Goal: Task Accomplishment & Management: Use online tool/utility

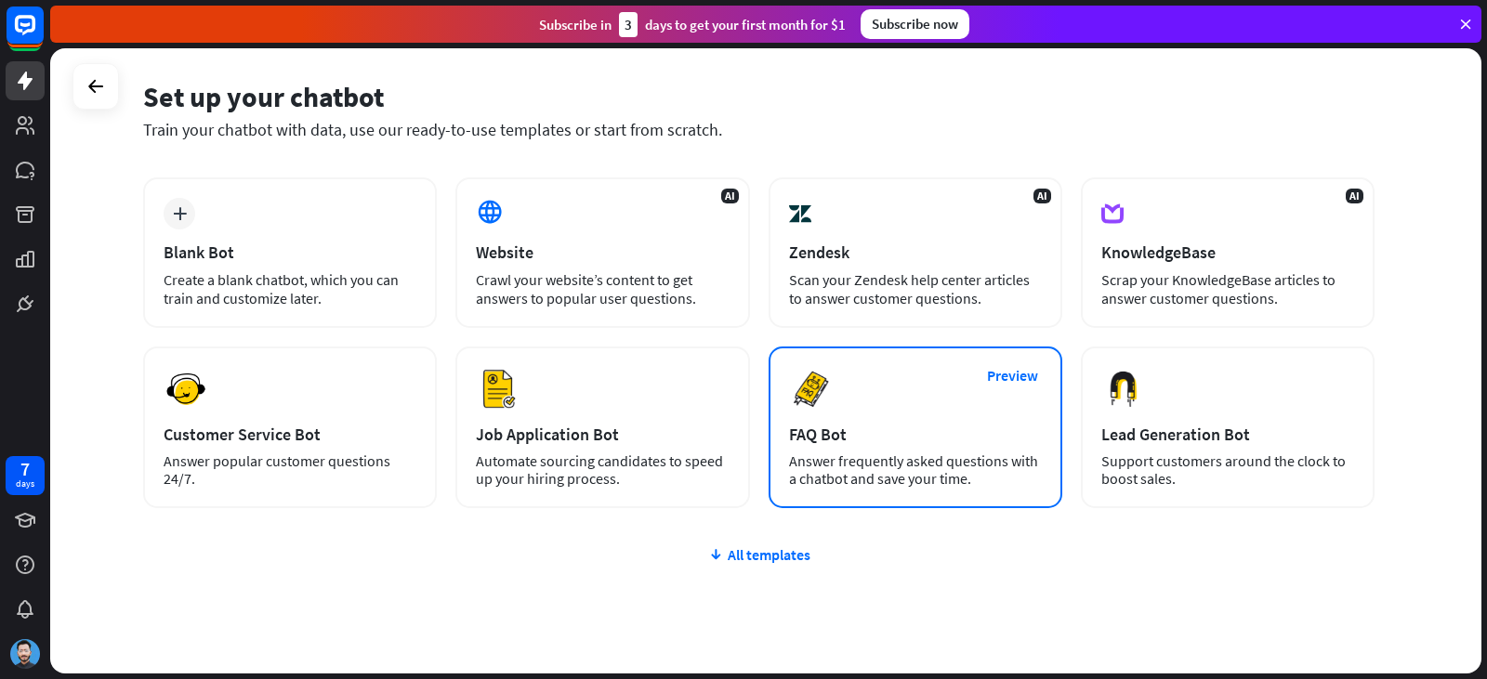
scroll to position [125, 0]
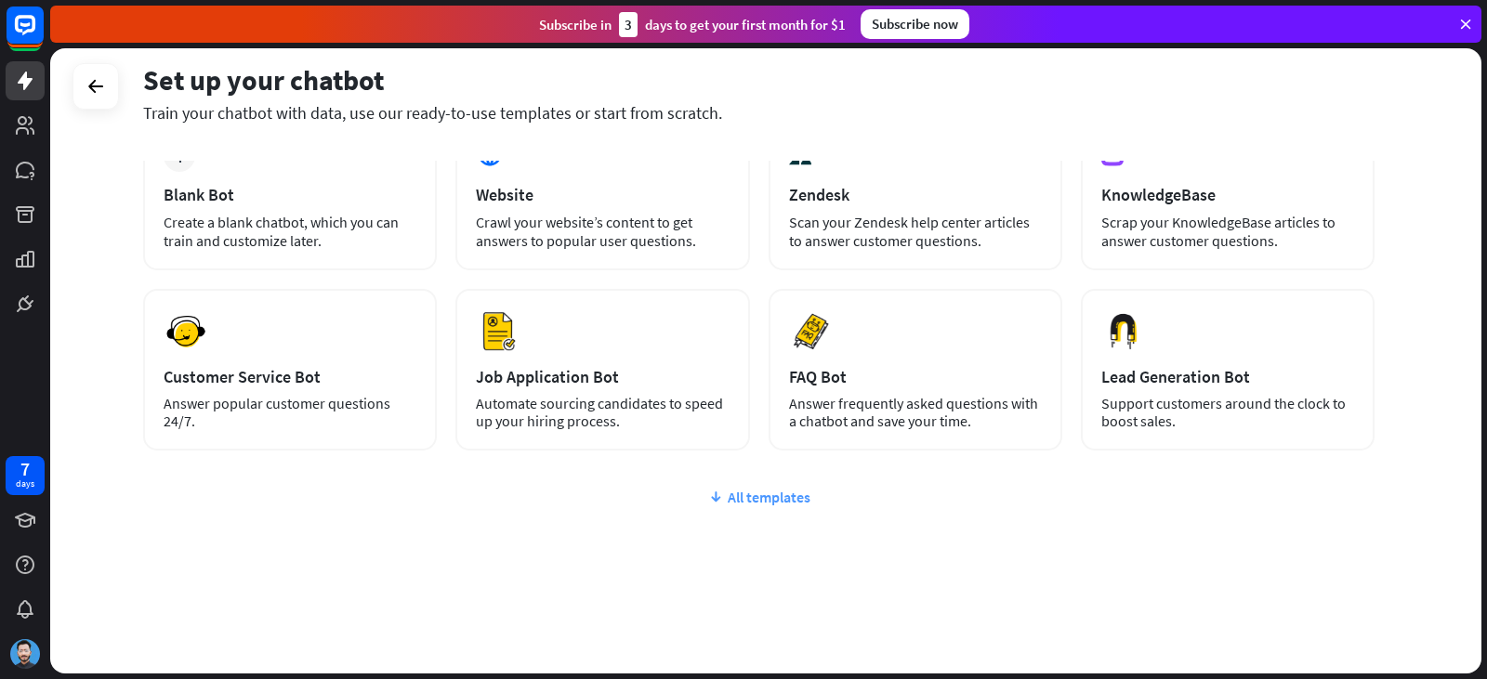
click at [770, 493] on div "All templates" at bounding box center [758, 497] width 1231 height 19
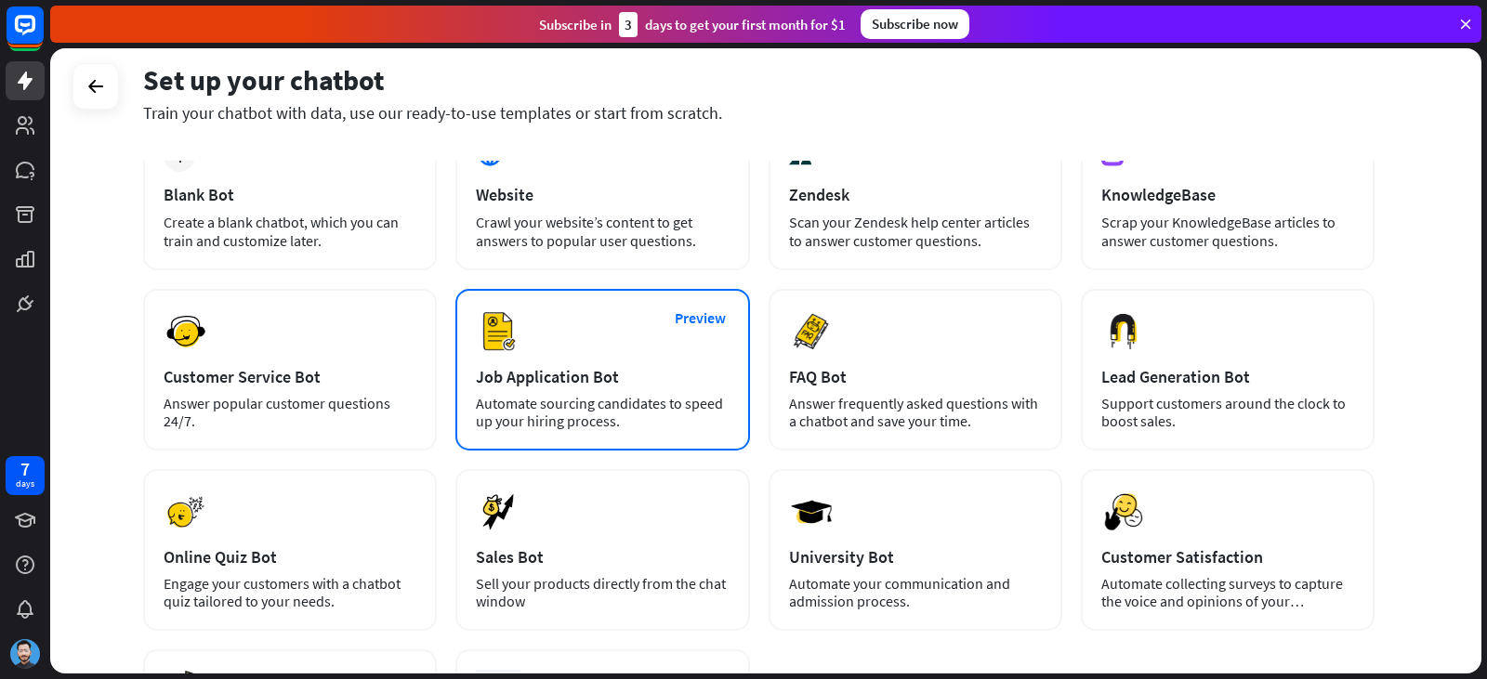
scroll to position [341, 0]
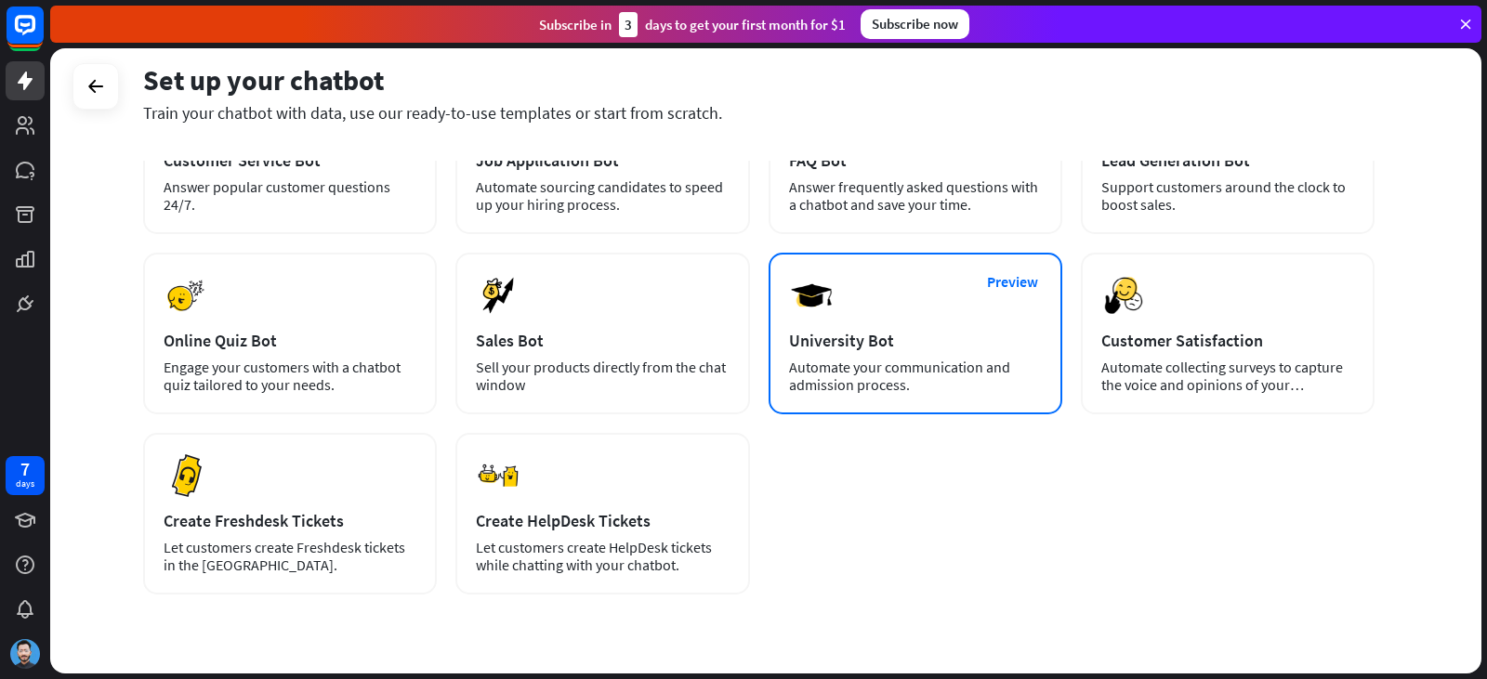
click at [912, 367] on div "Automate your communication and admission process." at bounding box center [915, 376] width 253 height 35
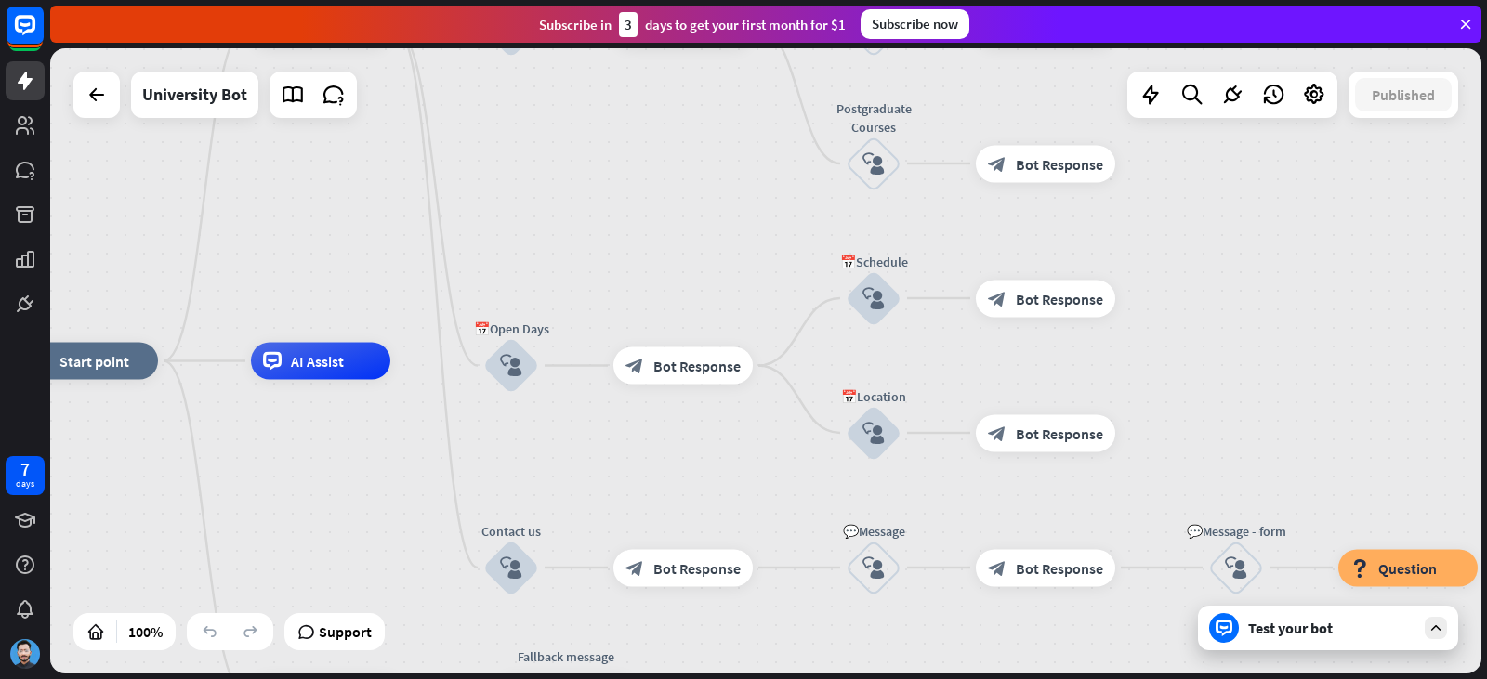
drag, startPoint x: 785, startPoint y: 469, endPoint x: 467, endPoint y: 469, distance: 317.8
click at [467, 469] on div "home_2 Start point Welcome message block_bot_response Bot Response ✨Main menu b…" at bounding box center [734, 673] width 1431 height 625
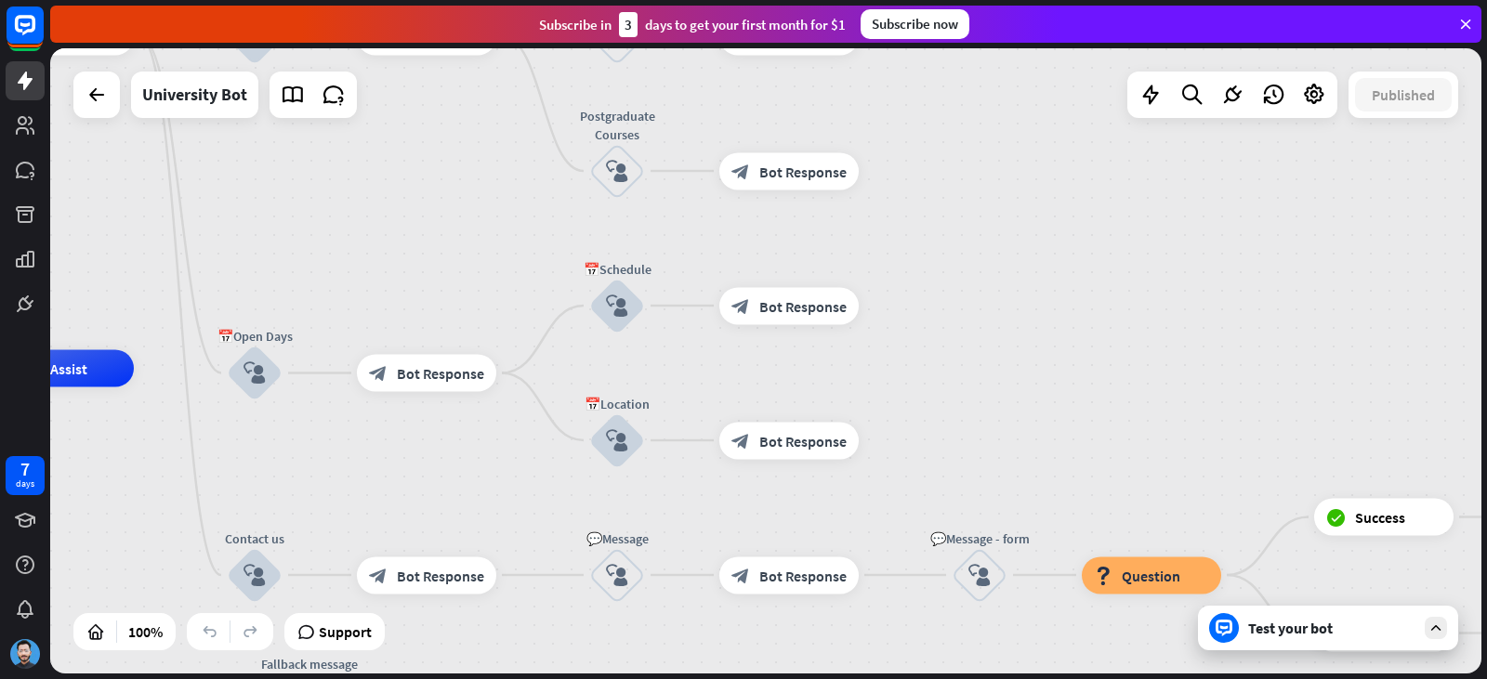
drag, startPoint x: 669, startPoint y: 469, endPoint x: 413, endPoint y: 478, distance: 256.6
click at [413, 478] on div "home_2 Start point Welcome message block_bot_response Bot Response ✨Main menu b…" at bounding box center [477, 681] width 1431 height 625
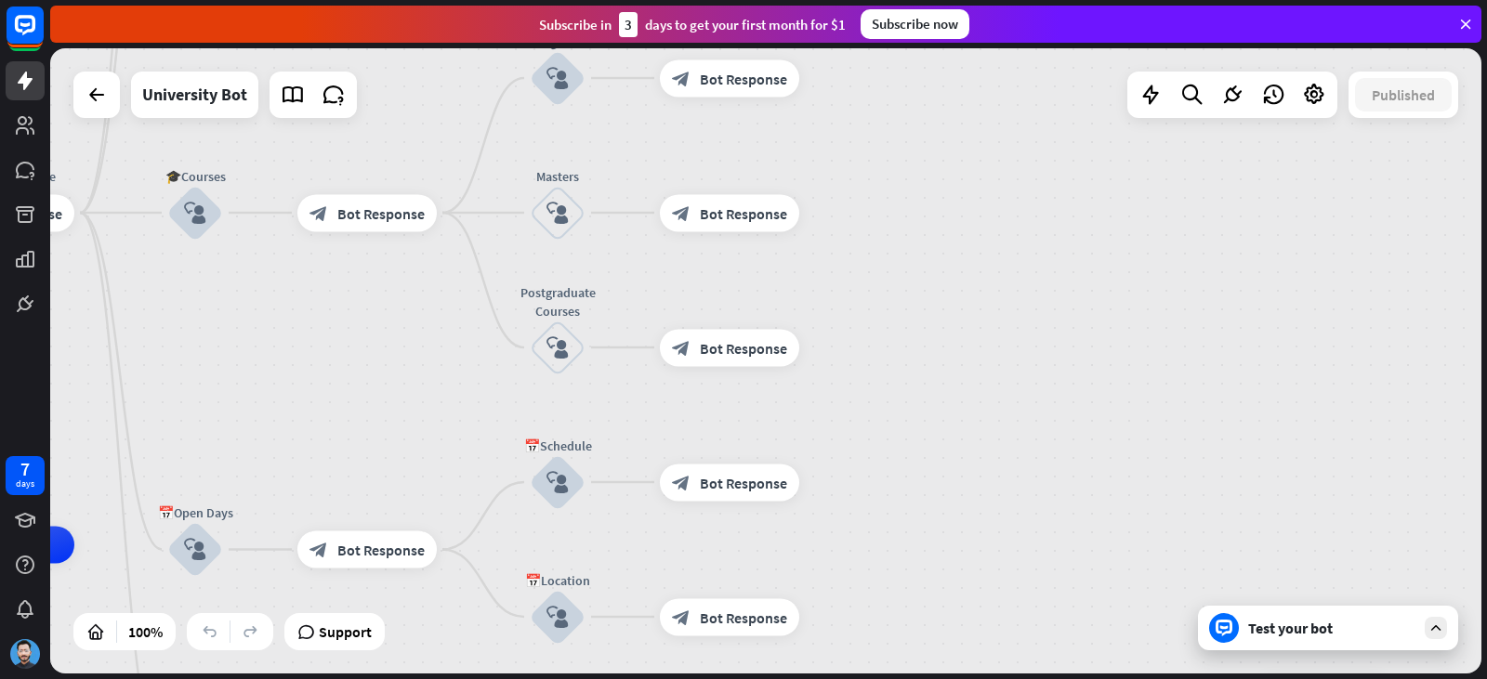
drag, startPoint x: 1195, startPoint y: 365, endPoint x: 1083, endPoint y: 453, distance: 142.4
click at [1137, 542] on div "home_2 Start point Welcome message block_bot_response Bot Response ✨Main menu b…" at bounding box center [765, 360] width 1431 height 625
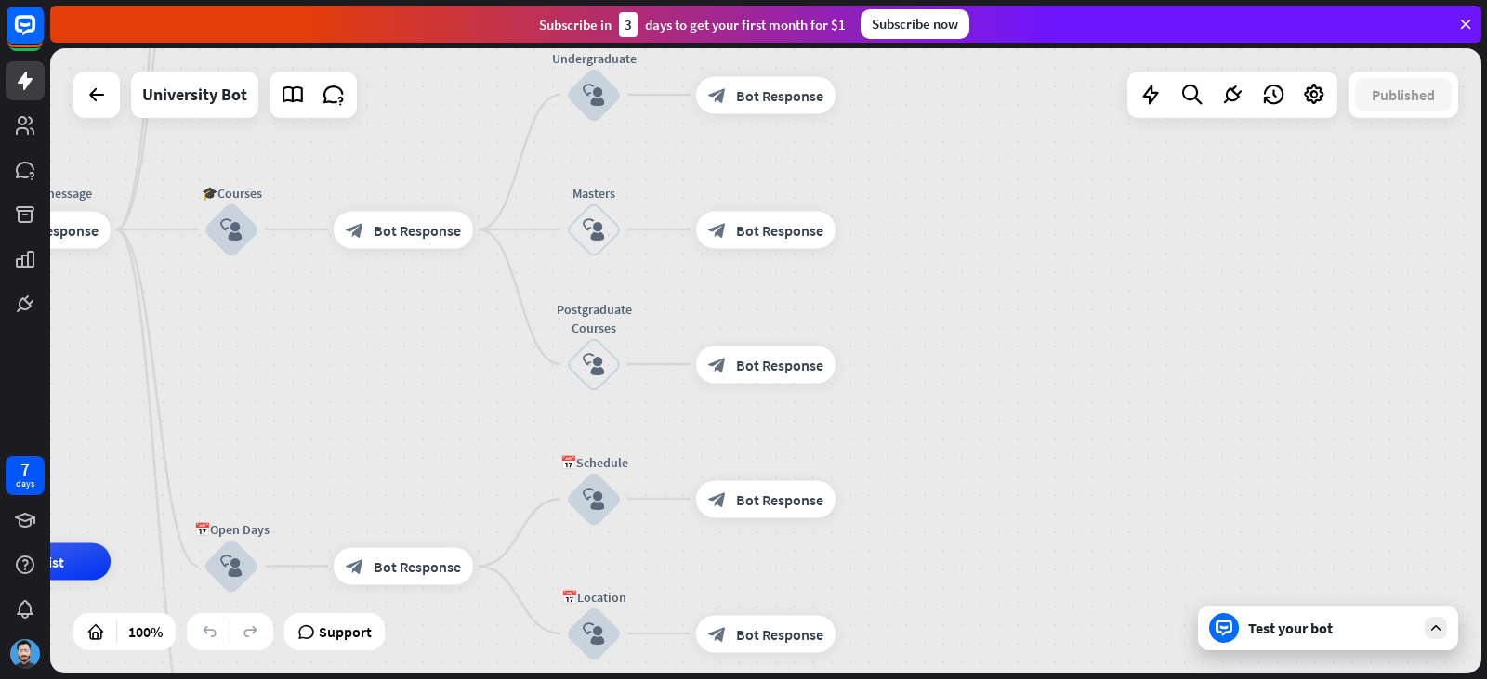
drag, startPoint x: 1083, startPoint y: 424, endPoint x: 1112, endPoint y: 435, distance: 31.8
click at [1112, 435] on div "home_2 Start point Welcome message block_bot_response Bot Response ✨Main menu b…" at bounding box center [765, 360] width 1431 height 625
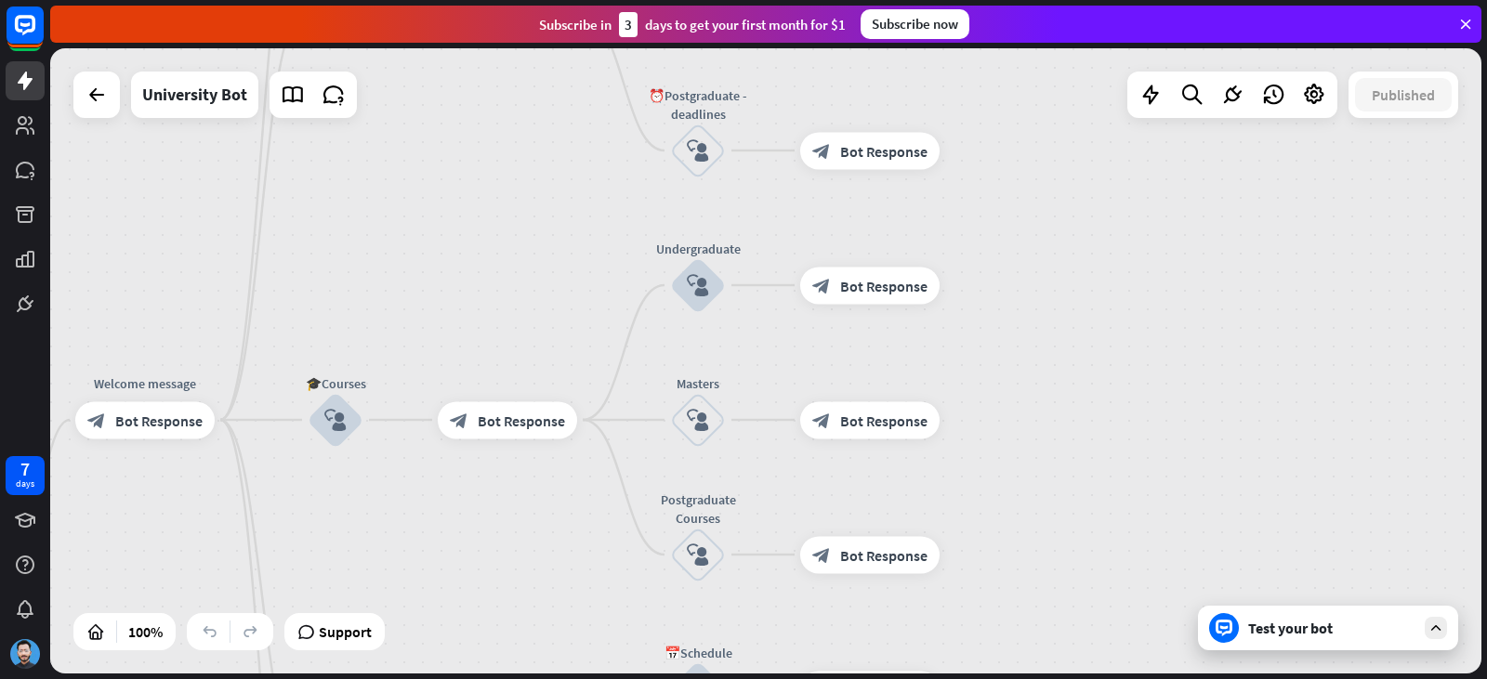
drag, startPoint x: 1159, startPoint y: 400, endPoint x: 1211, endPoint y: 541, distance: 150.5
click at [1222, 554] on div "home_2 Start point Welcome message block_bot_response Bot Response ✨Main menu b…" at bounding box center [765, 360] width 1431 height 625
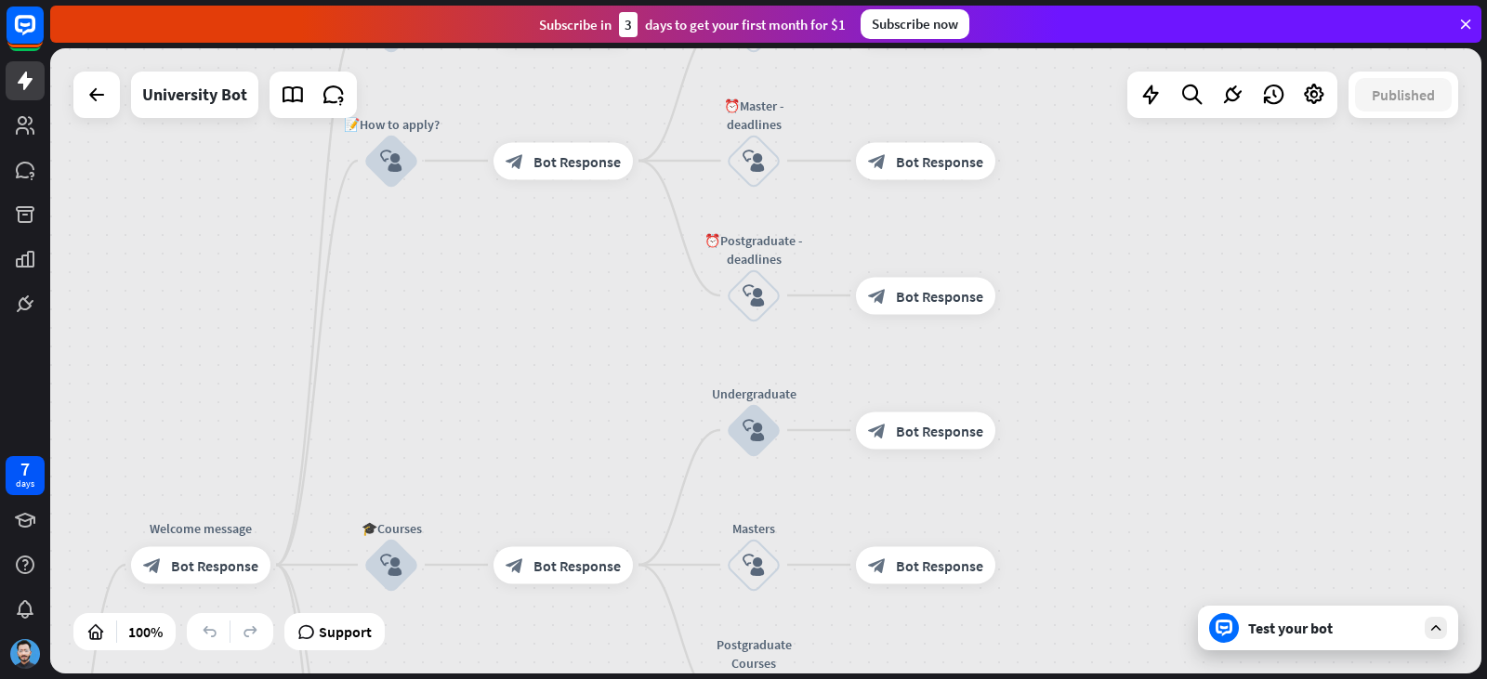
click at [1176, 492] on div "home_2 Start point Welcome message block_bot_response Bot Response ✨Main menu b…" at bounding box center [765, 360] width 1431 height 625
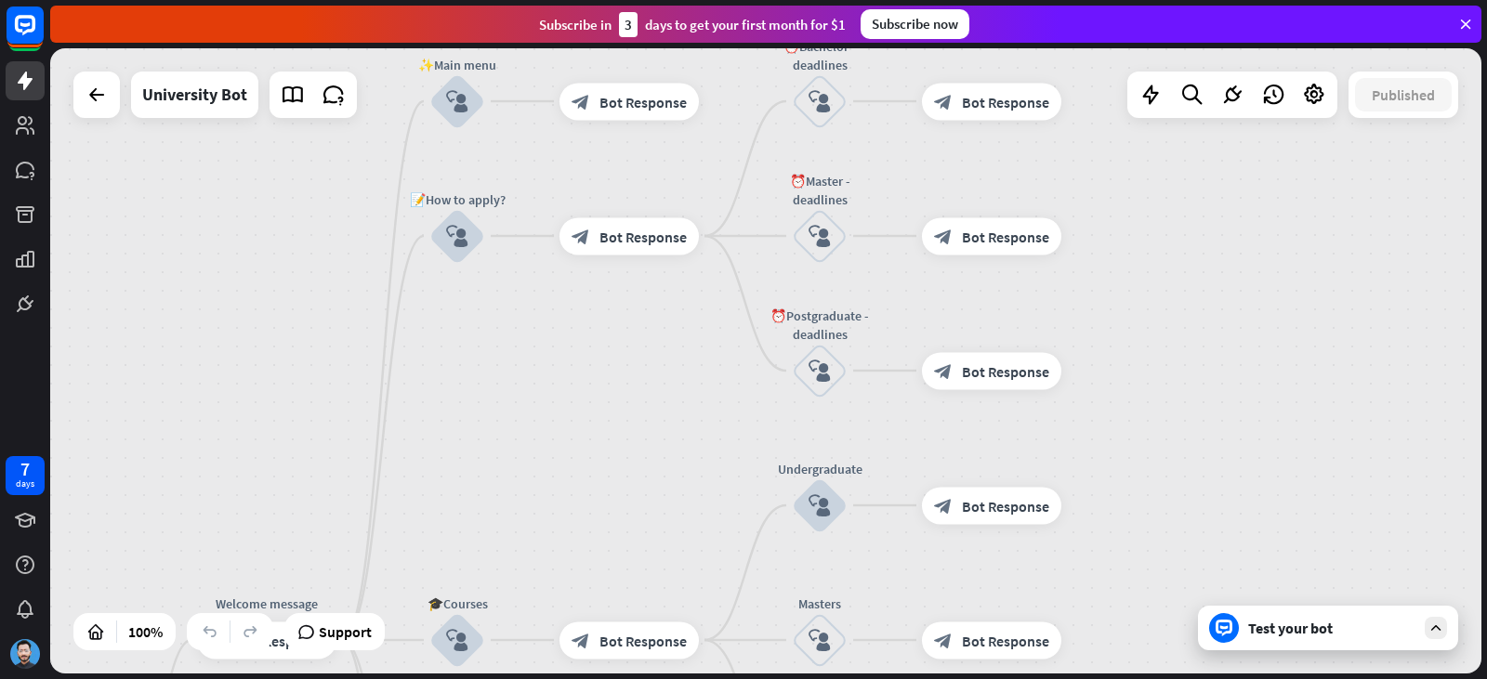
click at [1191, 423] on div "home_2 Start point Welcome message block_bot_response Bot Response ✨Main menu b…" at bounding box center [765, 360] width 1431 height 625
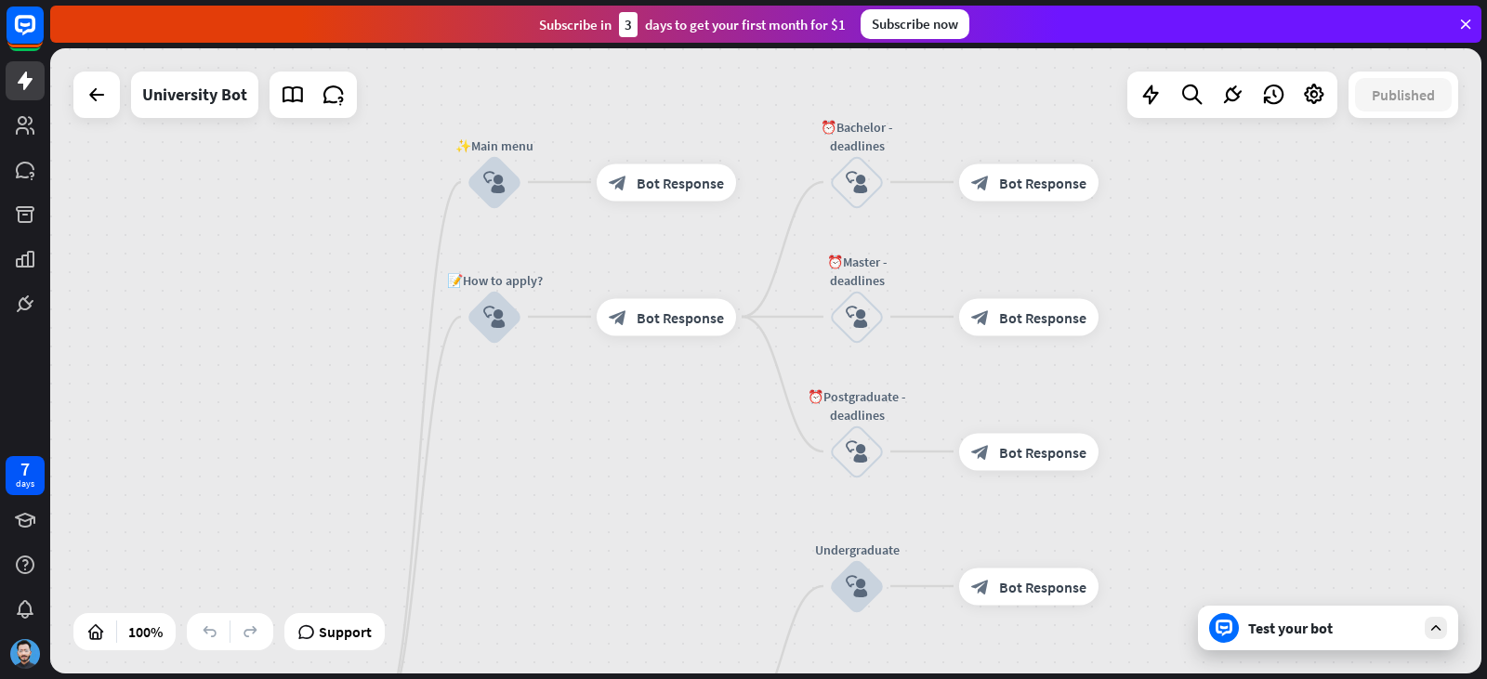
drag, startPoint x: 1176, startPoint y: 332, endPoint x: 1196, endPoint y: 338, distance: 20.6
click at [1209, 397] on div "home_2 Start point Welcome message block_bot_response Bot Response ✨Main menu b…" at bounding box center [765, 360] width 1431 height 625
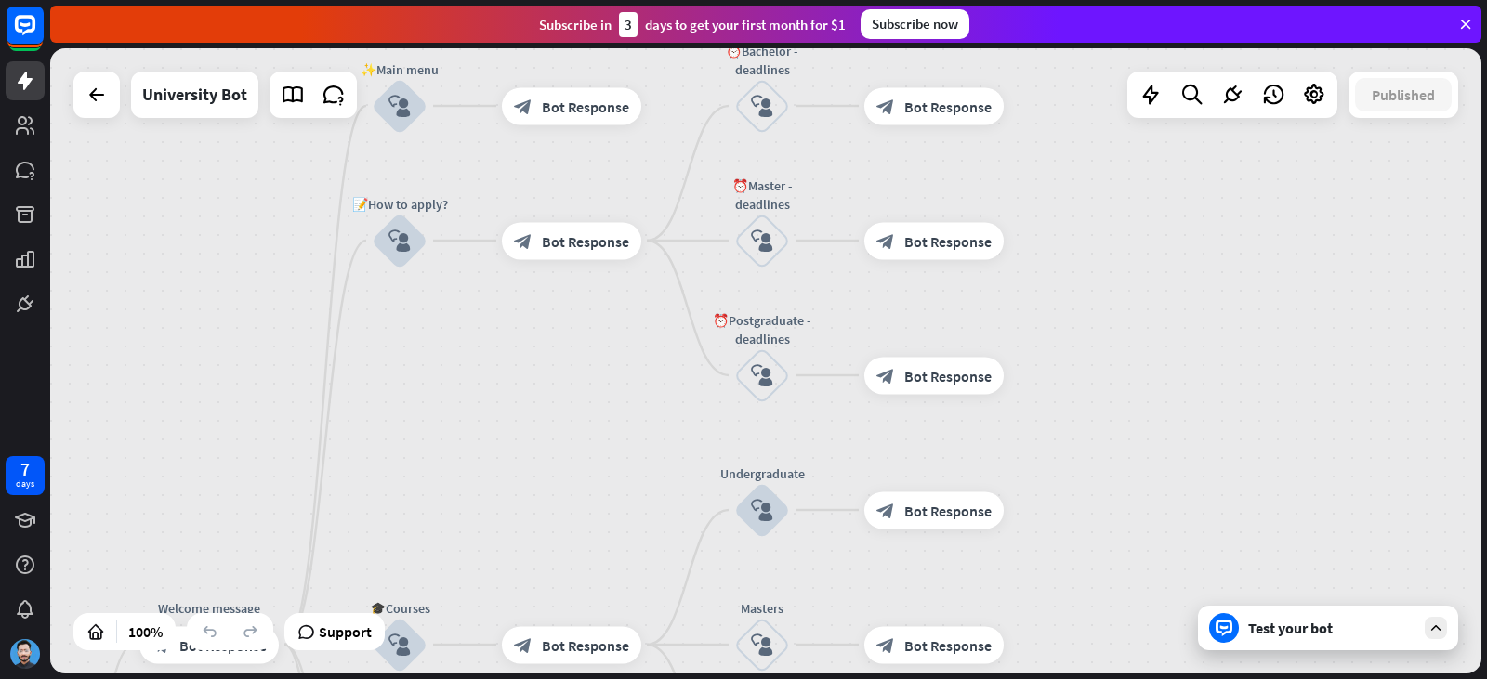
drag, startPoint x: 1202, startPoint y: 341, endPoint x: 1109, endPoint y: 282, distance: 109.8
click at [1091, 254] on div "home_2 Start point Welcome message block_bot_response Bot Response ✨Main menu b…" at bounding box center [765, 360] width 1431 height 625
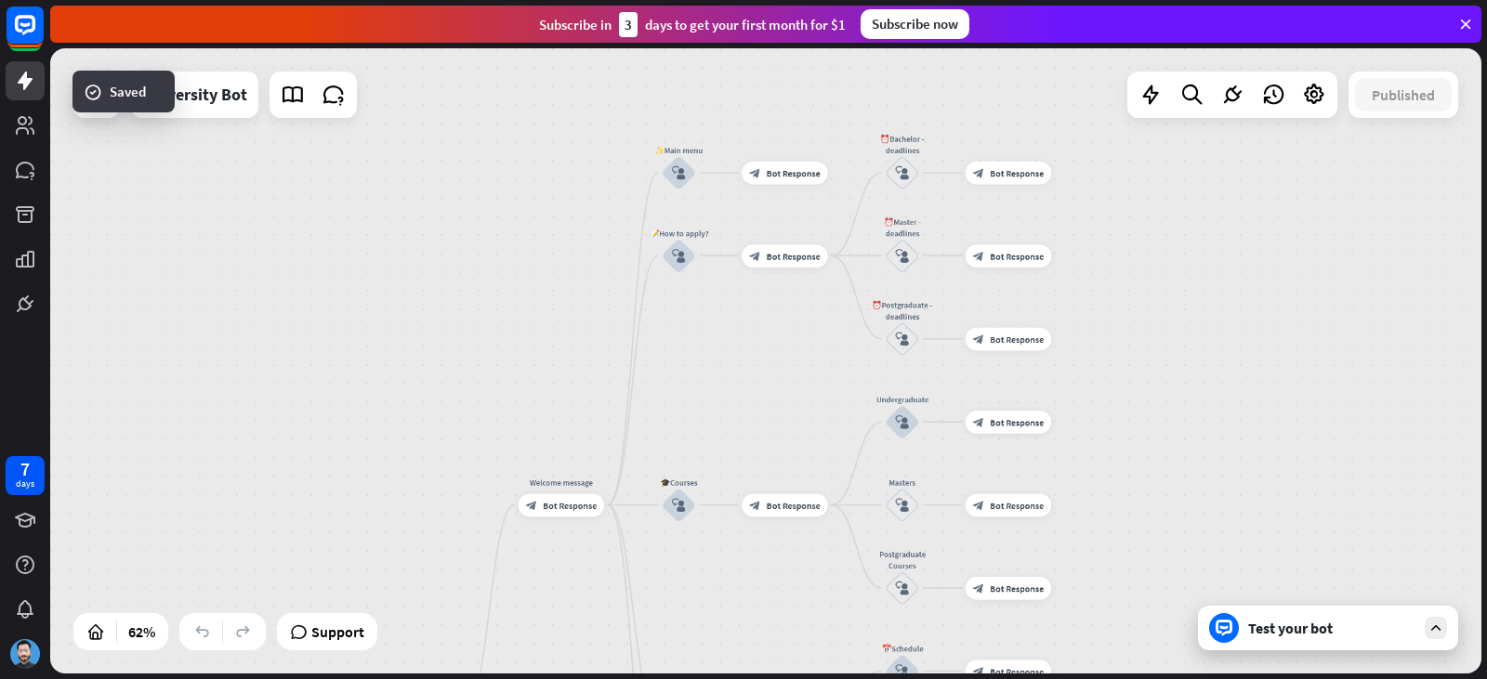
drag, startPoint x: 1155, startPoint y: 338, endPoint x: 1122, endPoint y: 226, distance: 117.3
click at [1122, 226] on div "home_2 Start point Welcome message block_bot_response Bot Response ✨Main menu b…" at bounding box center [765, 360] width 1431 height 625
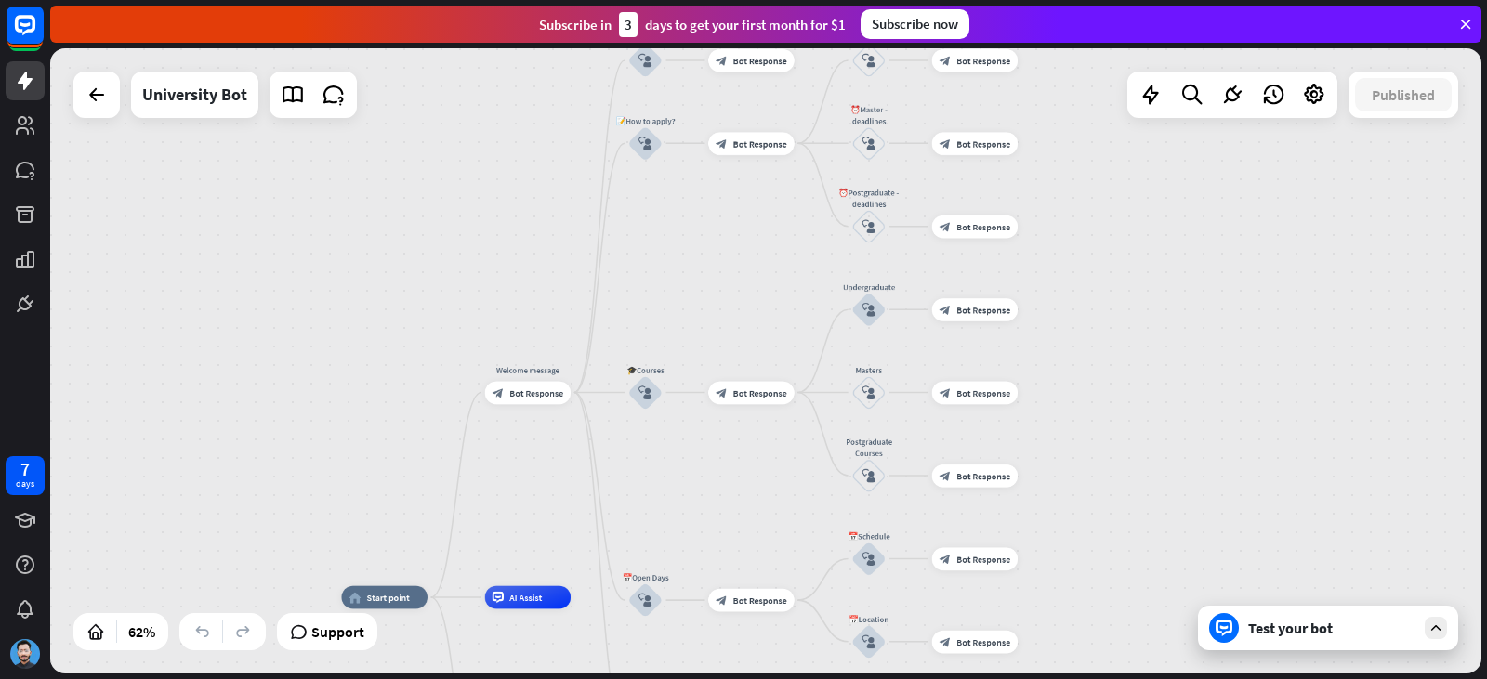
drag, startPoint x: 1201, startPoint y: 397, endPoint x: 1157, endPoint y: 242, distance: 161.2
click at [1157, 242] on div "home_2 Start point Welcome message block_bot_response Bot Response ✨Main menu b…" at bounding box center [765, 360] width 1431 height 625
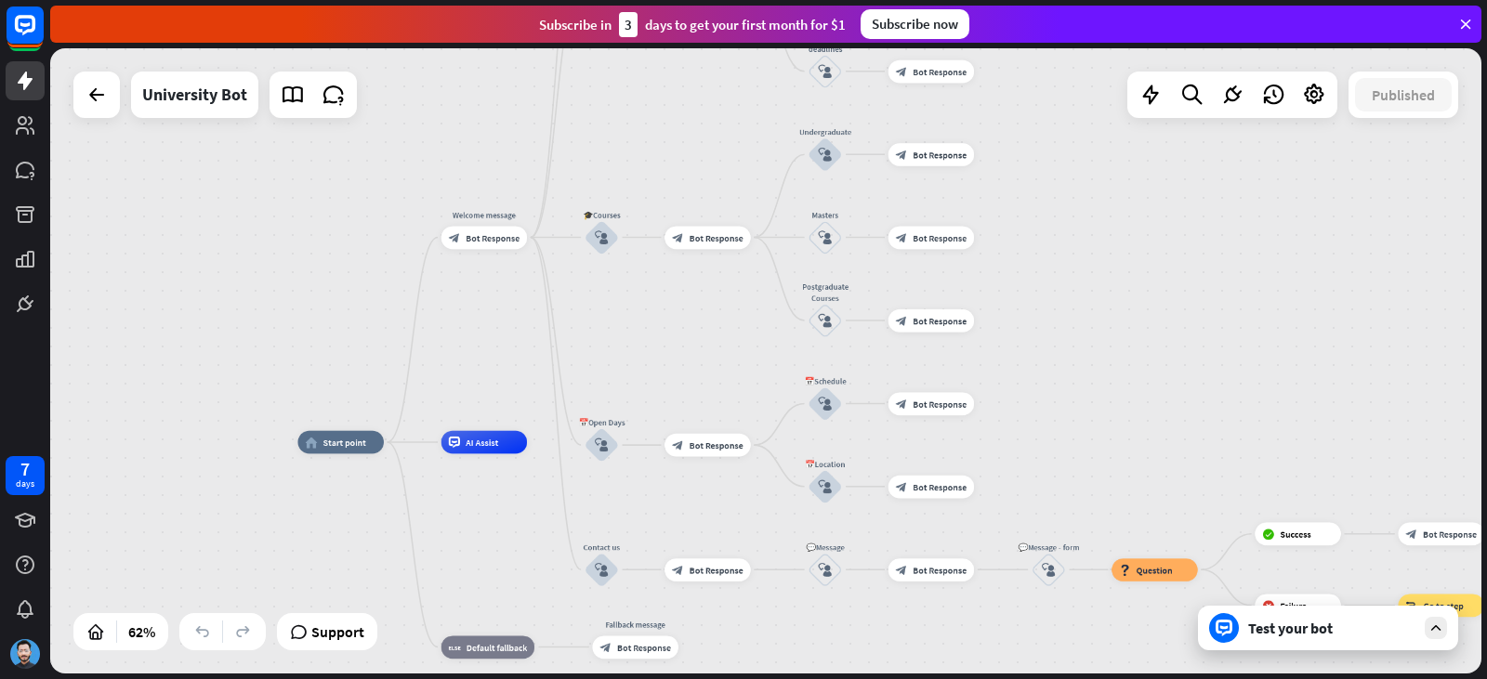
drag, startPoint x: 1195, startPoint y: 353, endPoint x: 1137, endPoint y: 209, distance: 155.1
click at [1137, 209] on div "home_2 Start point Welcome message block_bot_response Bot Response ✨Main menu b…" at bounding box center [765, 360] width 1431 height 625
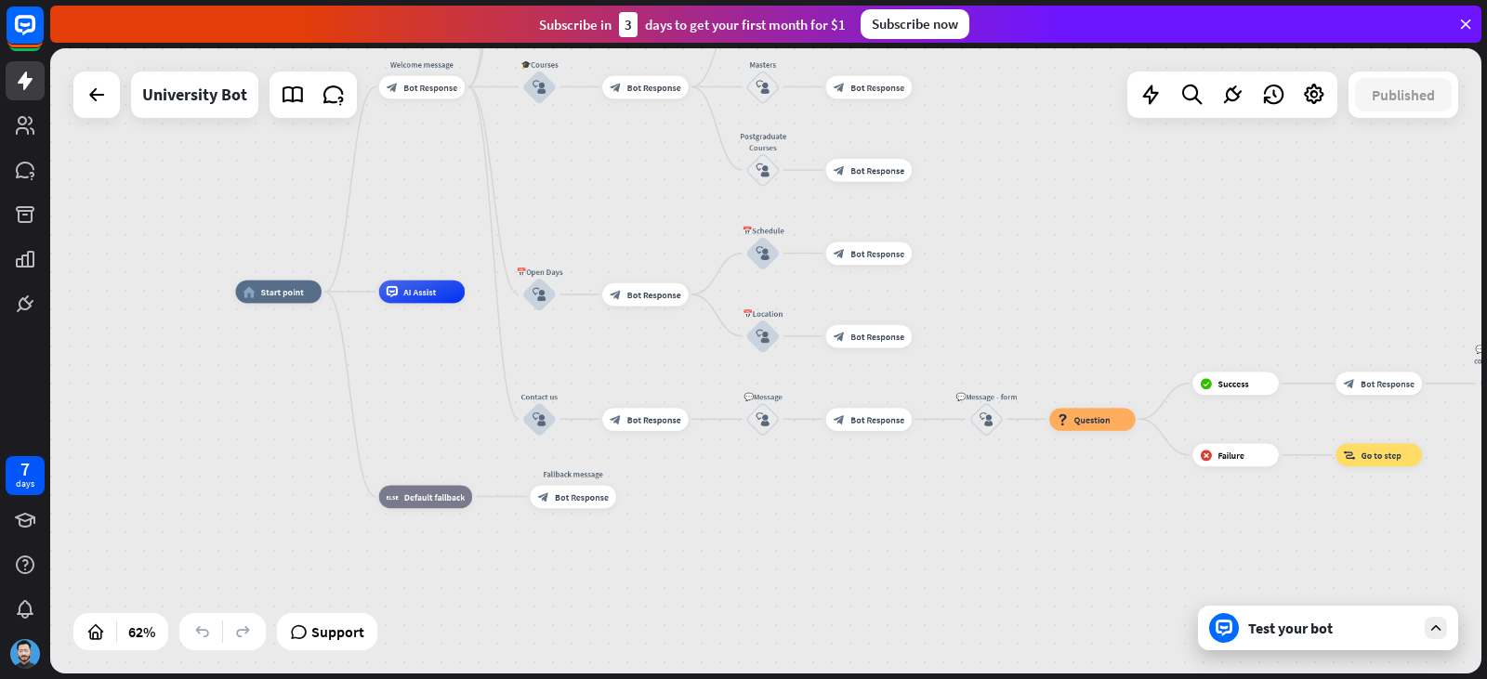
drag, startPoint x: 1192, startPoint y: 324, endPoint x: 1008, endPoint y: 254, distance: 197.1
click at [1008, 253] on div "home_2 Start point Welcome message block_bot_response Bot Response ✨Main menu b…" at bounding box center [765, 360] width 1431 height 625
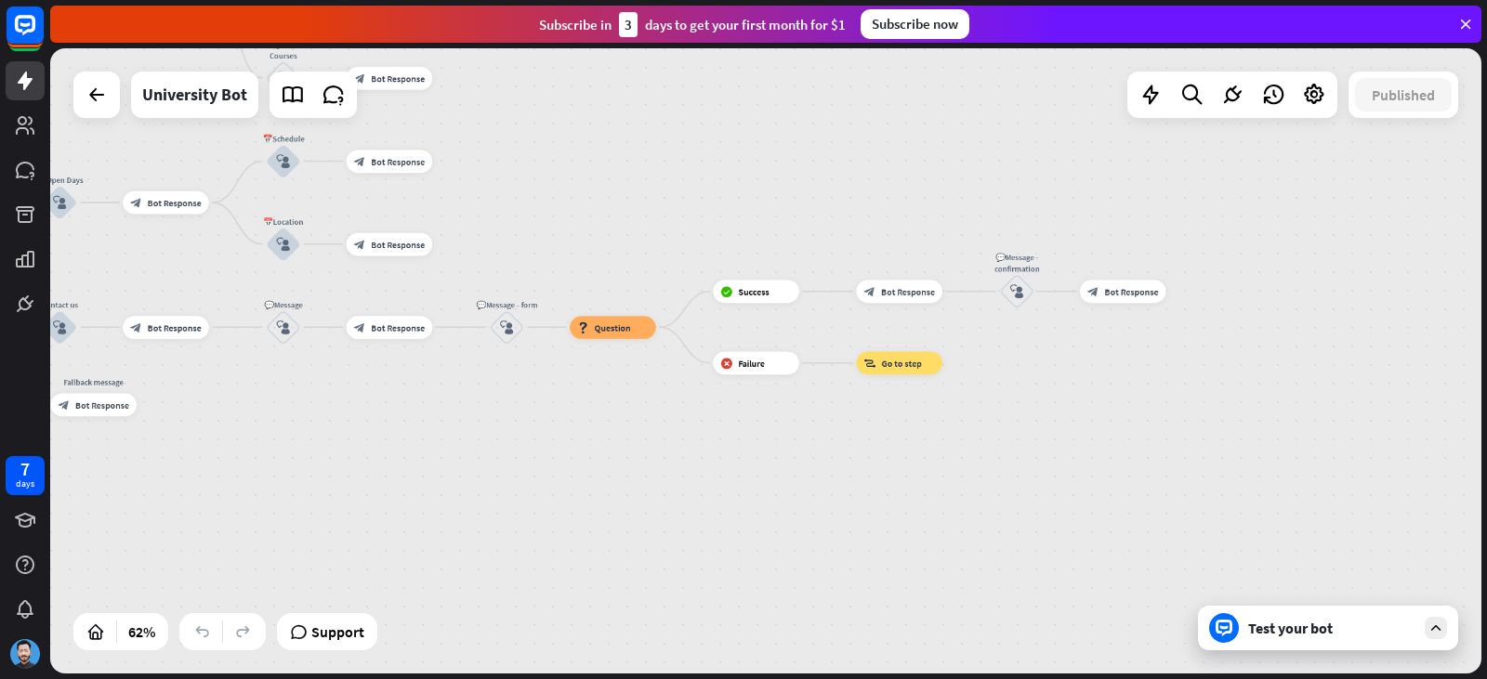
click at [796, 255] on div "home_2 Start point Welcome message block_bot_response Bot Response ✨Main menu b…" at bounding box center [765, 360] width 1431 height 625
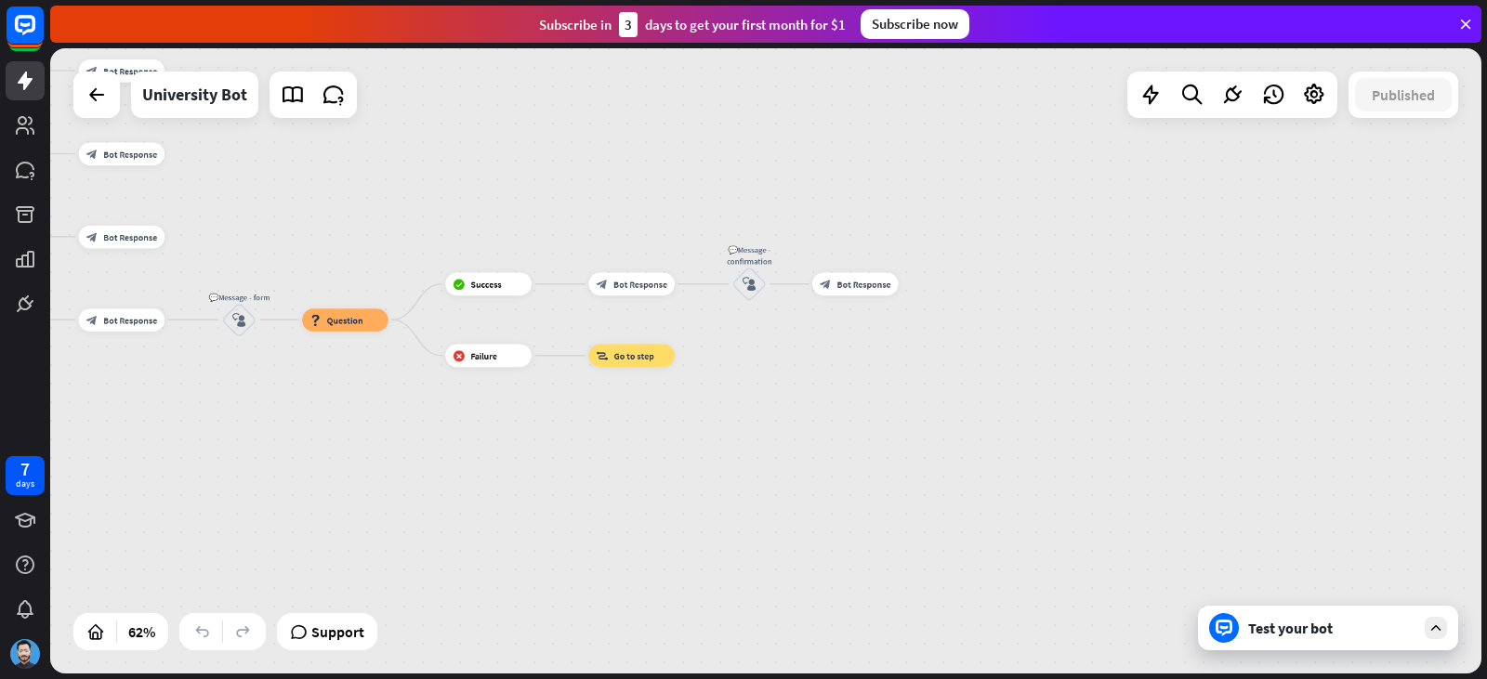
drag, startPoint x: 1168, startPoint y: 368, endPoint x: 902, endPoint y: 361, distance: 265.9
click at [902, 361] on div "home_2 Start point Welcome message block_bot_response Bot Response ✨Main menu b…" at bounding box center [765, 360] width 1431 height 625
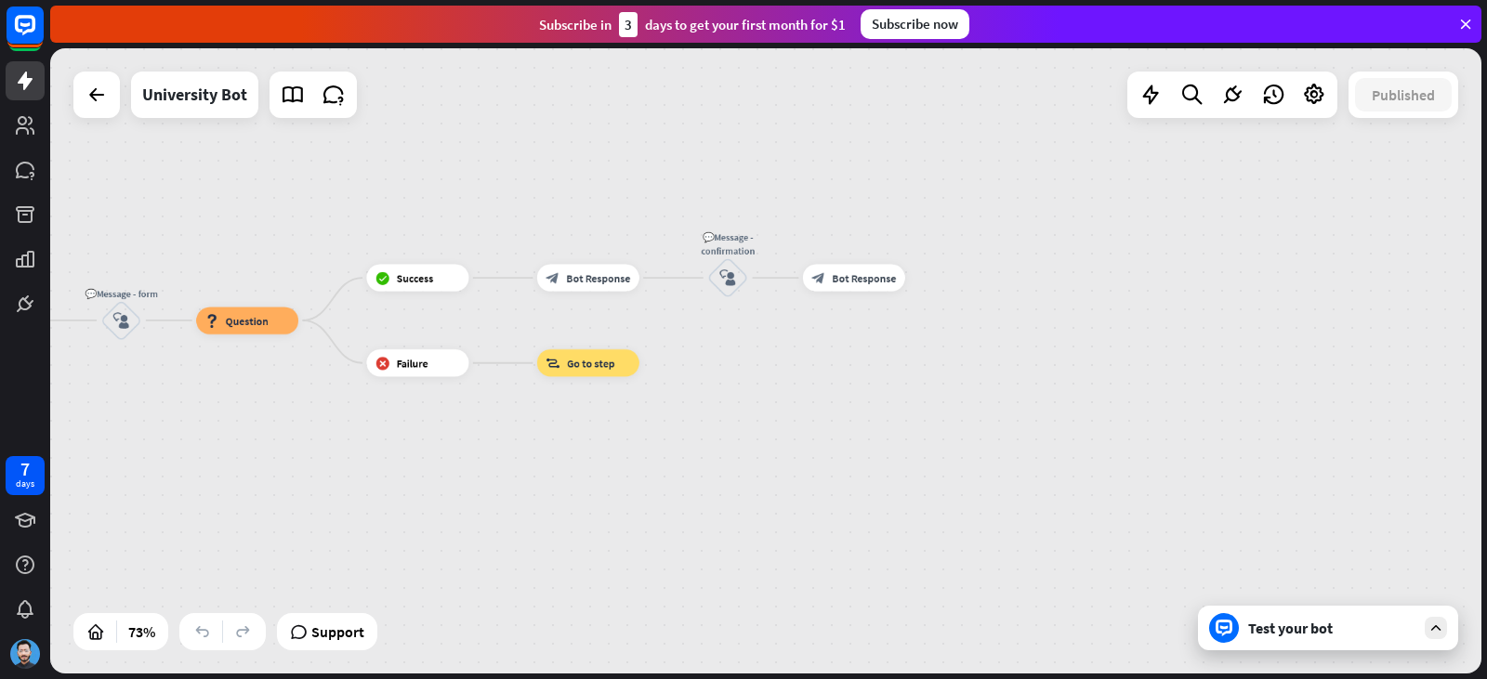
click at [1429, 641] on div "Test your bot" at bounding box center [1328, 628] width 260 height 45
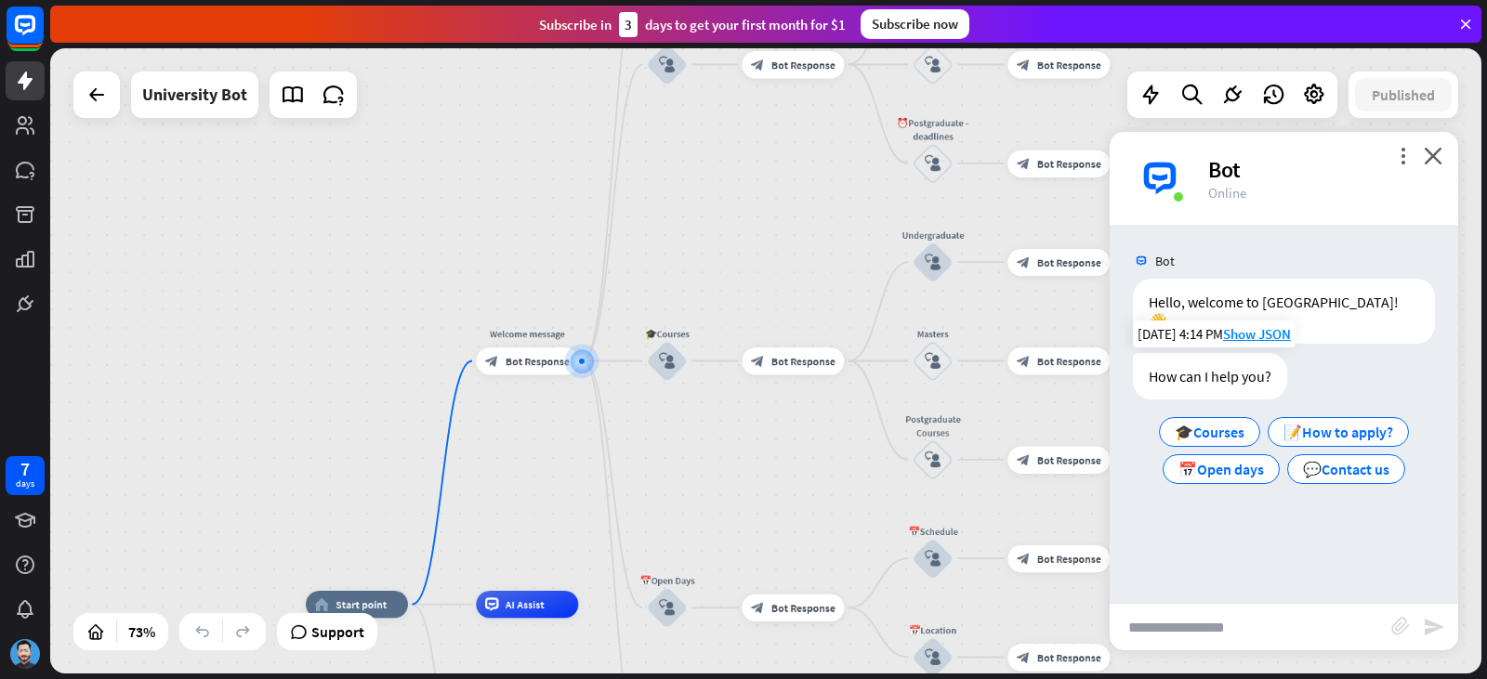
click at [1238, 466] on div "🎓Courses 📝How to apply? 📅Open days 💬Contact us" at bounding box center [1284, 451] width 302 height 74
click at [1239, 461] on div "📅Open days" at bounding box center [1221, 469] width 117 height 30
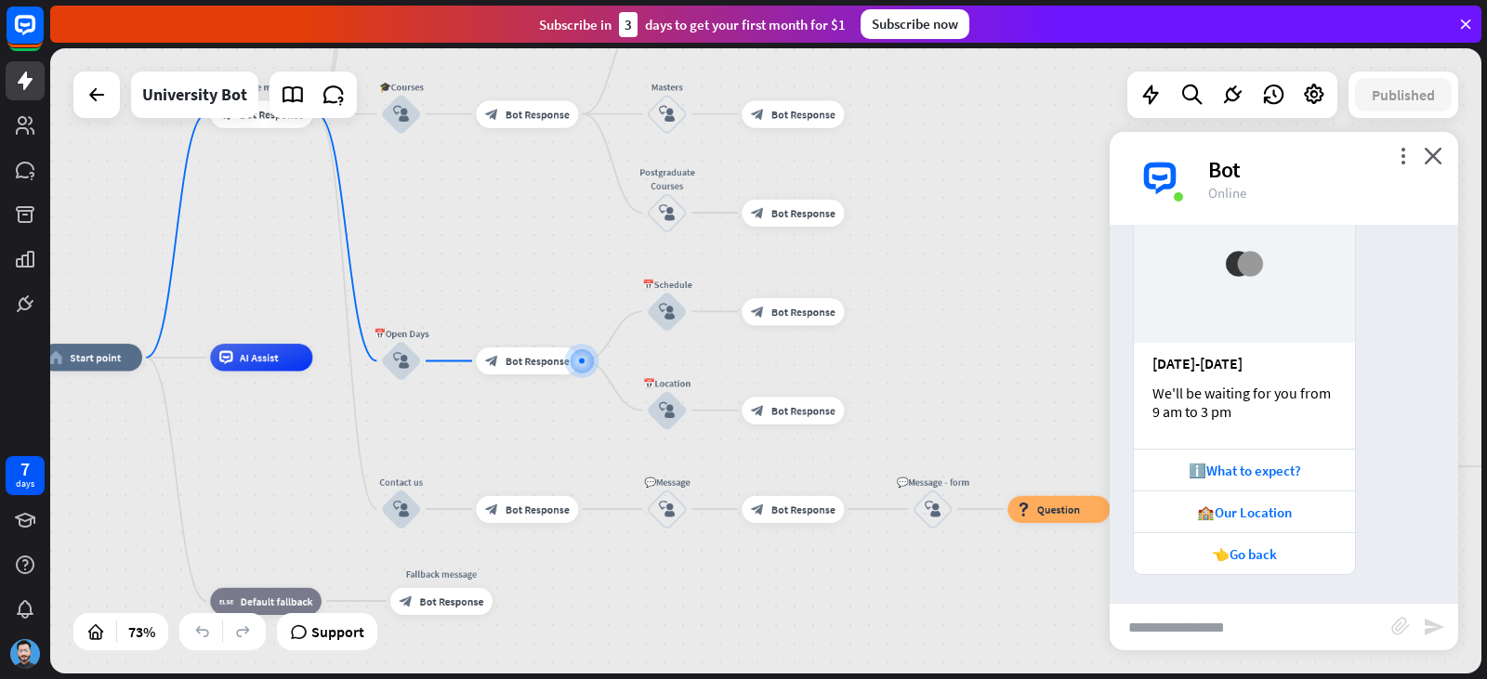
scroll to position [209, 0]
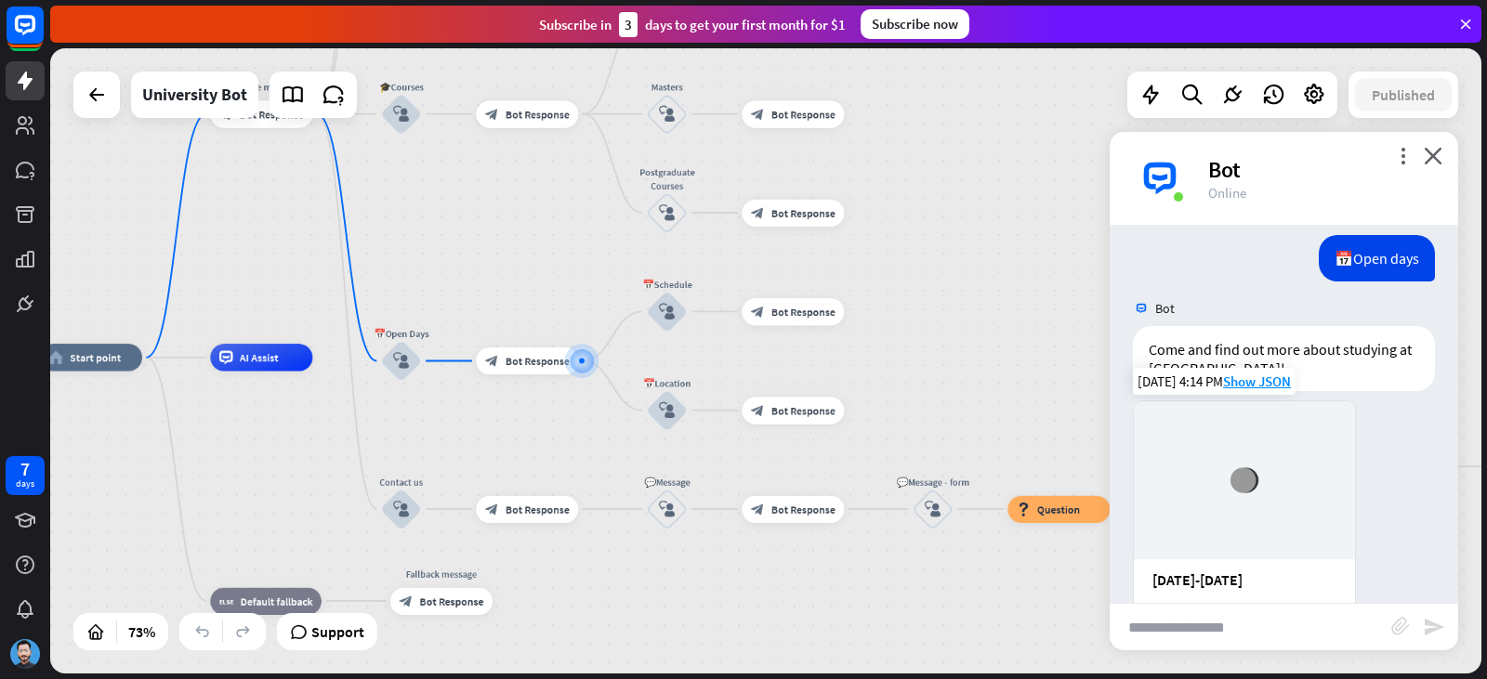
click at [1373, 469] on div at bounding box center [1371, 596] width 16 height 391
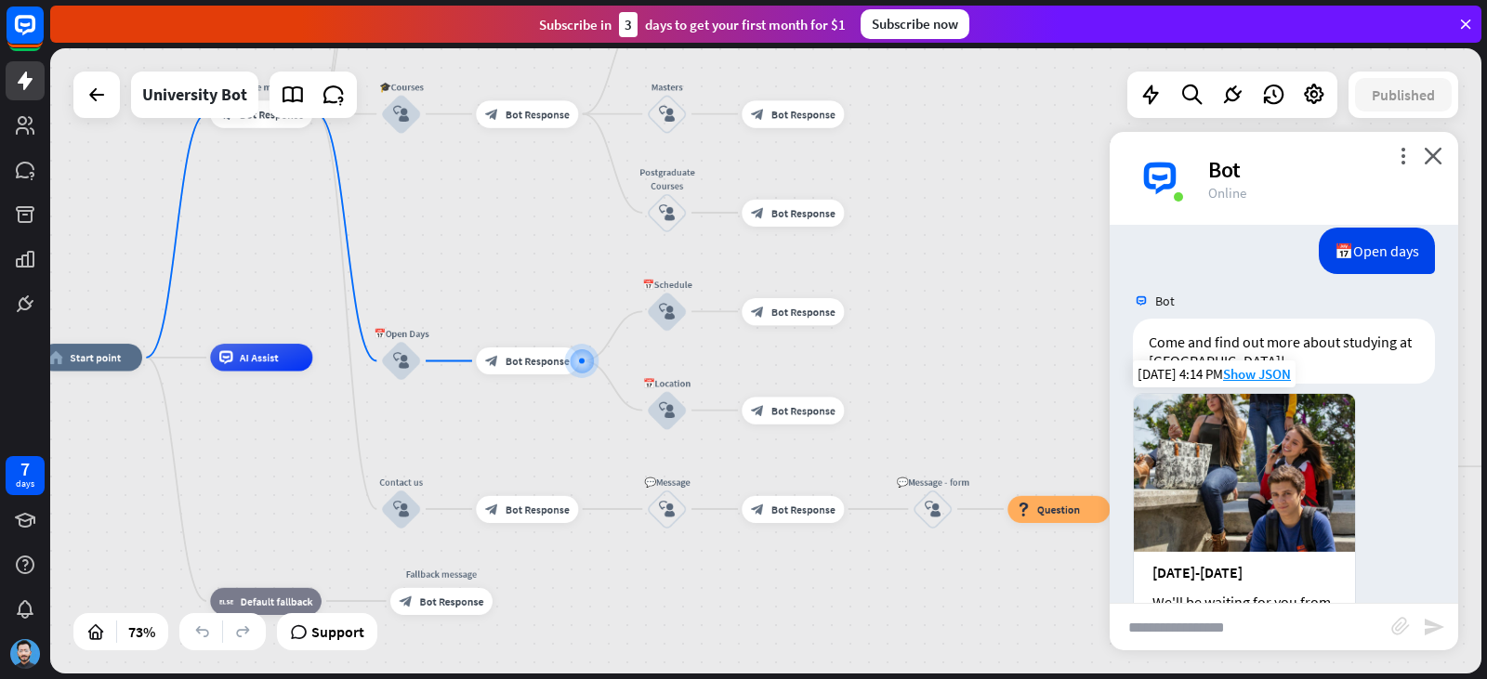
scroll to position [426, 0]
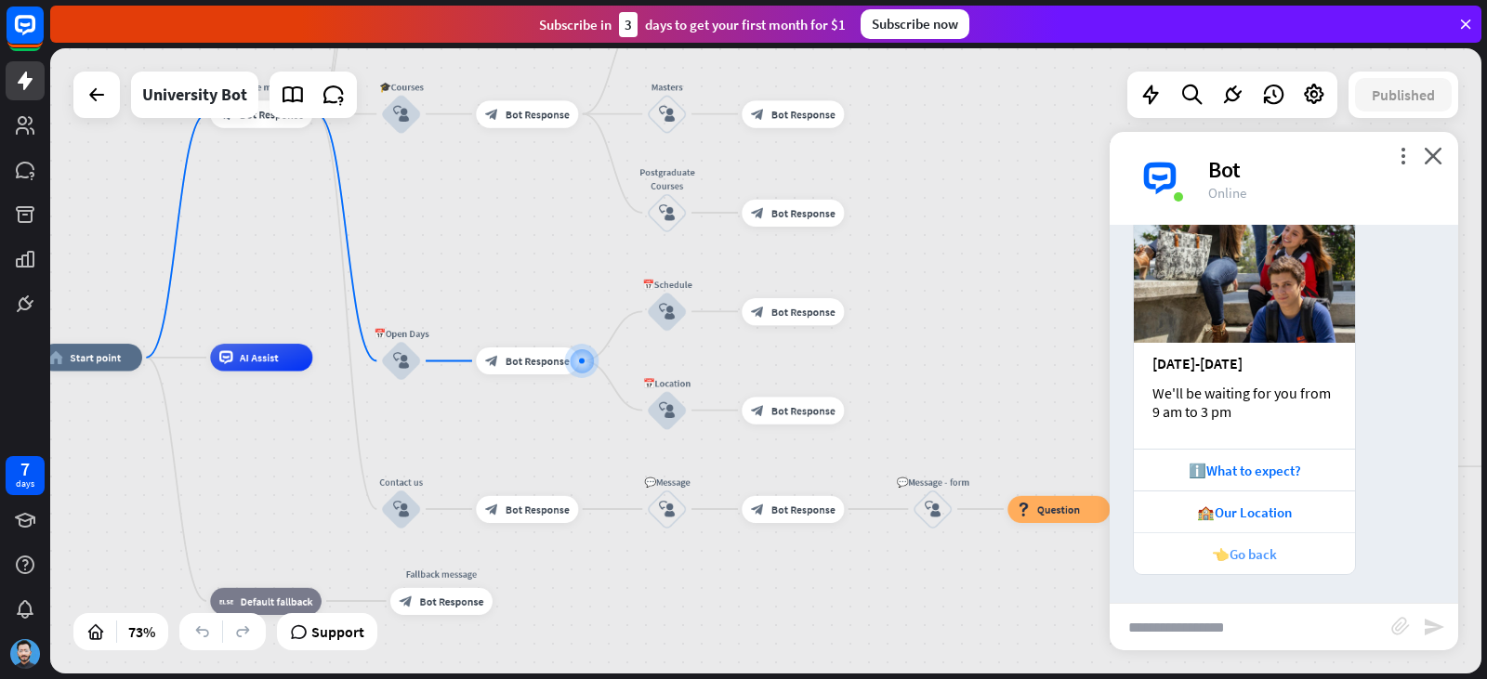
click at [1313, 560] on div "👈Go back" at bounding box center [1244, 554] width 203 height 18
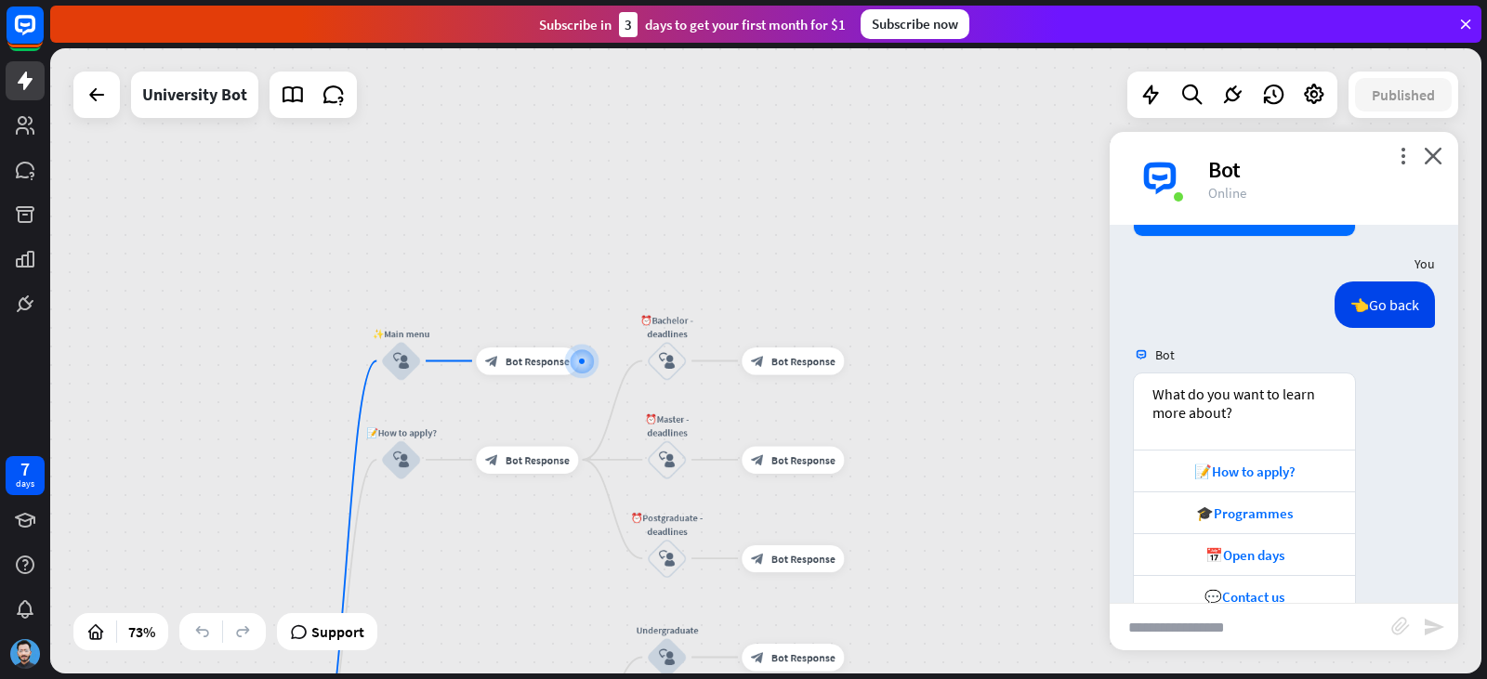
scroll to position [807, 0]
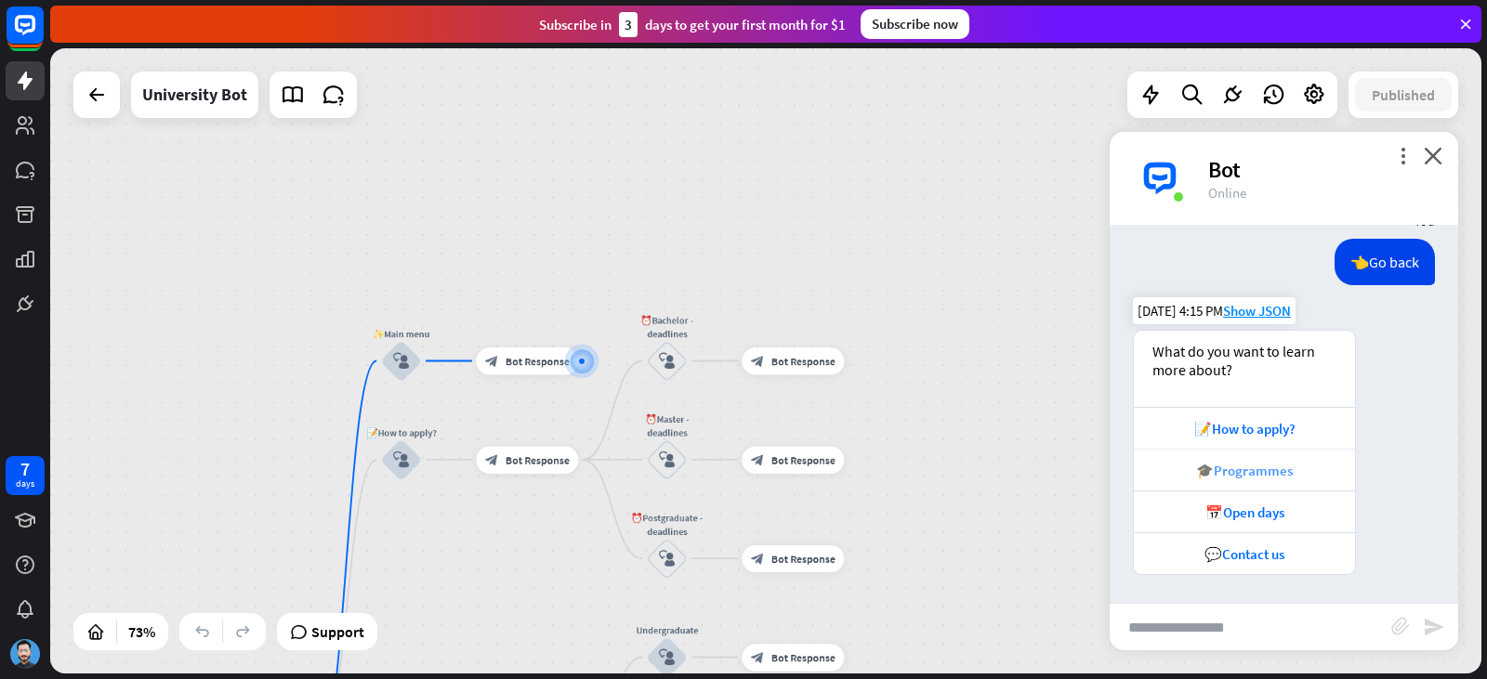
click at [1283, 466] on div "🎓Programmes" at bounding box center [1244, 471] width 203 height 18
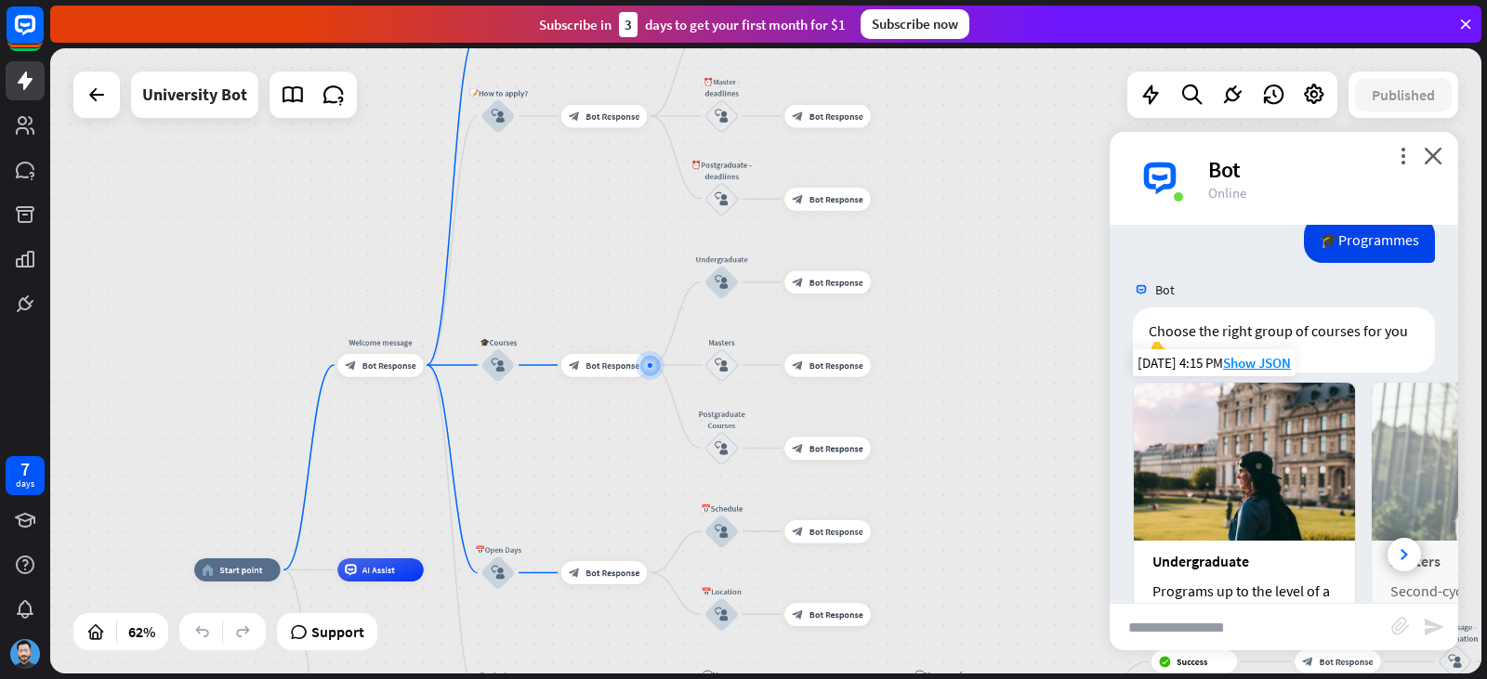
scroll to position [1426, 0]
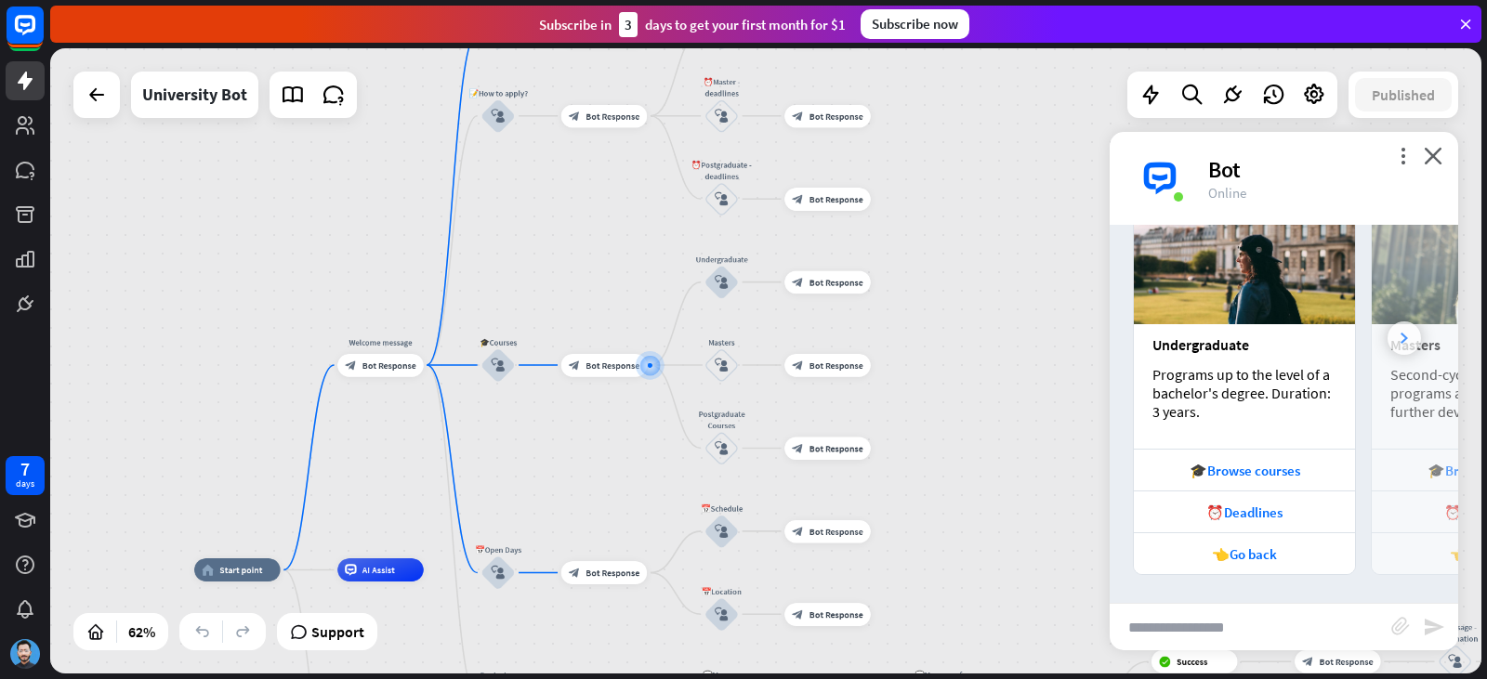
click at [1387, 342] on div at bounding box center [1403, 338] width 33 height 33
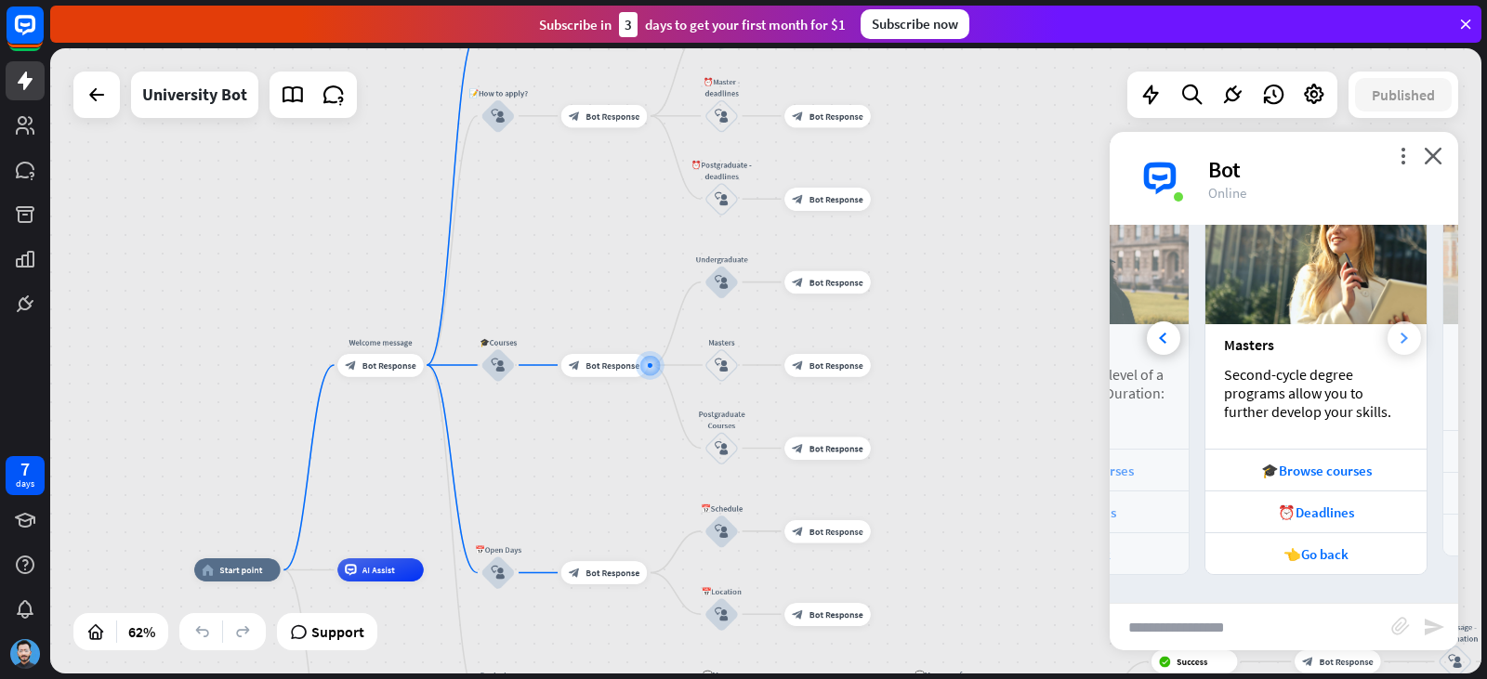
scroll to position [0, 205]
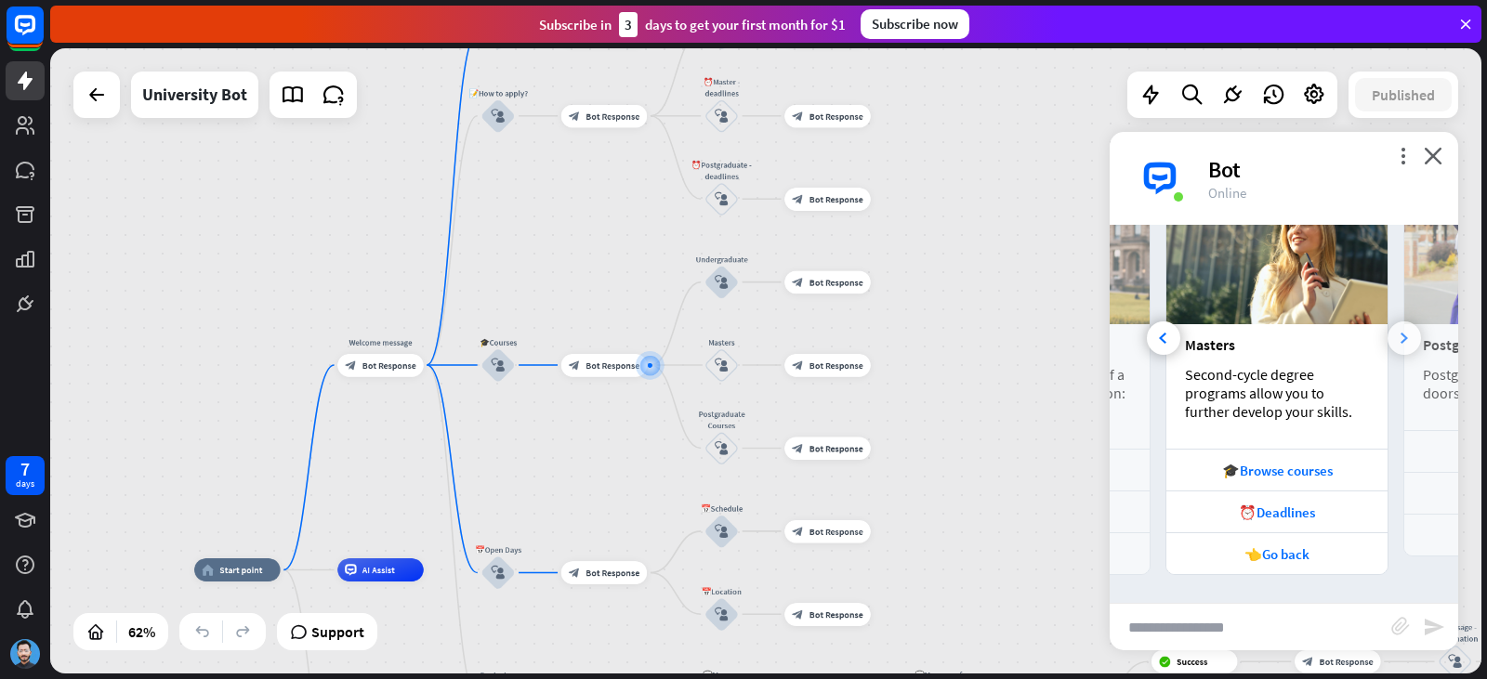
click at [1387, 342] on div at bounding box center [1403, 338] width 33 height 33
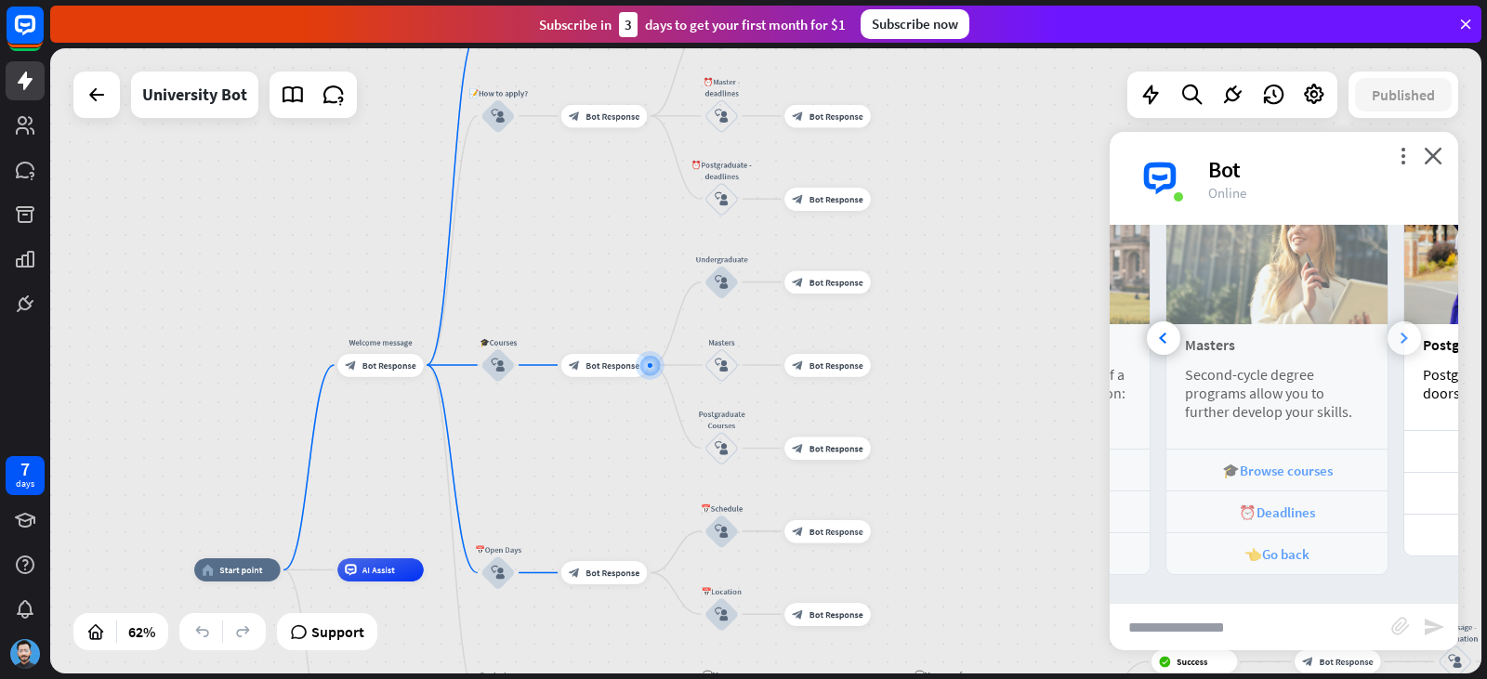
scroll to position [0, 411]
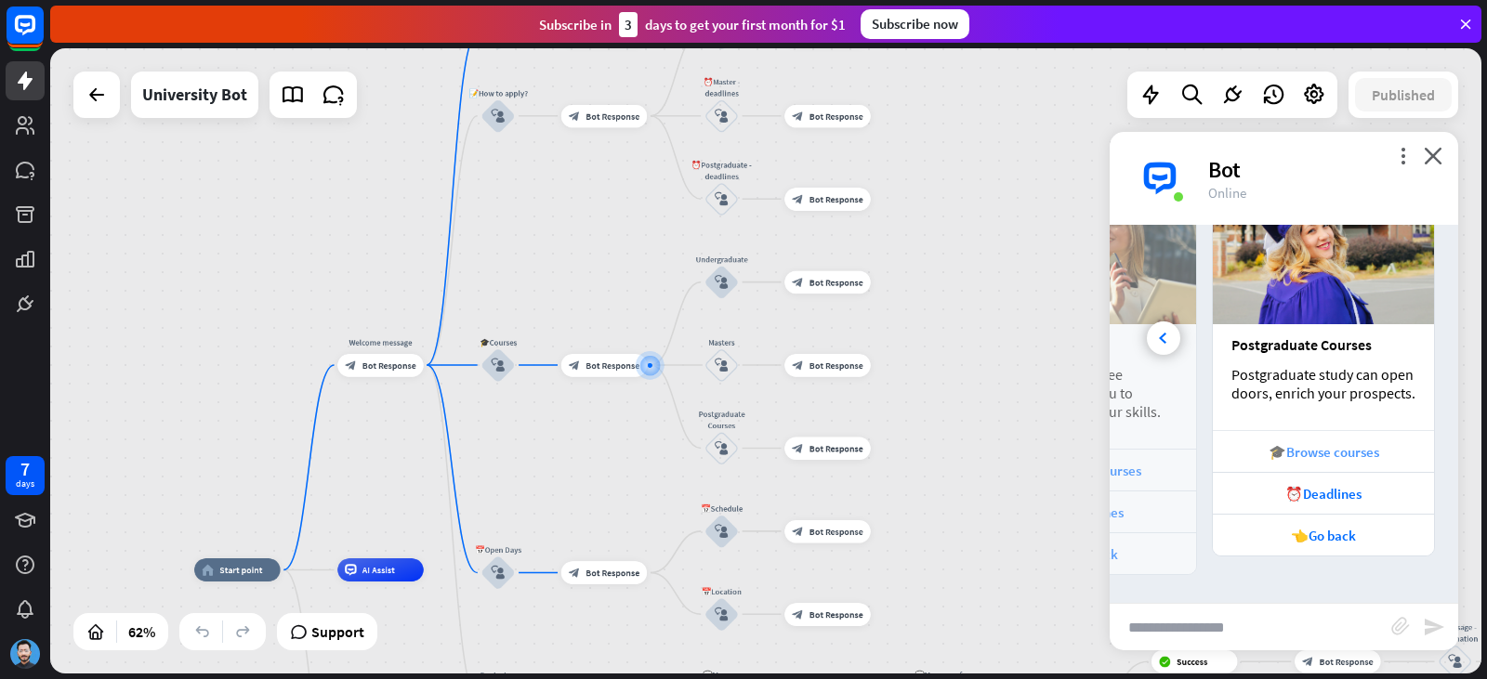
click at [1310, 446] on div "🎓Browse courses" at bounding box center [1323, 452] width 203 height 18
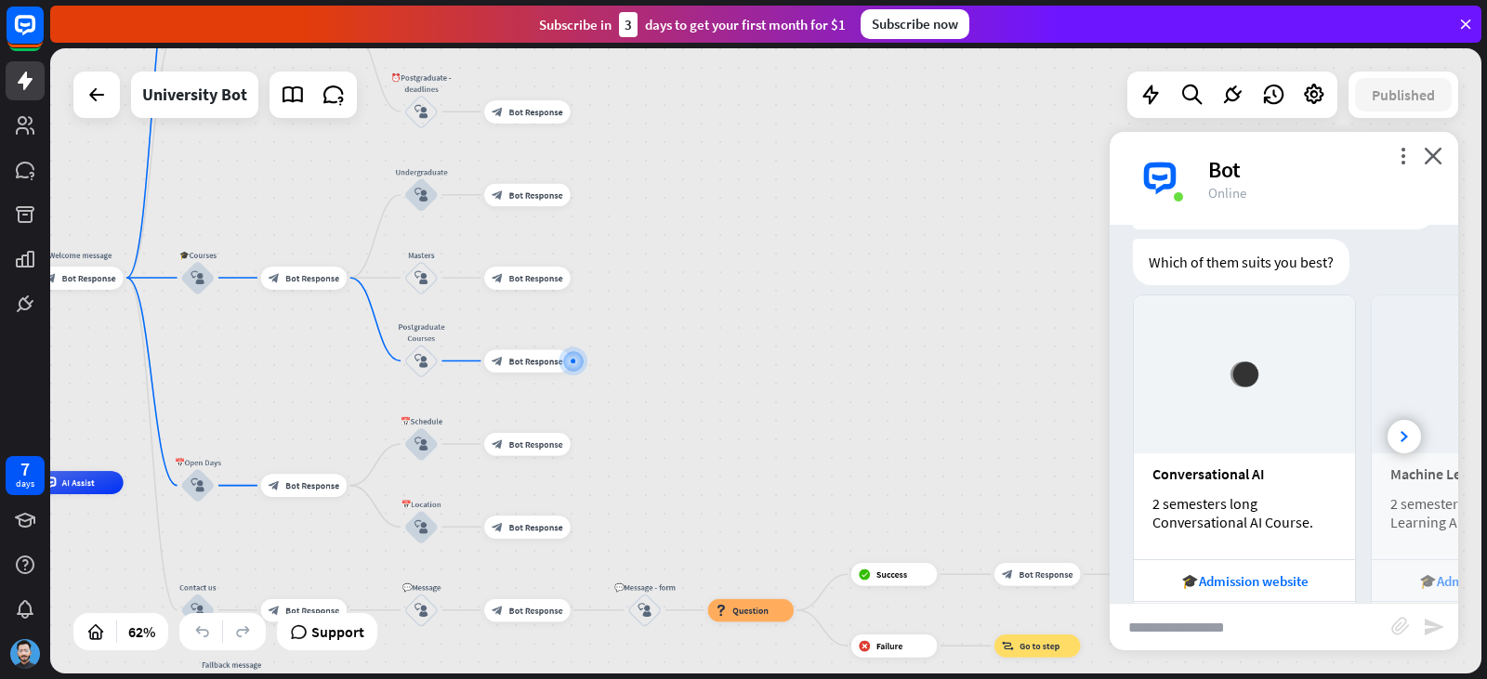
scroll to position [2042, 0]
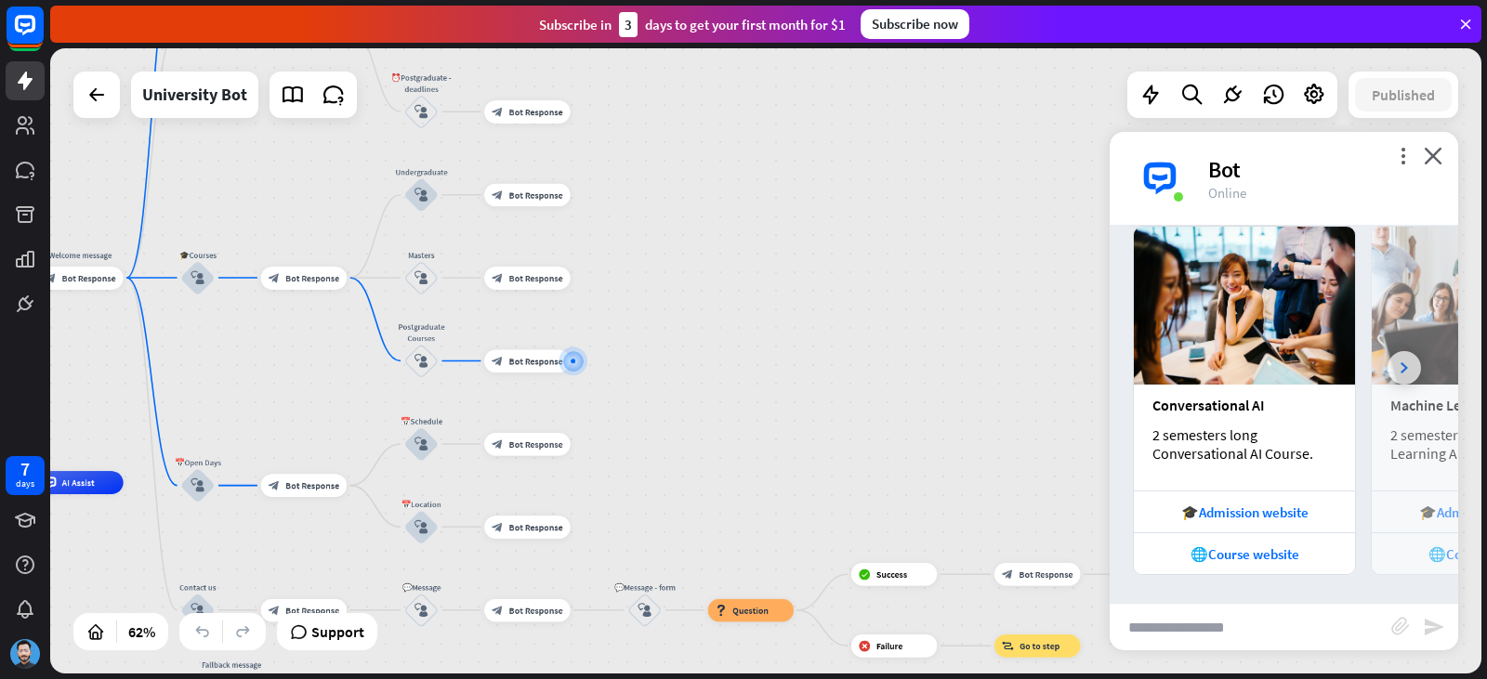
click at [1400, 369] on icon at bounding box center [1403, 367] width 7 height 11
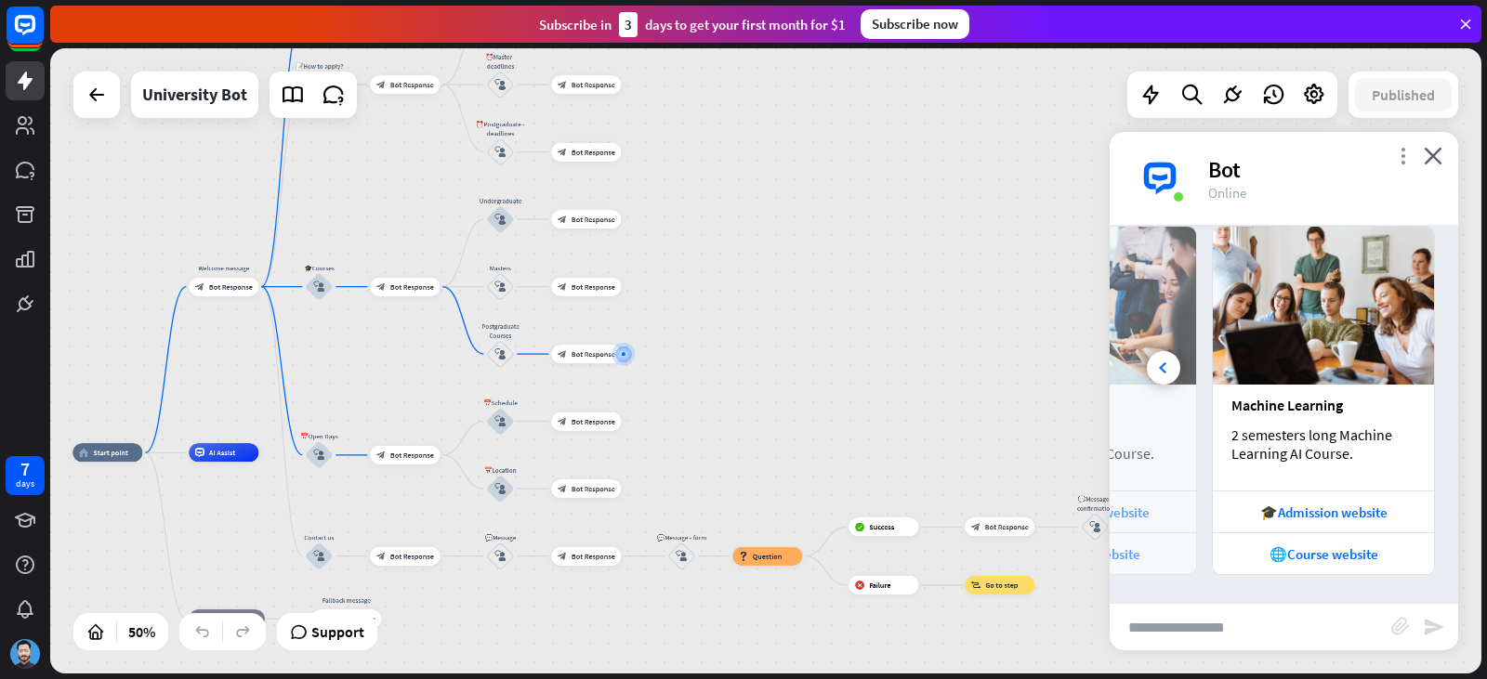
click at [1405, 157] on icon "more_vert" at bounding box center [1403, 156] width 18 height 18
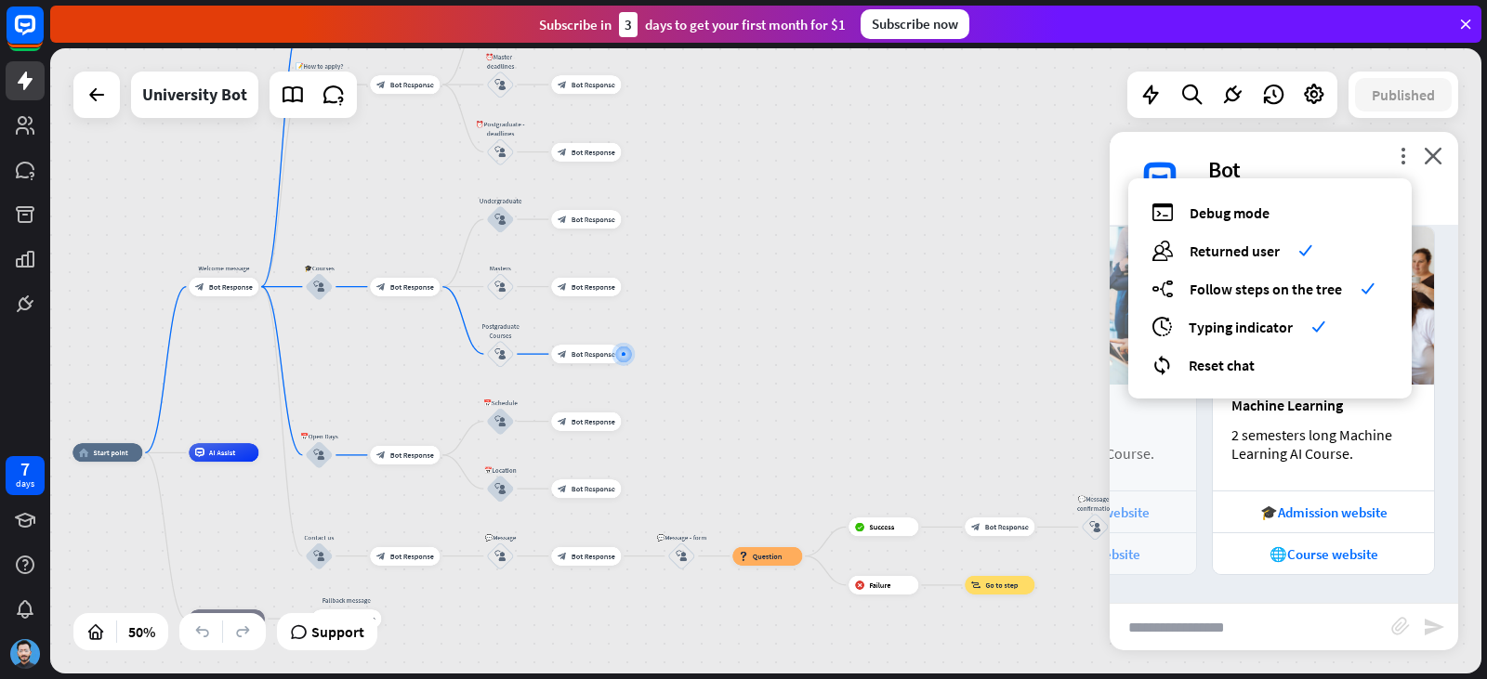
click at [1269, 164] on div "Bot" at bounding box center [1322, 169] width 228 height 29
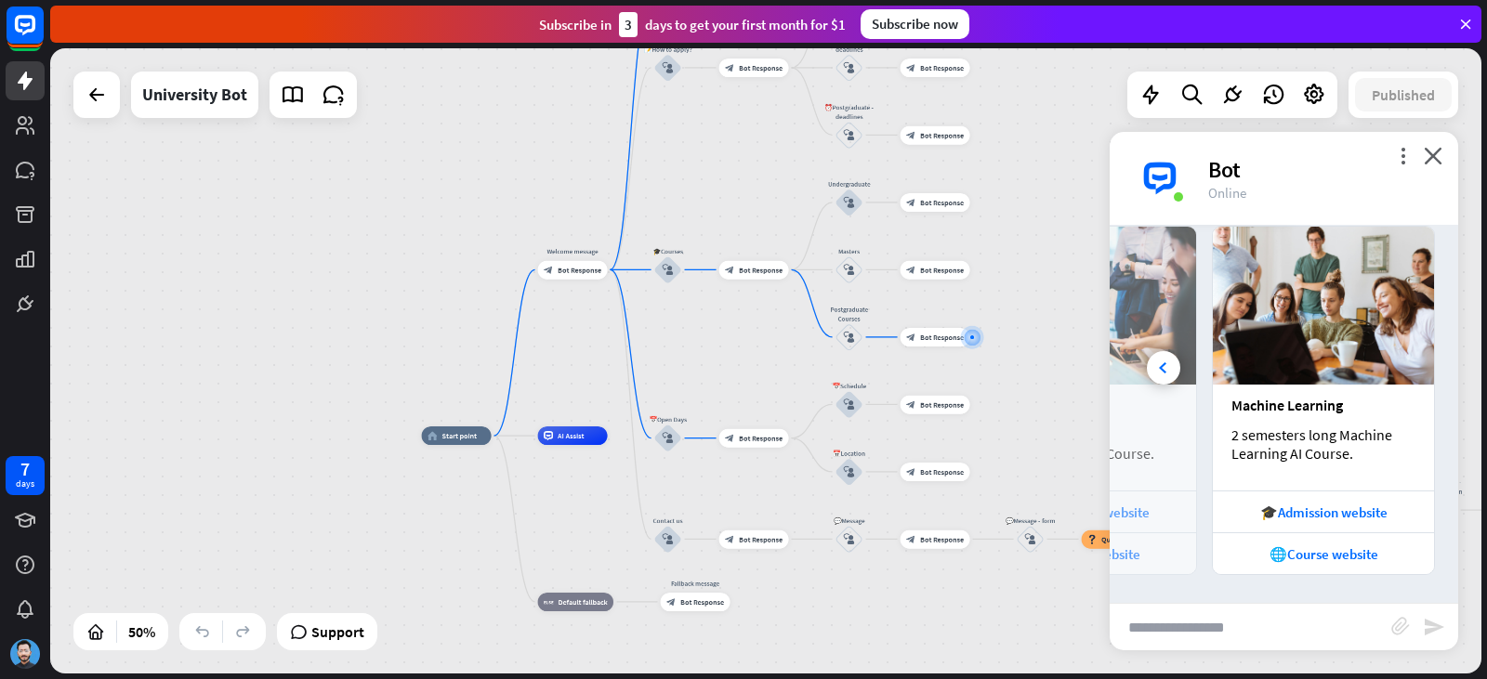
drag, startPoint x: 152, startPoint y: 499, endPoint x: 515, endPoint y: 477, distance: 363.1
click at [515, 477] on div "home_2 Start point Welcome message block_bot_response Bot Response ✨Main menu b…" at bounding box center [780, 592] width 716 height 313
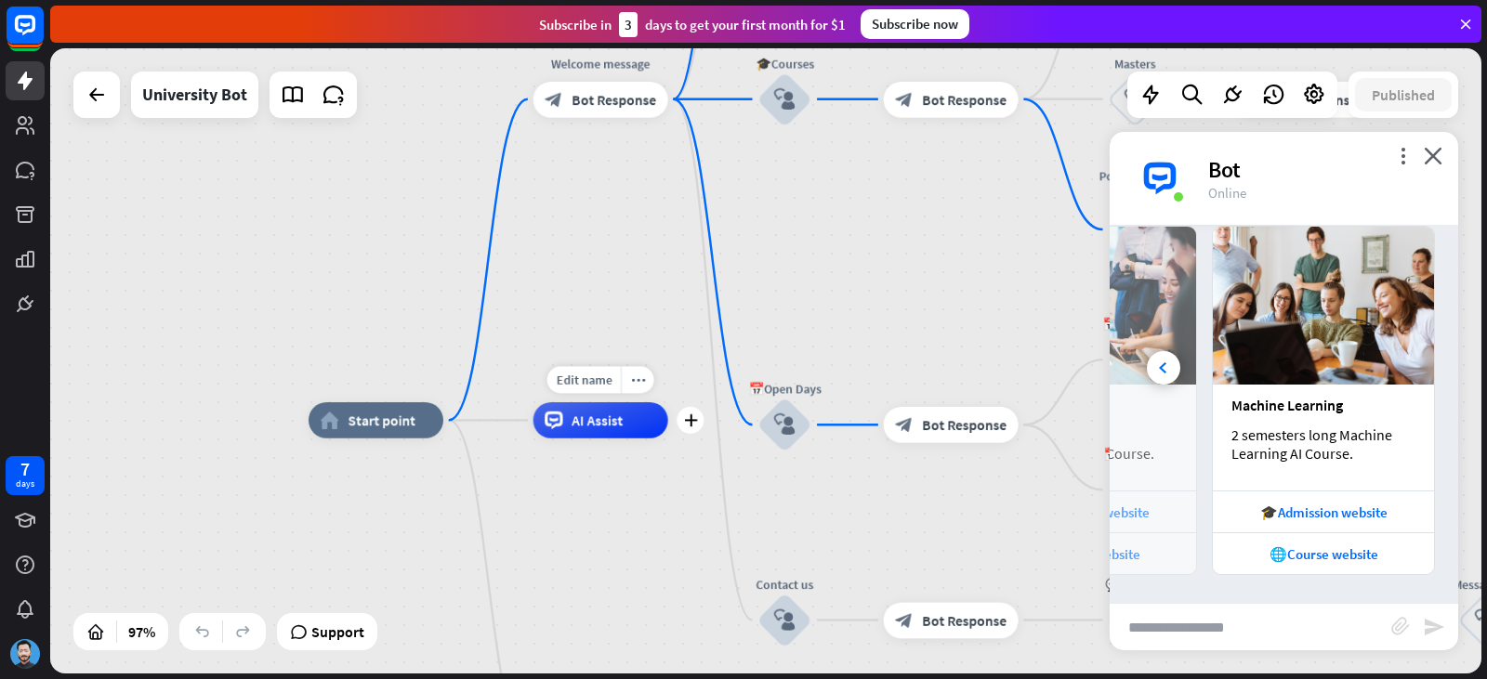
drag, startPoint x: 701, startPoint y: 465, endPoint x: 585, endPoint y: 457, distance: 115.5
click at [585, 439] on div "Edit name more_horiz plus AI Assist" at bounding box center [600, 420] width 135 height 36
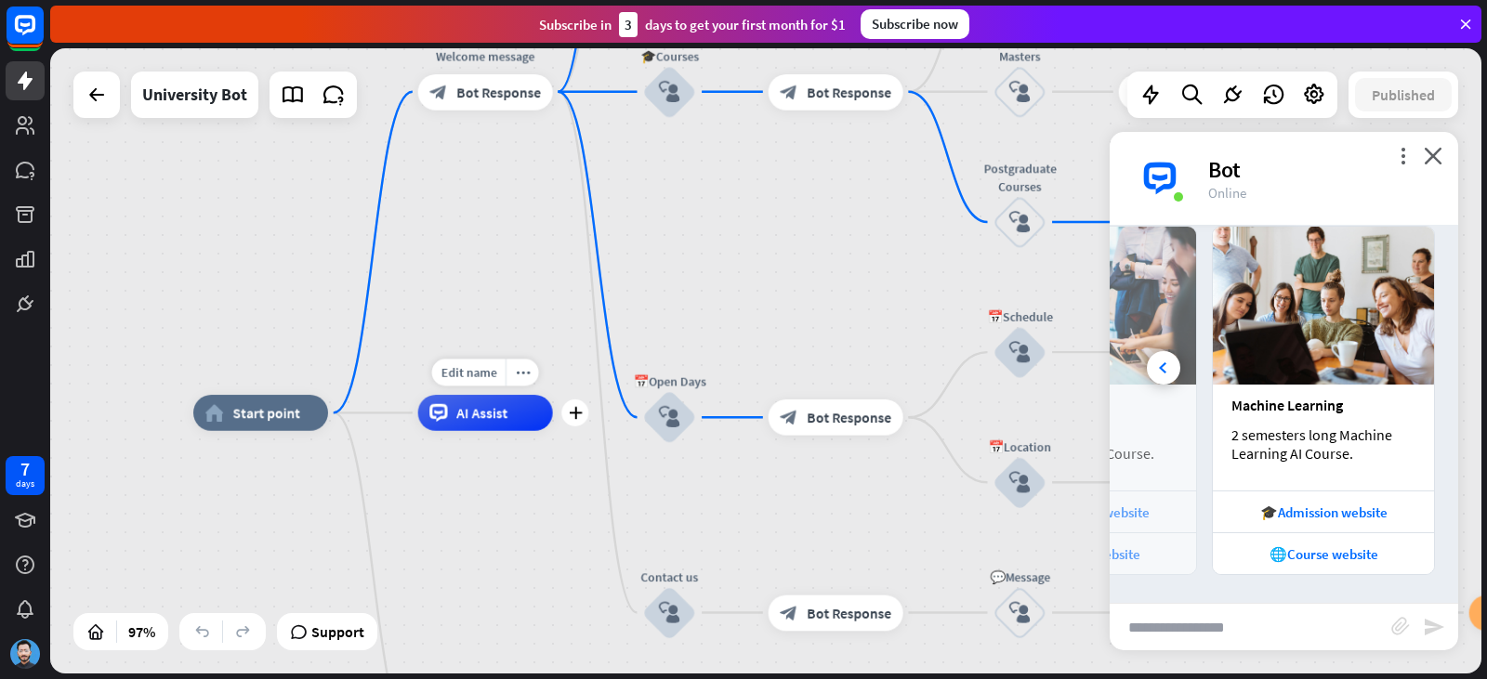
click at [551, 412] on div "AI Assist" at bounding box center [485, 413] width 135 height 36
click at [553, 431] on div "Edit name more_horiz plus AI Assist" at bounding box center [485, 413] width 135 height 36
click at [577, 423] on div "plus" at bounding box center [574, 413] width 27 height 27
click at [439, 433] on div "Edit name more_horiz plus AI Assist" at bounding box center [485, 415] width 135 height 36
click at [296, 425] on div "home_2 Start point" at bounding box center [260, 415] width 135 height 36
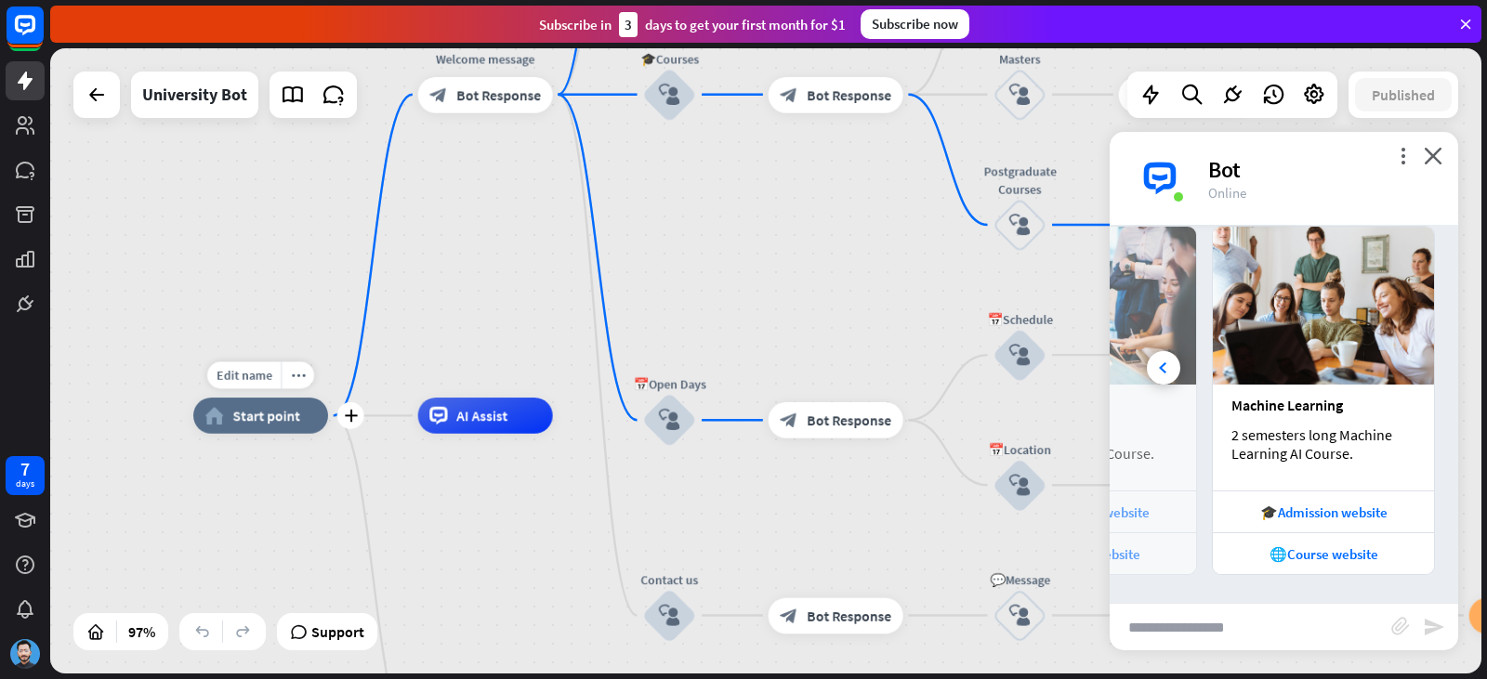
click at [324, 434] on div "Edit name more_horiz plus home_2 Start point" at bounding box center [260, 416] width 135 height 36
click at [460, 417] on span "AI Assist" at bounding box center [481, 416] width 51 height 18
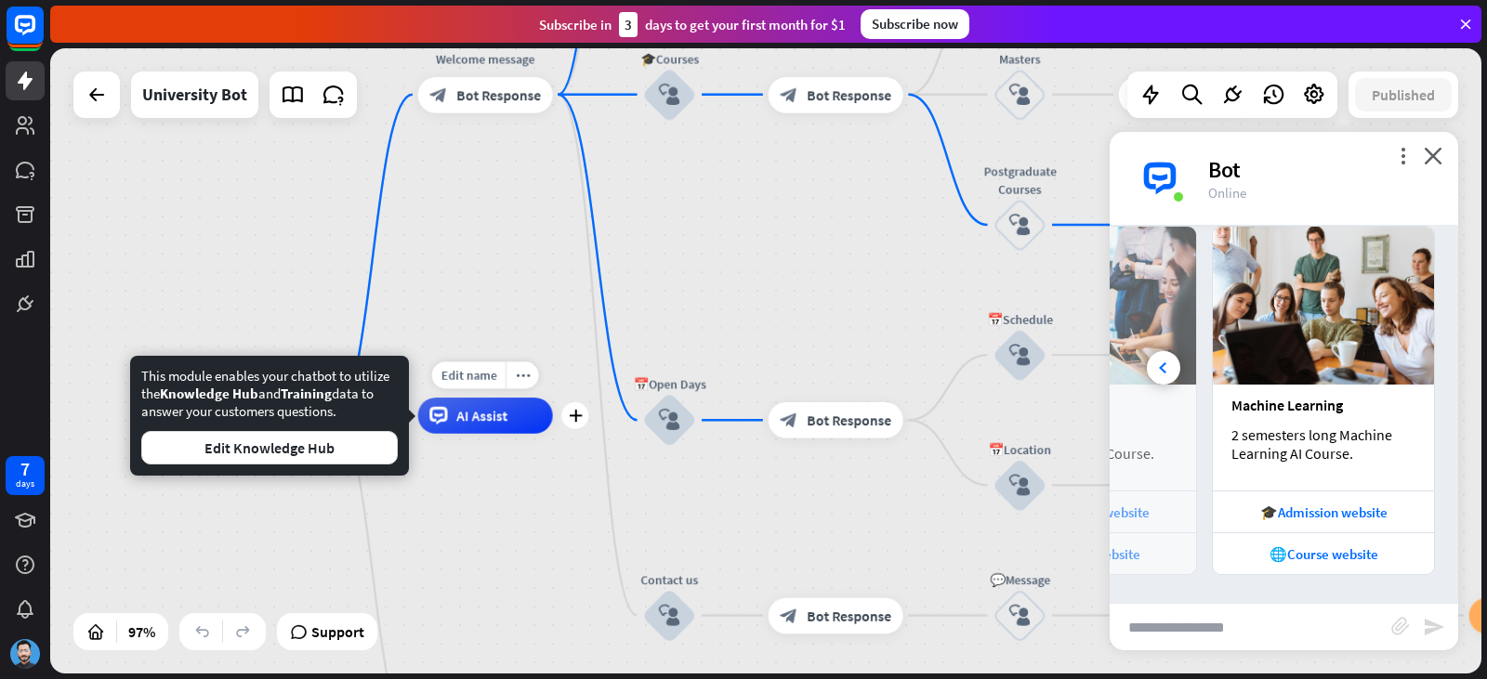
click at [460, 417] on span "AI Assist" at bounding box center [481, 416] width 51 height 18
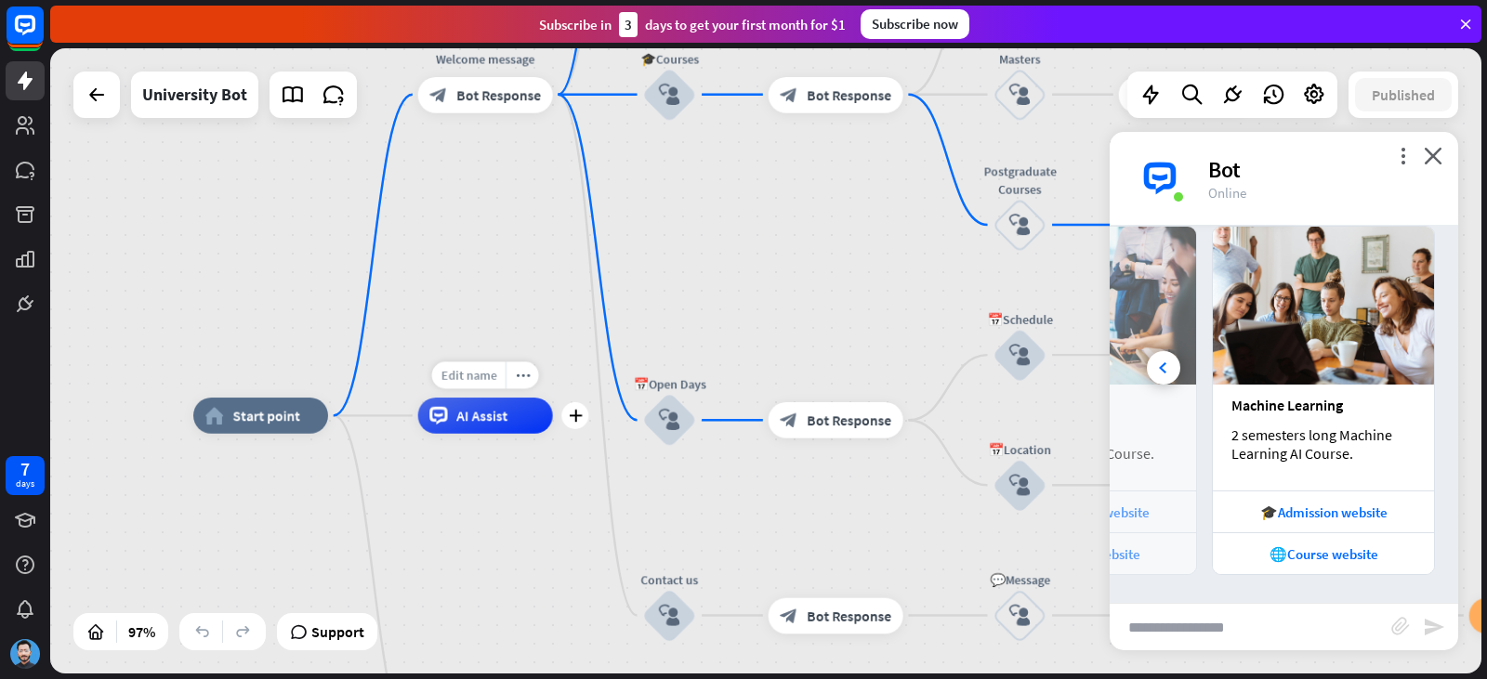
click at [468, 375] on span "Edit name" at bounding box center [468, 375] width 56 height 16
click at [487, 380] on input "text" at bounding box center [484, 375] width 125 height 25
type input "**********"
click at [512, 529] on div "home_2 Start point Welcome message block_bot_response Bot Response ✨Main menu b…" at bounding box center [765, 360] width 1431 height 625
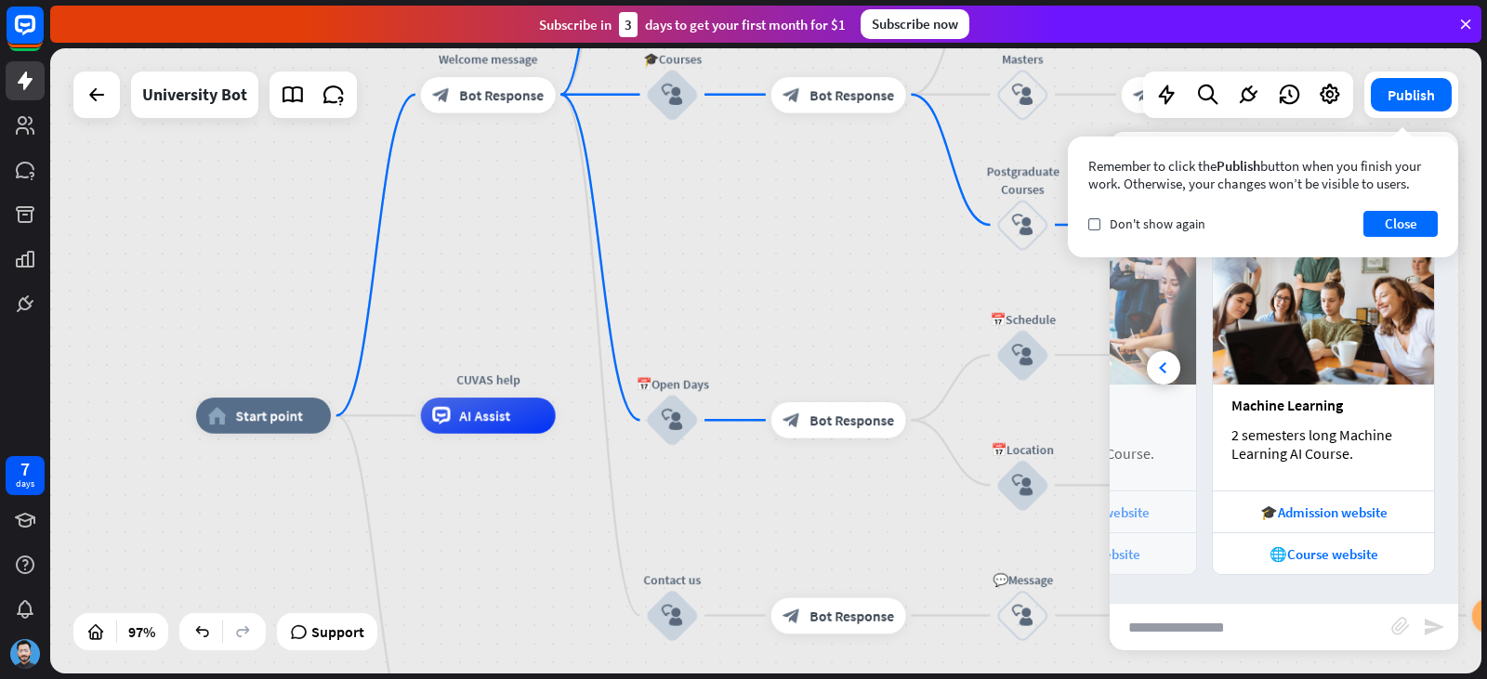
click at [1272, 621] on input "text" at bounding box center [1251, 627] width 282 height 46
click at [1418, 217] on button "Close" at bounding box center [1400, 224] width 74 height 26
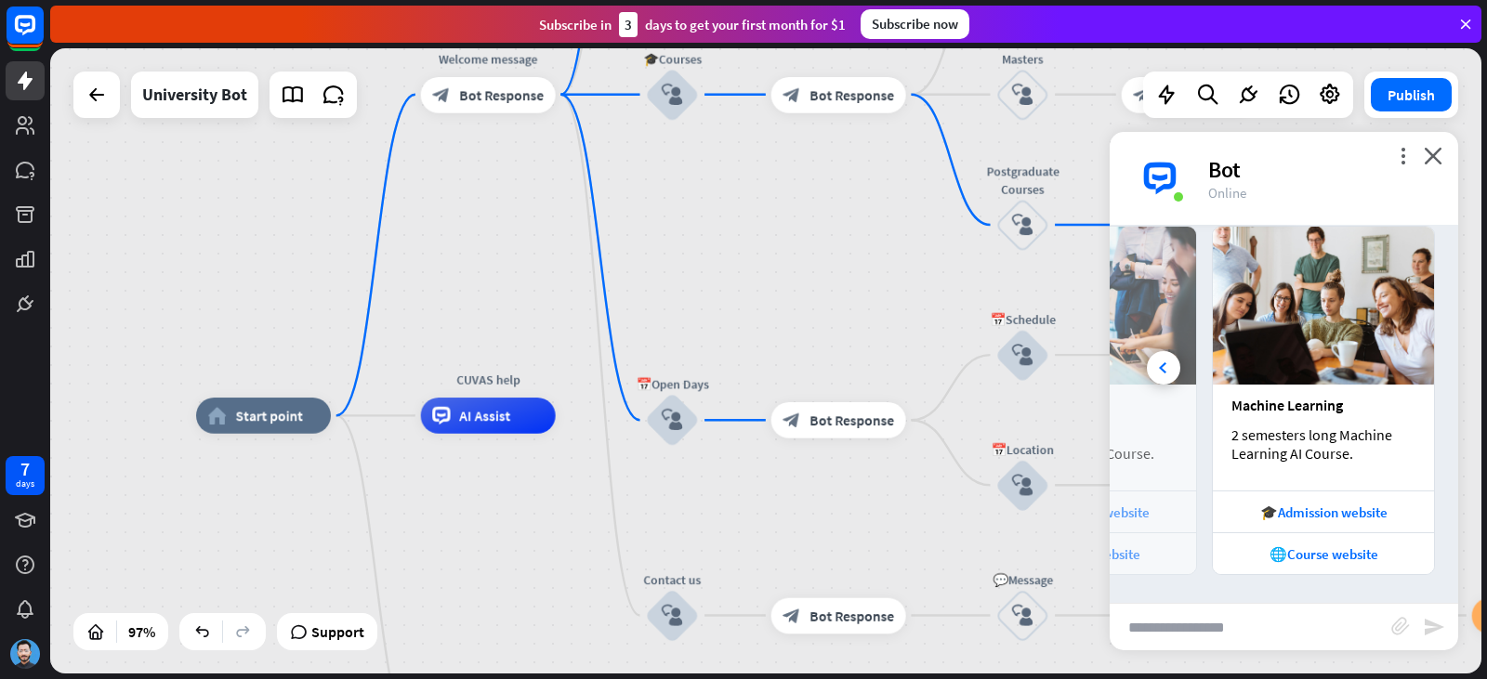
click at [1224, 616] on input "text" at bounding box center [1251, 627] width 282 height 46
type input "**"
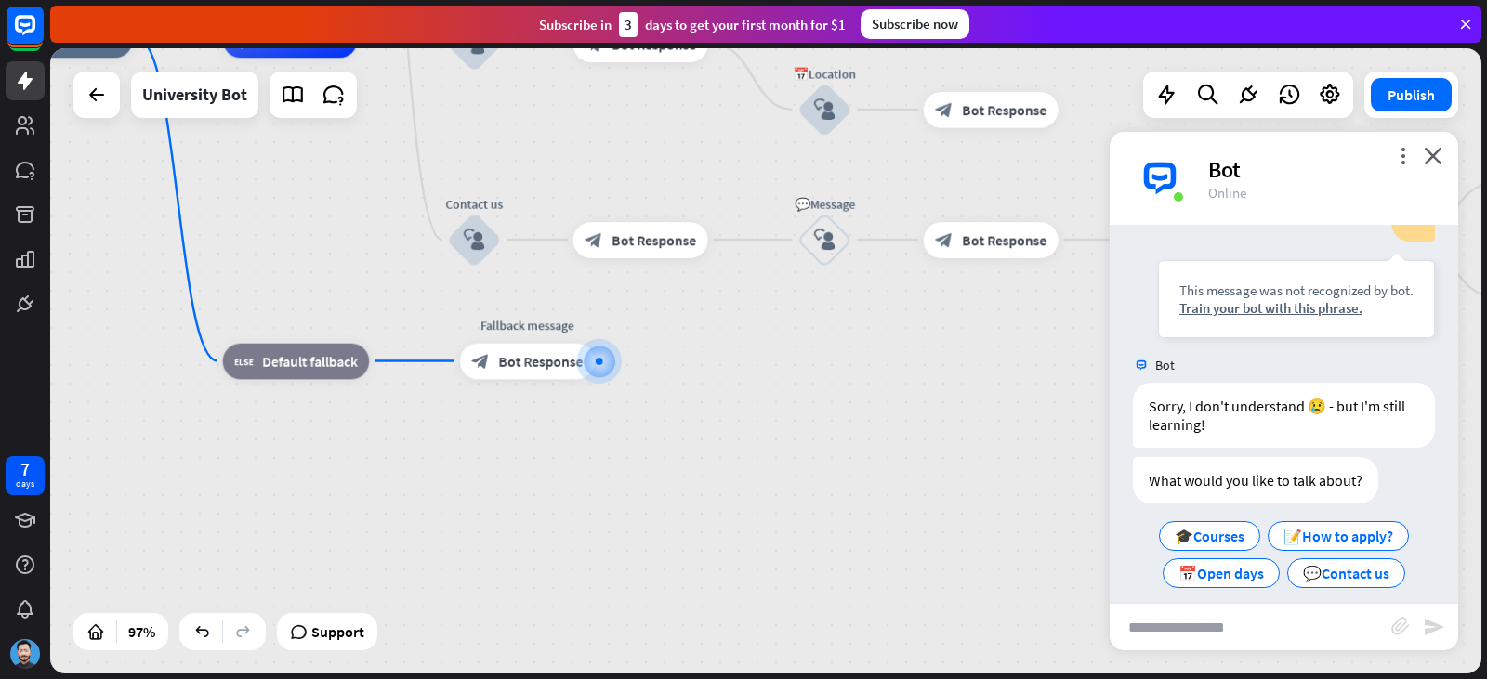
scroll to position [2483, 0]
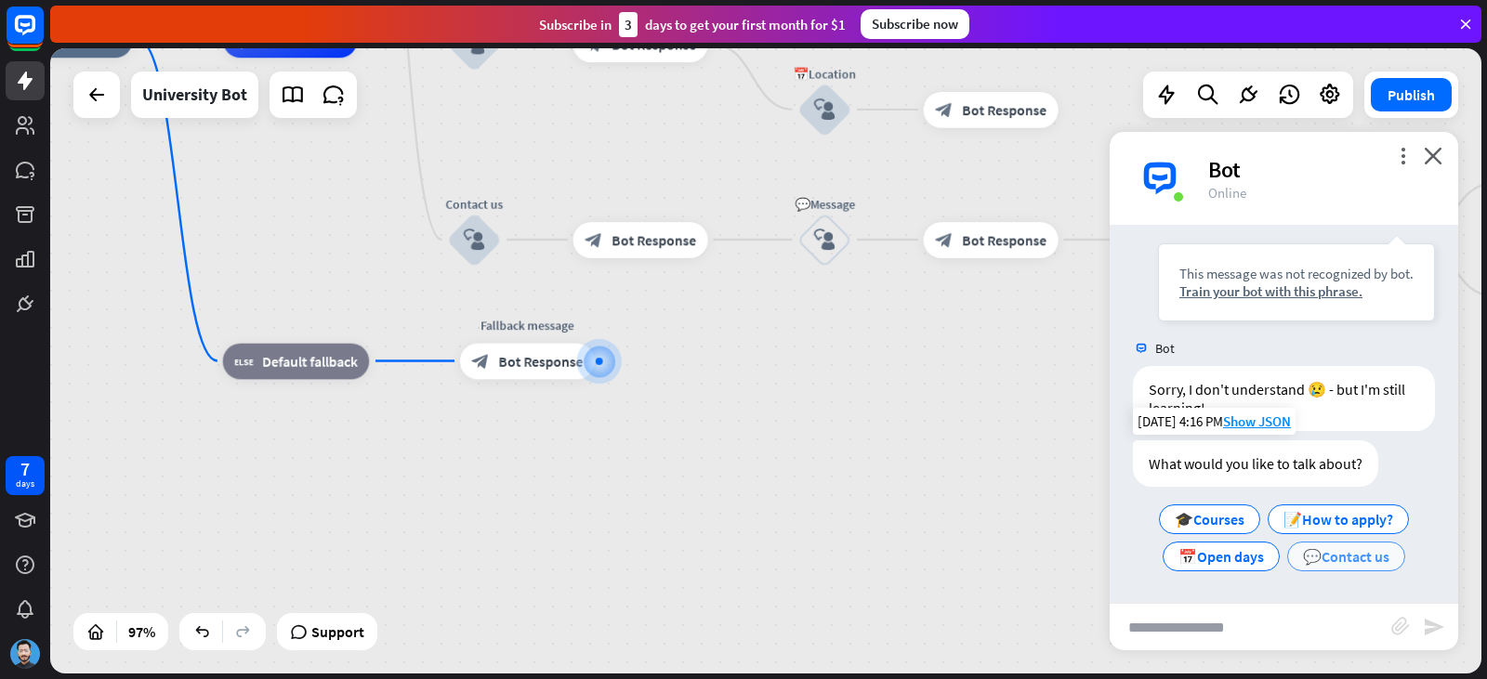
click at [1316, 556] on span "💬Contact us" at bounding box center [1346, 556] width 86 height 19
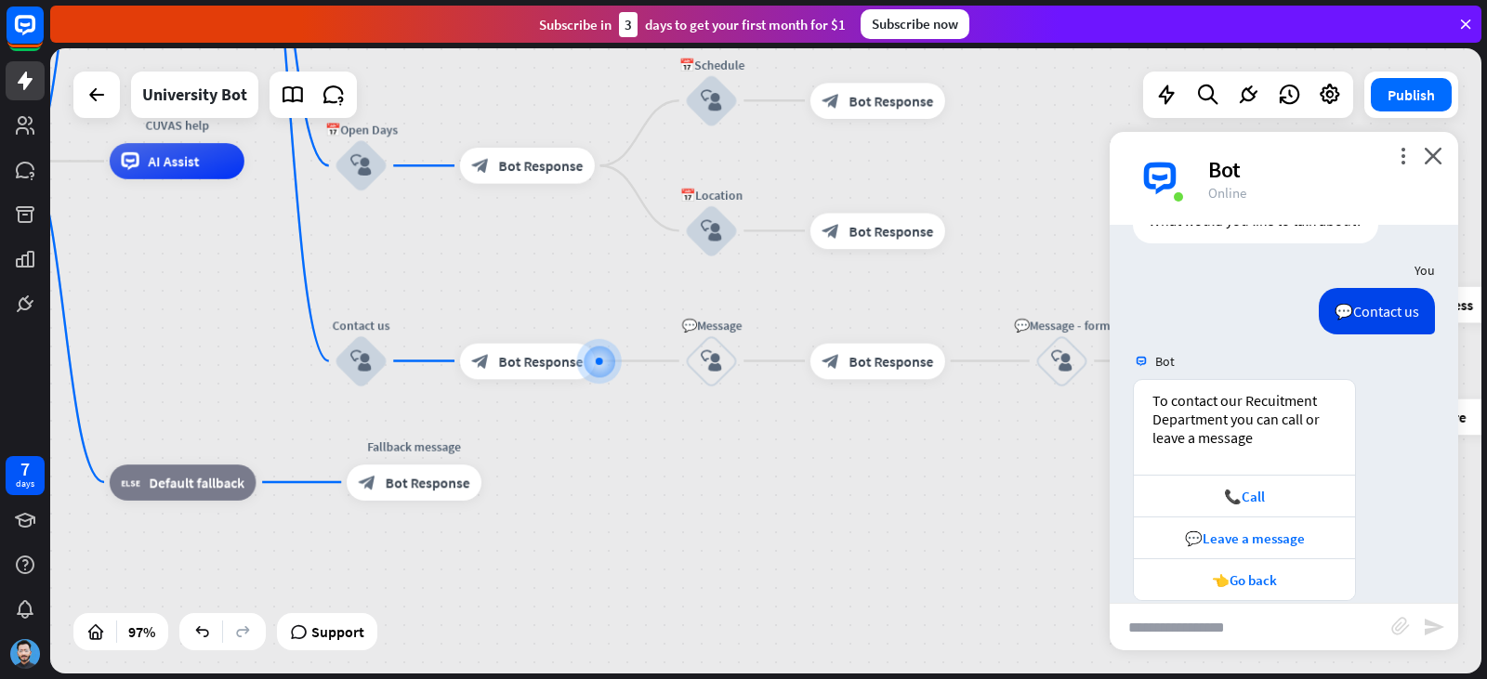
scroll to position [2753, 0]
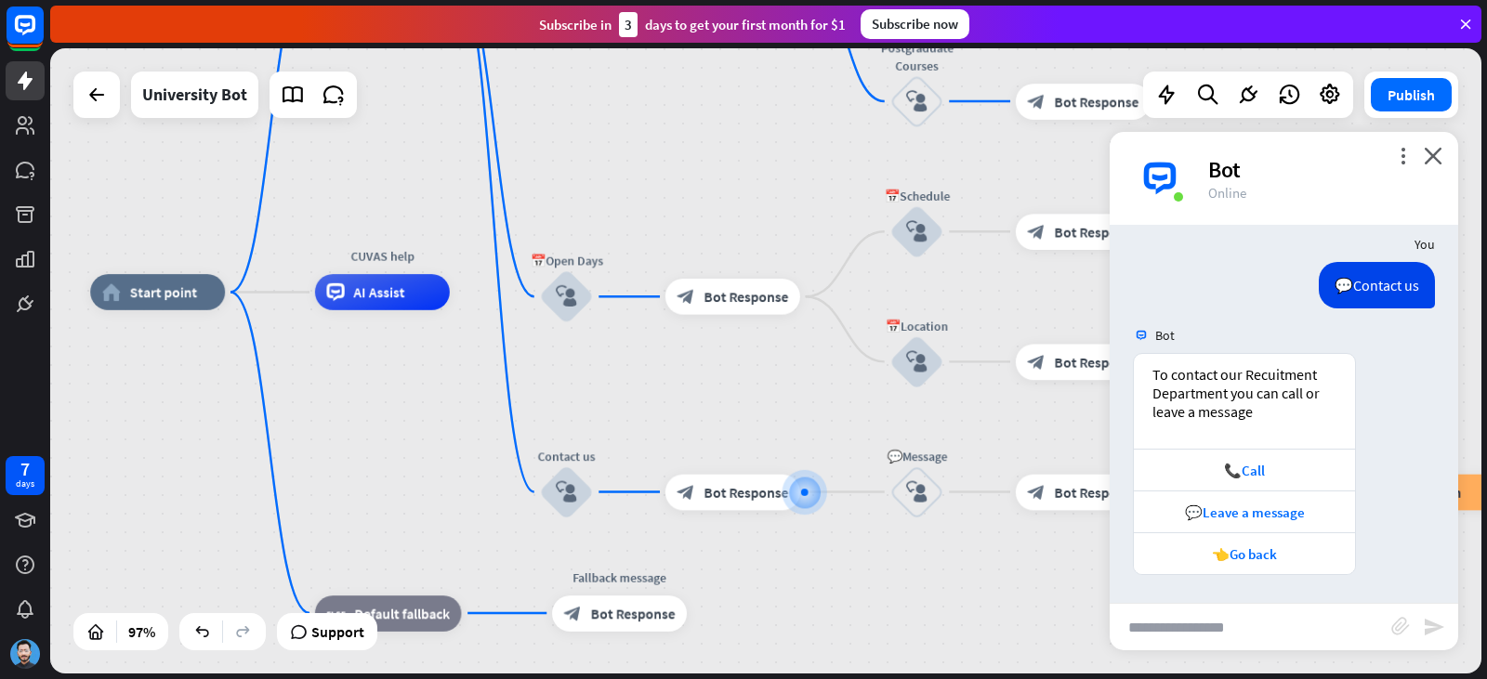
drag, startPoint x: 217, startPoint y: 391, endPoint x: 407, endPoint y: 542, distance: 242.8
click at [407, 542] on div "home_2 Start point Welcome message block_bot_response Bot Response ✨Main menu b…" at bounding box center [782, 594] width 1384 height 605
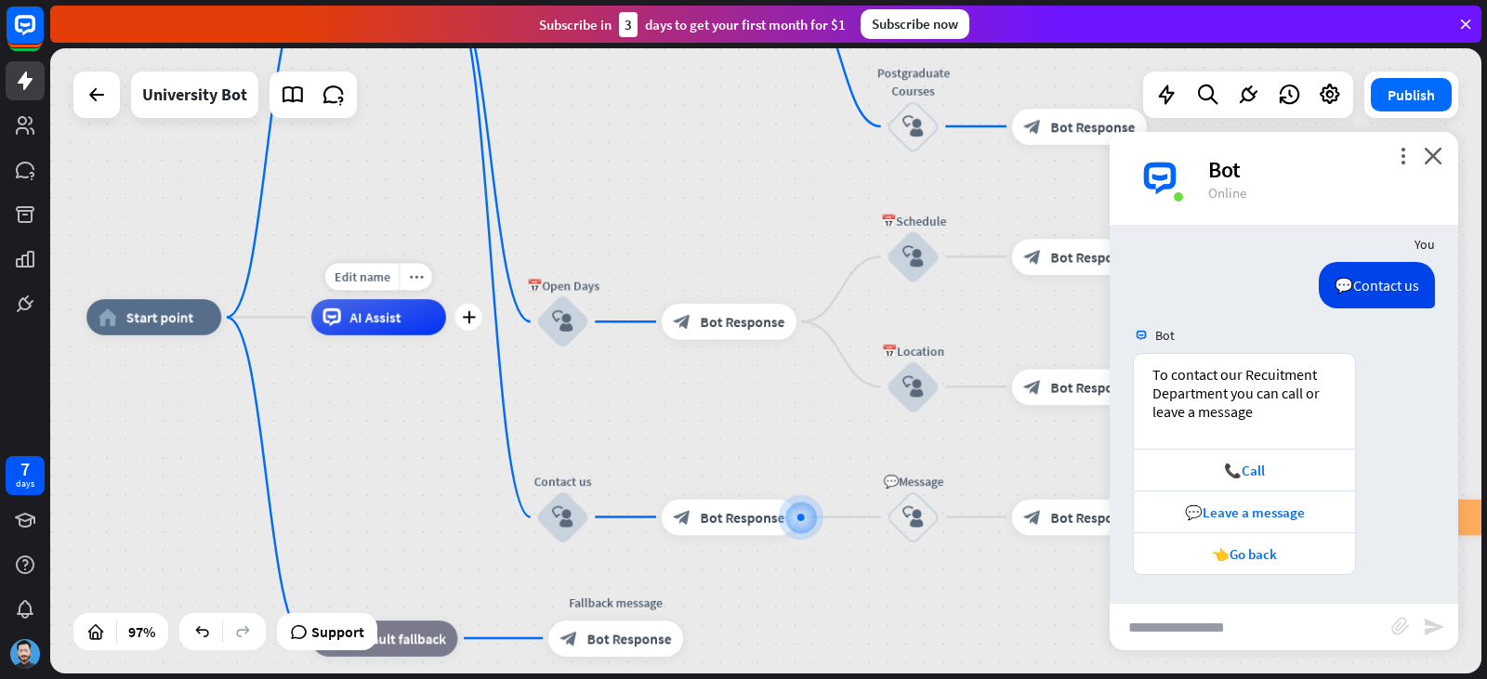
click at [374, 327] on div "AI Assist" at bounding box center [378, 317] width 135 height 36
click at [376, 273] on span "Edit name" at bounding box center [362, 277] width 56 height 16
click at [412, 281] on input "**********" at bounding box center [378, 277] width 125 height 25
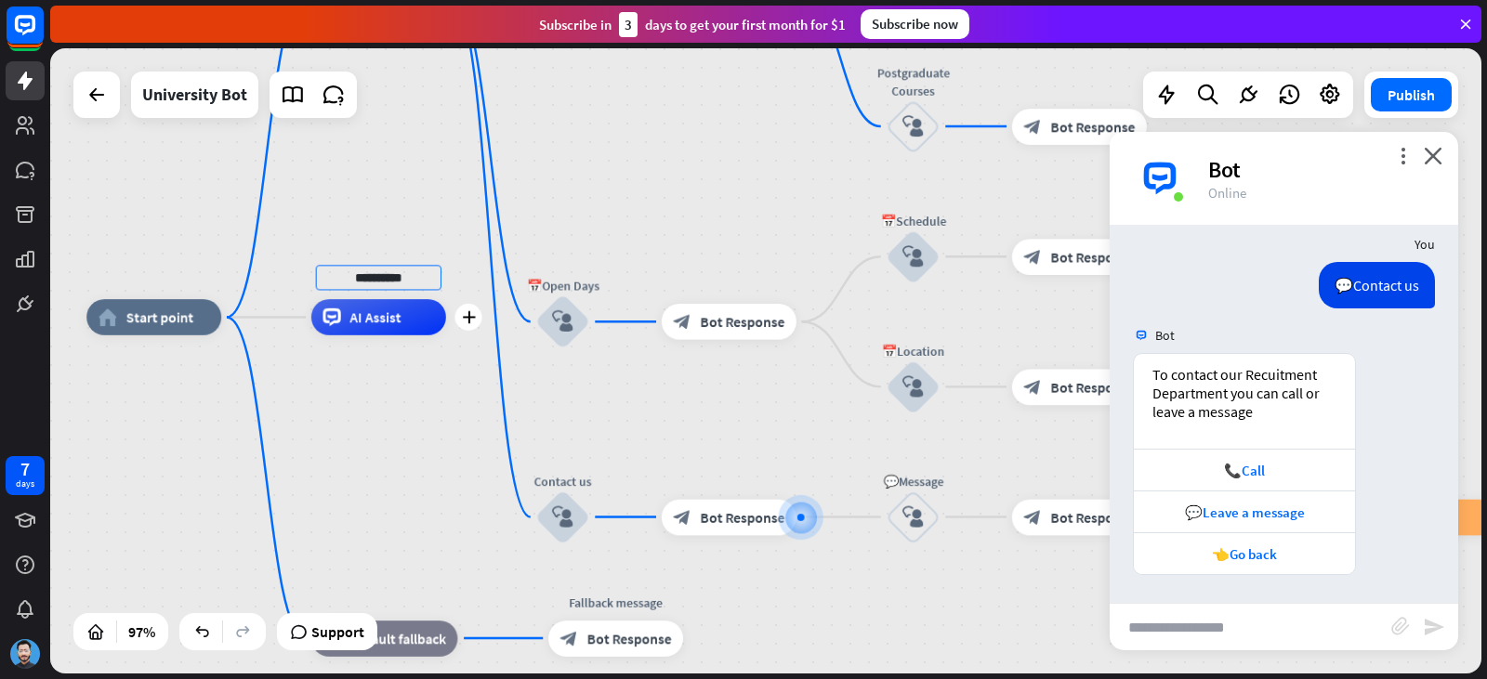
click at [412, 281] on input "**********" at bounding box center [378, 277] width 125 height 25
click at [402, 374] on div "home_2 Start point Welcome message block_bot_response Bot Response ✨Main menu b…" at bounding box center [765, 360] width 1431 height 625
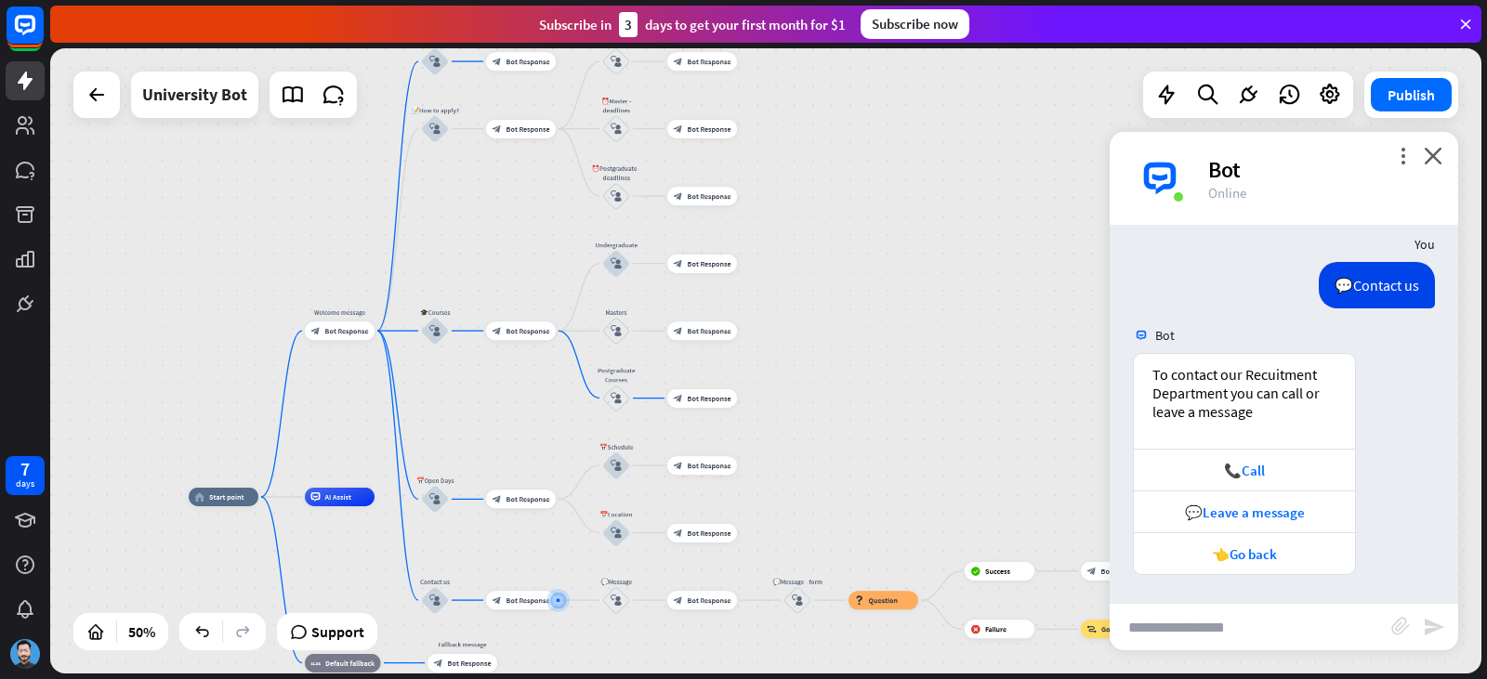
drag, startPoint x: 398, startPoint y: 346, endPoint x: 299, endPoint y: 386, distance: 106.3
click at [299, 386] on div "home_2 Start point Welcome message block_bot_response Bot Response ✨Main menu b…" at bounding box center [765, 360] width 1431 height 625
click at [1283, 518] on div "💬Leave a message" at bounding box center [1244, 513] width 203 height 18
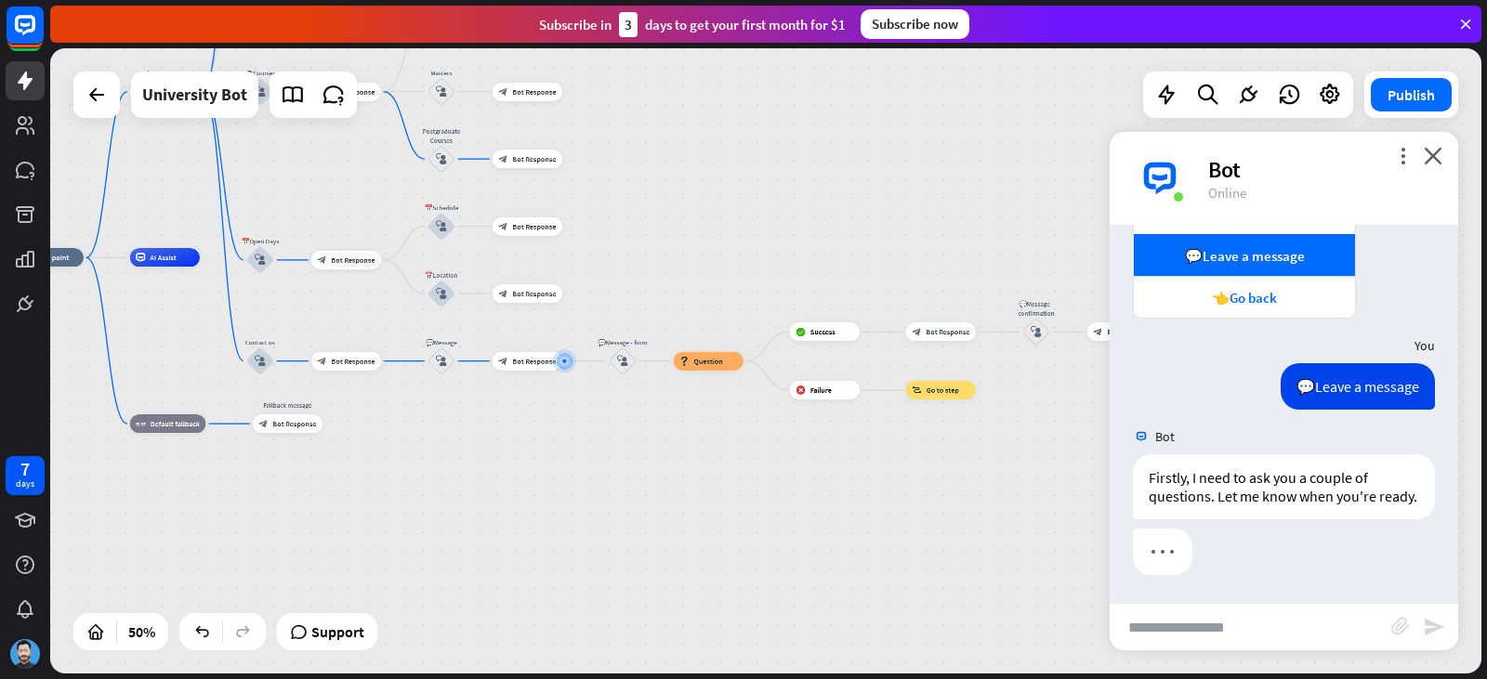
scroll to position [3028, 0]
click at [699, 361] on span "Question" at bounding box center [708, 361] width 30 height 9
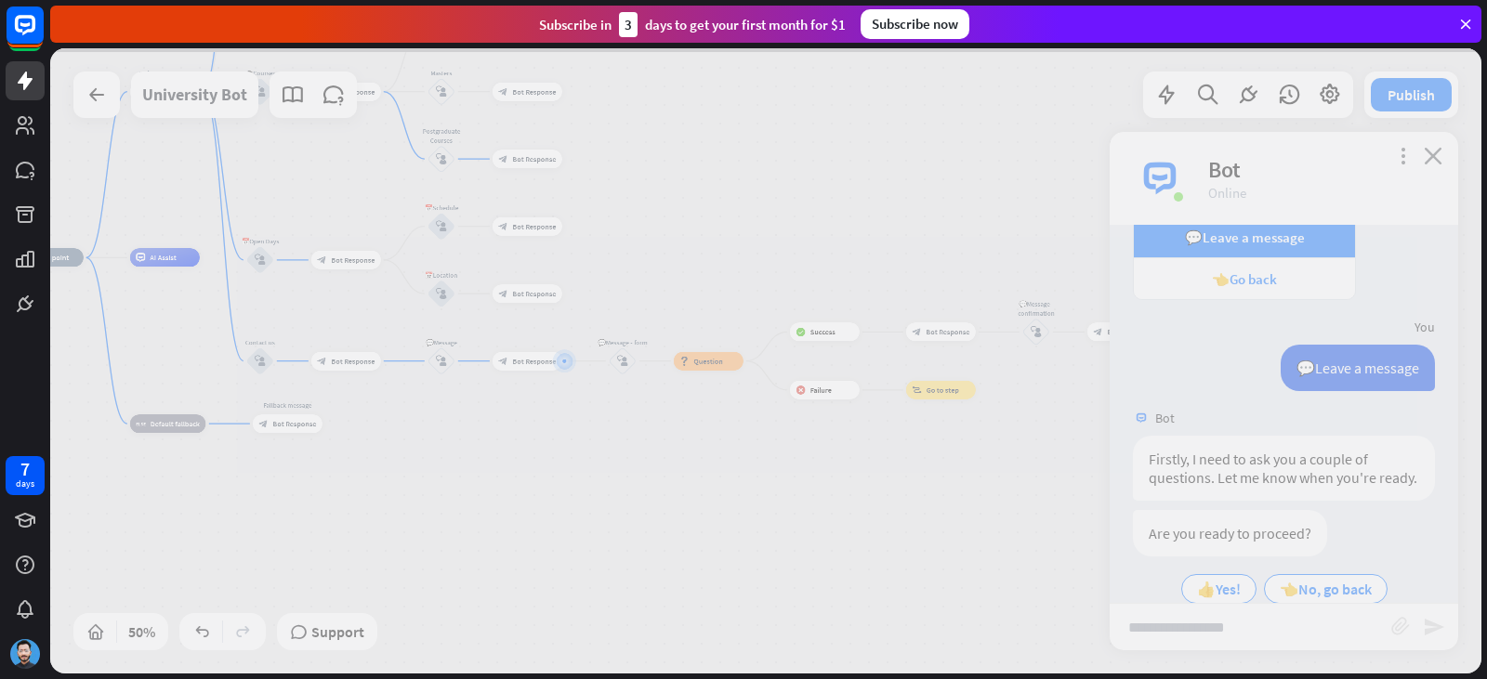
scroll to position [3079, 0]
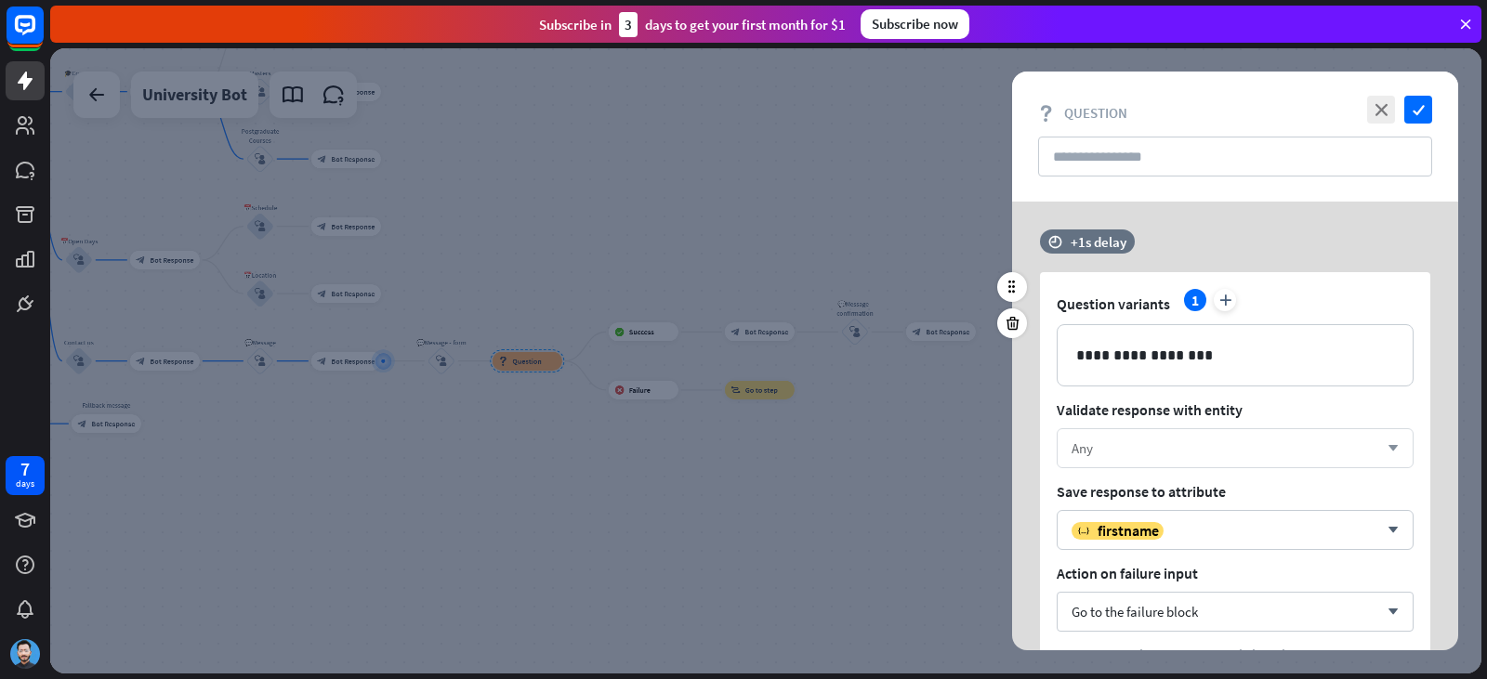
click at [1101, 445] on div "Any" at bounding box center [1224, 449] width 307 height 18
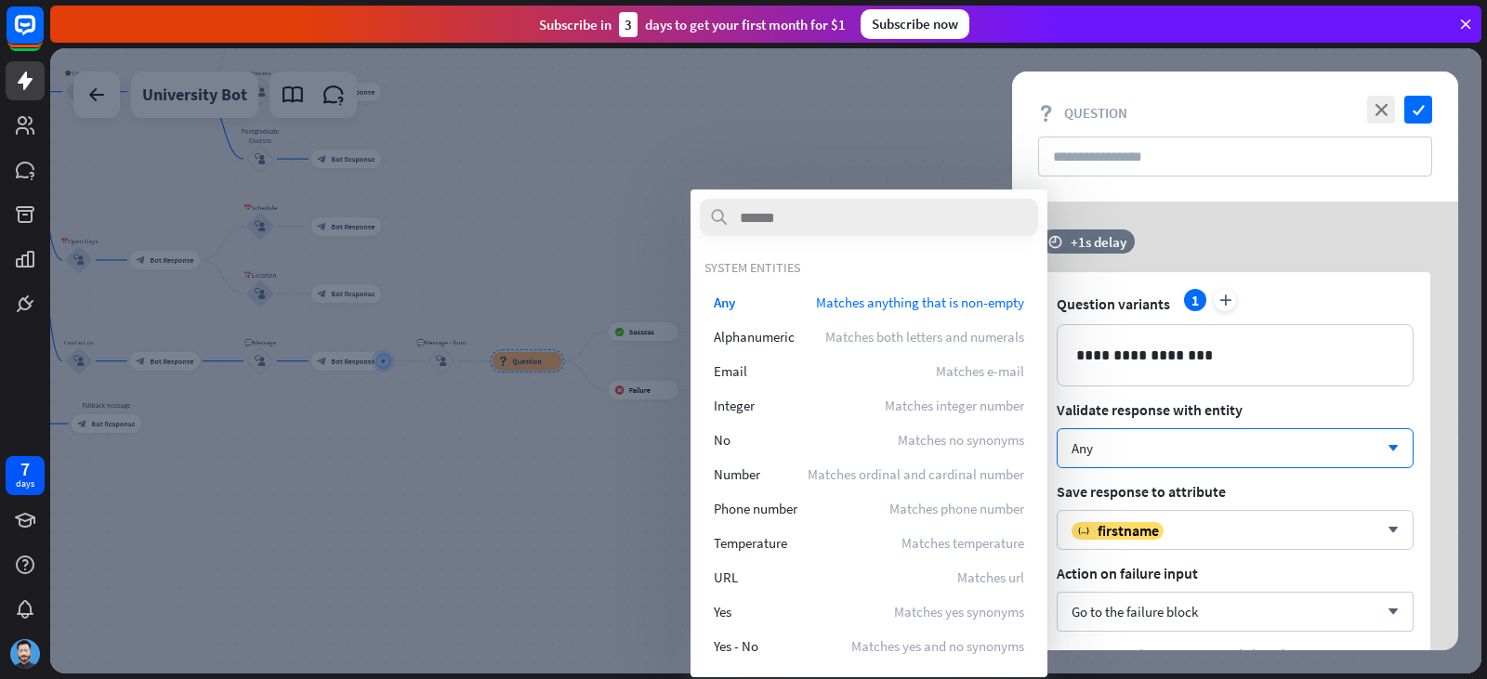
click at [896, 181] on div at bounding box center [765, 360] width 1431 height 625
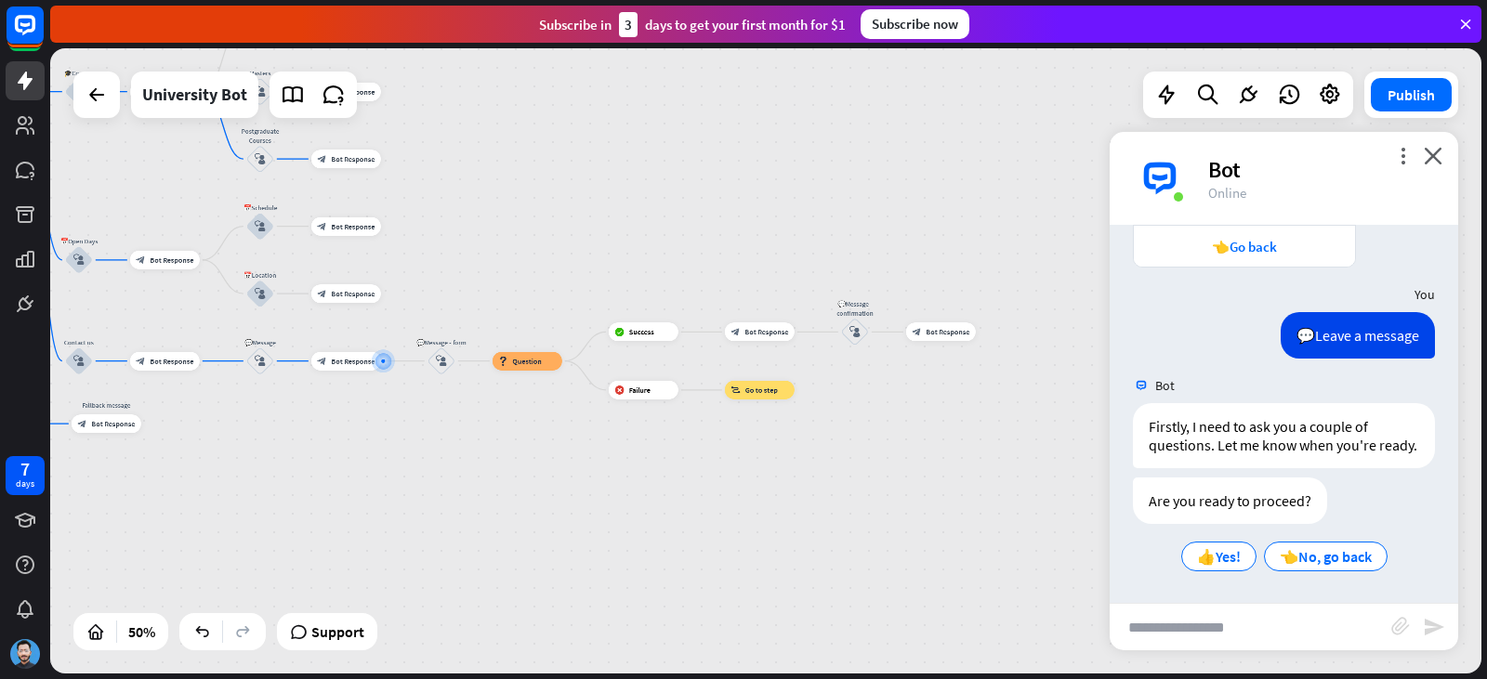
click at [1415, 154] on div "more_vert close Bot Online" at bounding box center [1284, 178] width 348 height 93
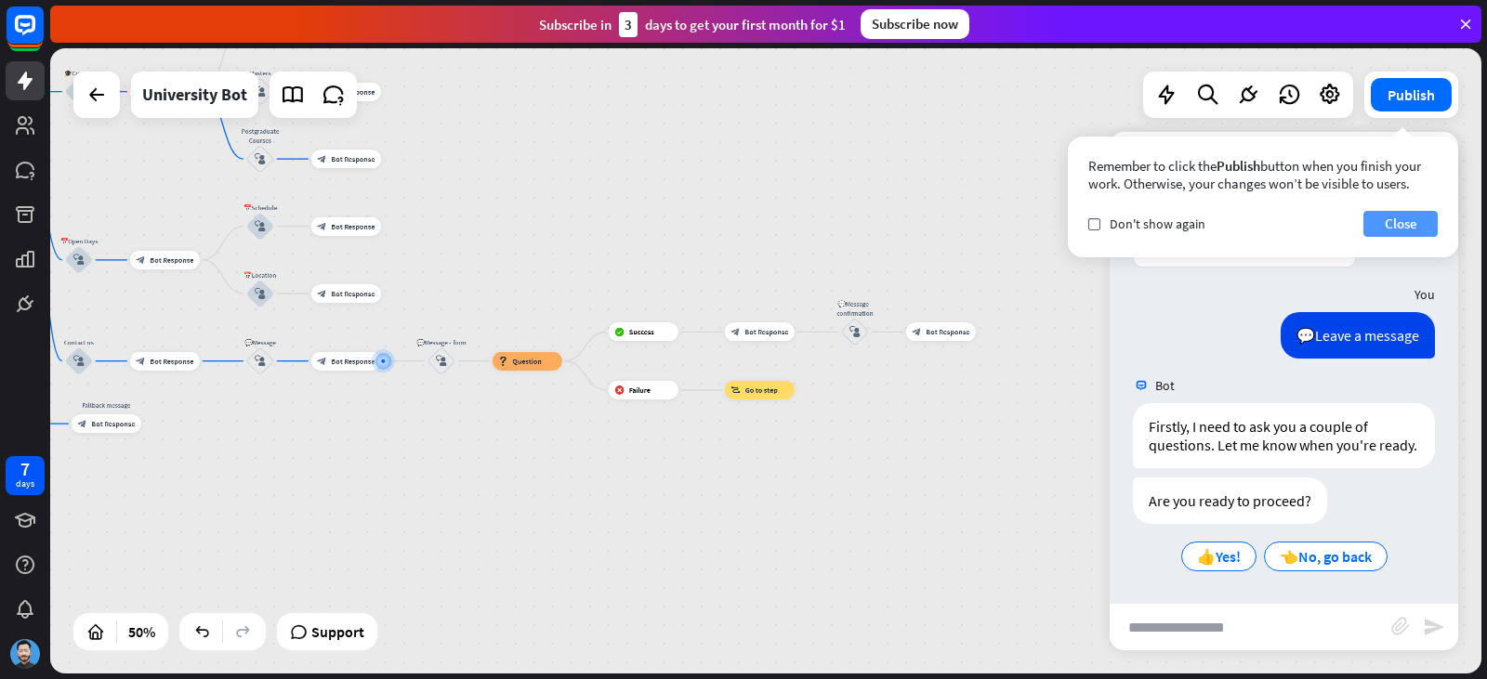
click at [1380, 217] on button "Close" at bounding box center [1400, 224] width 74 height 26
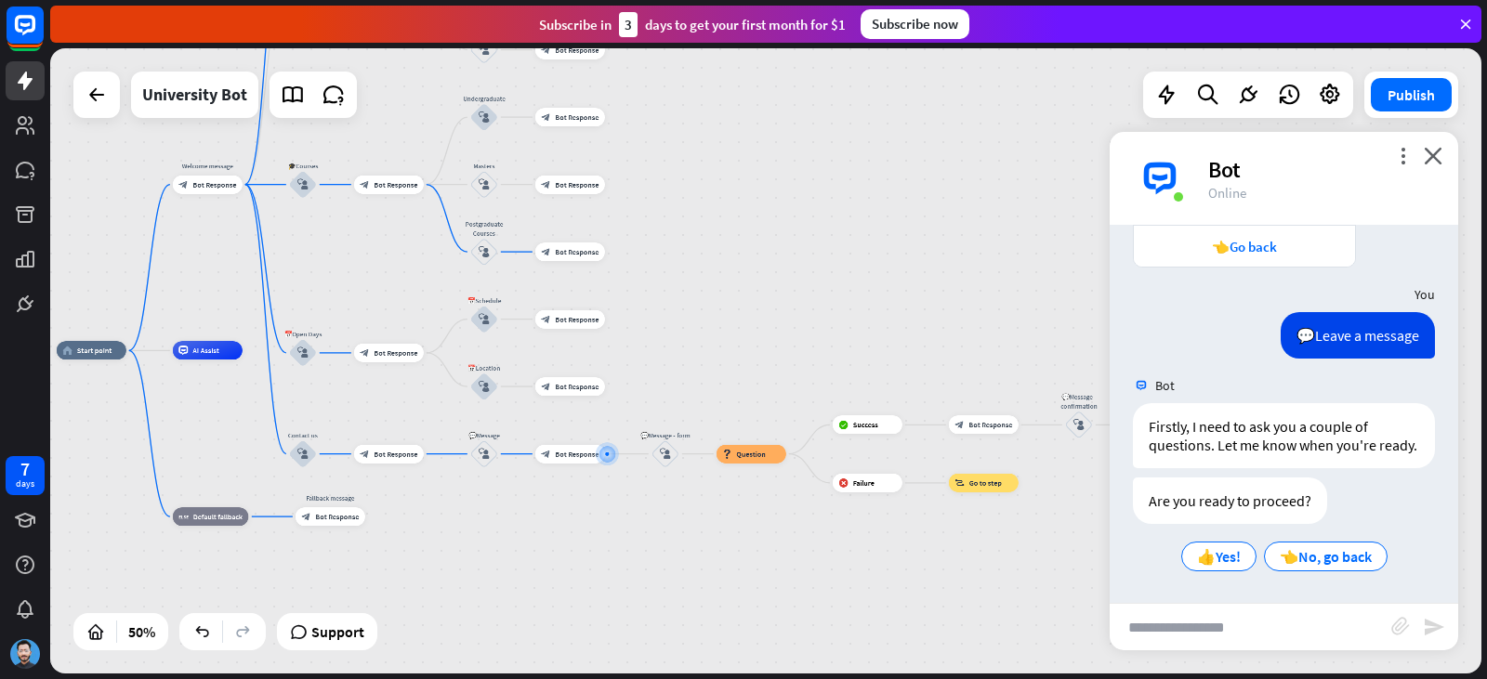
drag, startPoint x: 584, startPoint y: 169, endPoint x: 778, endPoint y: 243, distance: 207.6
click at [778, 243] on div "home_2 Start point Welcome message block_bot_response Bot Response ✨Main menu b…" at bounding box center [765, 360] width 1431 height 625
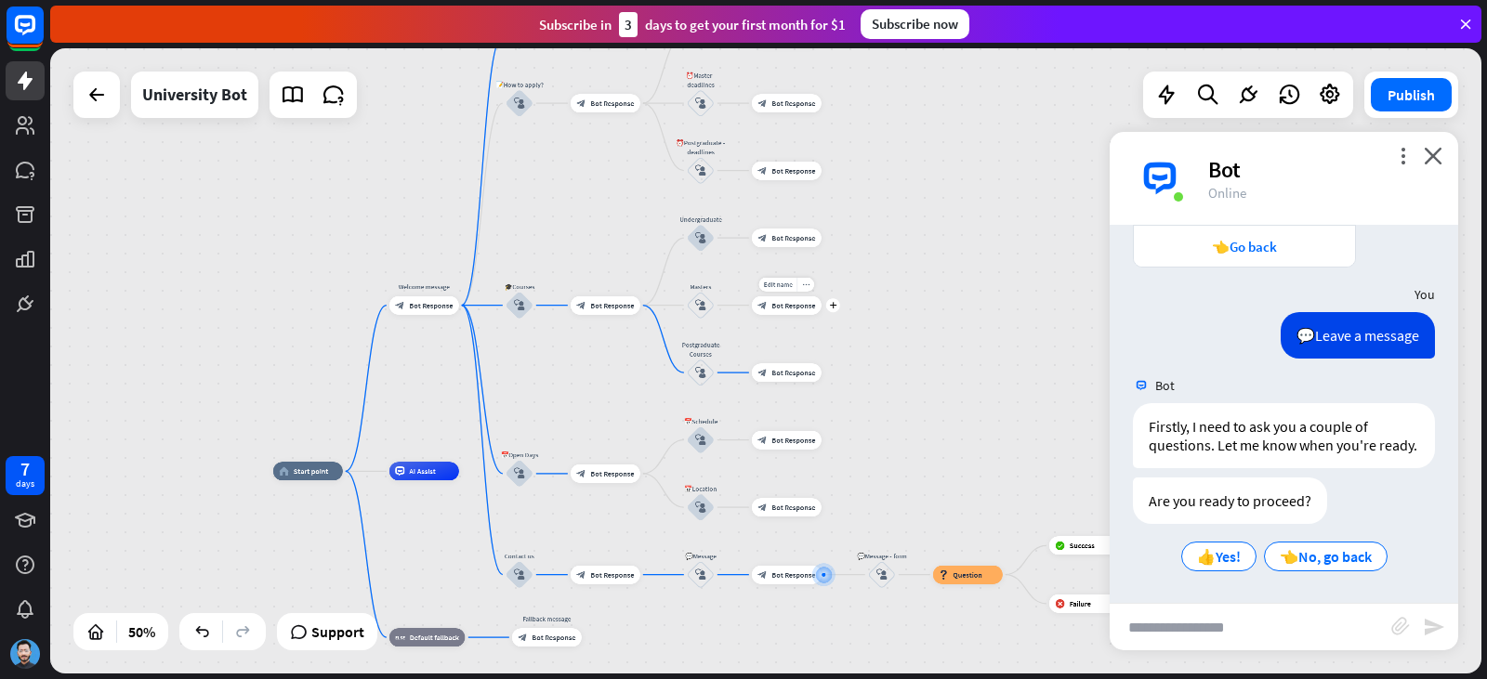
drag, startPoint x: 605, startPoint y: 182, endPoint x: 661, endPoint y: 244, distance: 83.6
click at [797, 301] on div "Edit name more_horiz plus block_bot_response Bot Response" at bounding box center [787, 305] width 70 height 19
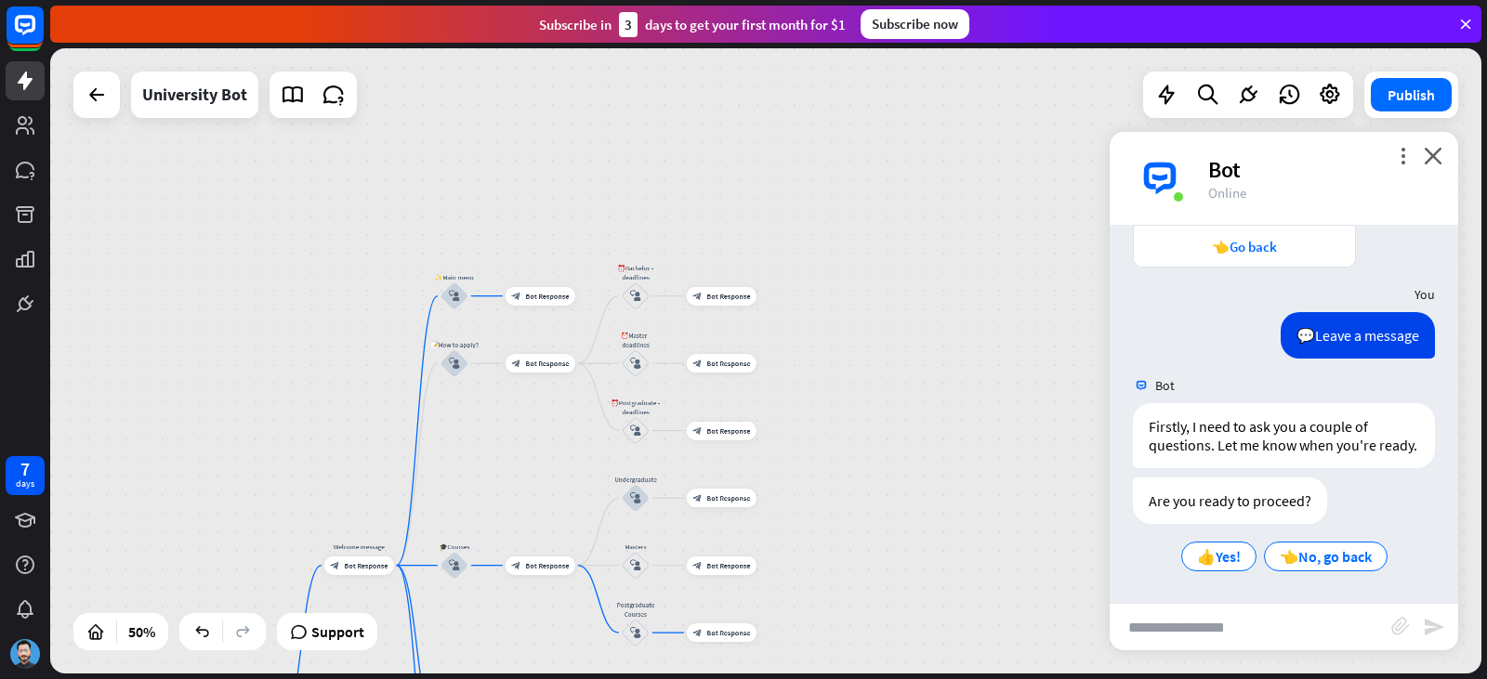
drag, startPoint x: 429, startPoint y: 138, endPoint x: 382, endPoint y: 383, distance: 249.0
click at [382, 383] on div "home_2 Start point Welcome message block_bot_response Bot Response ✨Main menu b…" at bounding box center [765, 360] width 1431 height 625
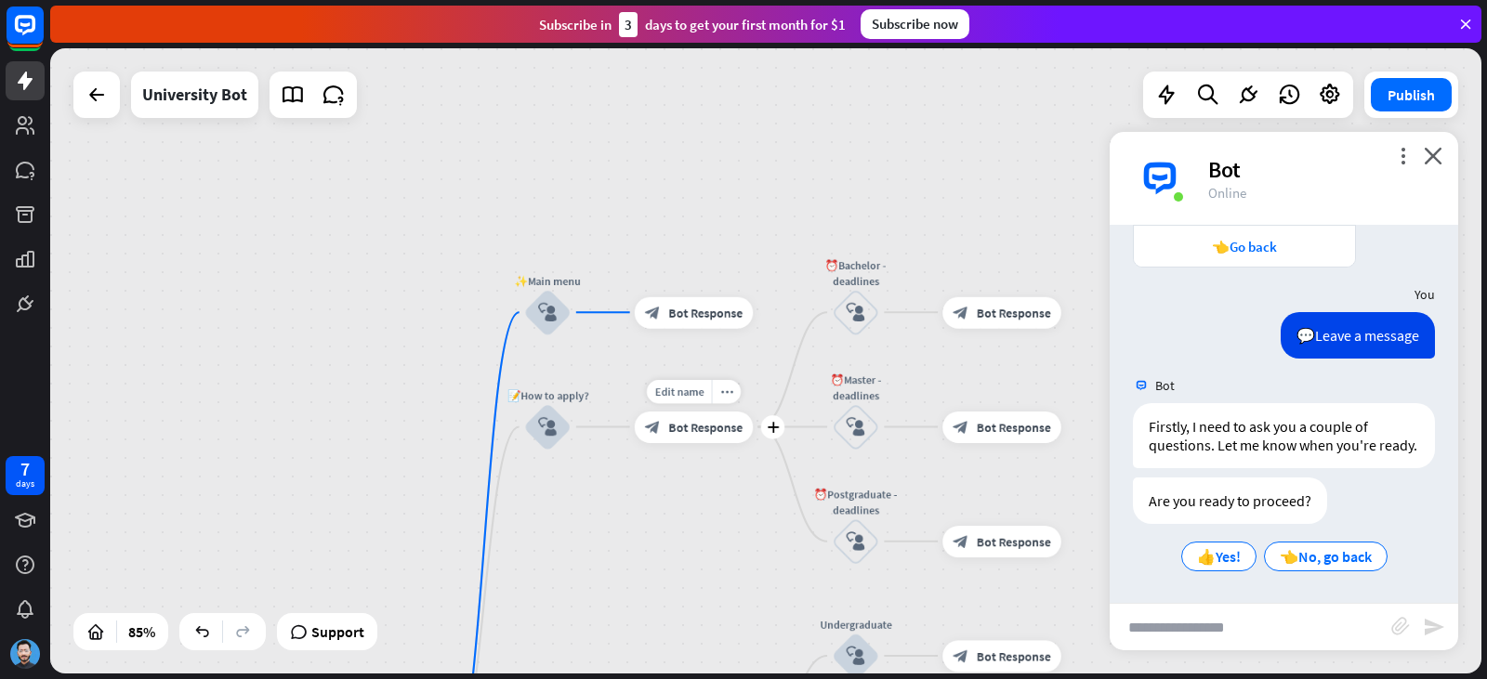
click at [733, 440] on div "block_bot_response Bot Response" at bounding box center [694, 427] width 119 height 32
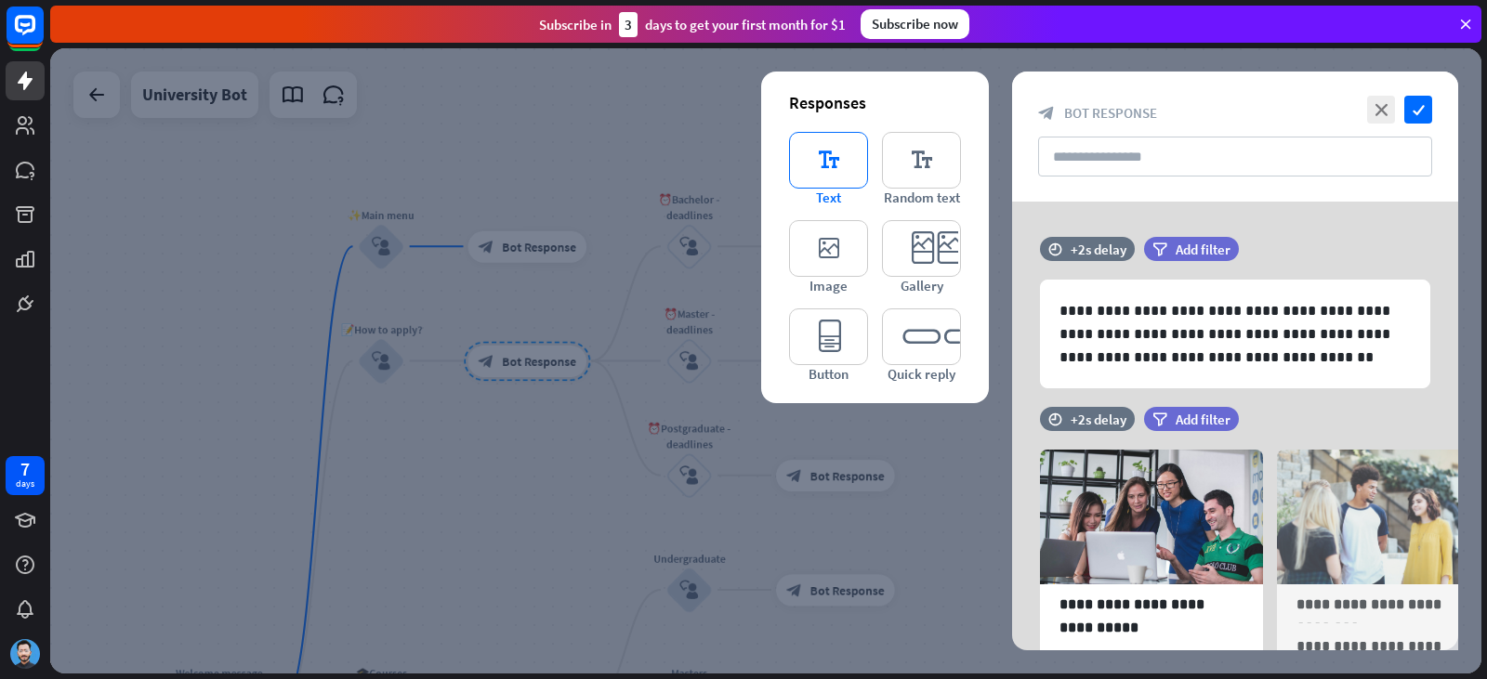
click at [847, 177] on icon "editor_text" at bounding box center [828, 160] width 79 height 57
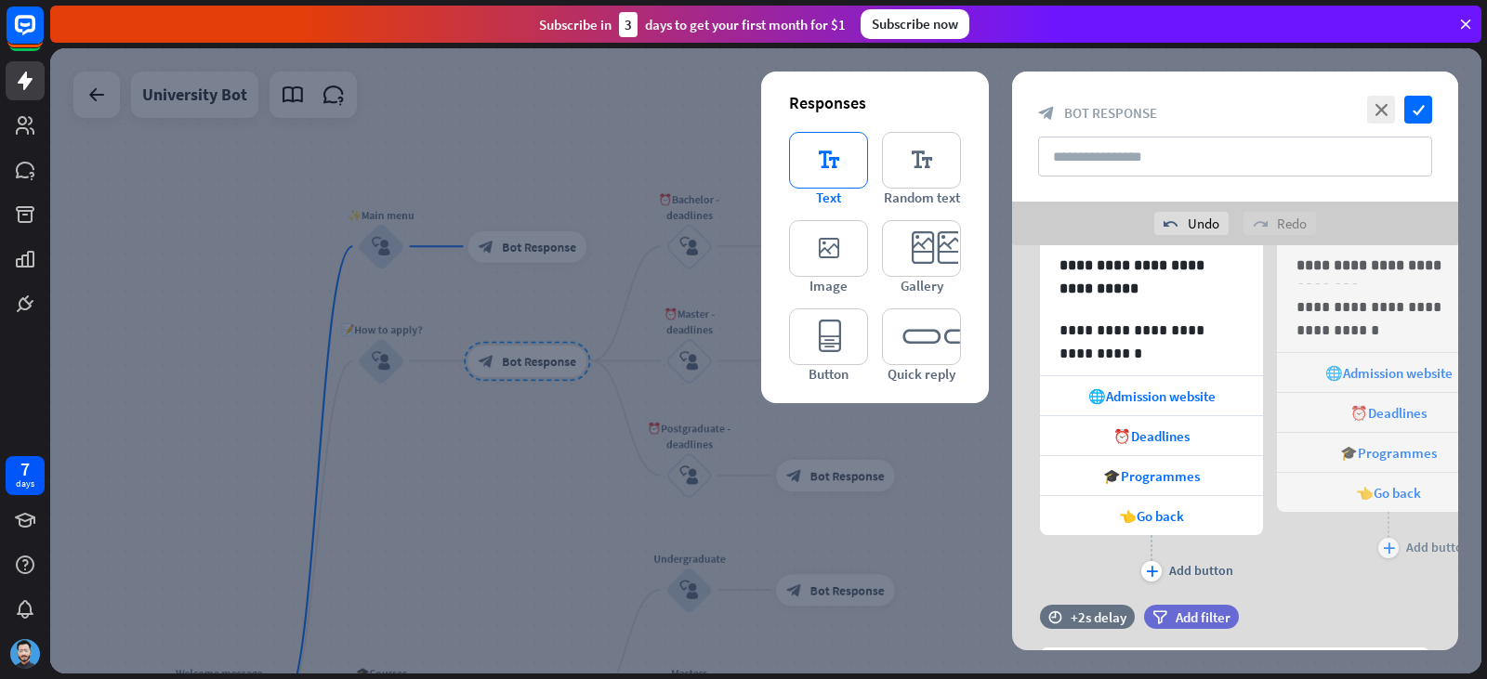
scroll to position [507, 0]
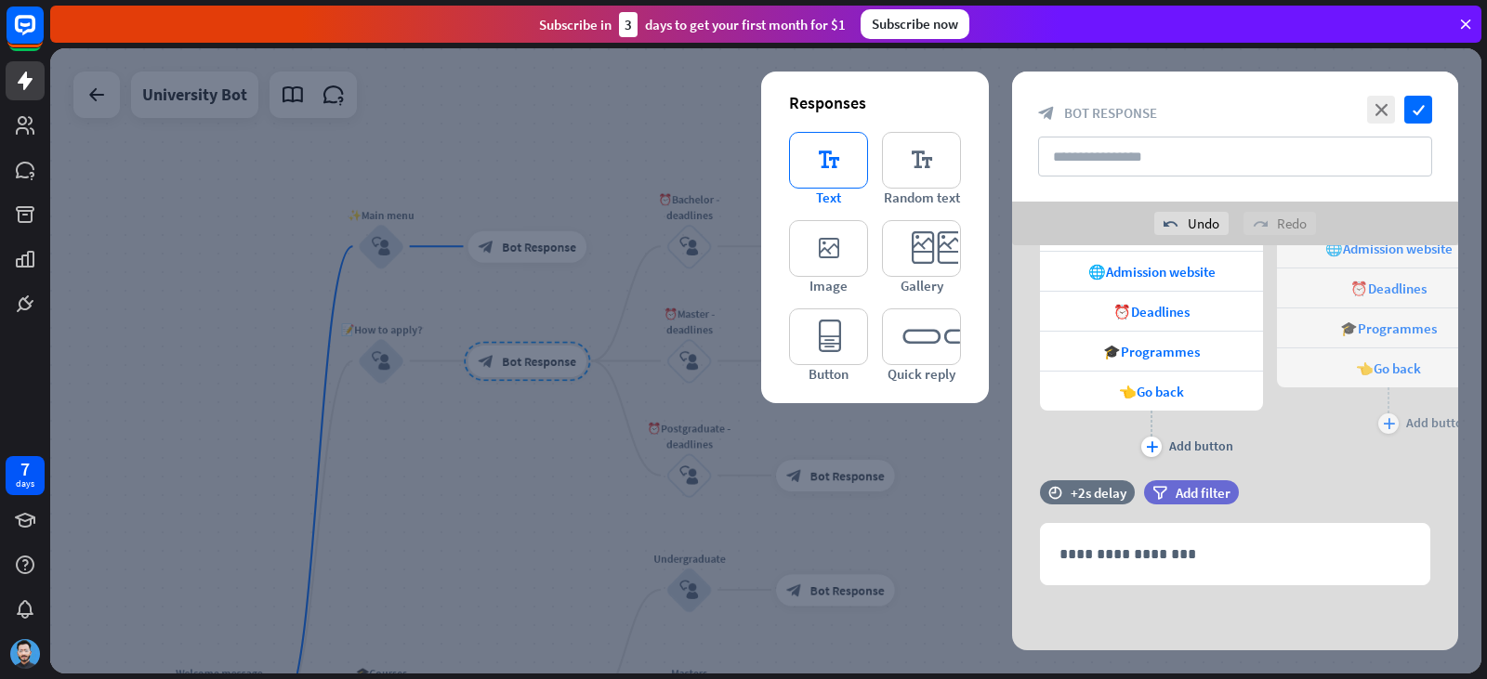
click at [824, 174] on icon "editor_text" at bounding box center [828, 160] width 79 height 57
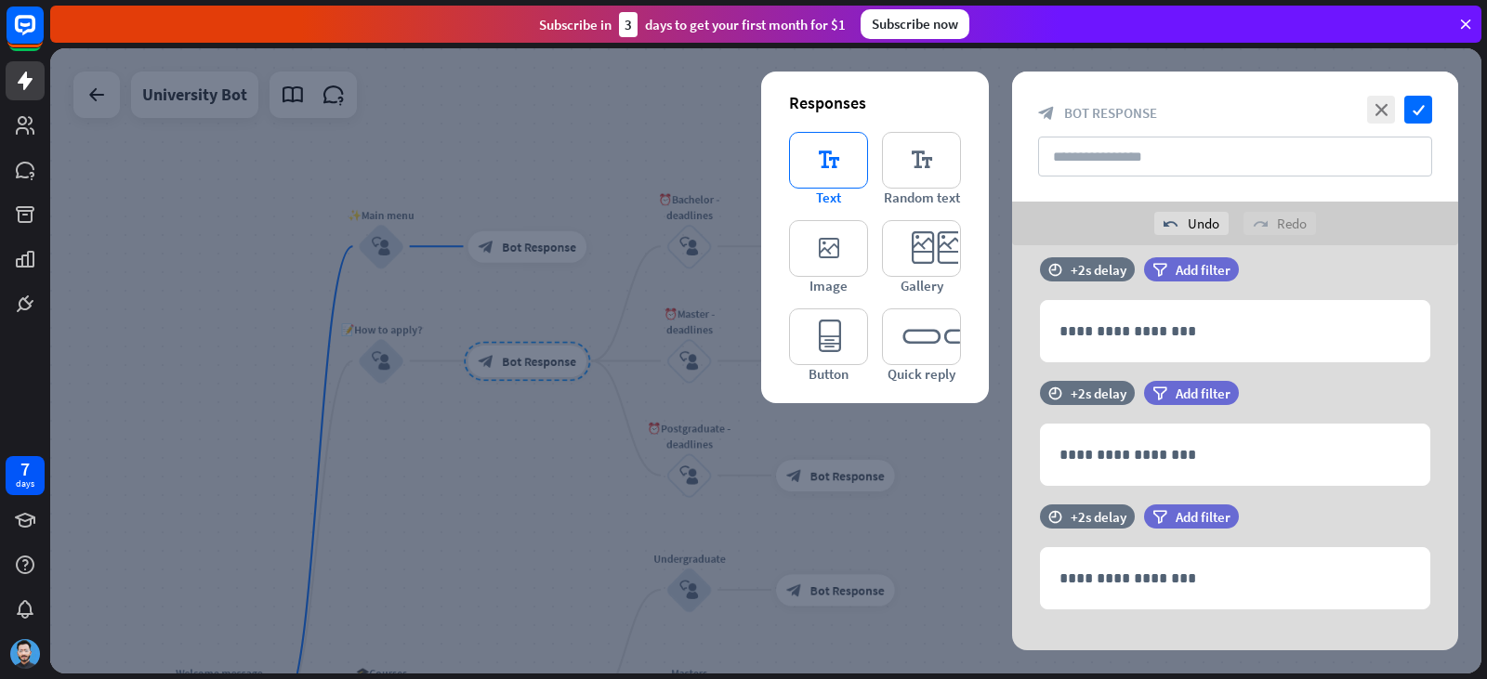
scroll to position [755, 0]
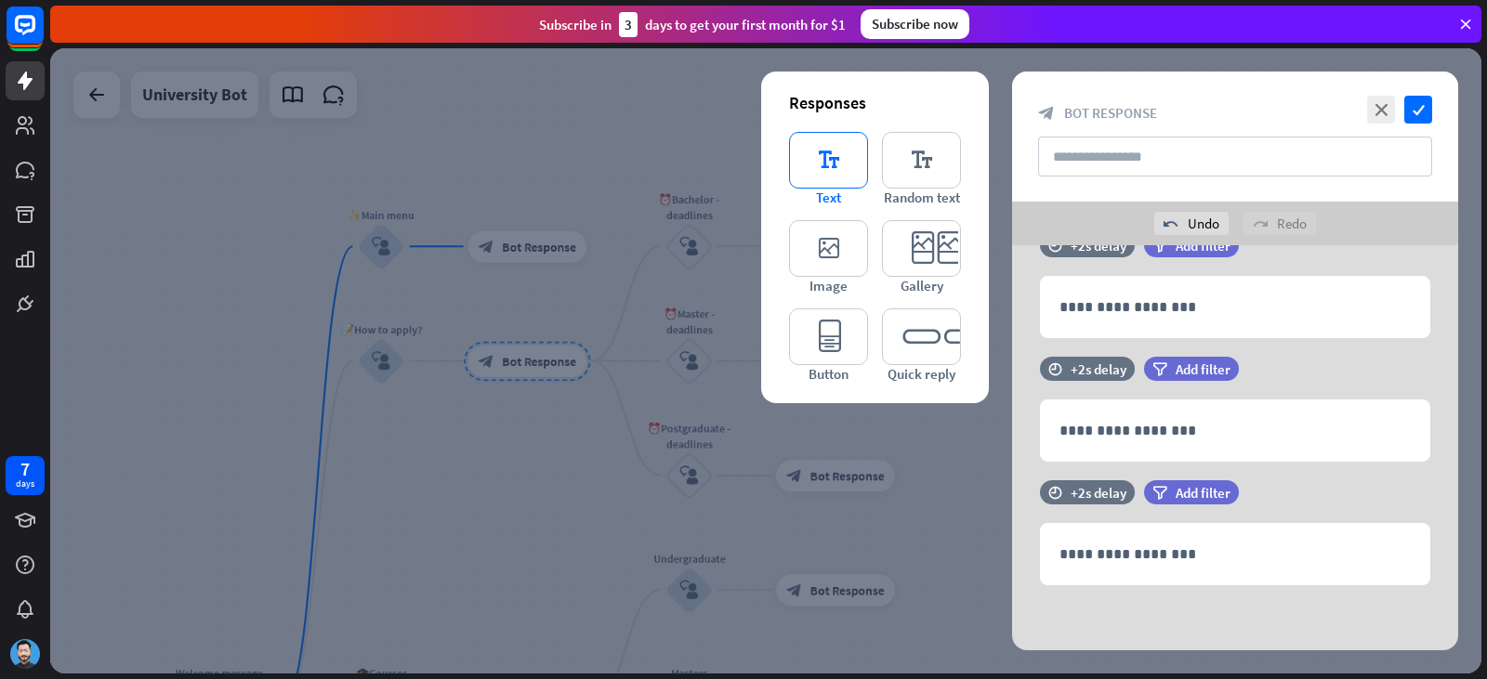
click at [826, 166] on icon "editor_text" at bounding box center [828, 160] width 79 height 57
click at [887, 108] on div "Responses" at bounding box center [875, 102] width 172 height 21
click at [756, 125] on div at bounding box center [765, 360] width 1431 height 625
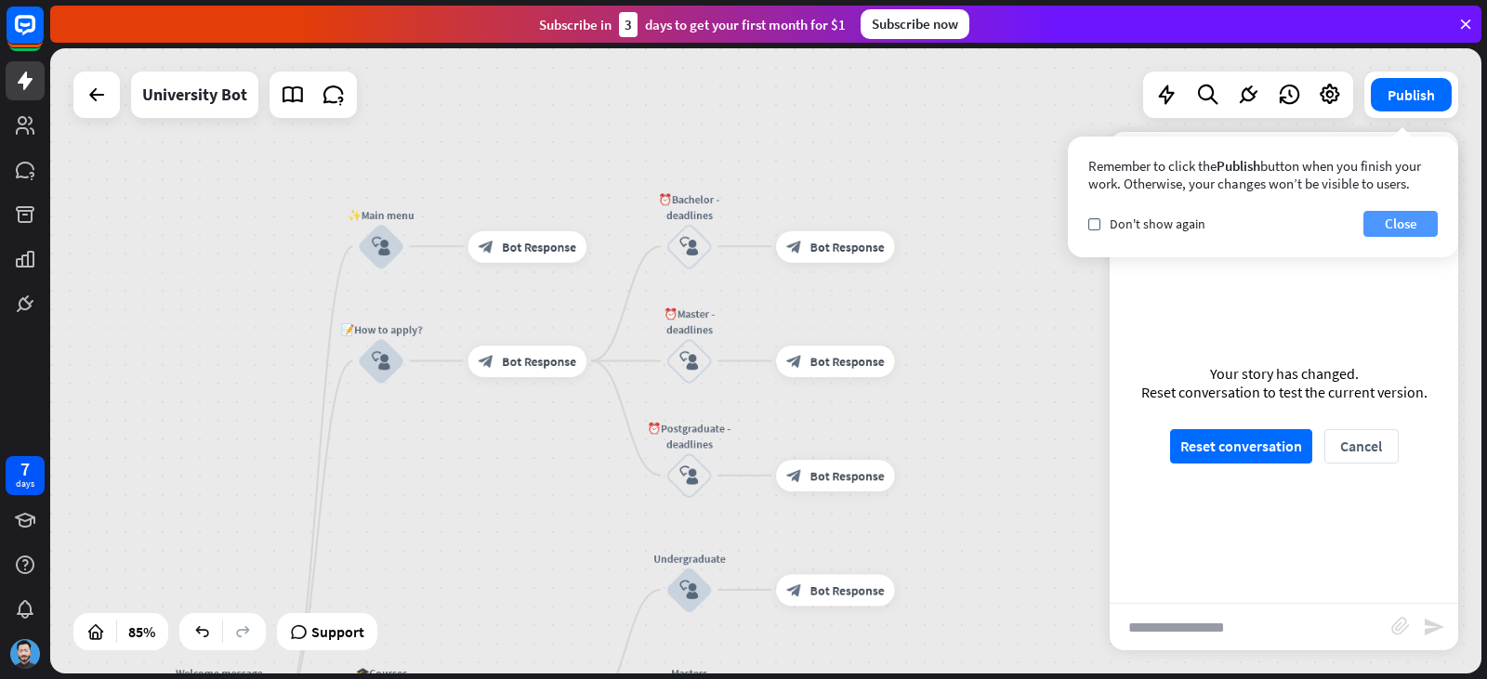
click at [1425, 224] on button "Close" at bounding box center [1400, 224] width 74 height 26
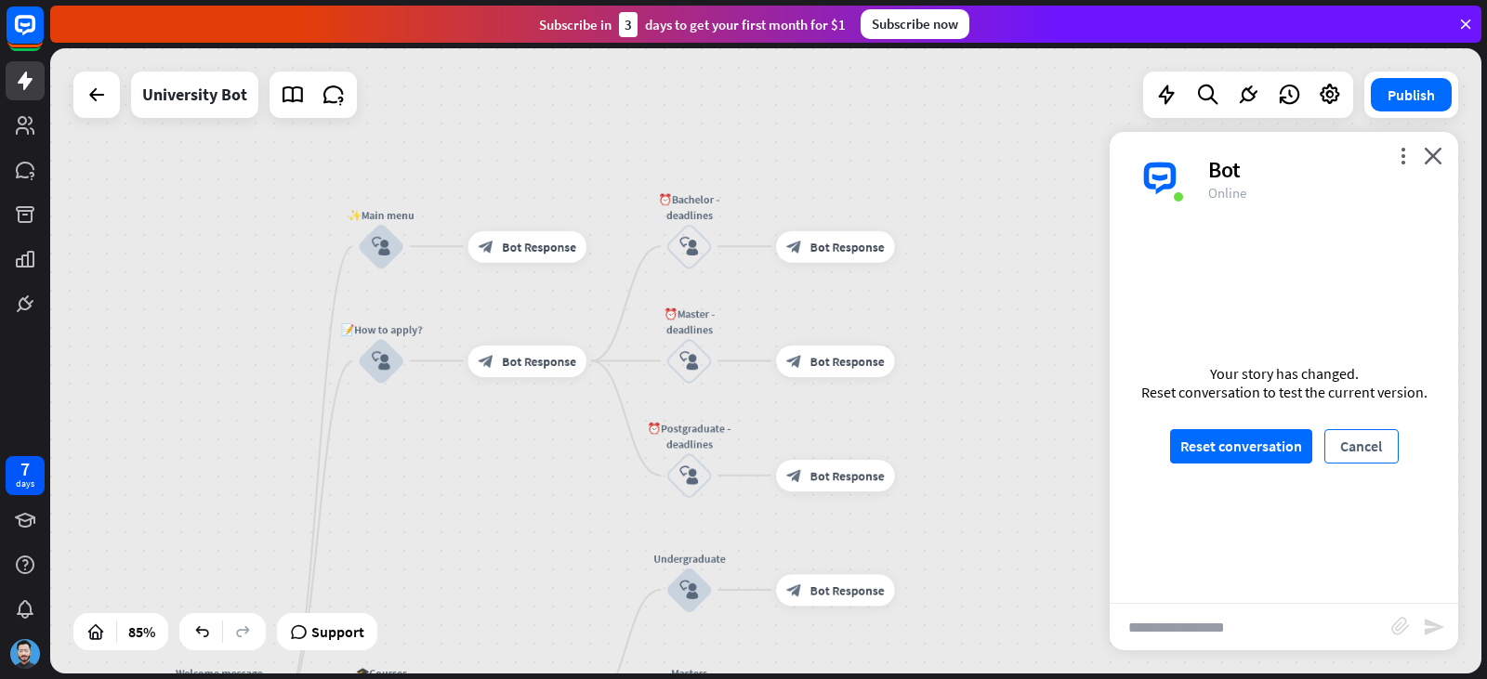
click at [1371, 445] on button "Cancel" at bounding box center [1361, 446] width 74 height 34
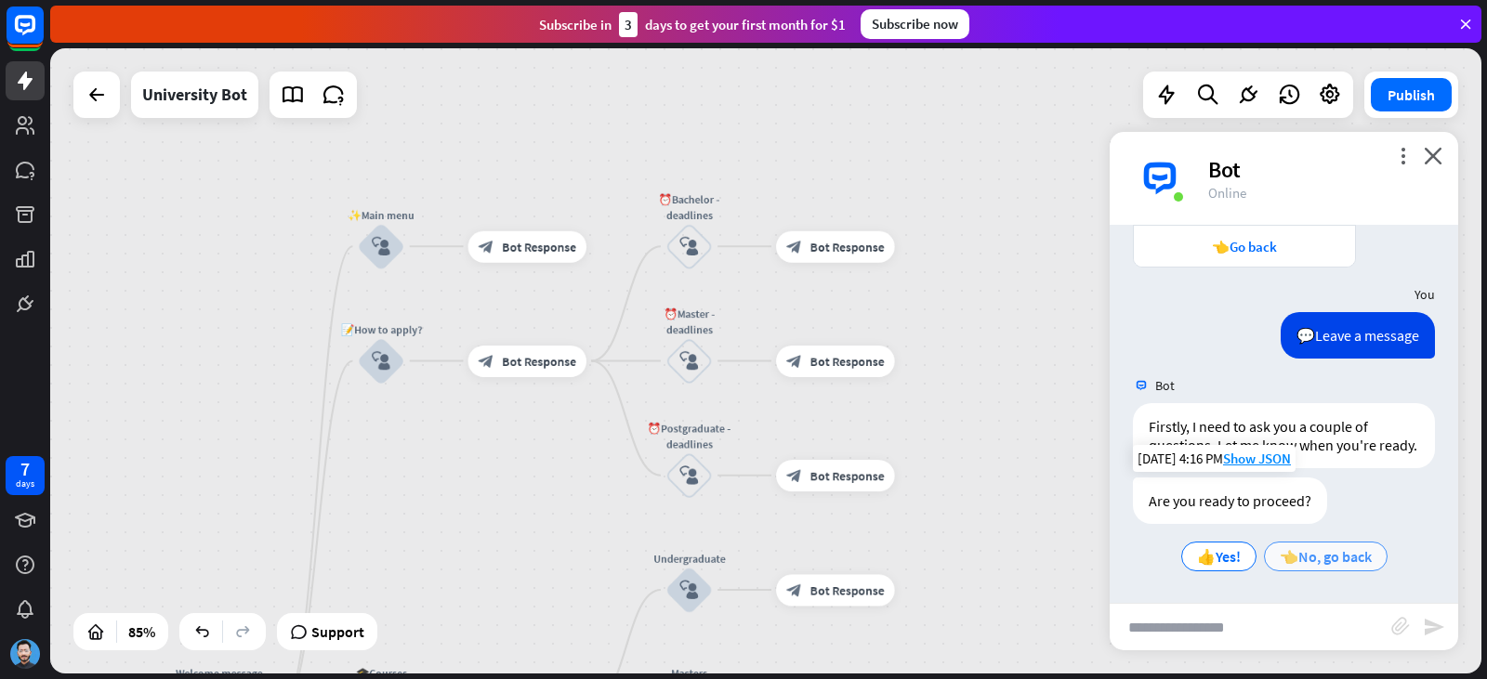
click at [1307, 564] on span "👈No, go back" at bounding box center [1326, 556] width 92 height 19
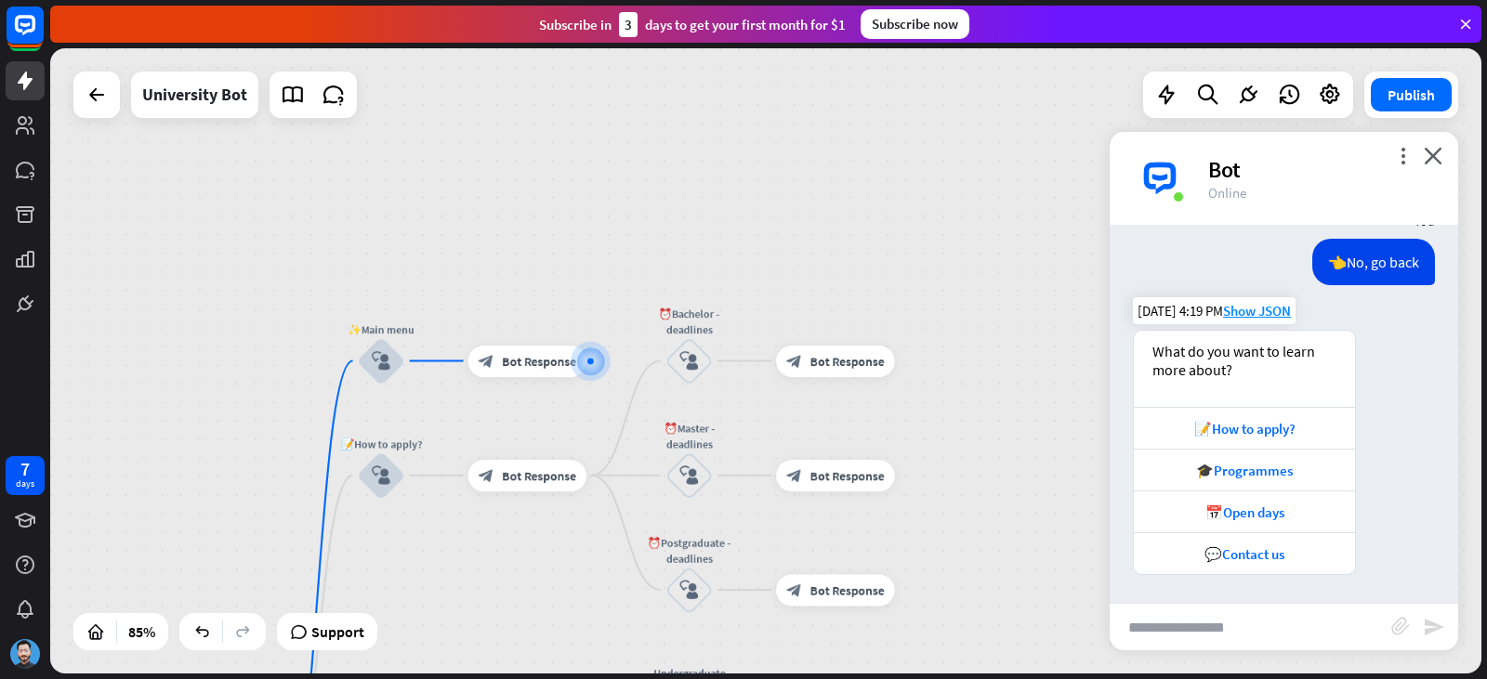
scroll to position [3409, 0]
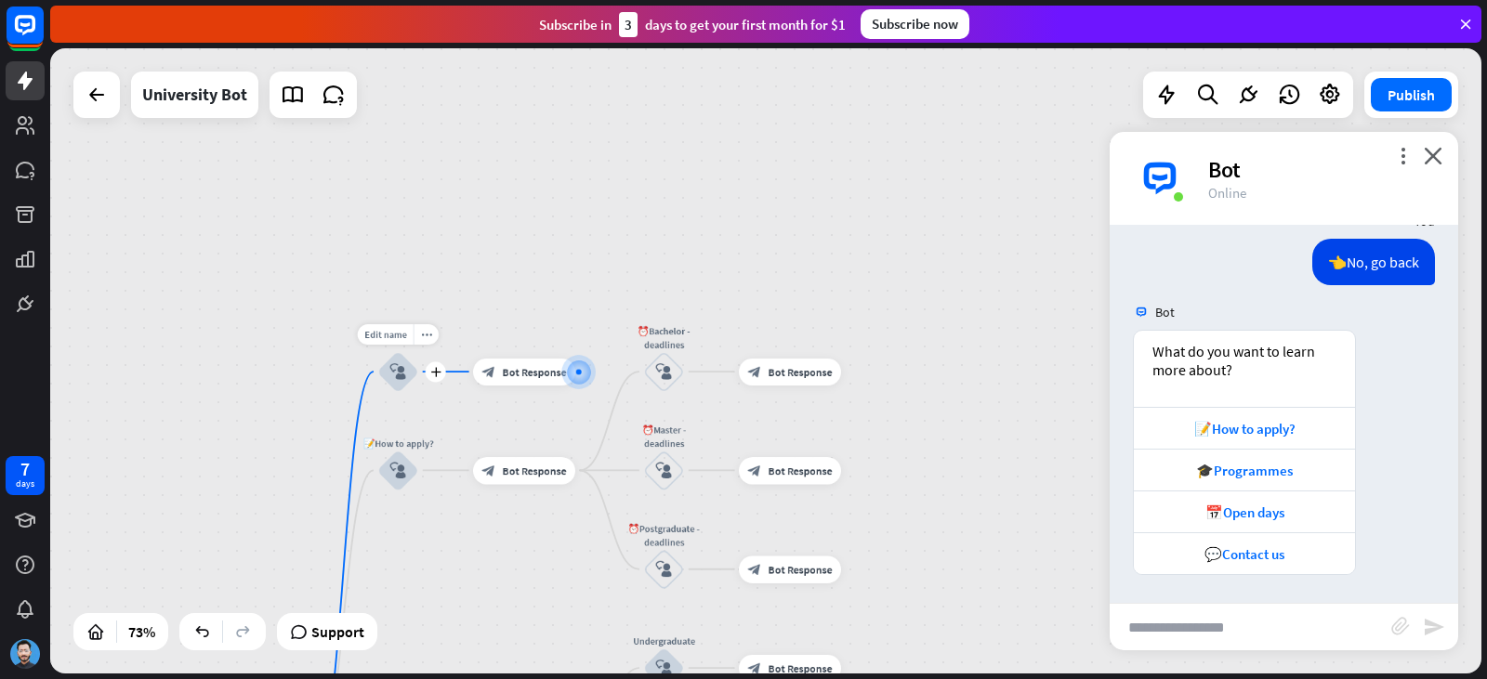
click at [401, 373] on icon "block_user_input" at bounding box center [398, 371] width 17 height 17
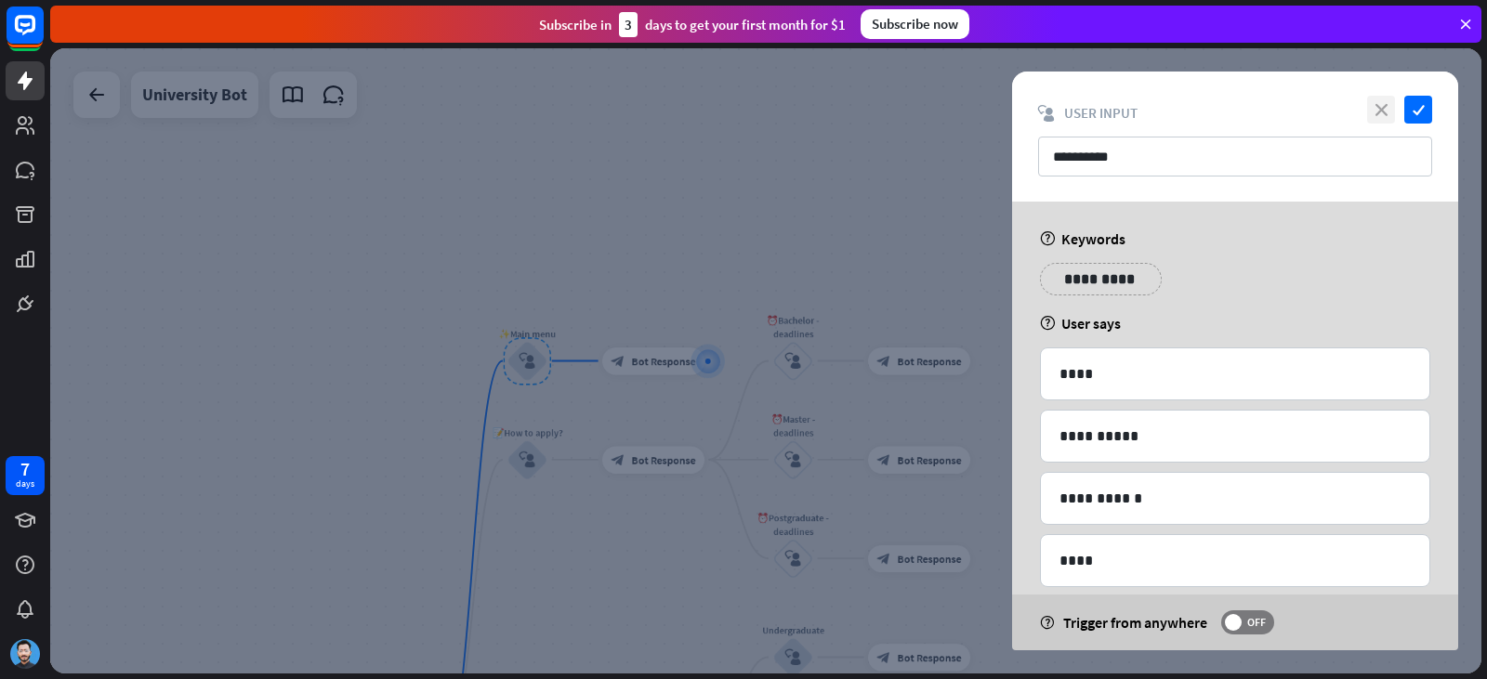
click at [1378, 116] on icon "close" at bounding box center [1381, 110] width 28 height 28
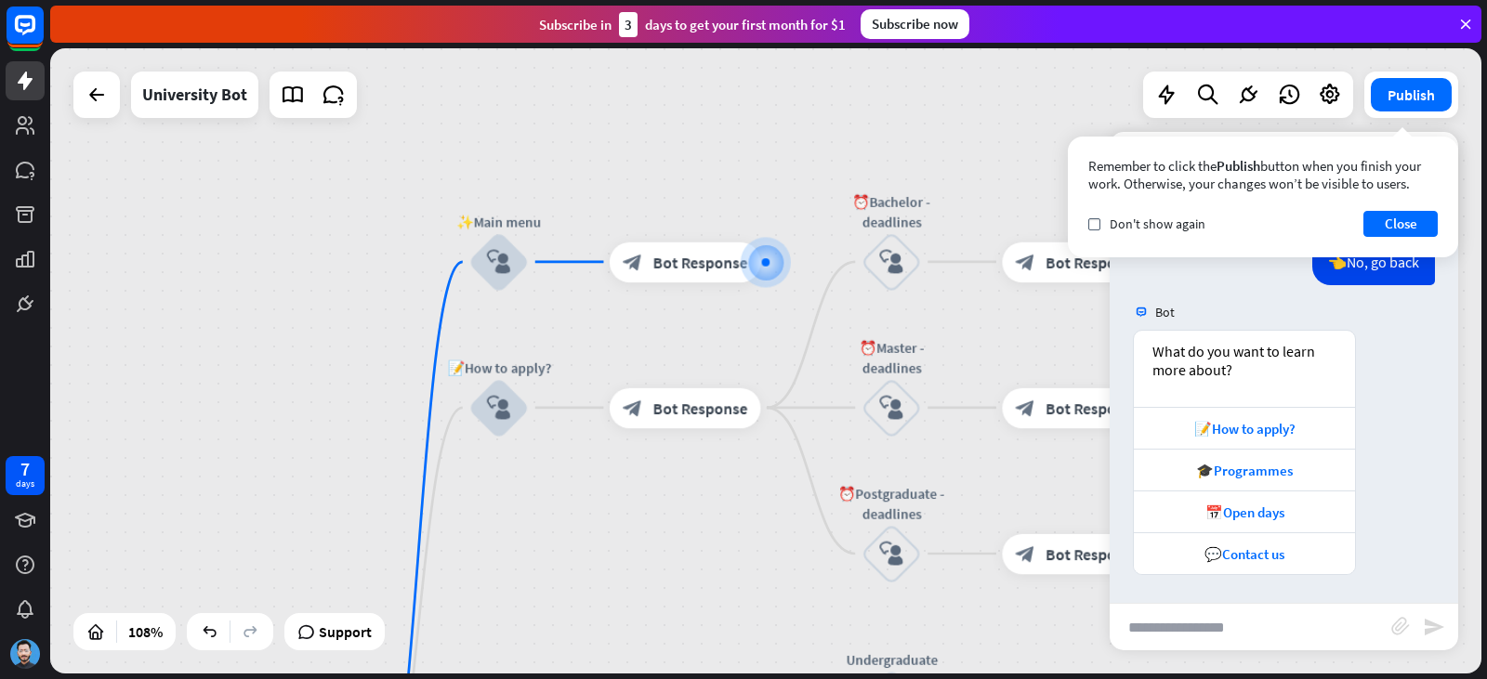
drag, startPoint x: 742, startPoint y: 205, endPoint x: 790, endPoint y: 130, distance: 89.4
click at [789, 133] on div "home_2 Start point Welcome message block_bot_response Bot Response ✨Main menu b…" at bounding box center [765, 360] width 1431 height 625
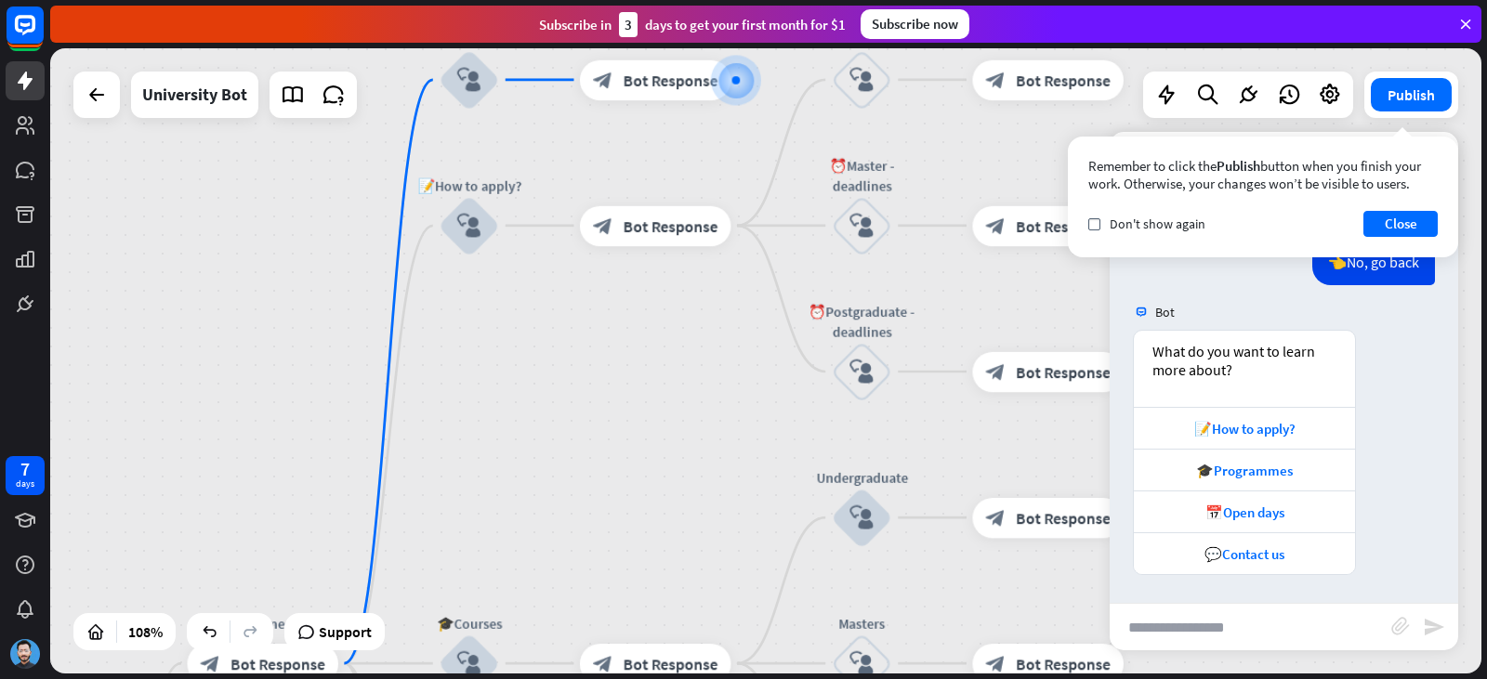
drag, startPoint x: 611, startPoint y: 504, endPoint x: 570, endPoint y: 341, distance: 167.9
click at [570, 341] on div "home_2 Start point Welcome message block_bot_response Bot Response ✨Main menu b…" at bounding box center [765, 360] width 1431 height 625
drag, startPoint x: 729, startPoint y: 483, endPoint x: 575, endPoint y: 335, distance: 213.6
click at [589, 348] on div "home_2 Start point Welcome message block_bot_response Bot Response ✨Main menu b…" at bounding box center [765, 360] width 1431 height 625
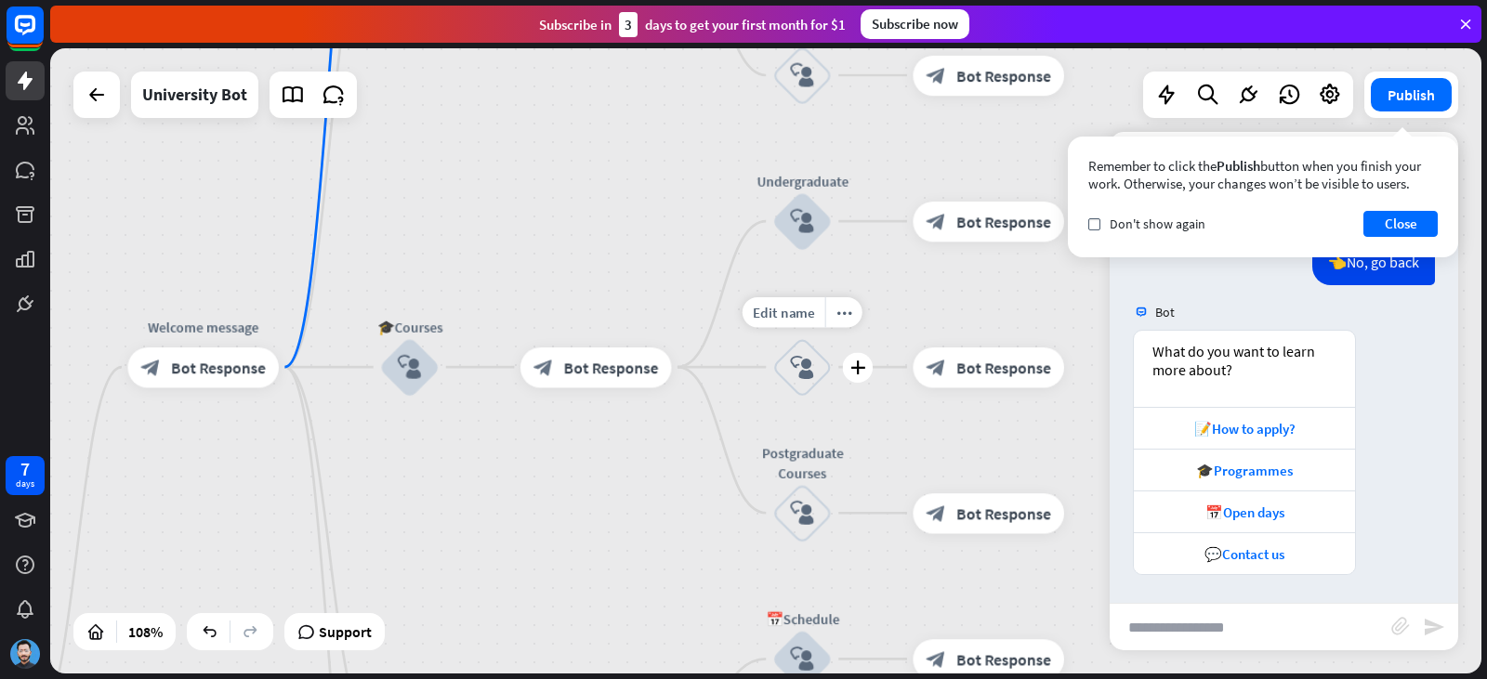
drag, startPoint x: 684, startPoint y: 414, endPoint x: 738, endPoint y: 331, distance: 99.5
click at [734, 336] on div "home_2 Start point Welcome message block_bot_response Bot Response ✨Main menu b…" at bounding box center [765, 360] width 1431 height 625
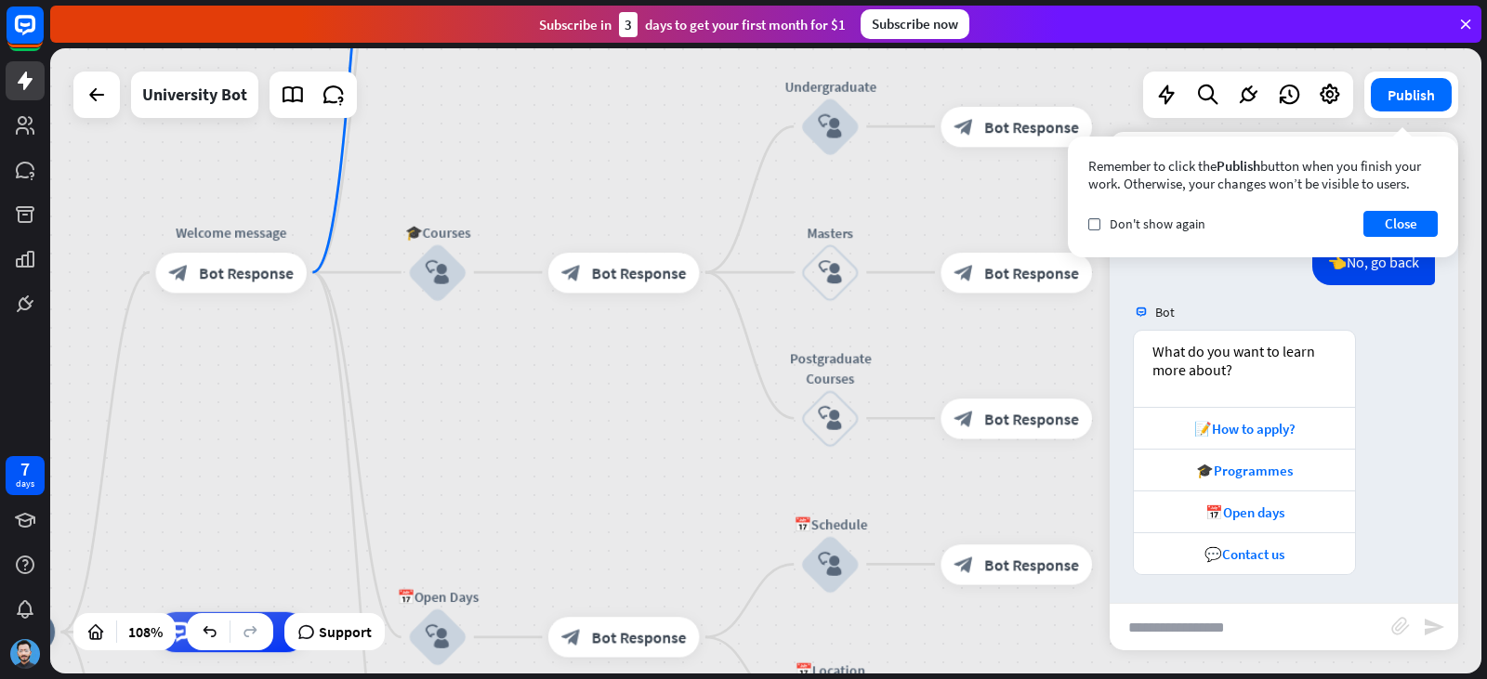
drag, startPoint x: 605, startPoint y: 525, endPoint x: 613, endPoint y: 464, distance: 61.9
click at [613, 464] on div "home_2 Start point Welcome message block_bot_response Bot Response ✨Main menu b…" at bounding box center [765, 360] width 1431 height 625
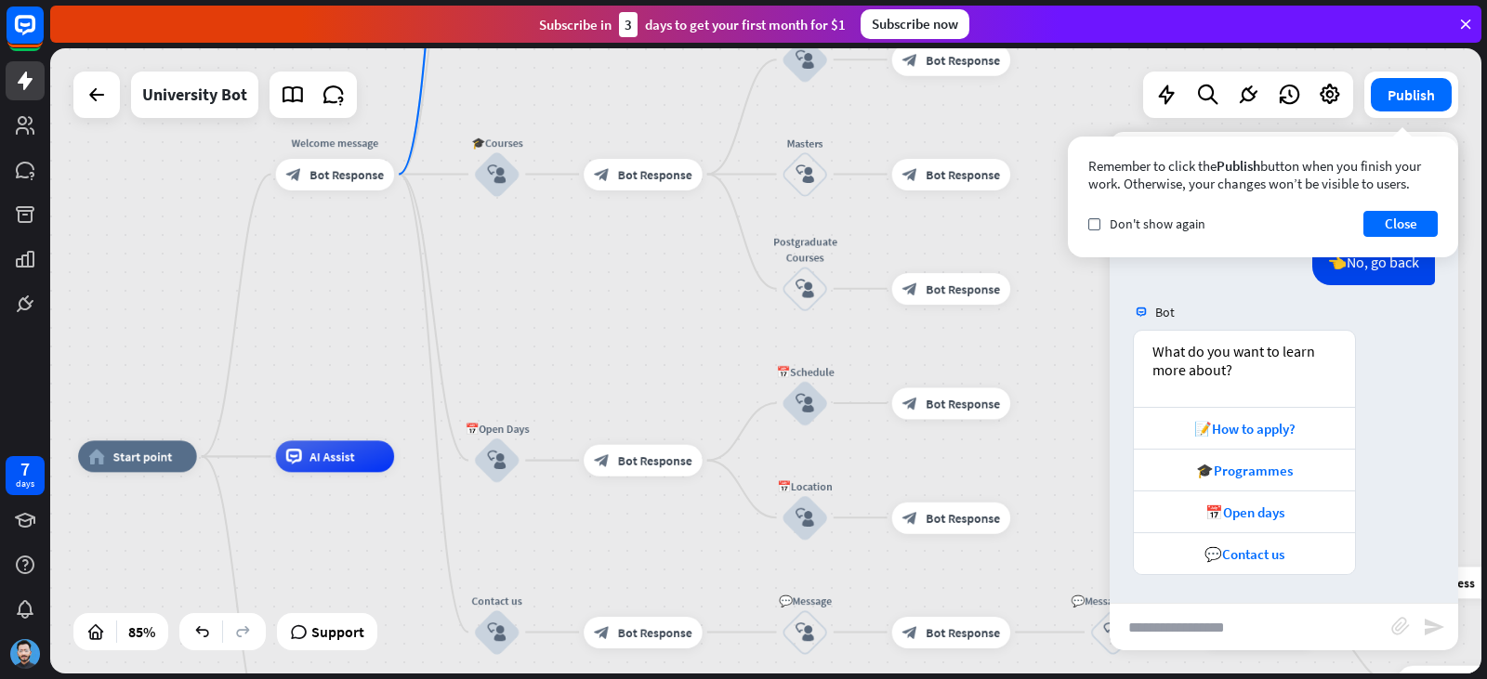
drag, startPoint x: 622, startPoint y: 511, endPoint x: 643, endPoint y: 372, distance: 141.0
click at [643, 372] on div "home_2 Start point Welcome message block_bot_response Bot Response ✨Main menu b…" at bounding box center [765, 360] width 1431 height 625
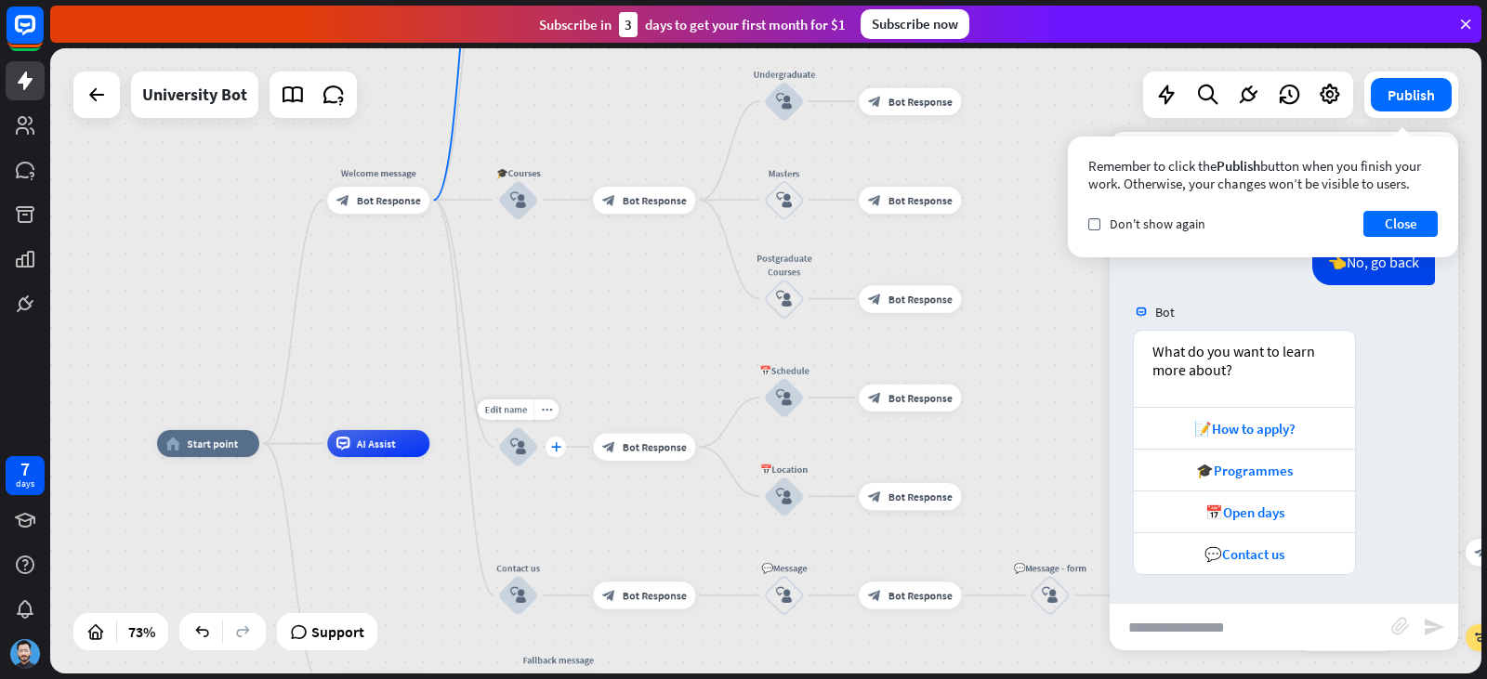
click at [549, 451] on div "plus" at bounding box center [555, 447] width 20 height 20
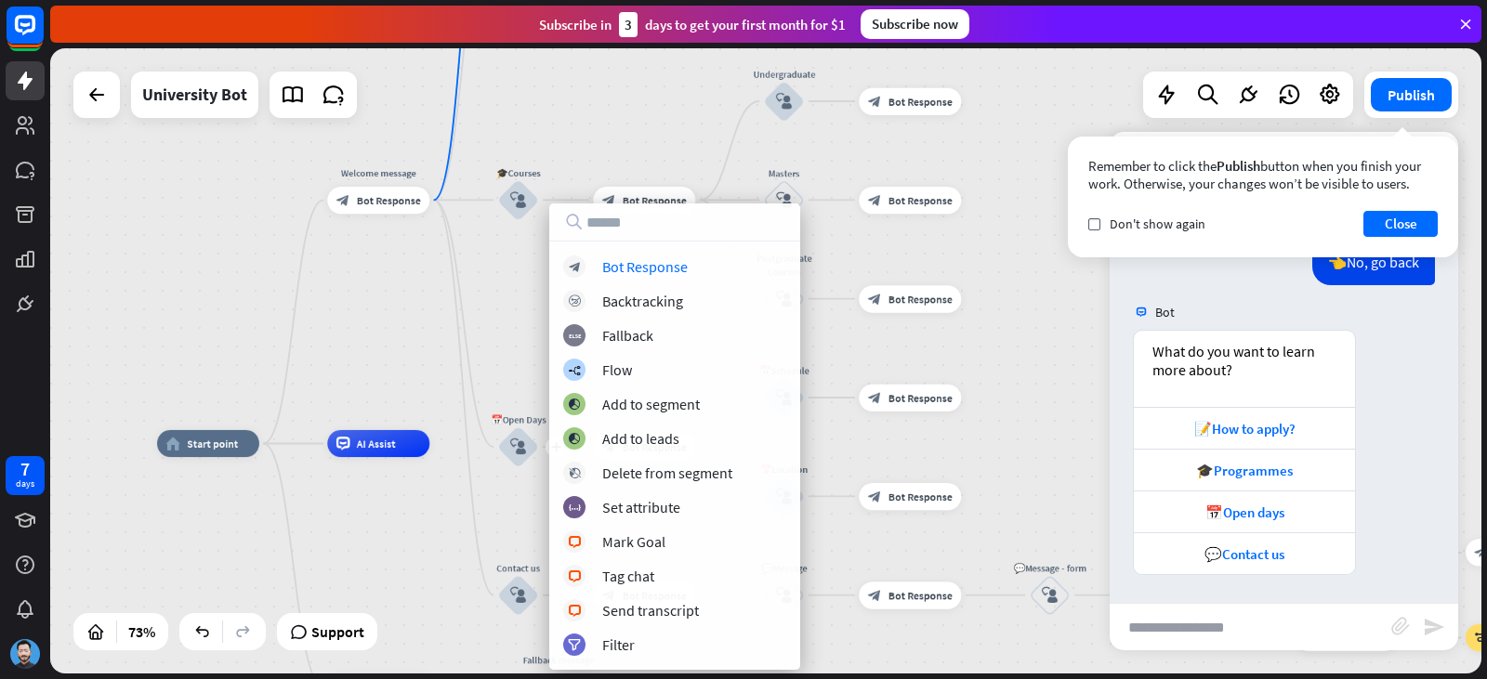
click at [544, 375] on div "home_2 Start point Welcome message block_bot_response Bot Response ✨Main menu b…" at bounding box center [765, 360] width 1431 height 625
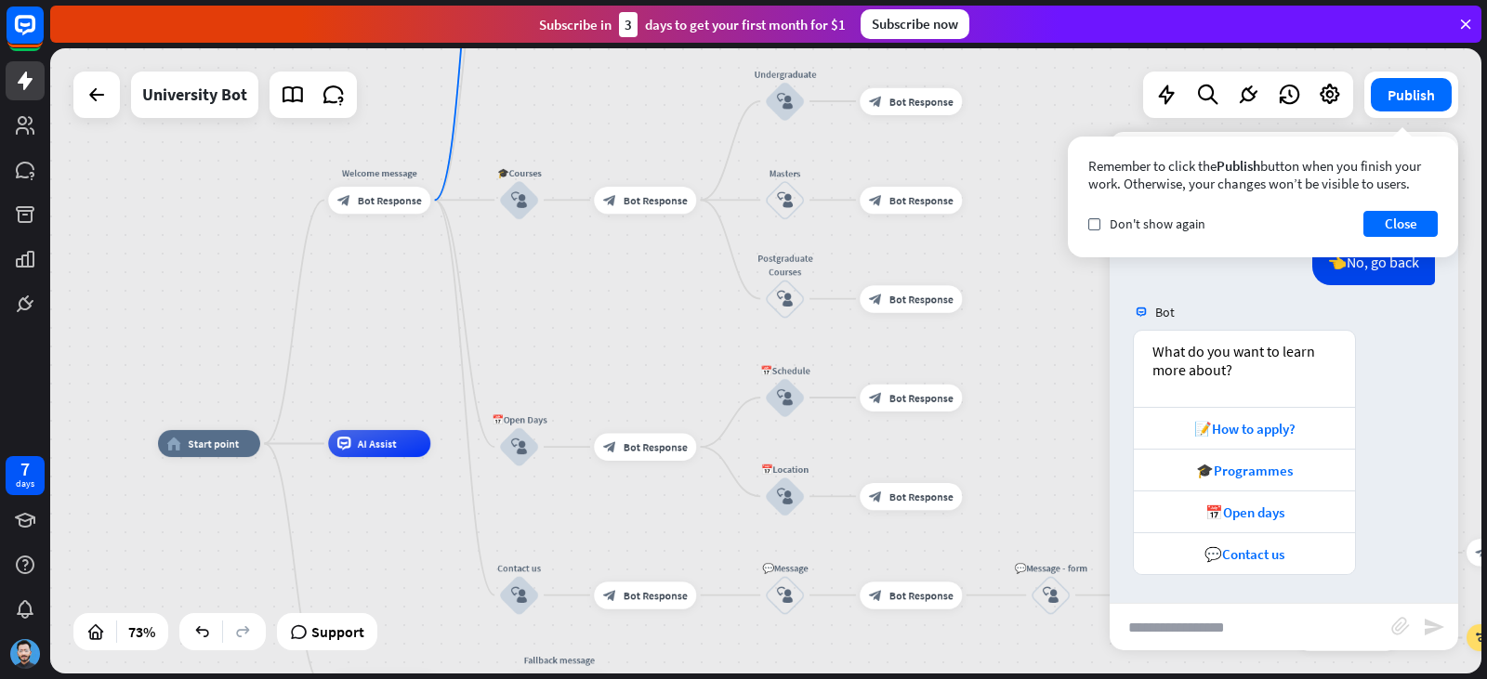
click at [496, 296] on div "home_2 Start point Welcome message block_bot_response Bot Response ✨Main menu b…" at bounding box center [765, 360] width 1431 height 625
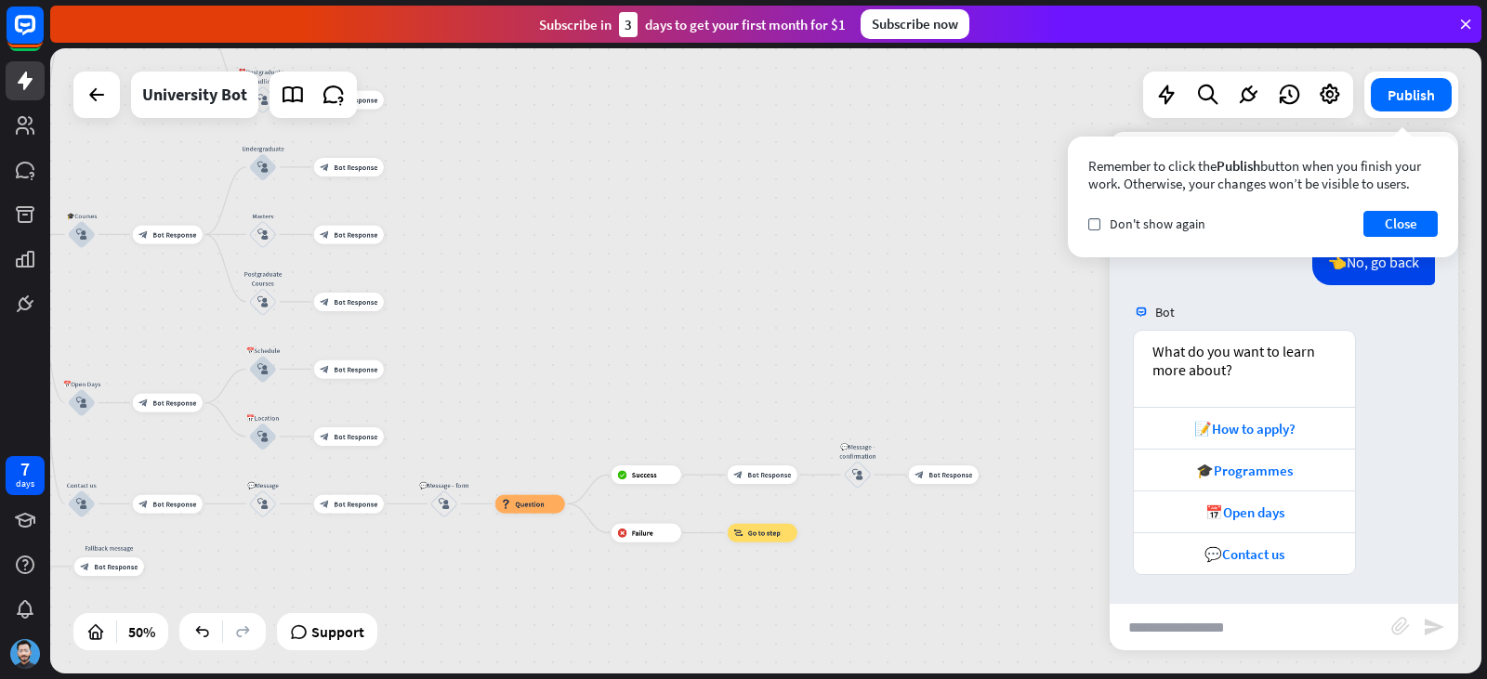
drag, startPoint x: 761, startPoint y: 453, endPoint x: 480, endPoint y: 435, distance: 282.1
click at [480, 435] on div "home_2 Start point Welcome message block_bot_response Bot Response ✨Main menu b…" at bounding box center [194, 557] width 716 height 313
click at [744, 484] on div "Edit name more_horiz plus block_bot_response Bot Response" at bounding box center [763, 475] width 70 height 19
click at [763, 480] on div "block_bot_response Bot Response" at bounding box center [763, 475] width 70 height 19
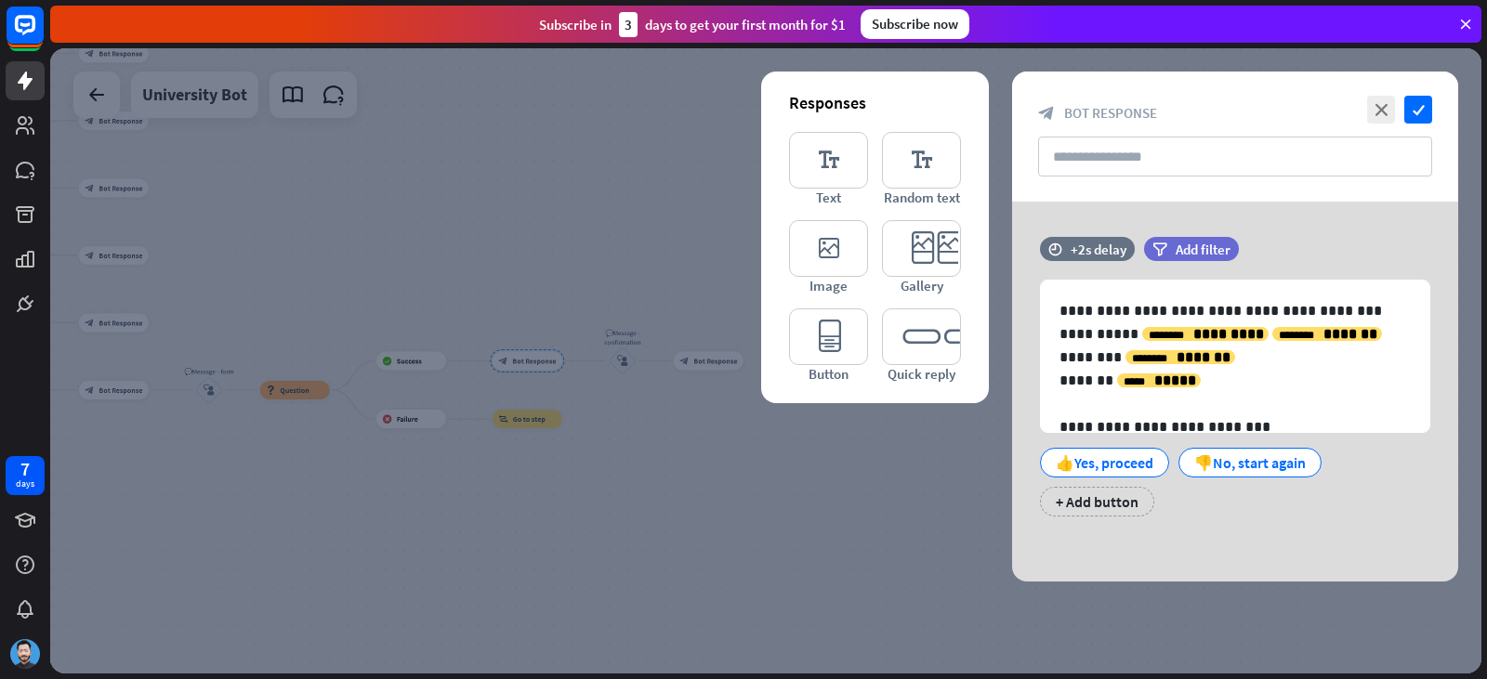
click at [814, 463] on div at bounding box center [765, 360] width 1431 height 625
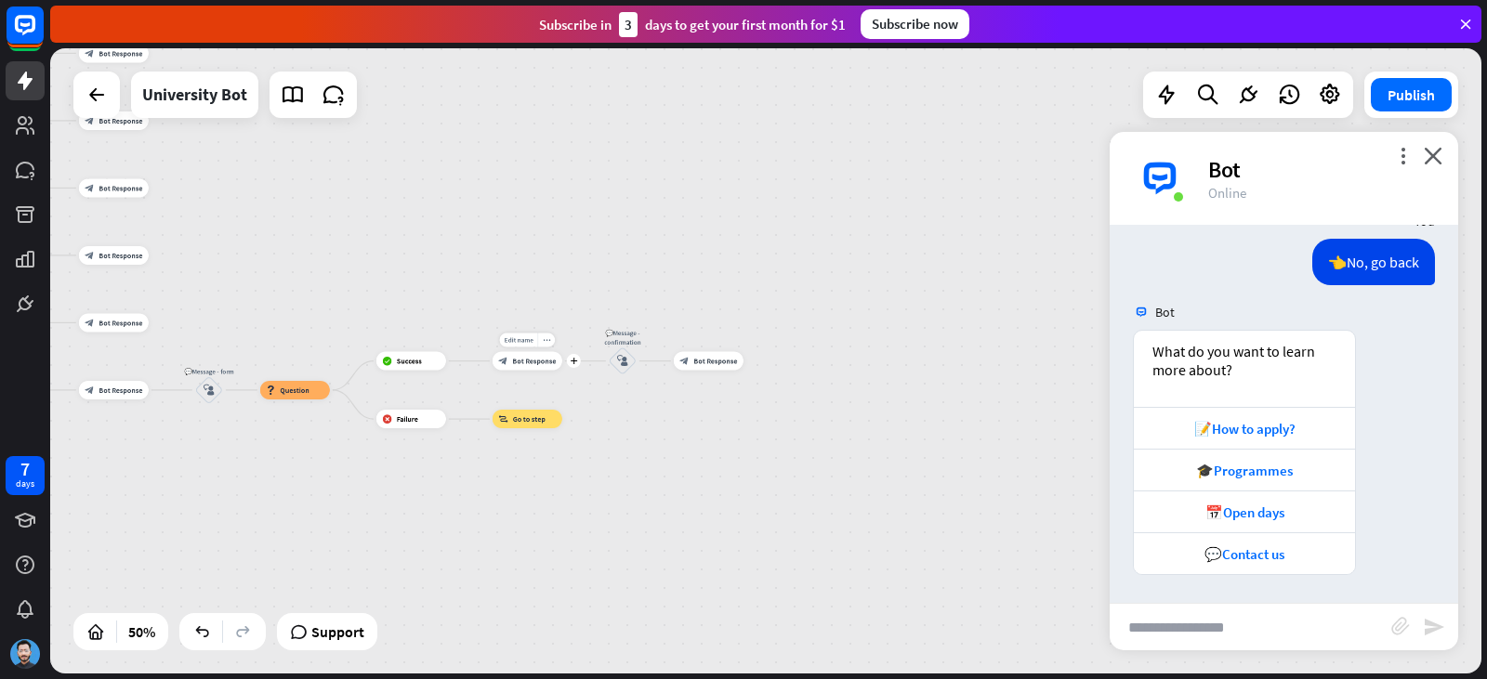
click at [535, 371] on div "Edit name more_horiz plus block_bot_response Bot Response" at bounding box center [528, 361] width 70 height 19
click at [409, 371] on div "Edit name more_horiz plus block_success Success" at bounding box center [411, 361] width 70 height 19
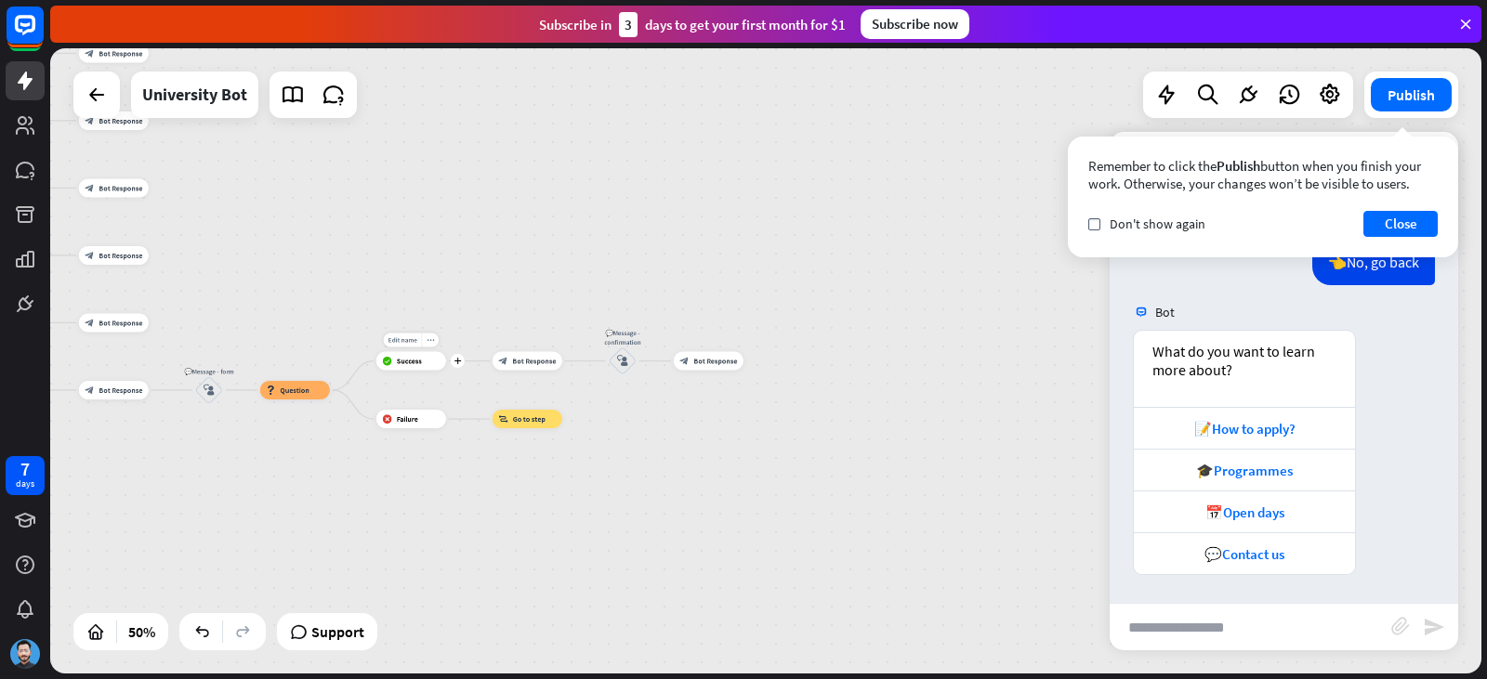
click at [409, 363] on span "Success" at bounding box center [409, 361] width 25 height 9
click at [1385, 222] on button "Close" at bounding box center [1400, 224] width 74 height 26
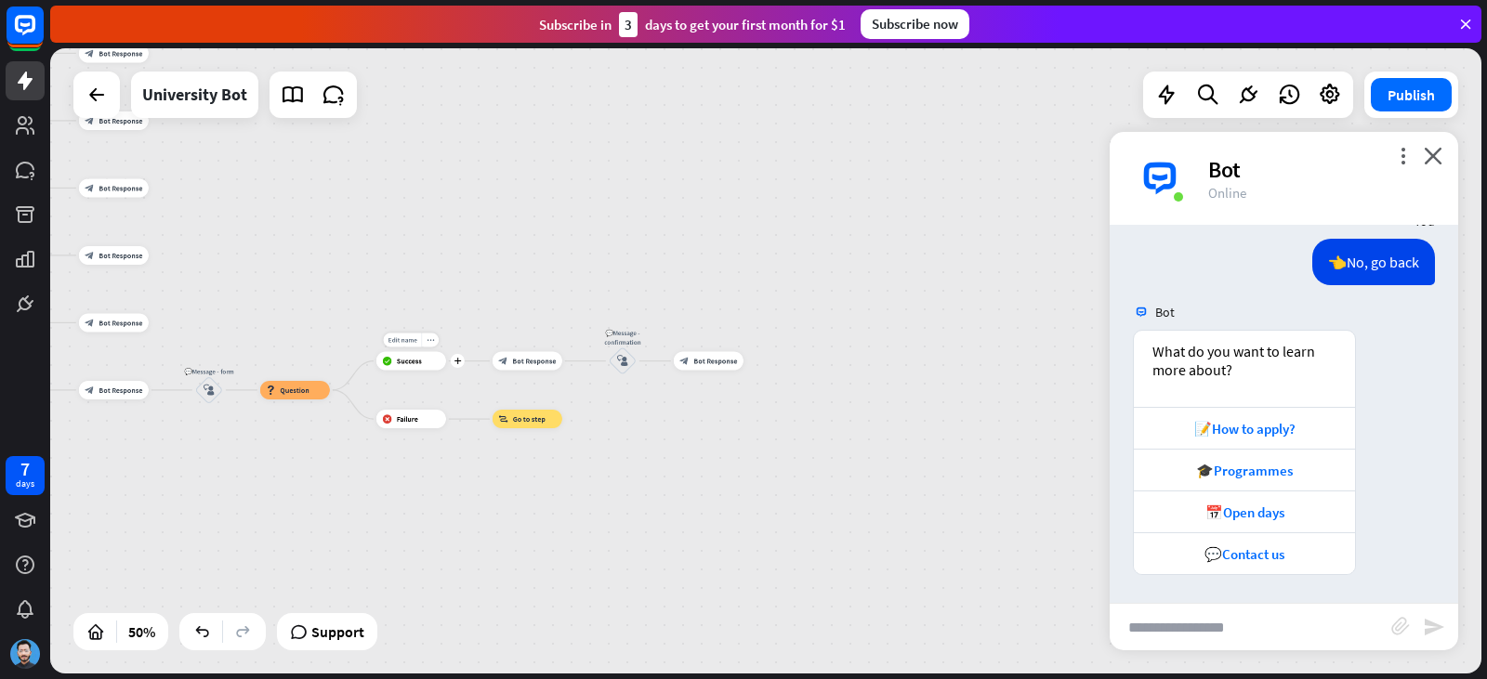
click at [425, 360] on div "block_success Success" at bounding box center [411, 361] width 70 height 19
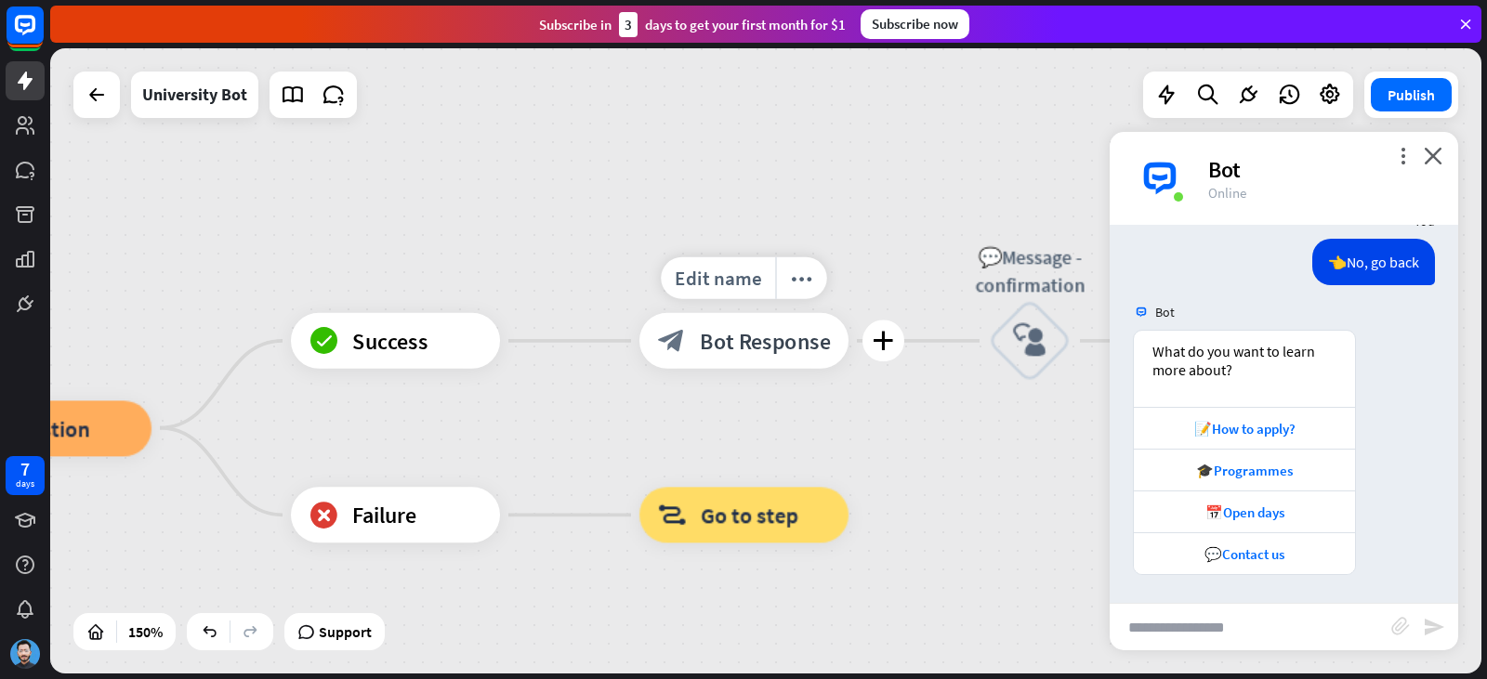
click at [749, 350] on span "Bot Response" at bounding box center [765, 341] width 131 height 28
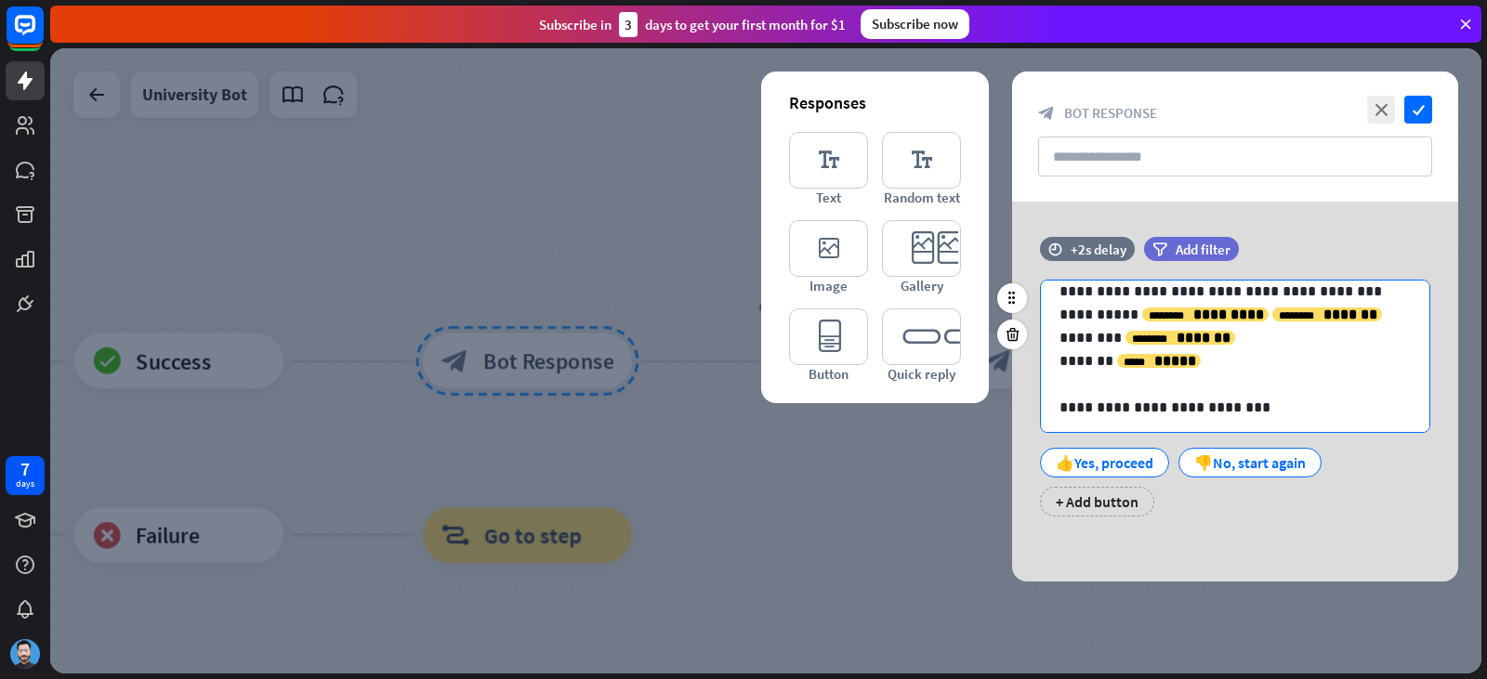
scroll to position [25, 0]
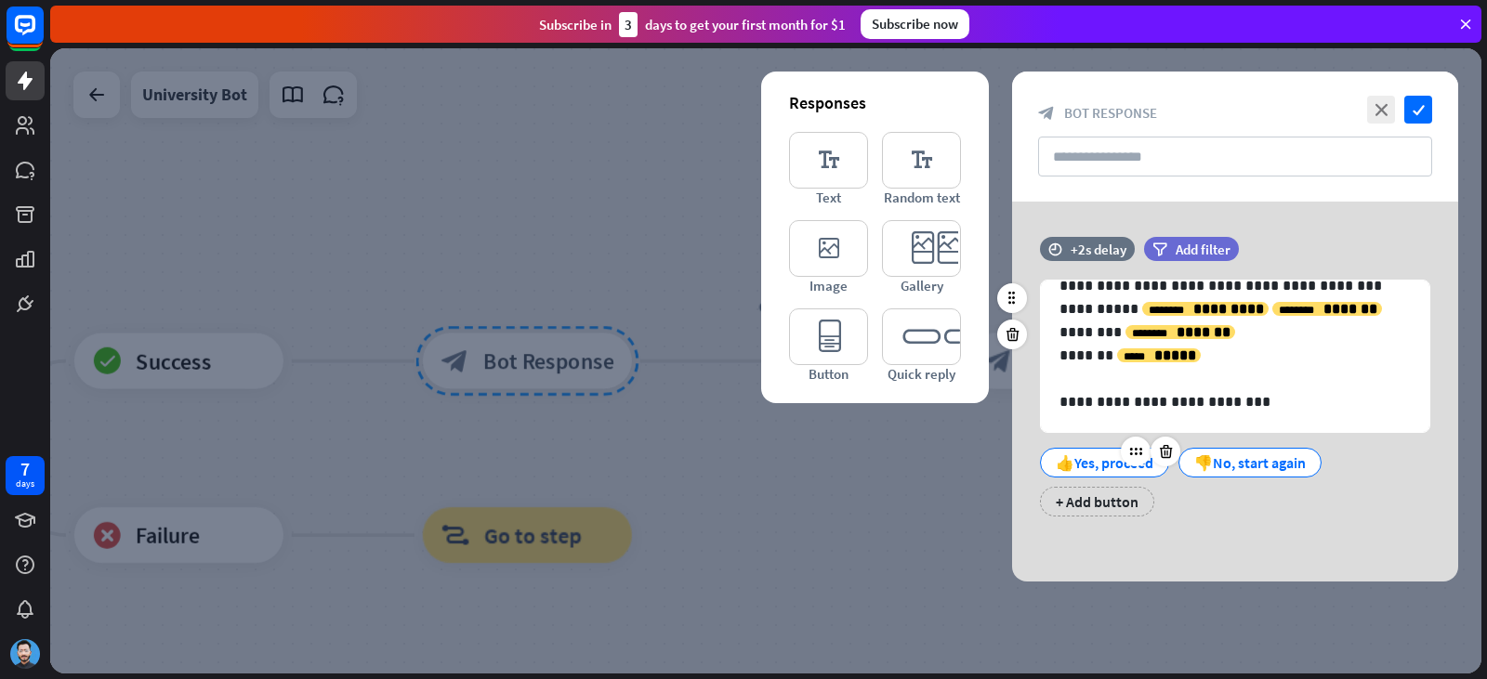
click at [1066, 471] on div "👍Yes, proceed" at bounding box center [1105, 463] width 98 height 28
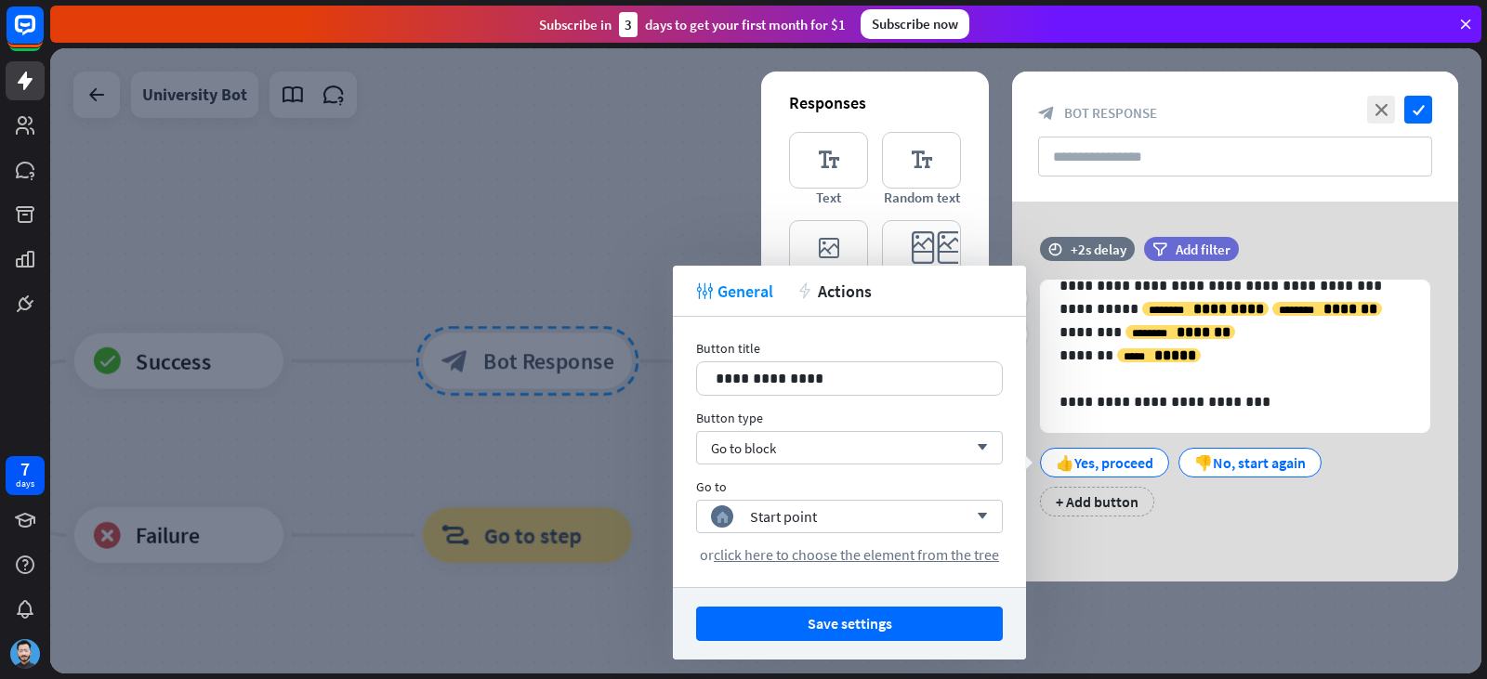
click at [1191, 519] on div "**********" at bounding box center [1235, 386] width 446 height 298
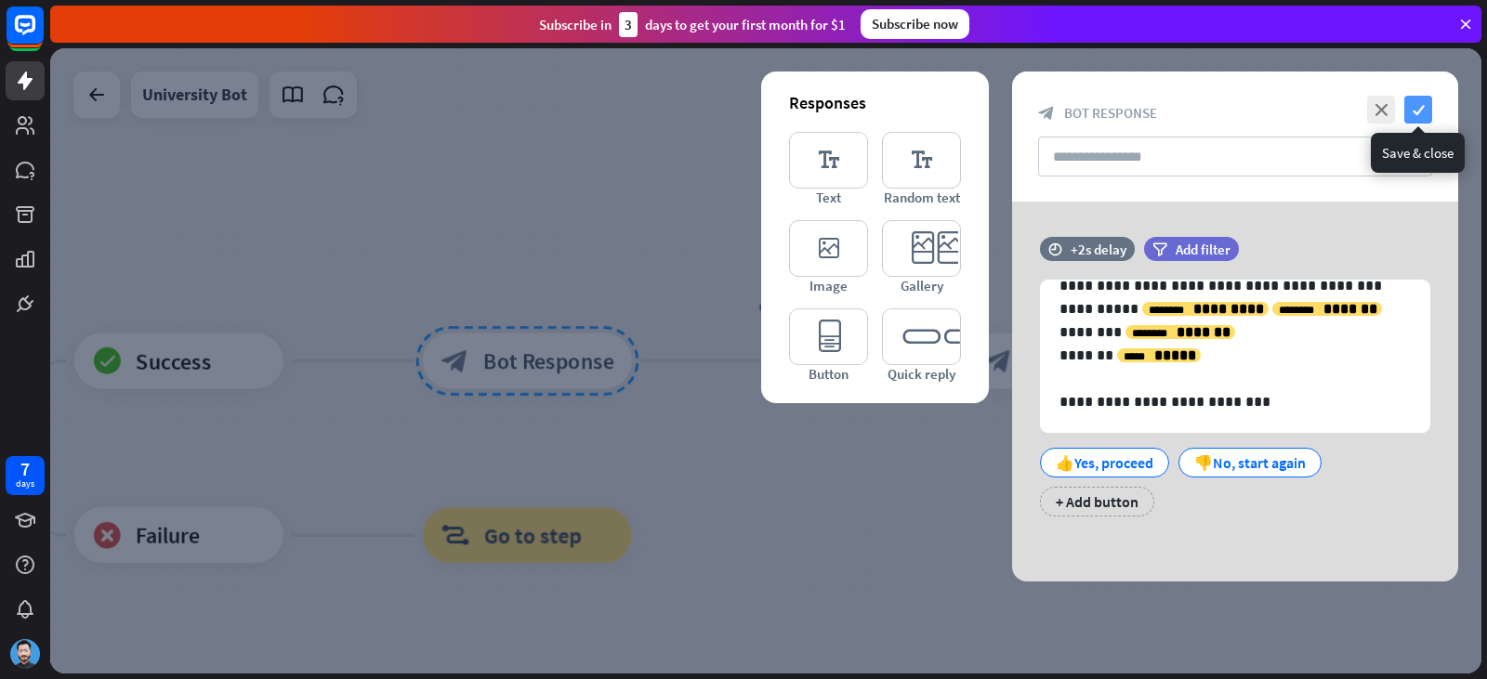
click at [1411, 109] on icon "check" at bounding box center [1418, 110] width 28 height 28
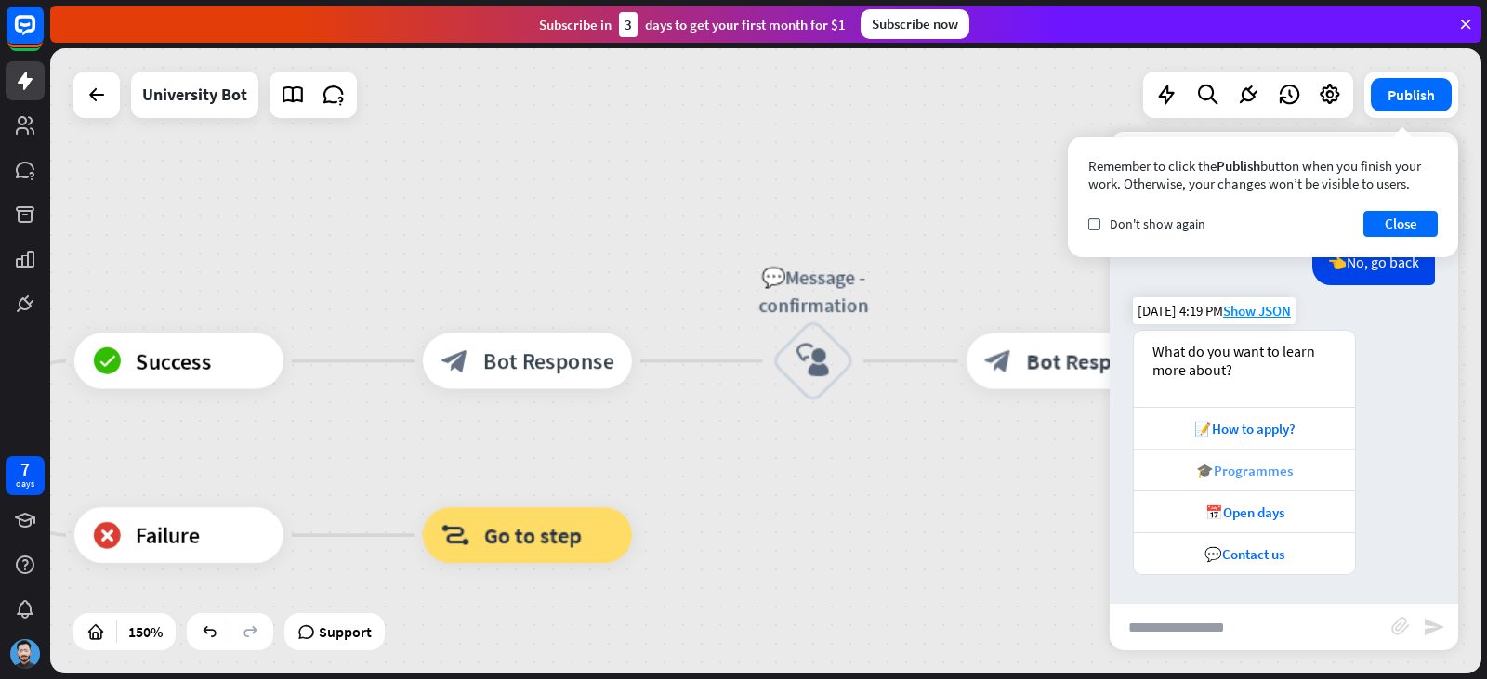
click at [1280, 466] on div "🎓Programmes" at bounding box center [1244, 471] width 203 height 18
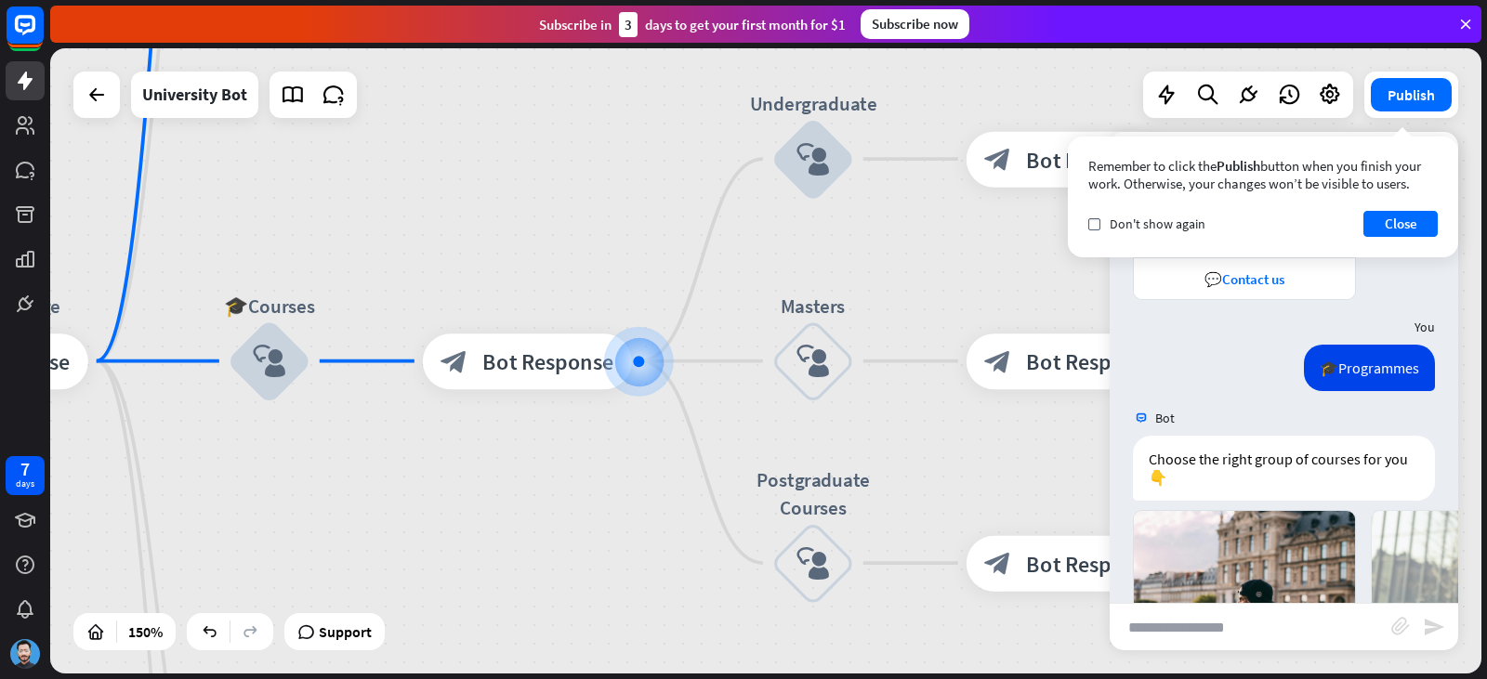
scroll to position [4028, 0]
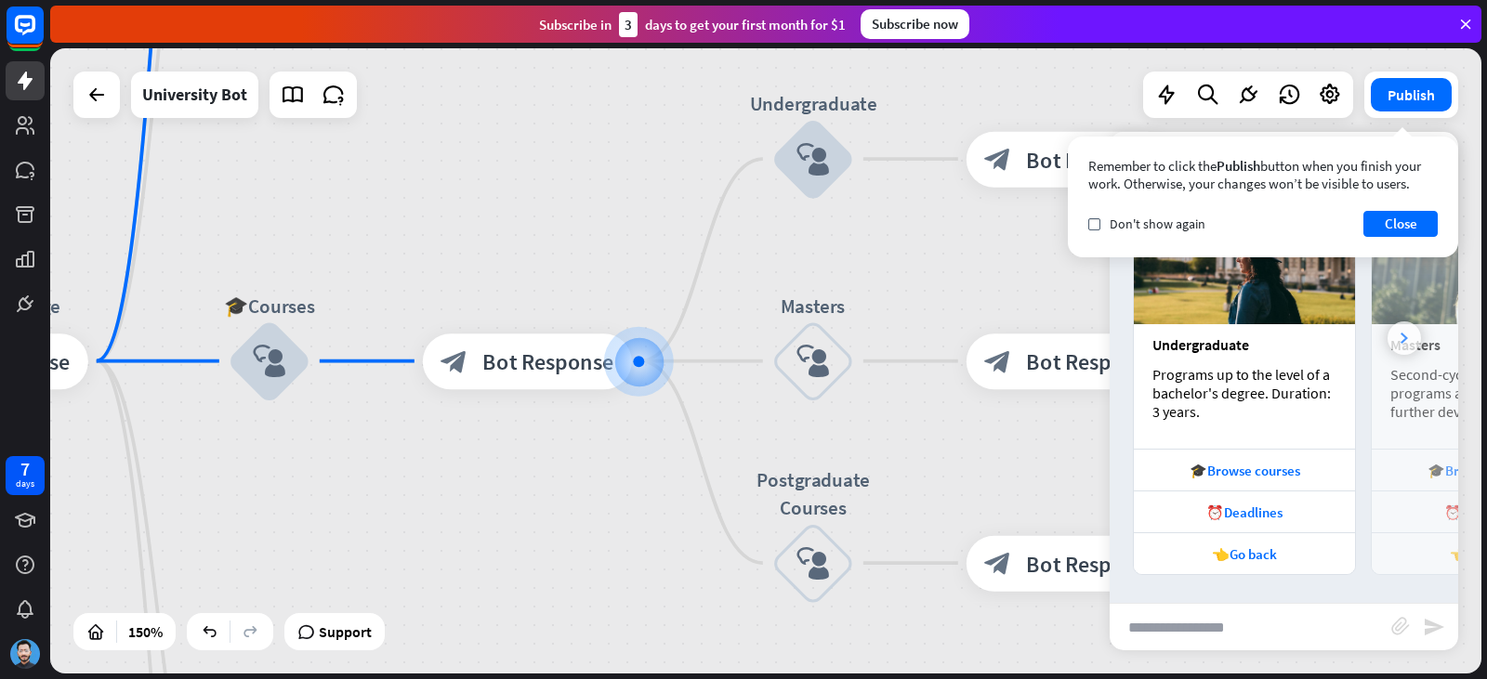
click at [1397, 335] on div at bounding box center [1403, 338] width 33 height 33
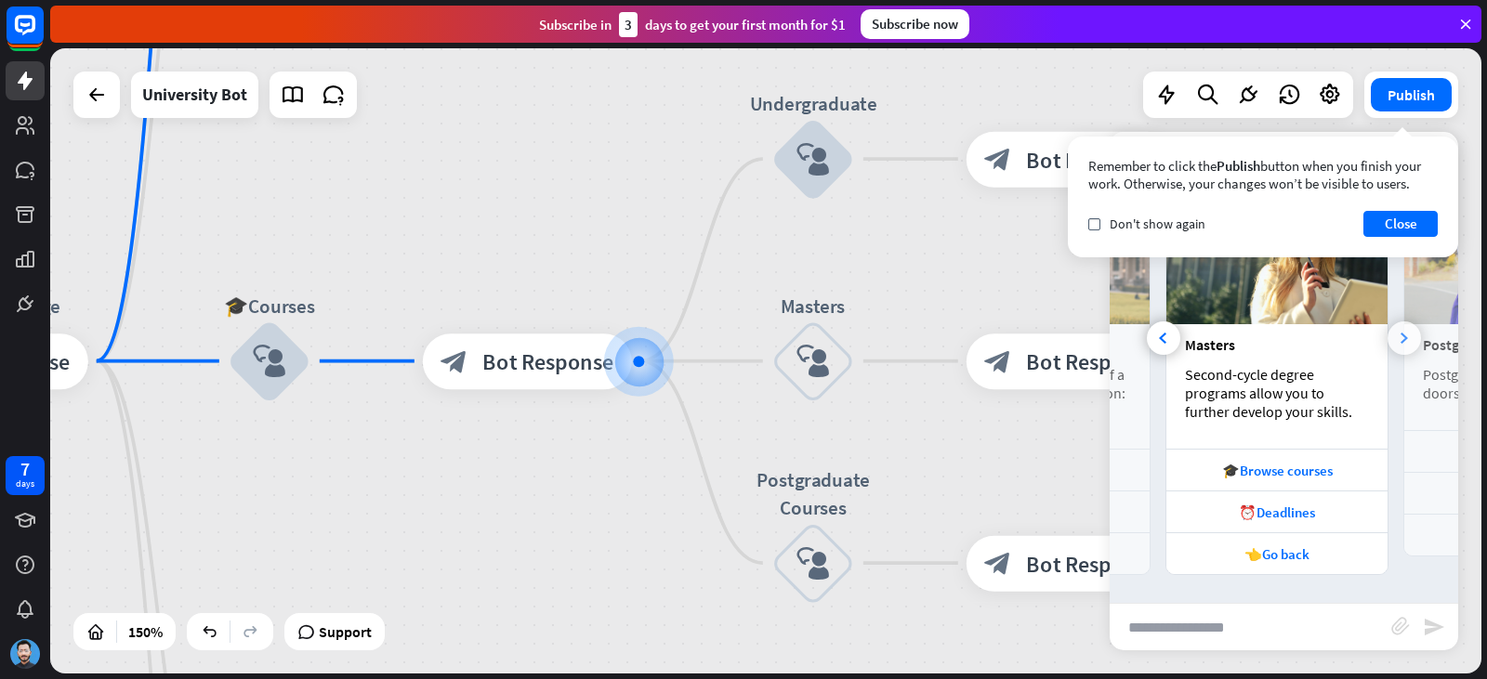
click at [1397, 335] on div at bounding box center [1403, 338] width 33 height 33
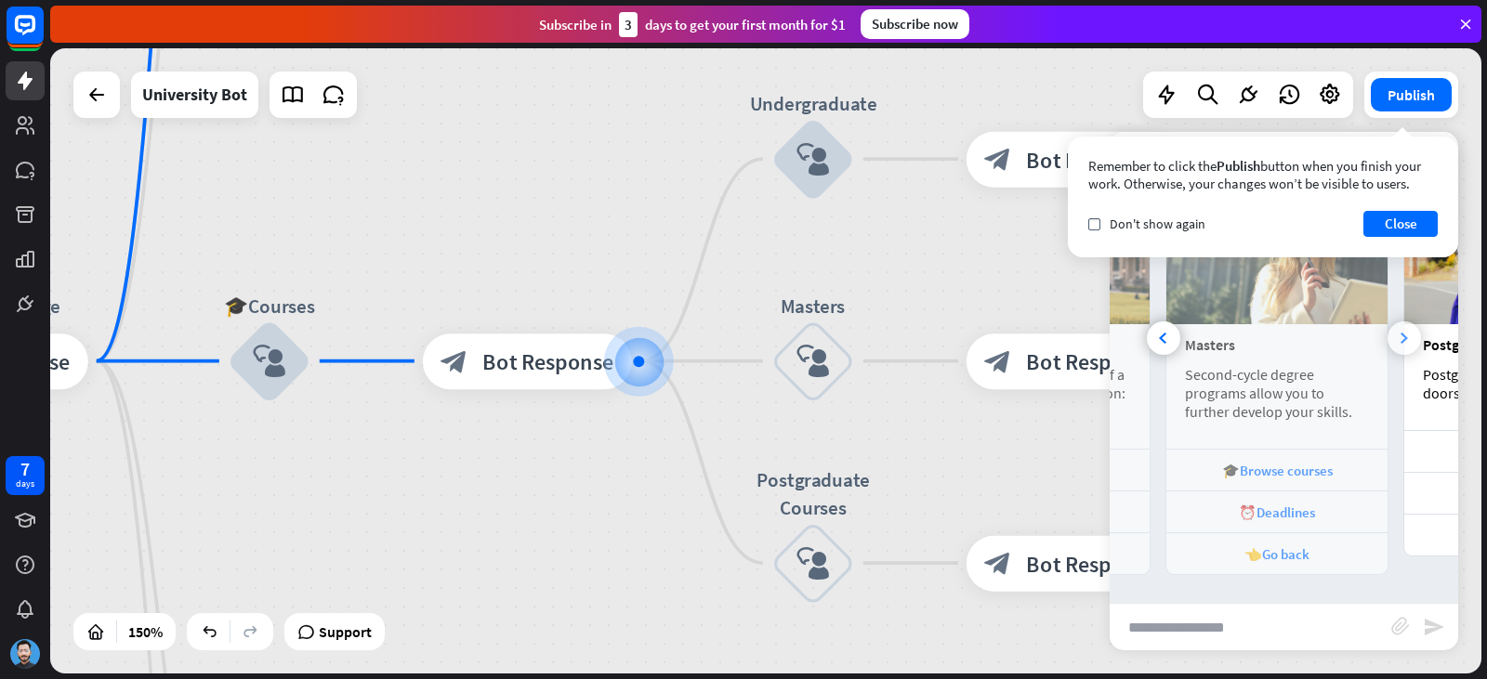
scroll to position [0, 411]
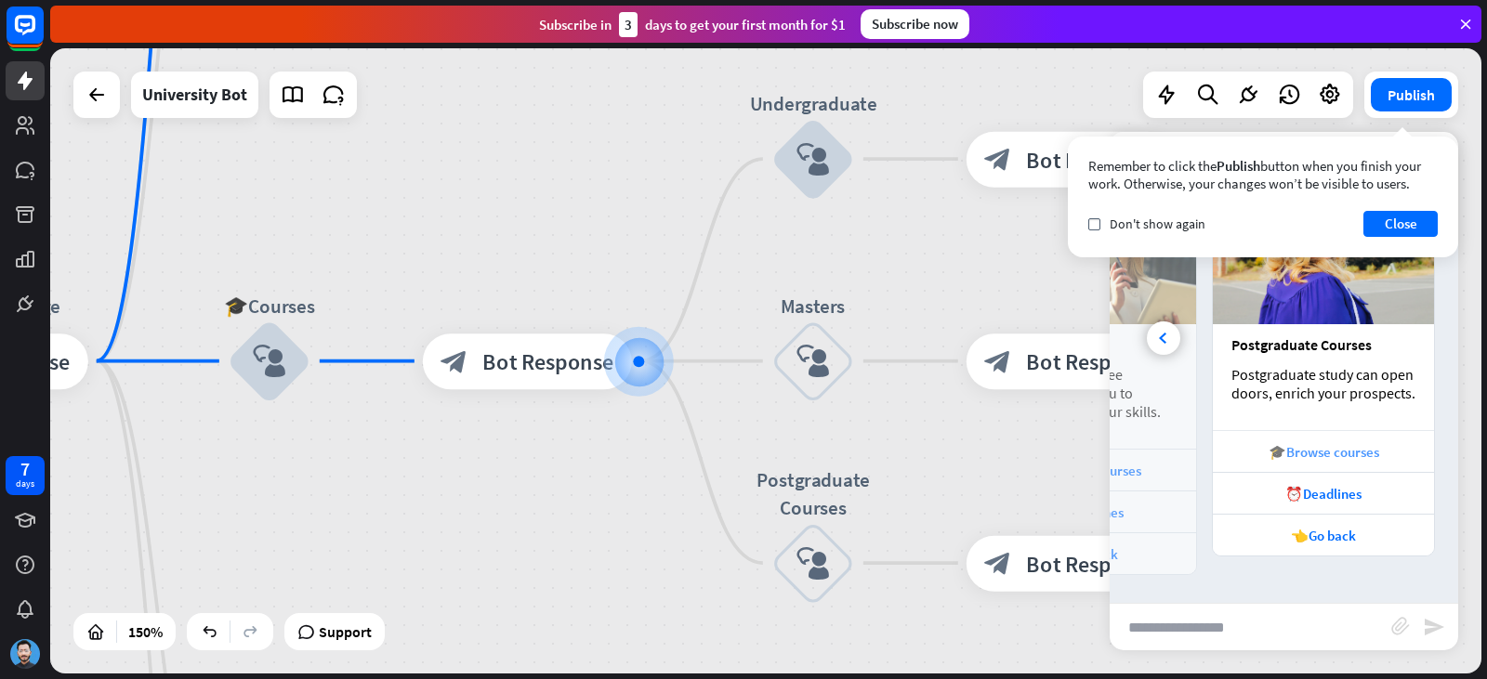
click at [1312, 444] on div "🎓Browse courses" at bounding box center [1323, 452] width 203 height 18
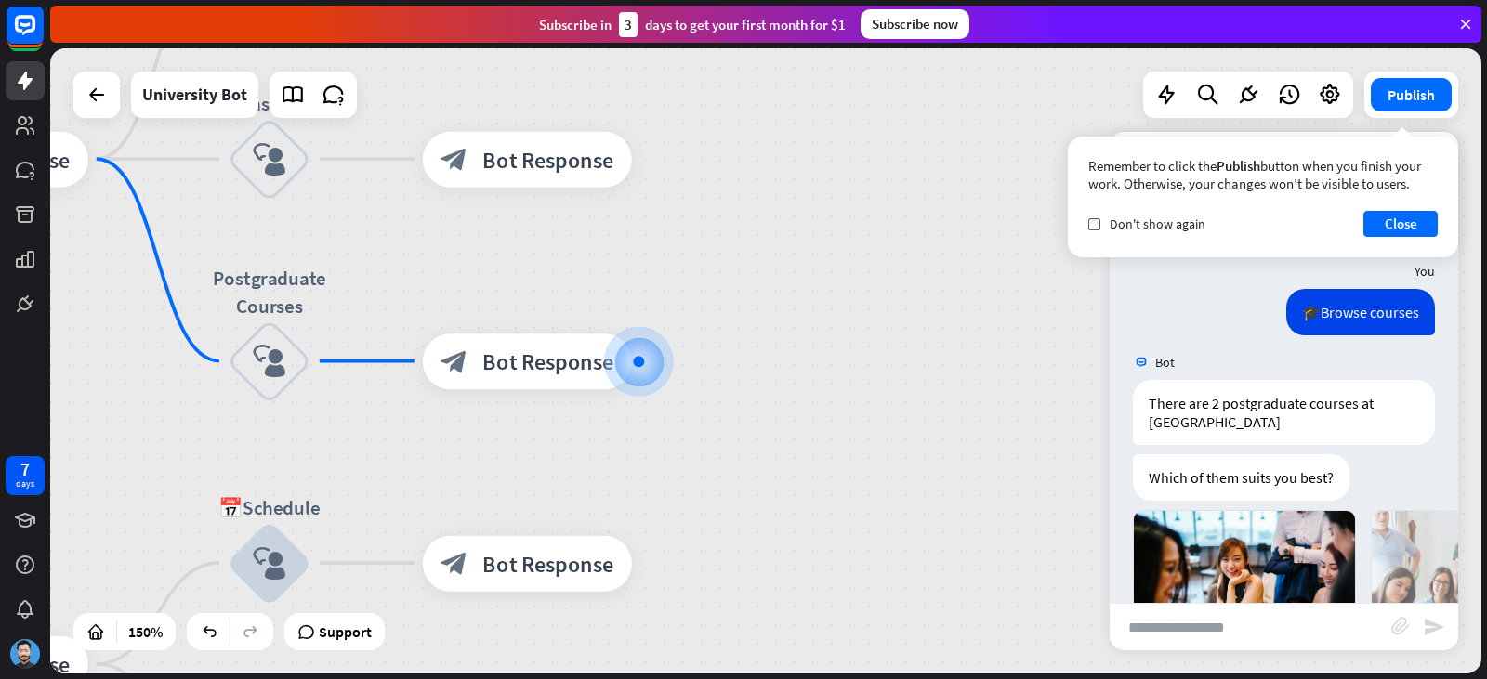
scroll to position [4644, 0]
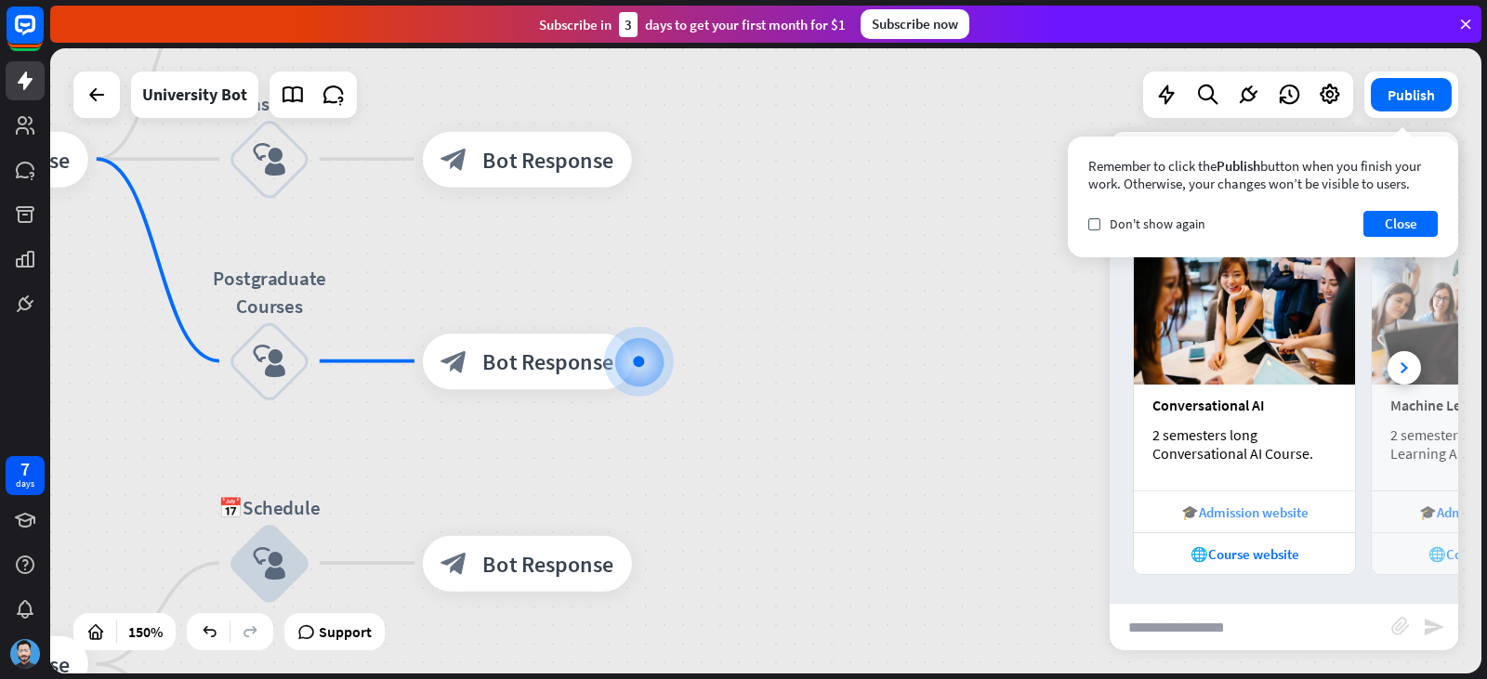
click at [1242, 507] on div "🎓Admission website" at bounding box center [1244, 513] width 203 height 18
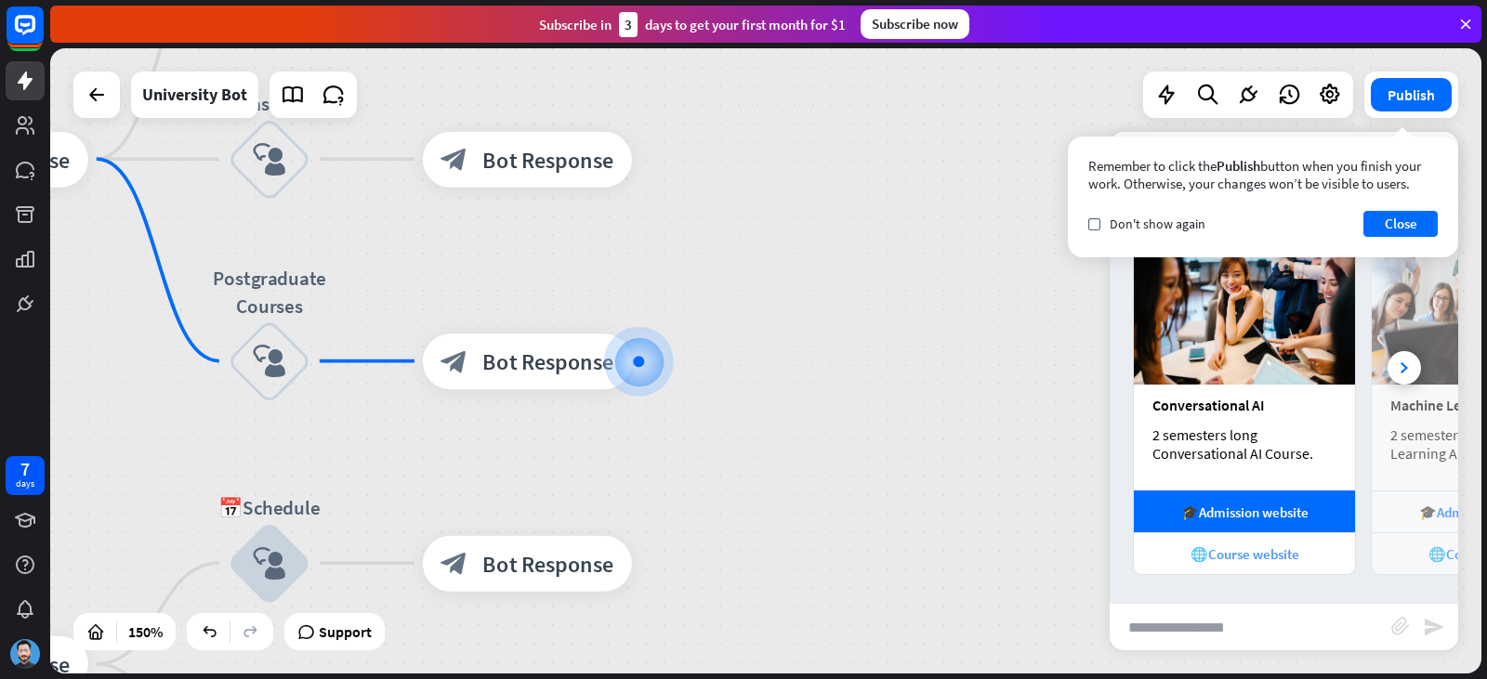
click at [1215, 560] on div "🌐Course website" at bounding box center [1244, 554] width 203 height 18
click at [1214, 387] on div "Conversational AI 2 semesters long Conversational AI Course." at bounding box center [1244, 438] width 221 height 106
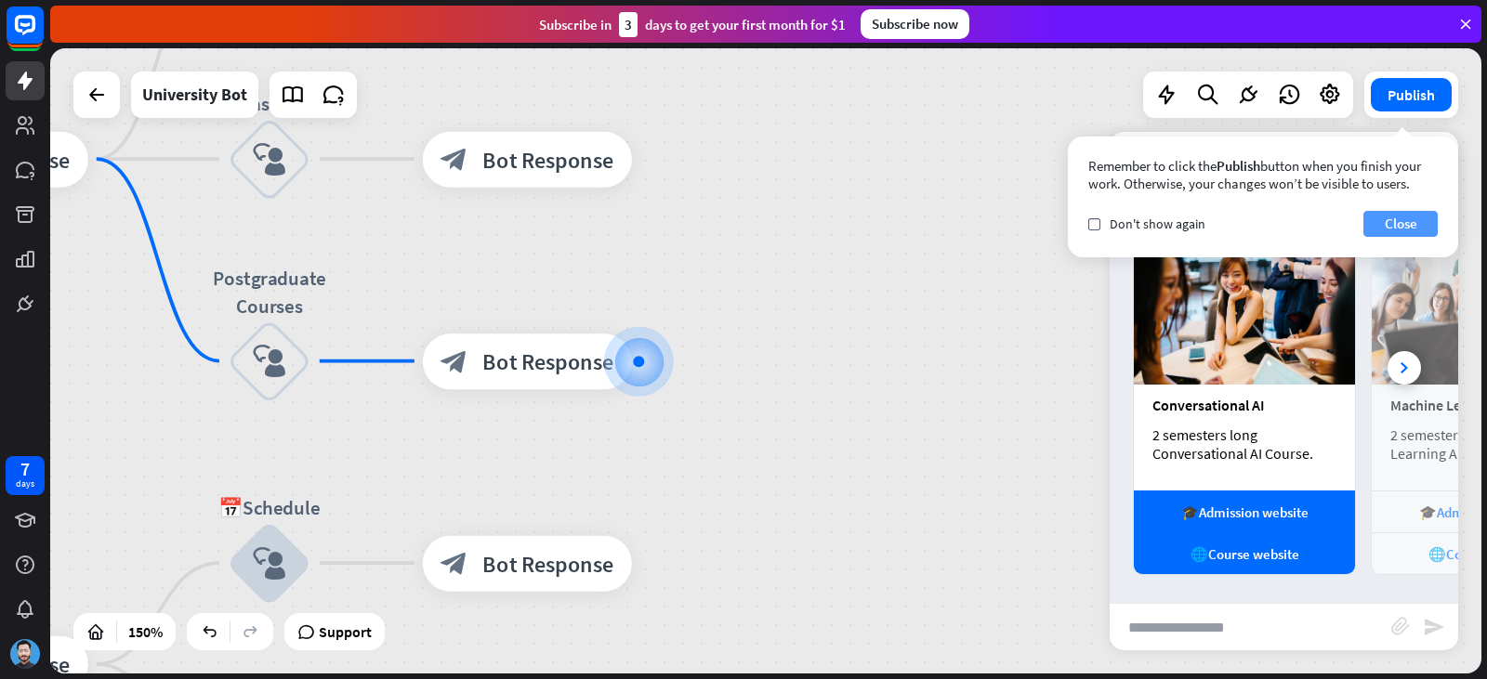
click at [1380, 224] on button "Close" at bounding box center [1400, 224] width 74 height 26
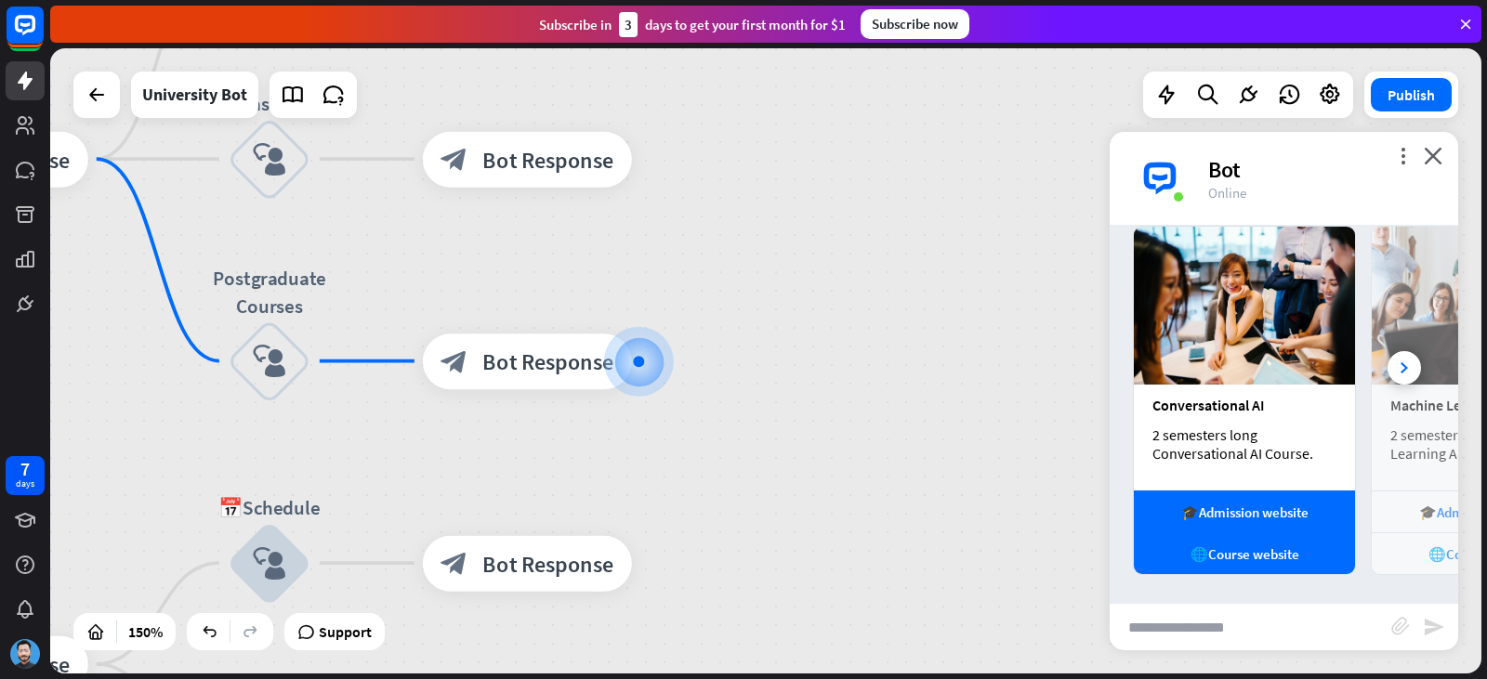
drag, startPoint x: 1287, startPoint y: 468, endPoint x: 1093, endPoint y: 481, distance: 194.7
click at [1094, 480] on div "home_2 Start point Welcome message block_bot_response Bot Response ✨Main menu b…" at bounding box center [765, 360] width 1431 height 625
click at [1399, 360] on div at bounding box center [1403, 367] width 33 height 33
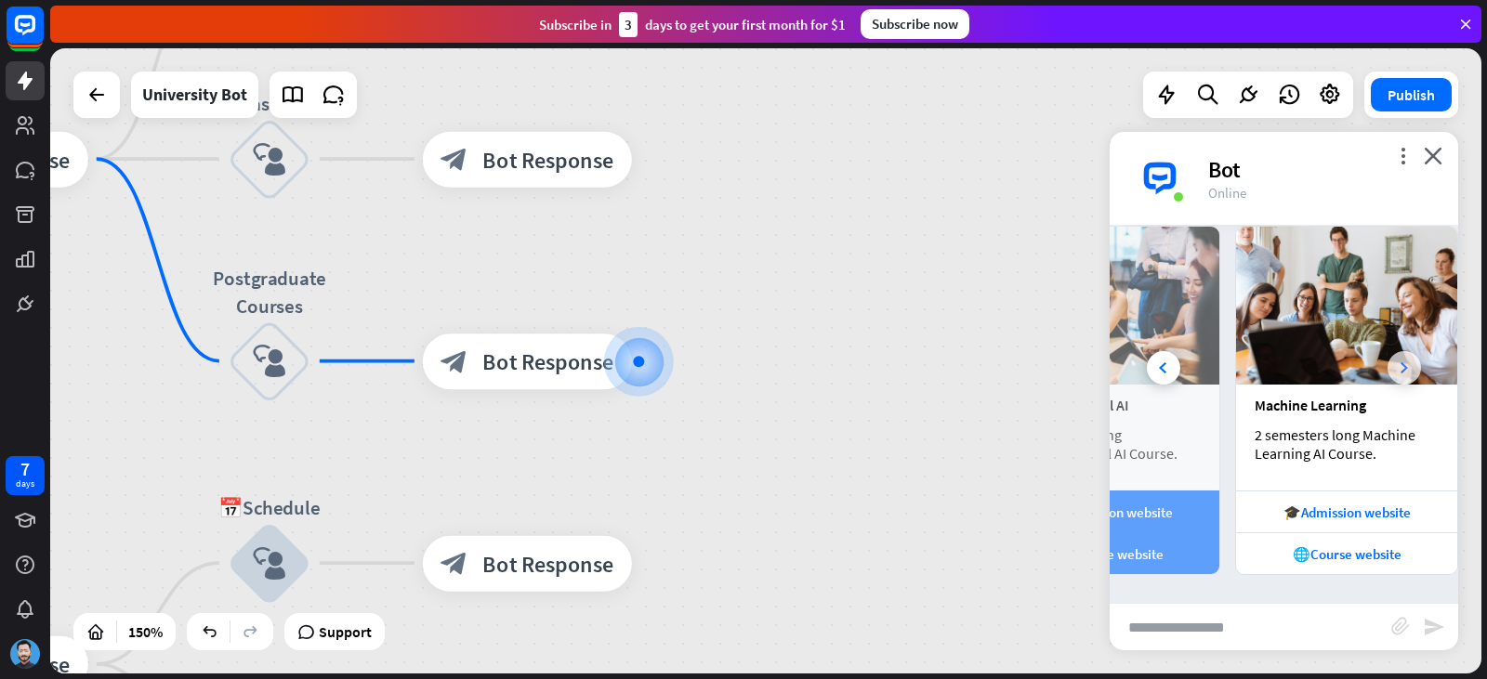
scroll to position [0, 173]
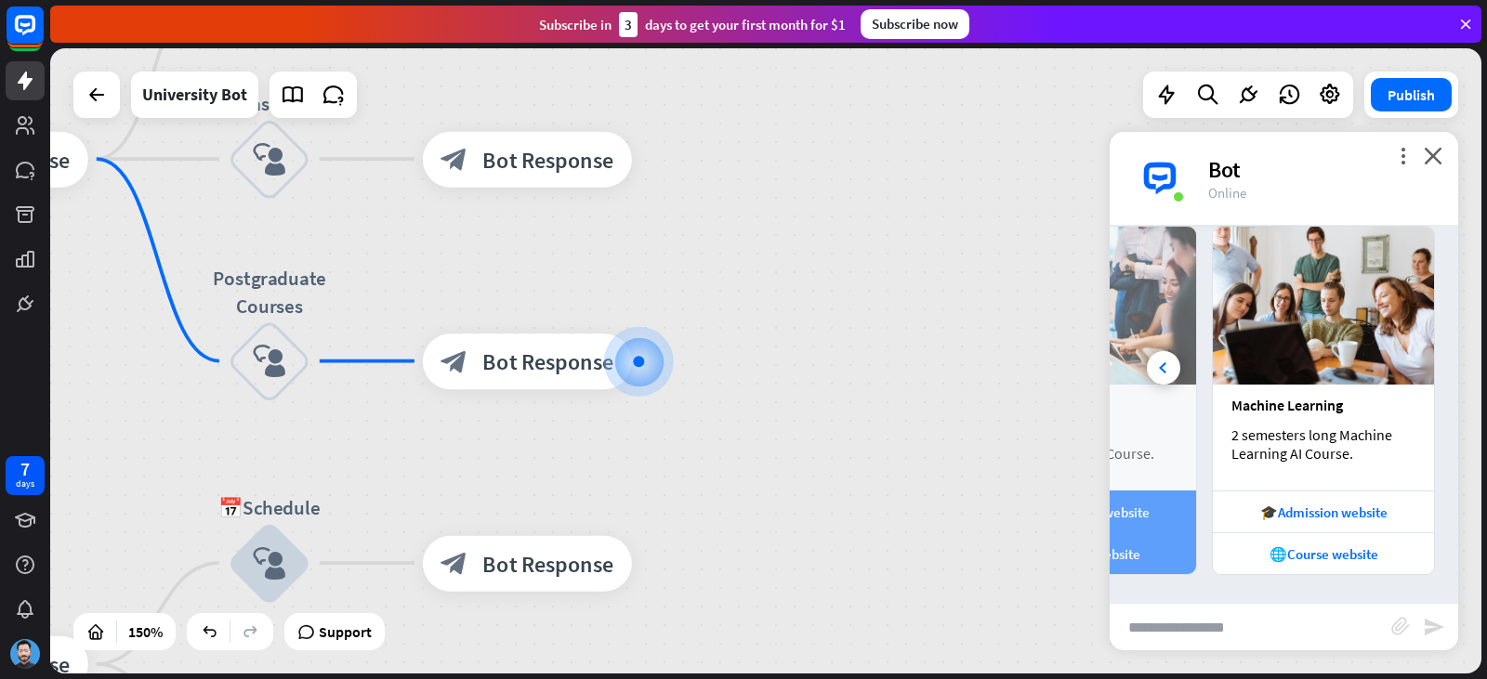
click at [1399, 360] on img at bounding box center [1323, 306] width 221 height 158
click at [1268, 655] on div "home_2 Start point Welcome message block_bot_response Bot Response ✨Main menu b…" at bounding box center [765, 360] width 1431 height 625
click at [1266, 647] on input "text" at bounding box center [1251, 627] width 282 height 46
click at [1267, 637] on input "text" at bounding box center [1251, 627] width 282 height 46
type input "********"
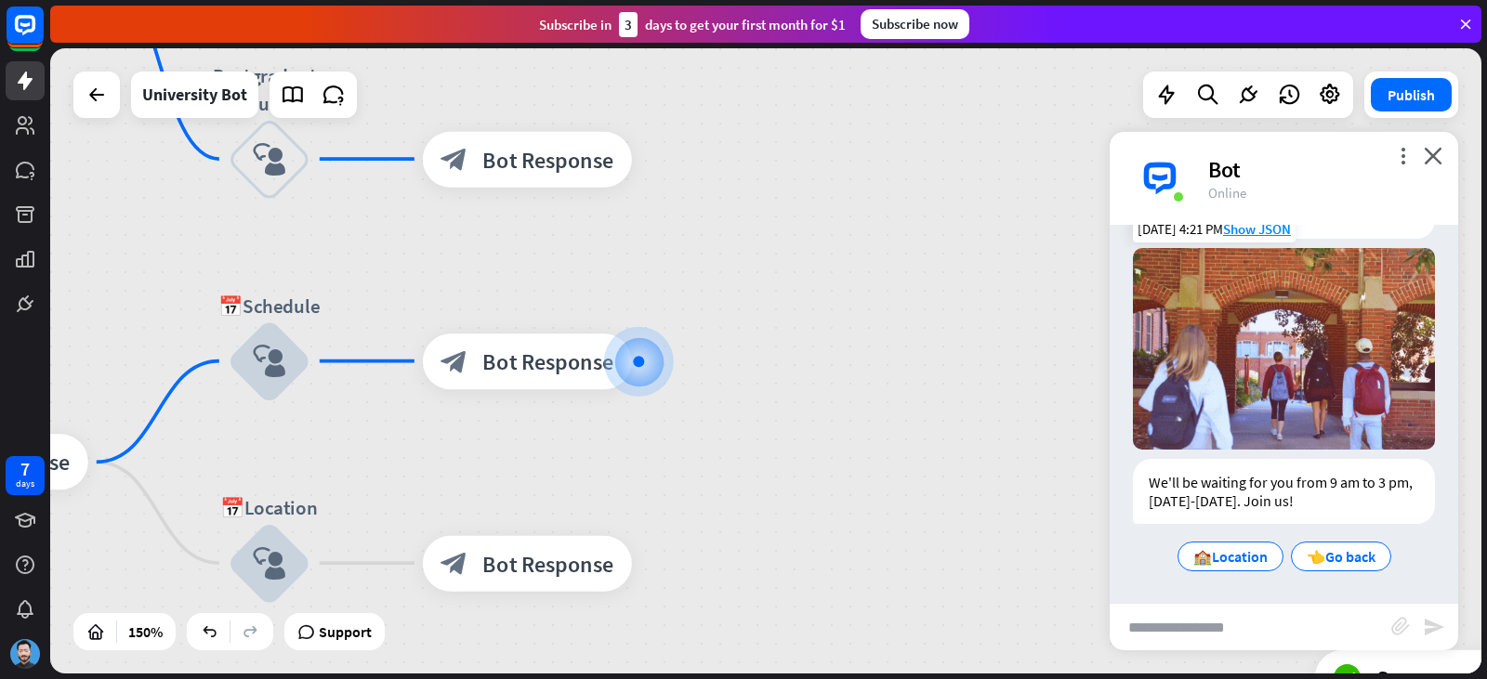
scroll to position [5302, 0]
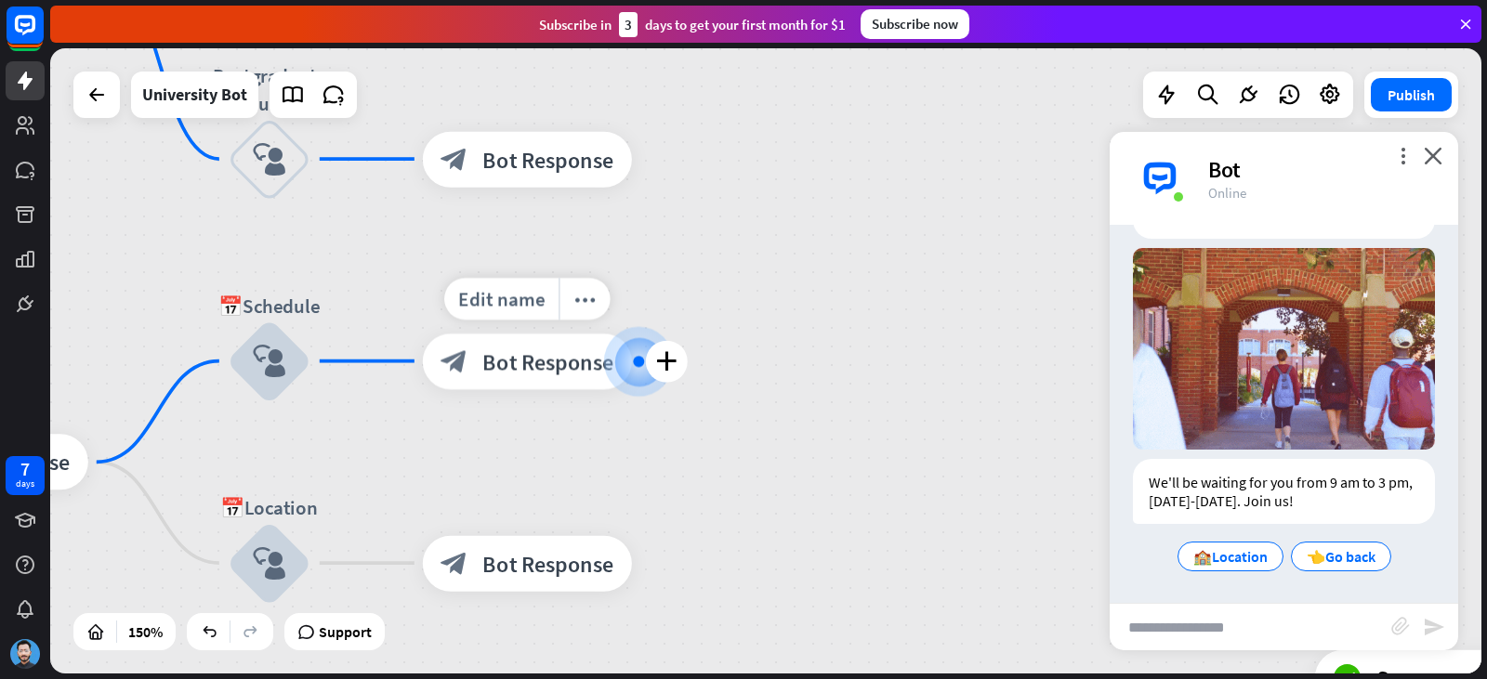
click at [548, 367] on span "Bot Response" at bounding box center [547, 362] width 131 height 28
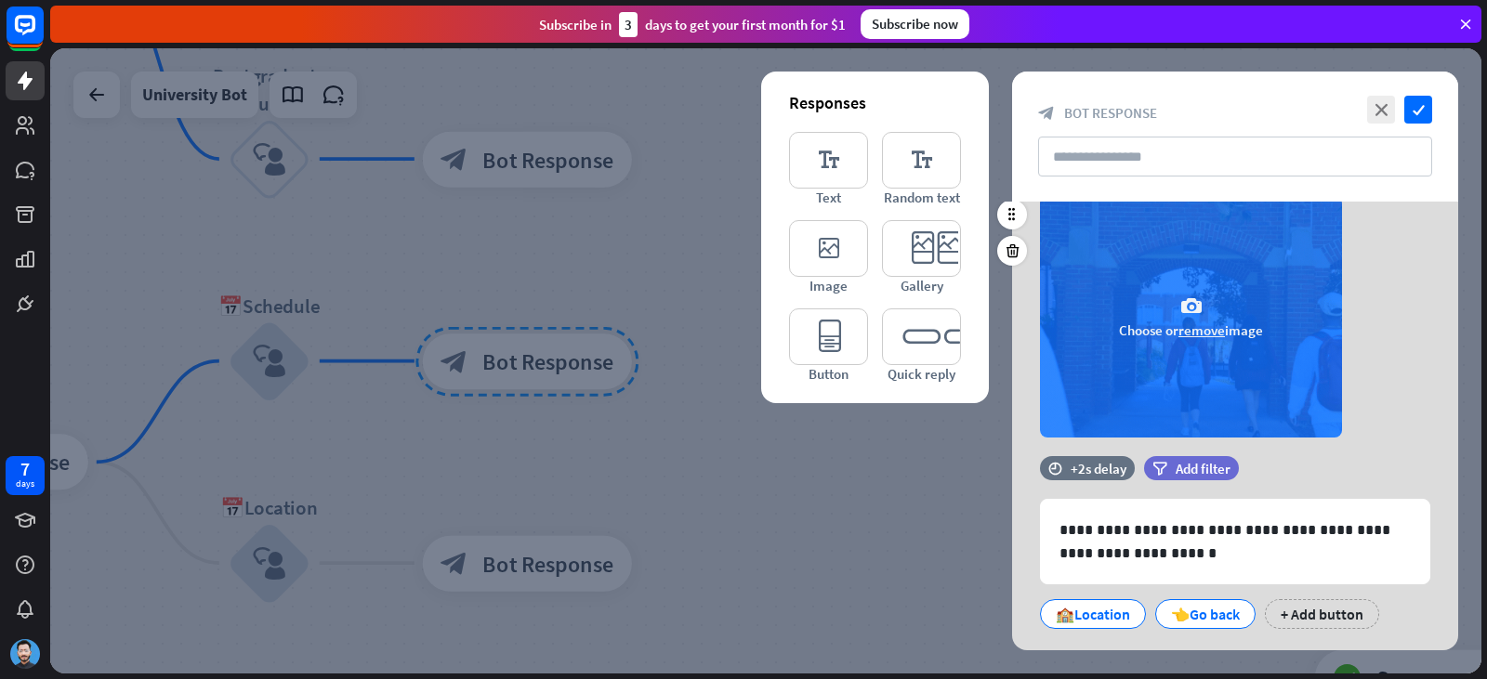
scroll to position [467, 0]
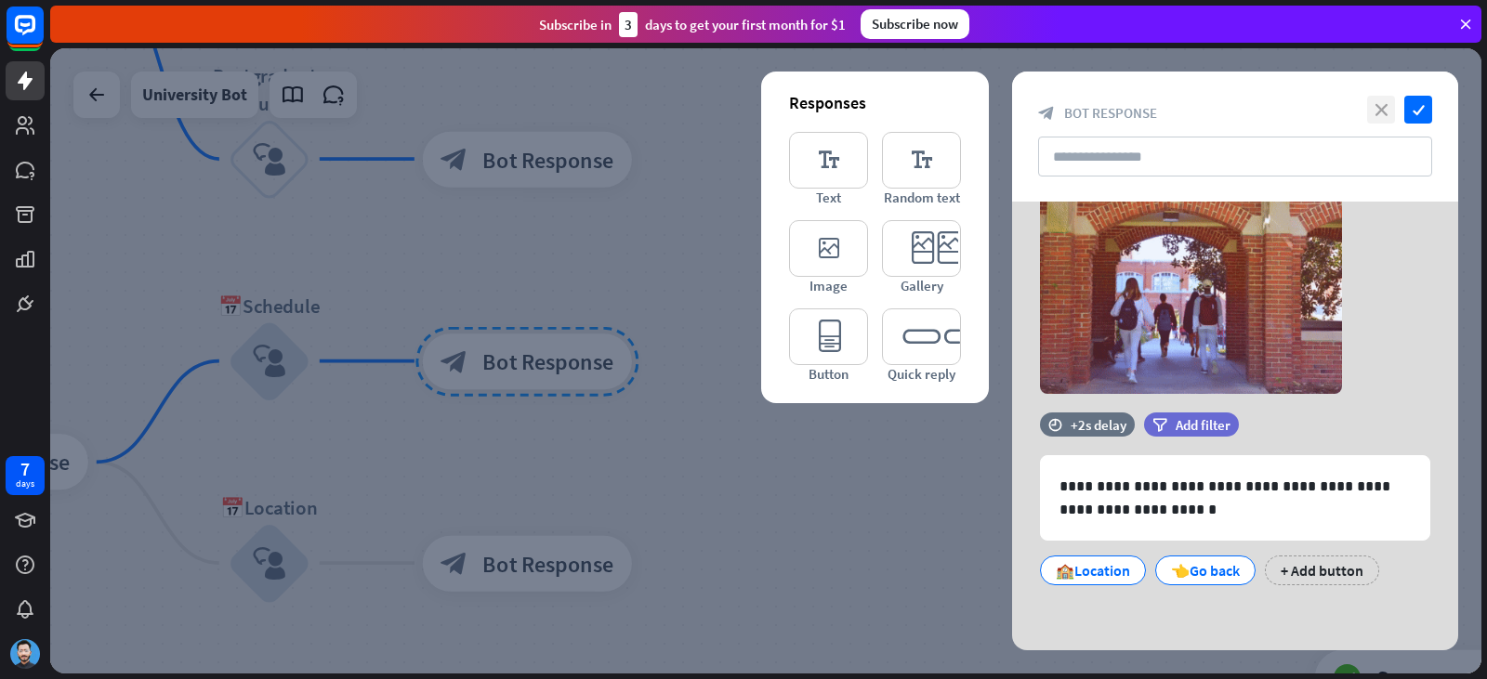
click at [1388, 99] on icon "close" at bounding box center [1381, 110] width 28 height 28
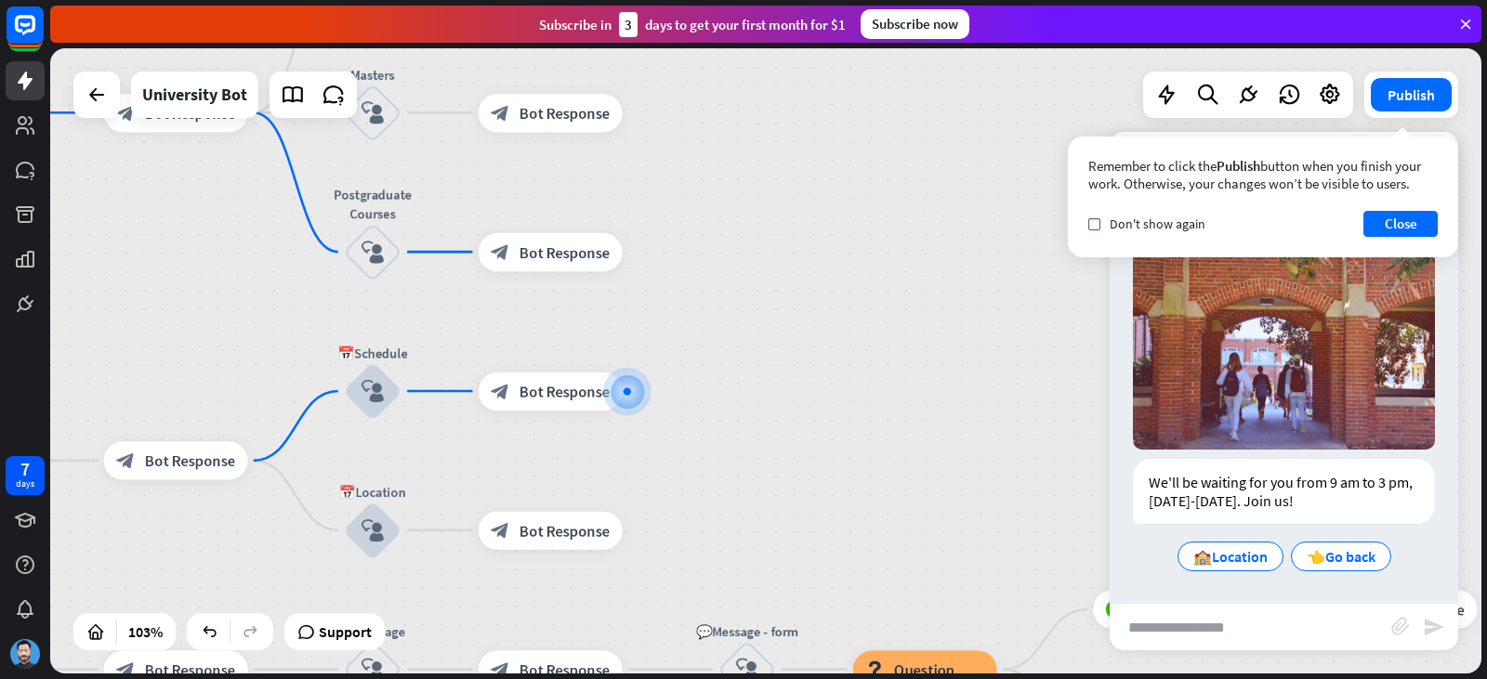
drag, startPoint x: 556, startPoint y: 465, endPoint x: 596, endPoint y: 307, distance: 163.0
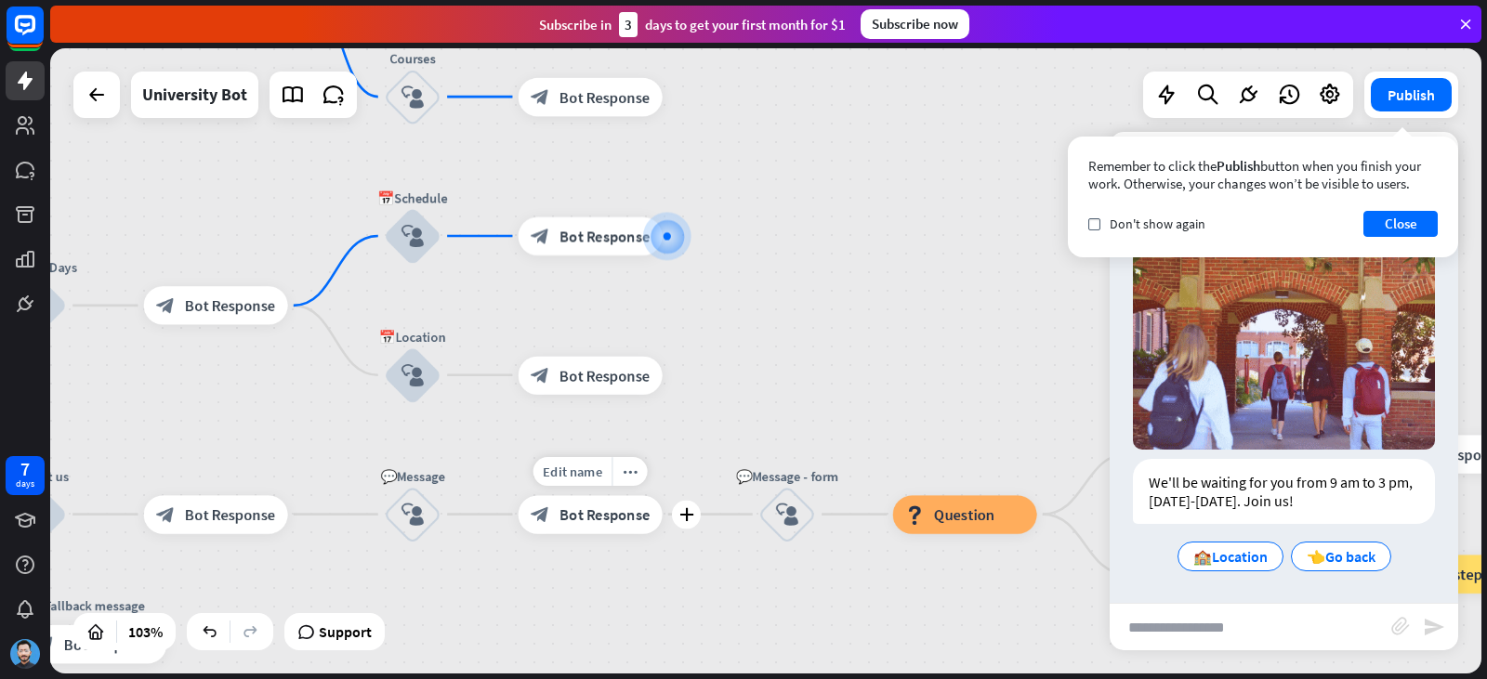
drag, startPoint x: 610, startPoint y: 490, endPoint x: 542, endPoint y: 317, distance: 185.7
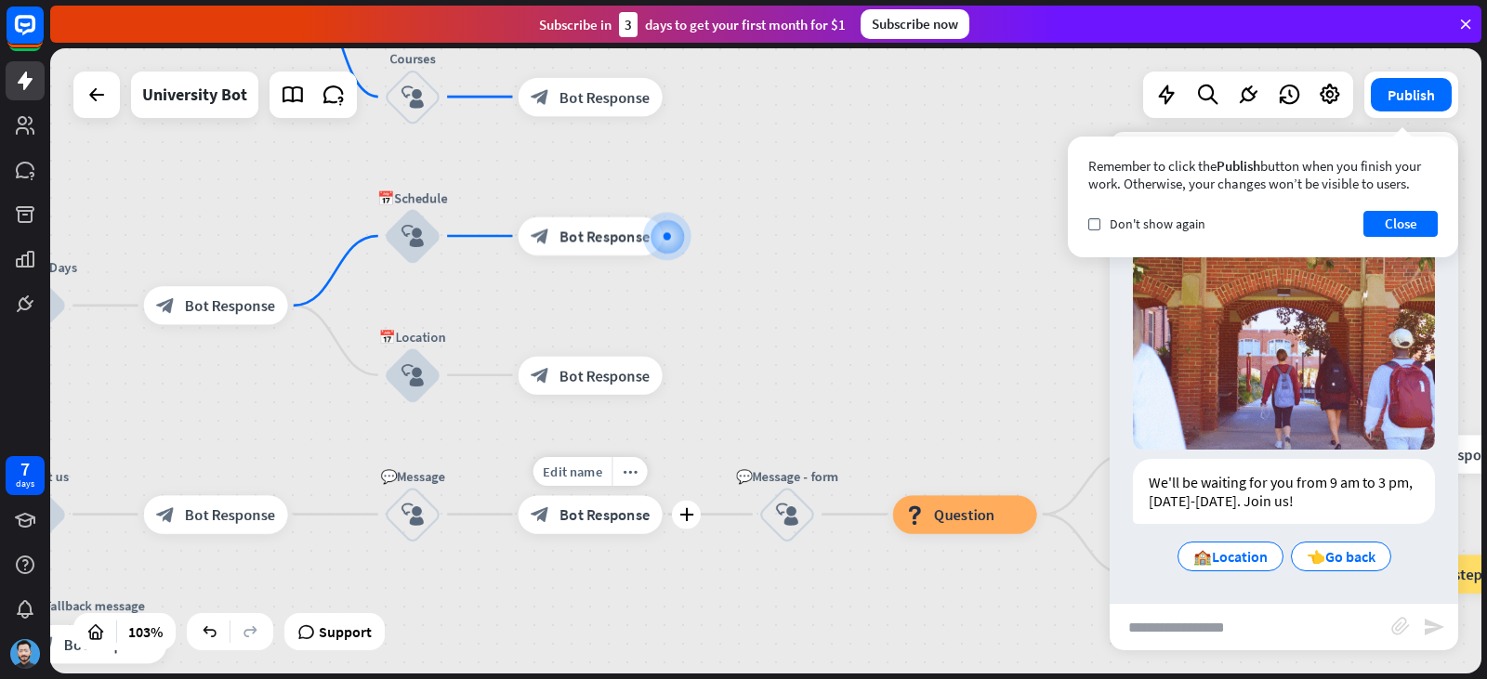
click at [542, 495] on div "Edit name more_horiz plus block_bot_response Bot Response" at bounding box center [591, 514] width 144 height 38
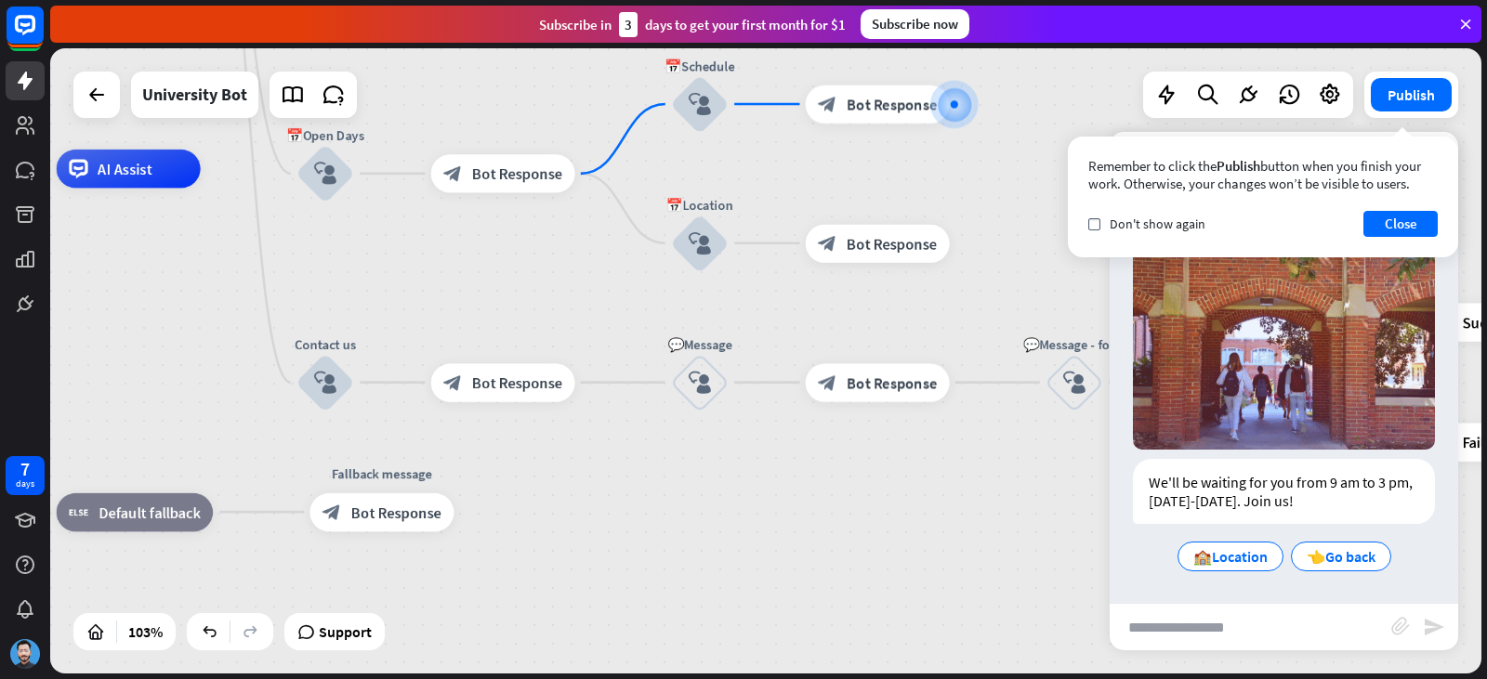
drag, startPoint x: 679, startPoint y: 466, endPoint x: 926, endPoint y: 479, distance: 246.6
click at [1071, 502] on div "home_2 Start point Welcome message block_bot_response Bot Response ✨Main menu b…" at bounding box center [555, 492] width 1478 height 646
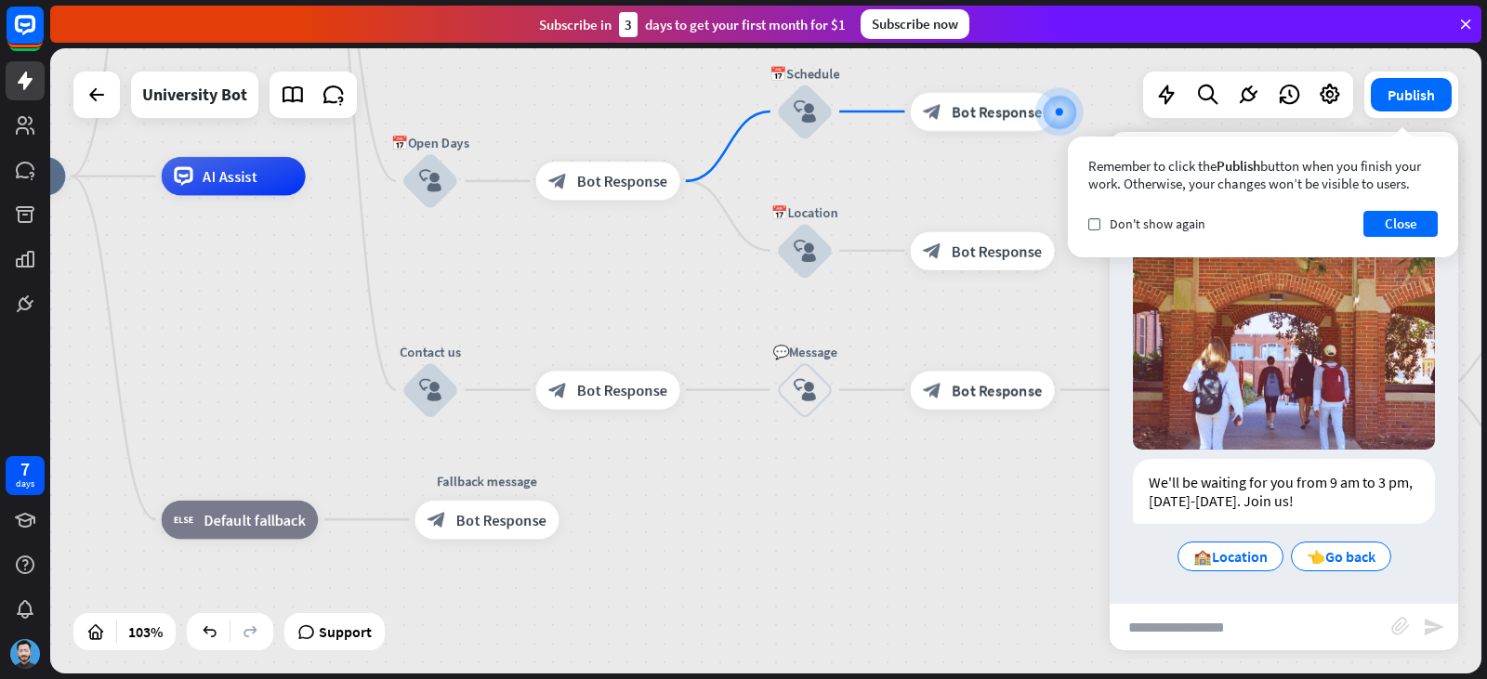
drag, startPoint x: 634, startPoint y: 457, endPoint x: 359, endPoint y: 385, distance: 284.5
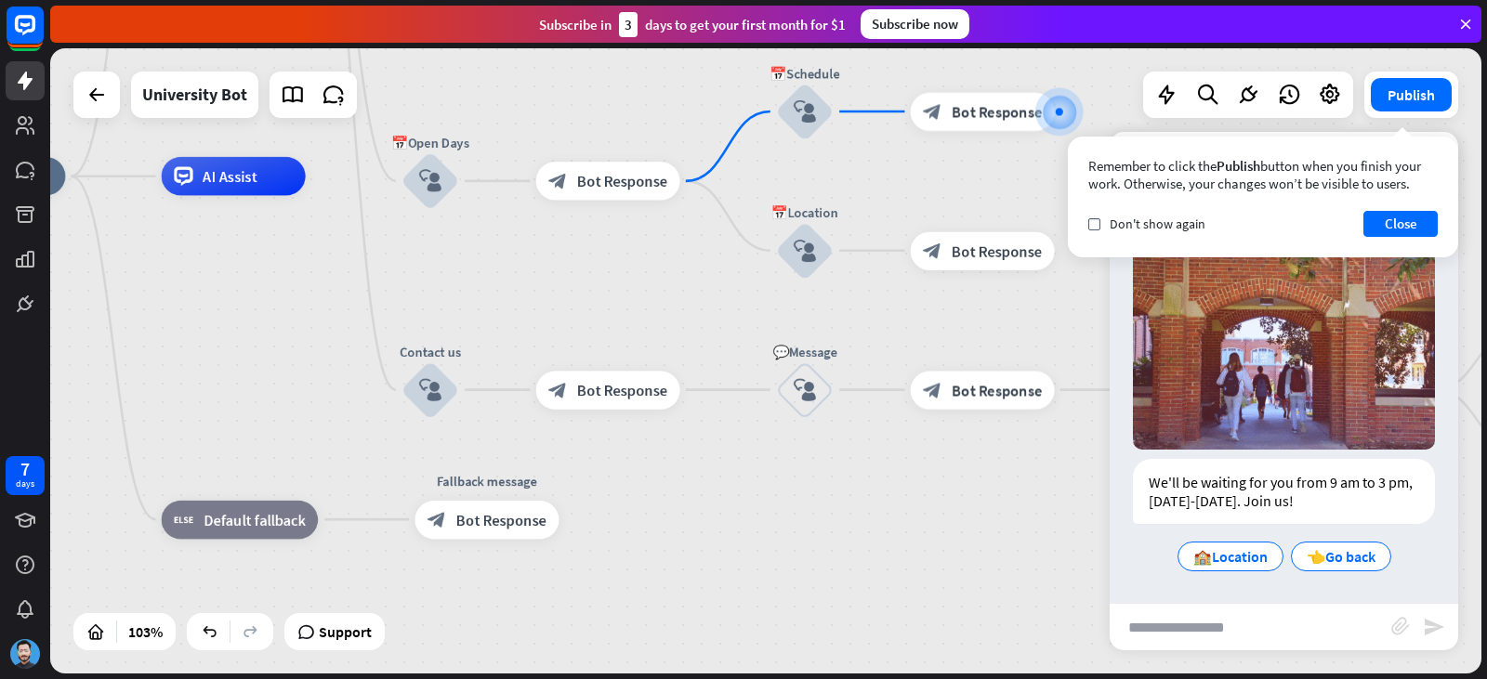
click at [361, 388] on div "home_2 Start point Welcome message block_bot_response Bot Response ✨Main menu b…" at bounding box center [660, 500] width 1478 height 646
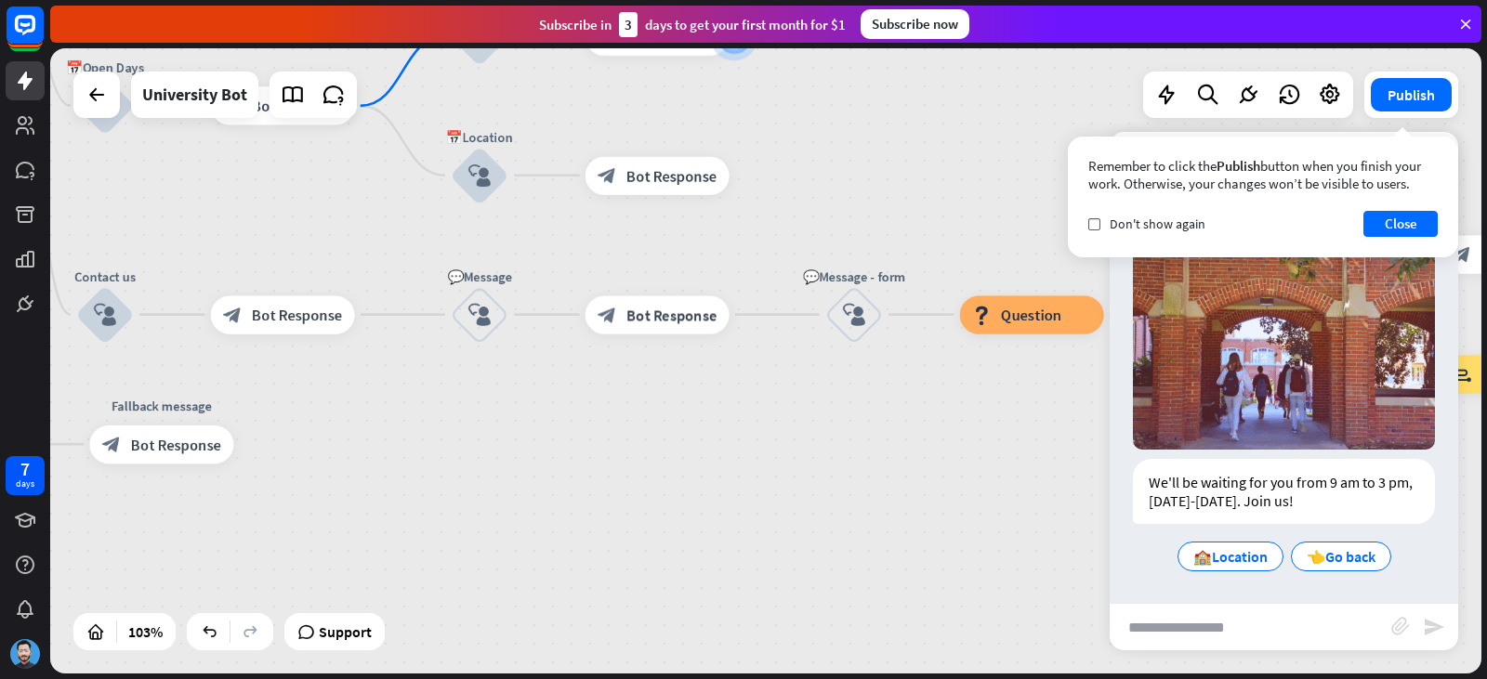
drag, startPoint x: 690, startPoint y: 531, endPoint x: 438, endPoint y: 452, distance: 264.8
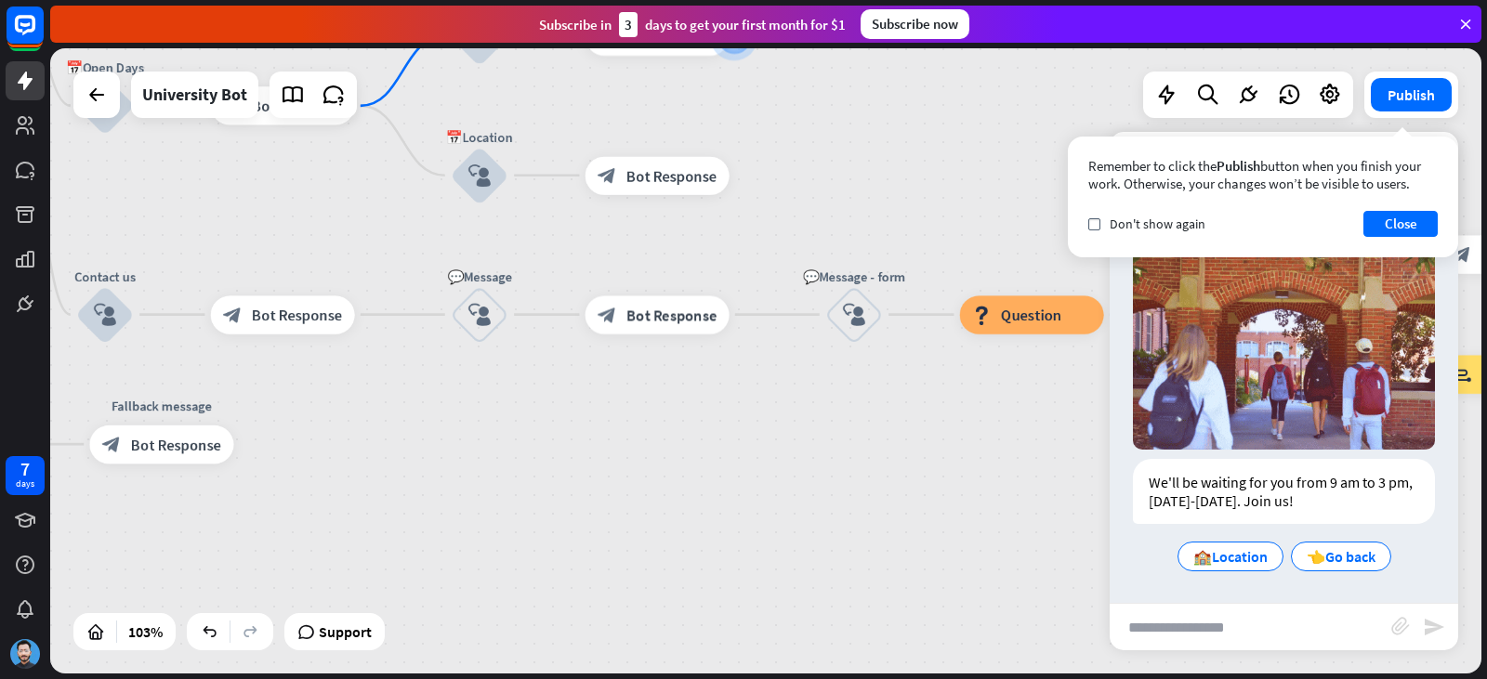
click at [438, 452] on div "home_2 Start point Welcome message block_bot_response Bot Response ✨Main menu b…" at bounding box center [335, 424] width 1478 height 646
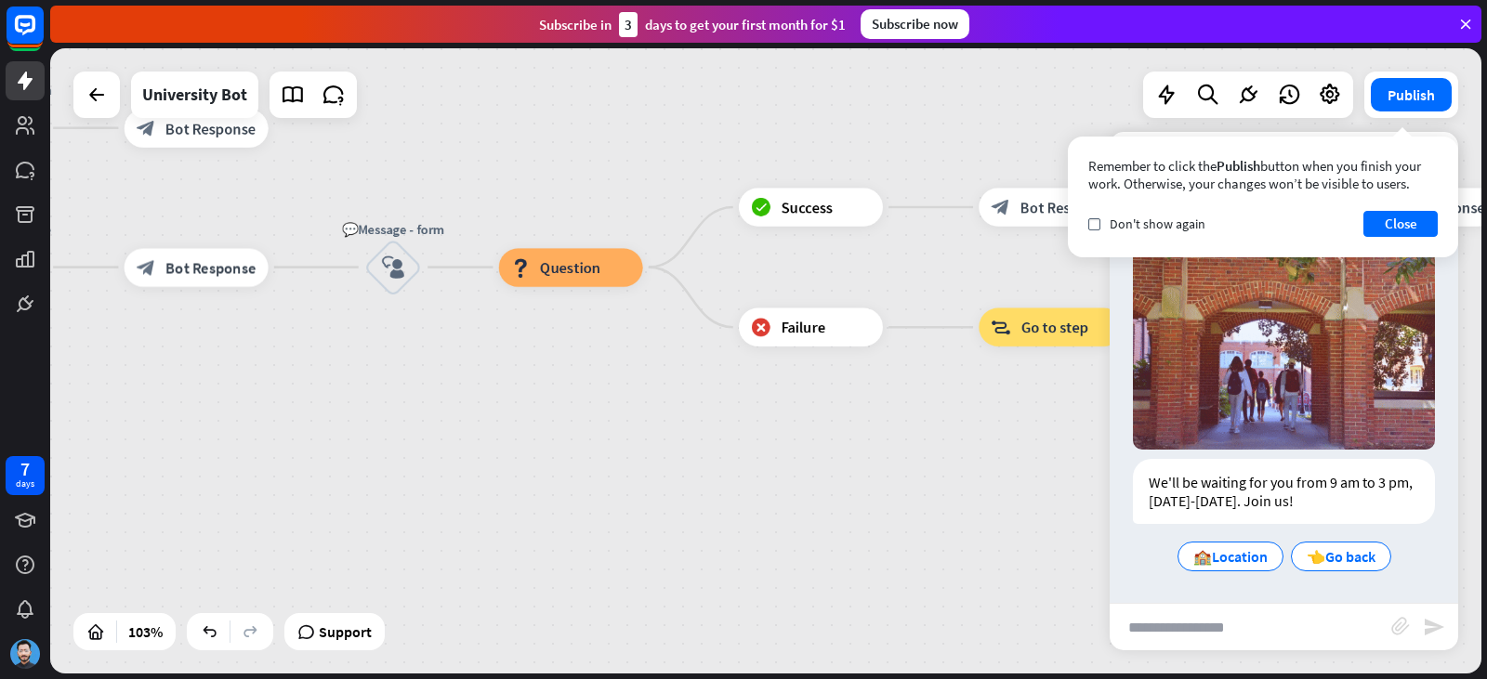
drag, startPoint x: 564, startPoint y: 483, endPoint x: 543, endPoint y: 507, distance: 32.3
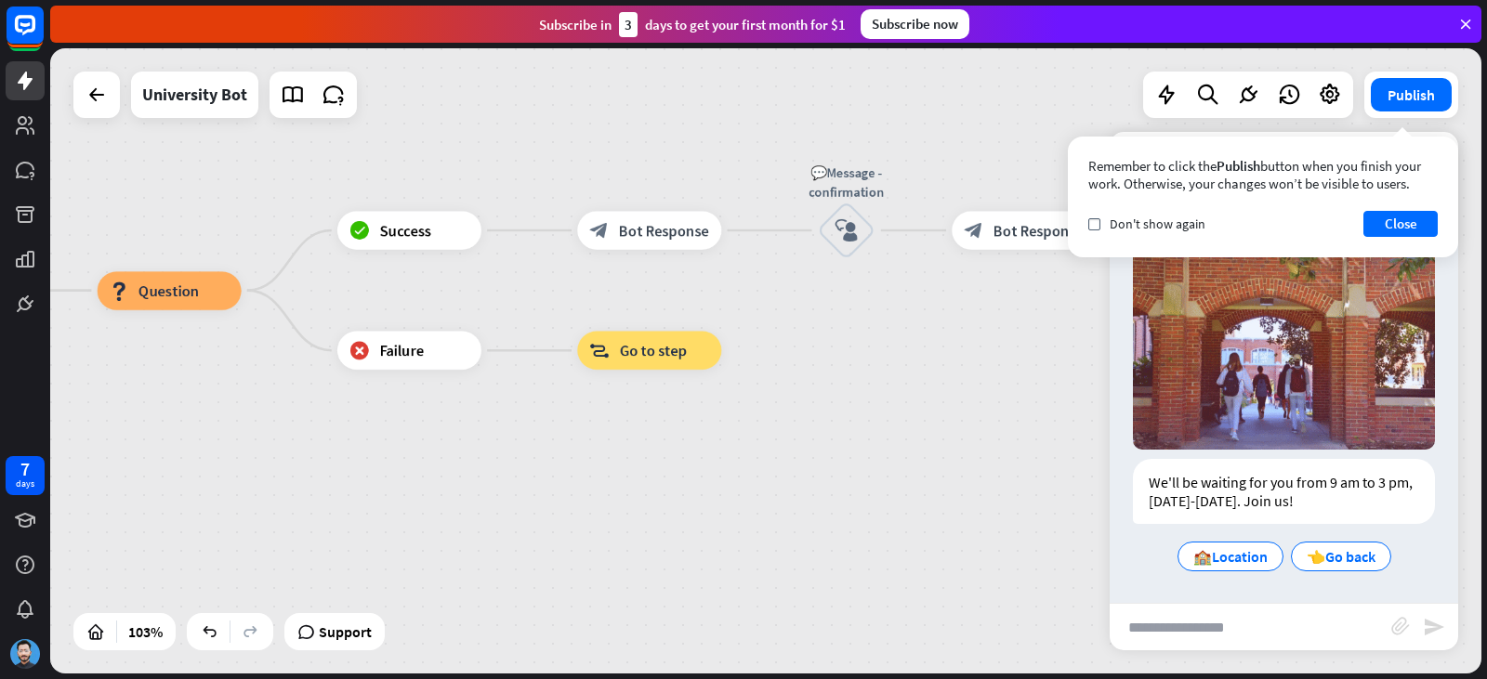
drag, startPoint x: 703, startPoint y: 514, endPoint x: 401, endPoint y: 510, distance: 302.0
click at [401, 510] on div "home_2 Start point Welcome message block_bot_response Bot Response ✨Main menu b…" at bounding box center [765, 360] width 1431 height 625
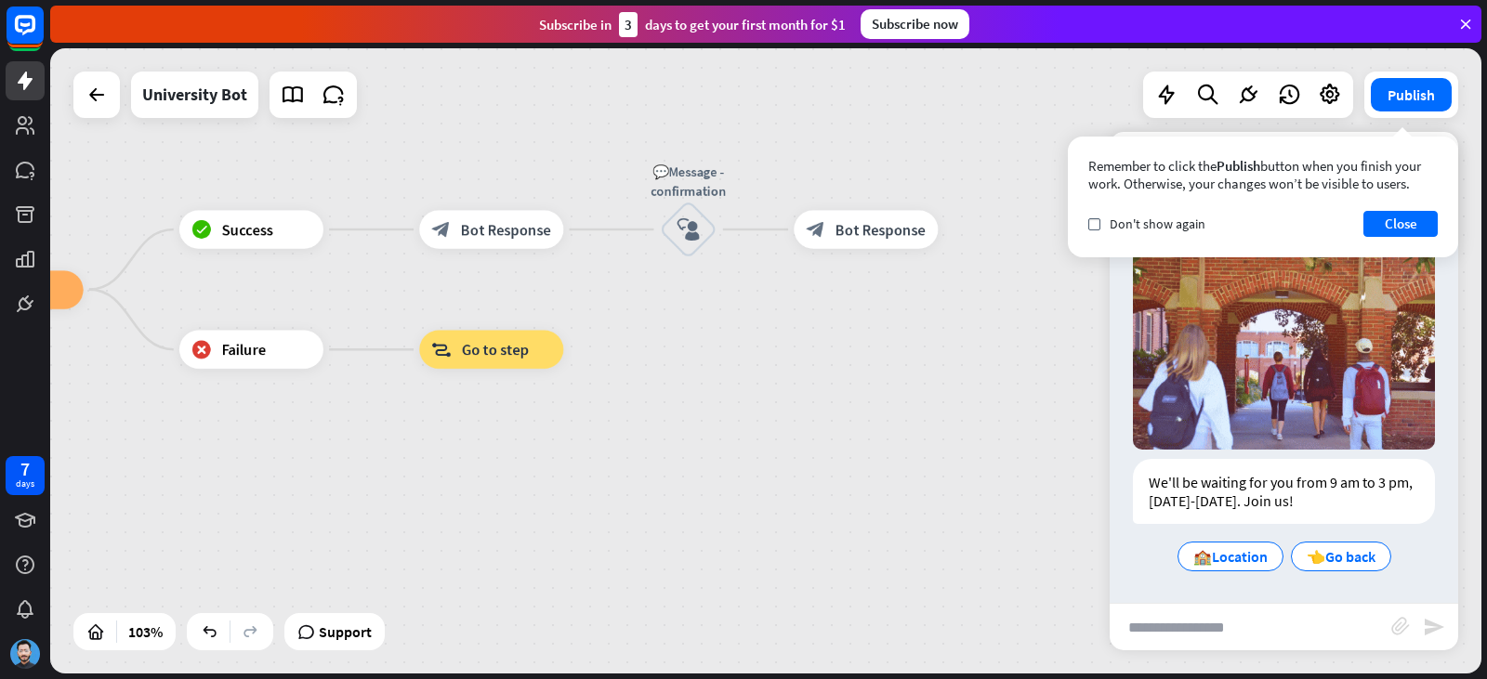
drag, startPoint x: 401, startPoint y: 510, endPoint x: 208, endPoint y: 508, distance: 192.4
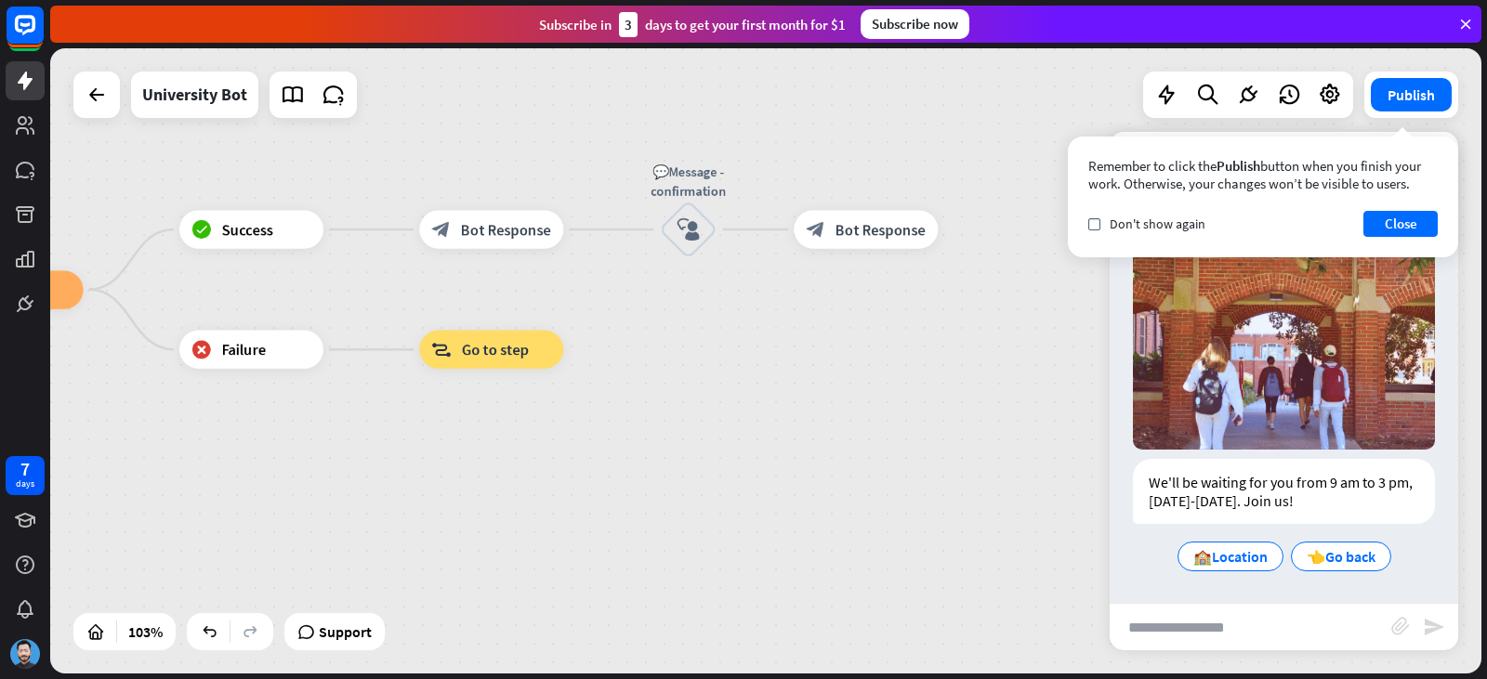
click at [208, 508] on div "home_2 Start point Welcome message block_bot_response Bot Response ✨Main menu b…" at bounding box center [765, 360] width 1431 height 625
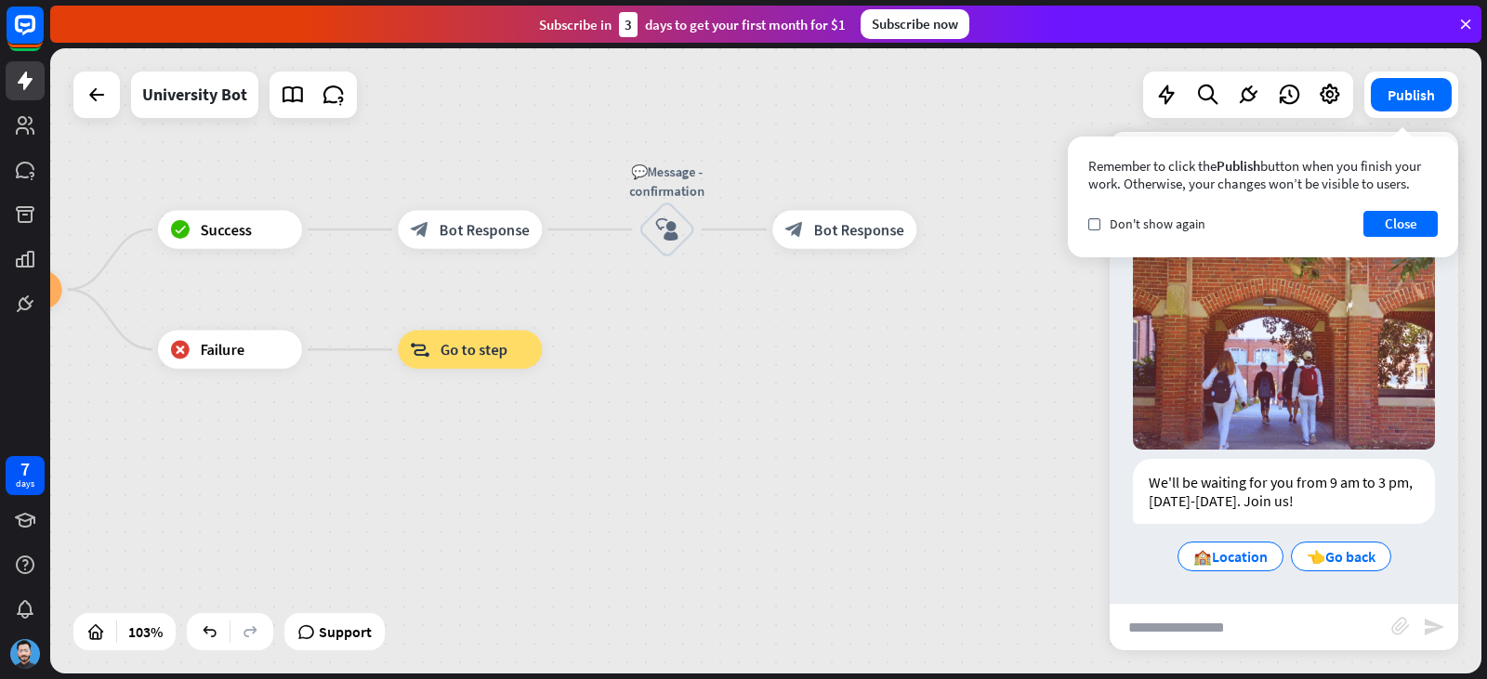
drag, startPoint x: 627, startPoint y: 551, endPoint x: 768, endPoint y: 585, distance: 144.5
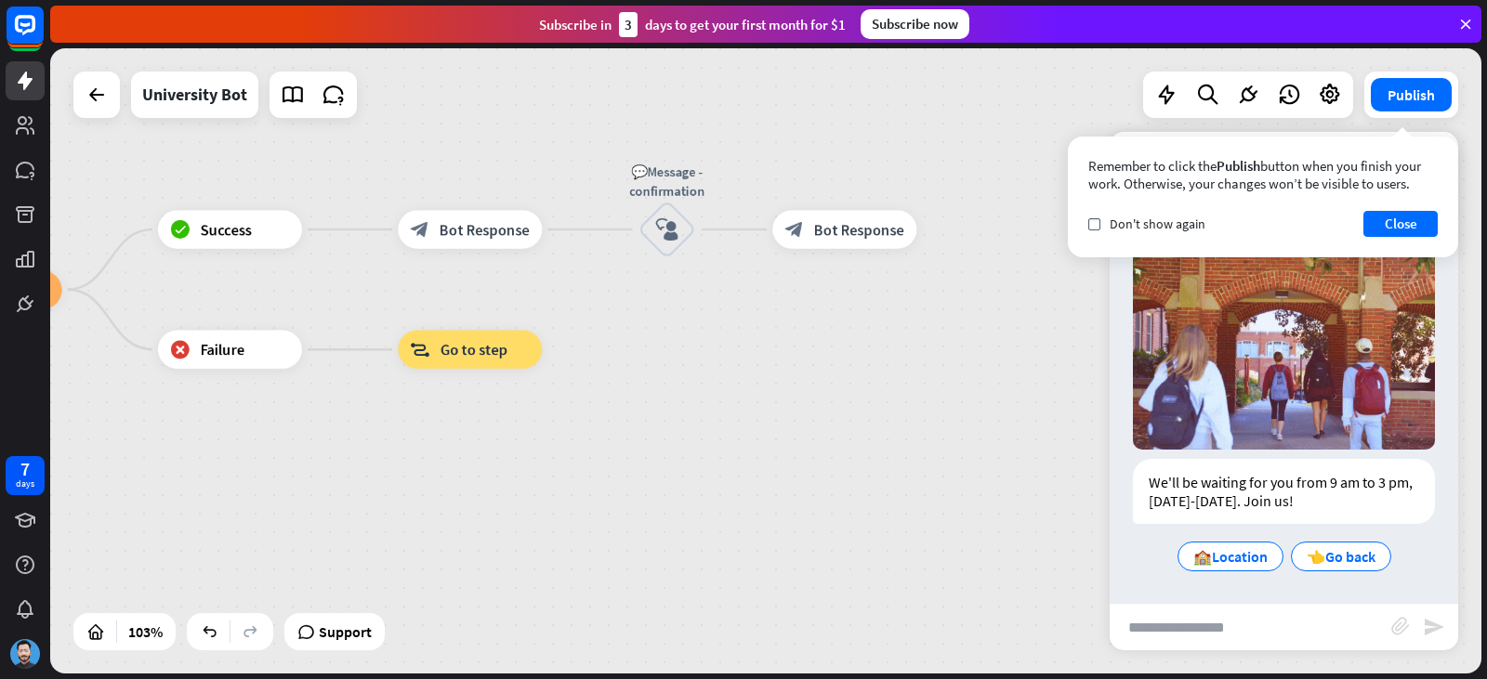
click at [768, 587] on div "home_2 Start point Welcome message block_bot_response Bot Response ✨Main menu b…" at bounding box center [765, 360] width 1431 height 625
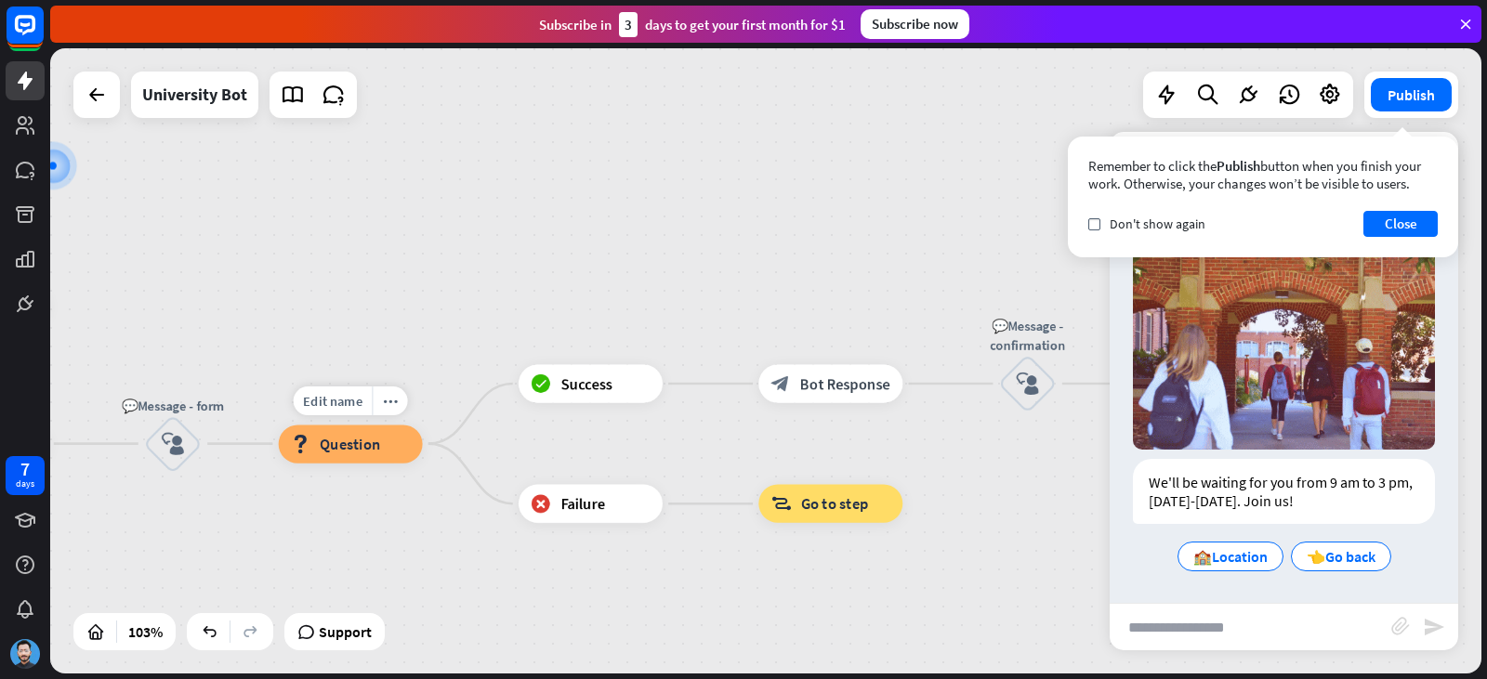
drag, startPoint x: 399, startPoint y: 428, endPoint x: 417, endPoint y: 411, distance: 25.6
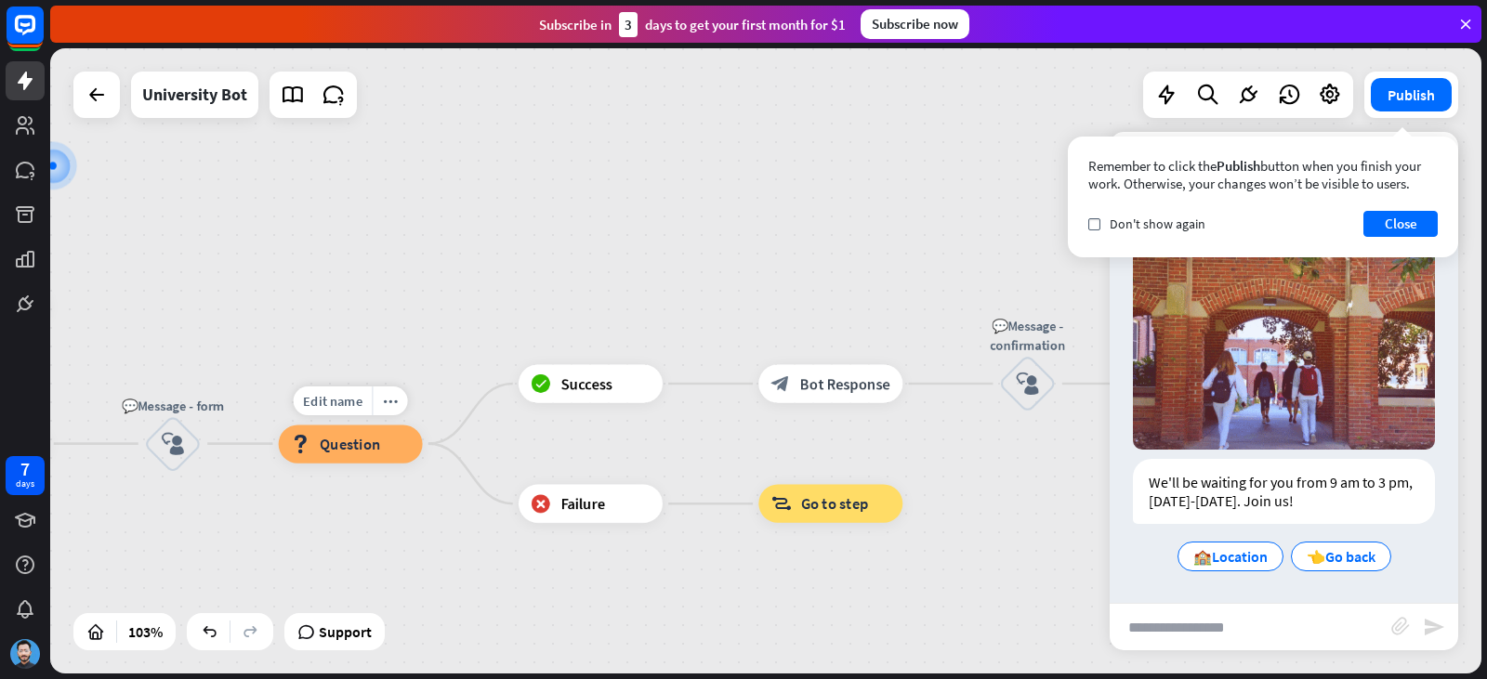
click at [586, 624] on div "home_2 Start point Welcome message block_bot_response Bot Response ✨Main menu b…" at bounding box center [765, 360] width 1431 height 625
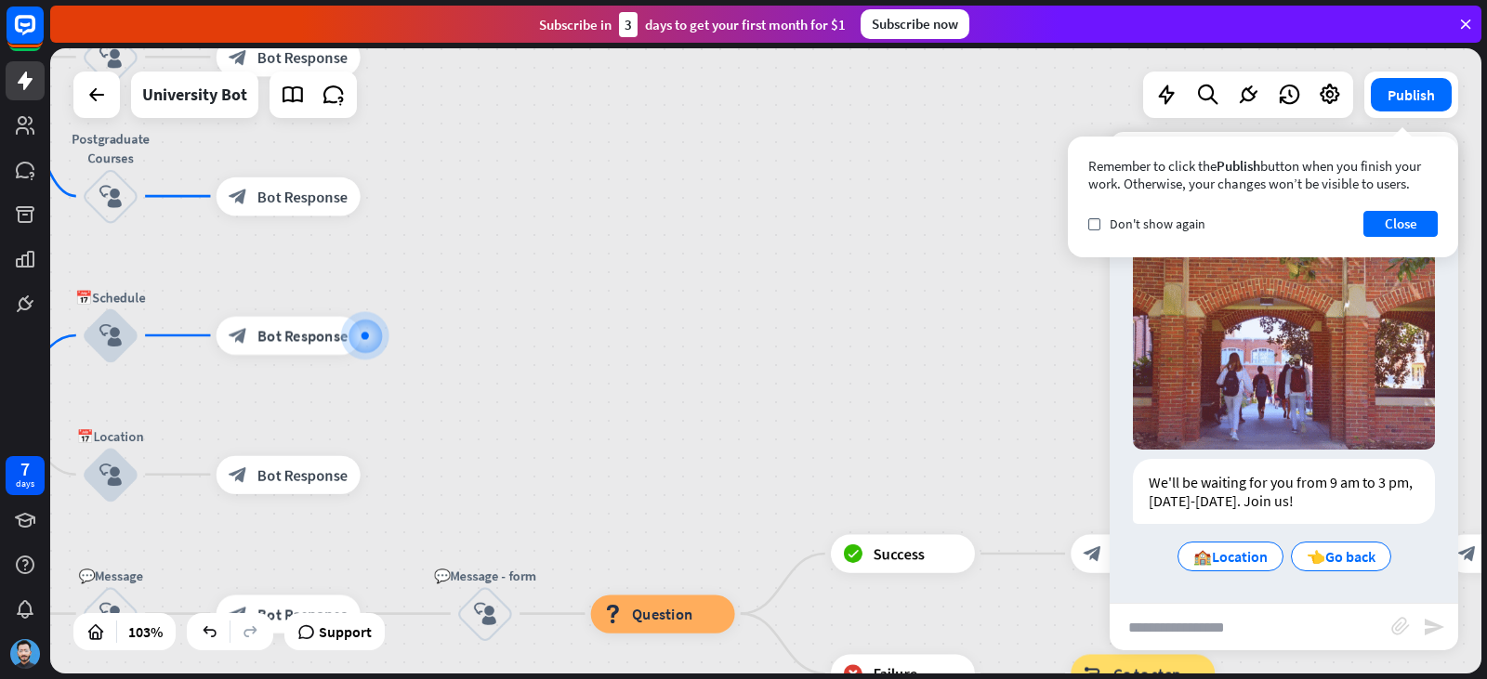
drag, startPoint x: 650, startPoint y: 507, endPoint x: 681, endPoint y: 528, distance: 36.9
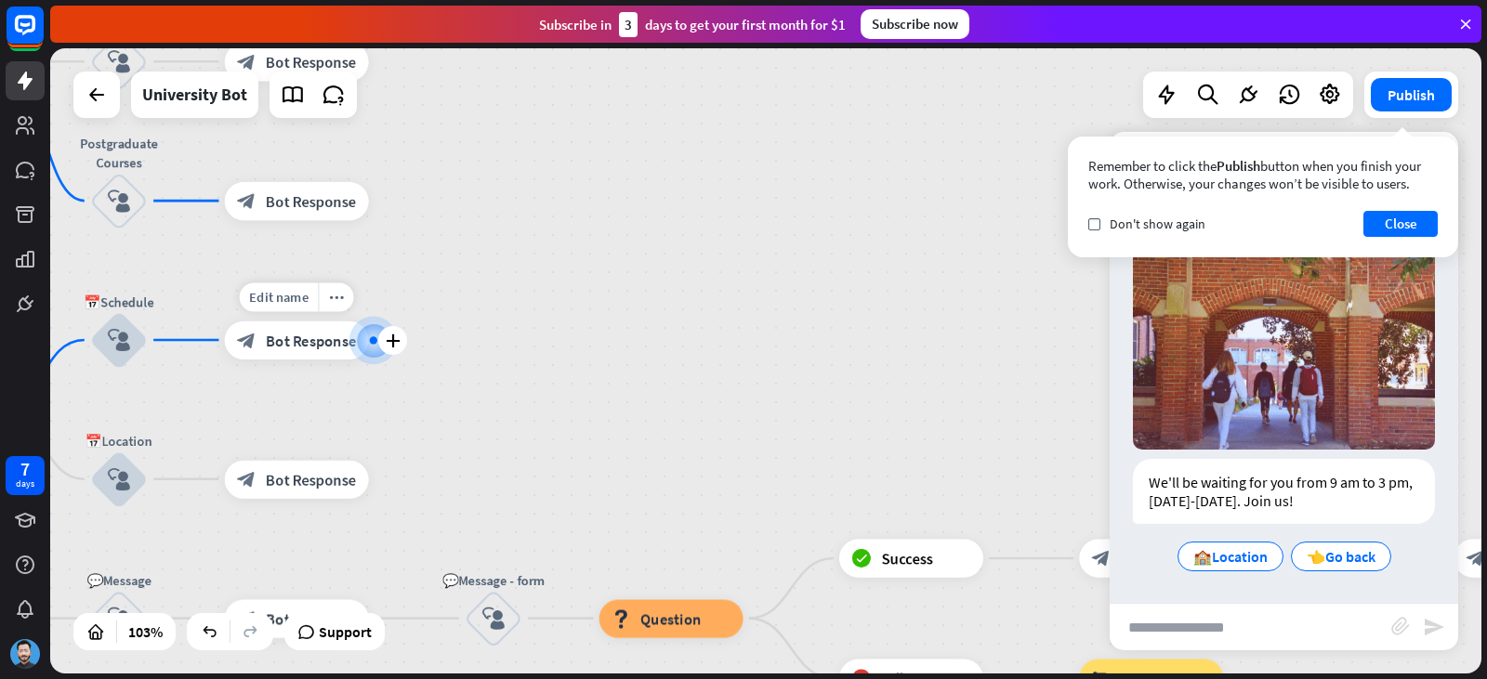
drag, startPoint x: 401, startPoint y: 363, endPoint x: 624, endPoint y: 532, distance: 279.2
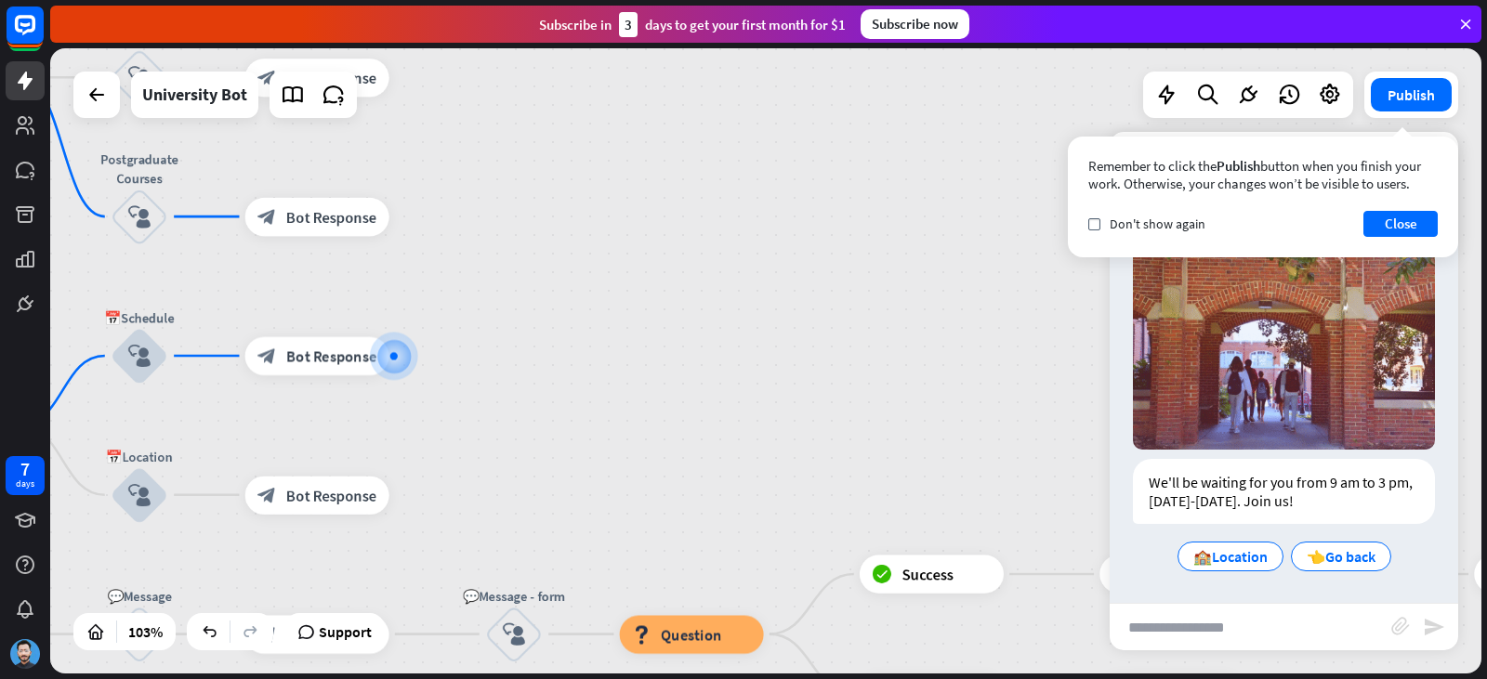
drag, startPoint x: 569, startPoint y: 400, endPoint x: 810, endPoint y: 556, distance: 287.7
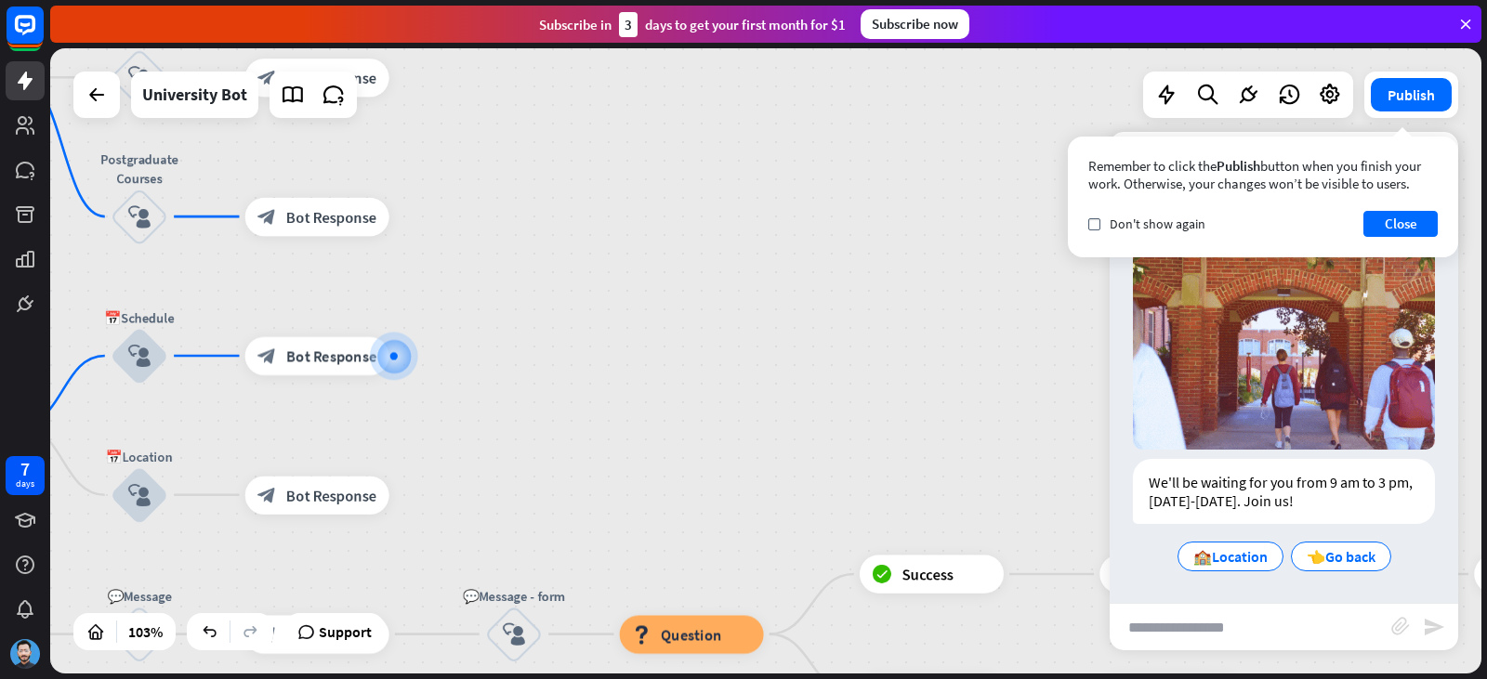
click at [853, 589] on div "home_2 Start point Welcome message block_bot_response Bot Response ✨Main menu b…" at bounding box center [765, 360] width 1431 height 625
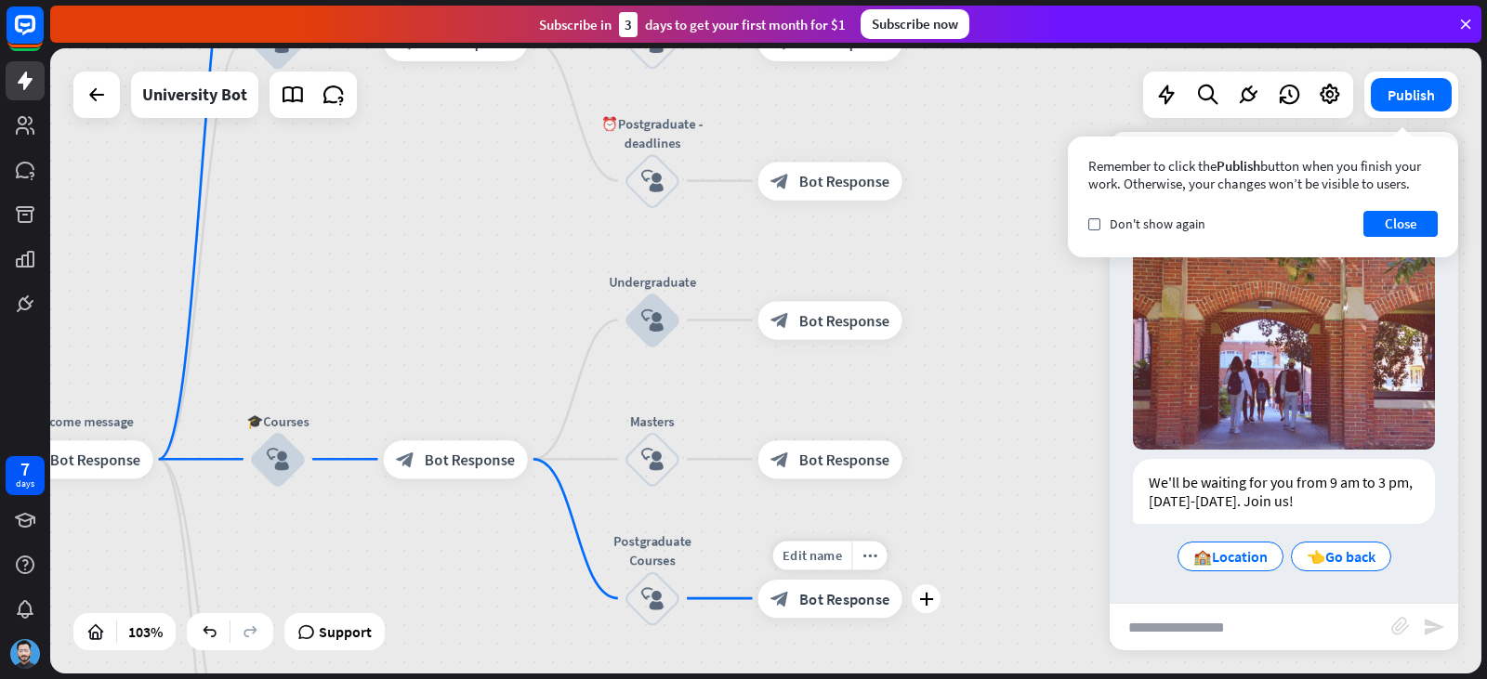
drag, startPoint x: 555, startPoint y: 379, endPoint x: 716, endPoint y: 523, distance: 216.5
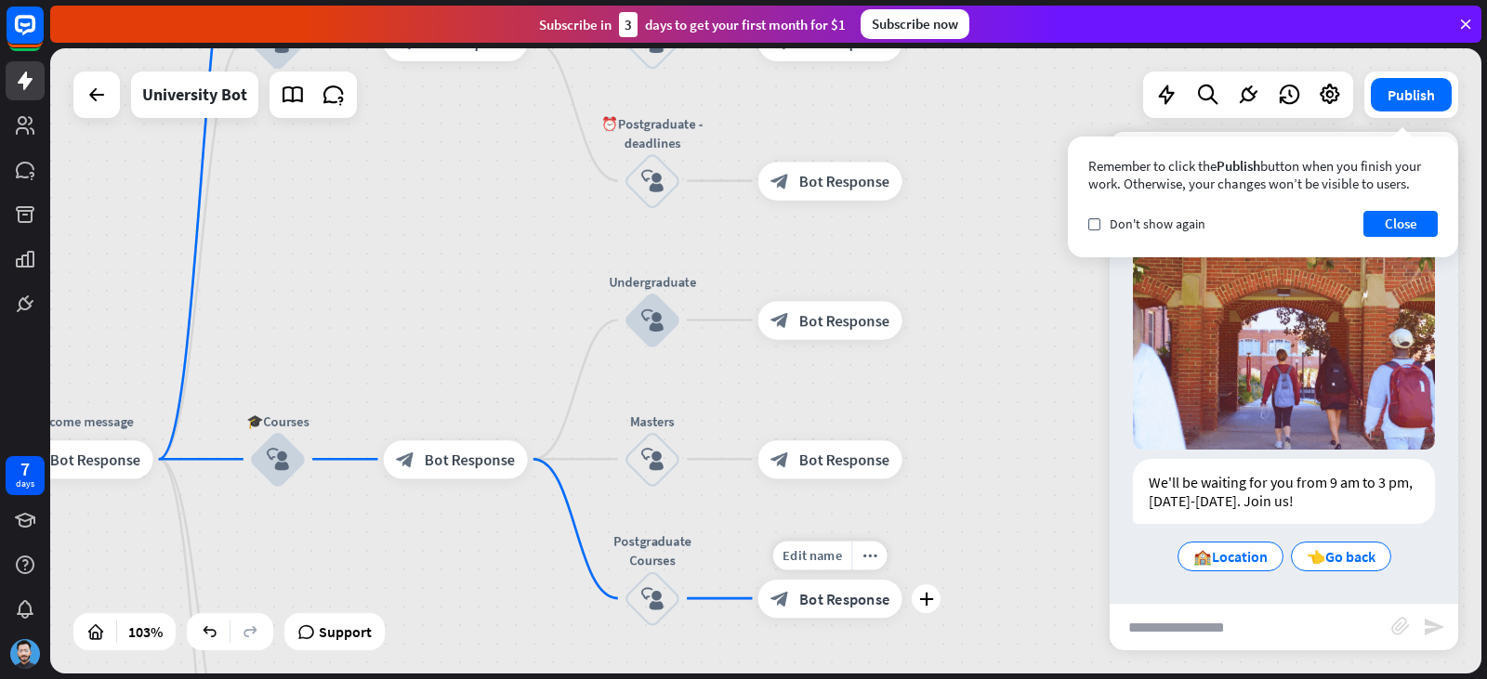
click at [726, 530] on div "home_2 Start point Welcome message block_bot_response Bot Response ✨Main menu b…" at bounding box center [765, 360] width 1431 height 625
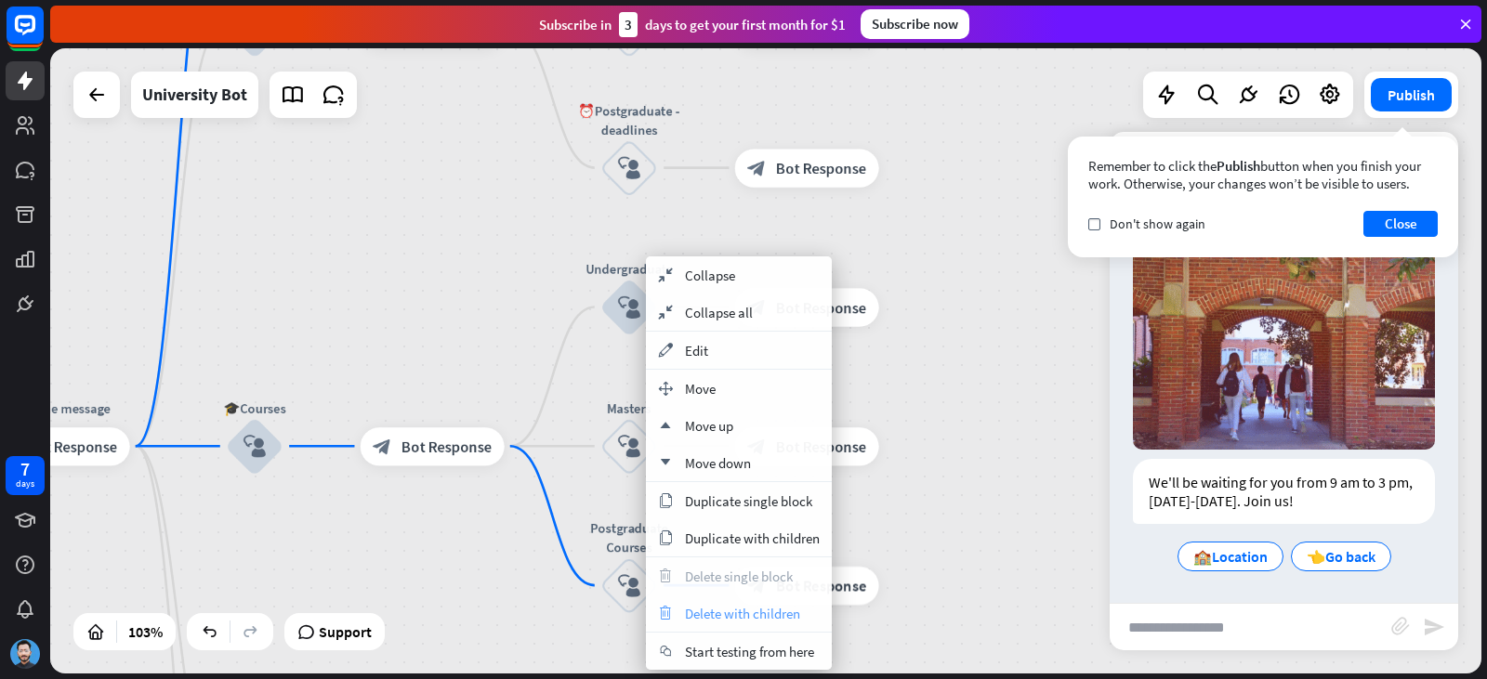
click at [798, 610] on span "Delete with children" at bounding box center [742, 614] width 115 height 18
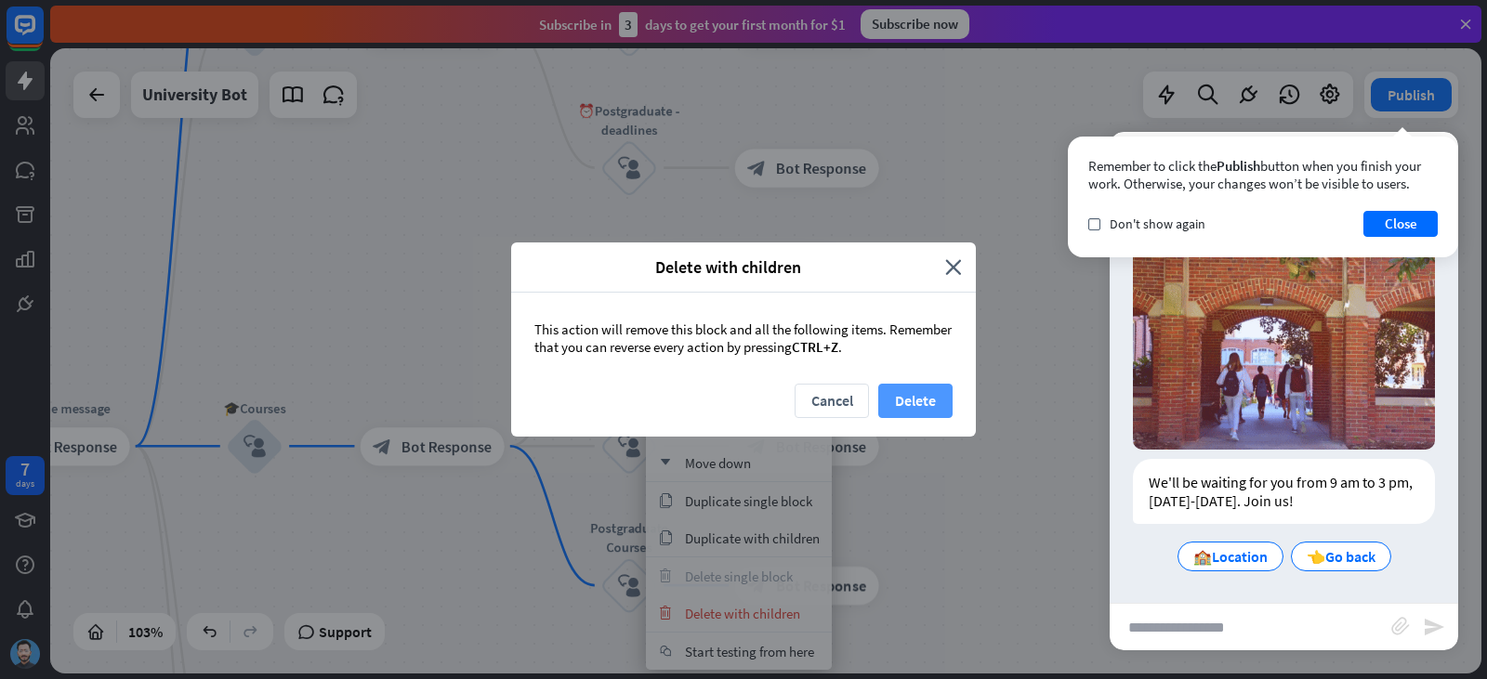
click at [929, 403] on button "Delete" at bounding box center [915, 401] width 74 height 34
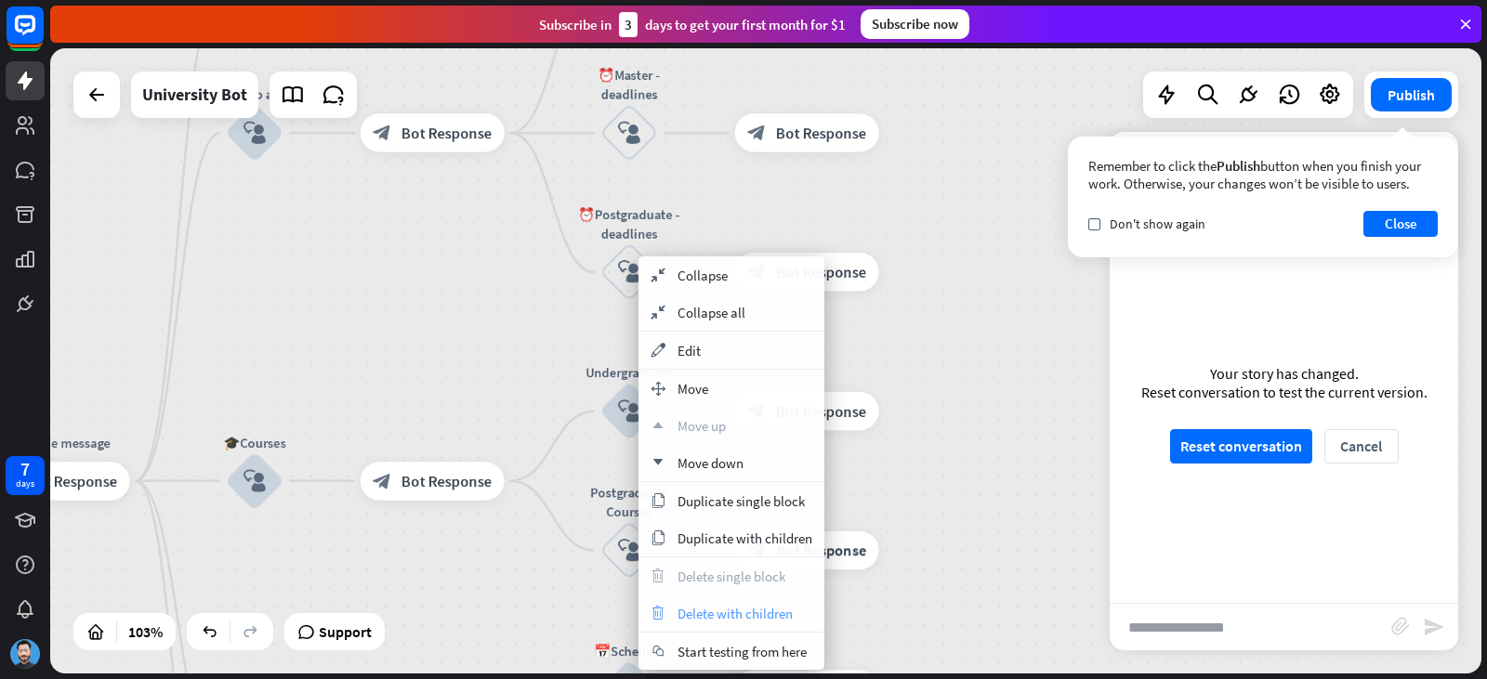
click at [776, 615] on span "Delete with children" at bounding box center [734, 614] width 115 height 18
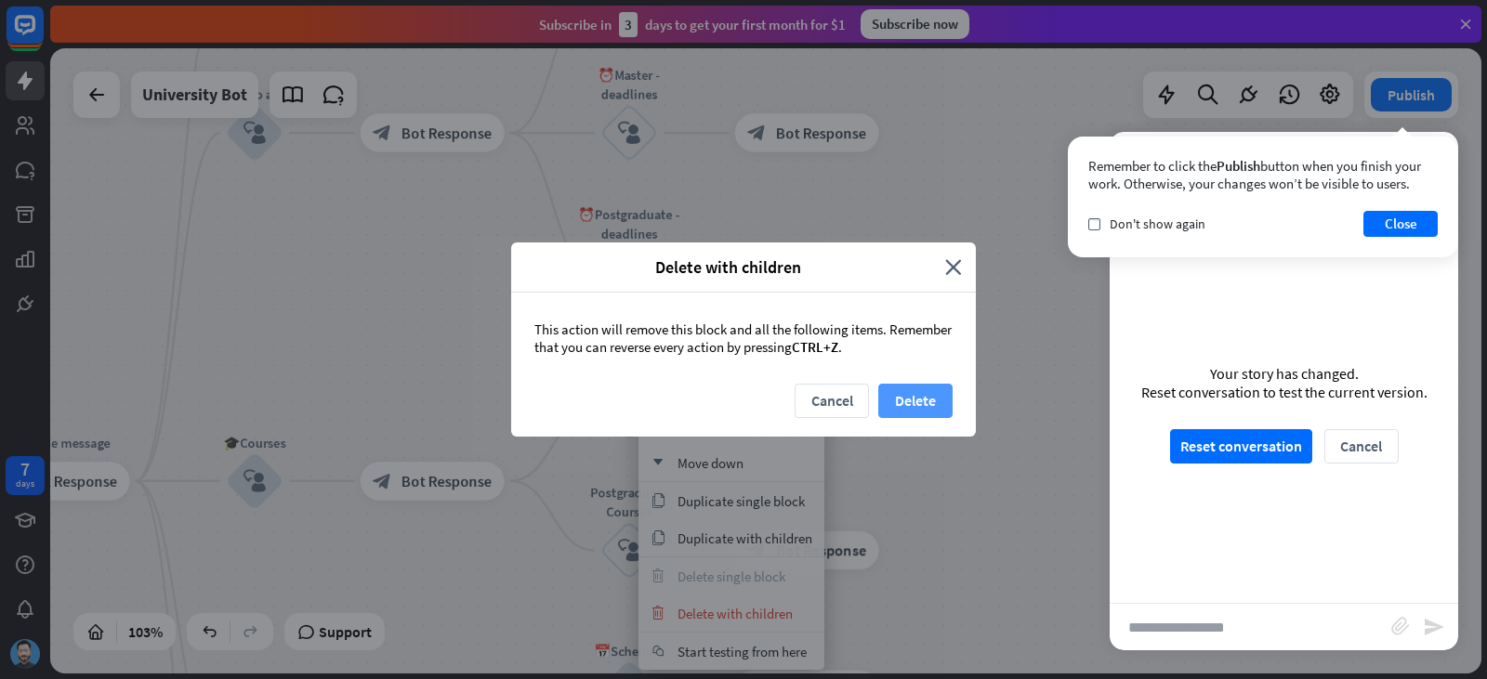
click at [897, 401] on button "Delete" at bounding box center [915, 401] width 74 height 34
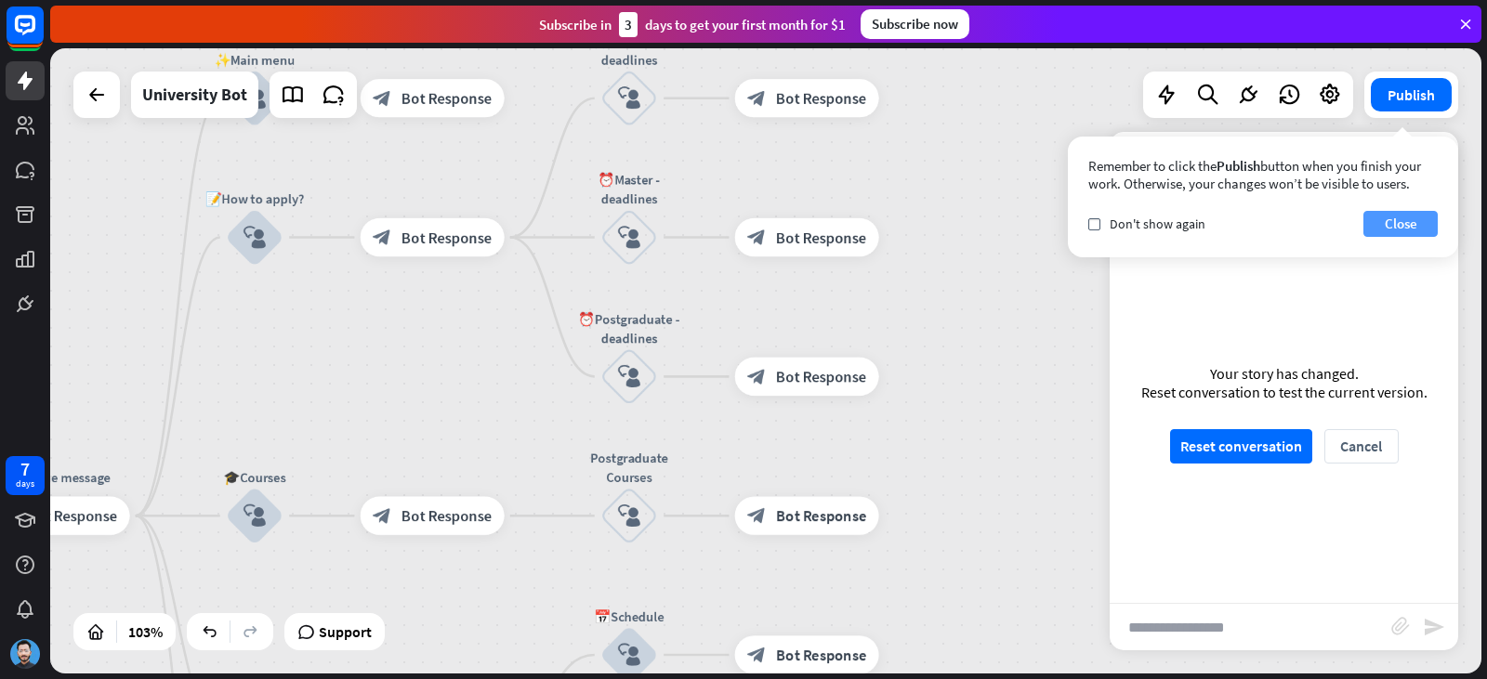
click at [1396, 218] on button "Close" at bounding box center [1400, 224] width 74 height 26
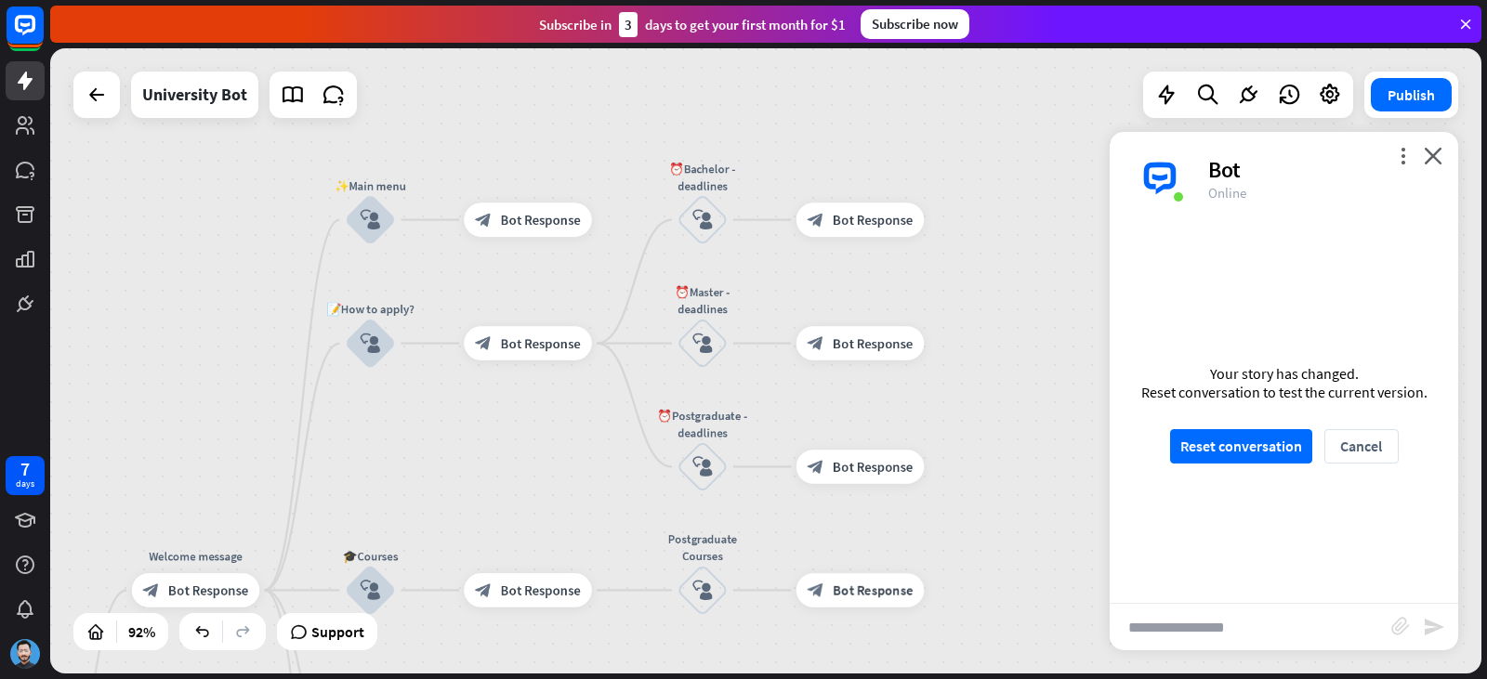
drag, startPoint x: 534, startPoint y: 422, endPoint x: 596, endPoint y: 518, distance: 113.7
click at [596, 518] on div "home_2 Start point Welcome message block_bot_response Bot Response ✨Main menu b…" at bounding box center [765, 360] width 1431 height 625
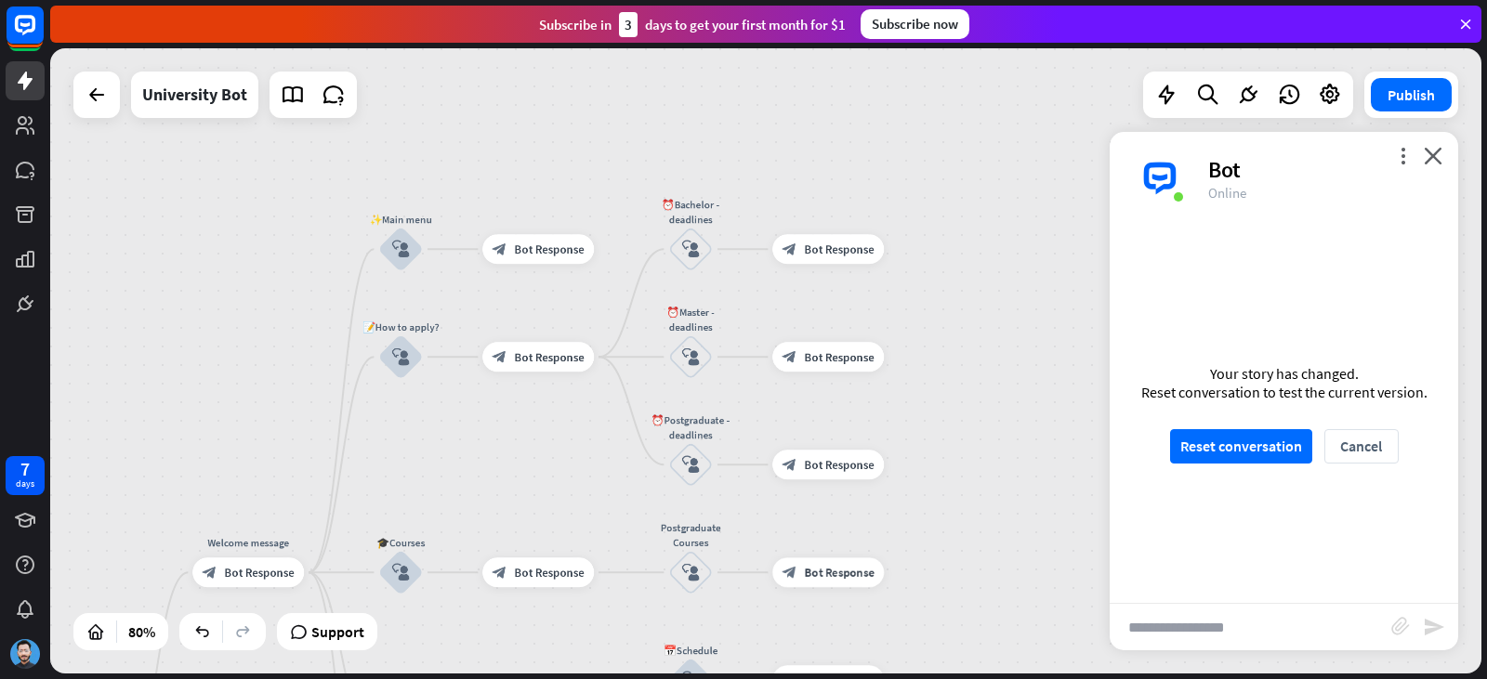
drag, startPoint x: 573, startPoint y: 466, endPoint x: 555, endPoint y: 255, distance: 212.7
click at [557, 255] on div "home_2 Start point Welcome message block_bot_response Bot Response ✨Main menu b…" at bounding box center [765, 360] width 1431 height 625
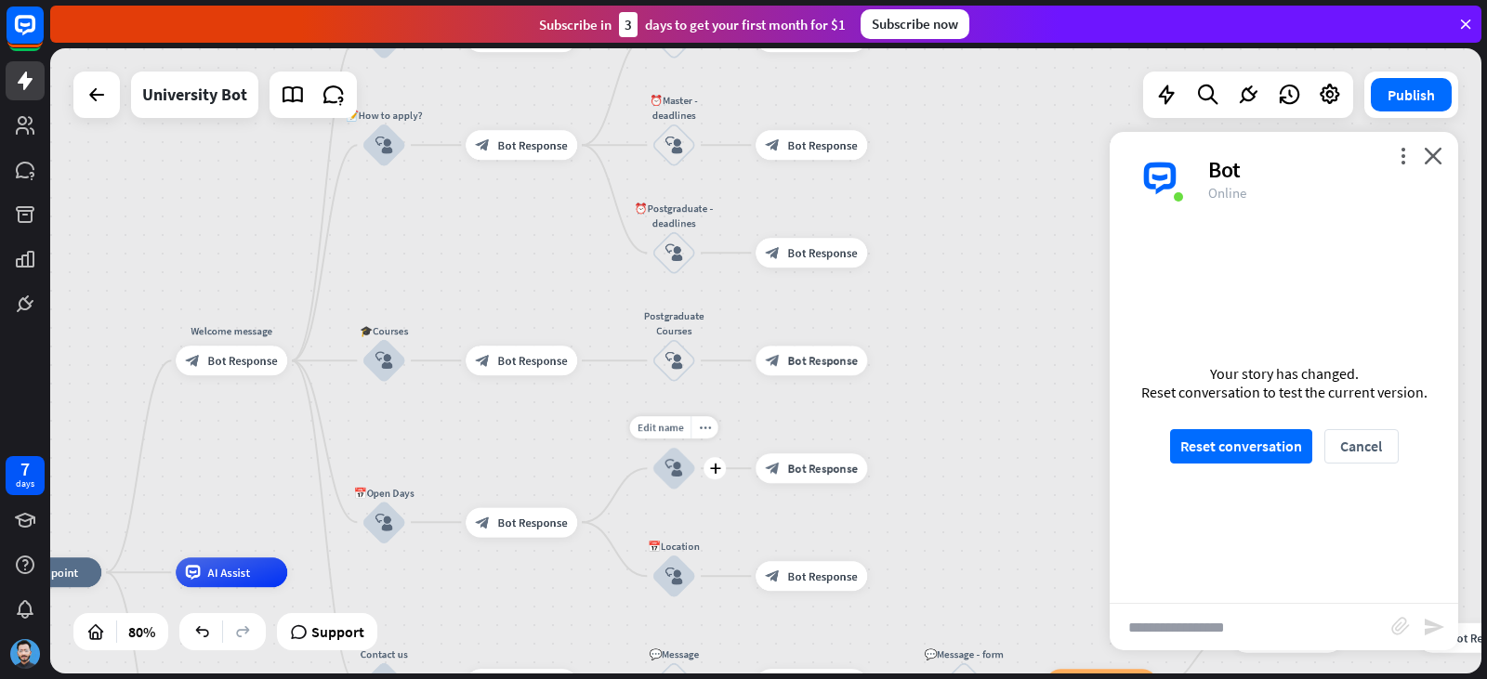
click at [651, 446] on div "Edit name more_horiz plus 📅Schedule block_user_input" at bounding box center [673, 468] width 45 height 45
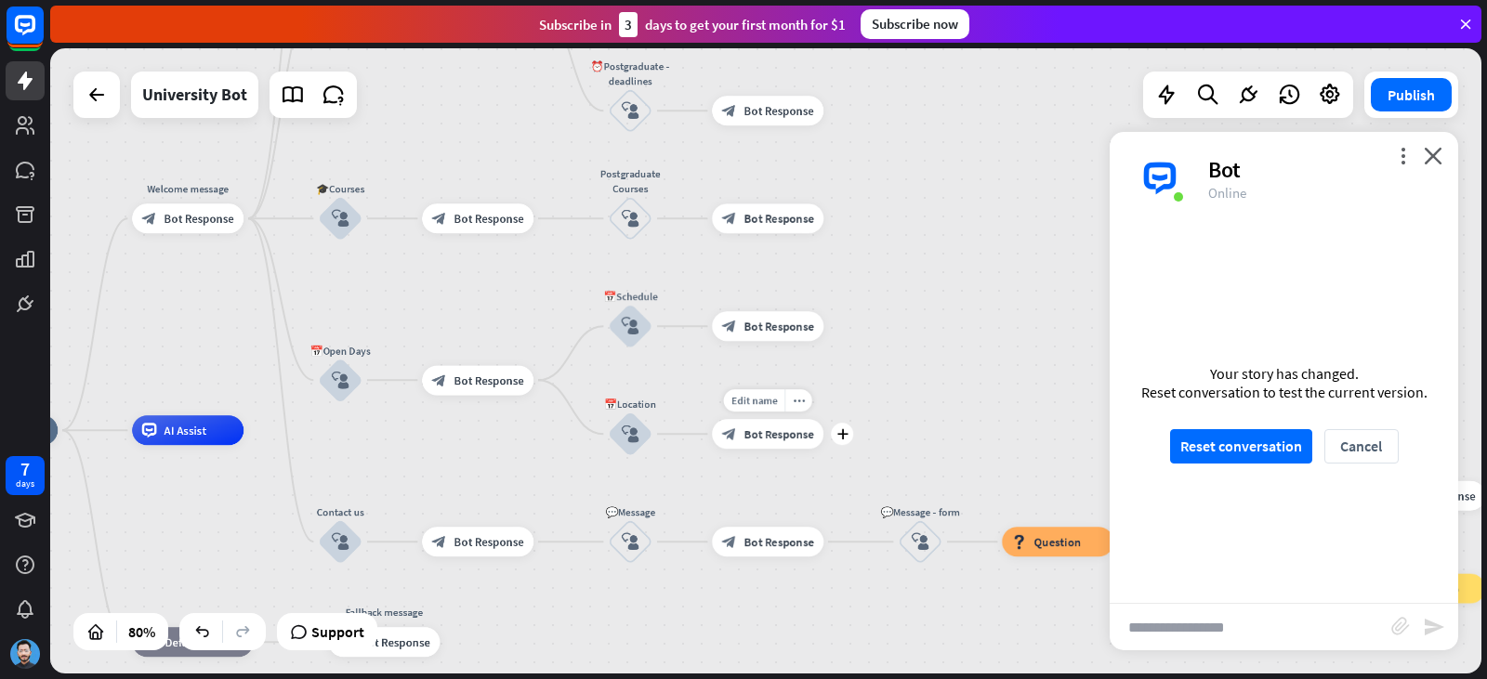
drag, startPoint x: 706, startPoint y: 441, endPoint x: 570, endPoint y: 348, distance: 165.7
click at [712, 419] on div "Edit name more_horiz plus block_bot_response Bot Response" at bounding box center [768, 434] width 112 height 30
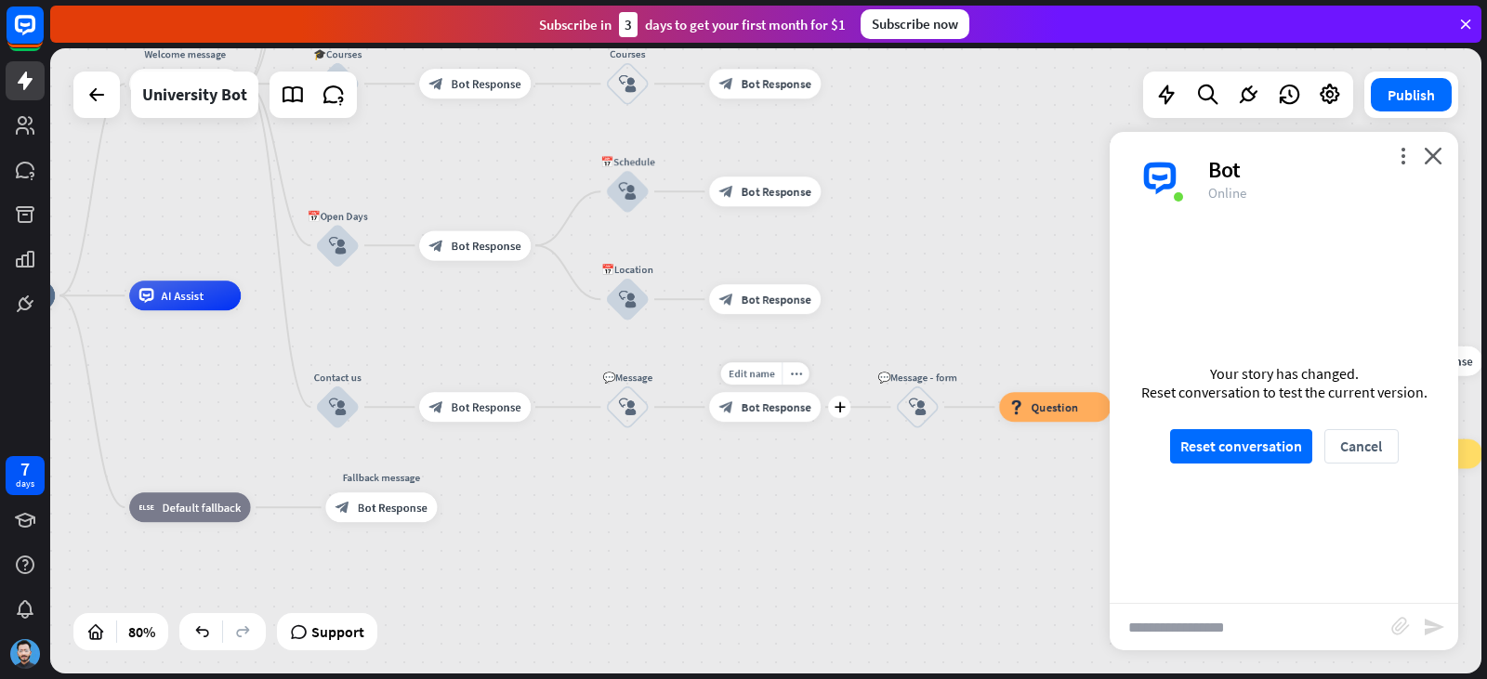
drag, startPoint x: 679, startPoint y: 469, endPoint x: 815, endPoint y: 431, distance: 140.9
click at [815, 422] on div "Edit name more_horiz plus block_bot_response Bot Response" at bounding box center [765, 407] width 112 height 30
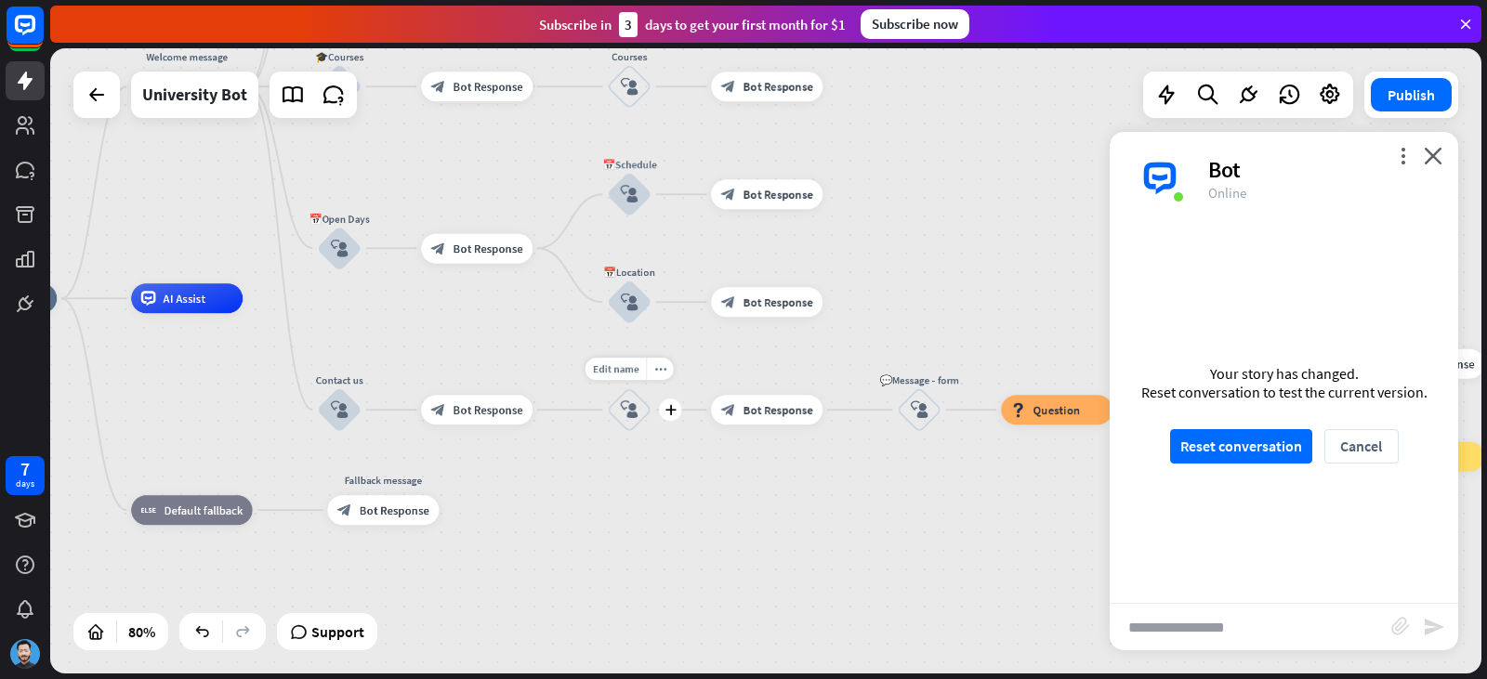
click at [637, 416] on icon "block_user_input" at bounding box center [630, 410] width 18 height 18
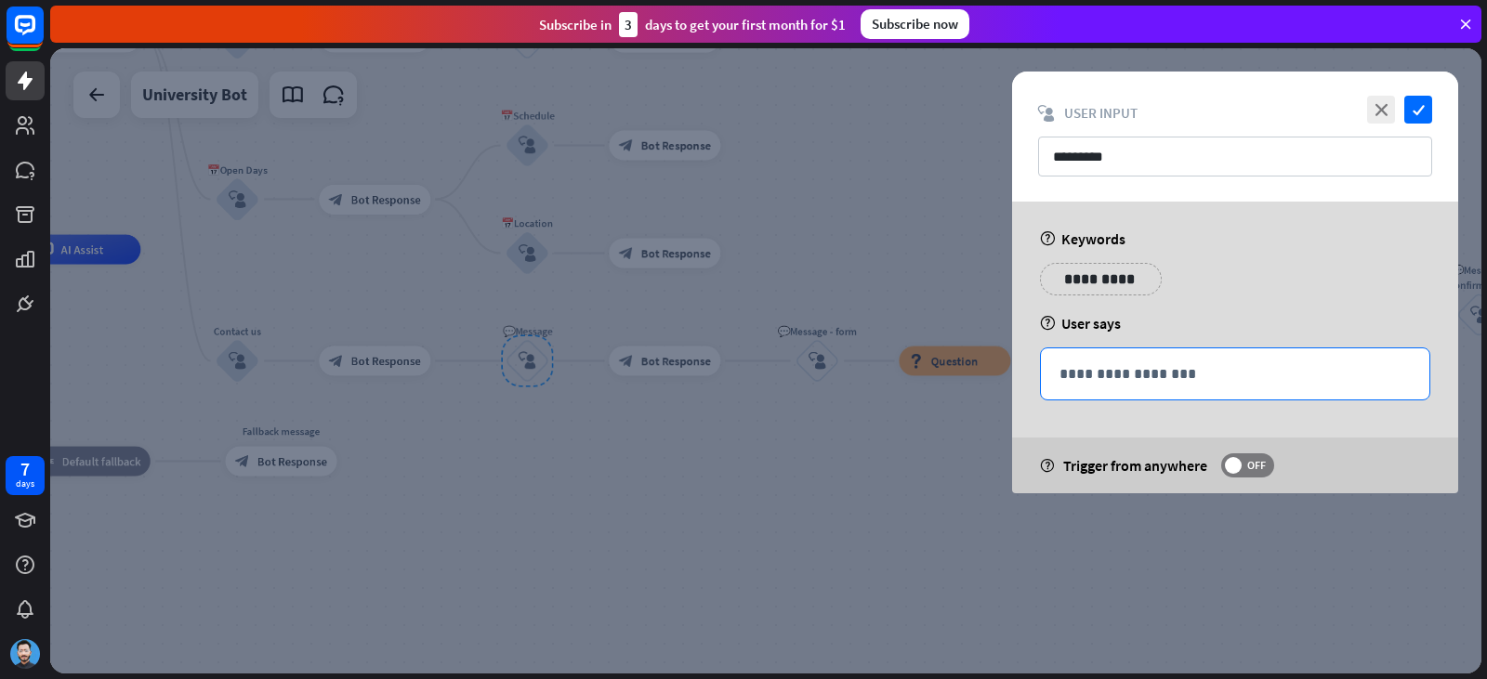
click at [1078, 374] on p "**********" at bounding box center [1234, 373] width 351 height 23
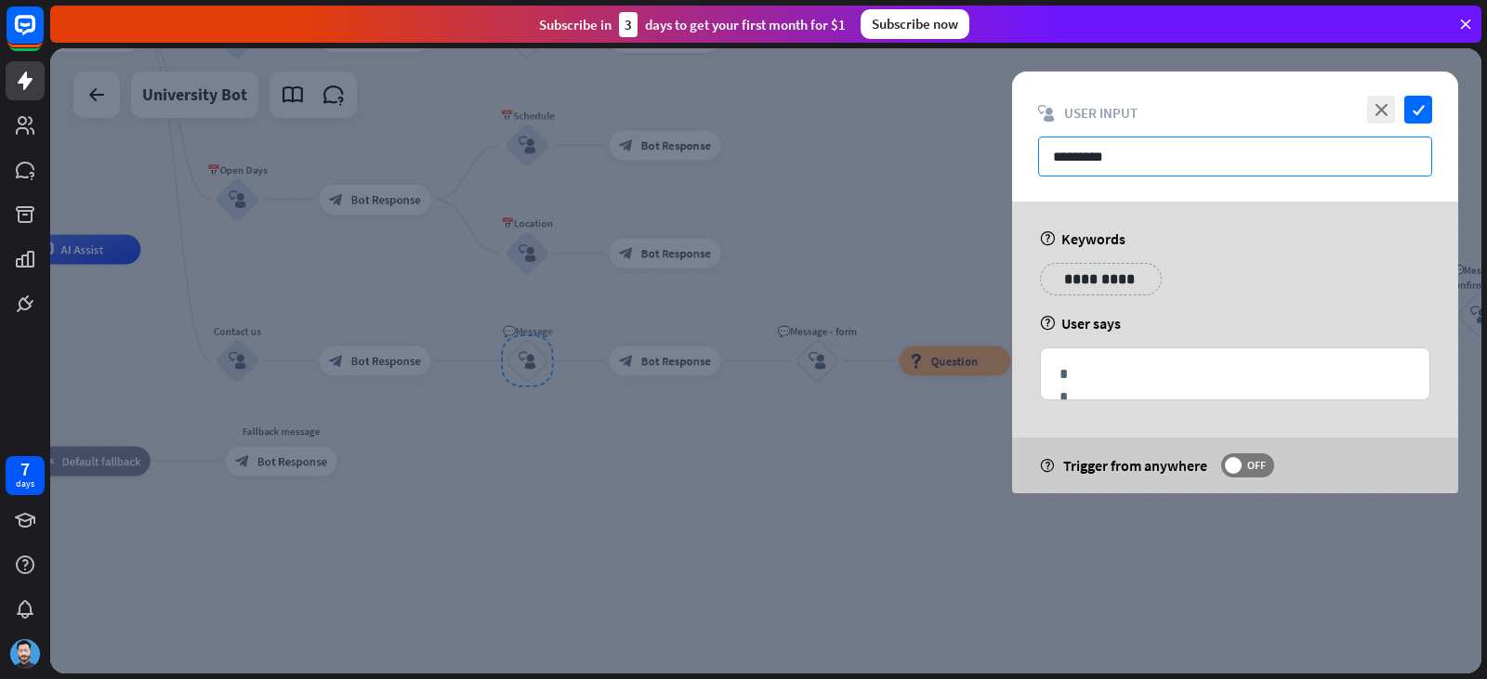
click at [1121, 164] on input "*********" at bounding box center [1235, 157] width 394 height 40
click at [1414, 101] on icon "check" at bounding box center [1418, 110] width 28 height 28
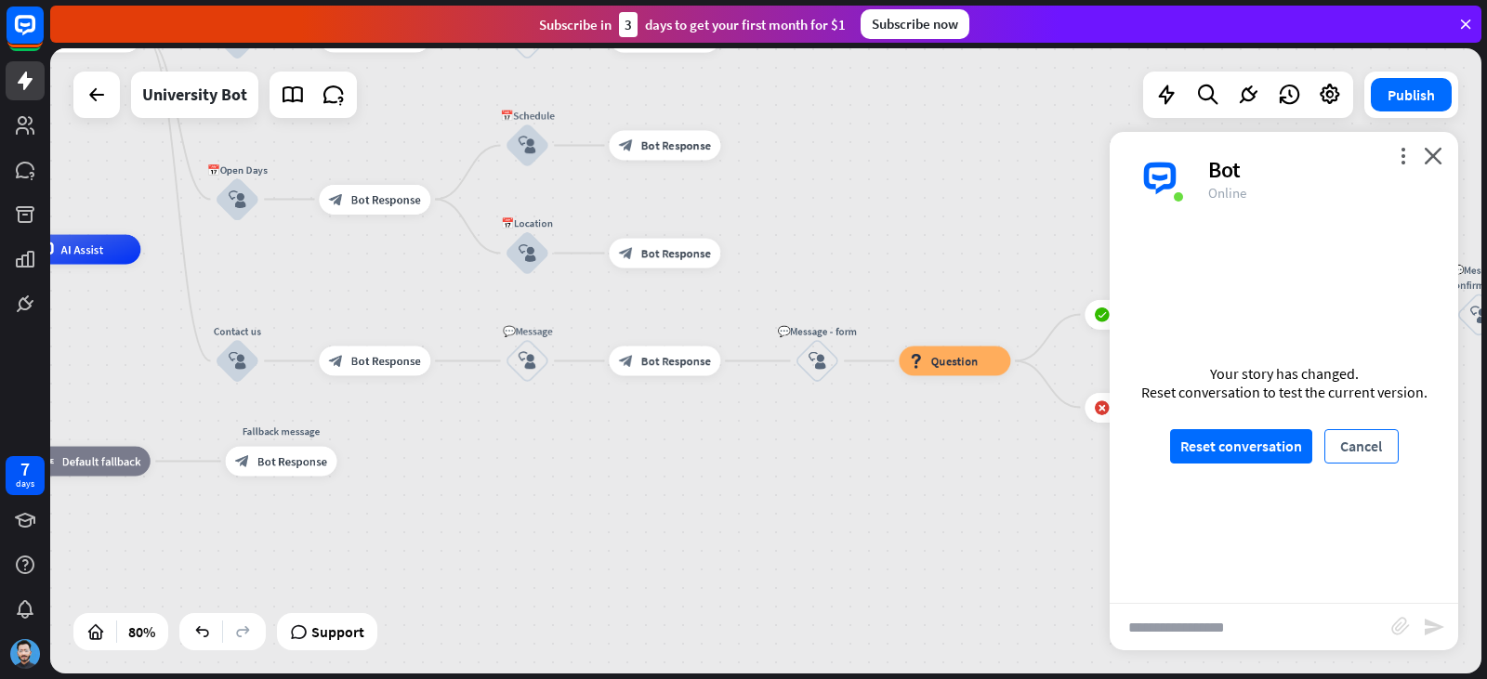
click at [1378, 453] on button "Cancel" at bounding box center [1361, 446] width 74 height 34
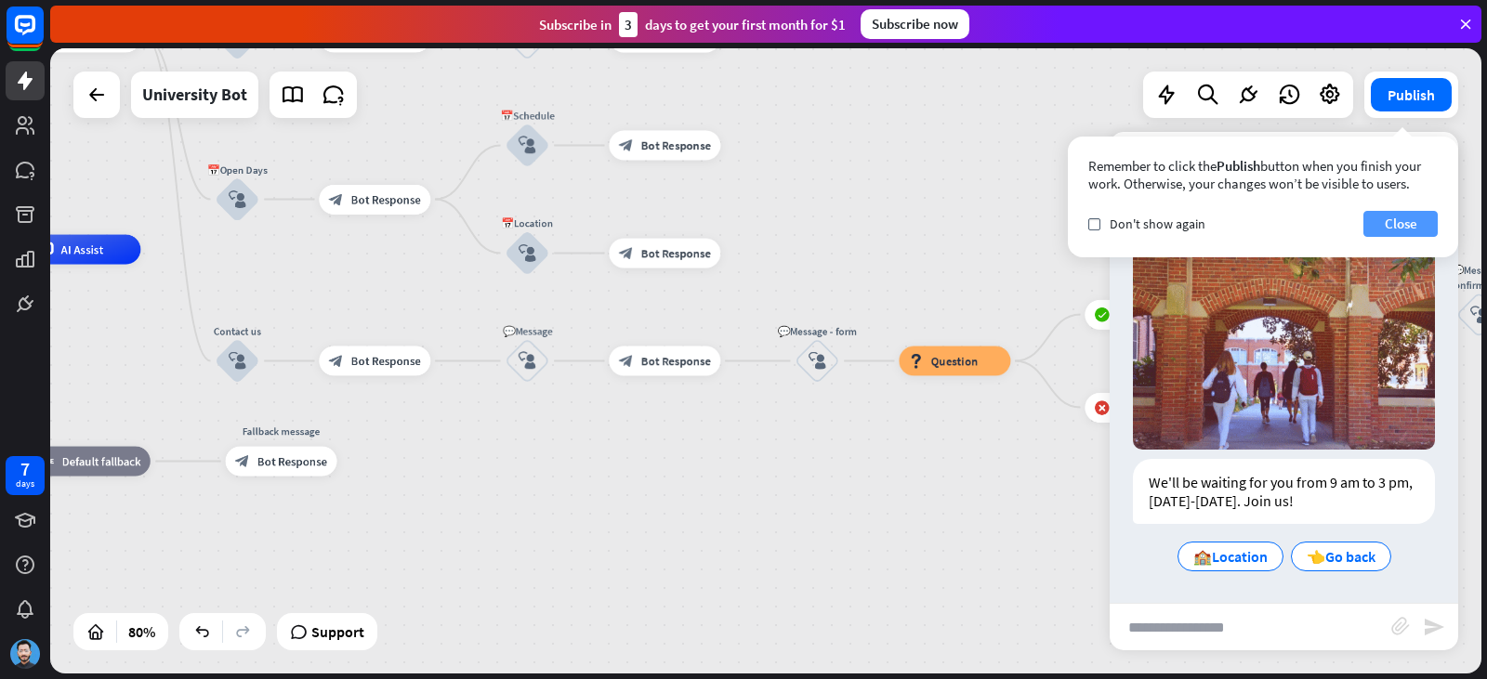
click at [1429, 219] on button "Close" at bounding box center [1400, 224] width 74 height 26
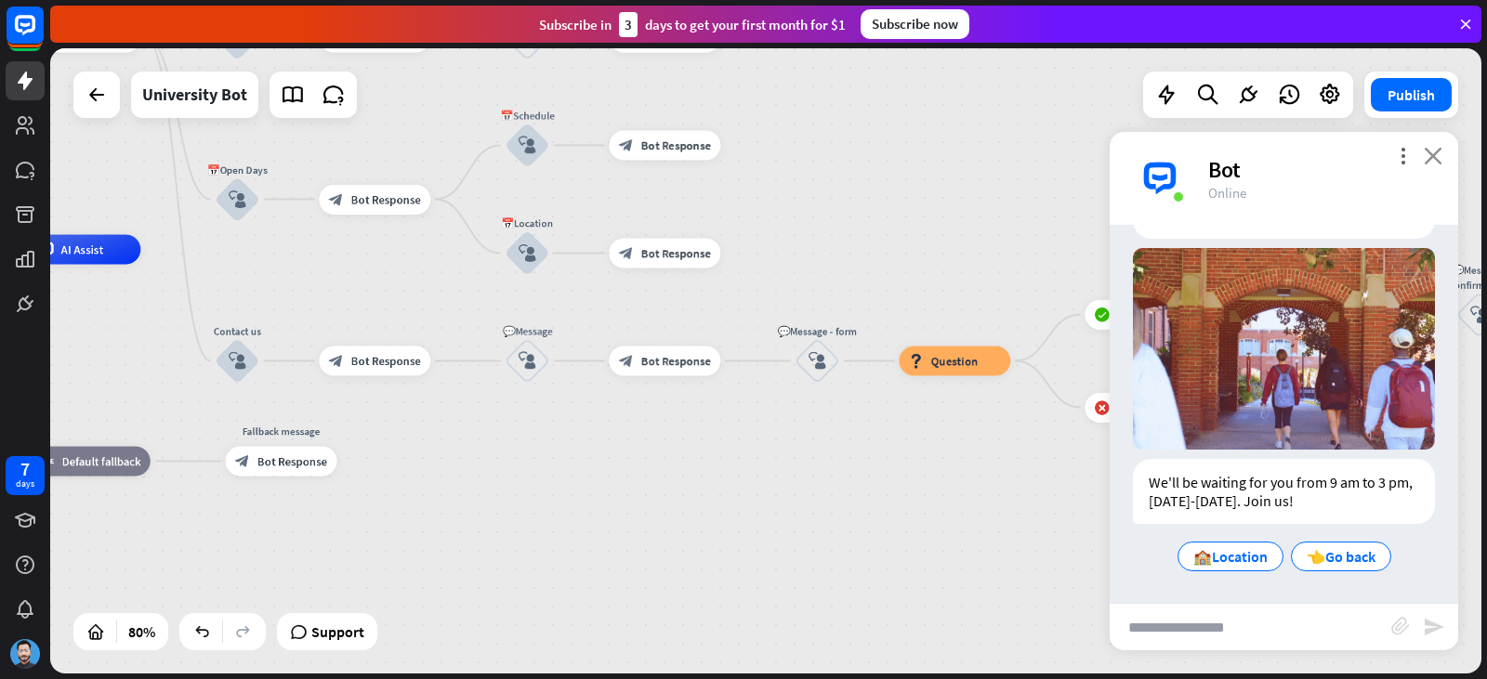
click at [1423, 148] on div "more_vert close Bot Online" at bounding box center [1284, 178] width 348 height 93
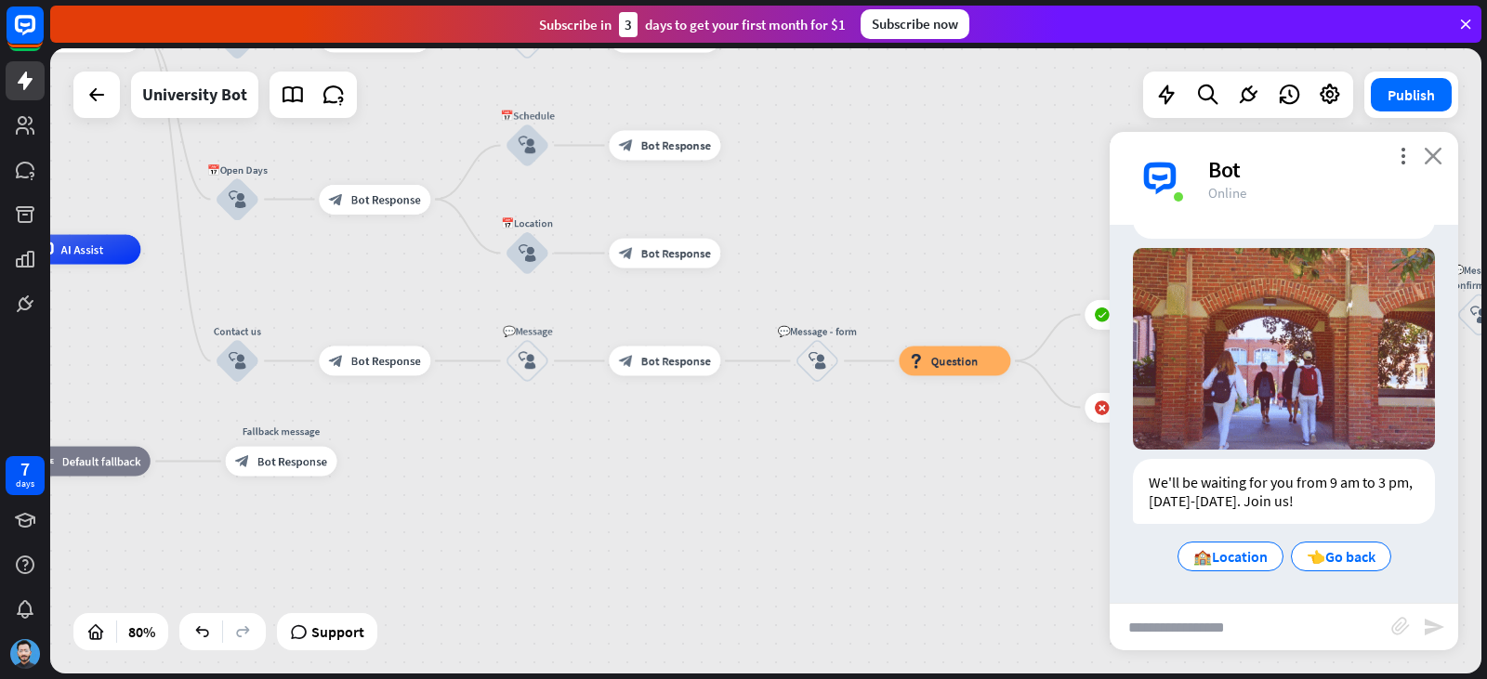
click at [1431, 151] on icon "close" at bounding box center [1433, 156] width 19 height 18
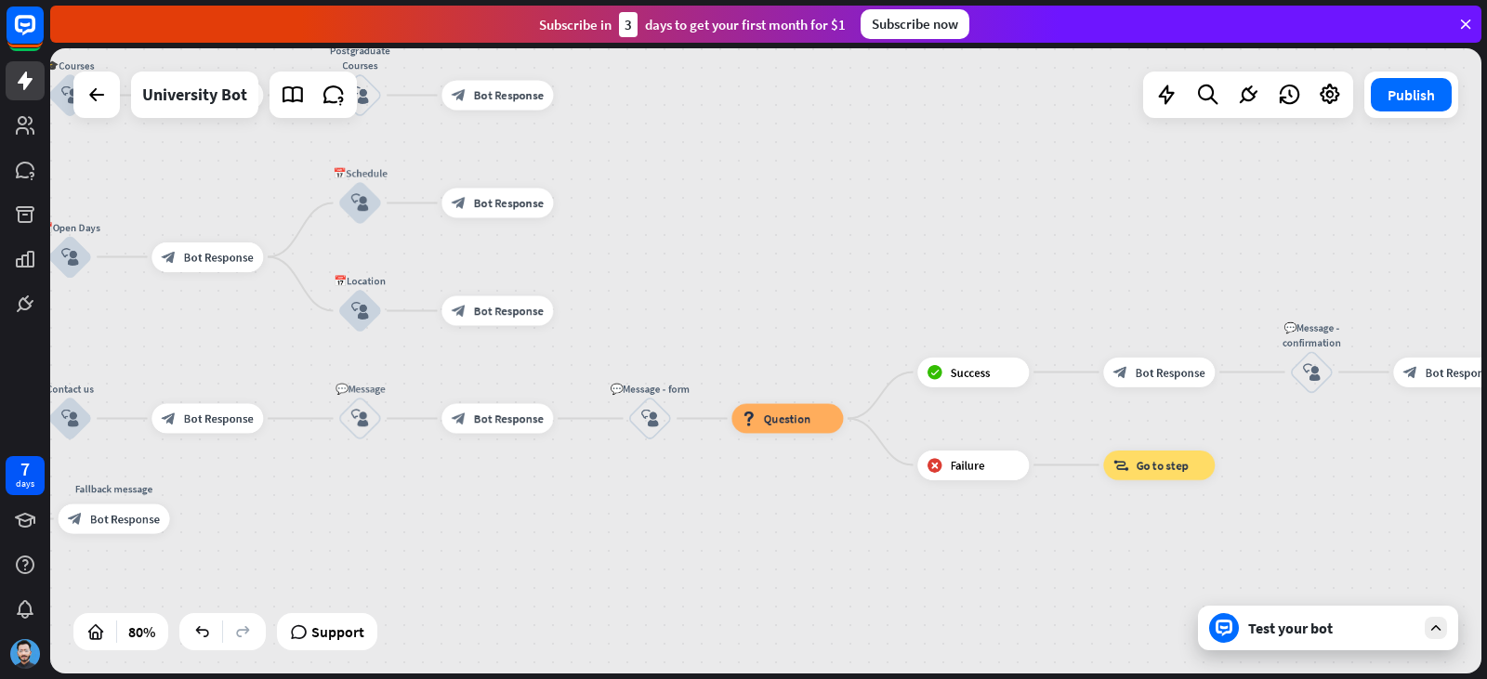
drag, startPoint x: 843, startPoint y: 507, endPoint x: 714, endPoint y: 586, distance: 151.4
click at [714, 587] on div "home_2 Start point Welcome message block_bot_response Bot Response ✨Main menu b…" at bounding box center [248, 558] width 1145 height 500
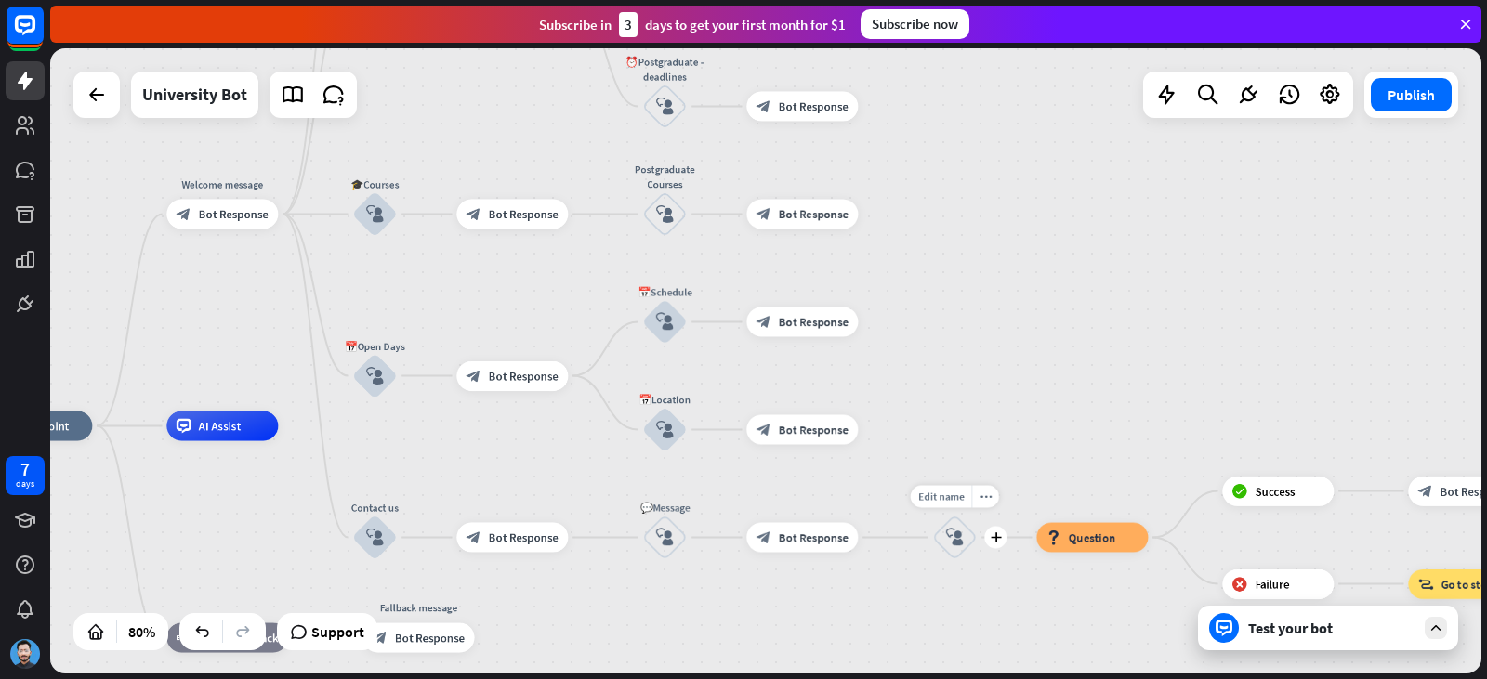
drag, startPoint x: 897, startPoint y: 557, endPoint x: 867, endPoint y: 545, distance: 32.1
click at [939, 565] on div "home_2 Start point Welcome message block_bot_response Bot Response ✨Main menu b…" at bounding box center [552, 677] width 1145 height 500
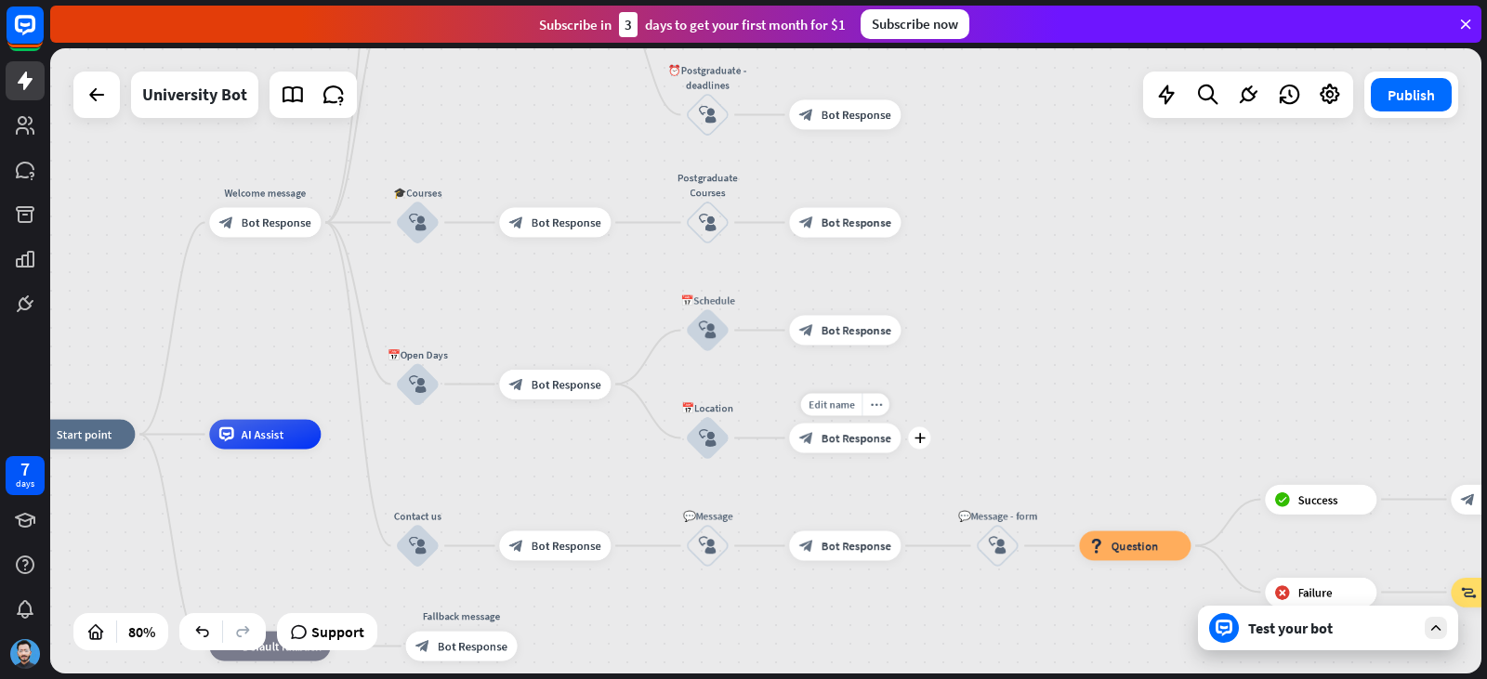
click at [825, 463] on div "home_2 Start point Welcome message block_bot_response Bot Response ✨Main menu b…" at bounding box center [595, 685] width 1145 height 500
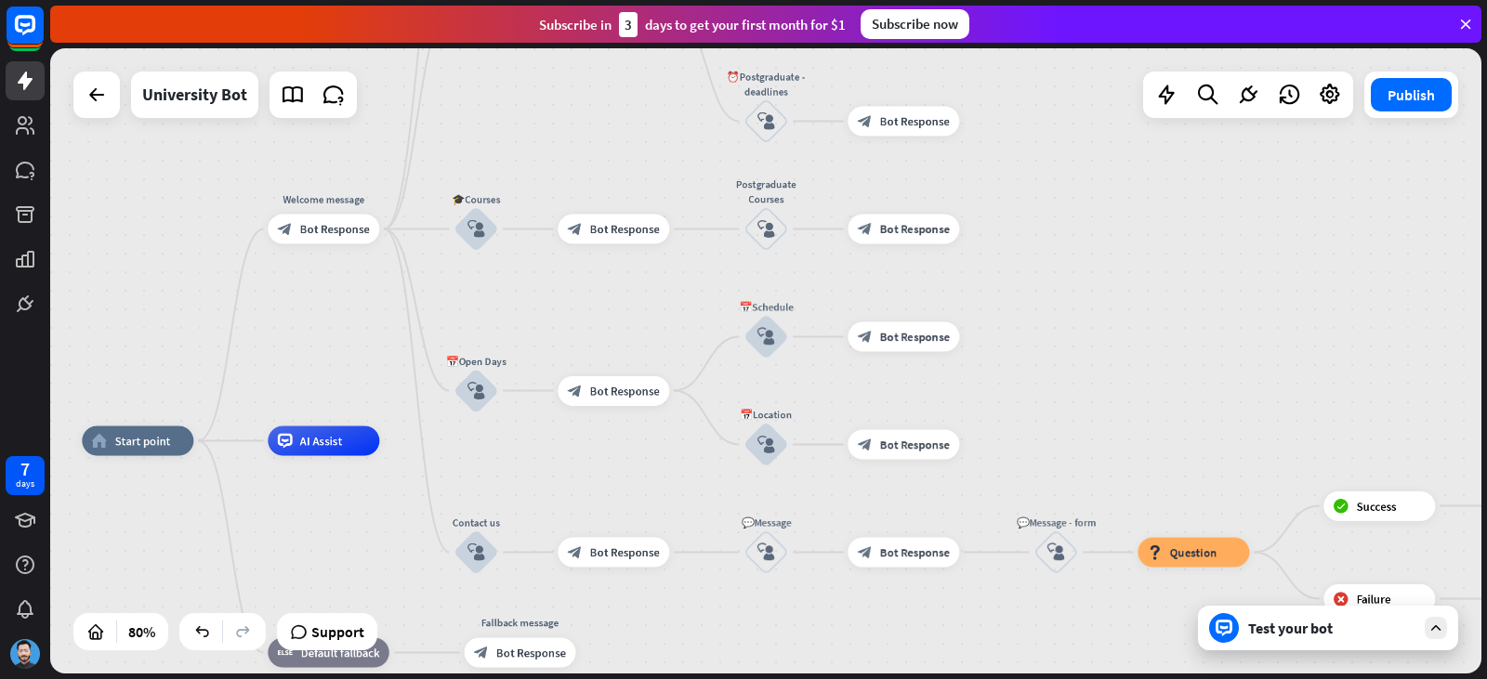
drag, startPoint x: 574, startPoint y: 453, endPoint x: 708, endPoint y: 453, distance: 133.8
click at [716, 453] on div "home_2 Start point Welcome message block_bot_response Bot Response ✨Main menu b…" at bounding box center [654, 691] width 1145 height 500
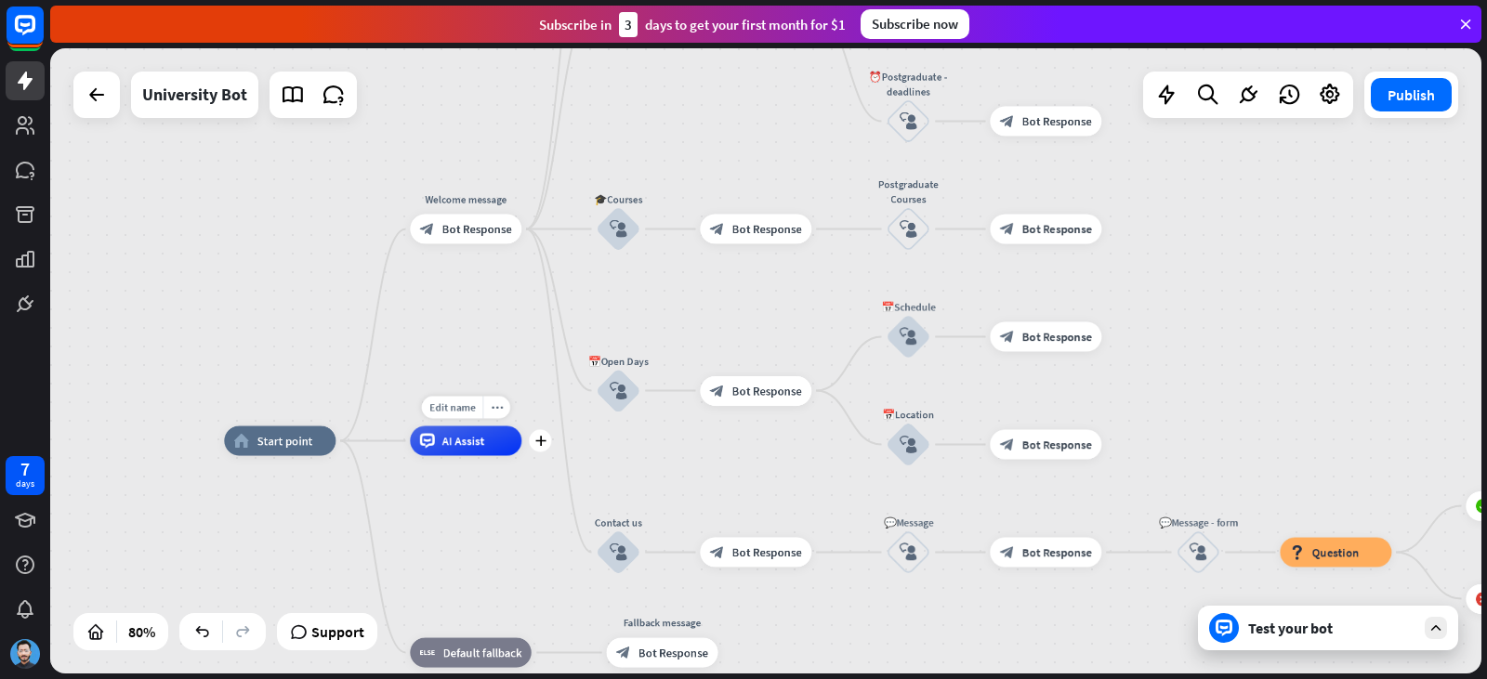
click at [449, 450] on div "AI Assist" at bounding box center [466, 442] width 112 height 30
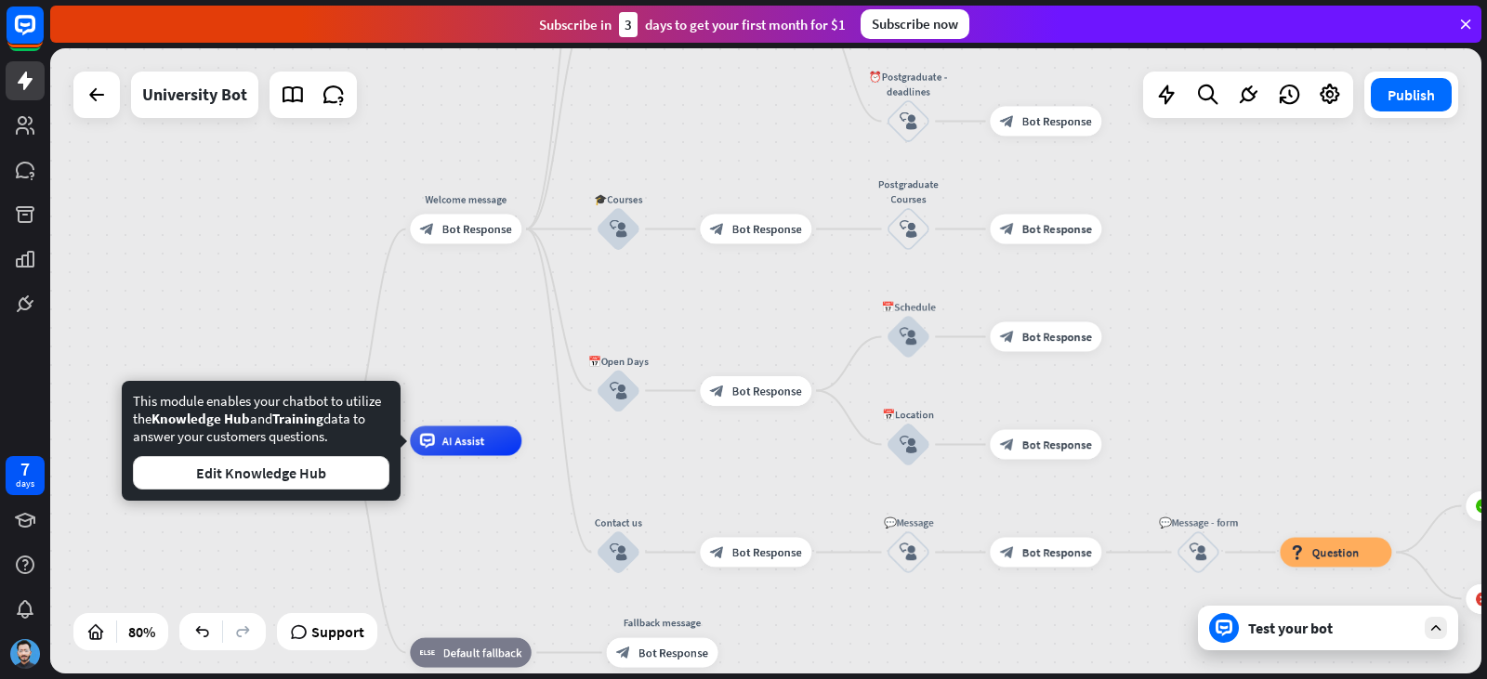
click at [268, 494] on div "This module enables your chatbot to utilize the Knowledge Hub and Training data…" at bounding box center [261, 441] width 279 height 120
click at [267, 485] on button "Edit Knowledge Hub" at bounding box center [261, 472] width 256 height 33
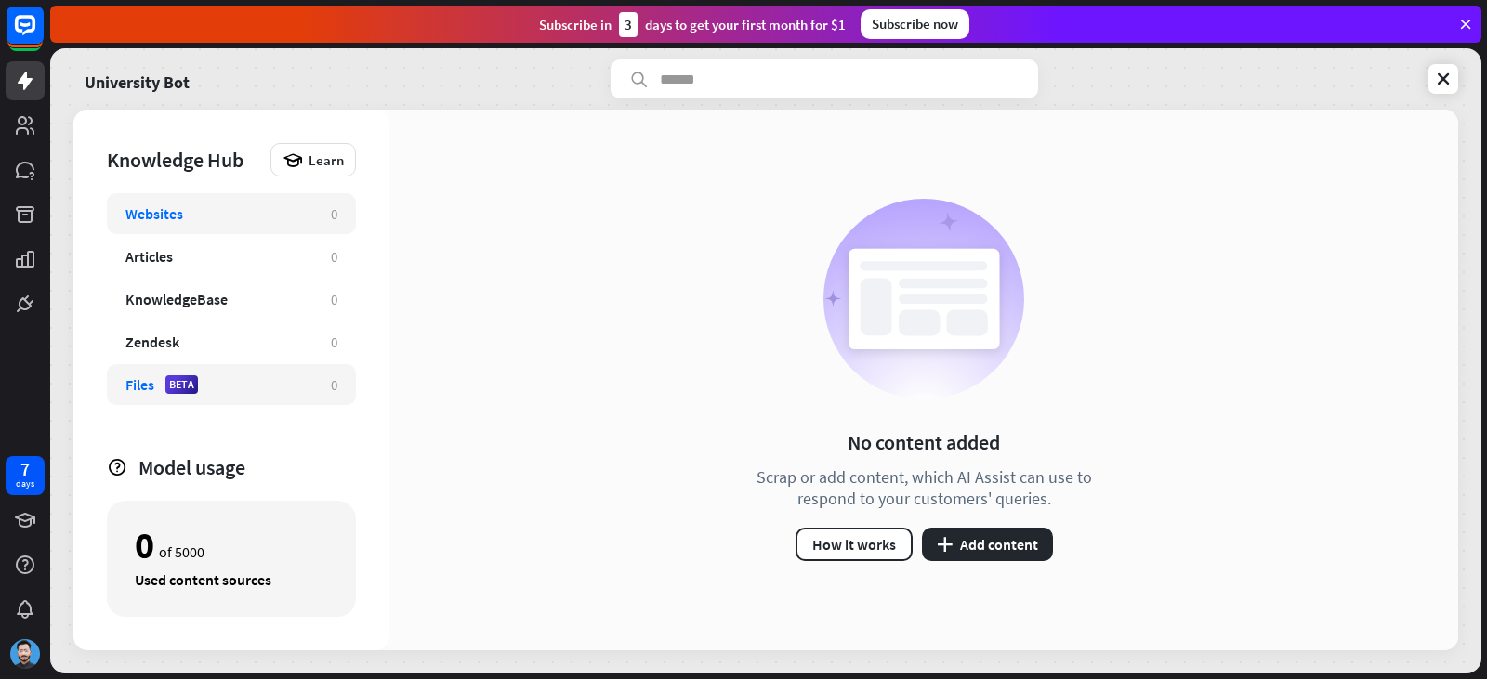
click at [273, 367] on div "Files BETA 0" at bounding box center [231, 384] width 249 height 41
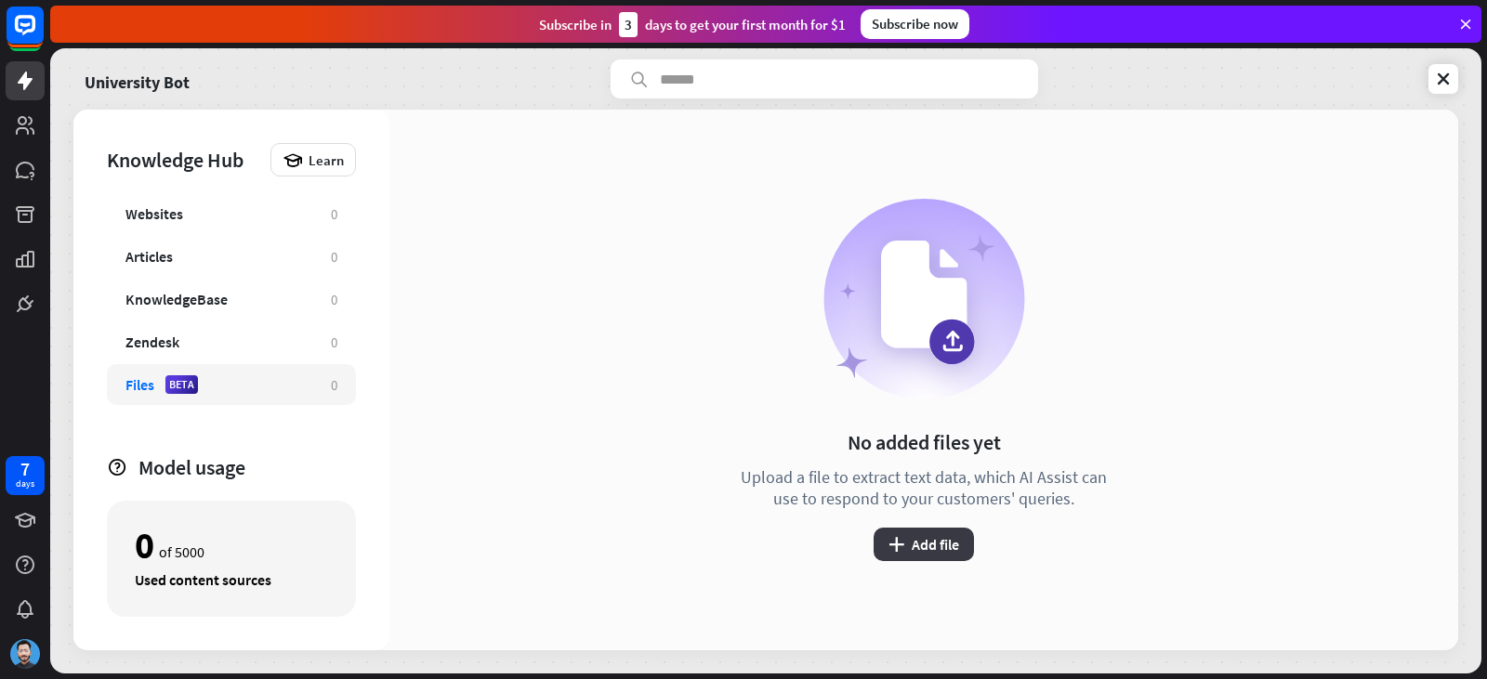
click at [930, 540] on button "plus Add file" at bounding box center [924, 544] width 100 height 33
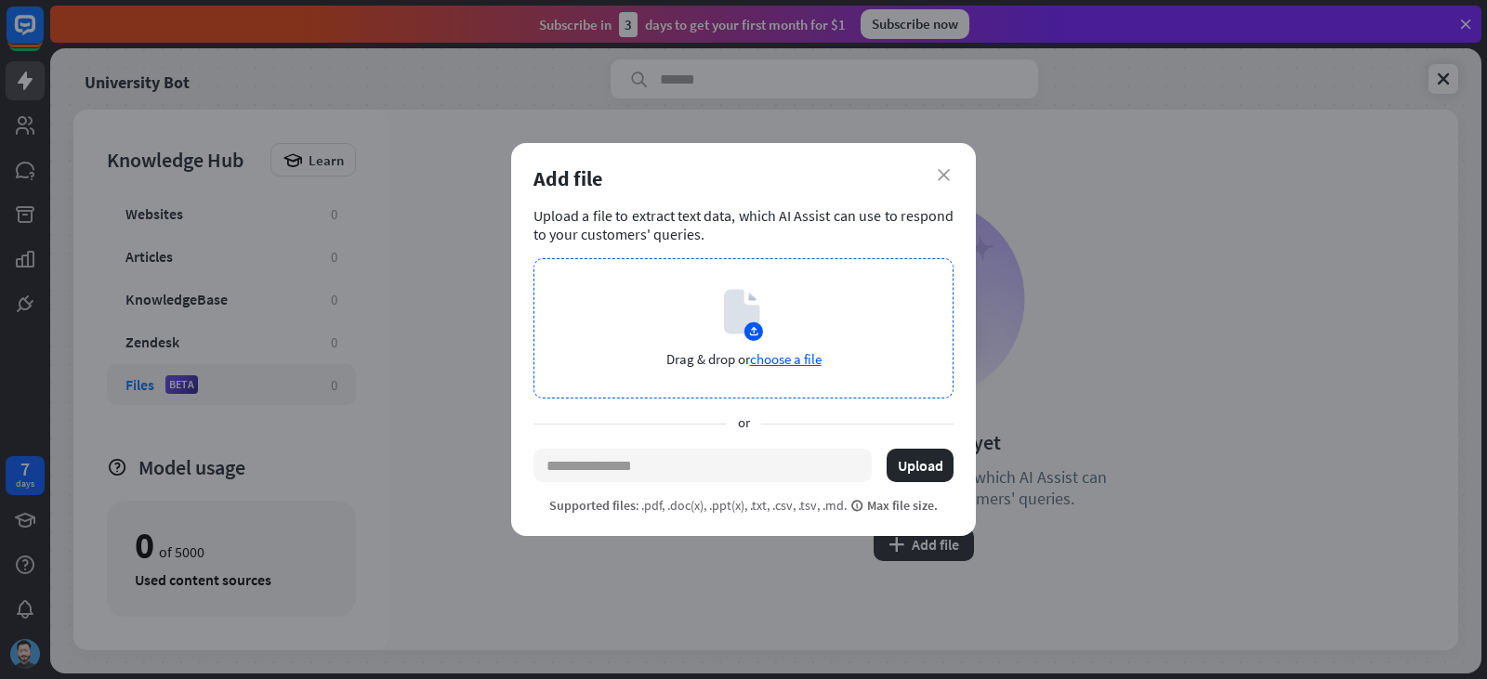
click at [804, 354] on span "choose a file" at bounding box center [786, 359] width 72 height 18
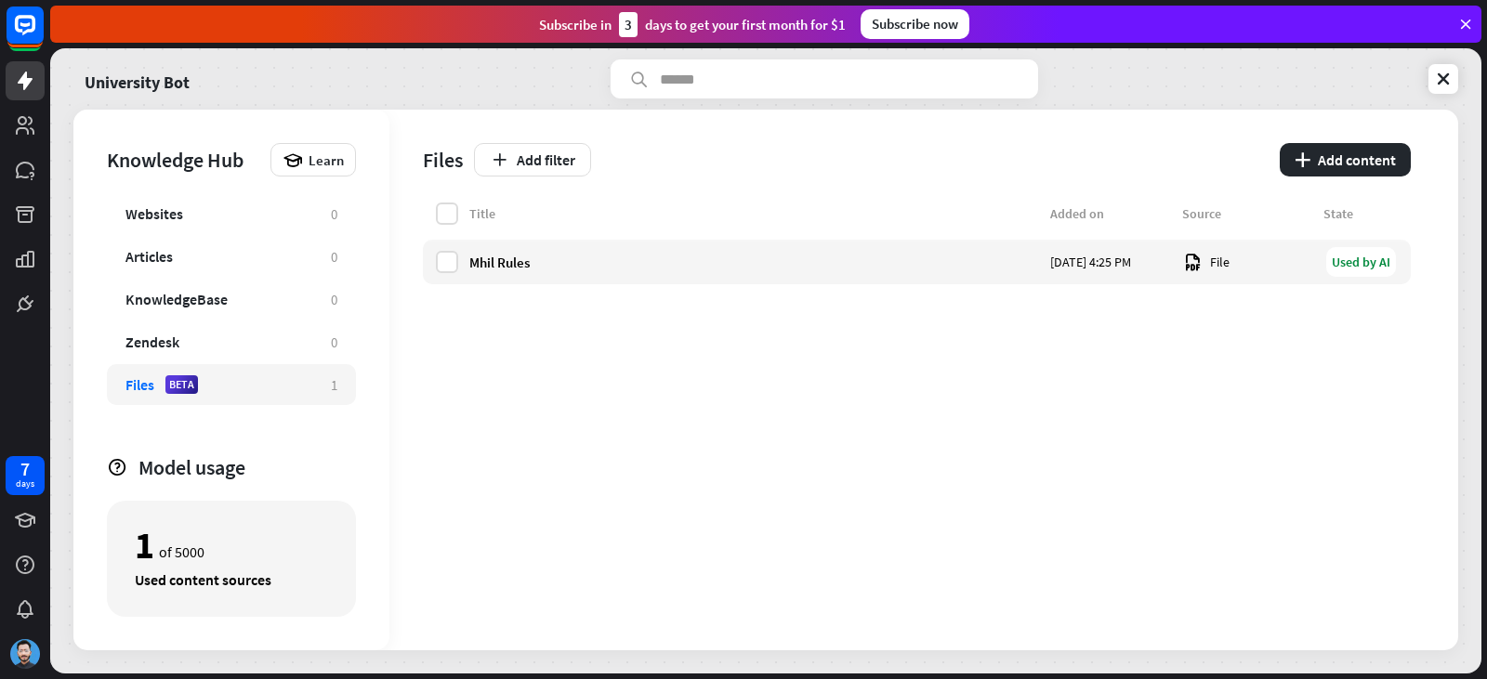
click at [1470, 18] on icon at bounding box center [1465, 24] width 17 height 17
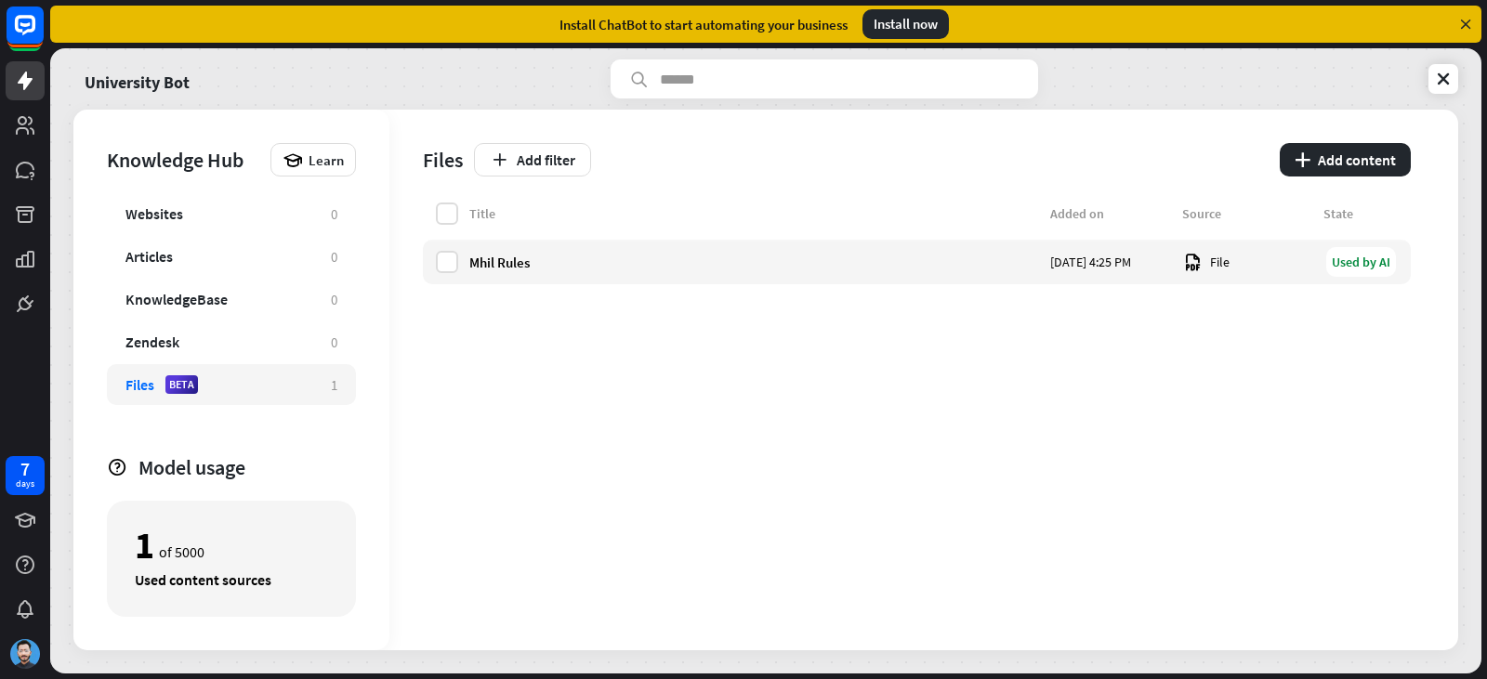
click at [1466, 20] on icon at bounding box center [1465, 24] width 17 height 17
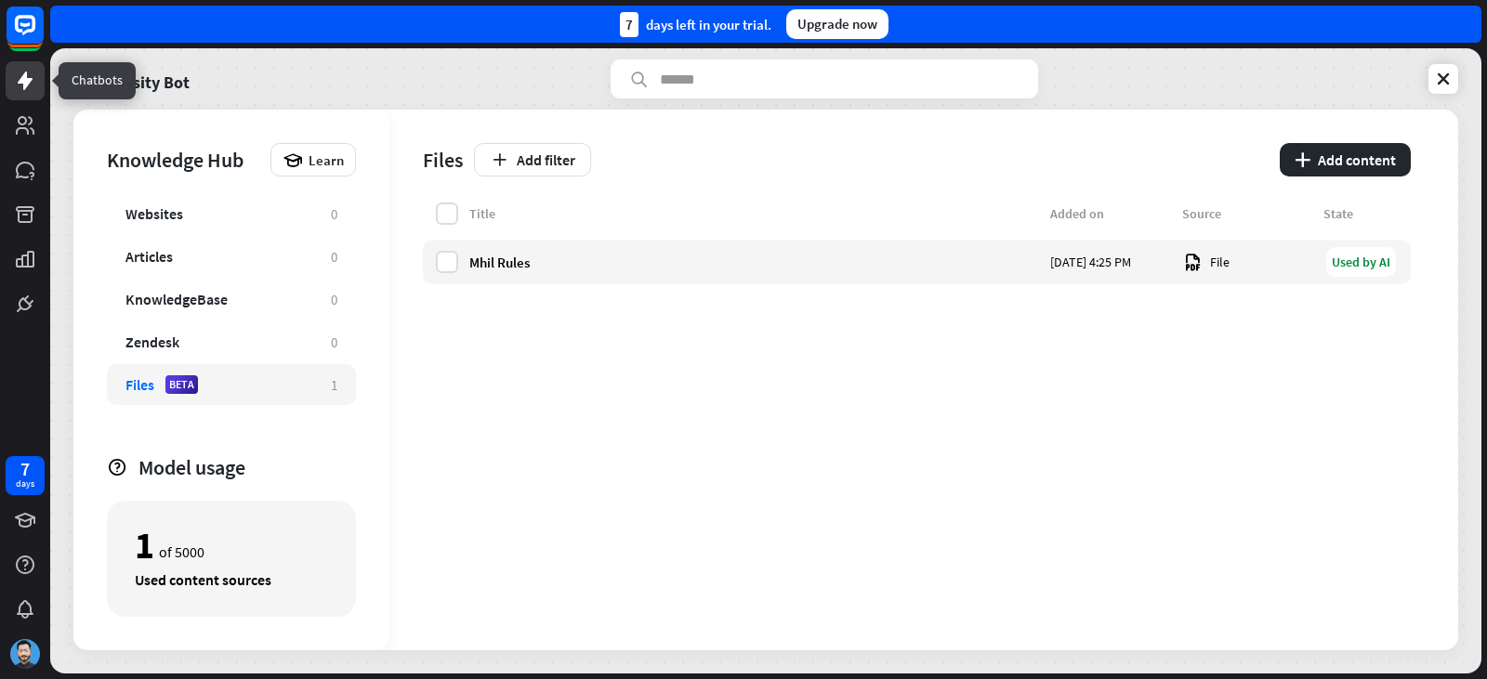
click at [26, 74] on icon at bounding box center [25, 81] width 15 height 19
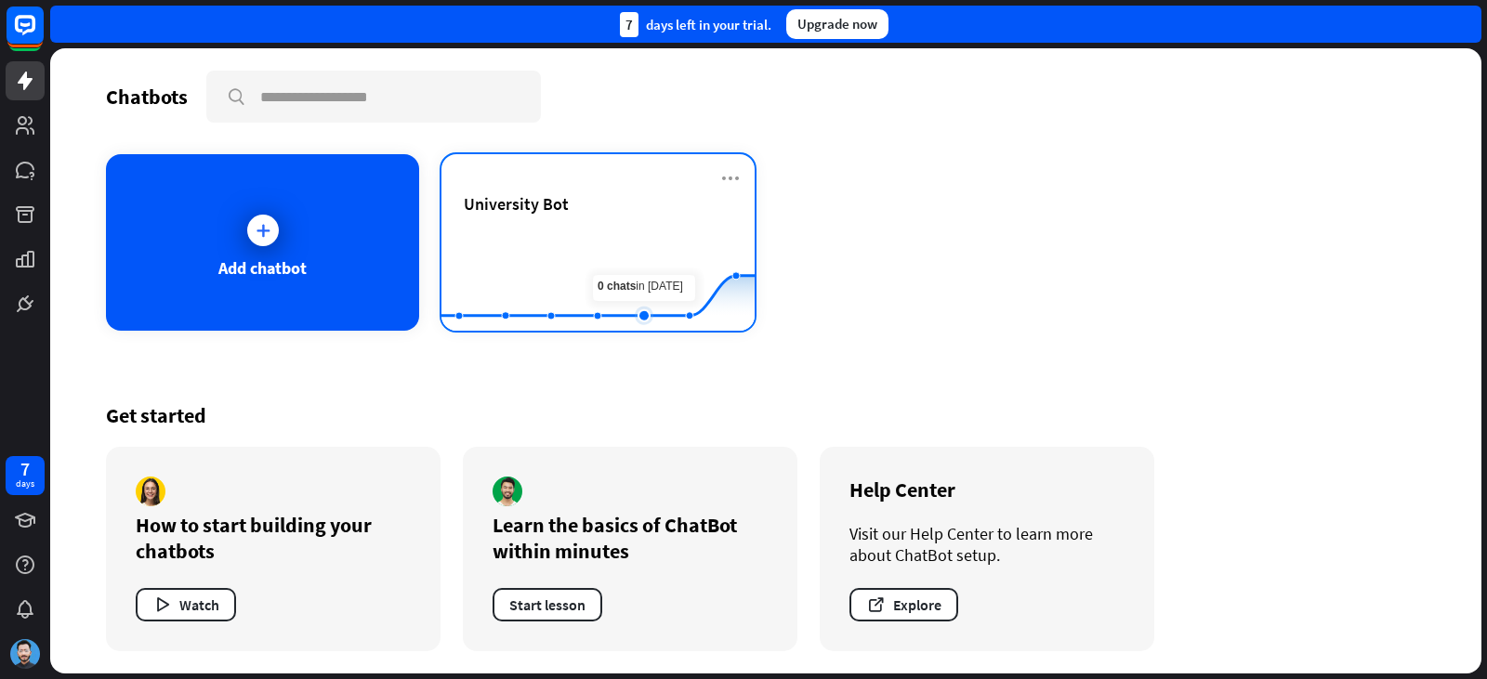
click at [654, 262] on rect at bounding box center [597, 285] width 313 height 116
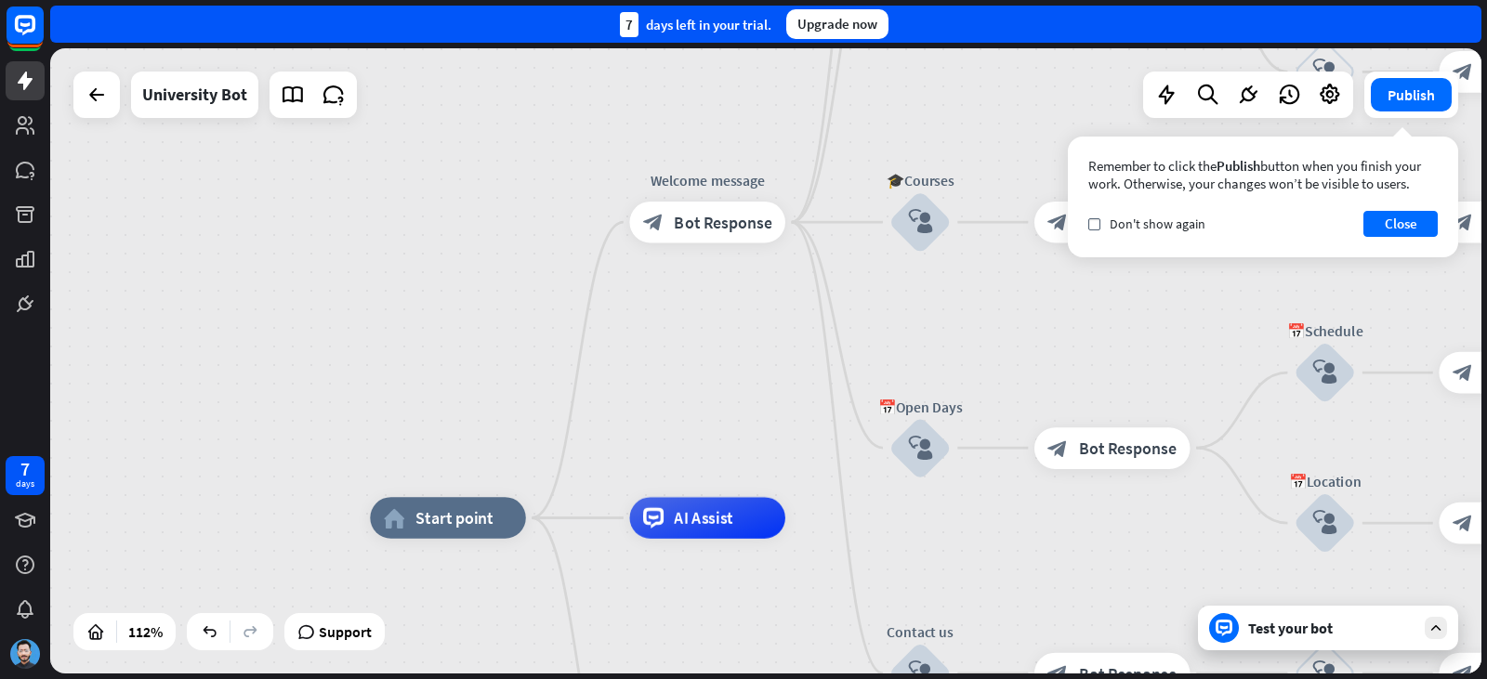
drag, startPoint x: 678, startPoint y: 212, endPoint x: 755, endPoint y: 440, distance: 240.1
click at [755, 440] on div "home_2 Start point Welcome message block_bot_response Bot Response ✨Main menu b…" at bounding box center [765, 360] width 1431 height 625
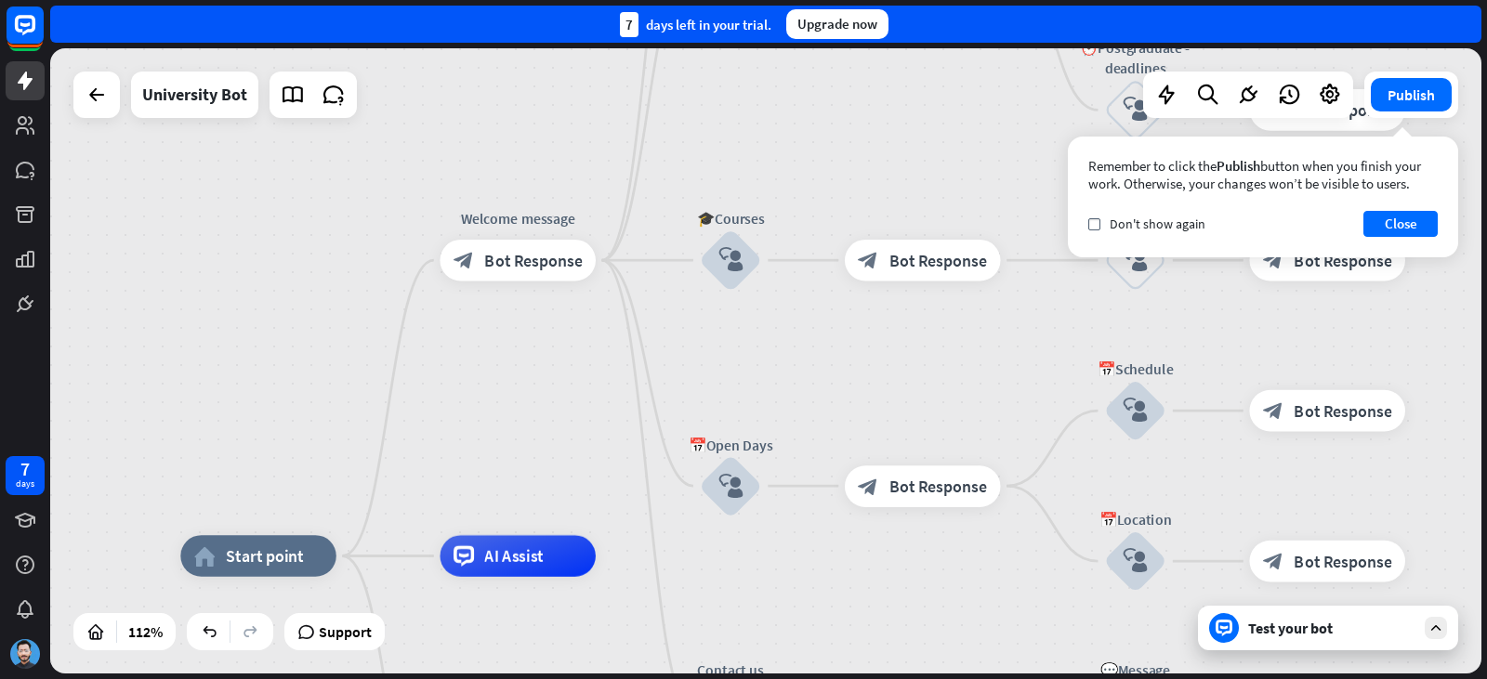
drag, startPoint x: 738, startPoint y: 327, endPoint x: 548, endPoint y: 365, distance: 193.4
click at [548, 365] on div "home_2 Start point Welcome message block_bot_response Bot Response ✨Main menu b…" at bounding box center [765, 360] width 1431 height 625
click at [1385, 227] on button "Close" at bounding box center [1400, 224] width 74 height 26
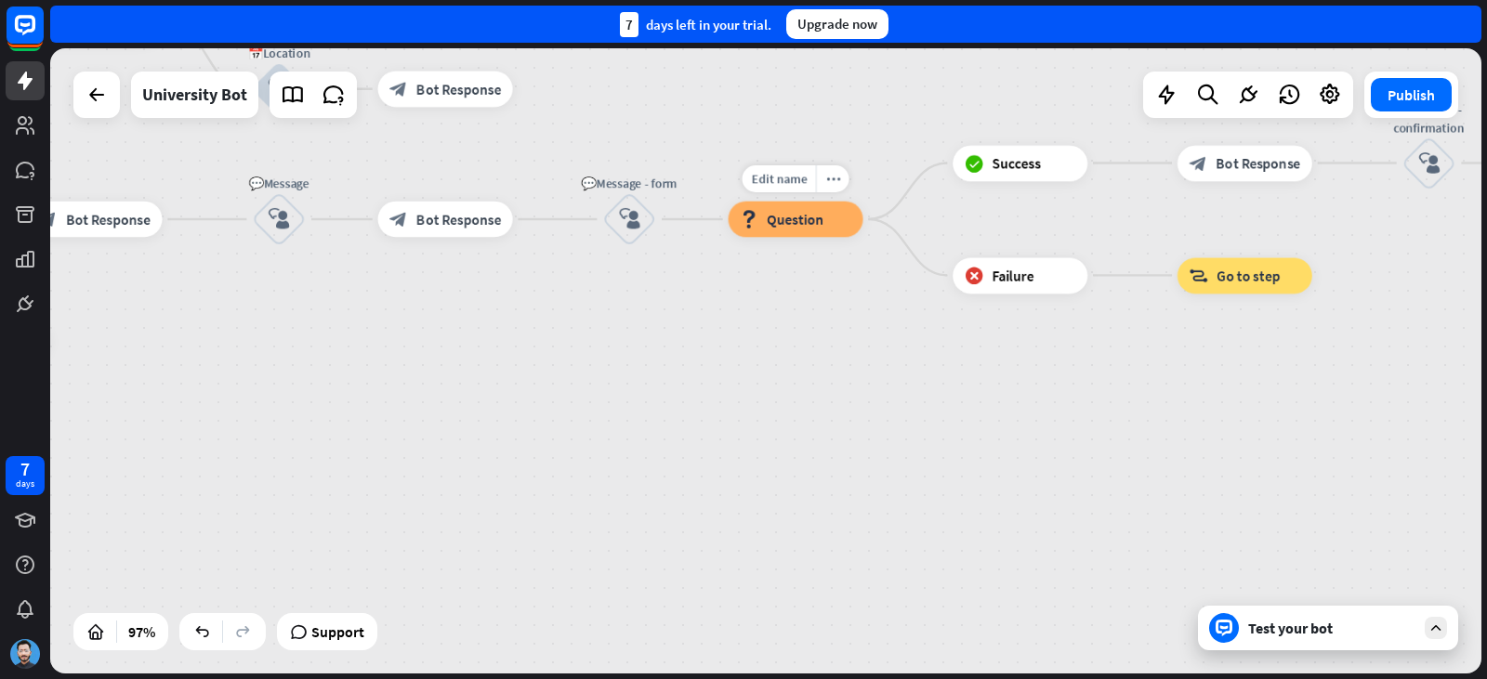
drag, startPoint x: 1353, startPoint y: 574, endPoint x: 805, endPoint y: 273, distance: 625.5
click at [805, 273] on div "home_2 Start point Welcome message block_bot_response Bot Response ✨Main menu b…" at bounding box center [145, 387] width 1384 height 605
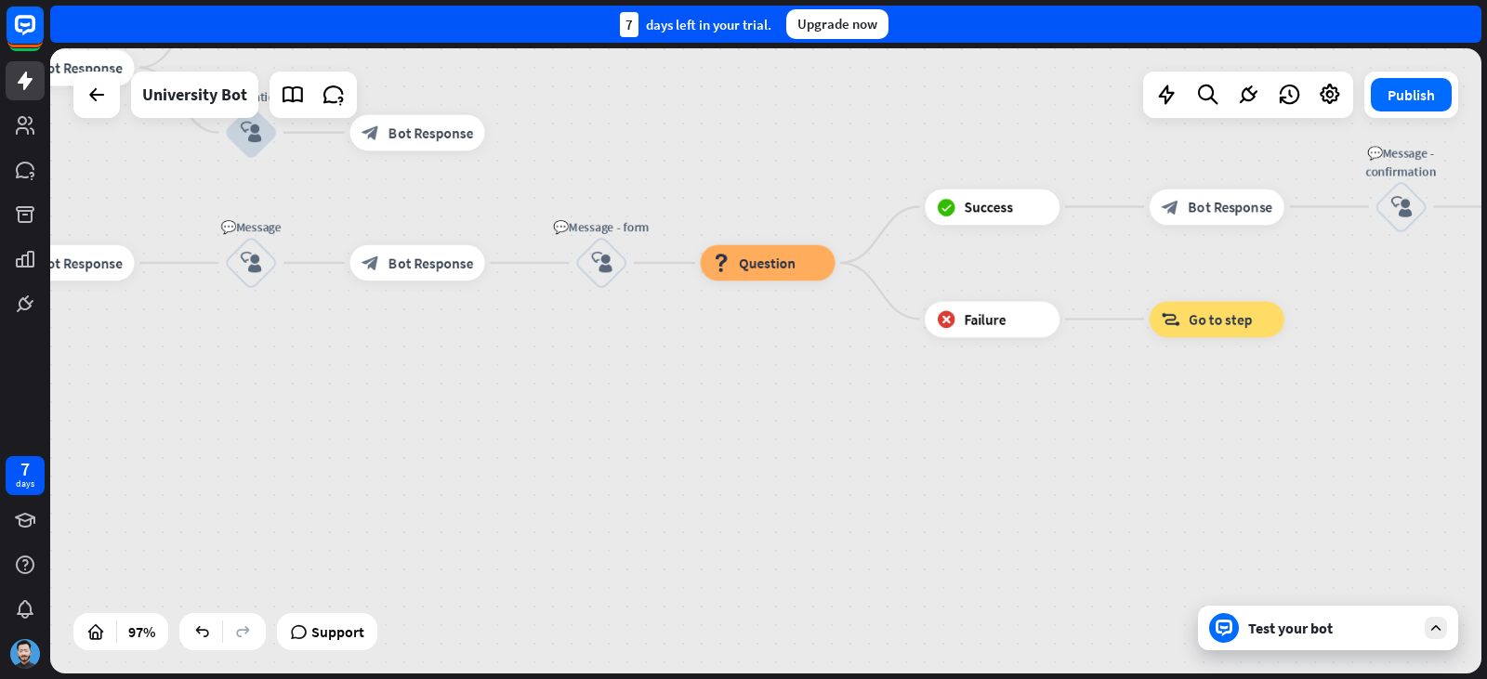
drag, startPoint x: 1087, startPoint y: 434, endPoint x: 1405, endPoint y: 590, distance: 354.1
click at [1420, 597] on div "home_2 Start point Welcome message block_bot_response Bot Response ✨Main menu b…" at bounding box center [765, 360] width 1431 height 625
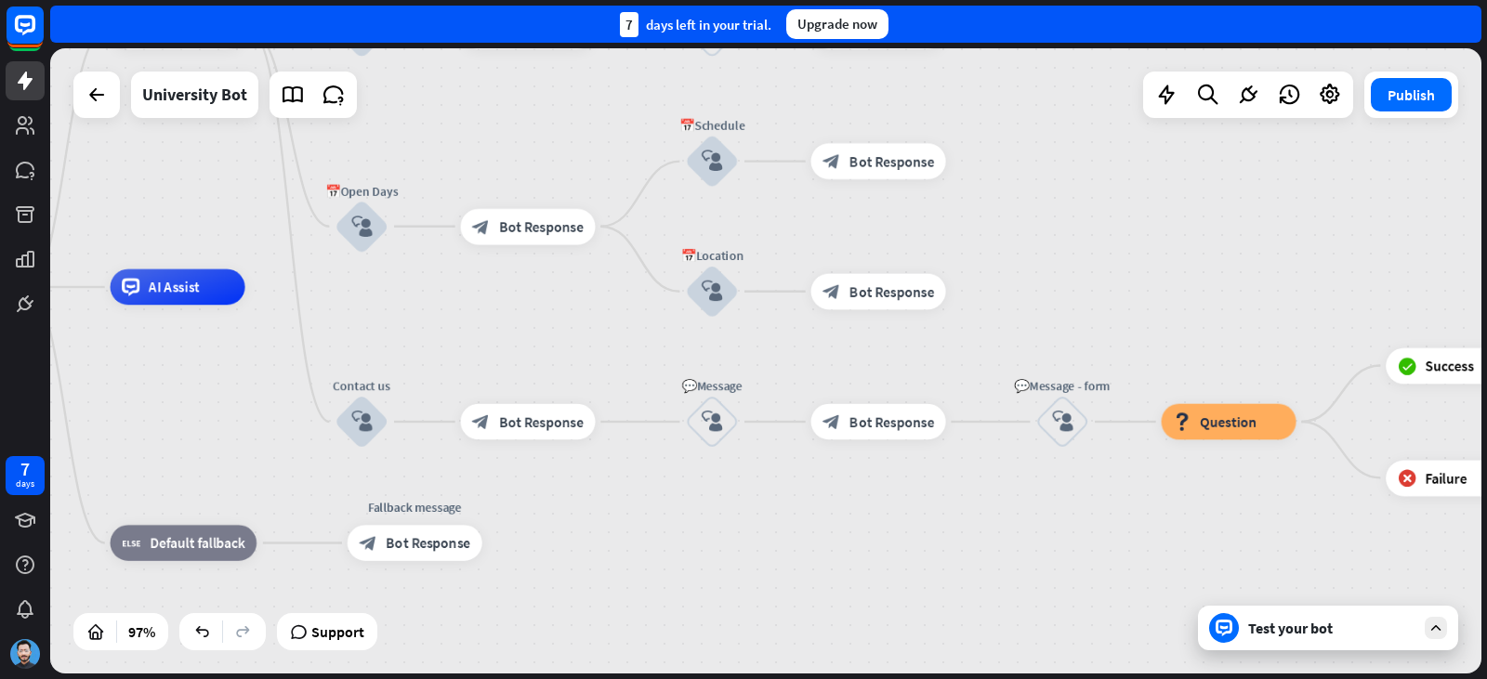
drag, startPoint x: 878, startPoint y: 523, endPoint x: 887, endPoint y: 517, distance: 11.3
click at [963, 532] on div "home_2 Start point Welcome message block_bot_response Bot Response ✨Main menu b…" at bounding box center [578, 589] width 1384 height 605
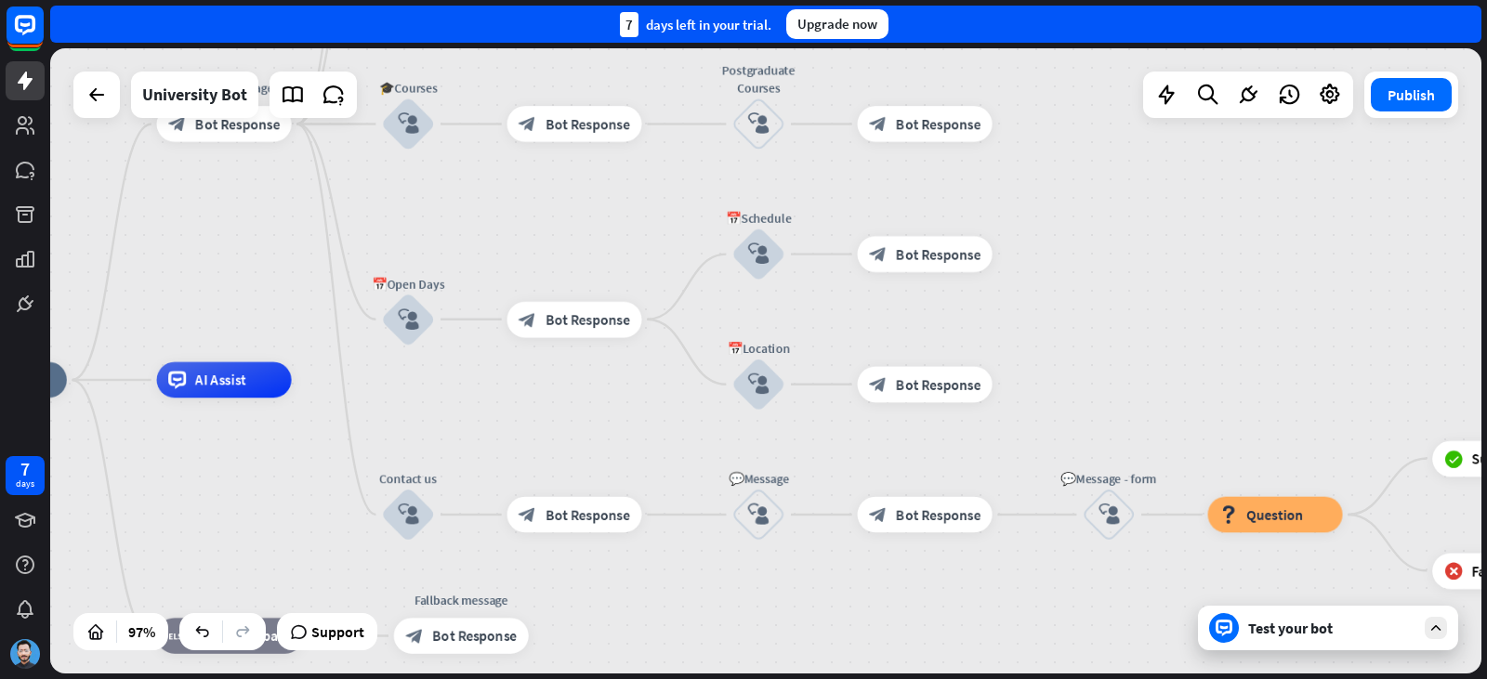
drag, startPoint x: 680, startPoint y: 504, endPoint x: 699, endPoint y: 581, distance: 79.3
click at [731, 542] on div "Edit name more_horiz 💬Message block_user_input" at bounding box center [758, 515] width 54 height 54
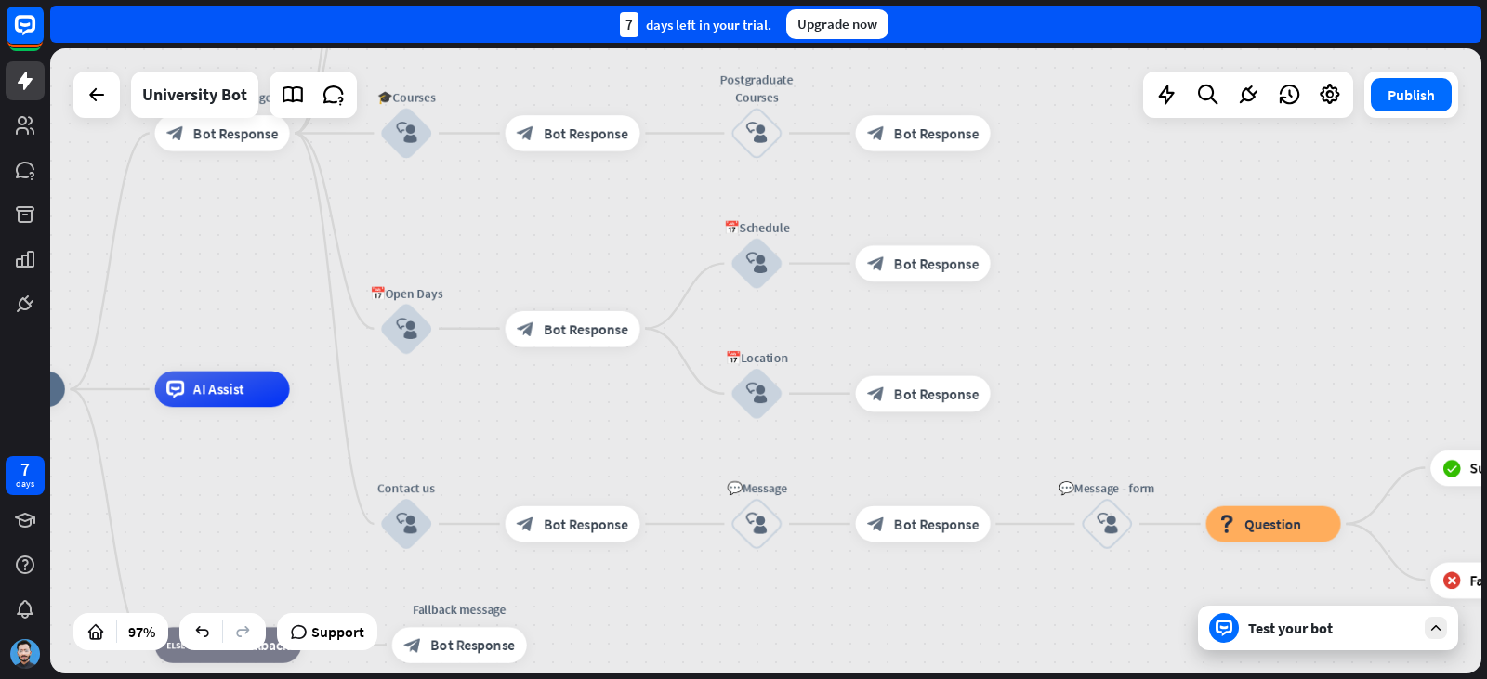
drag, startPoint x: 727, startPoint y: 449, endPoint x: 748, endPoint y: 485, distance: 42.1
click at [748, 485] on div "home_2 Start point Welcome message block_bot_response Bot Response ✨Main menu b…" at bounding box center [765, 360] width 1431 height 625
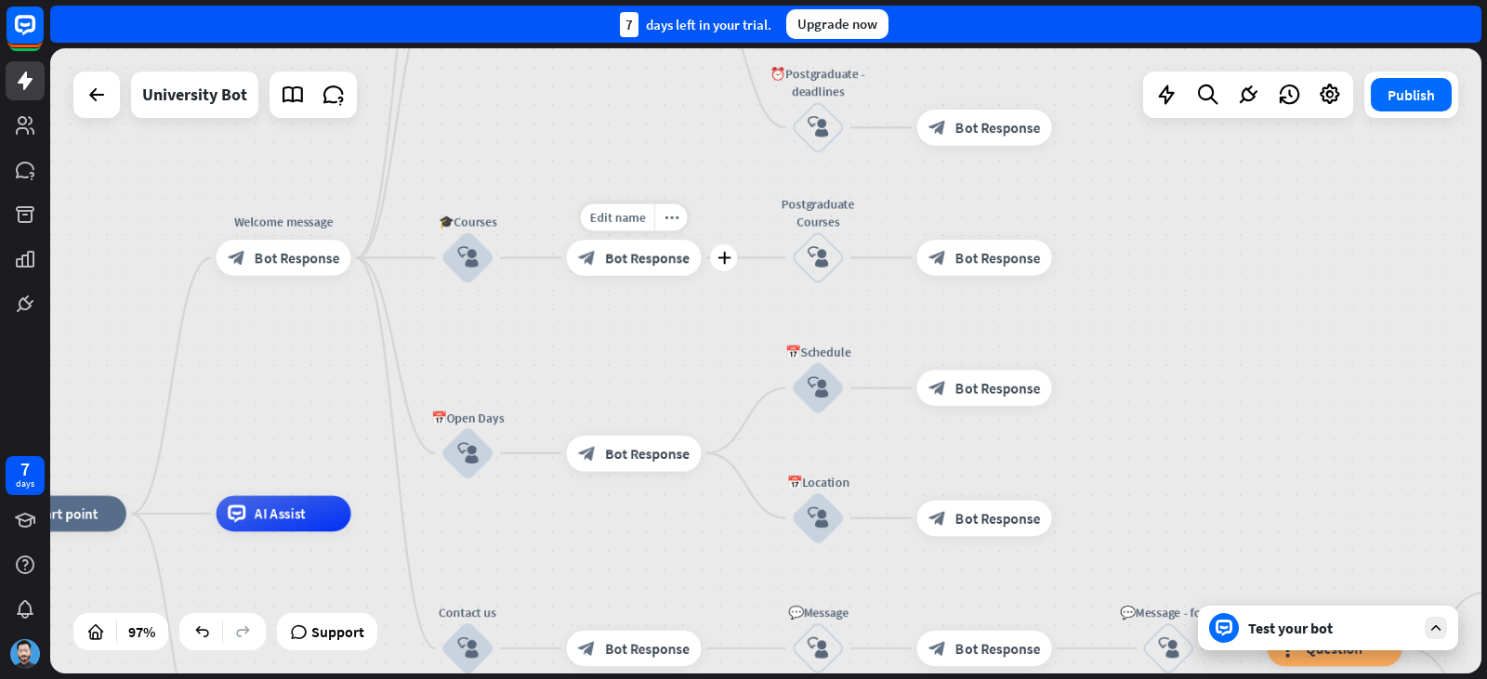
click at [698, 276] on div "Edit name more_horiz plus block_bot_response Bot Response" at bounding box center [634, 258] width 135 height 36
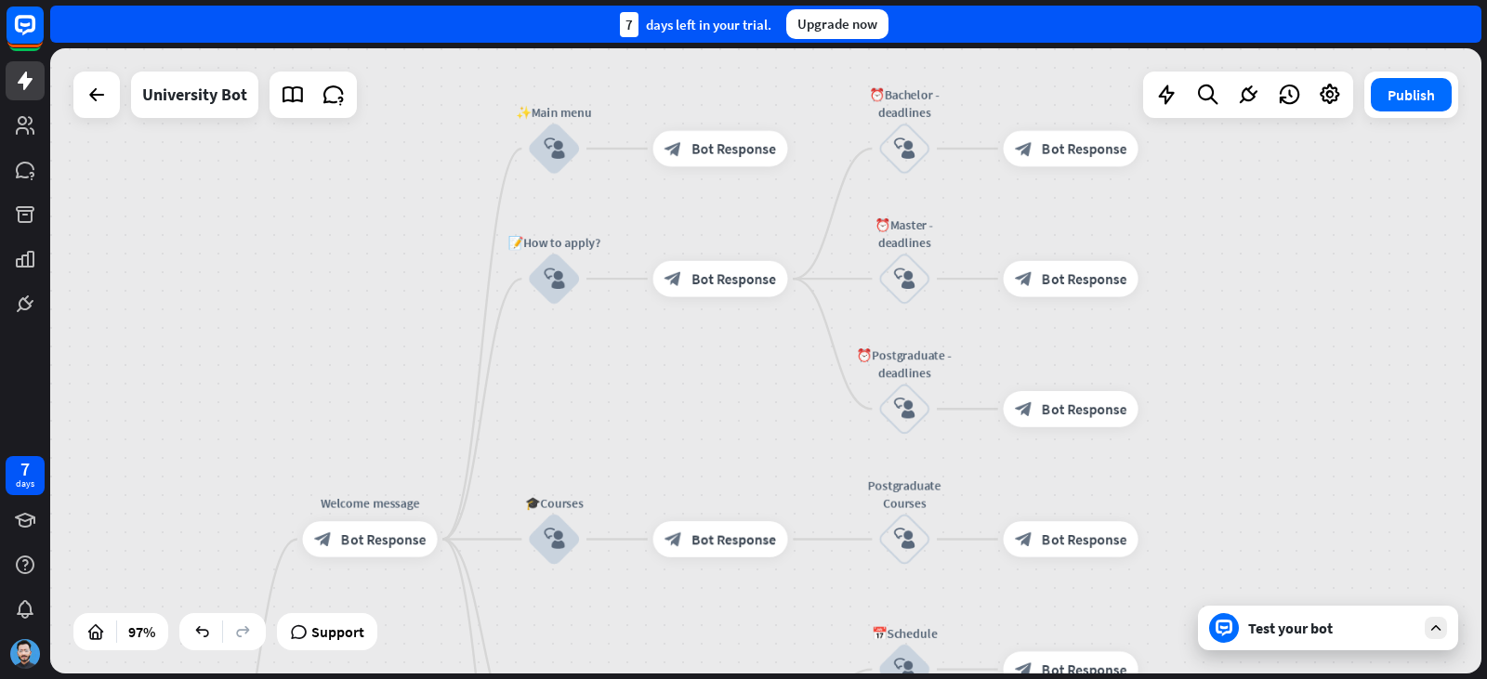
drag, startPoint x: 671, startPoint y: 428, endPoint x: 677, endPoint y: 389, distance: 39.6
click at [673, 444] on div "home_2 Start point Welcome message block_bot_response Bot Response ✨Main menu b…" at bounding box center [765, 360] width 1431 height 625
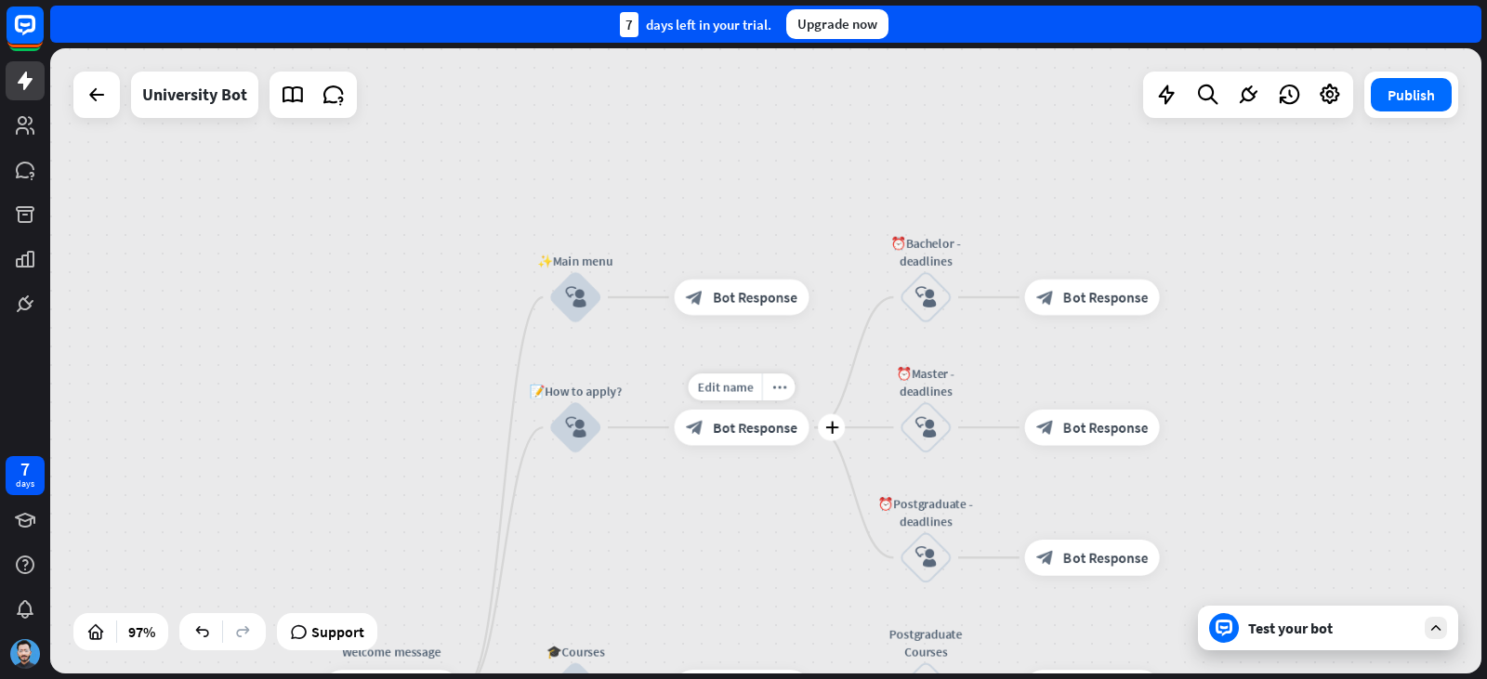
drag, startPoint x: 678, startPoint y: 317, endPoint x: 698, endPoint y: 425, distance: 109.5
click at [698, 446] on div "Edit name more_horiz plus block_bot_response Bot Response" at bounding box center [742, 428] width 135 height 36
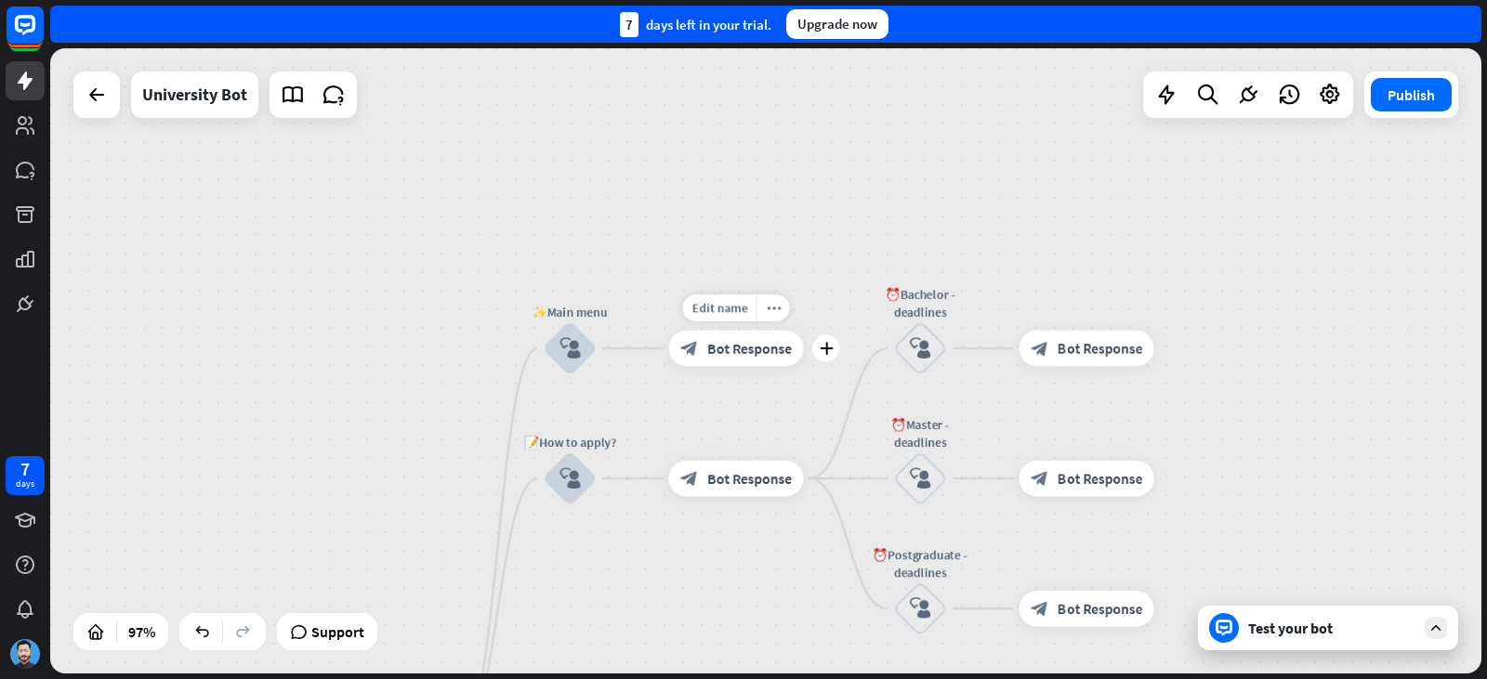
drag, startPoint x: 696, startPoint y: 340, endPoint x: 690, endPoint y: 390, distance: 50.6
click at [690, 367] on div "Edit name more_horiz plus block_bot_response Bot Response" at bounding box center [736, 349] width 135 height 36
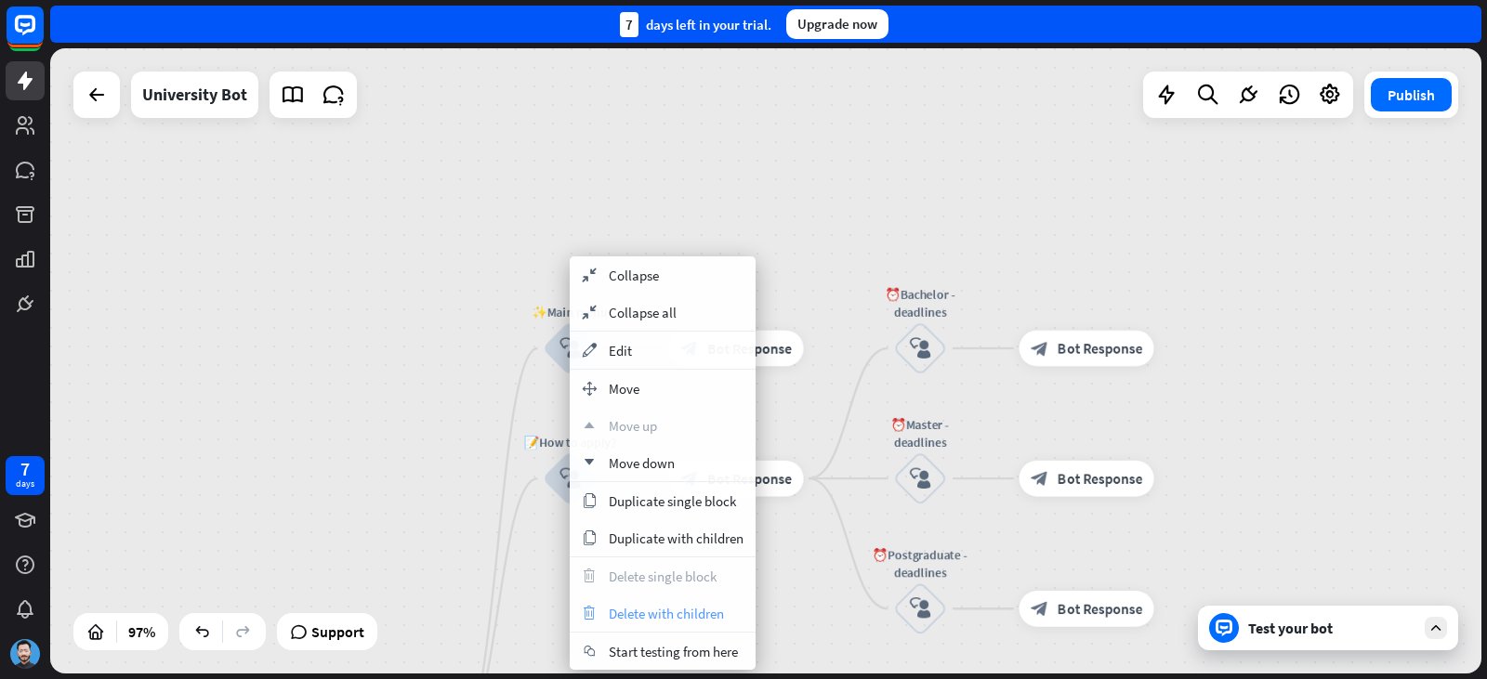
click at [715, 609] on span "Delete with children" at bounding box center [666, 614] width 115 height 18
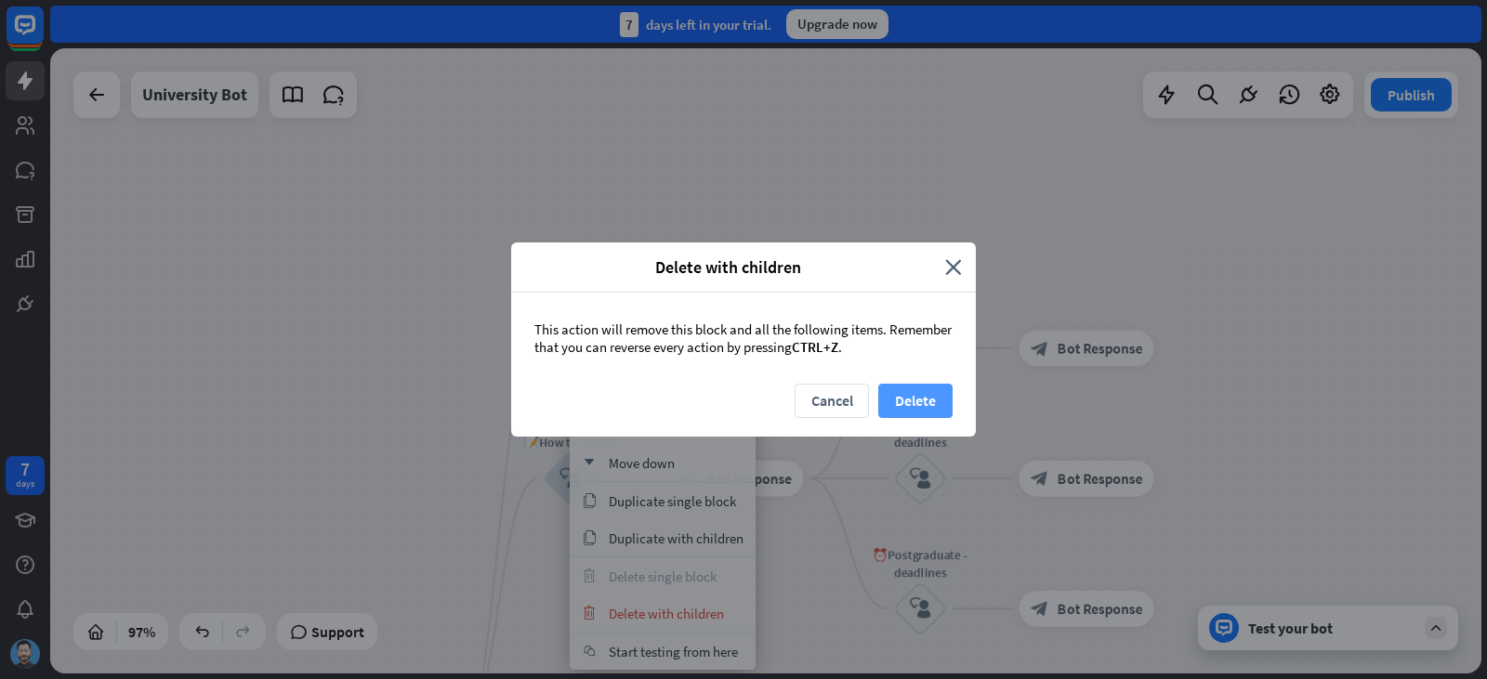
click at [922, 403] on button "Delete" at bounding box center [915, 401] width 74 height 34
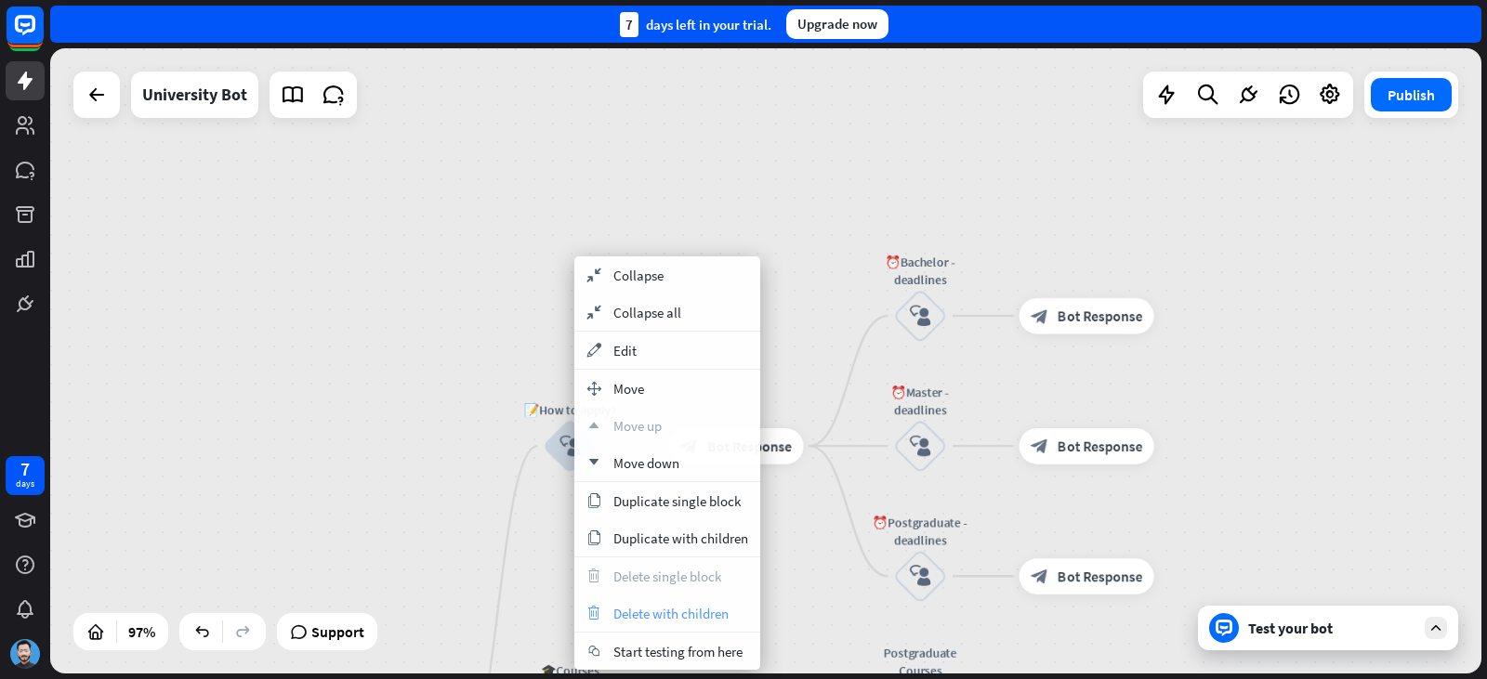
click at [685, 621] on span "Delete with children" at bounding box center [670, 614] width 115 height 18
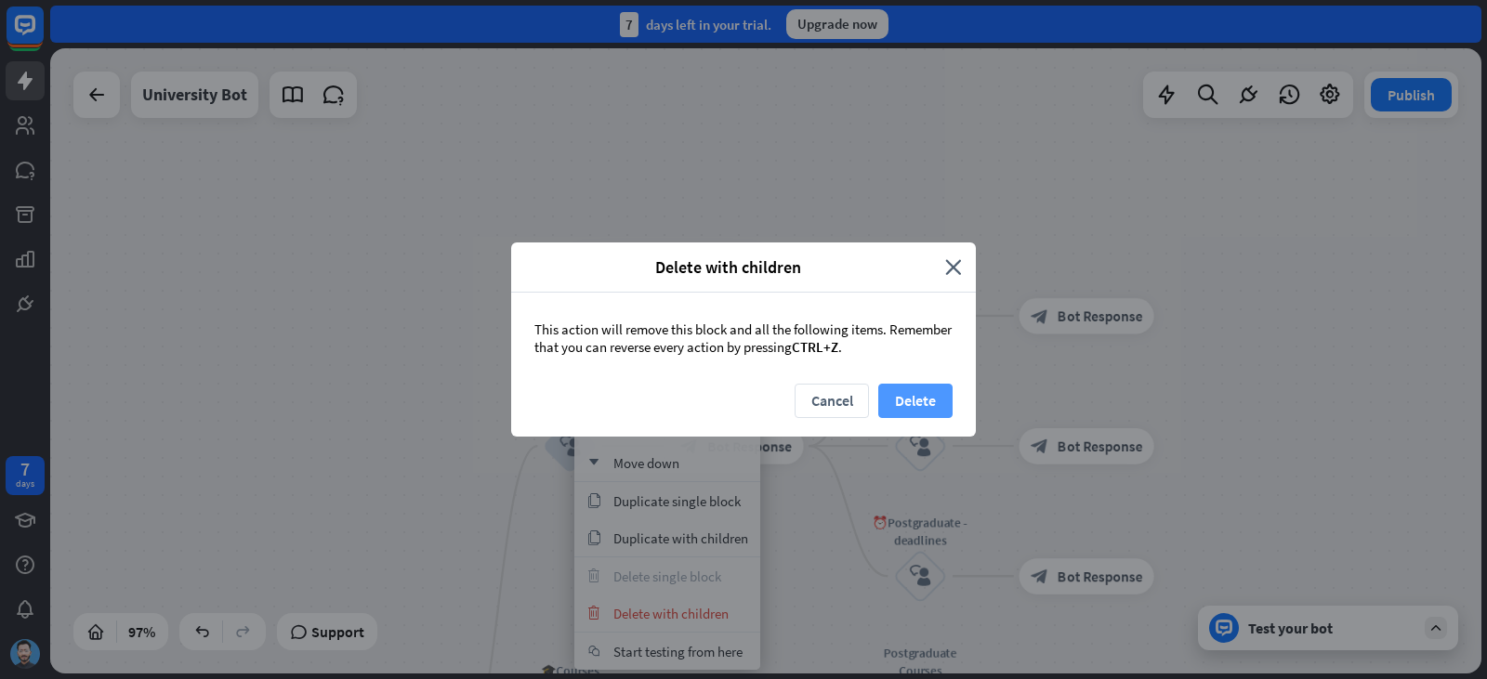
click at [900, 405] on button "Delete" at bounding box center [915, 401] width 74 height 34
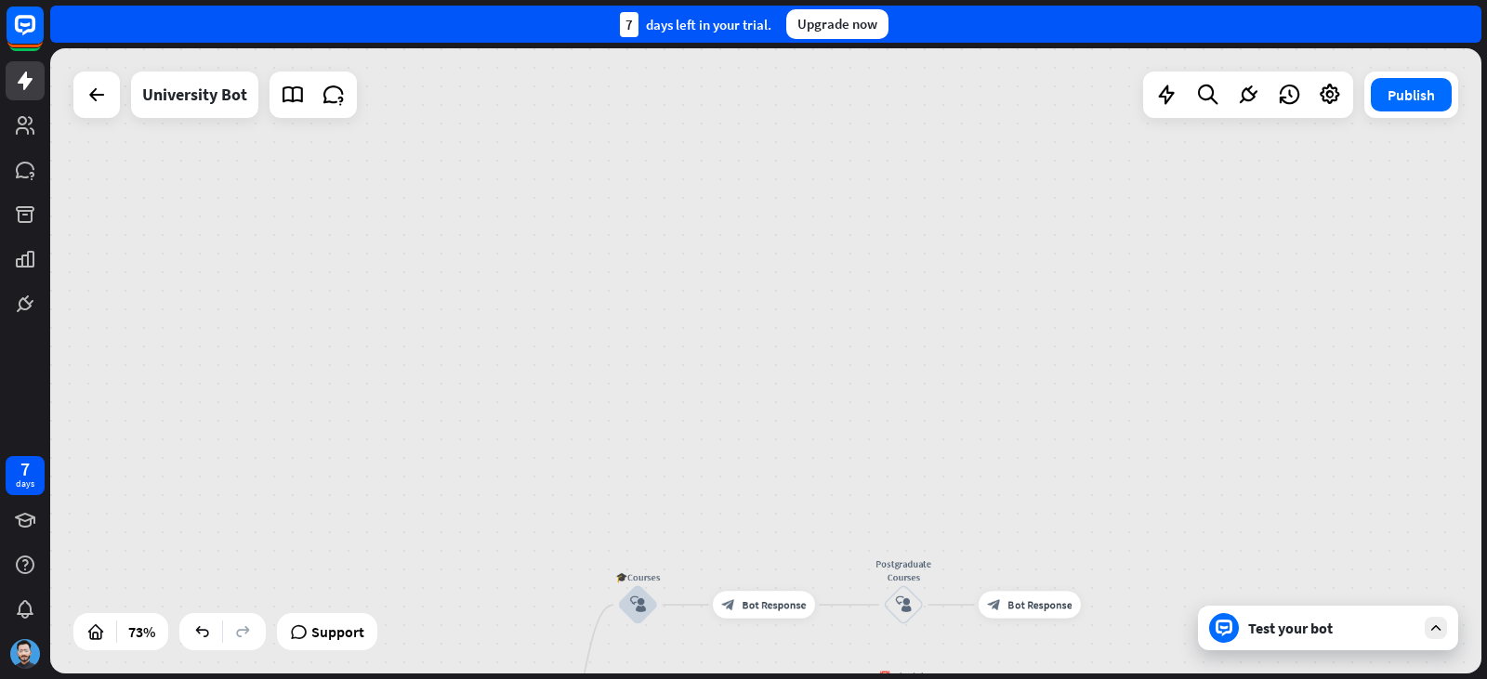
drag, startPoint x: 843, startPoint y: 503, endPoint x: 836, endPoint y: 353, distance: 149.8
click at [836, 353] on div "home_2 Start point Welcome message block_bot_response Bot Response 🎓Courses blo…" at bounding box center [765, 360] width 1431 height 625
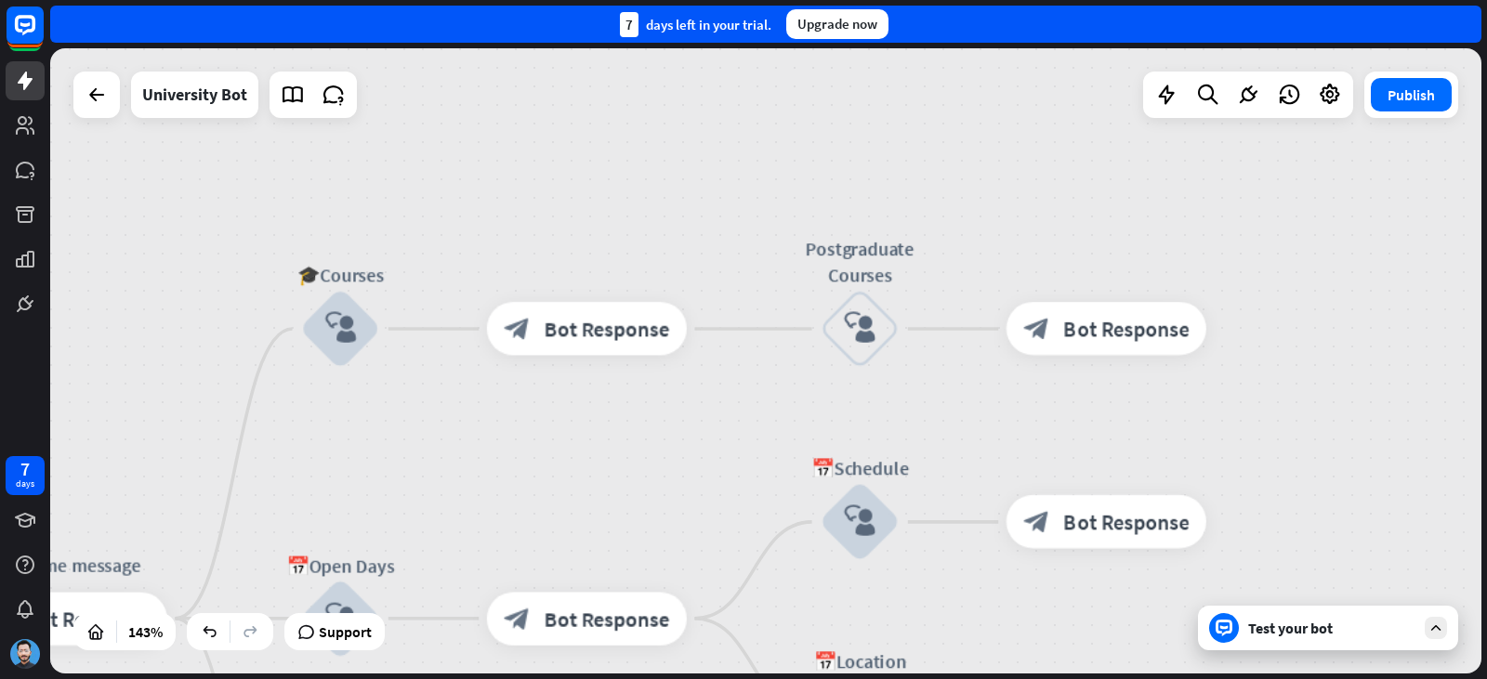
drag, startPoint x: 1387, startPoint y: 437, endPoint x: 1350, endPoint y: 322, distance: 120.2
click at [1354, 322] on div "home_2 Start point Welcome message block_bot_response Bot Response 🎓Courses blo…" at bounding box center [765, 360] width 1431 height 625
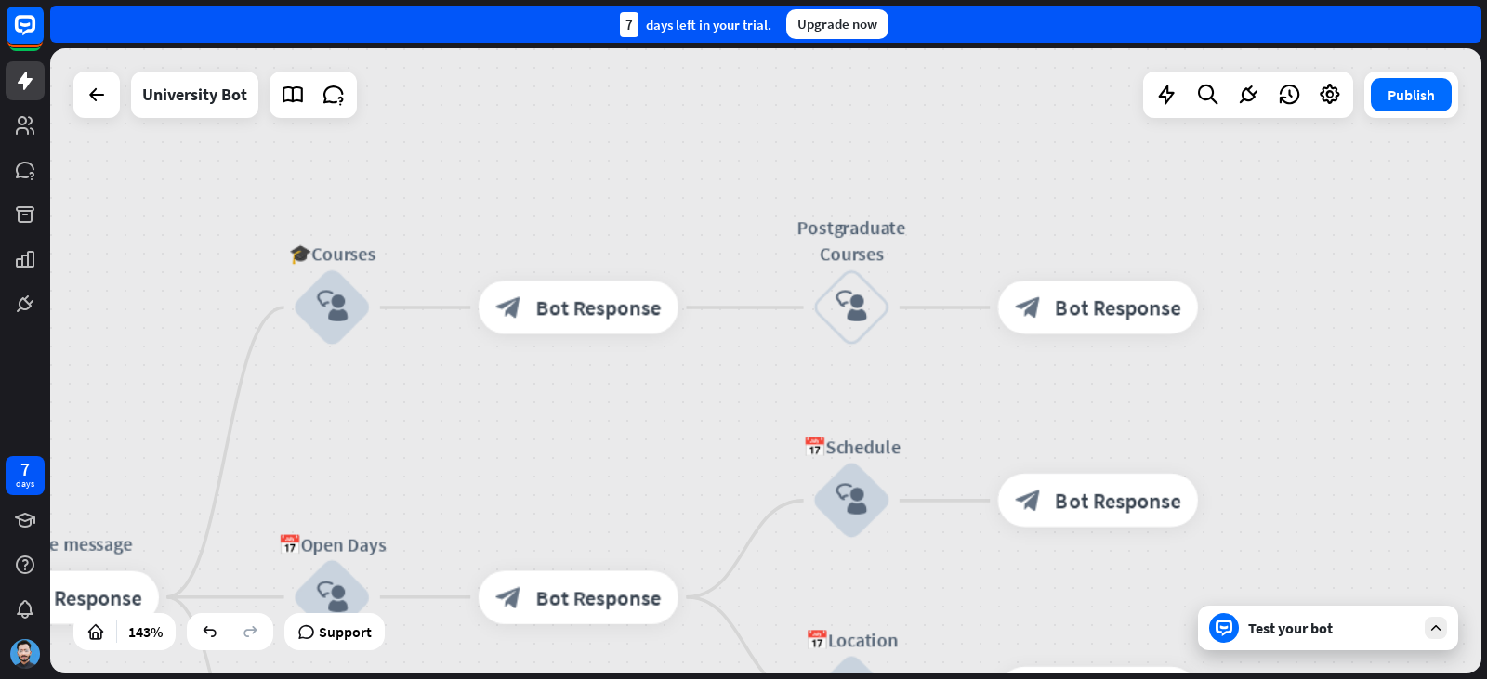
drag, startPoint x: 1346, startPoint y: 387, endPoint x: 1344, endPoint y: 286, distance: 100.4
click at [1344, 286] on div "home_2 Start point Welcome message block_bot_response Bot Response 🎓Courses blo…" at bounding box center [765, 360] width 1431 height 625
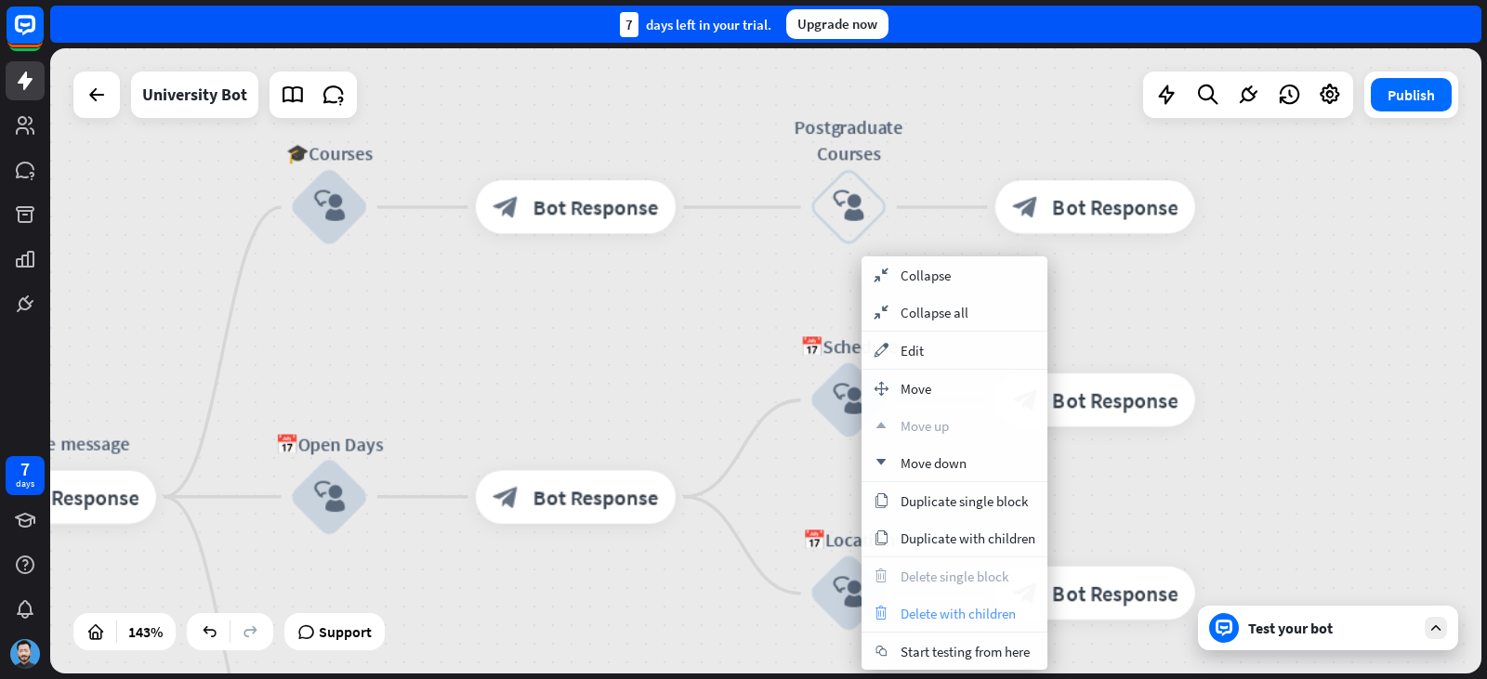
click at [939, 611] on span "Delete with children" at bounding box center [957, 614] width 115 height 18
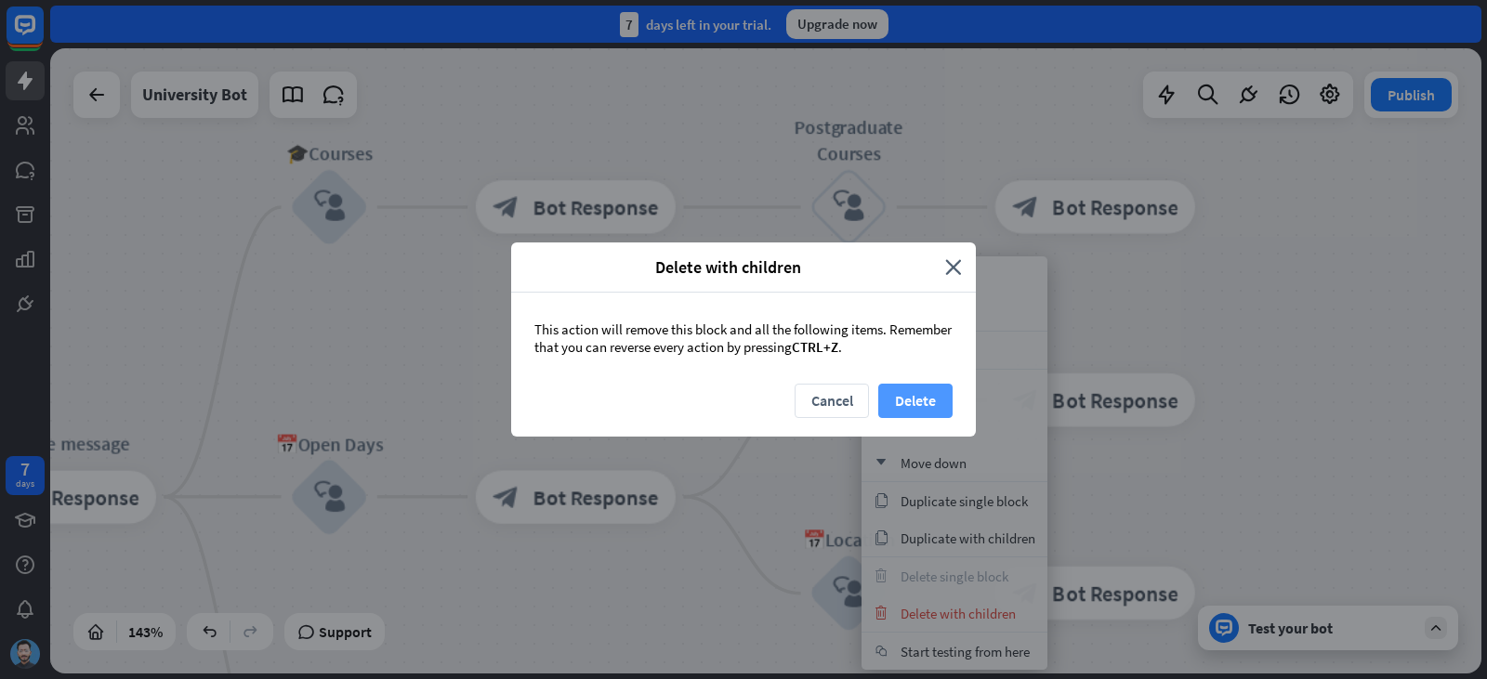
click at [923, 413] on button "Delete" at bounding box center [915, 401] width 74 height 34
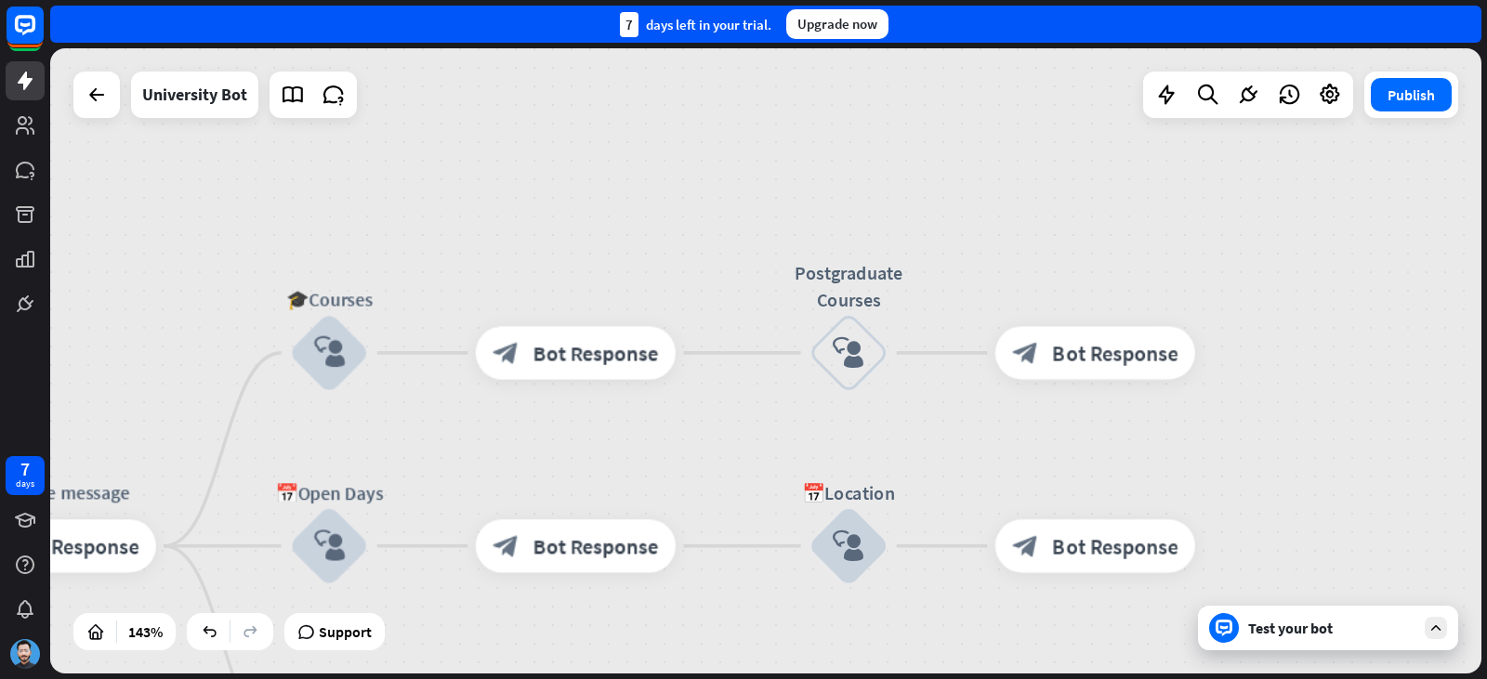
drag, startPoint x: 942, startPoint y: 462, endPoint x: 942, endPoint y: 334, distance: 128.2
click at [942, 334] on div "home_2 Start point Welcome message block_bot_response Bot Response 🎓Courses blo…" at bounding box center [765, 360] width 1431 height 625
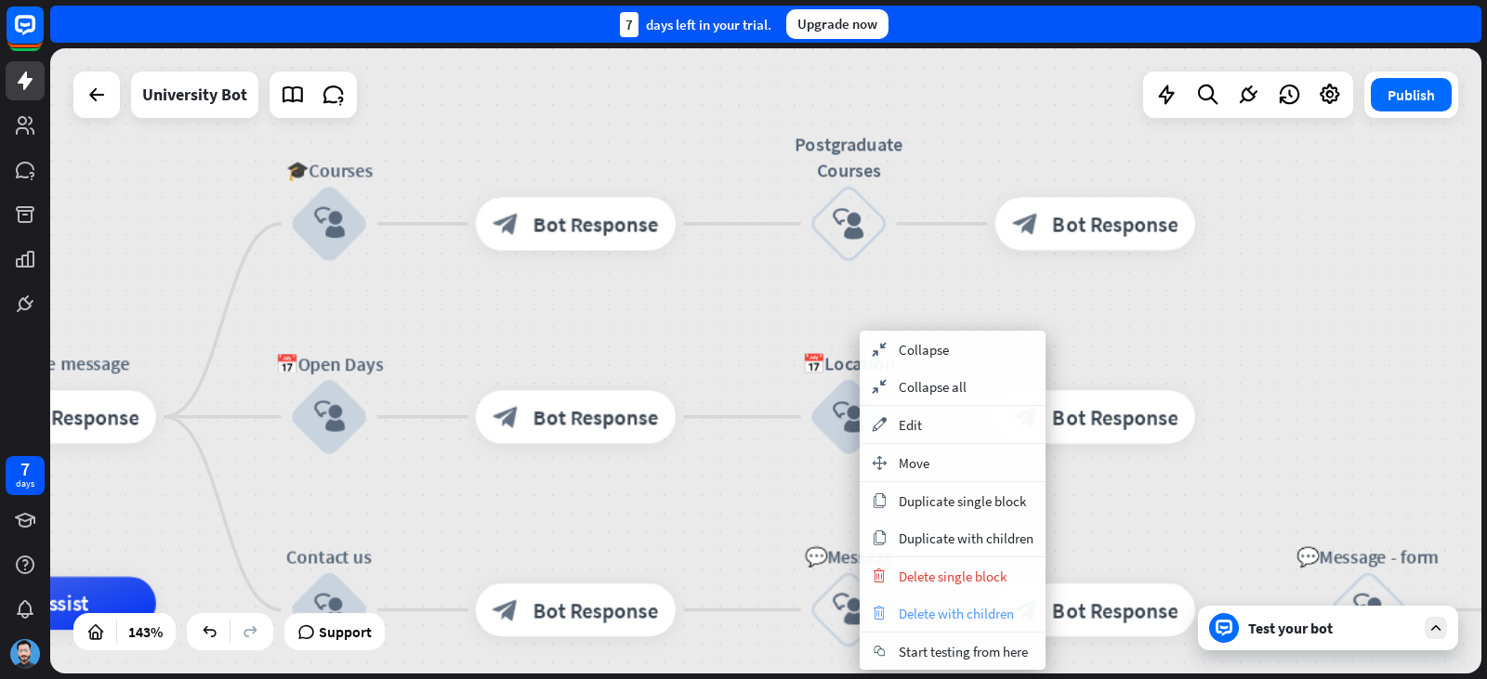
click at [949, 606] on span "Delete with children" at bounding box center [956, 614] width 115 height 18
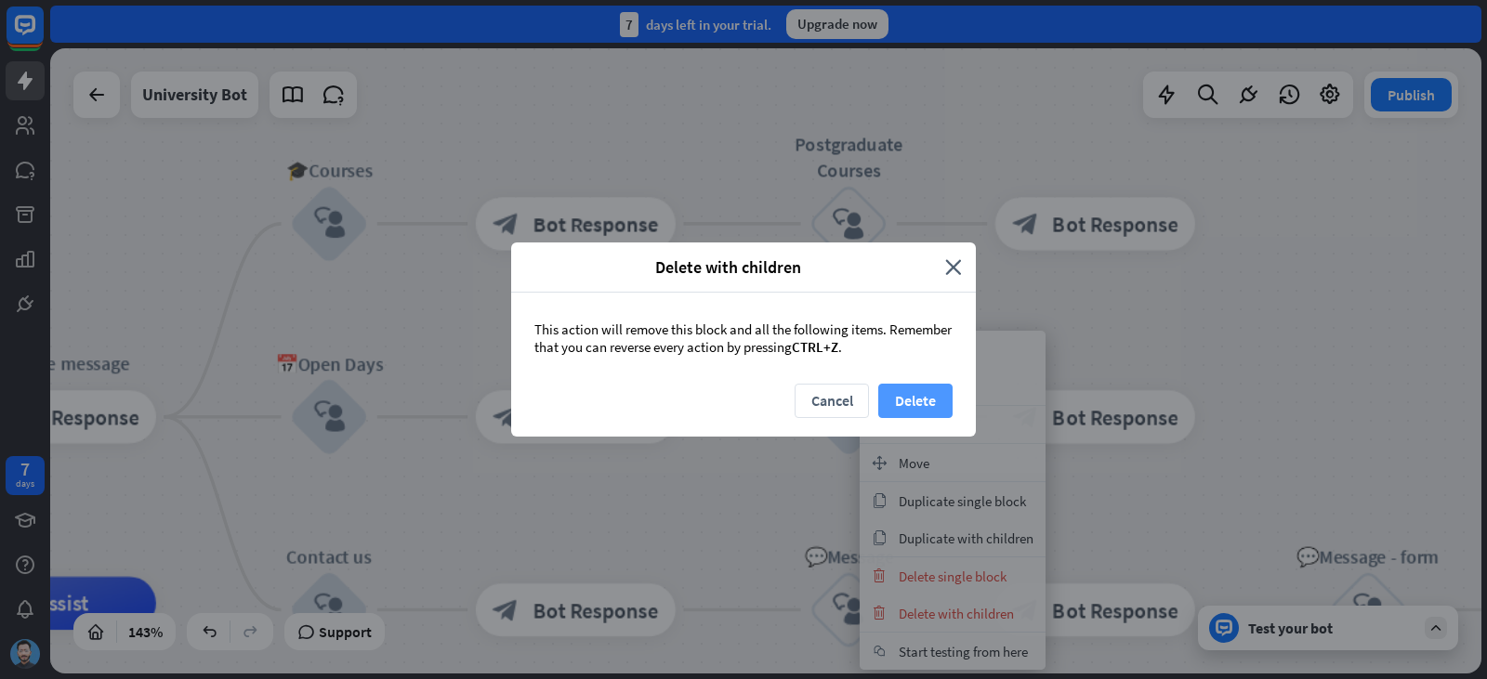
click at [883, 388] on button "Delete" at bounding box center [915, 401] width 74 height 34
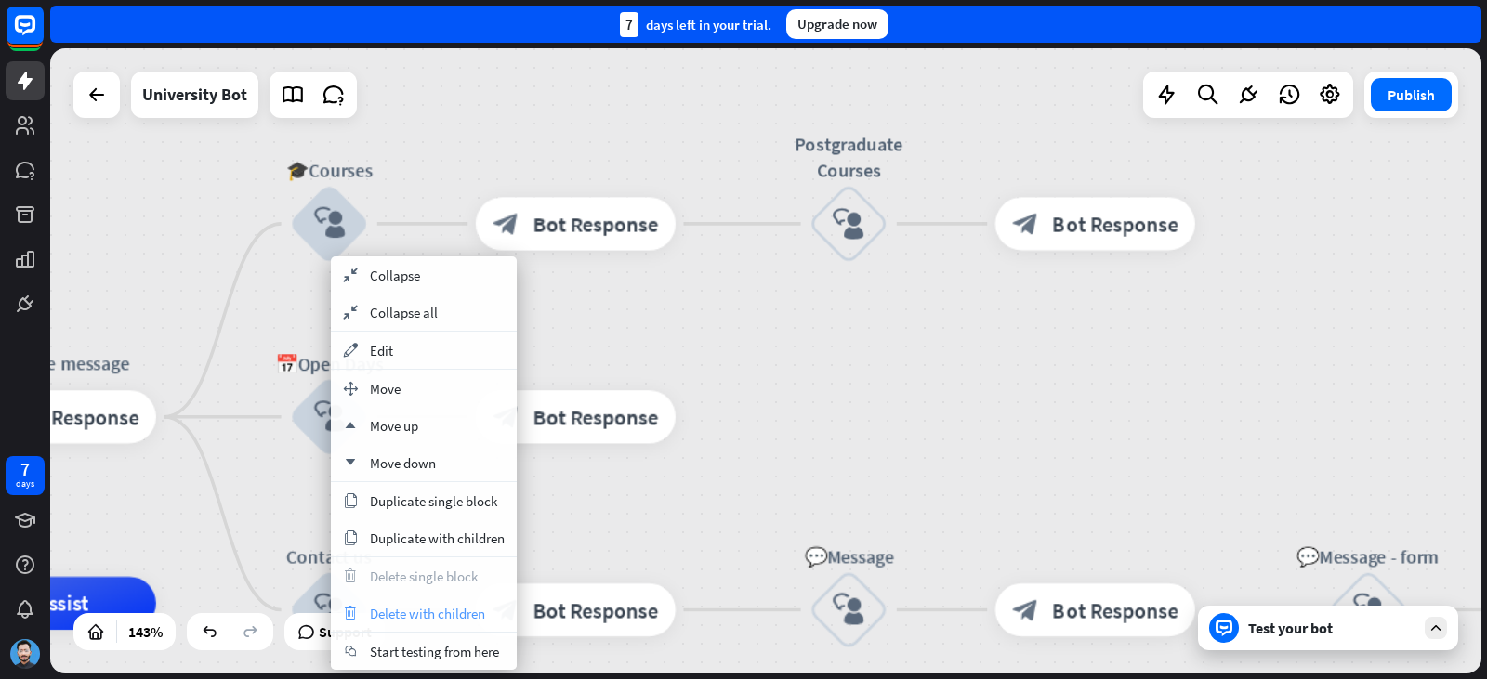
click at [436, 620] on span "Delete with children" at bounding box center [427, 614] width 115 height 18
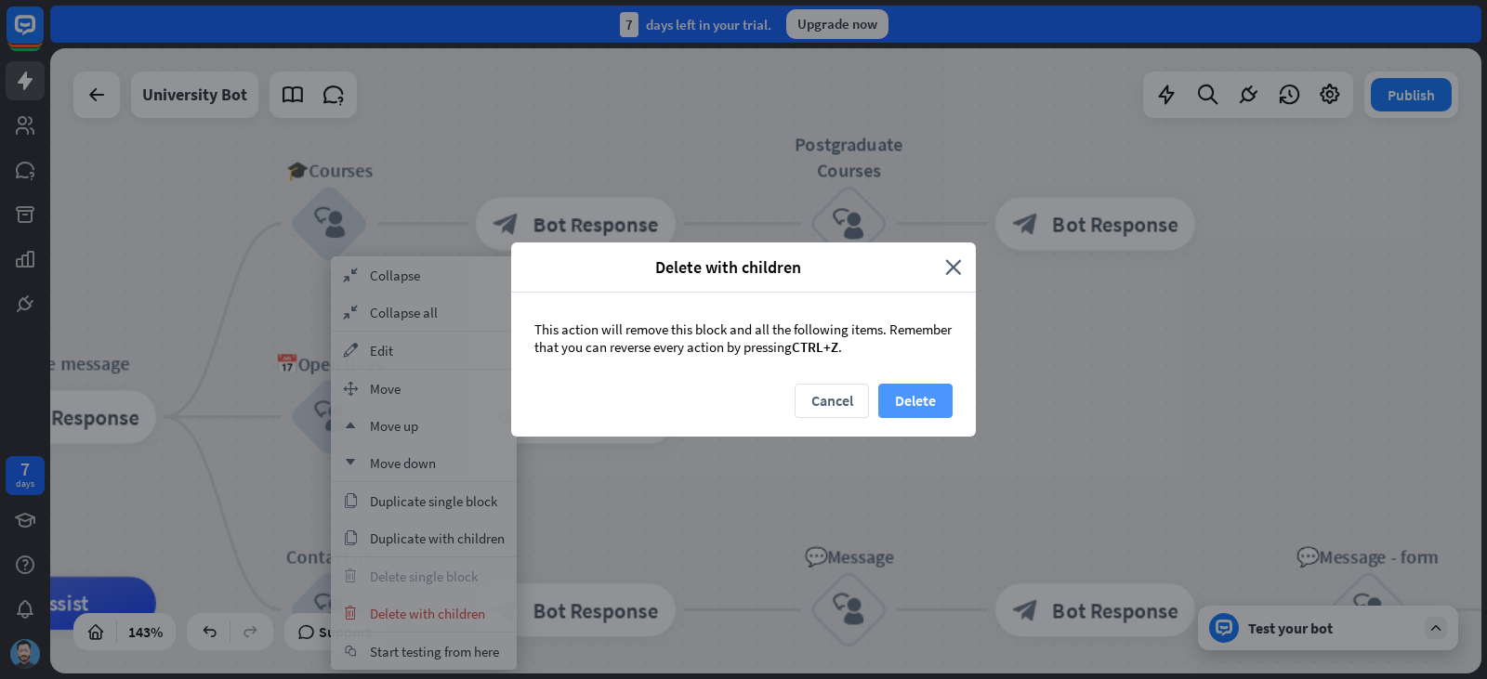
click at [934, 390] on button "Delete" at bounding box center [915, 401] width 74 height 34
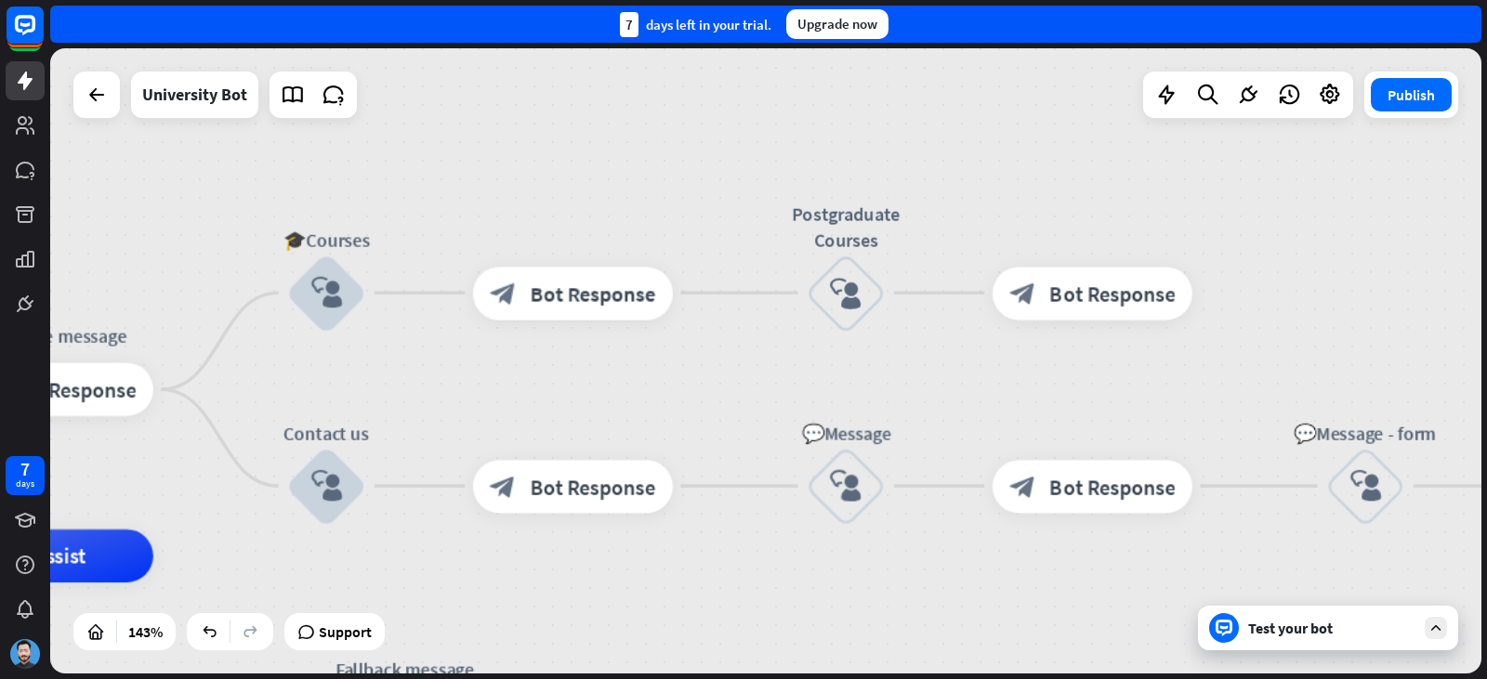
click at [659, 400] on div "home_2 Start point Welcome message block_bot_response Bot Response 🎓Courses blo…" at bounding box center [765, 360] width 1431 height 625
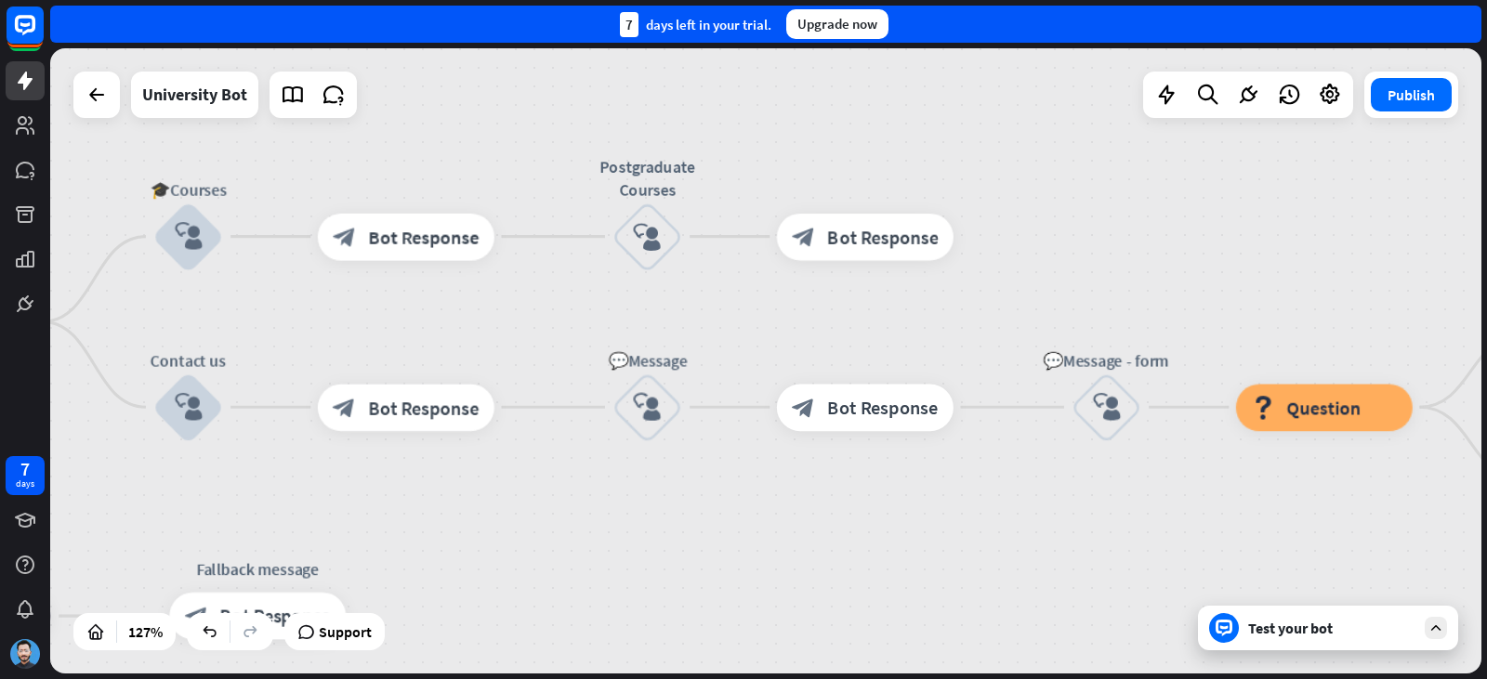
drag, startPoint x: 987, startPoint y: 533, endPoint x: 838, endPoint y: 493, distance: 154.2
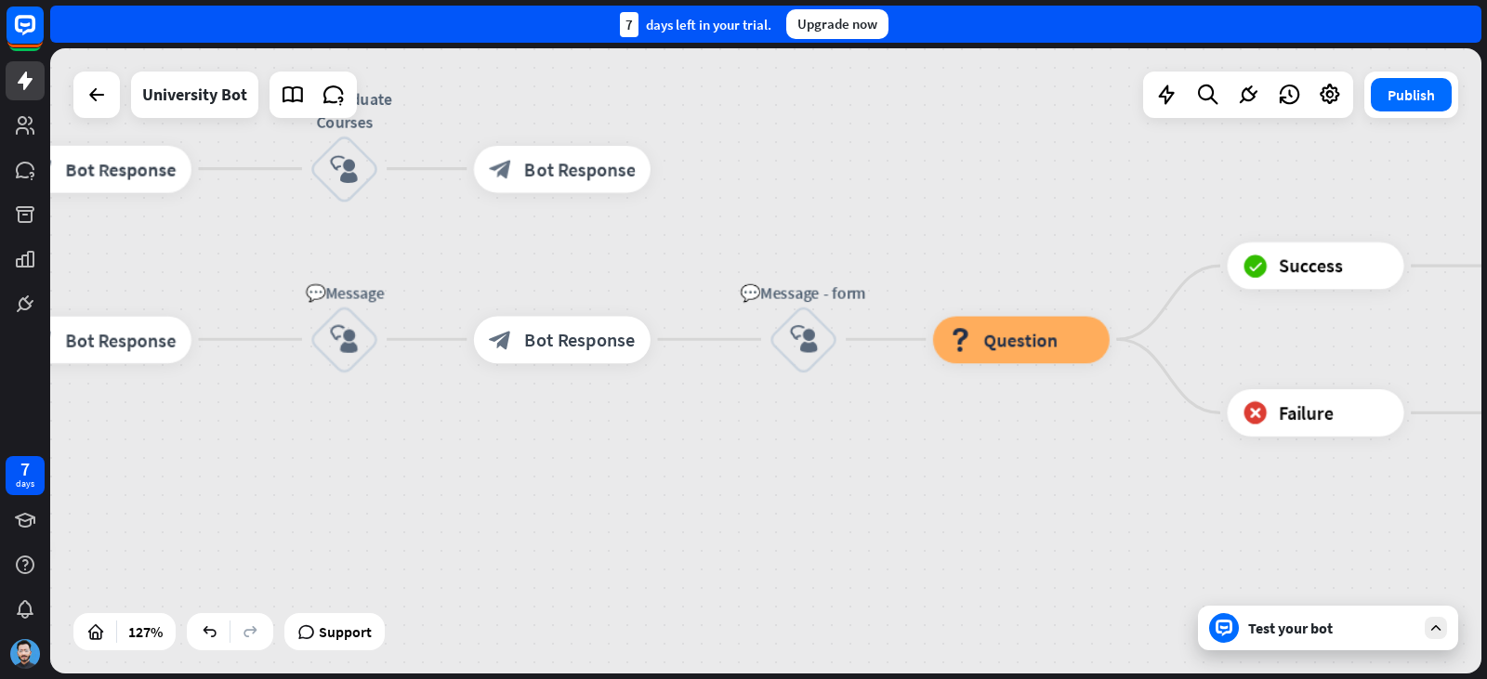
drag, startPoint x: 1146, startPoint y: 562, endPoint x: 800, endPoint y: 498, distance: 351.6
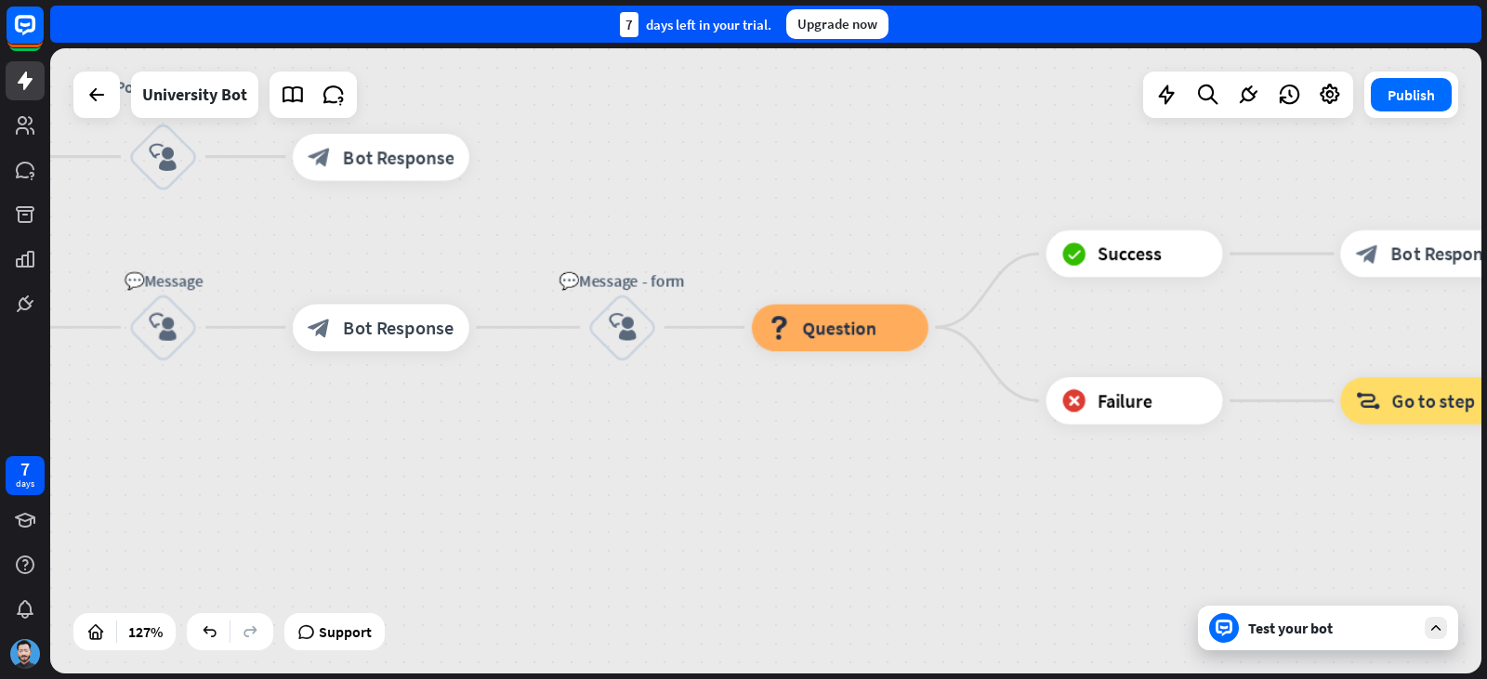
drag, startPoint x: 1082, startPoint y: 505, endPoint x: 861, endPoint y: 519, distance: 220.7
click at [745, 518] on div "home_2 Start point Welcome message block_bot_response Bot Response 🎓Courses blo…" at bounding box center [765, 360] width 1431 height 625
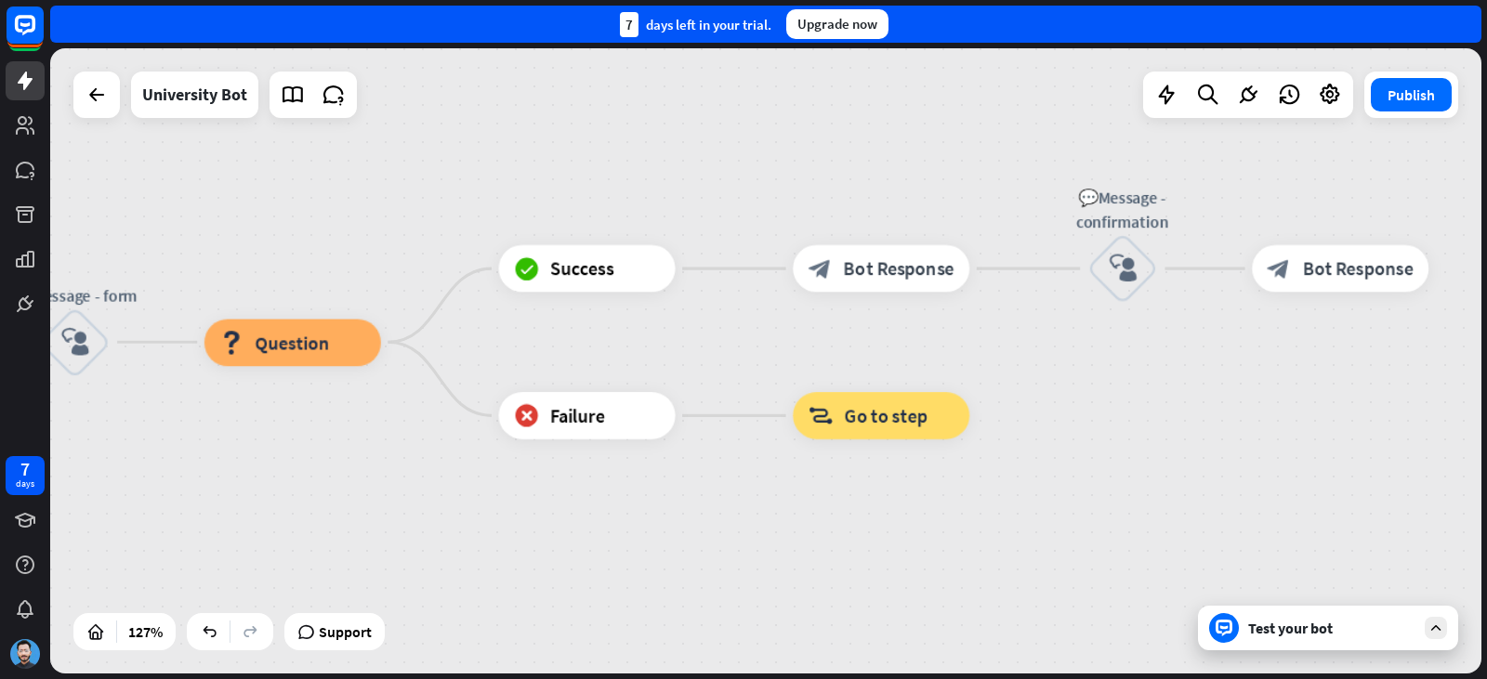
drag, startPoint x: 1195, startPoint y: 516, endPoint x: 1486, endPoint y: 520, distance: 290.9
click at [1486, 520] on div "home_2 Start point Welcome message block_bot_response Bot Response 🎓Courses blo…" at bounding box center [768, 363] width 1437 height 631
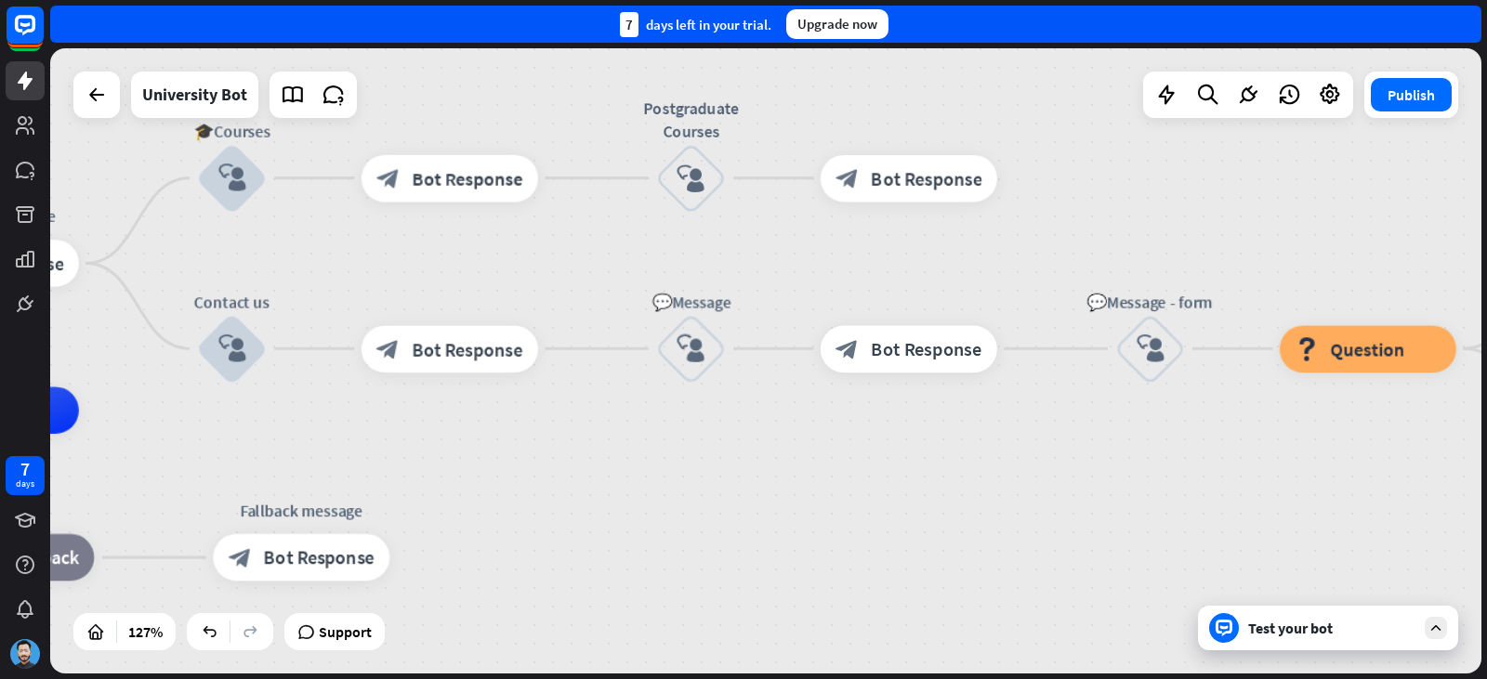
drag, startPoint x: 1005, startPoint y: 536, endPoint x: 1389, endPoint y: 533, distance: 383.8
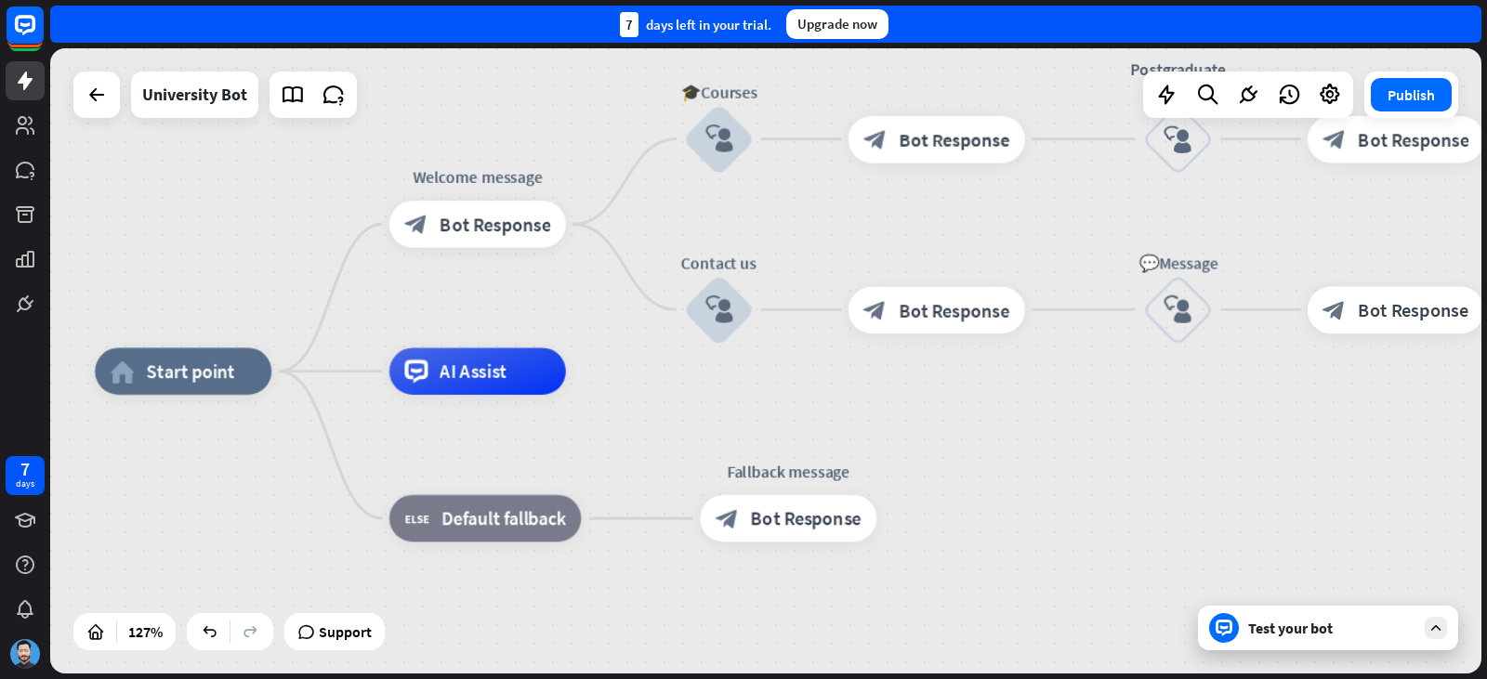
drag, startPoint x: 718, startPoint y: 549, endPoint x: 1103, endPoint y: 511, distance: 386.6
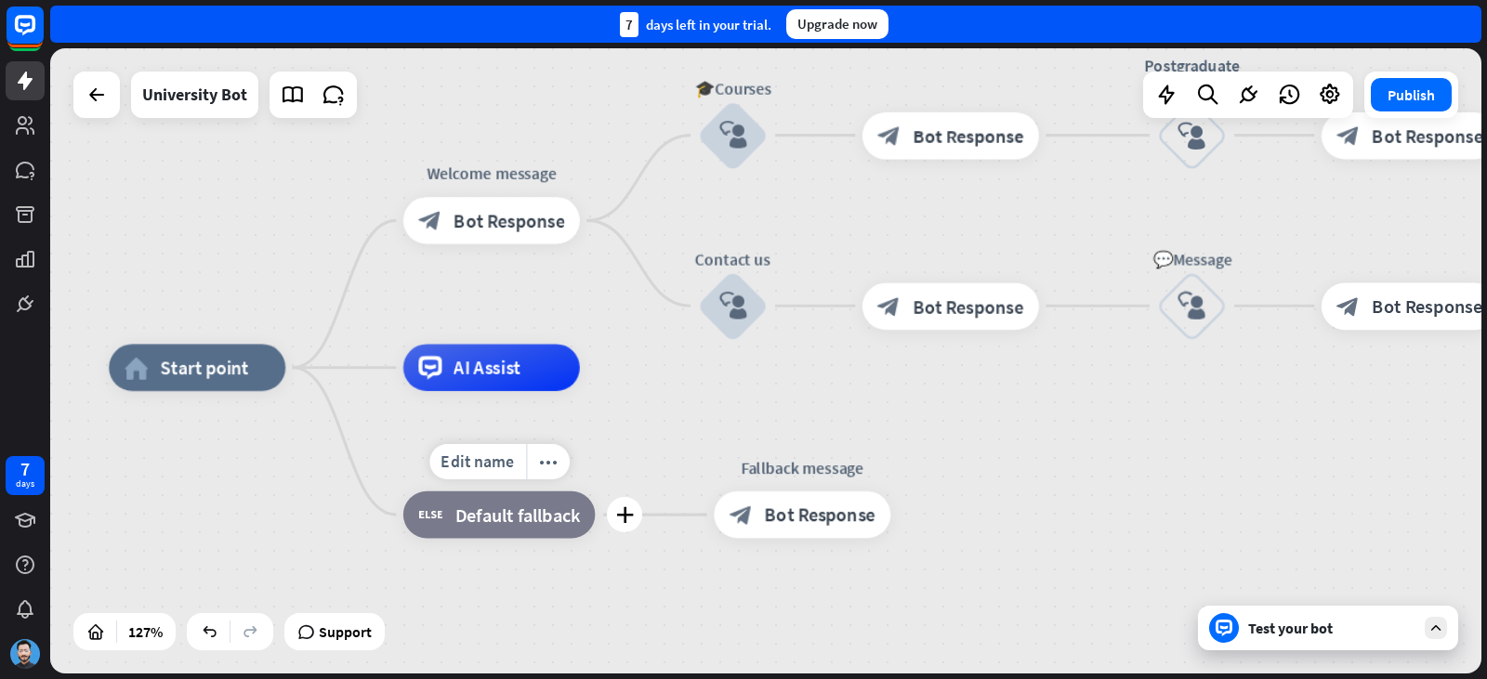
drag, startPoint x: 546, startPoint y: 532, endPoint x: 560, endPoint y: 502, distance: 32.8
click at [560, 502] on div "block_fallback Default fallback" at bounding box center [498, 515] width 191 height 47
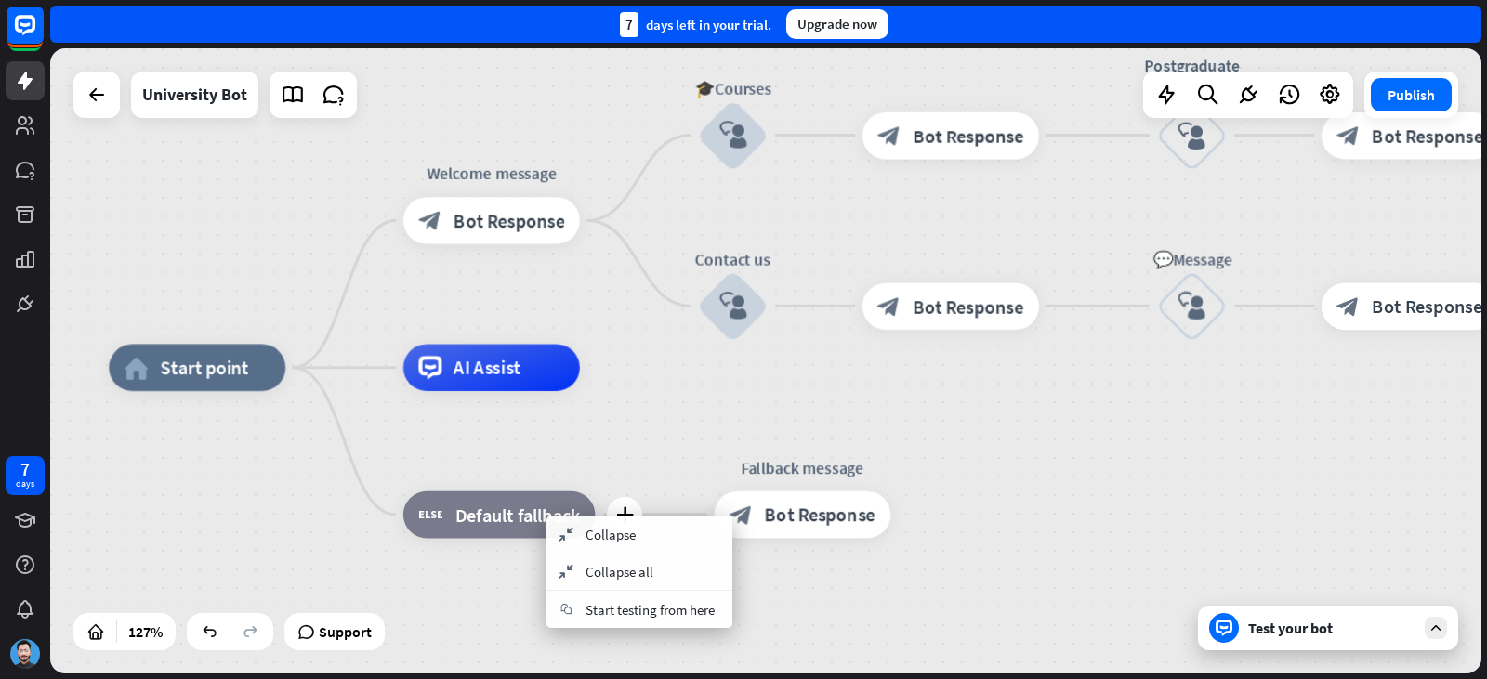
click at [476, 539] on div "plus block_fallback Default fallback" at bounding box center [498, 515] width 191 height 47
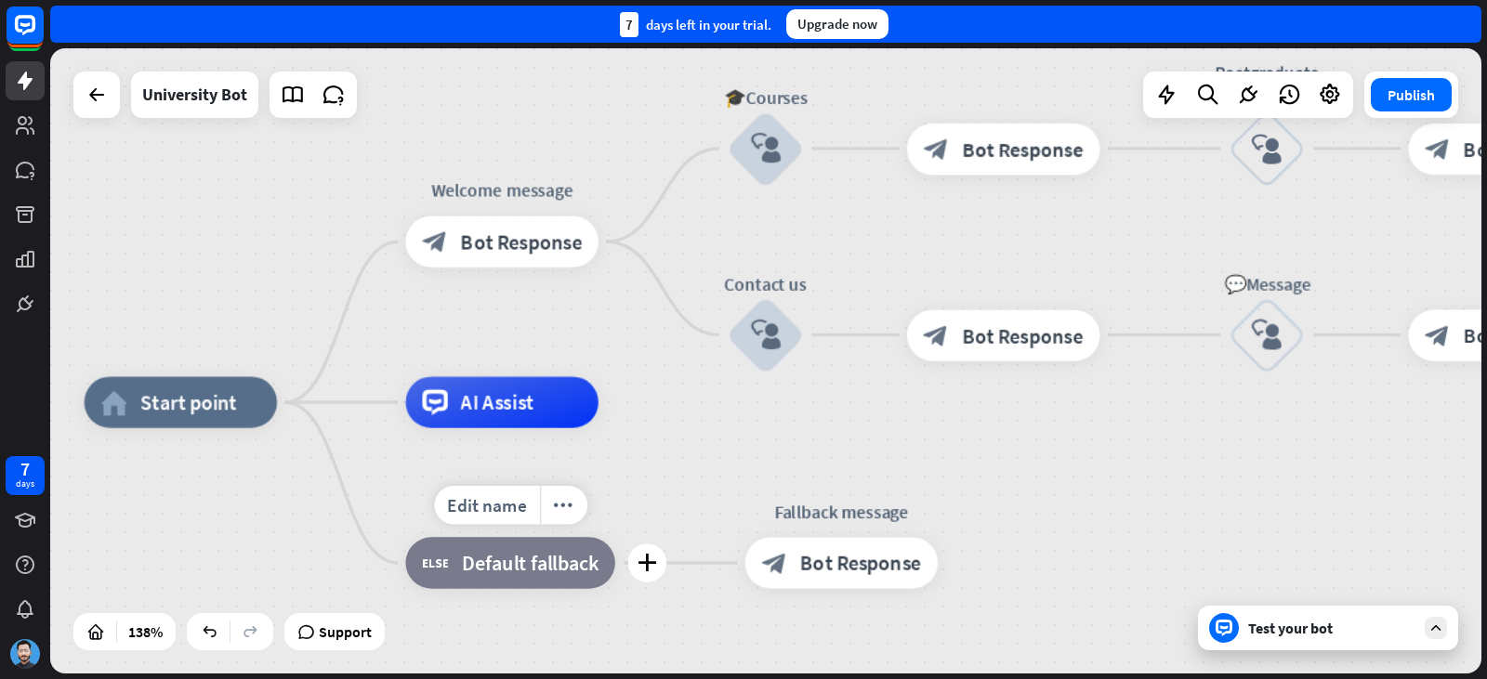
drag, startPoint x: 679, startPoint y: 473, endPoint x: 580, endPoint y: 568, distance: 137.4
click at [560, 572] on div "Edit name more_horiz plus block_fallback Default fallback" at bounding box center [509, 562] width 209 height 51
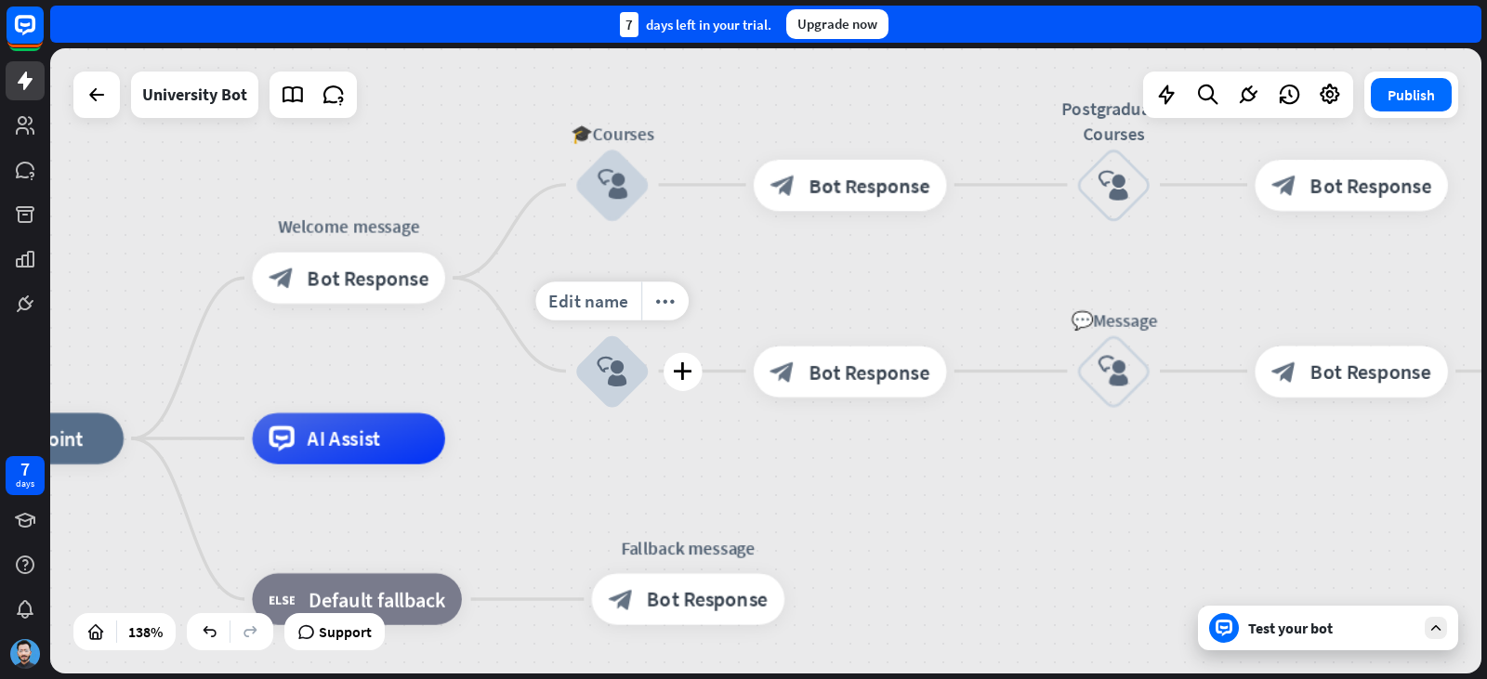
drag, startPoint x: 699, startPoint y: 478, endPoint x: 618, endPoint y: 439, distance: 89.8
click at [578, 410] on div "Edit name more_horiz plus Contact us block_user_input" at bounding box center [611, 371] width 77 height 77
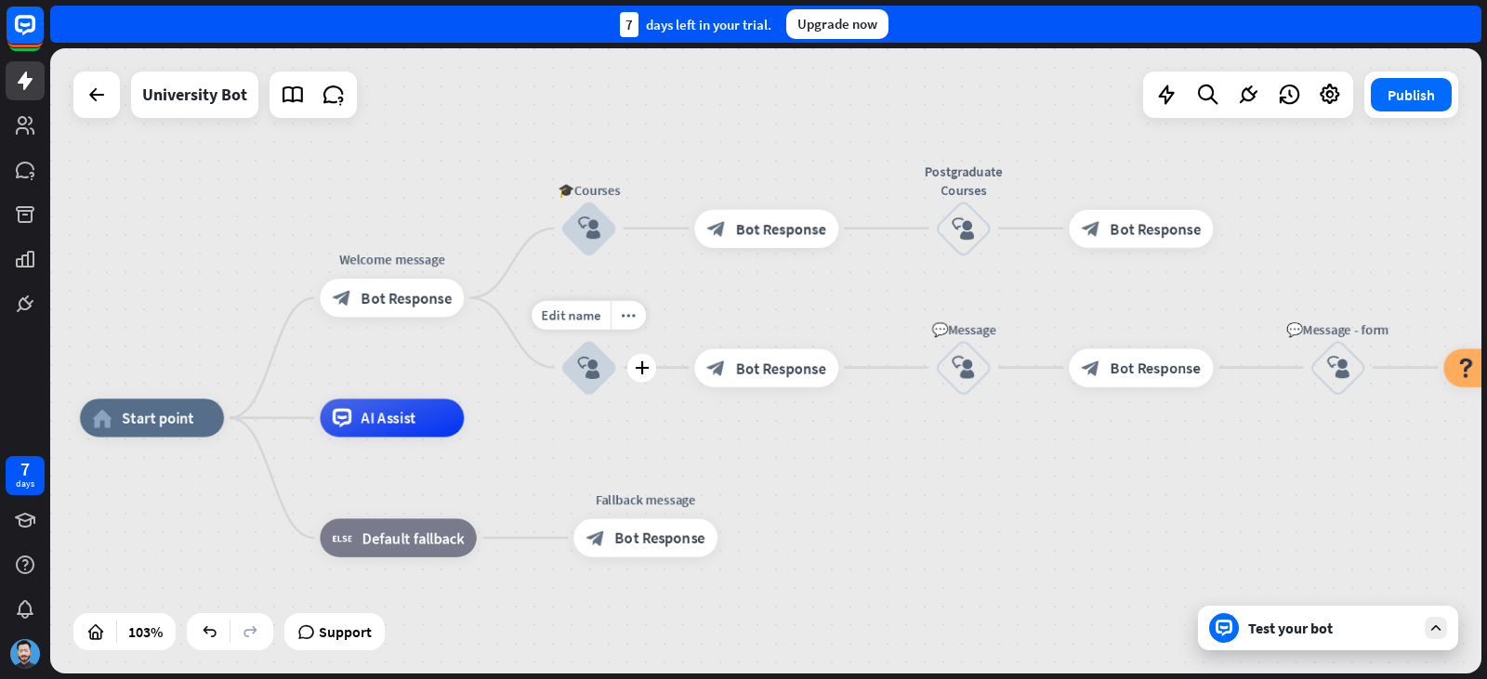
click at [593, 371] on icon "block_user_input" at bounding box center [588, 367] width 23 height 23
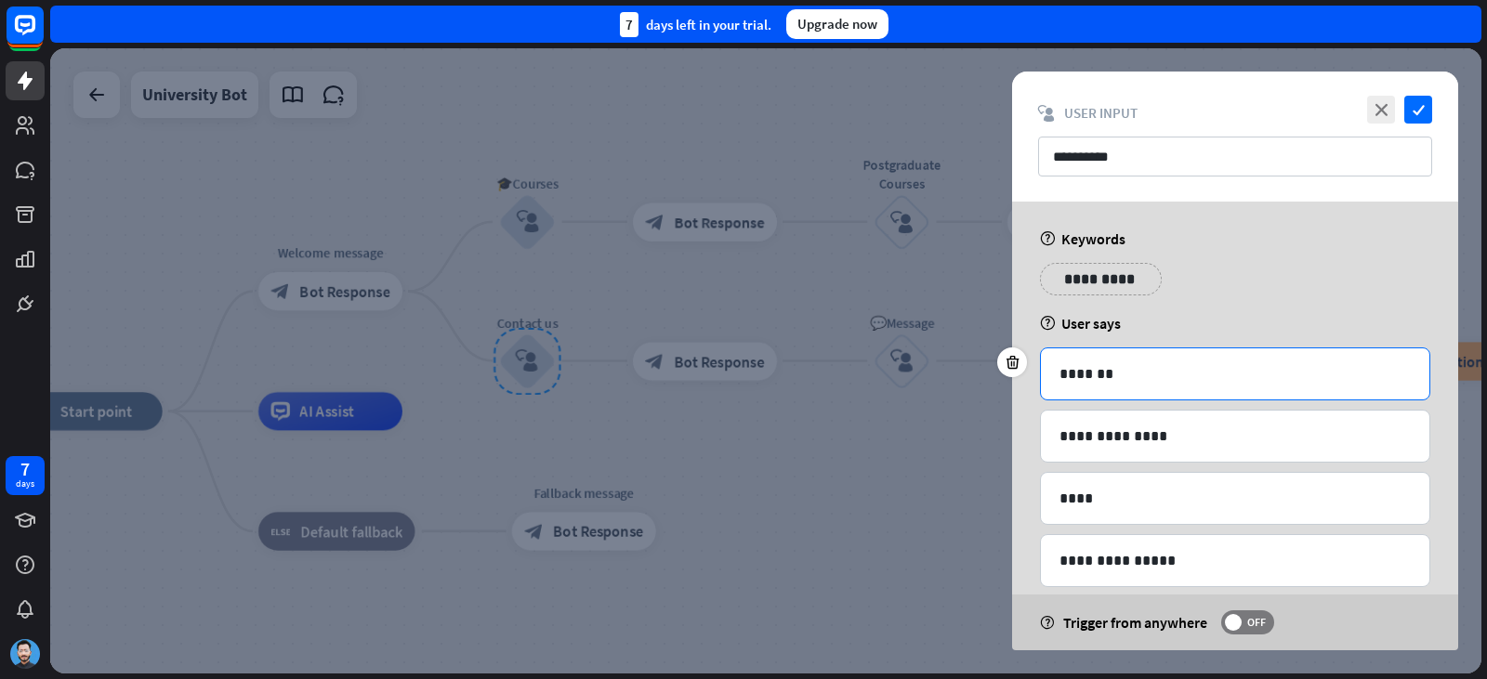
click at [1206, 369] on p "*******" at bounding box center [1234, 373] width 351 height 23
click at [1012, 357] on icon at bounding box center [1013, 362] width 18 height 17
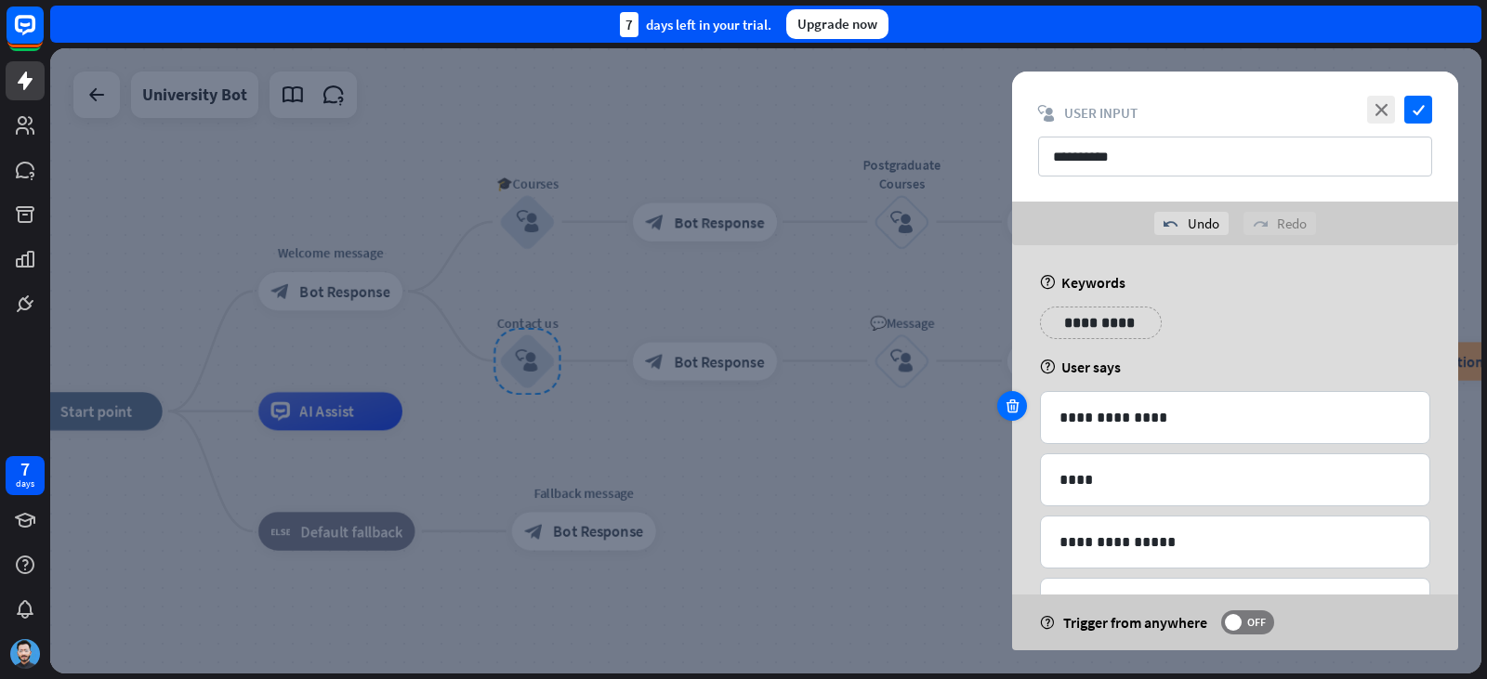
click at [1009, 414] on div at bounding box center [1012, 406] width 30 height 30
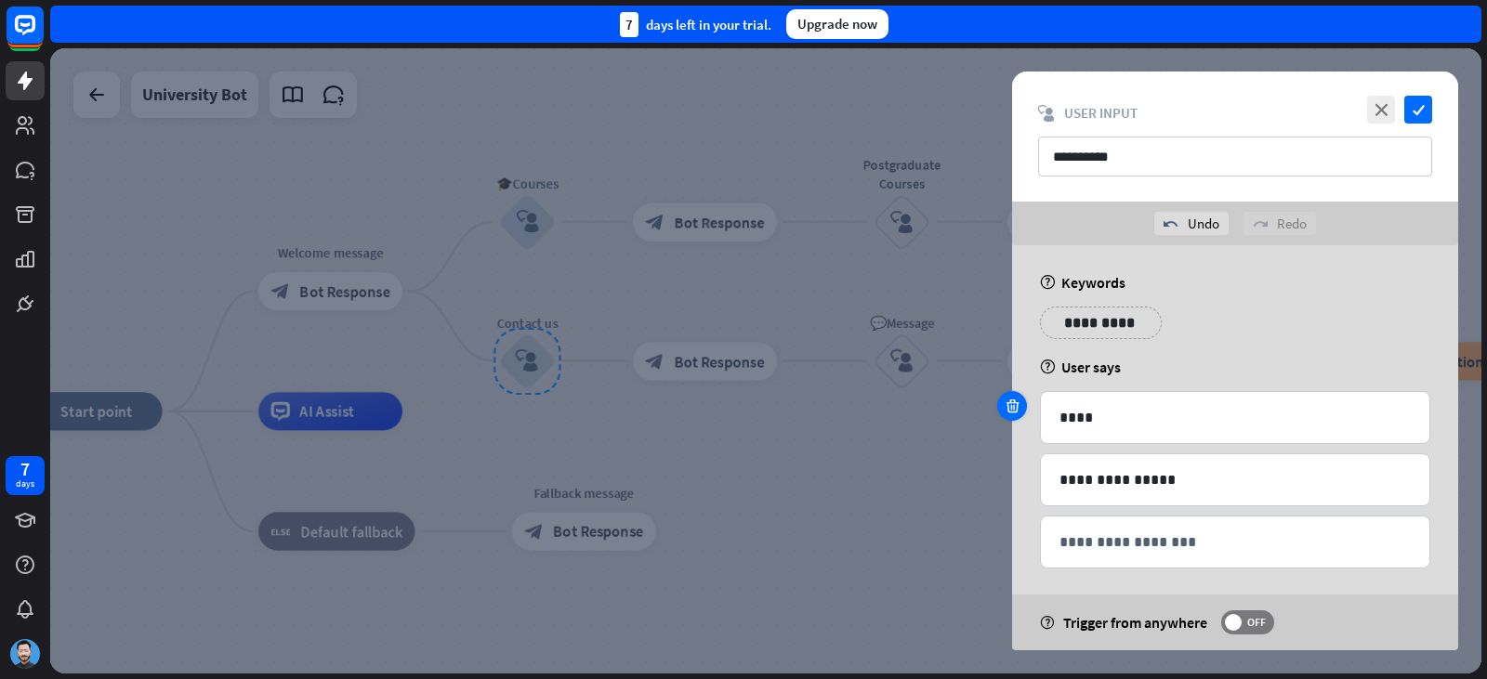
click at [1012, 414] on icon at bounding box center [1013, 406] width 18 height 17
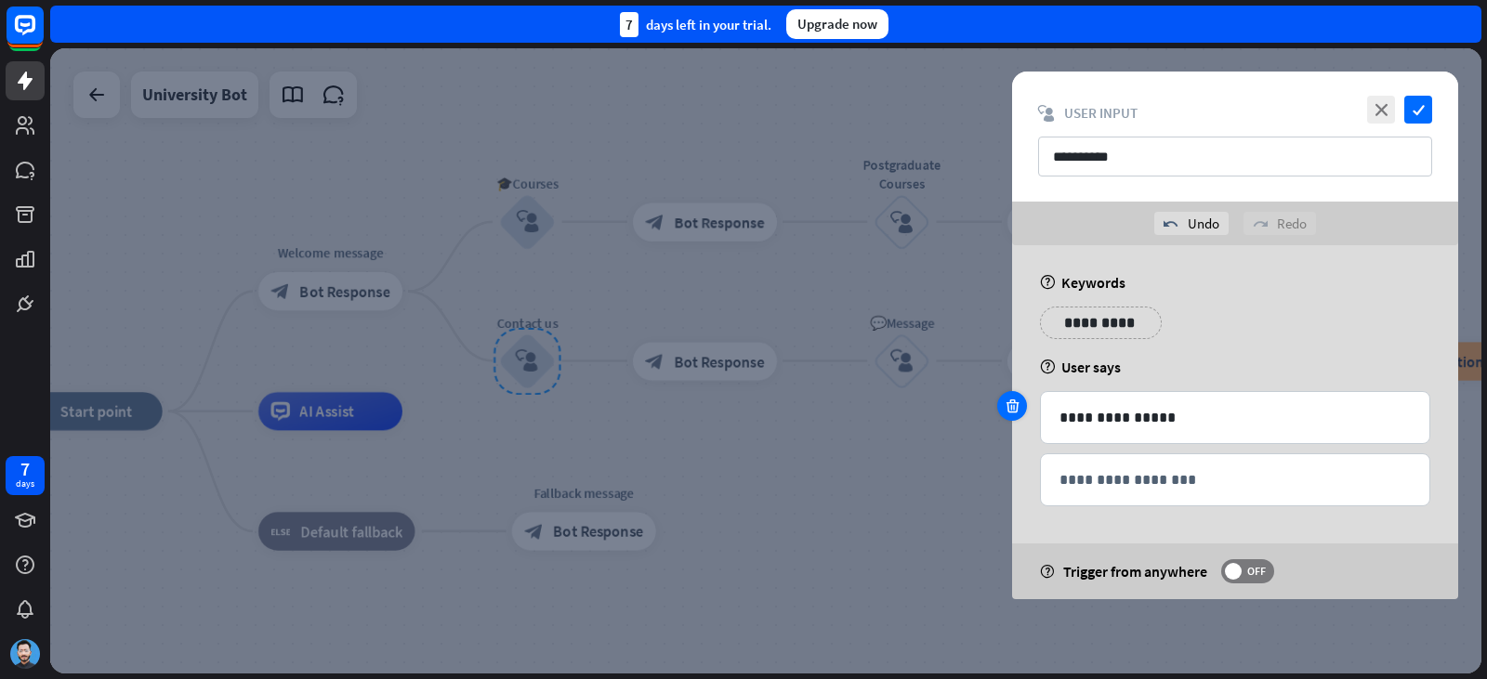
click at [1012, 414] on icon at bounding box center [1013, 406] width 18 height 17
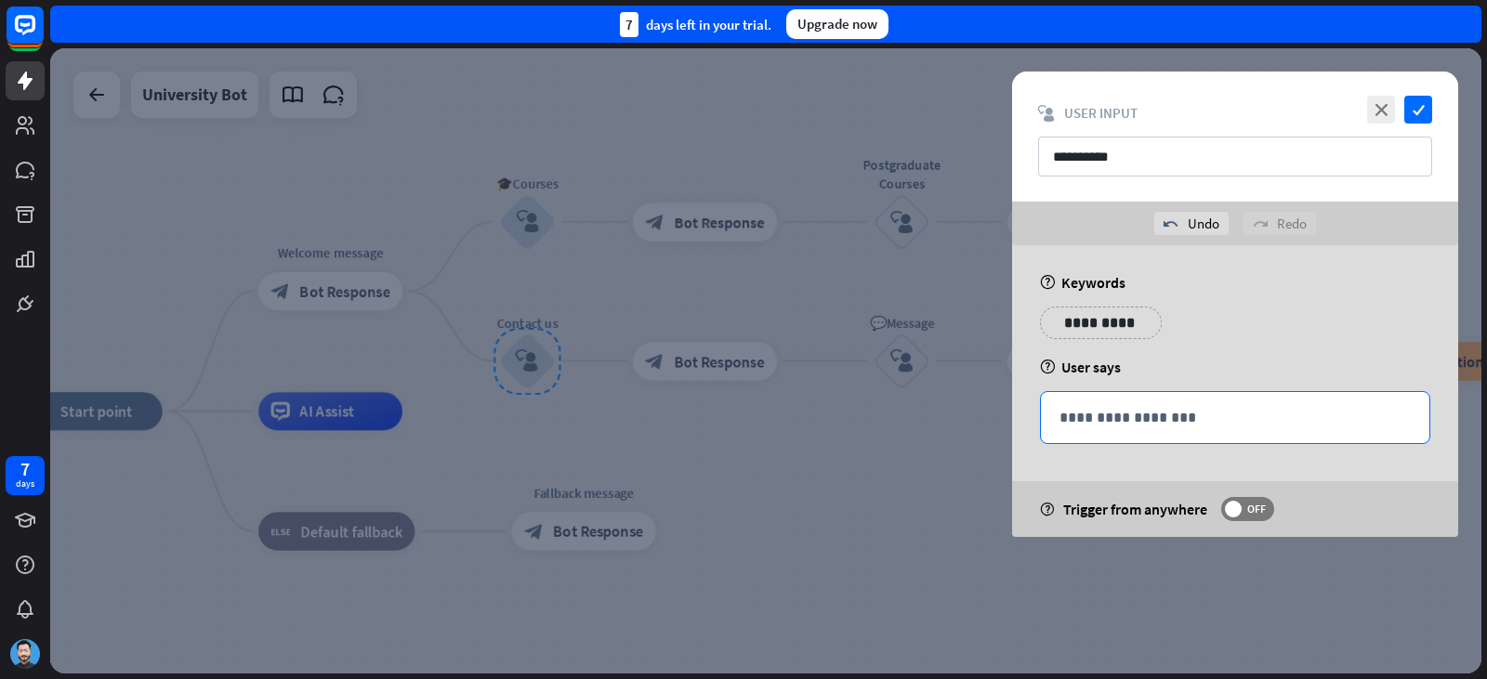
click at [1145, 427] on p "**********" at bounding box center [1234, 417] width 351 height 23
click at [1279, 515] on div "help Trigger from anywhere OFF" at bounding box center [1235, 509] width 446 height 56
click at [1240, 509] on span at bounding box center [1233, 509] width 17 height 17
click at [1259, 417] on p "**********" at bounding box center [1234, 417] width 351 height 23
click at [1263, 506] on span at bounding box center [1262, 509] width 17 height 17
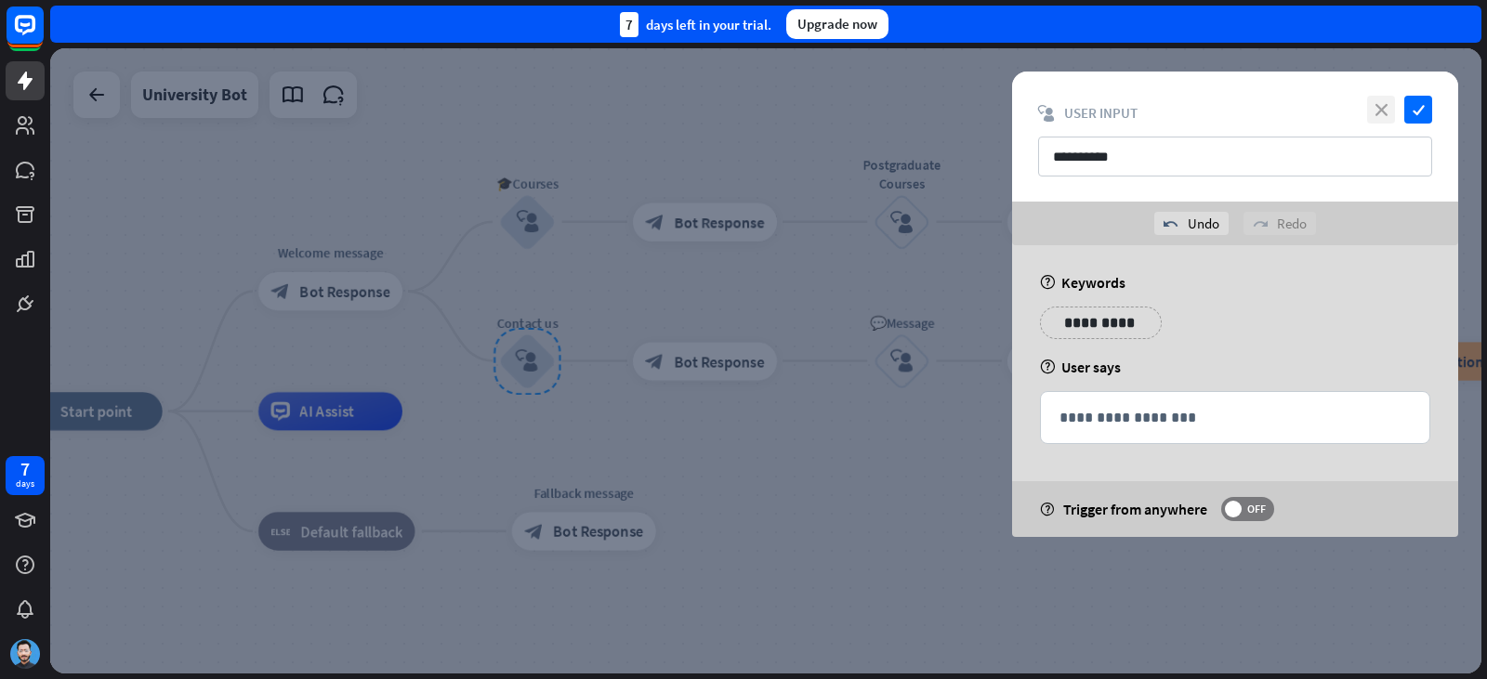
click at [1384, 112] on icon "close" at bounding box center [1381, 110] width 28 height 28
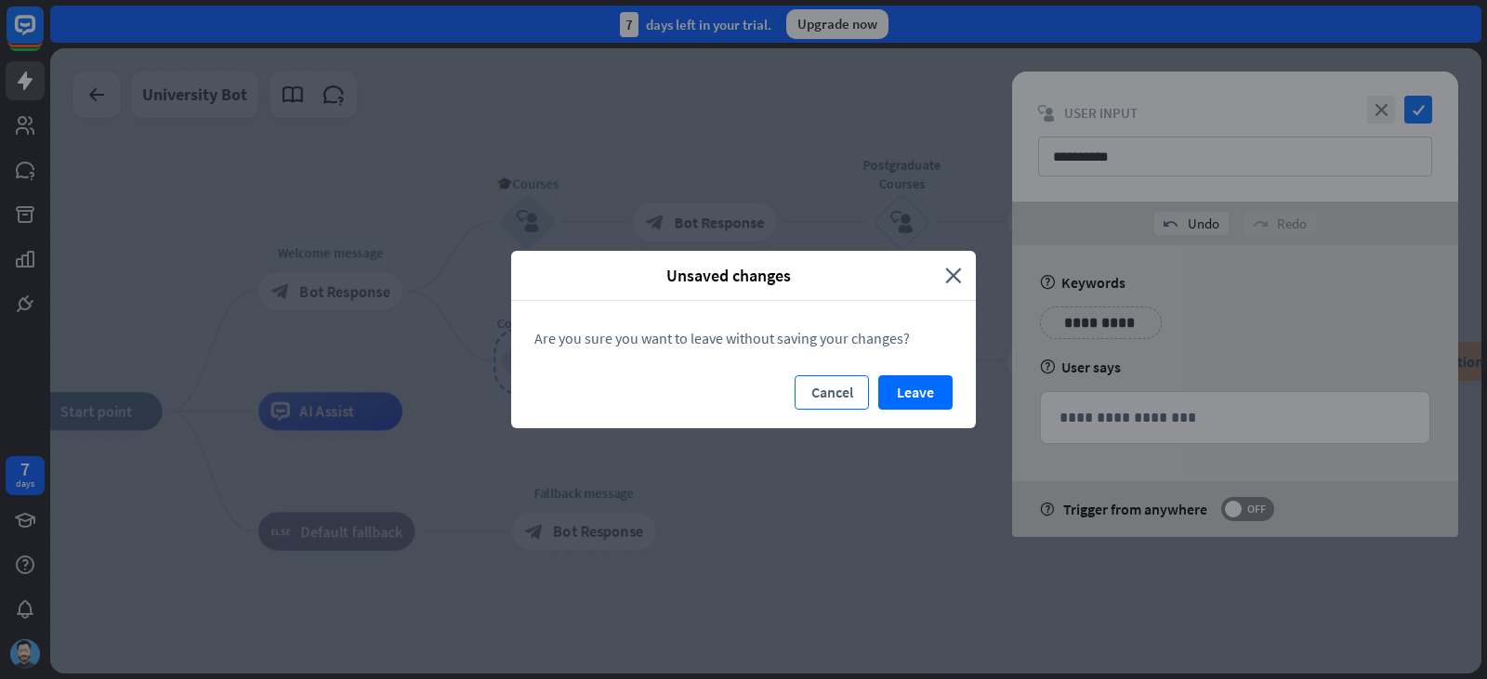
click at [824, 392] on button "Cancel" at bounding box center [832, 392] width 74 height 34
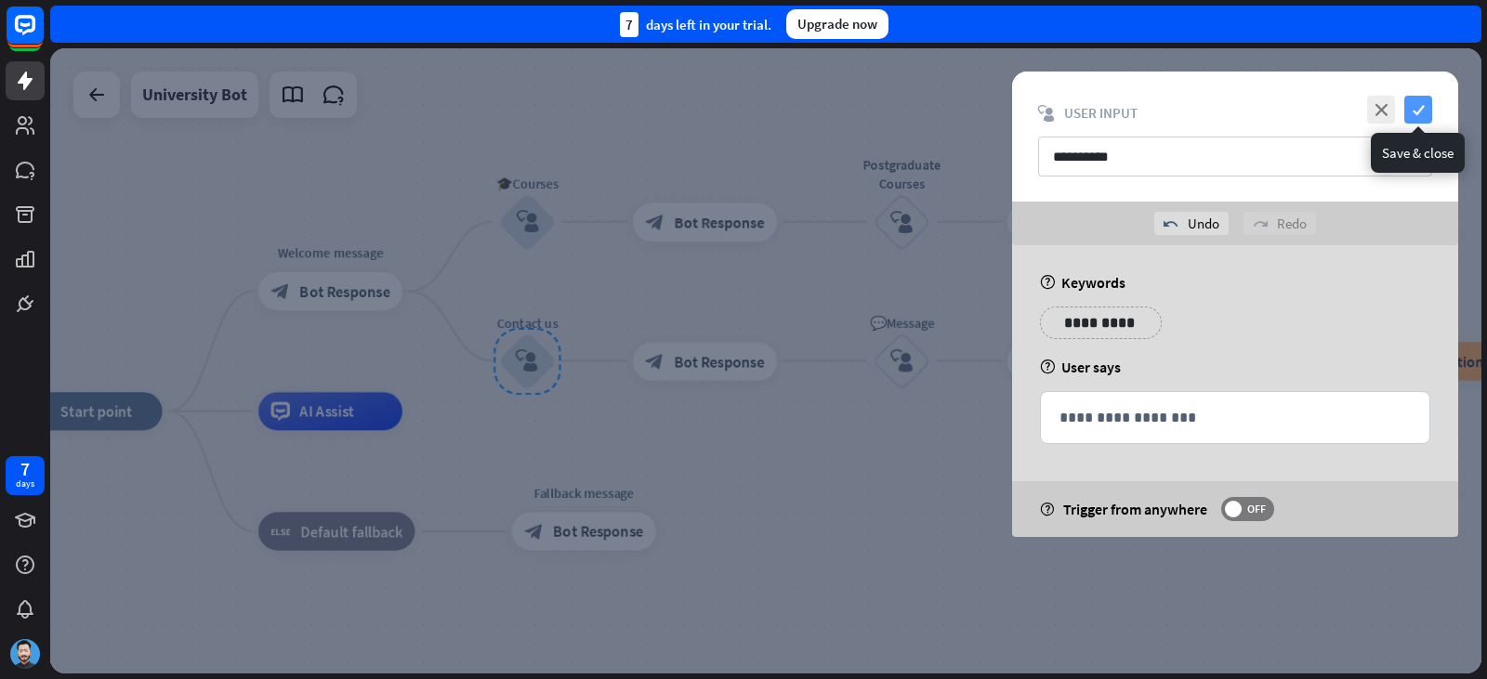
click at [1409, 119] on icon "check" at bounding box center [1418, 110] width 28 height 28
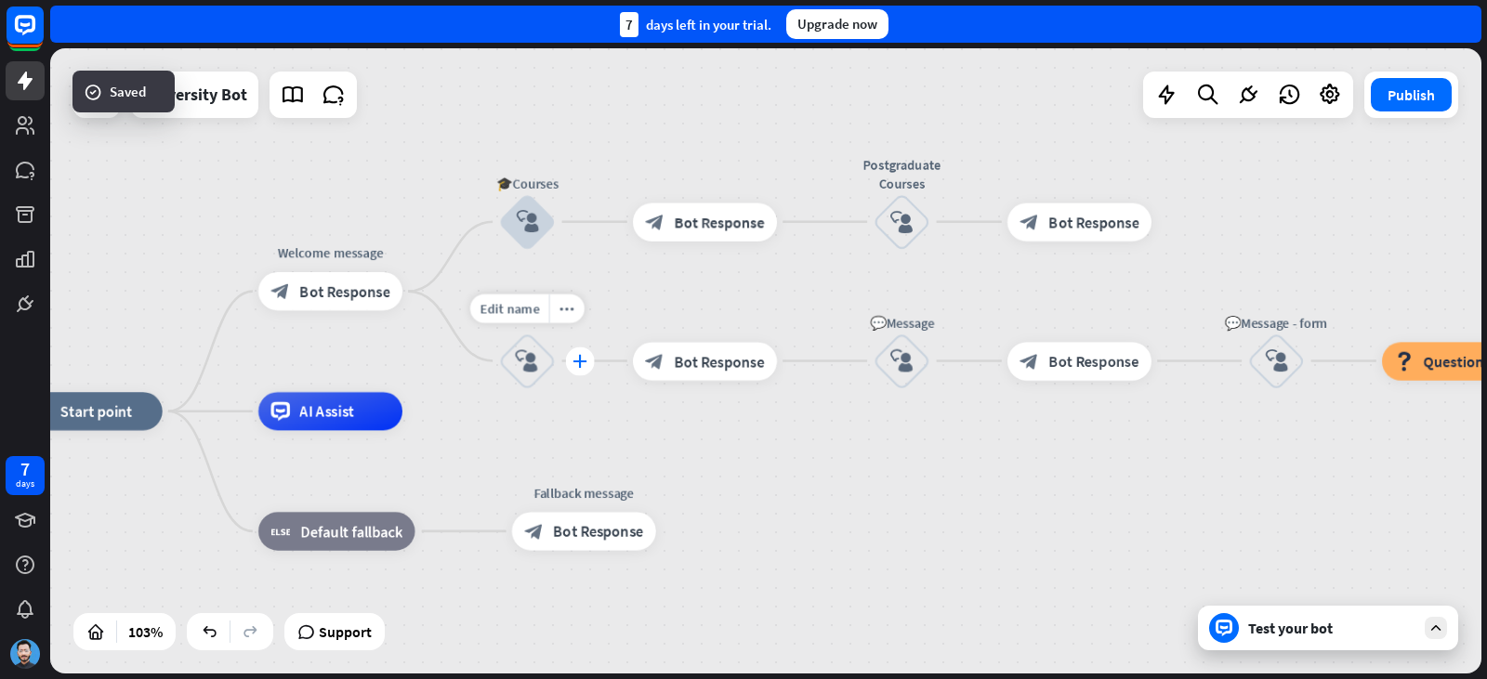
click at [572, 363] on icon "plus" at bounding box center [579, 360] width 14 height 13
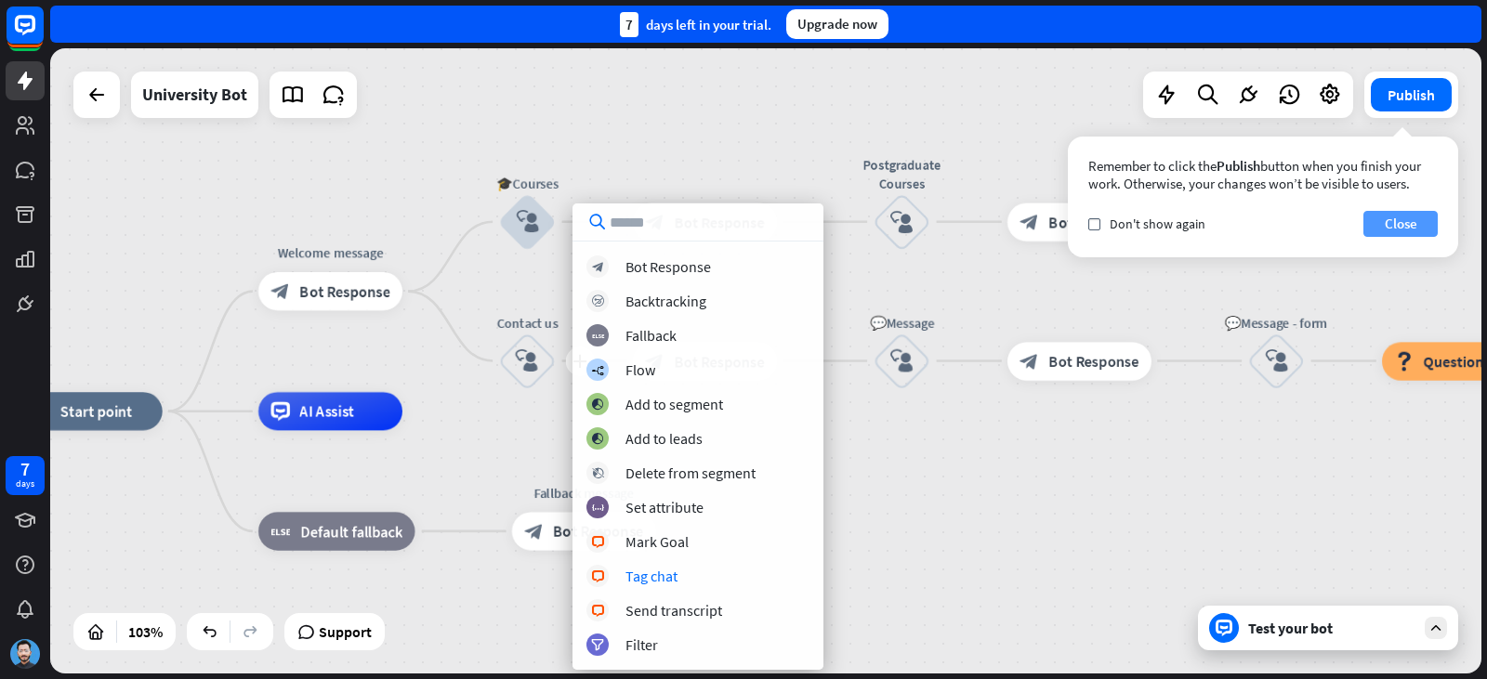
click at [1424, 220] on button "Close" at bounding box center [1400, 224] width 74 height 26
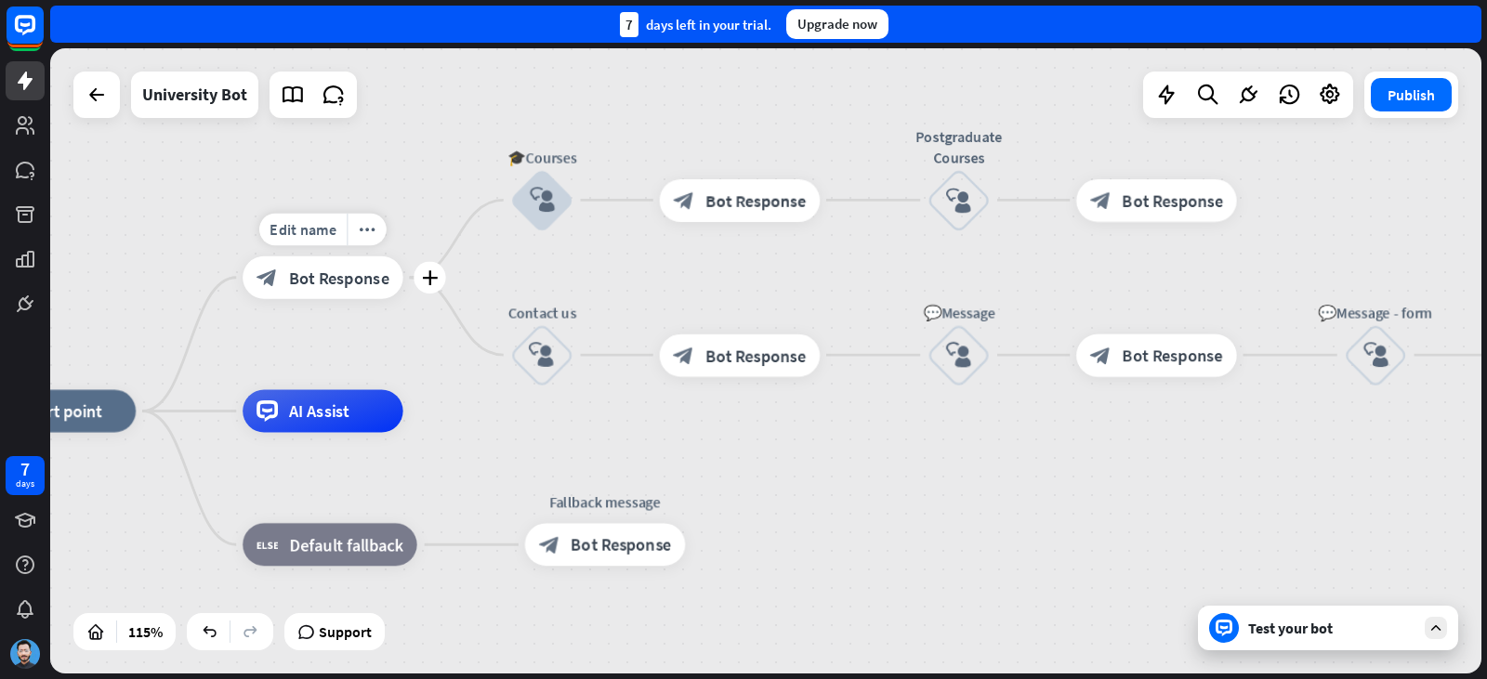
click at [343, 260] on div "block_bot_response Bot Response" at bounding box center [323, 277] width 161 height 43
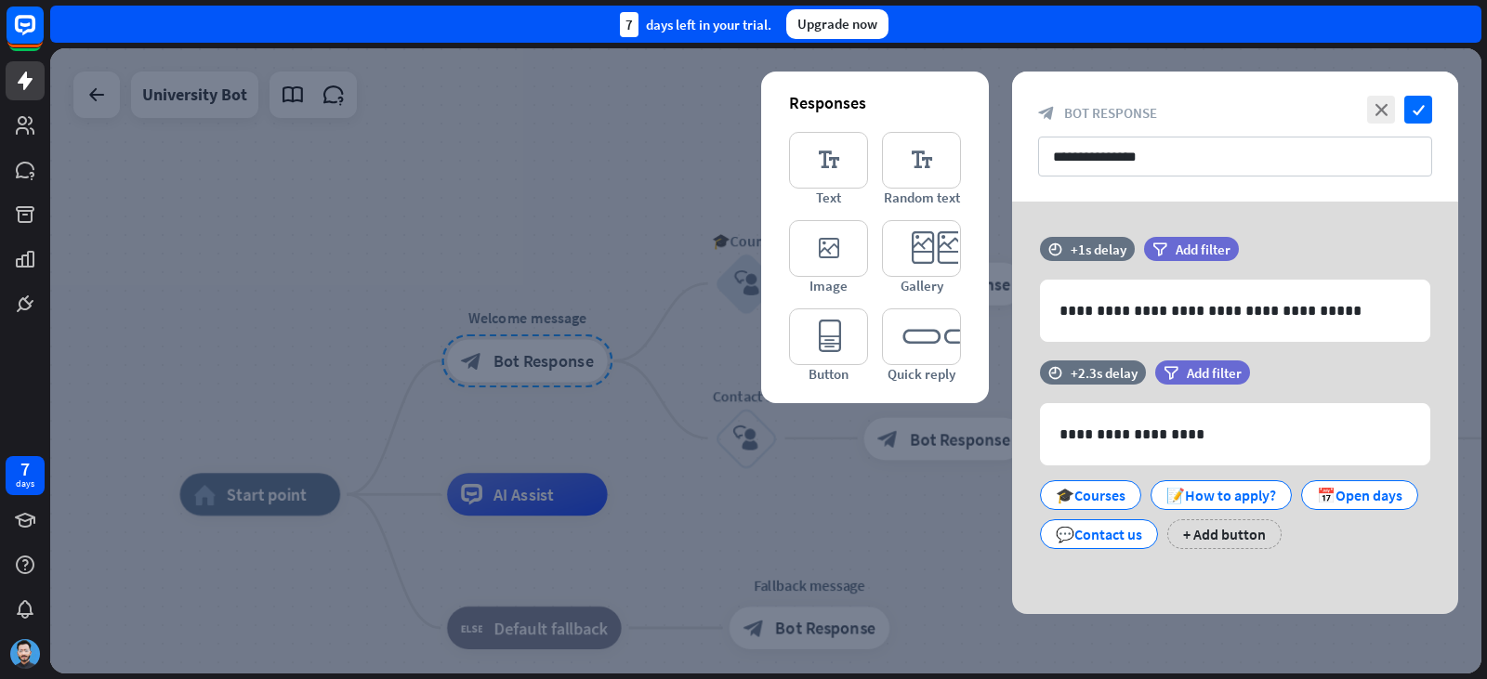
drag, startPoint x: 944, startPoint y: 449, endPoint x: 726, endPoint y: 493, distance: 222.7
click at [931, 455] on div at bounding box center [765, 360] width 1431 height 625
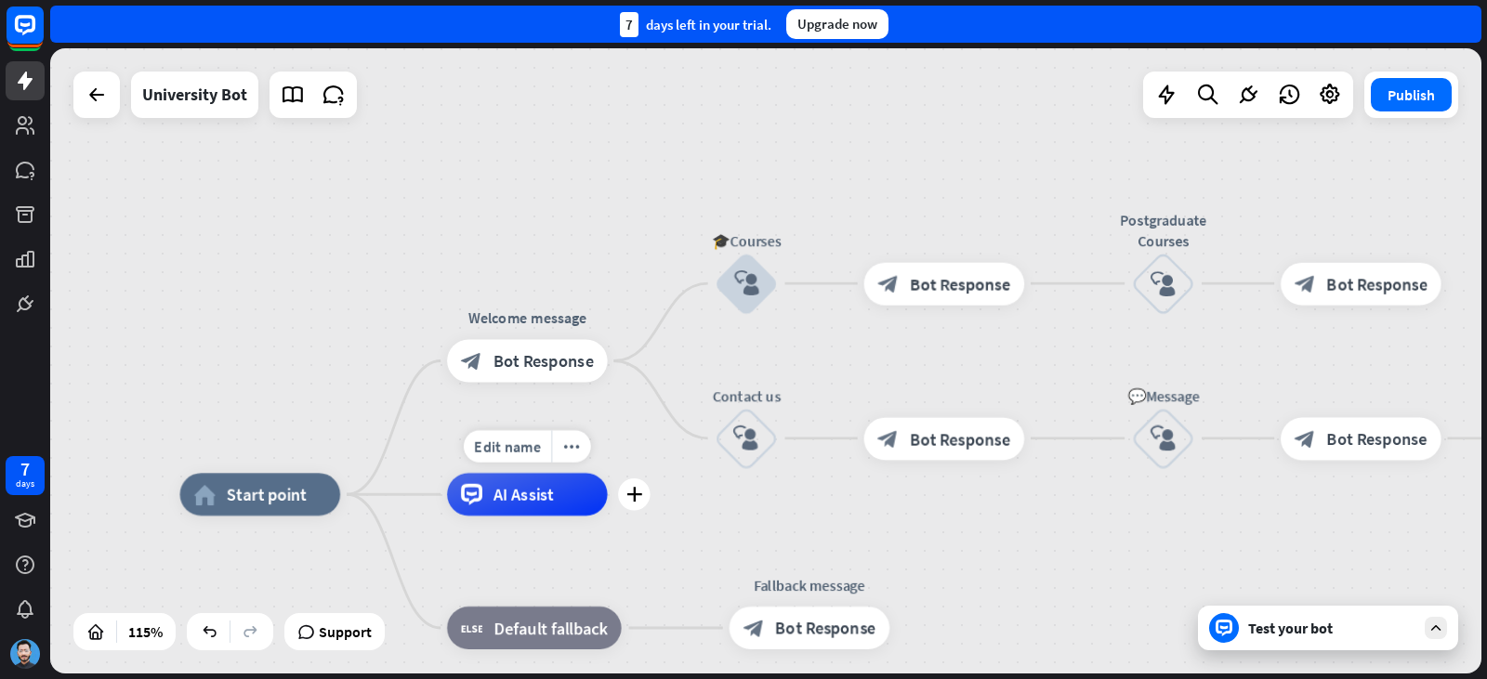
click at [484, 494] on div "AI Assist" at bounding box center [527, 494] width 161 height 43
drag, startPoint x: 610, startPoint y: 499, endPoint x: 633, endPoint y: 505, distance: 23.9
click at [607, 501] on div "Edit name more_horiz plus AI Assist" at bounding box center [526, 495] width 161 height 43
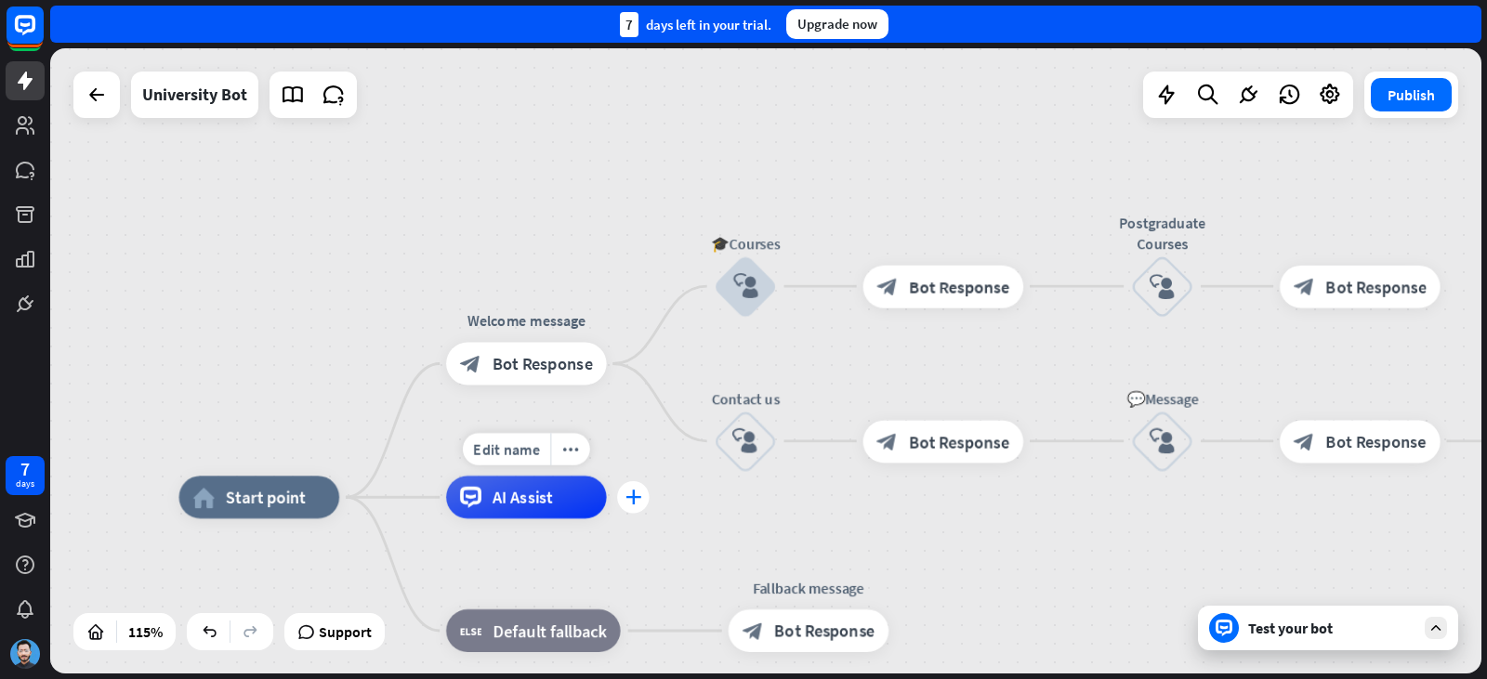
click at [635, 505] on icon "plus" at bounding box center [633, 497] width 16 height 15
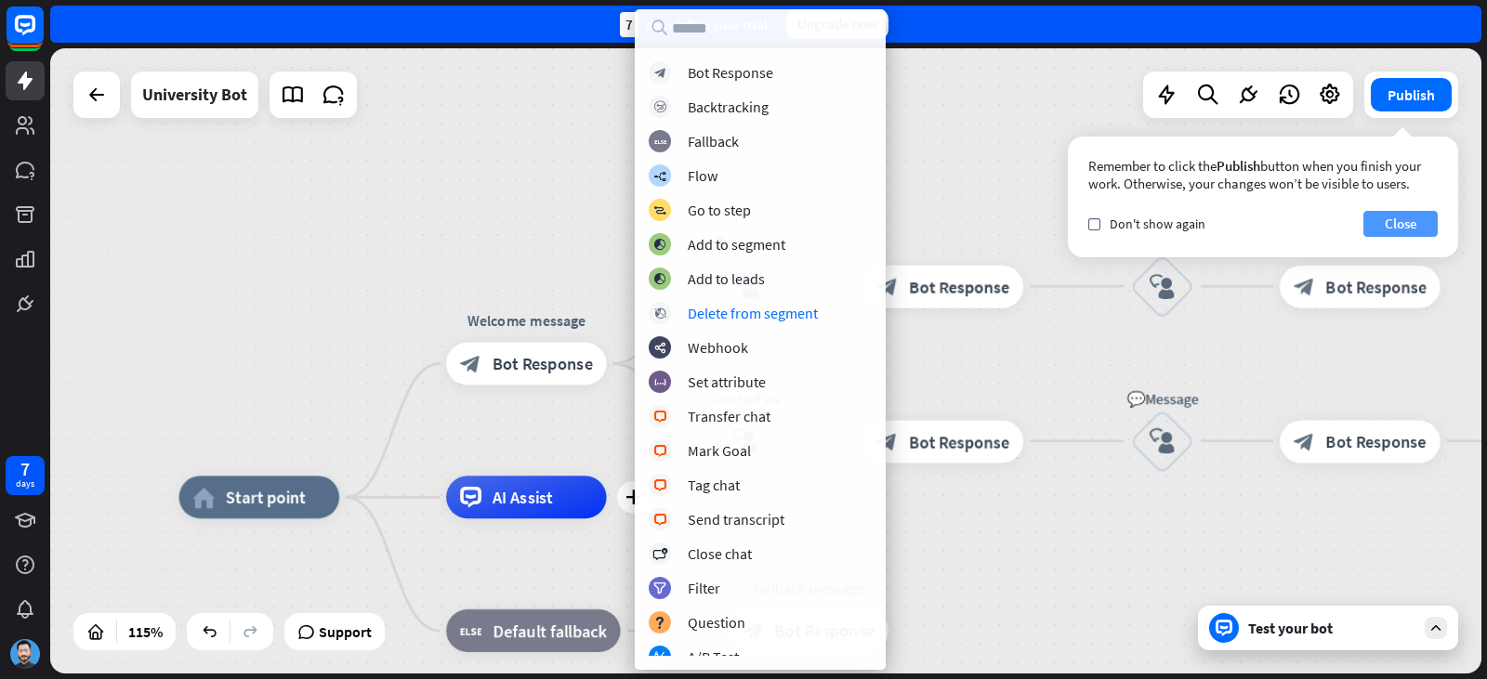
drag, startPoint x: 1411, startPoint y: 233, endPoint x: 1393, endPoint y: 235, distance: 17.8
click at [1410, 232] on button "Close" at bounding box center [1400, 224] width 74 height 26
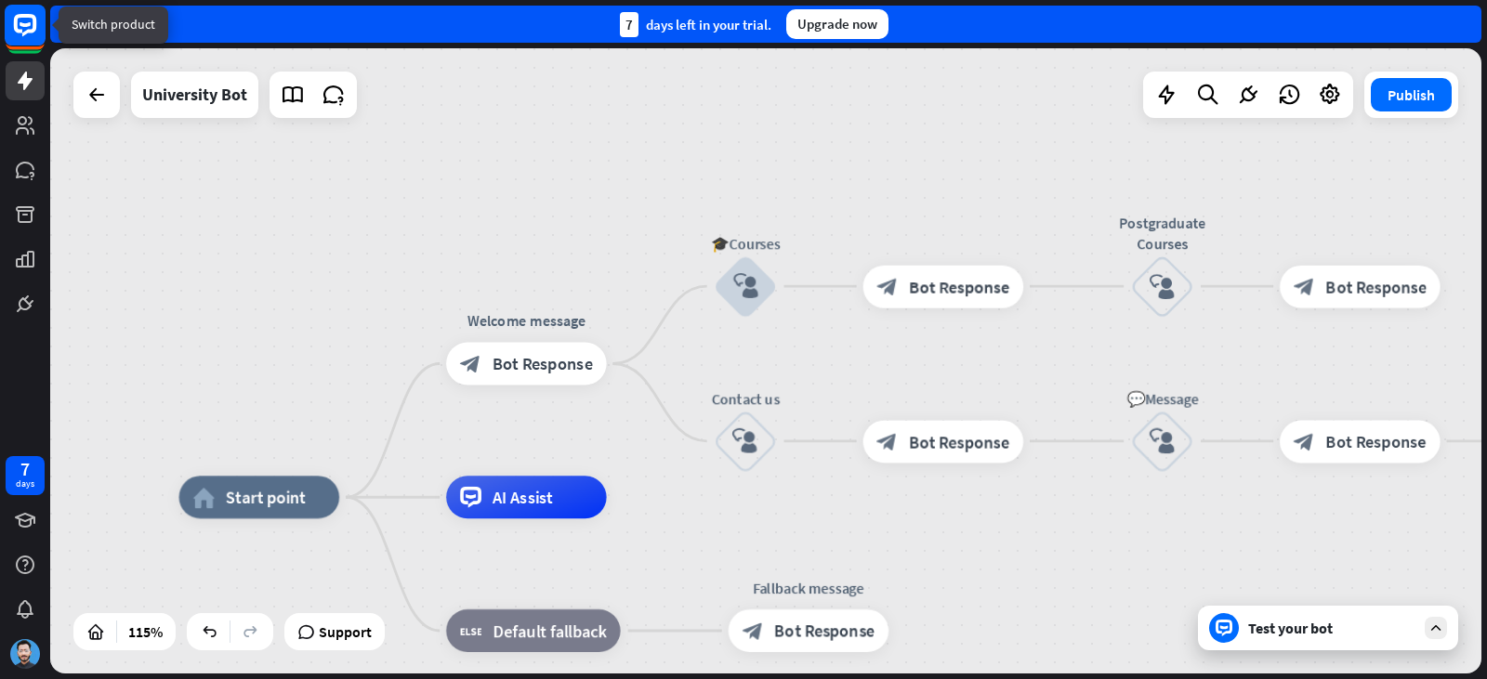
click at [21, 39] on rect at bounding box center [25, 25] width 41 height 41
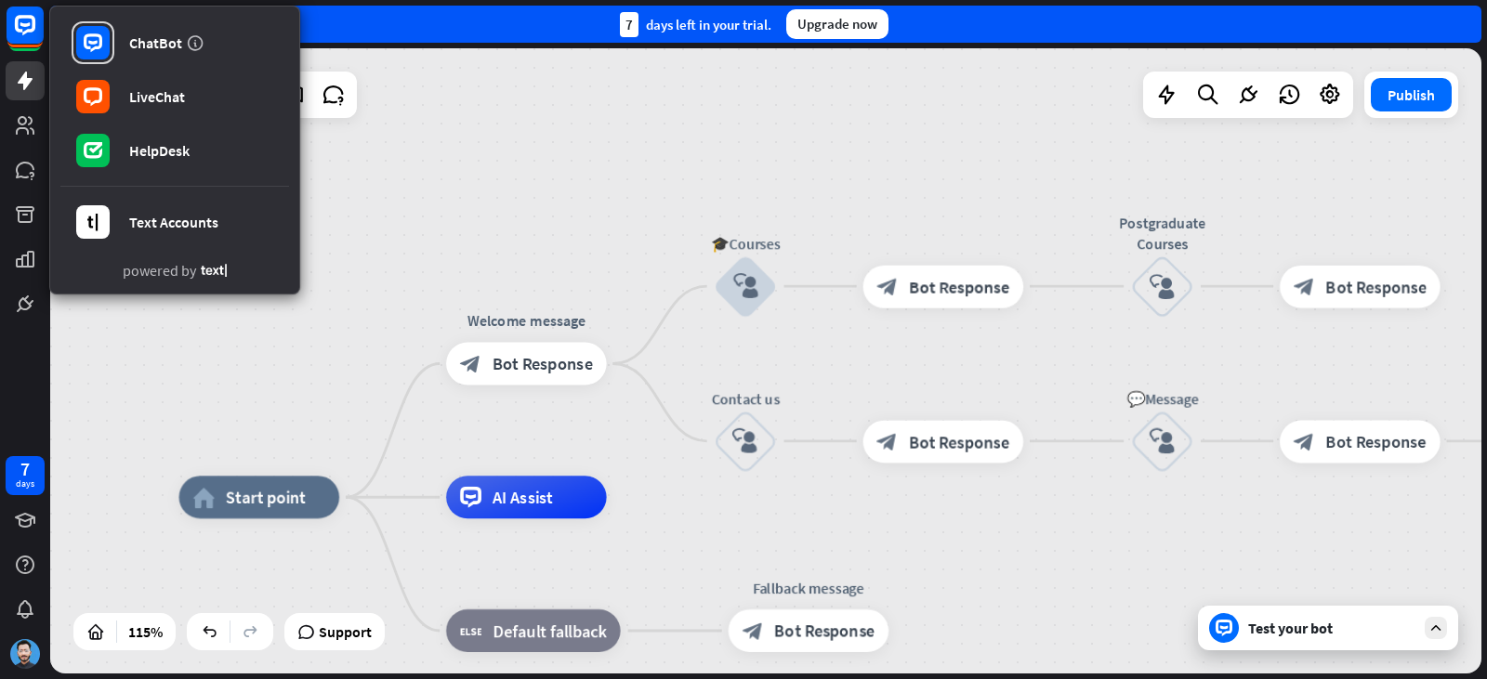
click at [453, 267] on div "home_2 Start point Welcome message block_bot_response Bot Response 🎓Courses blo…" at bounding box center [765, 360] width 1431 height 625
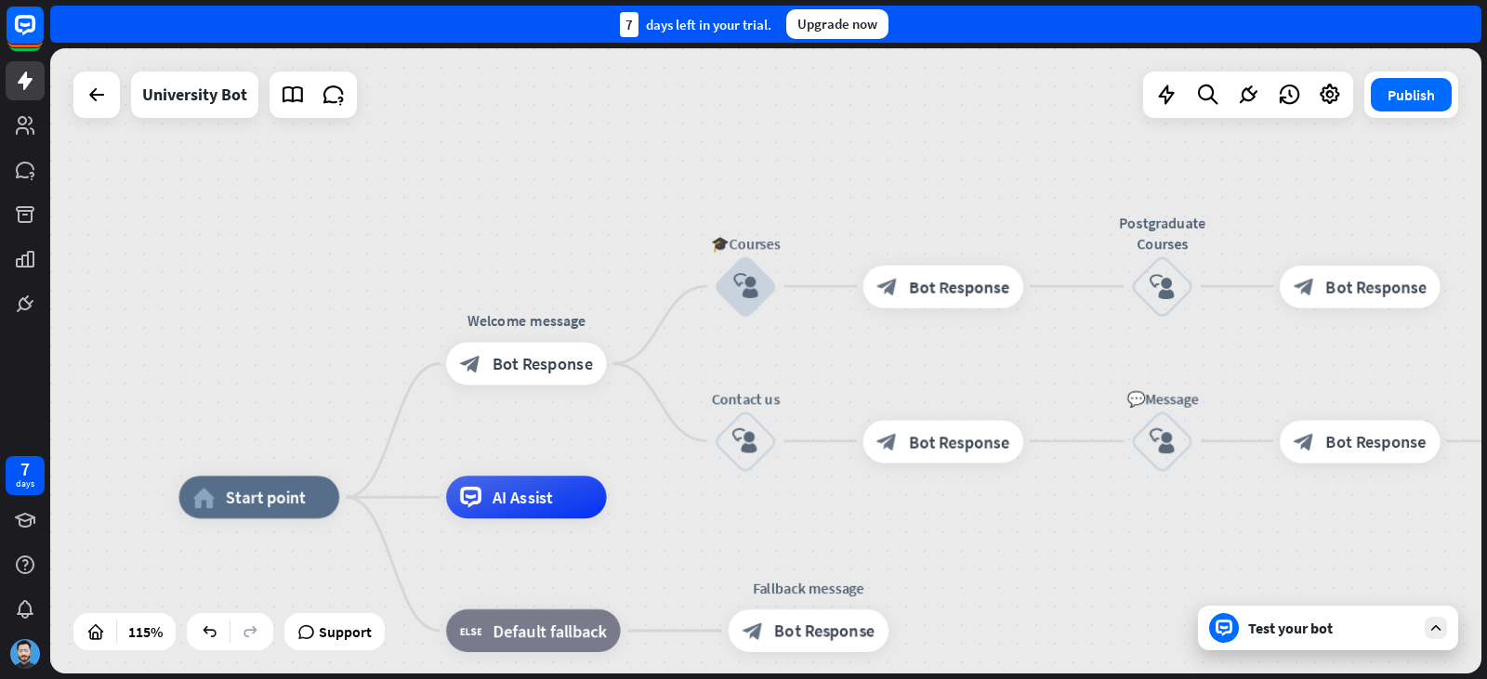
click at [1268, 636] on div "Test your bot" at bounding box center [1331, 628] width 167 height 19
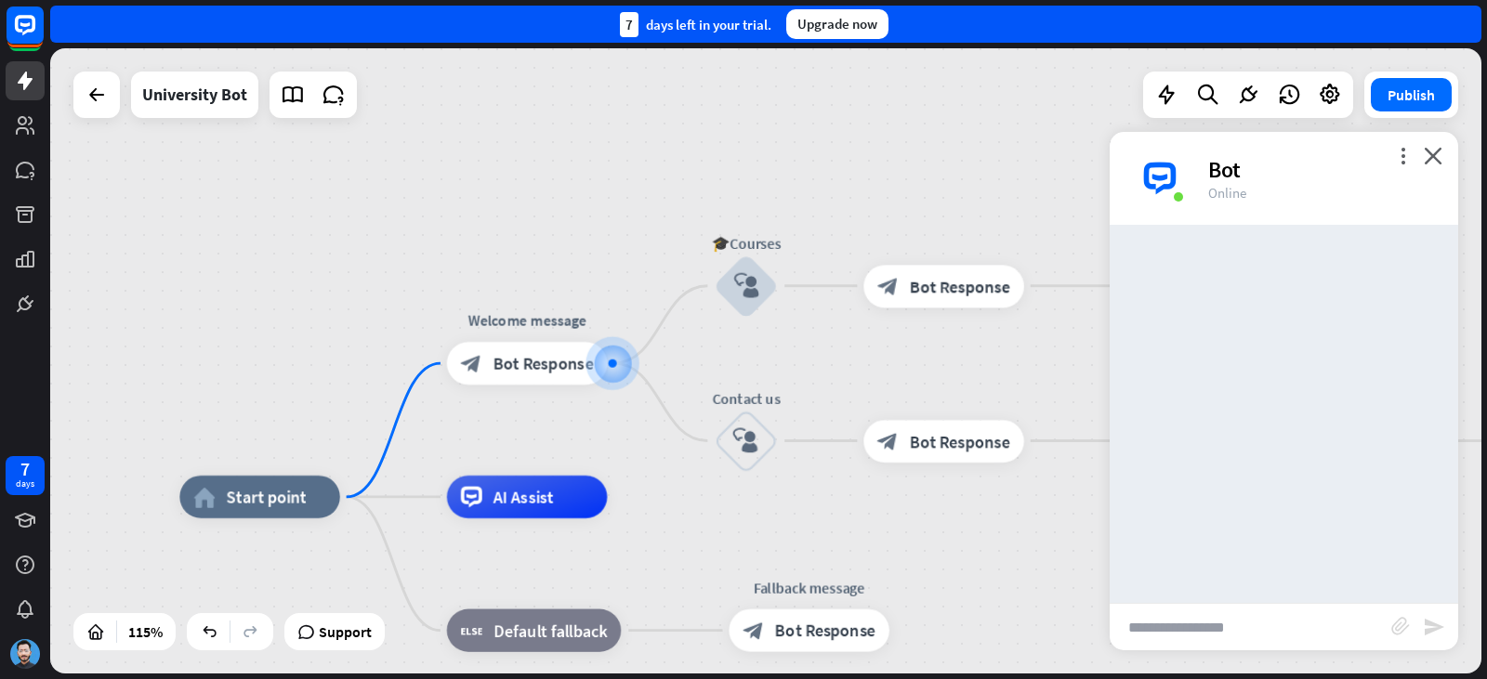
click at [1267, 633] on input "text" at bounding box center [1251, 627] width 282 height 46
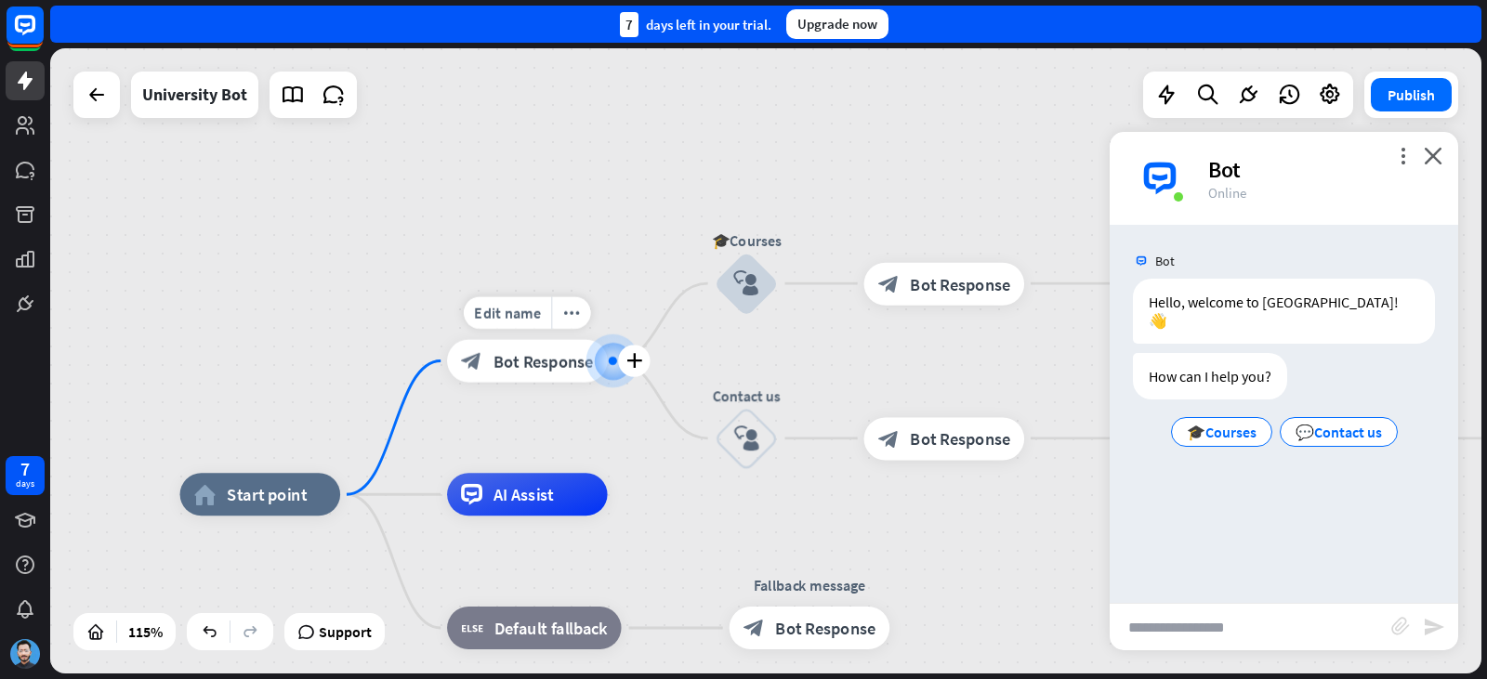
click at [578, 363] on span "Bot Response" at bounding box center [543, 360] width 100 height 21
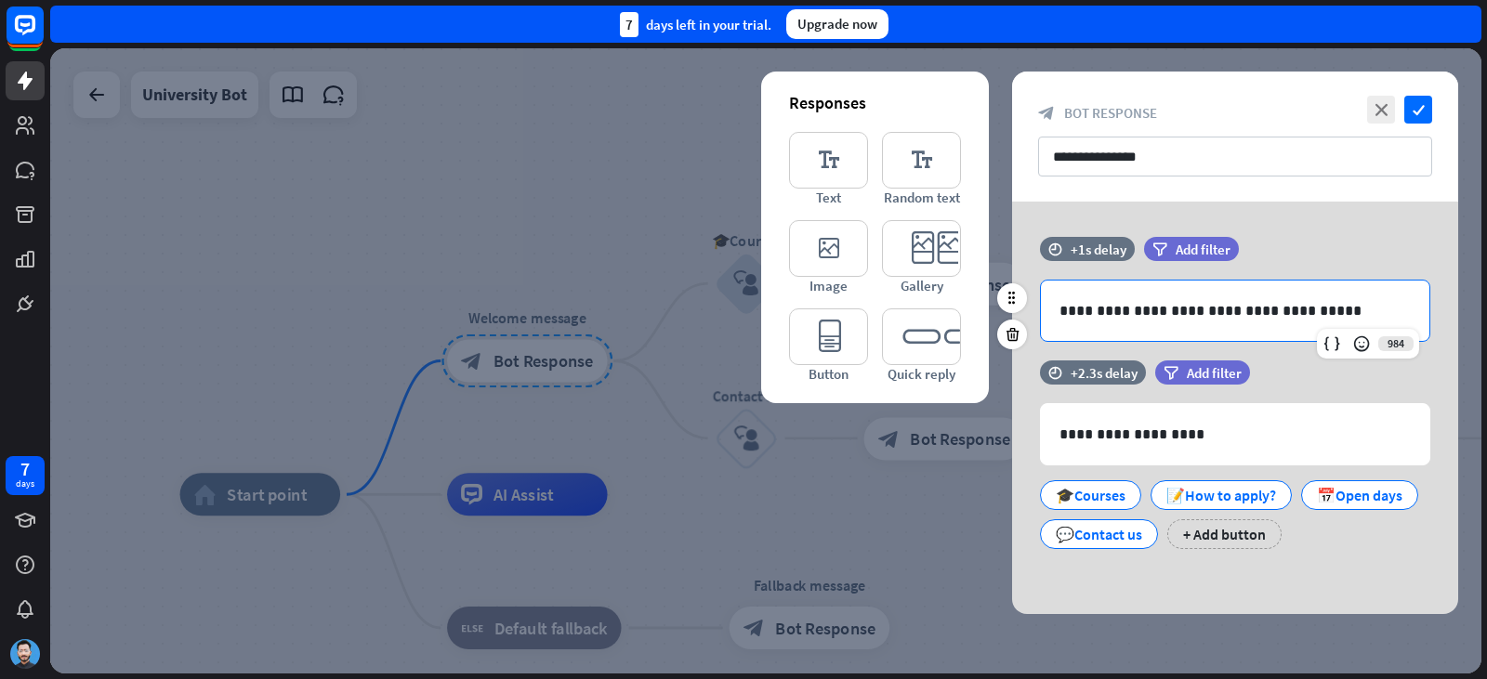
click at [1286, 318] on p "**********" at bounding box center [1234, 310] width 351 height 23
click at [1189, 320] on p "**********" at bounding box center [1234, 310] width 351 height 23
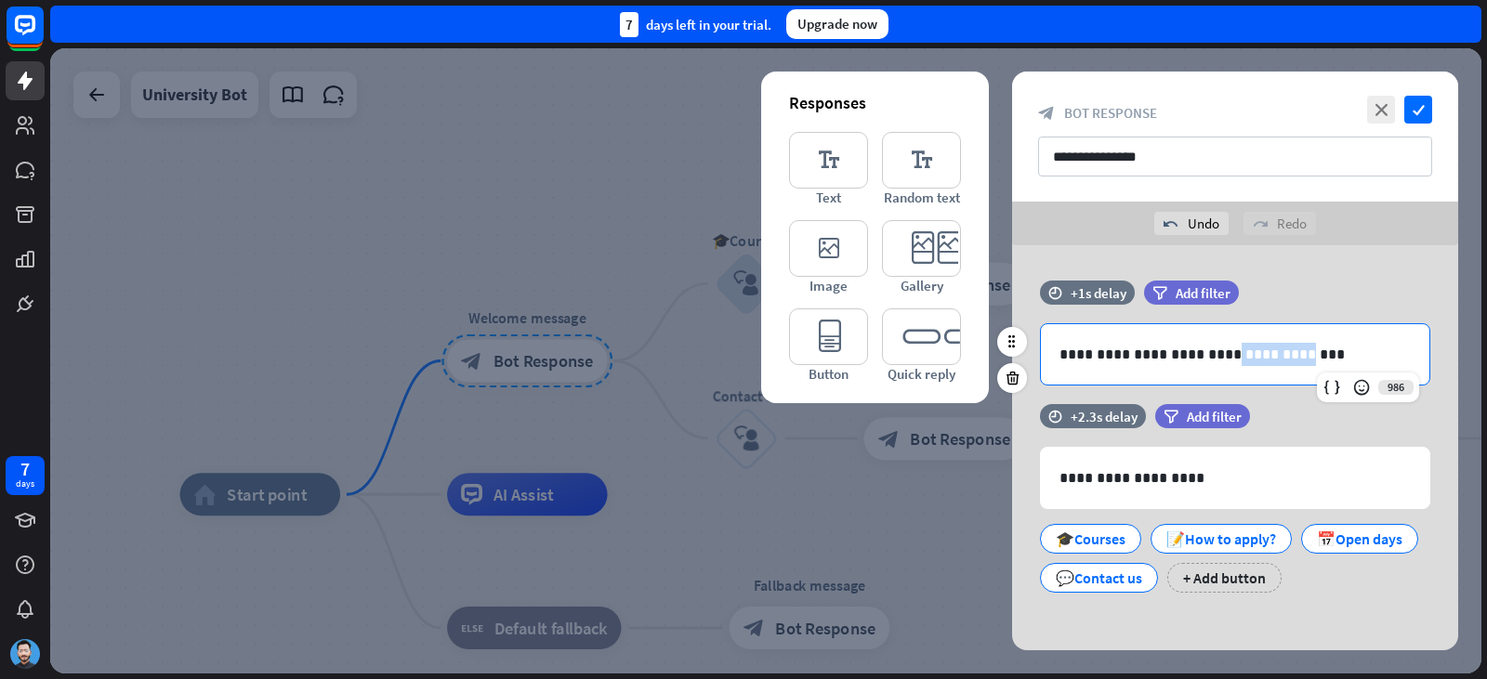
drag, startPoint x: 1220, startPoint y: 358, endPoint x: 1281, endPoint y: 356, distance: 61.4
click at [1281, 356] on p "**********" at bounding box center [1234, 354] width 351 height 23
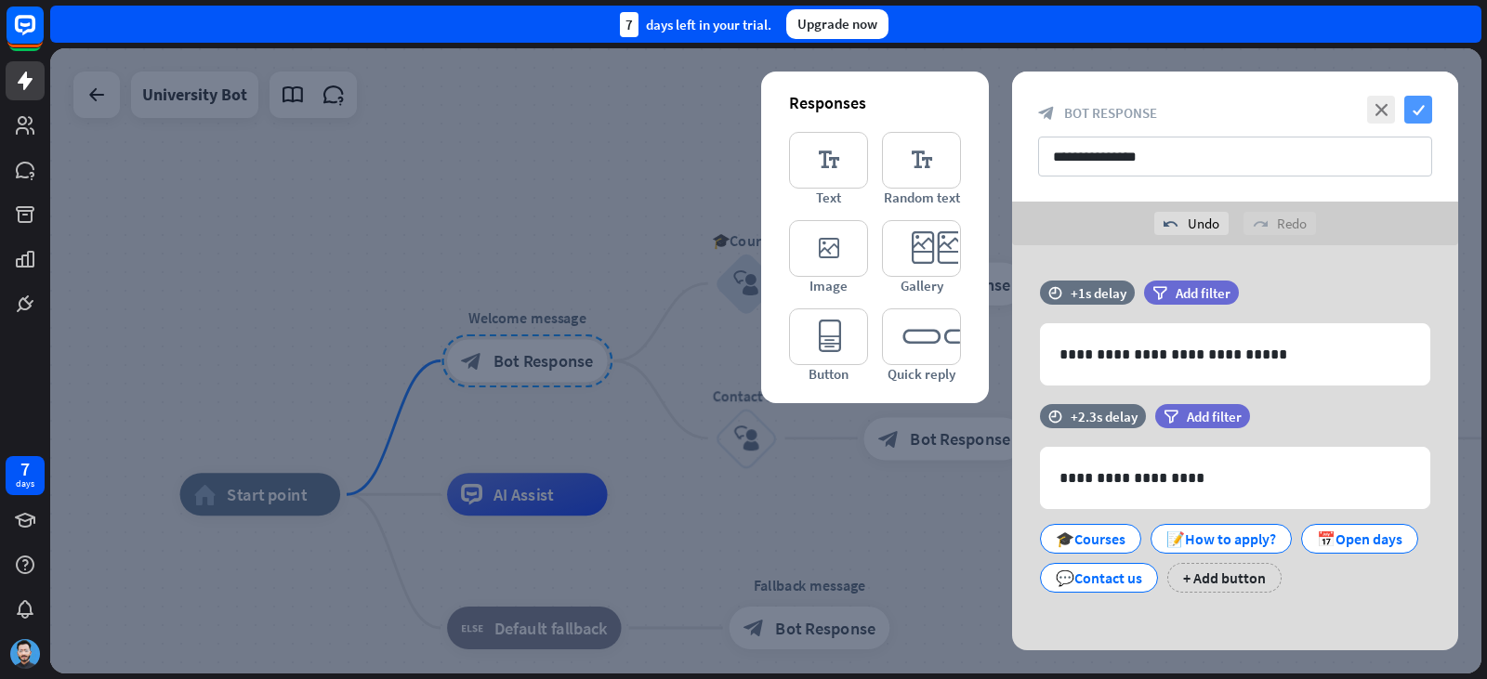
click at [1409, 108] on icon "check" at bounding box center [1418, 110] width 28 height 28
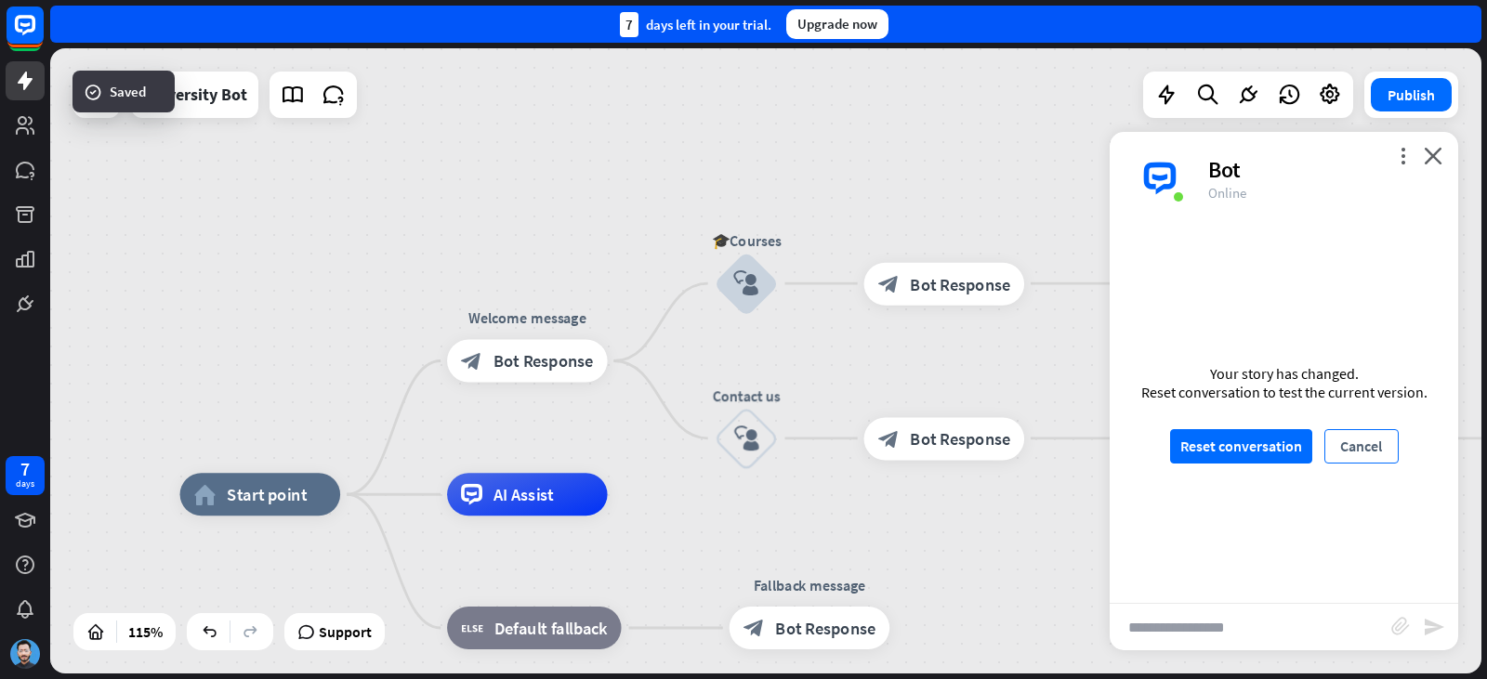
click at [1369, 437] on button "Cancel" at bounding box center [1361, 446] width 74 height 34
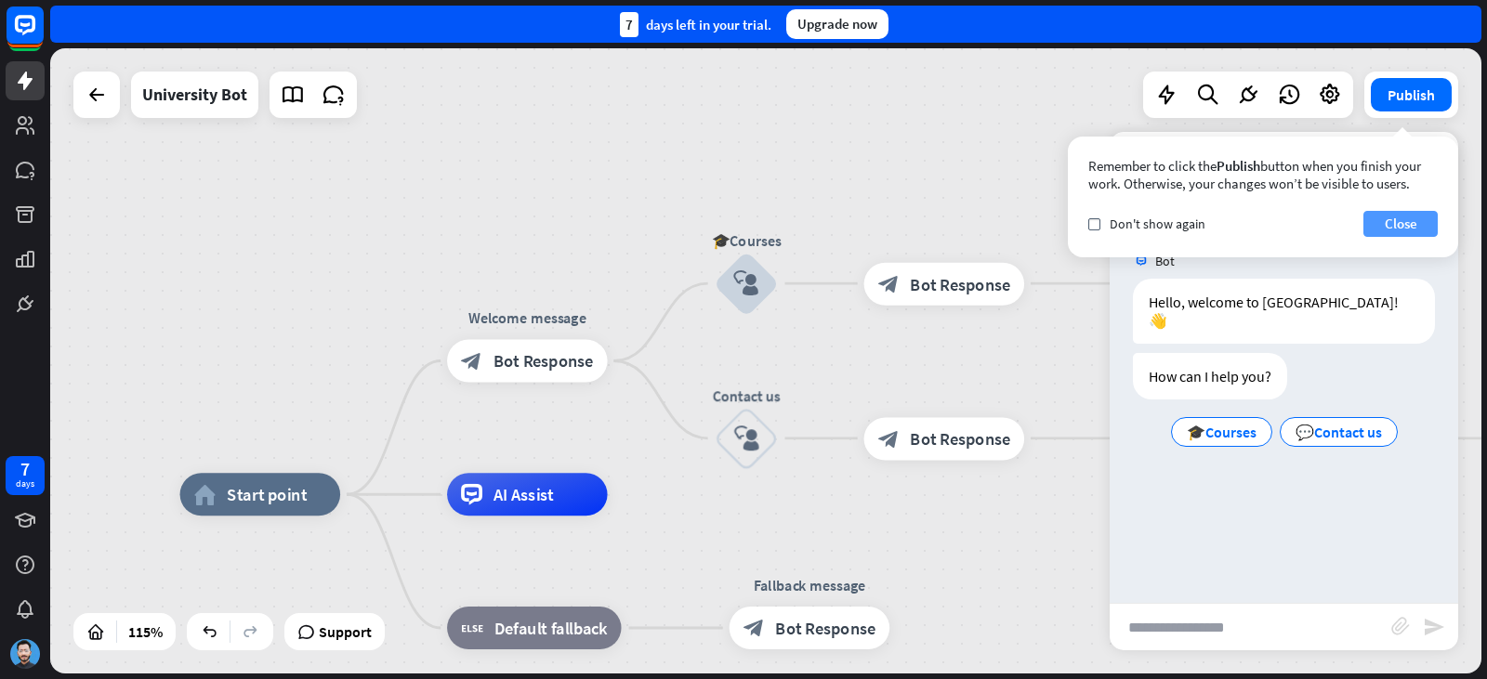
click at [1407, 221] on button "Close" at bounding box center [1400, 224] width 74 height 26
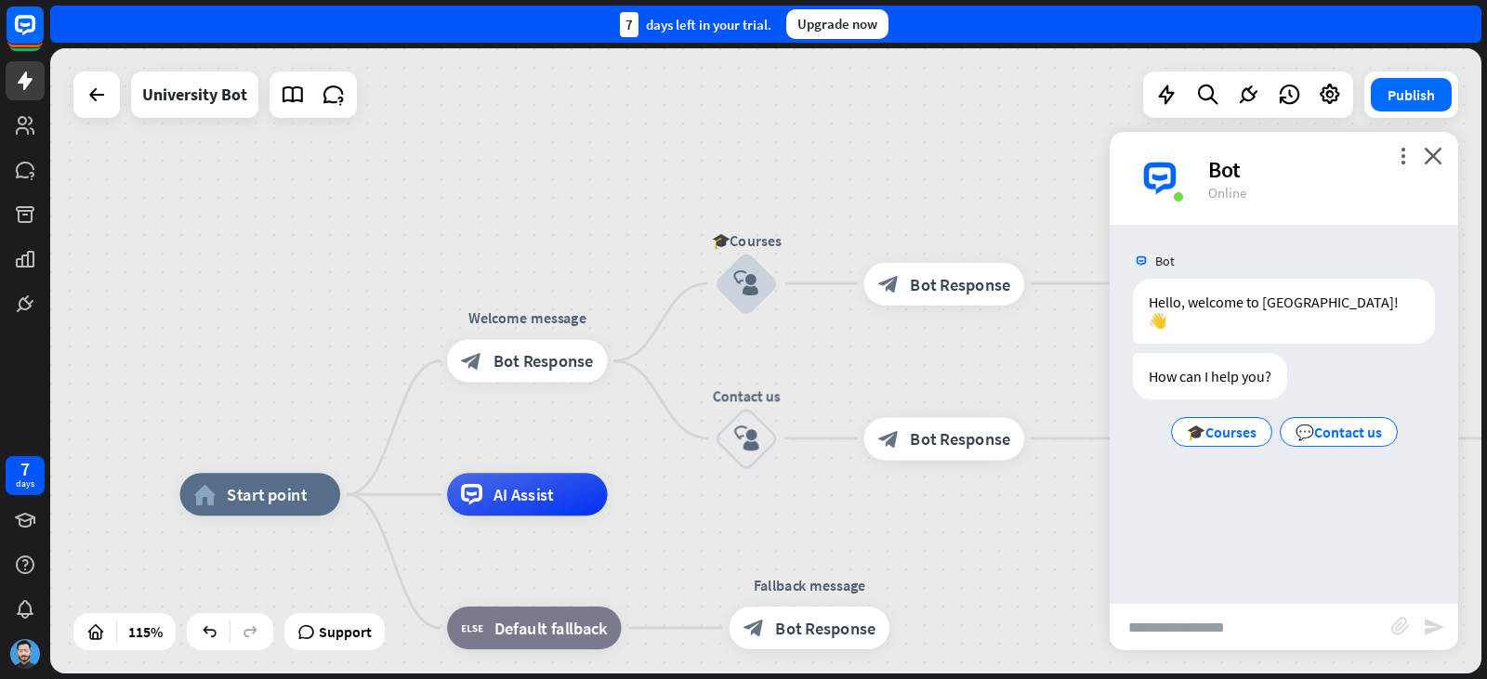
click at [1303, 627] on input "text" at bounding box center [1251, 627] width 282 height 46
type input "**"
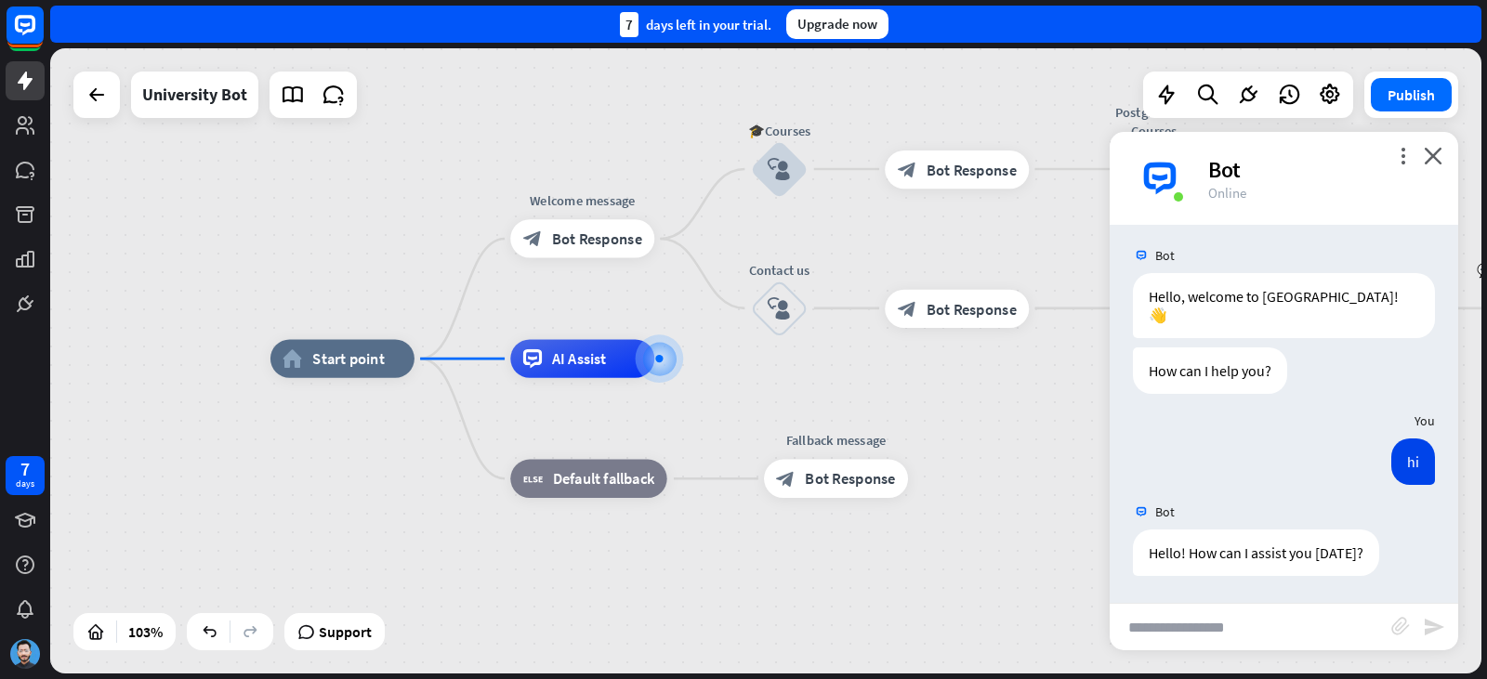
scroll to position [7, 0]
click at [751, 391] on div "home_2 Start point Welcome message block_bot_response Bot Response 🎓Courses blo…" at bounding box center [1011, 682] width 1478 height 646
click at [581, 219] on div "Edit name more_horiz plus Welcome message block_bot_response Bot Response" at bounding box center [584, 238] width 144 height 38
click at [633, 255] on div "block_bot_response Bot Response" at bounding box center [584, 238] width 144 height 38
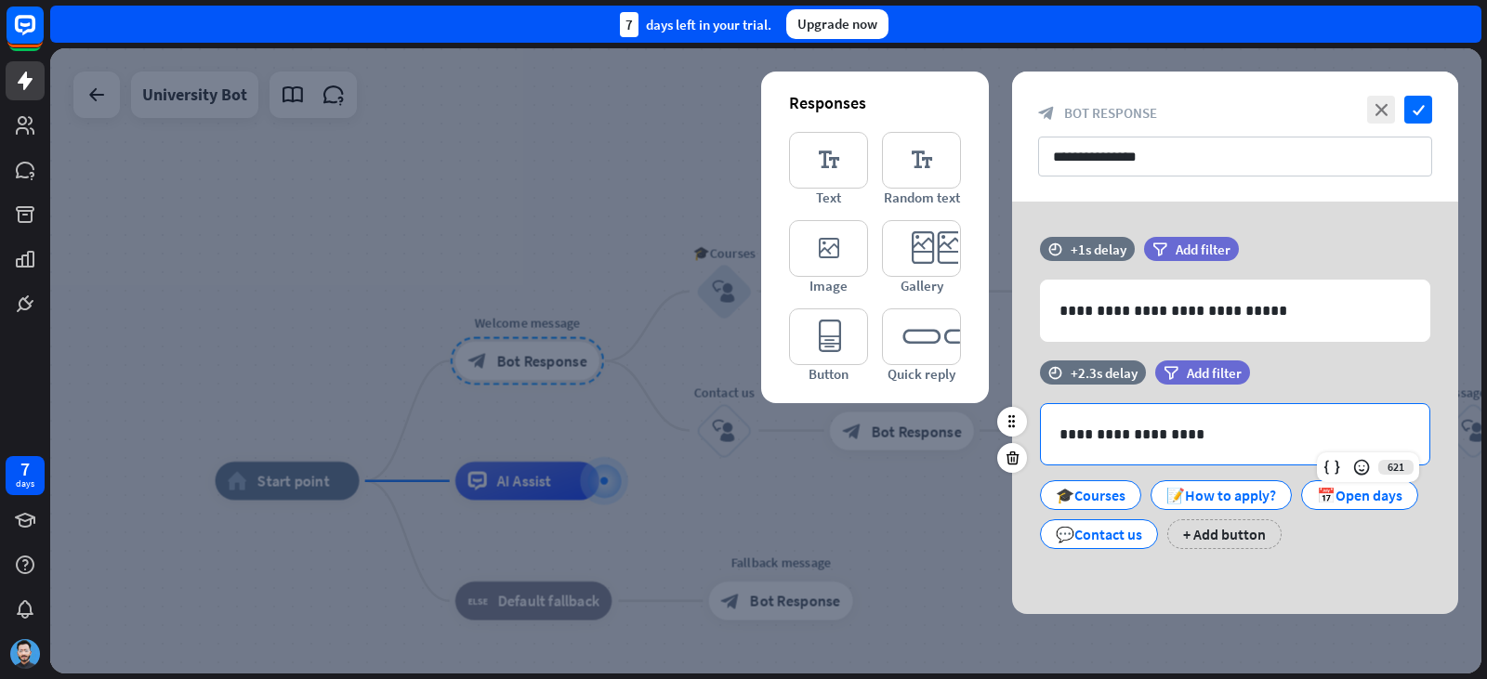
click at [1258, 414] on div "**********" at bounding box center [1235, 434] width 388 height 60
click at [1406, 493] on icon at bounding box center [1415, 484] width 18 height 17
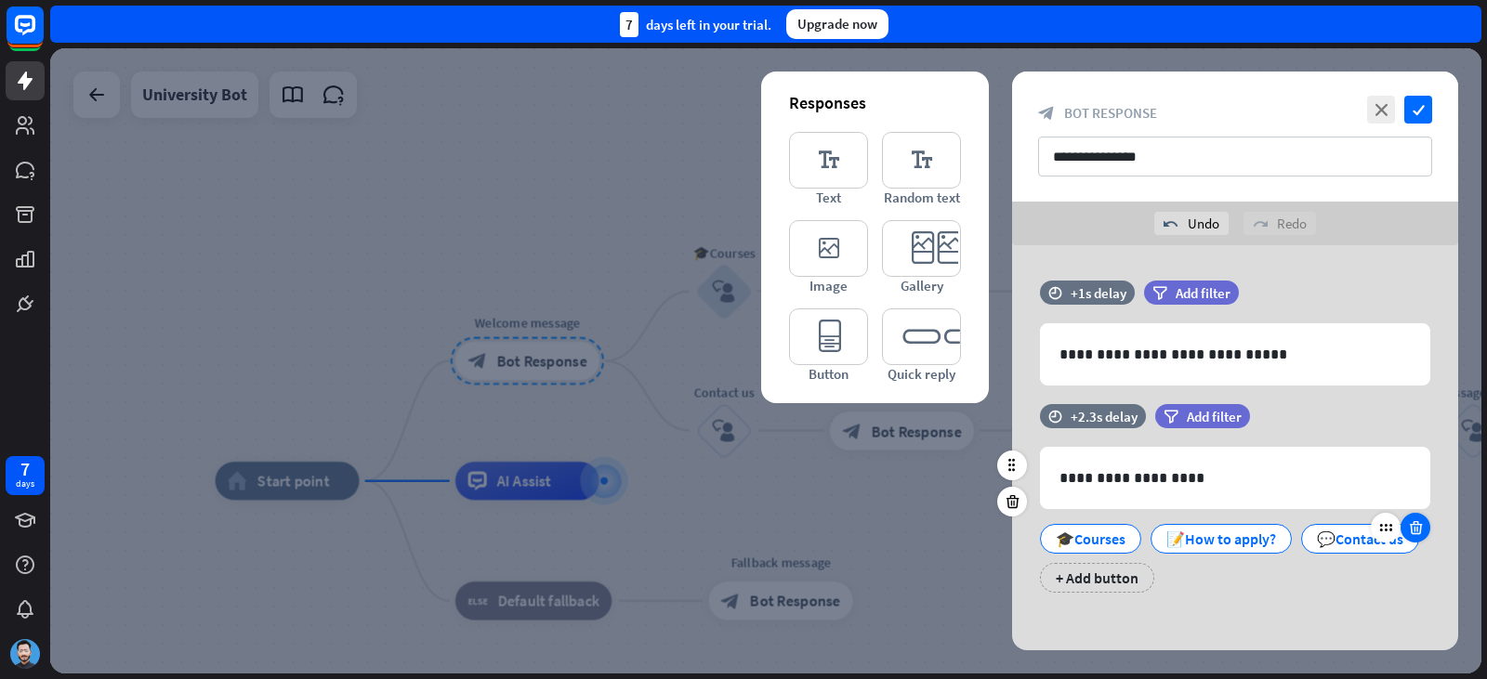
click at [1407, 536] on icon at bounding box center [1416, 527] width 18 height 17
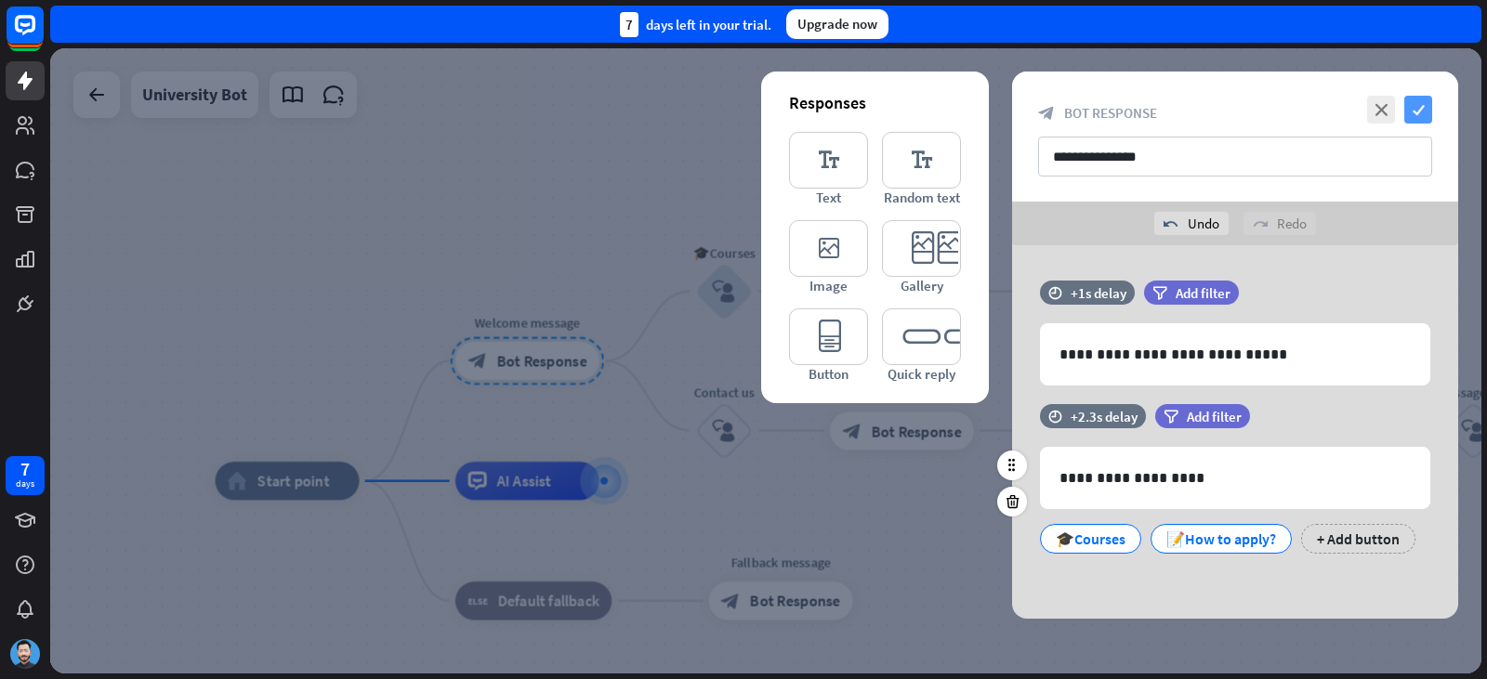
click at [1422, 112] on icon "check" at bounding box center [1418, 110] width 28 height 28
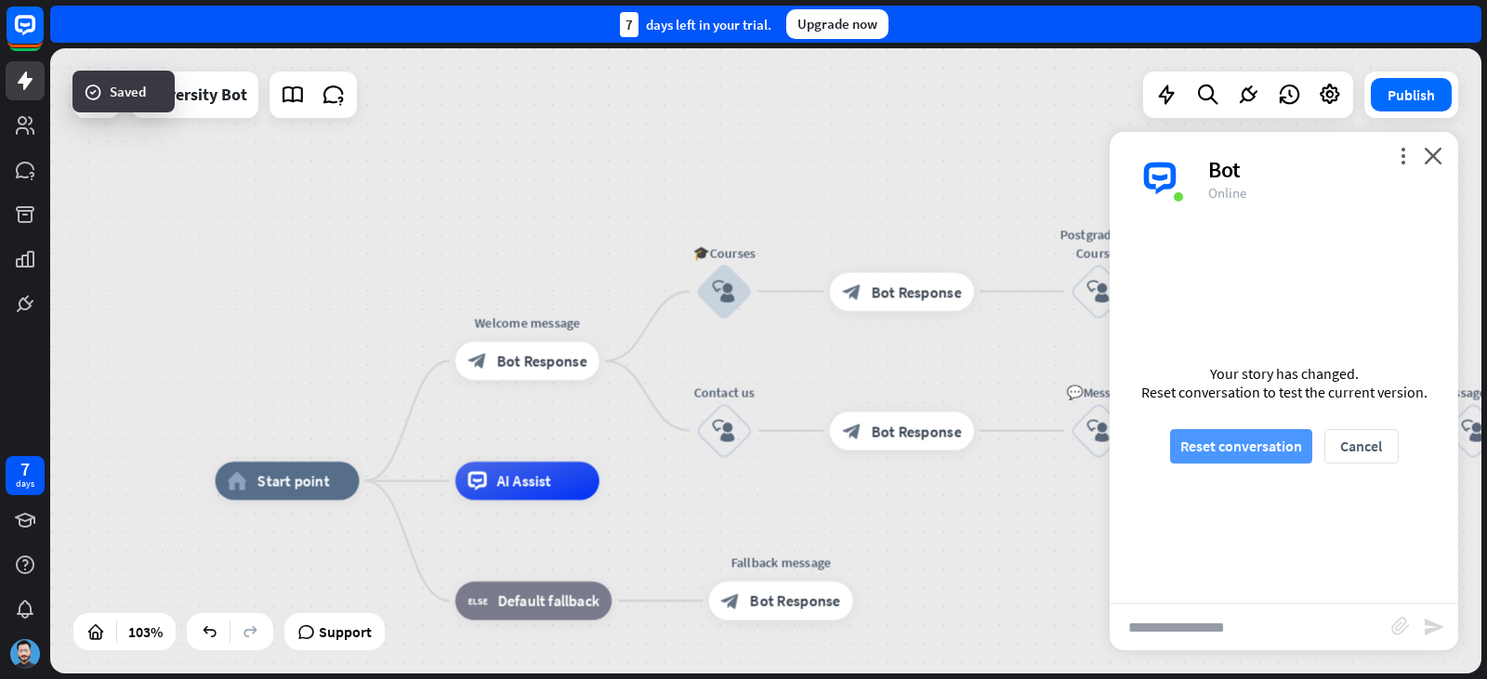
click at [1271, 451] on button "Reset conversation" at bounding box center [1241, 446] width 142 height 34
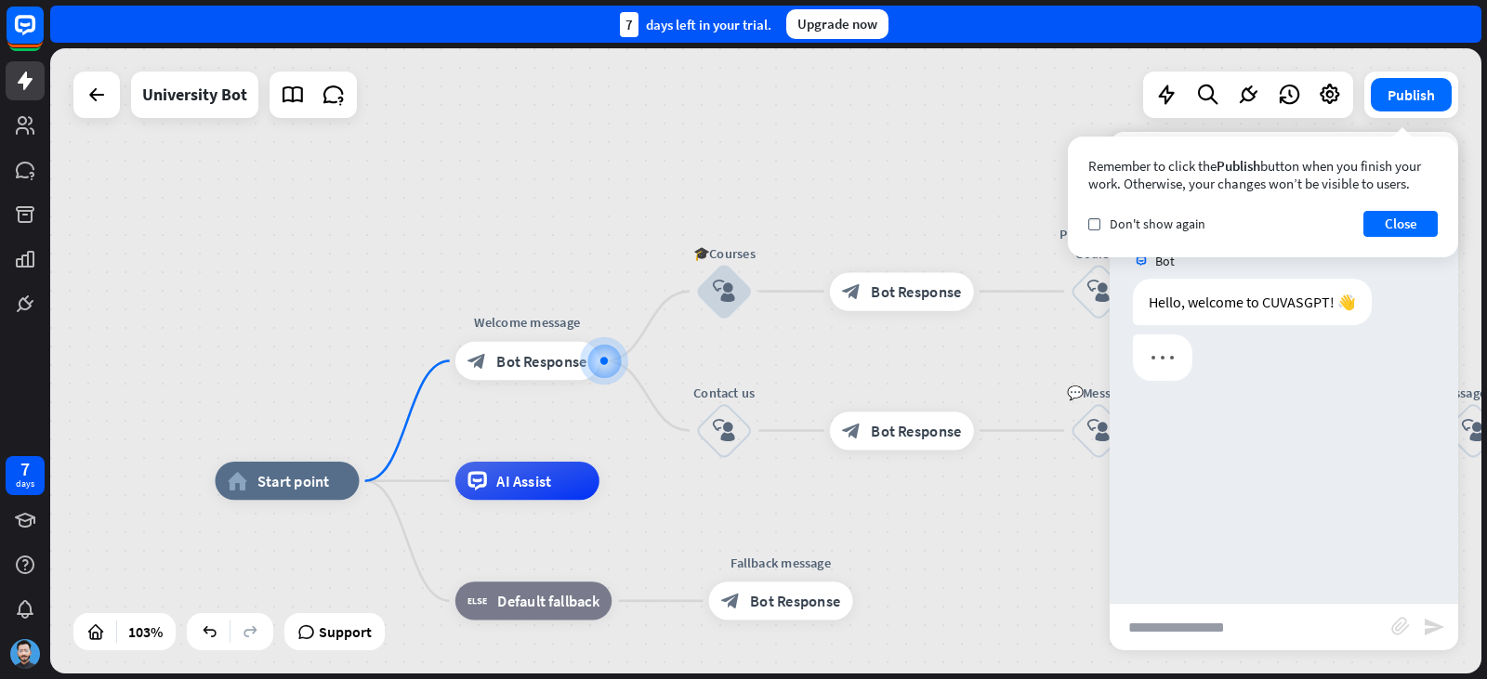
click at [1391, 210] on div "Remember to click the Publish button when you finish your work. Otherwise, your…" at bounding box center [1263, 197] width 390 height 121
click at [1391, 218] on button "Close" at bounding box center [1400, 224] width 74 height 26
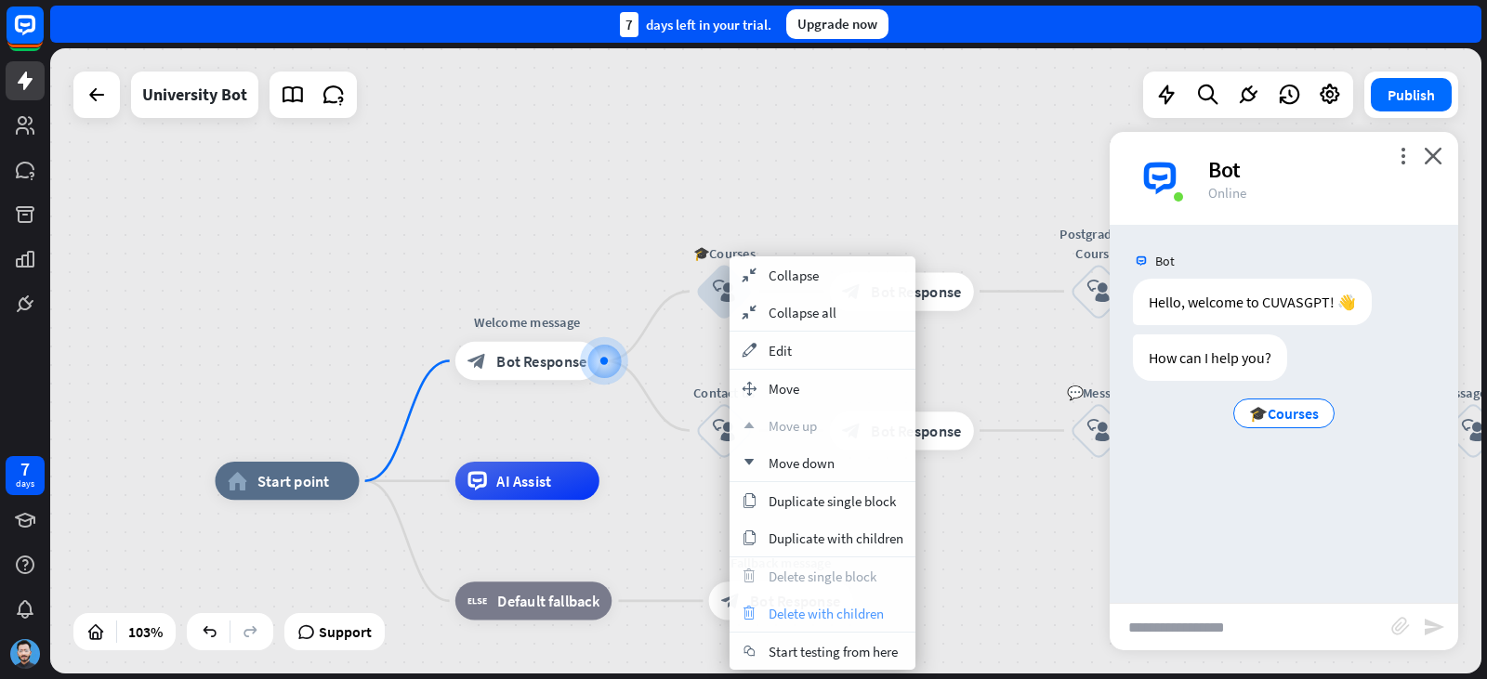
click at [845, 617] on span "Delete with children" at bounding box center [826, 614] width 115 height 18
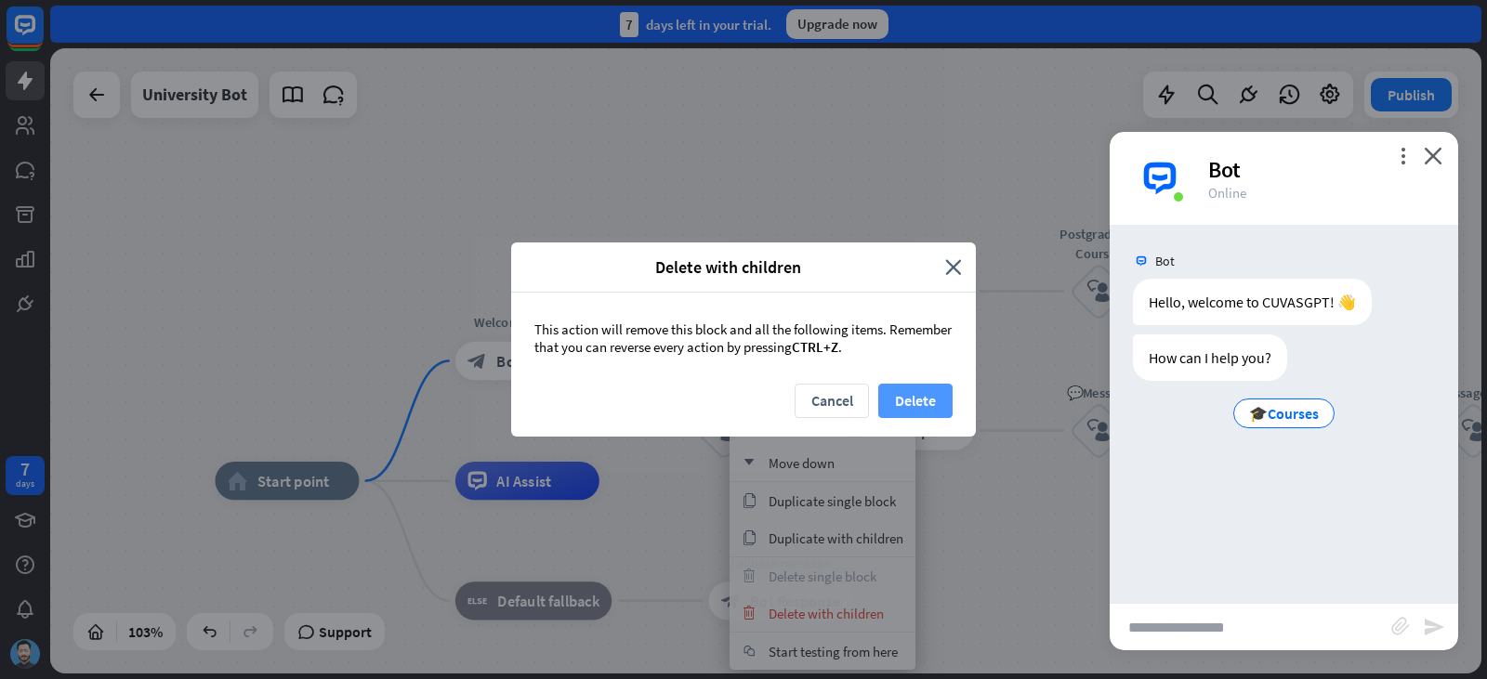
click at [940, 396] on button "Delete" at bounding box center [915, 401] width 74 height 34
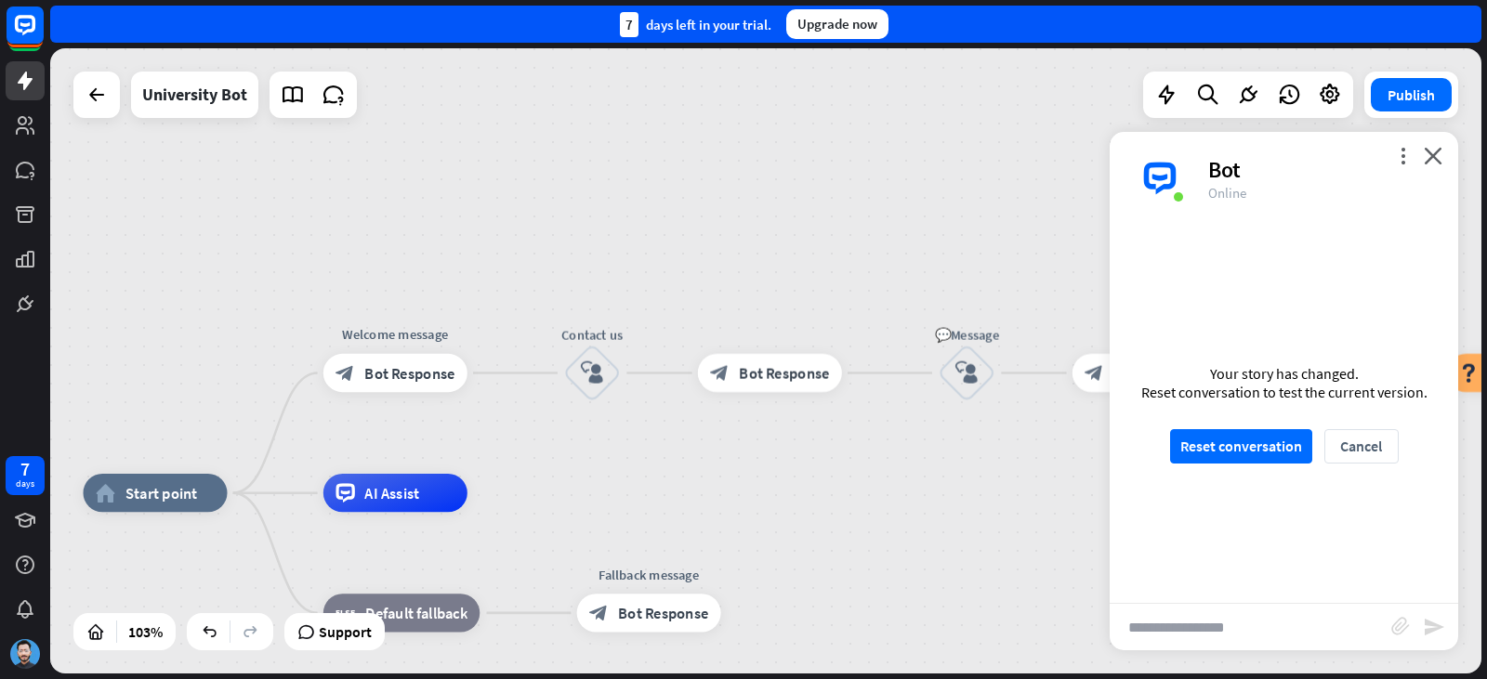
drag, startPoint x: 916, startPoint y: 489, endPoint x: 789, endPoint y: 514, distance: 129.8
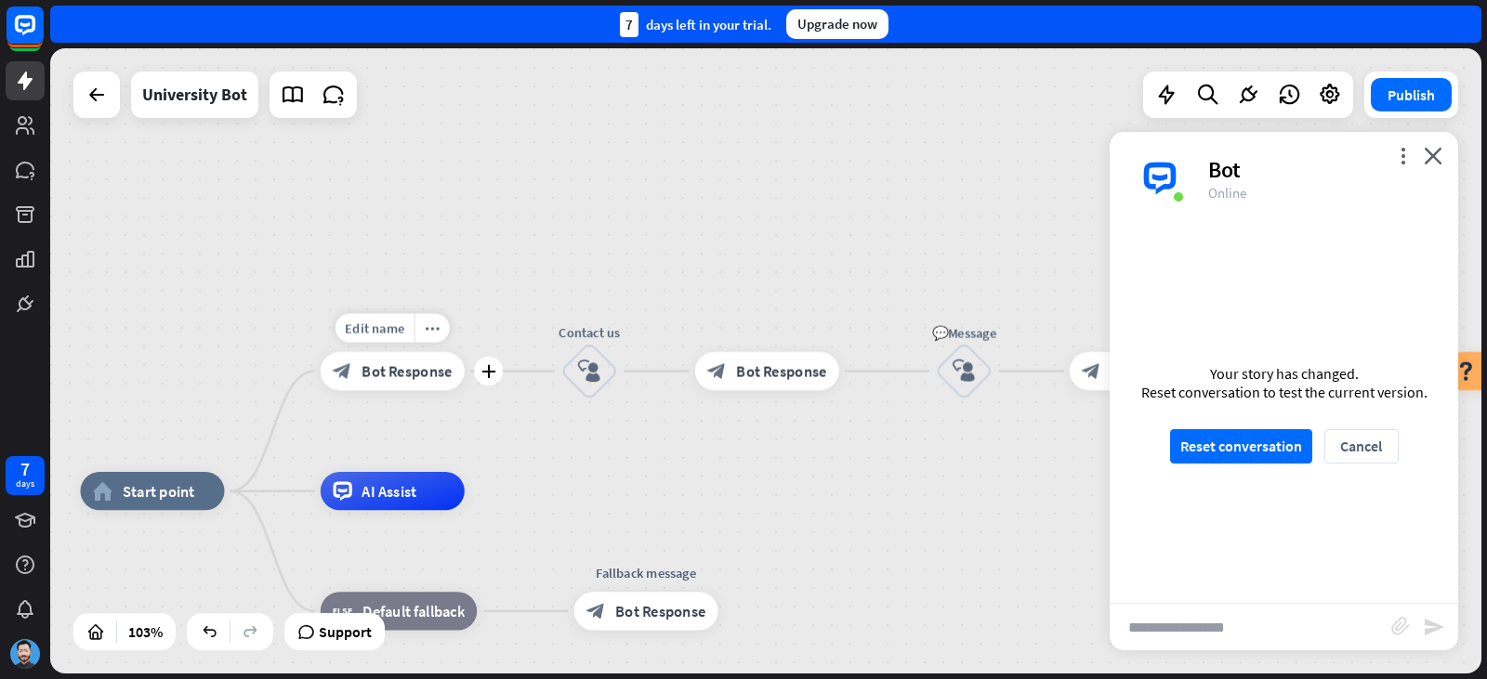
click at [448, 373] on span "Bot Response" at bounding box center [406, 371] width 90 height 20
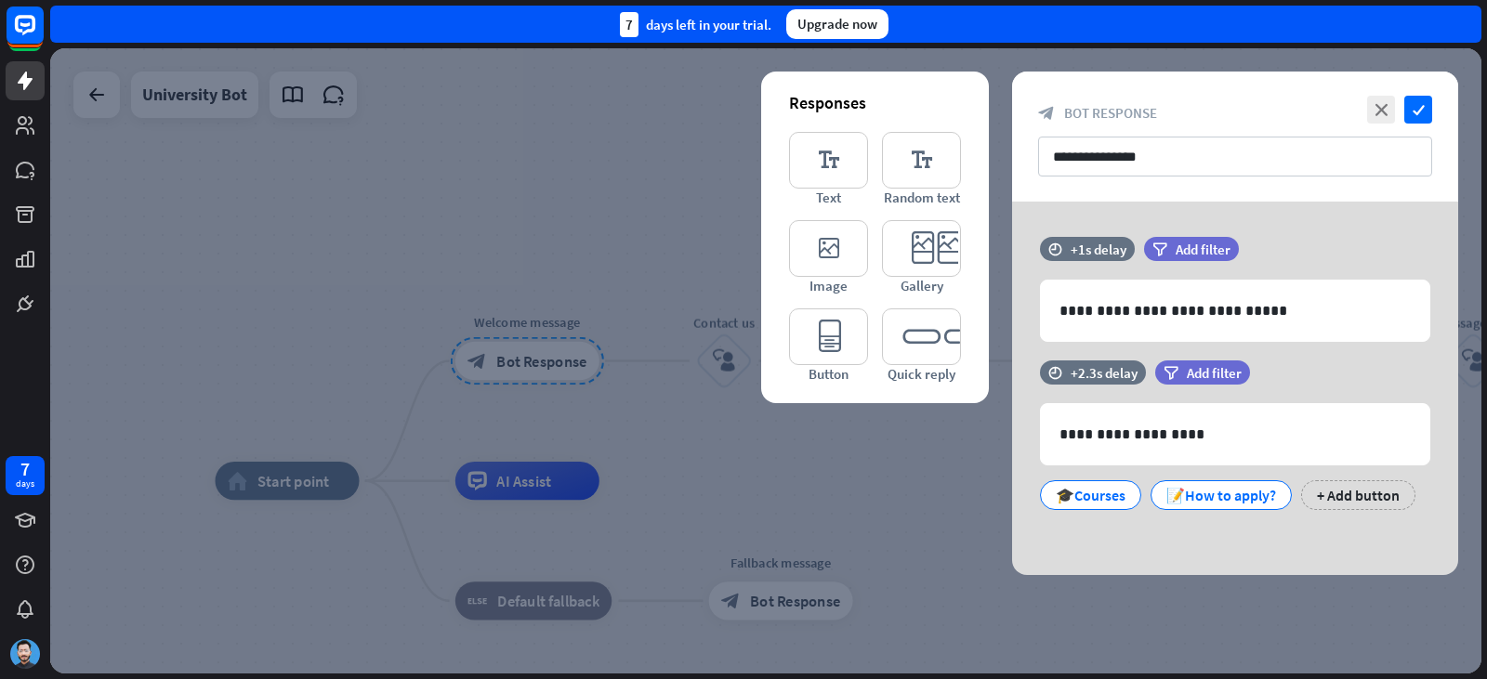
click at [1399, 125] on div "**********" at bounding box center [1235, 137] width 446 height 130
click at [1392, 117] on icon "close" at bounding box center [1381, 110] width 28 height 28
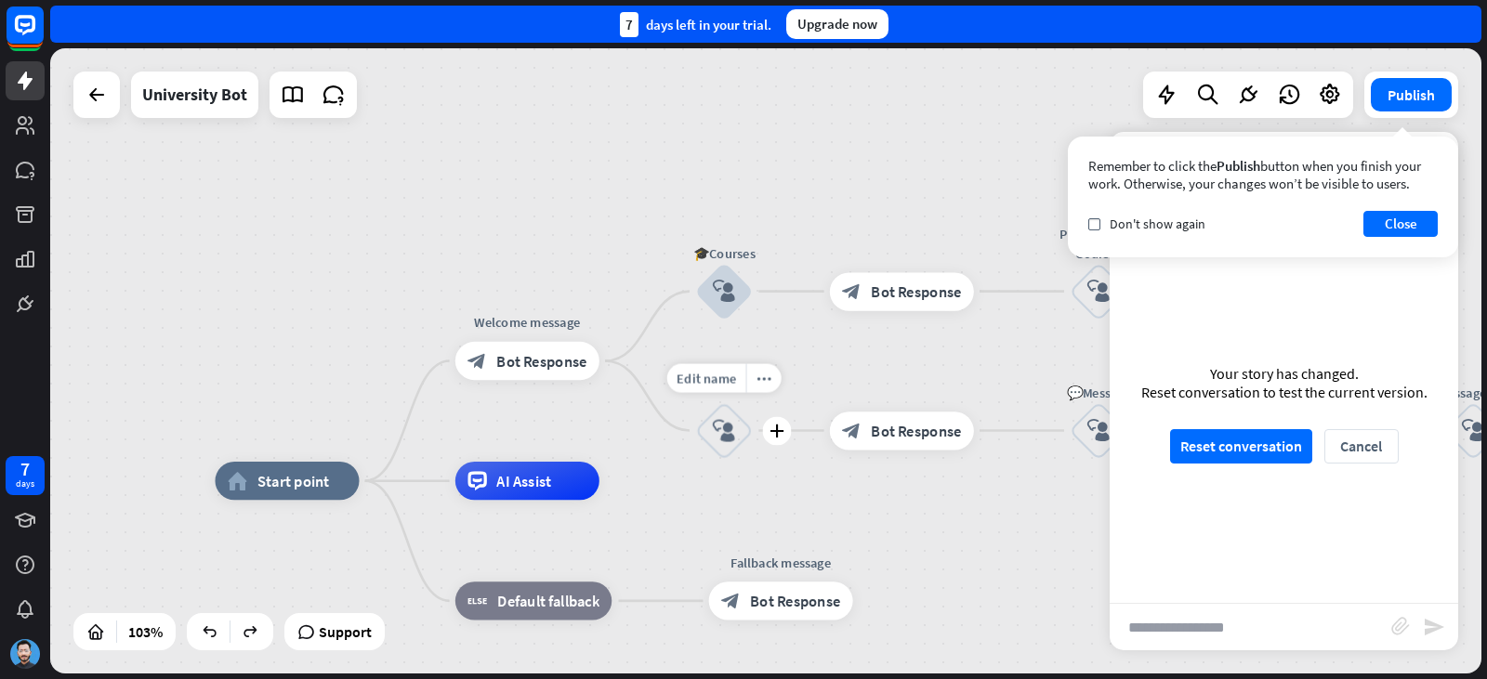
click at [730, 296] on icon "block_user_input" at bounding box center [724, 291] width 23 height 23
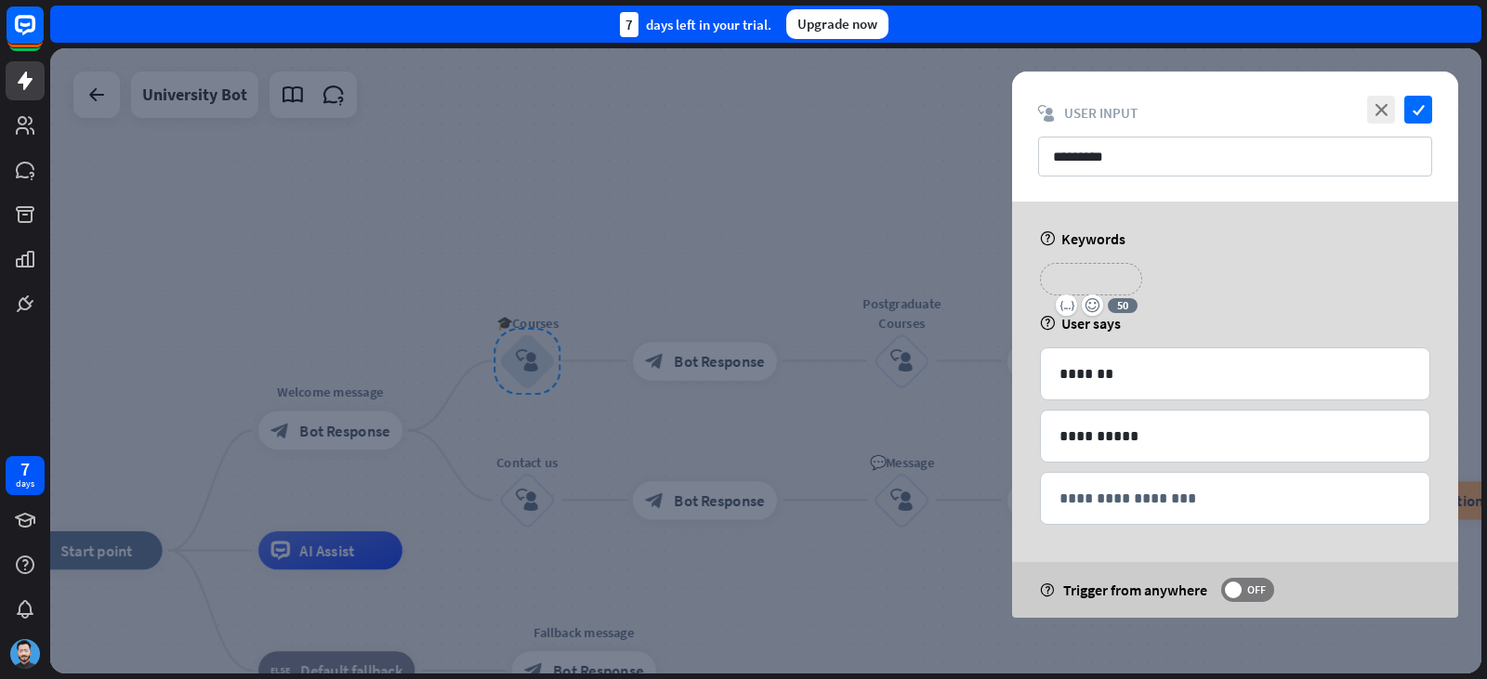
click at [1101, 271] on p "**********" at bounding box center [1091, 279] width 74 height 23
click at [1286, 249] on div "**********" at bounding box center [1235, 410] width 446 height 416
click at [1257, 586] on span "OFF" at bounding box center [1256, 590] width 29 height 15
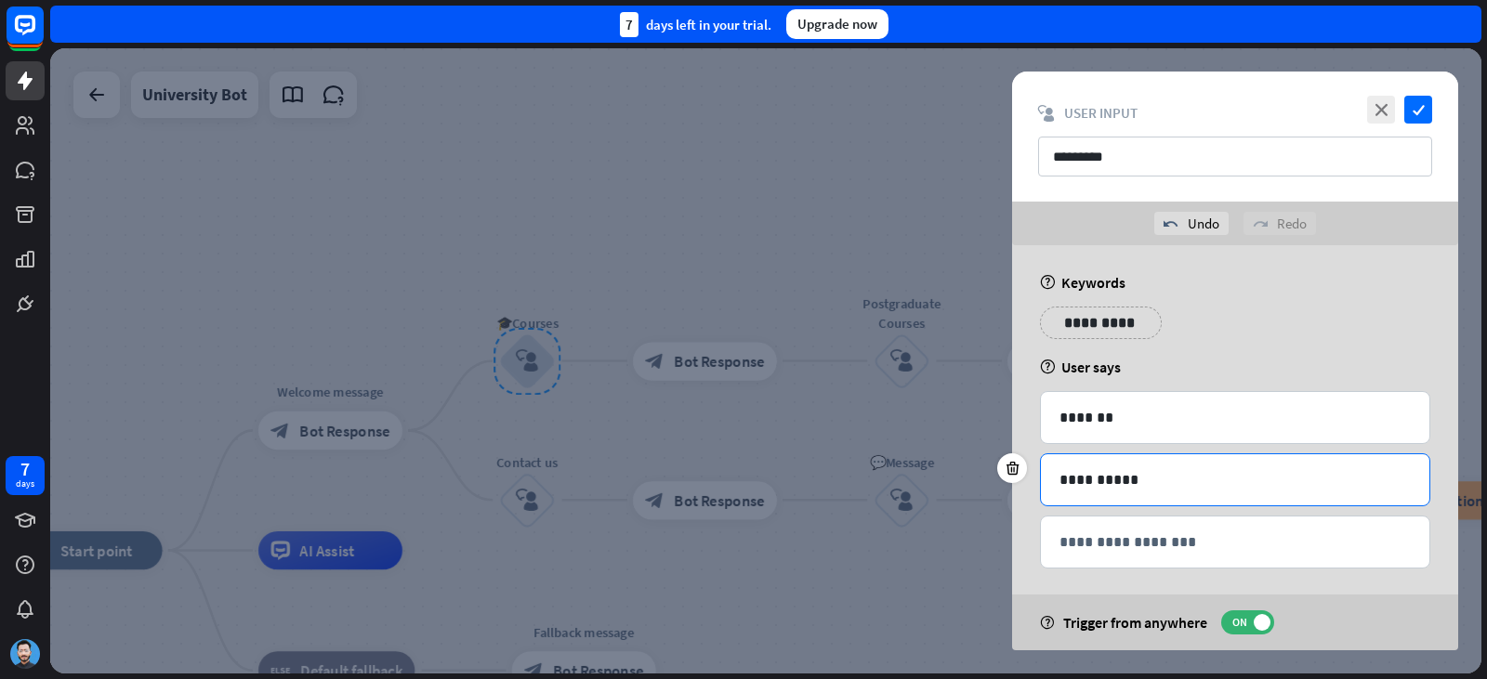
scroll to position [11, 0]
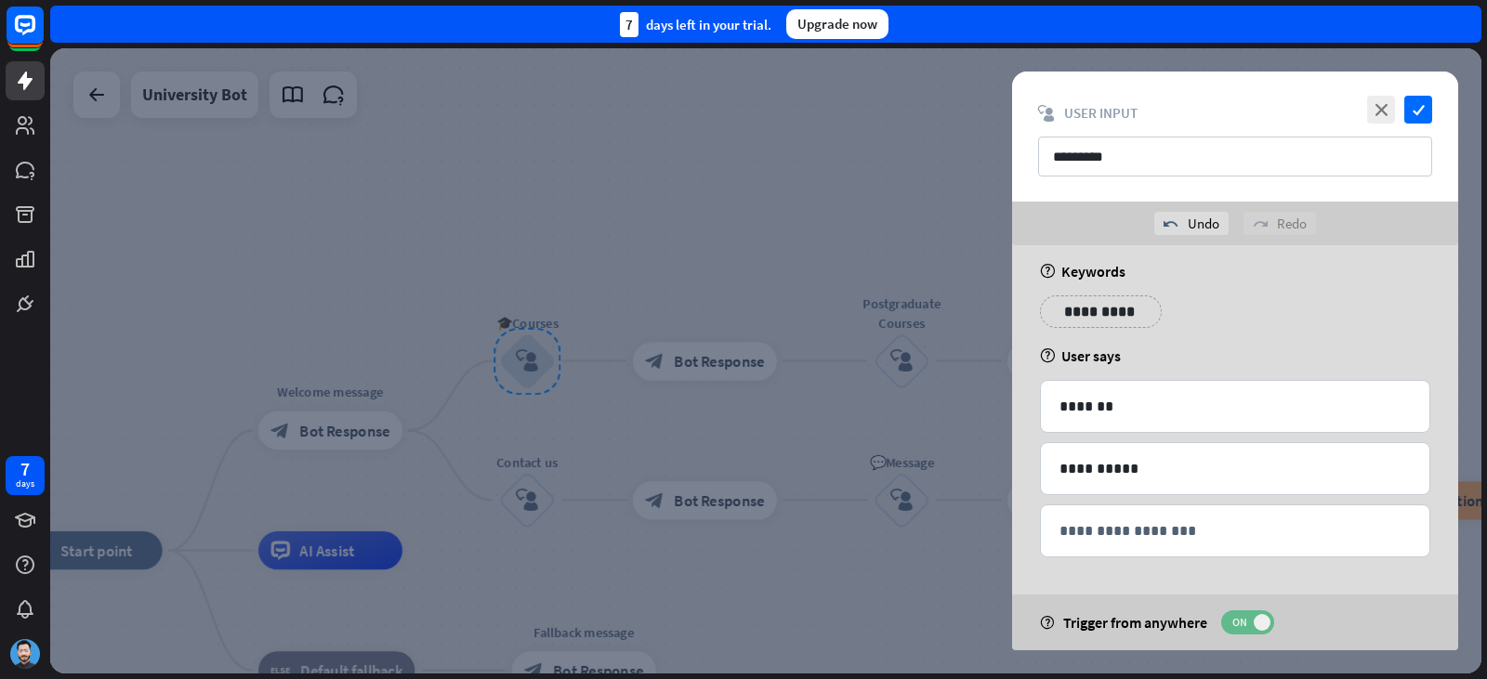
click at [1259, 627] on span at bounding box center [1262, 622] width 17 height 17
click at [1240, 214] on div "undo Undo redo Redo" at bounding box center [1235, 224] width 446 height 44
click at [1379, 111] on icon "close" at bounding box center [1381, 110] width 28 height 28
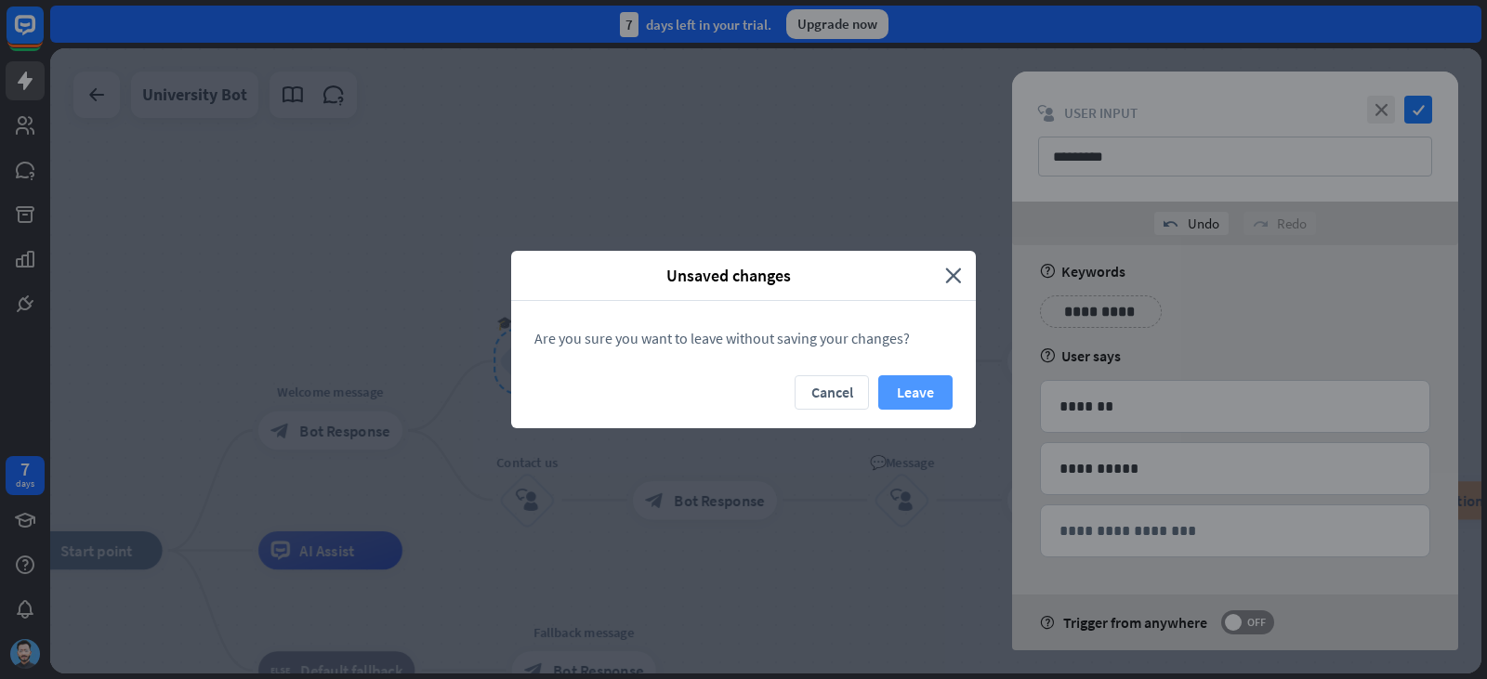
click at [895, 391] on button "Leave" at bounding box center [915, 392] width 74 height 34
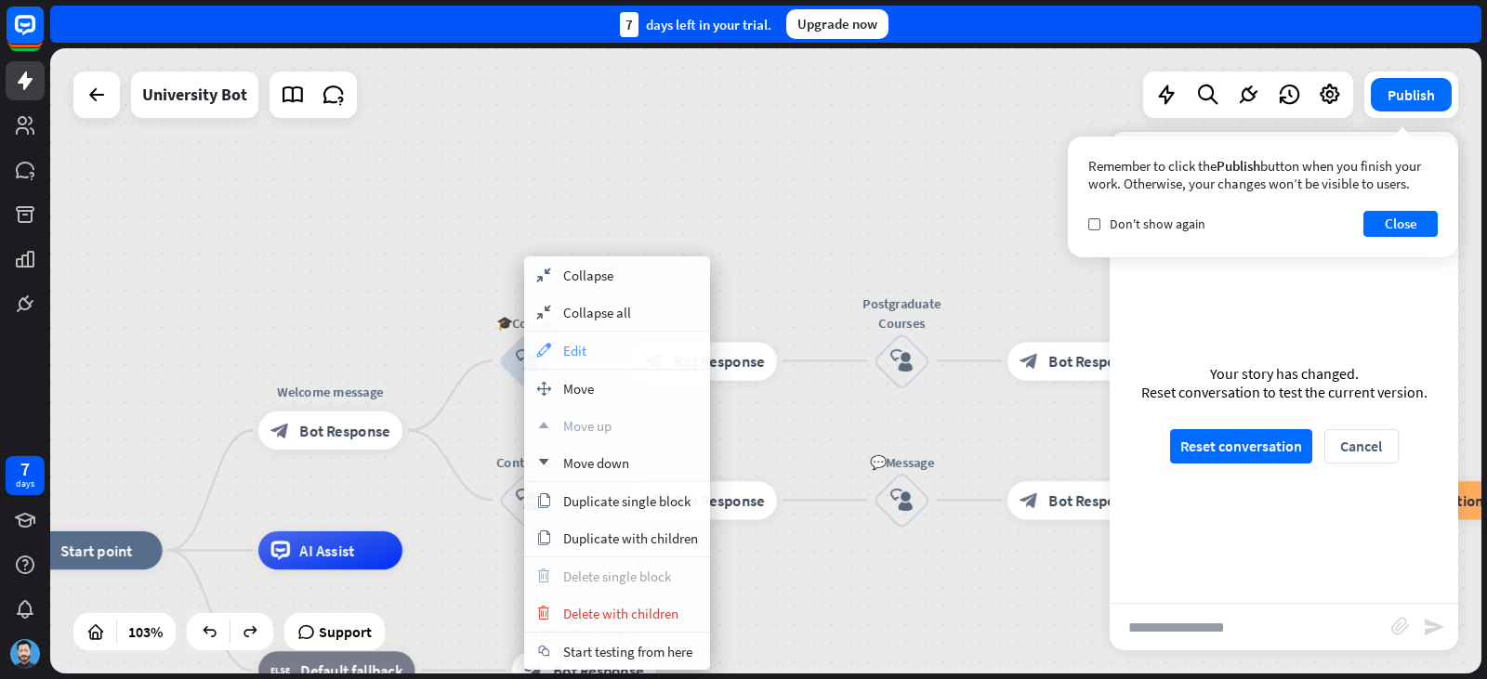
click at [590, 339] on div "appearance Edit" at bounding box center [617, 350] width 186 height 37
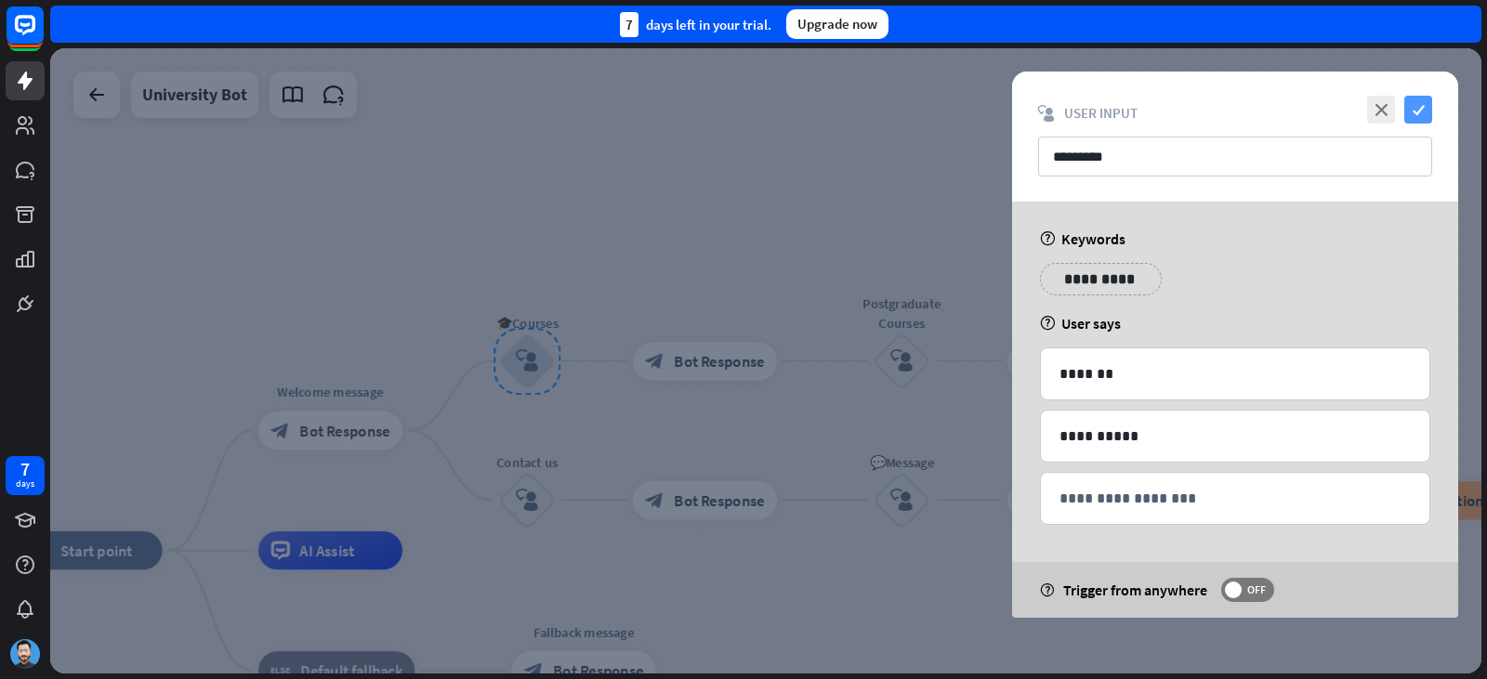
click at [1412, 116] on icon "check" at bounding box center [1418, 110] width 28 height 28
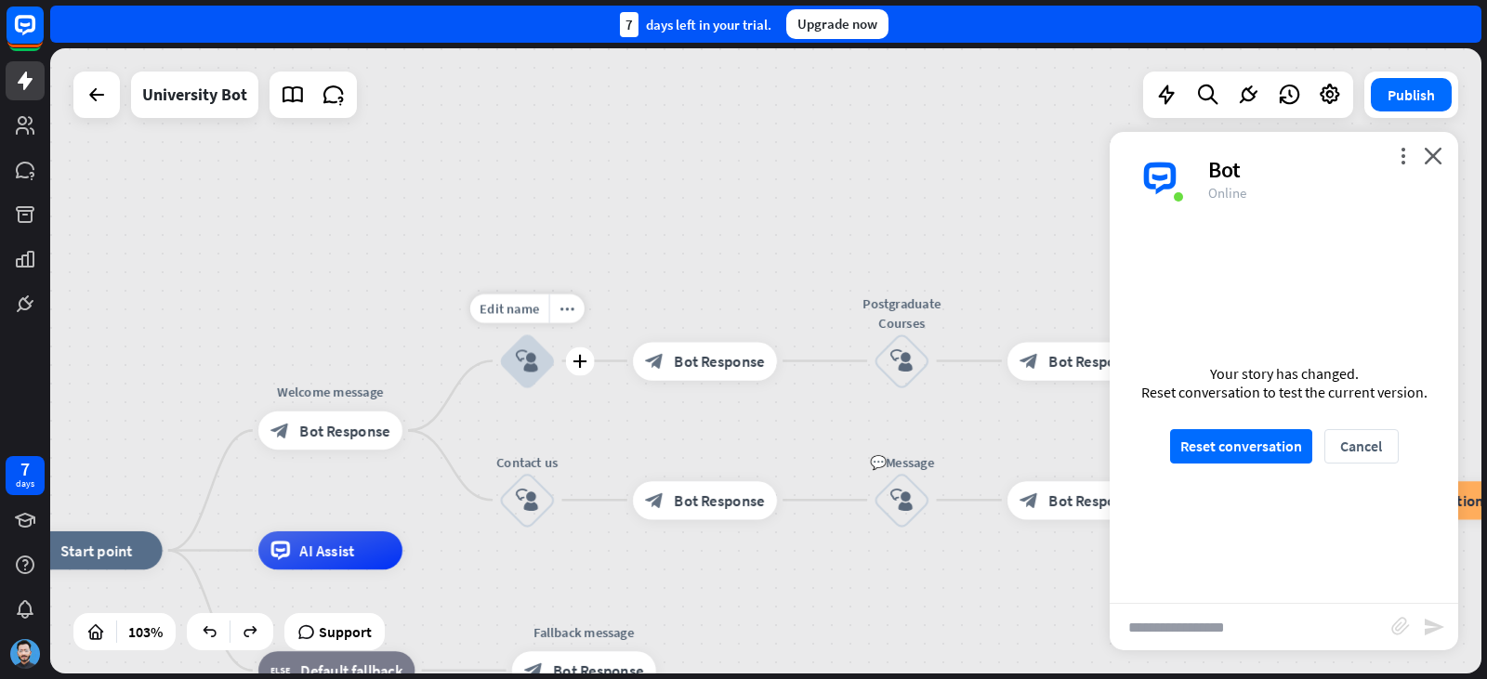
click at [532, 368] on icon "block_user_input" at bounding box center [527, 360] width 23 height 23
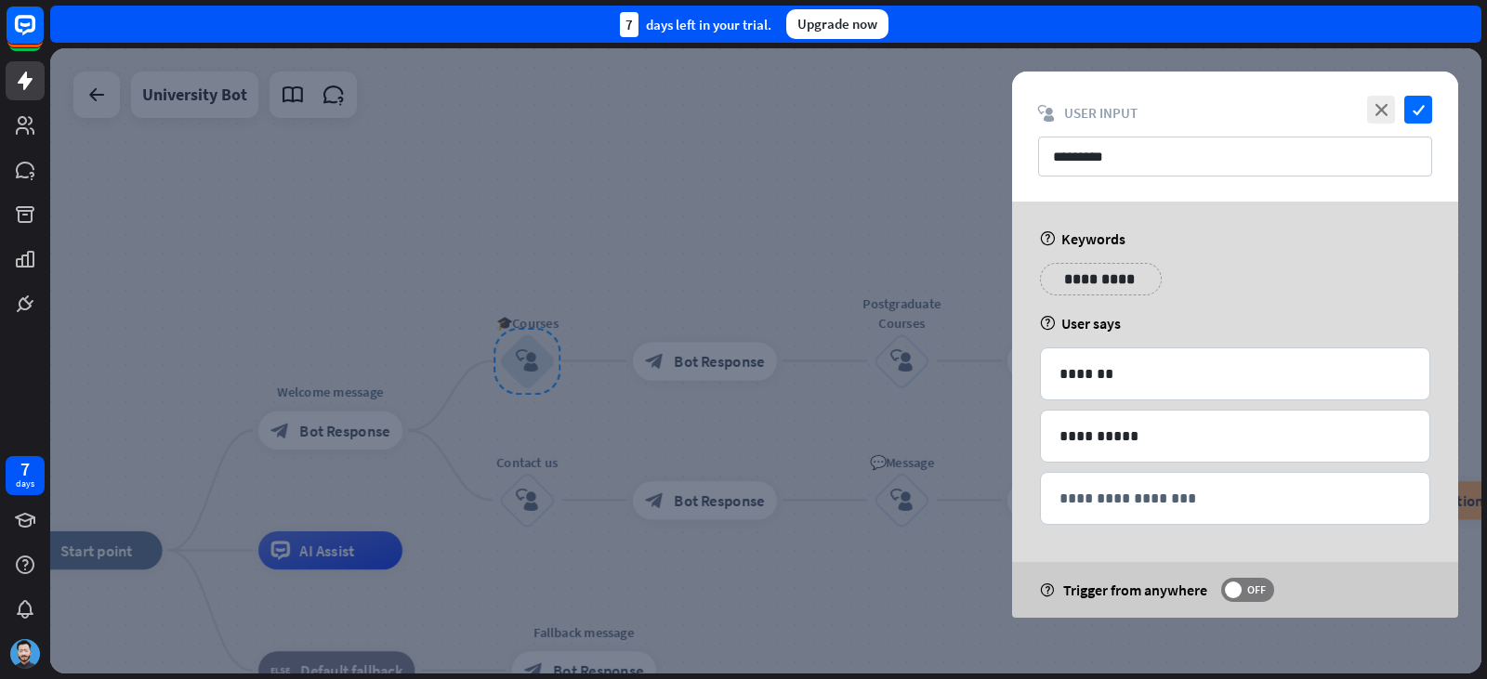
click at [532, 365] on div at bounding box center [765, 360] width 1431 height 625
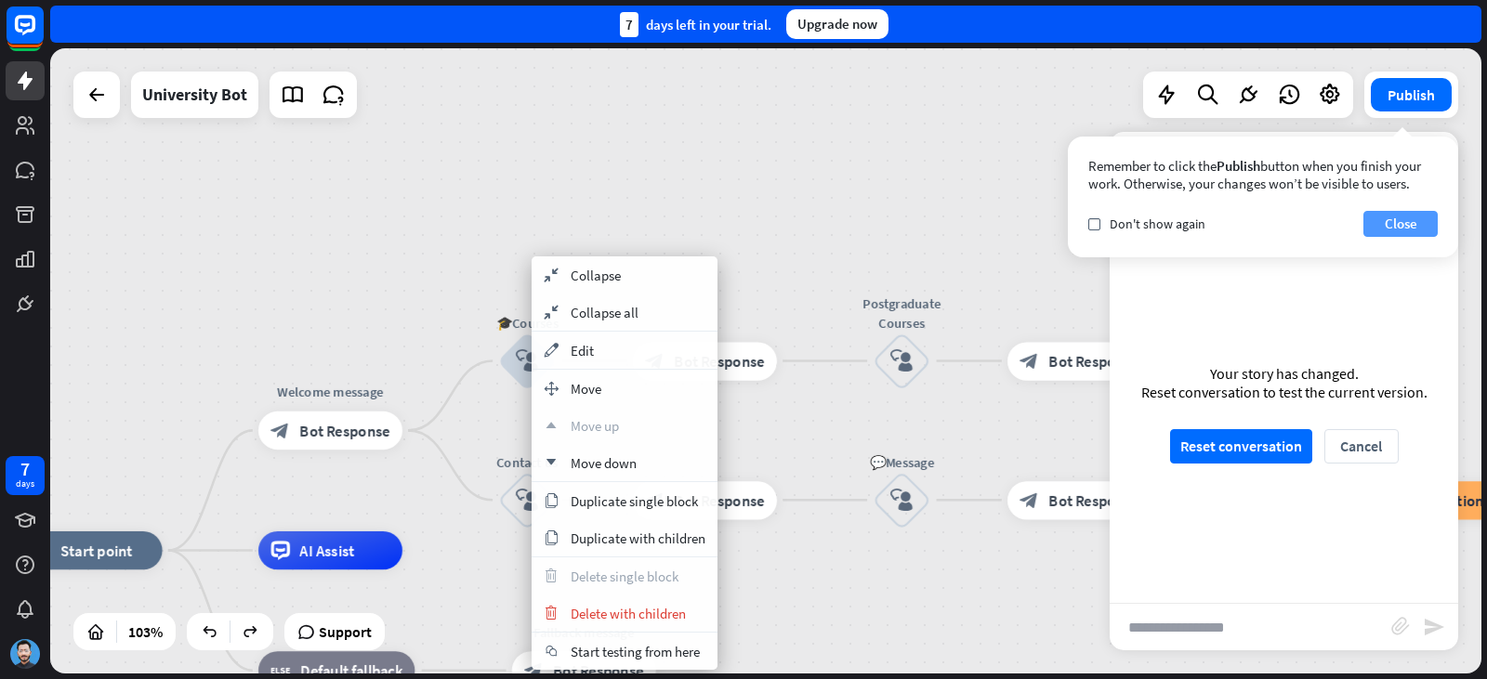
click at [1406, 230] on button "Close" at bounding box center [1400, 224] width 74 height 26
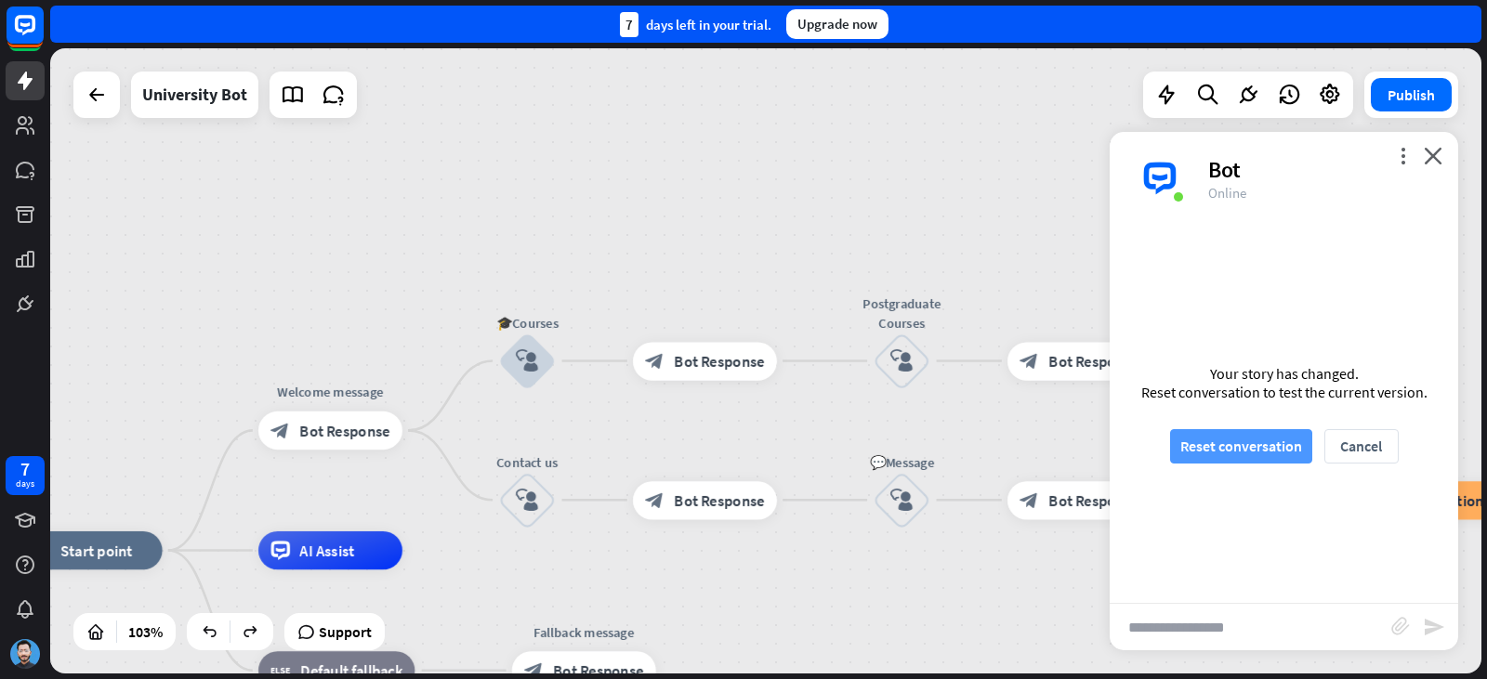
click at [1216, 450] on button "Reset conversation" at bounding box center [1241, 446] width 142 height 34
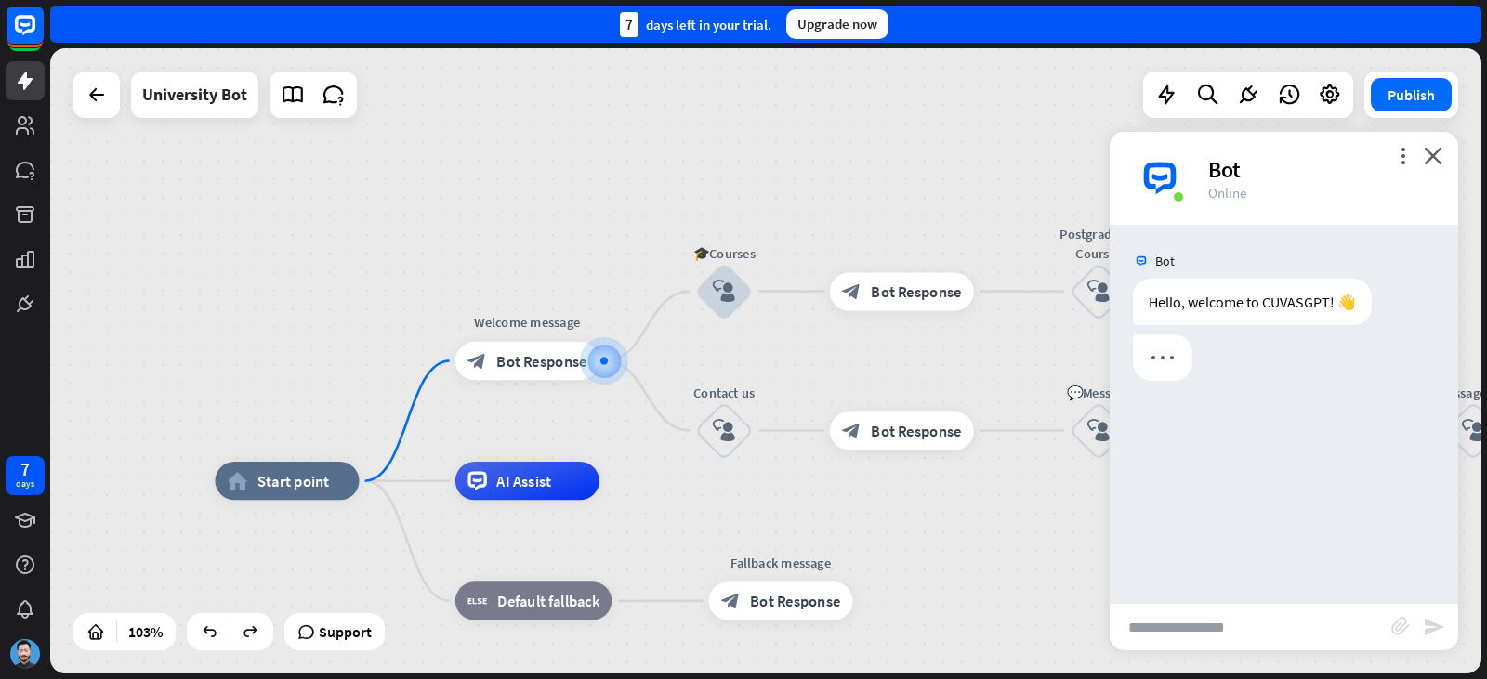
drag, startPoint x: 288, startPoint y: 163, endPoint x: 289, endPoint y: 128, distance: 34.4
click at [288, 160] on div "home_2 Start point Welcome message block_bot_response Bot Response 🎓Courses blo…" at bounding box center [765, 360] width 1431 height 625
click at [295, 85] on icon at bounding box center [293, 95] width 24 height 24
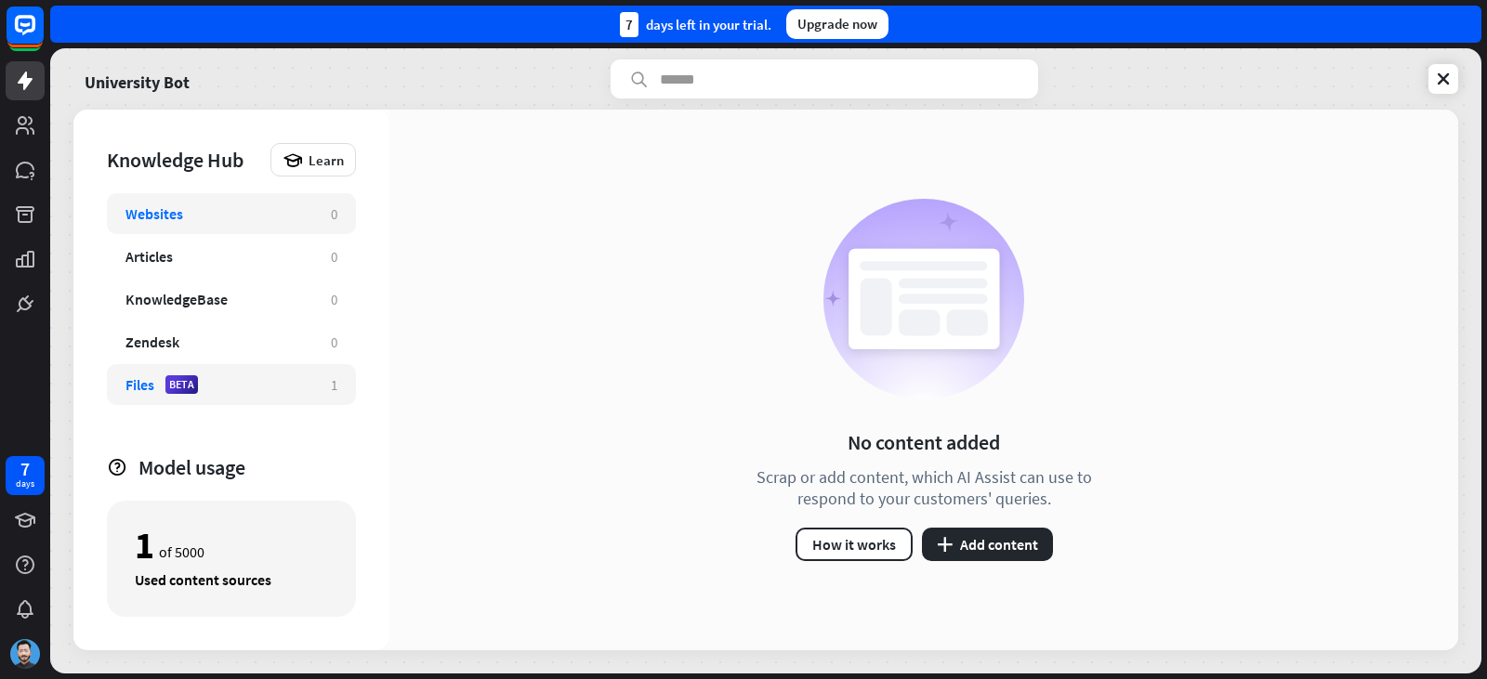
click at [218, 385] on div "Files BETA" at bounding box center [218, 384] width 187 height 19
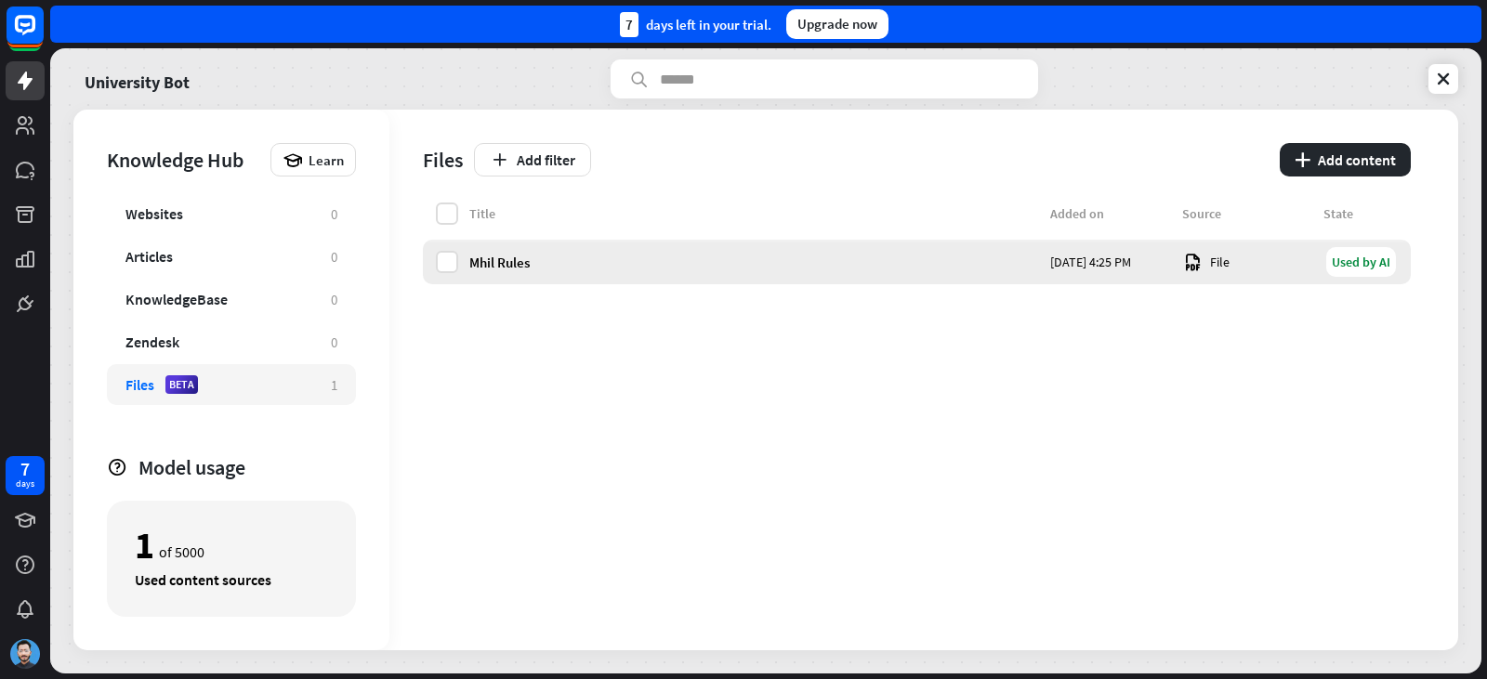
drag, startPoint x: 1058, startPoint y: 251, endPoint x: 808, endPoint y: 268, distance: 250.5
click at [808, 268] on div "Mhil Rules" at bounding box center [754, 263] width 570 height 18
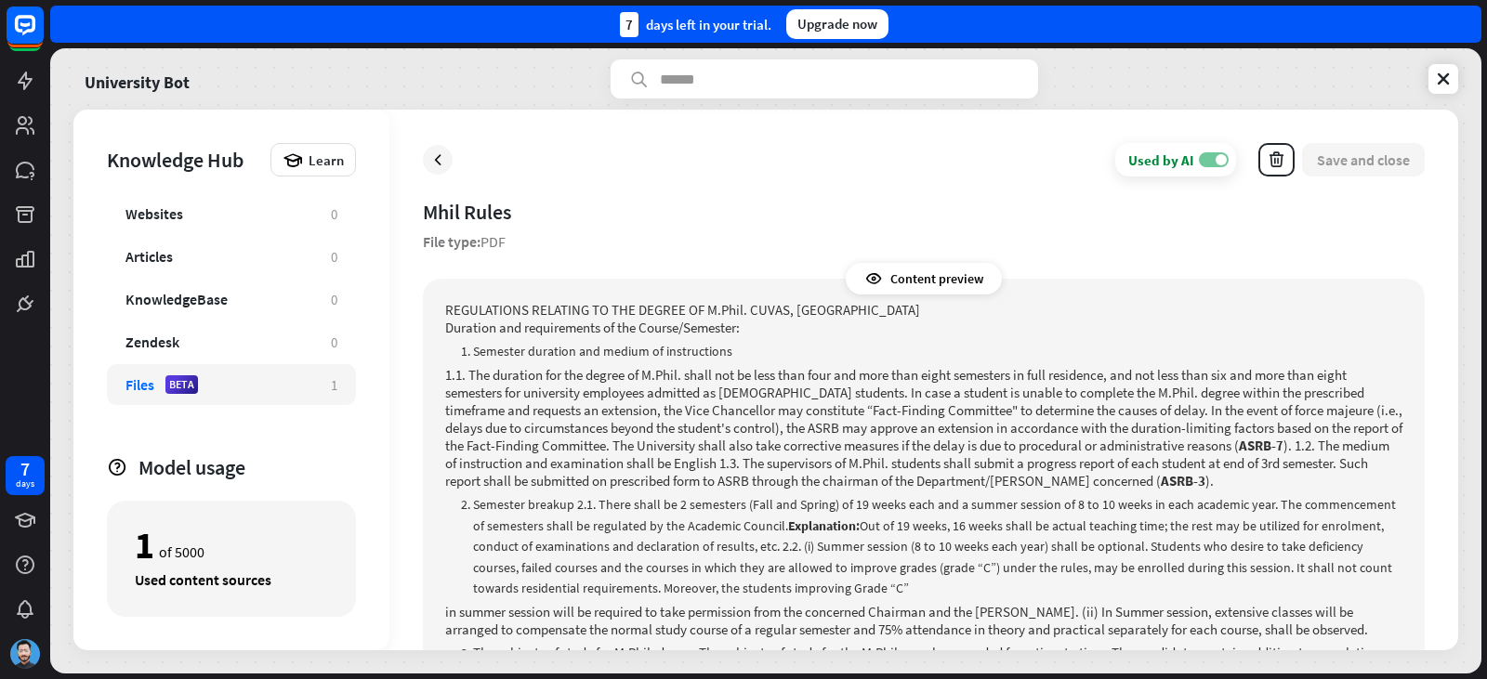
click at [1214, 164] on label "ON" at bounding box center [1214, 159] width 30 height 15
click at [1214, 164] on label "OFF" at bounding box center [1214, 159] width 30 height 15
click at [432, 164] on icon at bounding box center [437, 160] width 19 height 19
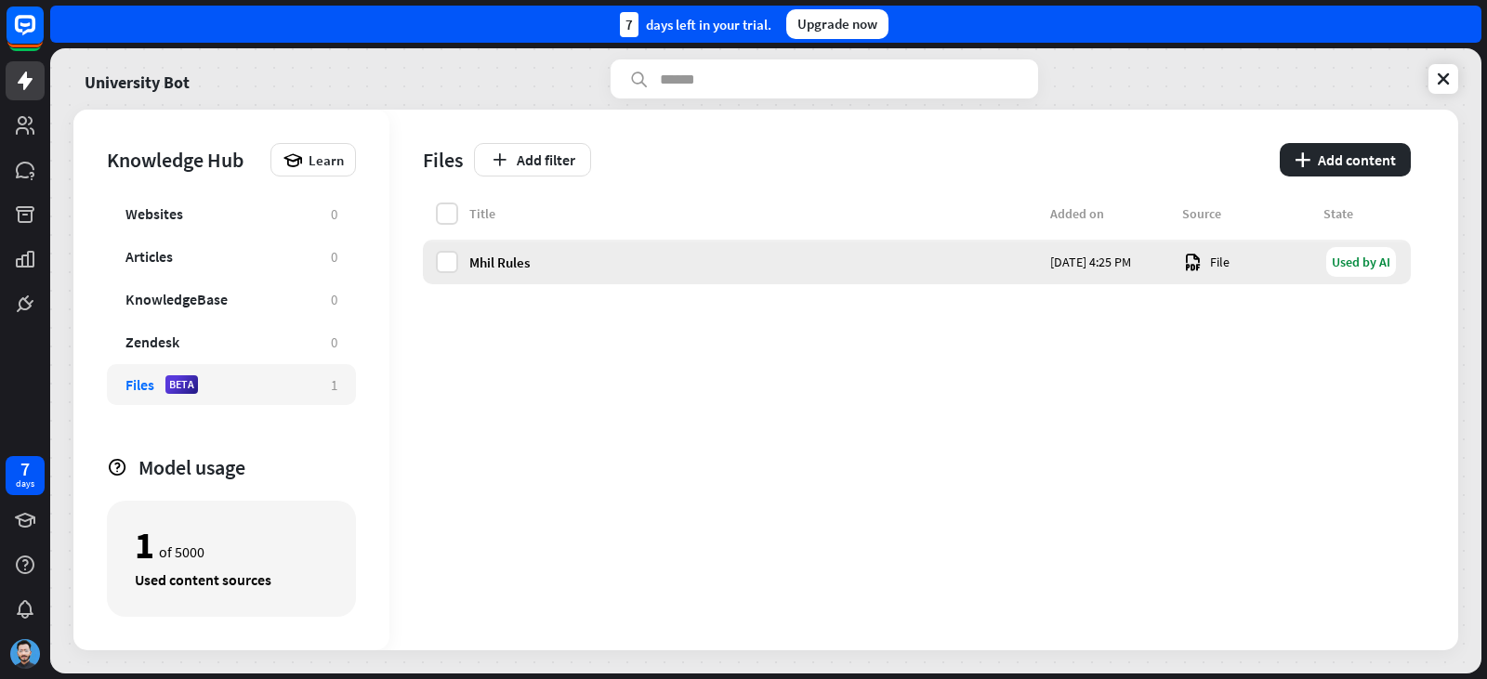
click at [1391, 264] on div "Used by AI" at bounding box center [1361, 262] width 70 height 30
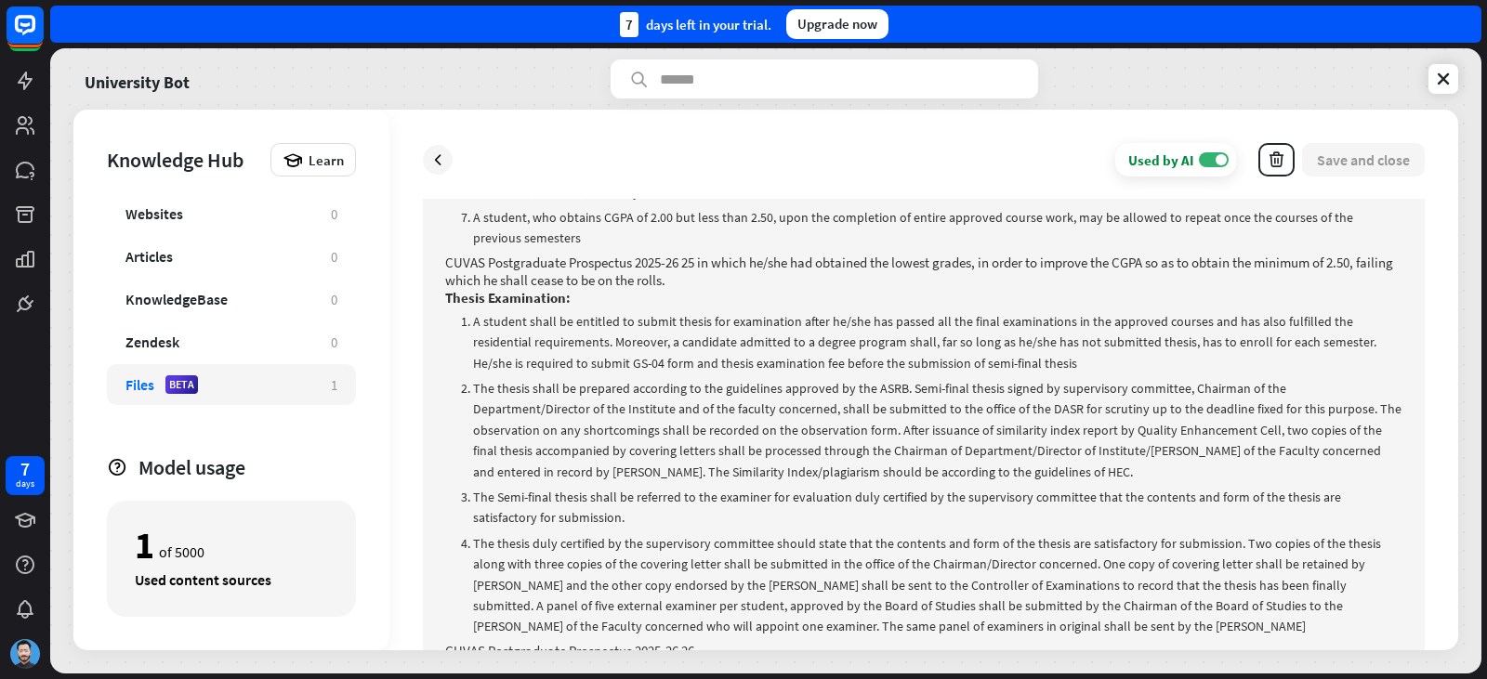
scroll to position [4770, 0]
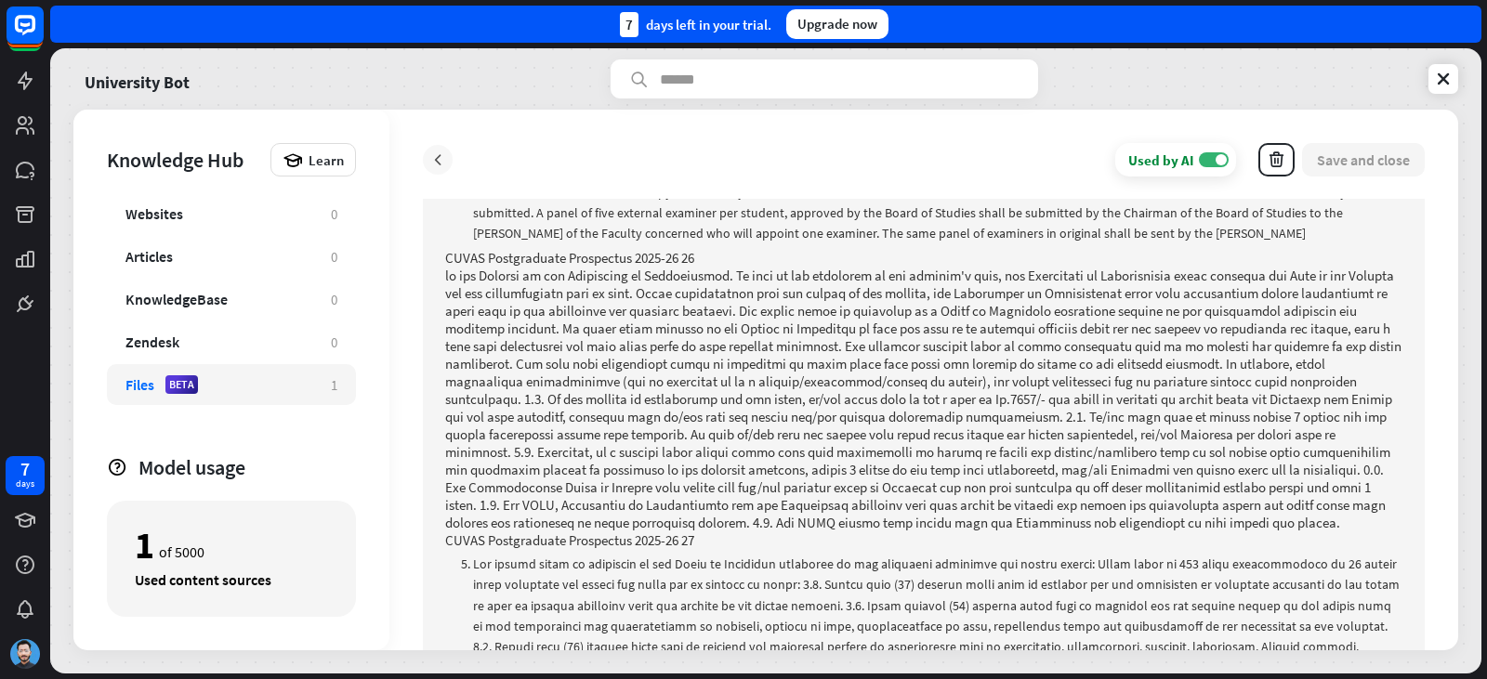
click at [444, 159] on icon at bounding box center [437, 160] width 19 height 19
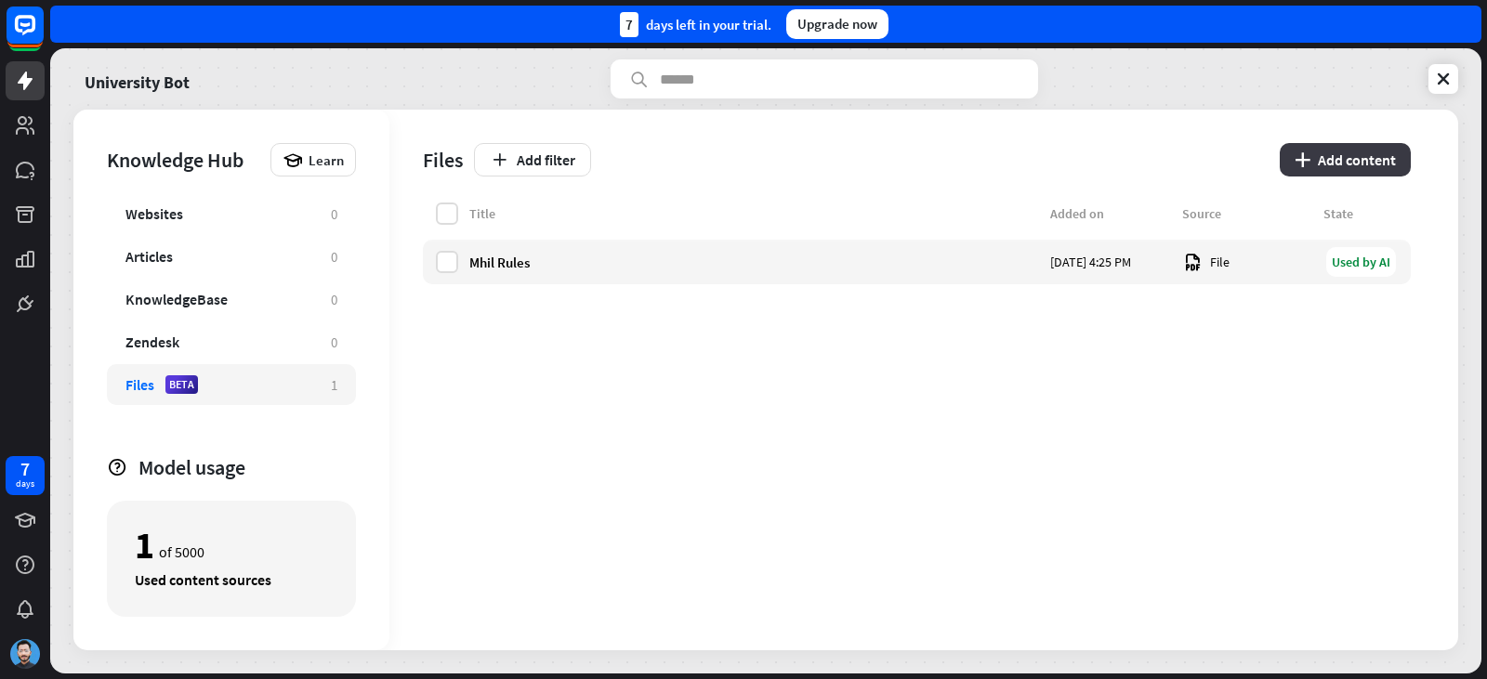
click at [1376, 163] on button "plus Add content" at bounding box center [1345, 159] width 131 height 33
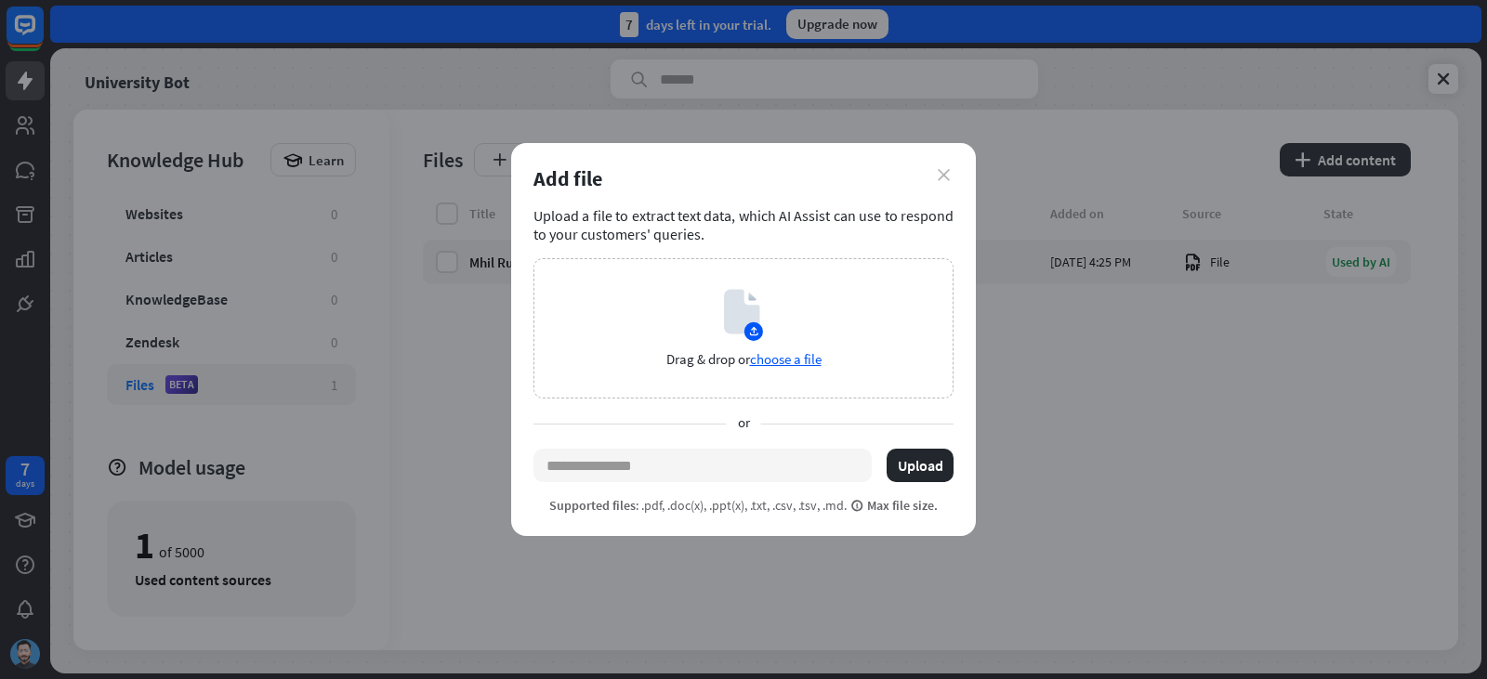
click at [941, 171] on icon "close" at bounding box center [944, 175] width 12 height 12
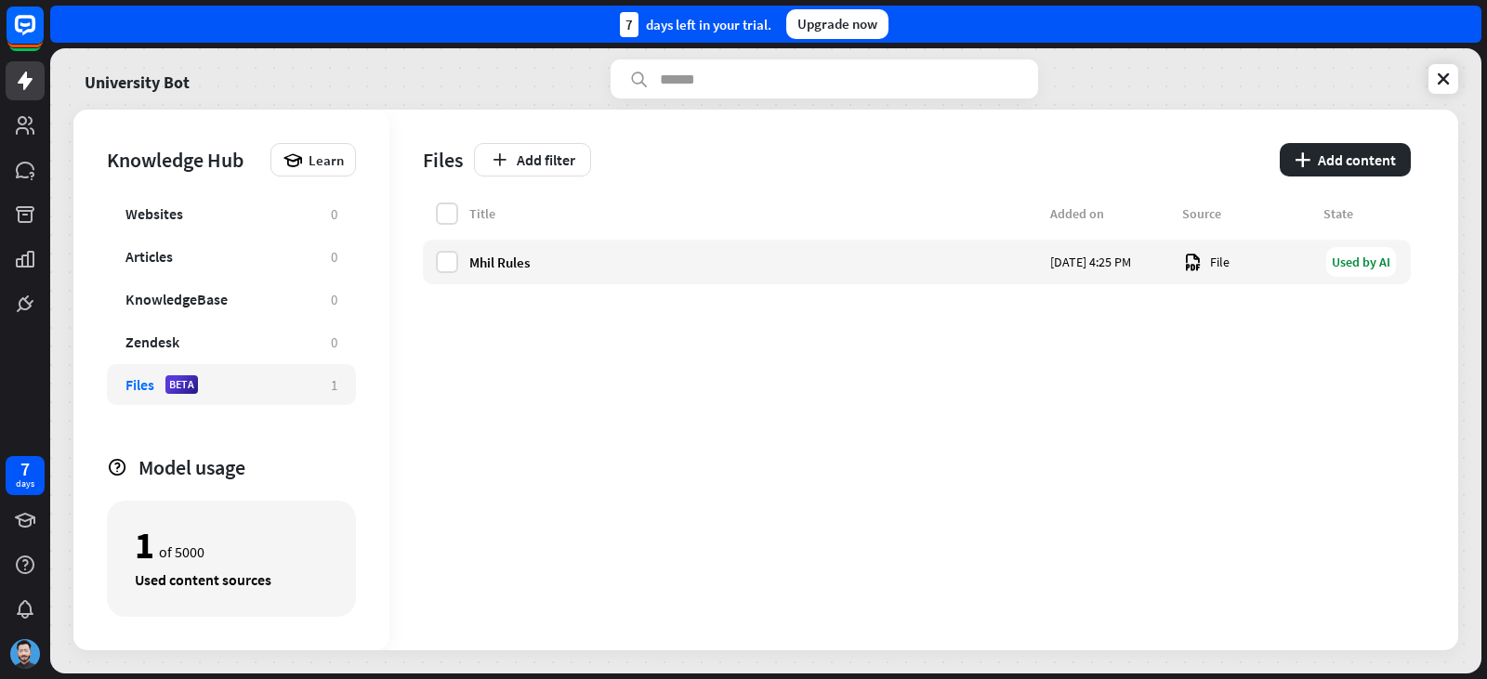
click at [1070, 286] on div "Title Added on Source State Mhil Rules [DATE] 4:25 PM File Used by AI" at bounding box center [917, 427] width 988 height 448
click at [954, 266] on div "Mhil Rules" at bounding box center [754, 263] width 570 height 18
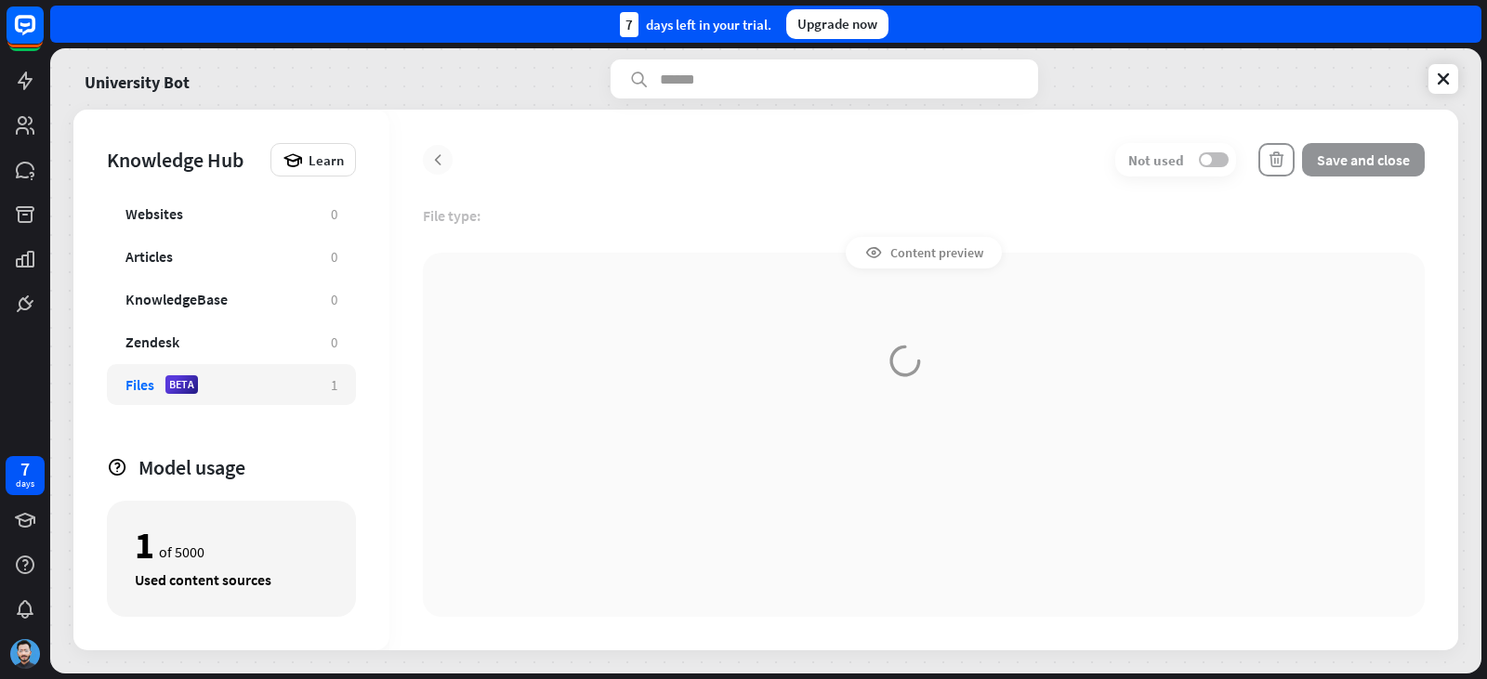
click at [954, 265] on div at bounding box center [923, 380] width 1069 height 541
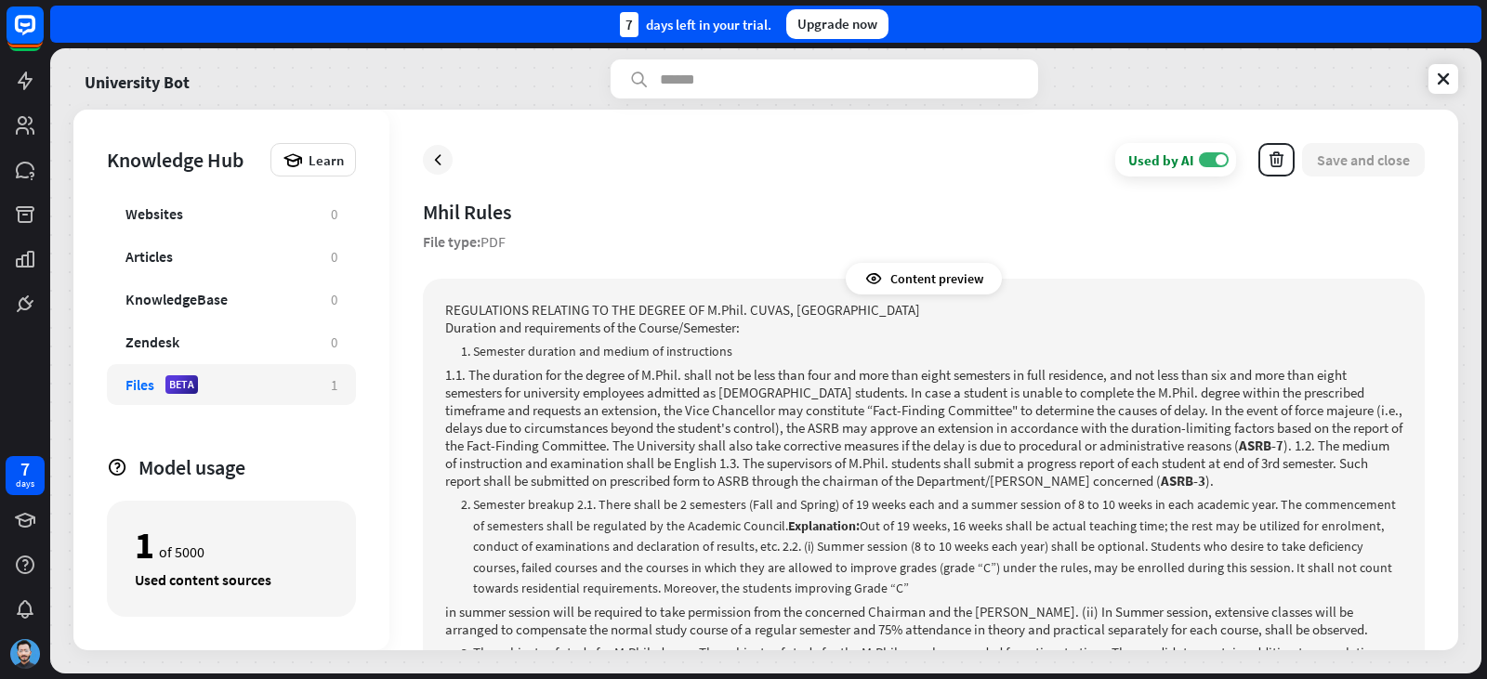
click at [938, 266] on div "Content preview" at bounding box center [924, 279] width 156 height 32
click at [938, 278] on div "Content preview" at bounding box center [924, 279] width 156 height 32
drag, startPoint x: 938, startPoint y: 278, endPoint x: 788, endPoint y: 321, distance: 155.6
click at [907, 327] on p "Duration and requirements of the Course/Semester:" at bounding box center [923, 328] width 957 height 18
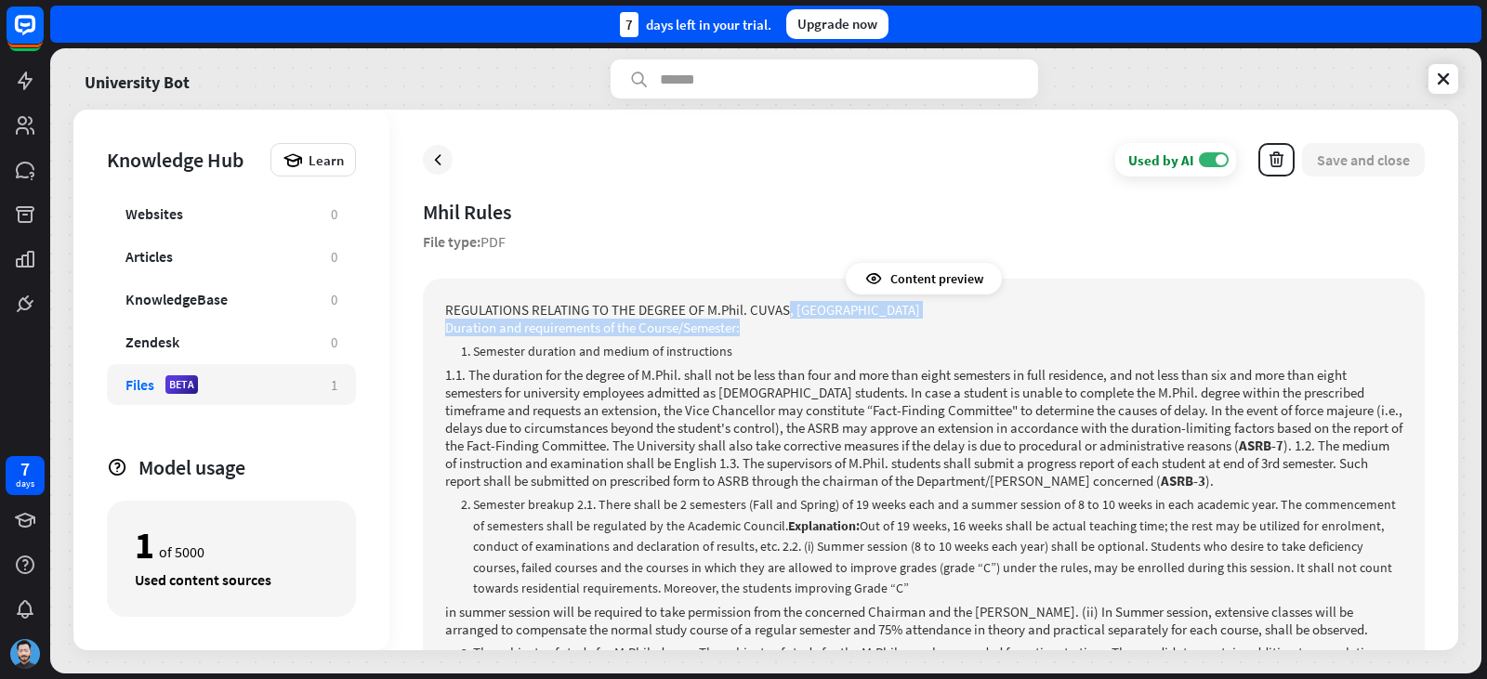
click at [784, 315] on p "REGULATIONS RELATING TO THE DEGREE OF M.Phil. CUVAS, [GEOGRAPHIC_DATA]" at bounding box center [923, 310] width 957 height 18
drag, startPoint x: 784, startPoint y: 315, endPoint x: 998, endPoint y: 192, distance: 246.4
click at [1107, 177] on div "Used by AI ON Save and close Mhil Rules File type: PDF Content preview REGULATI…" at bounding box center [923, 380] width 1069 height 541
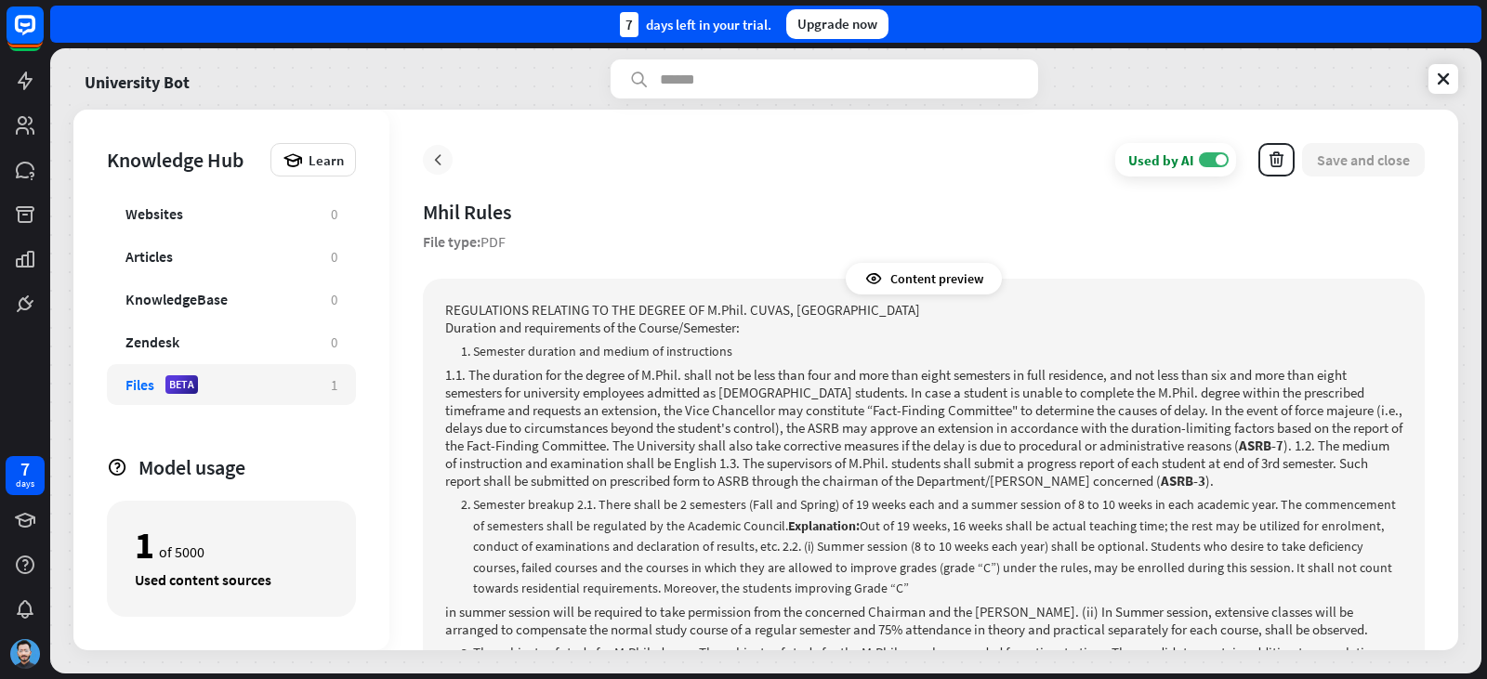
click at [449, 167] on div at bounding box center [438, 160] width 30 height 30
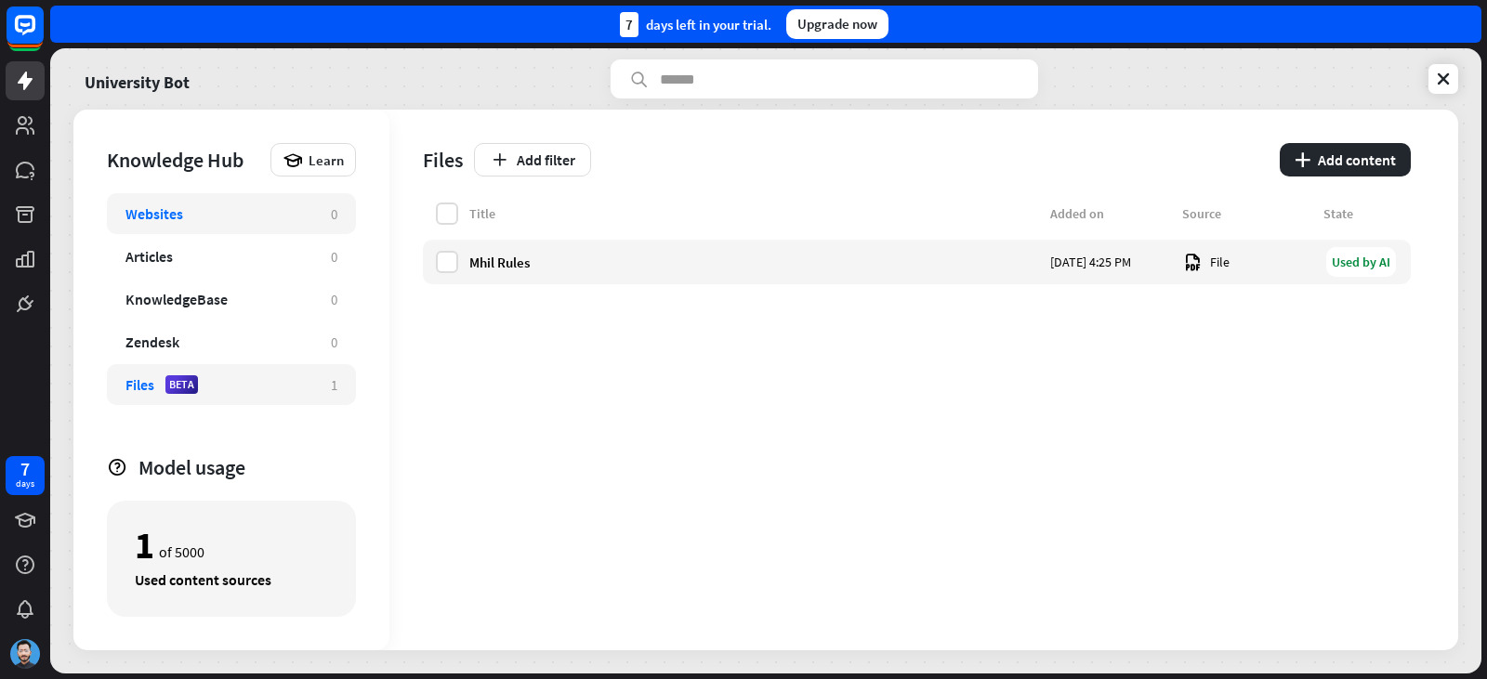
click at [308, 230] on div "Websites 0" at bounding box center [231, 213] width 249 height 41
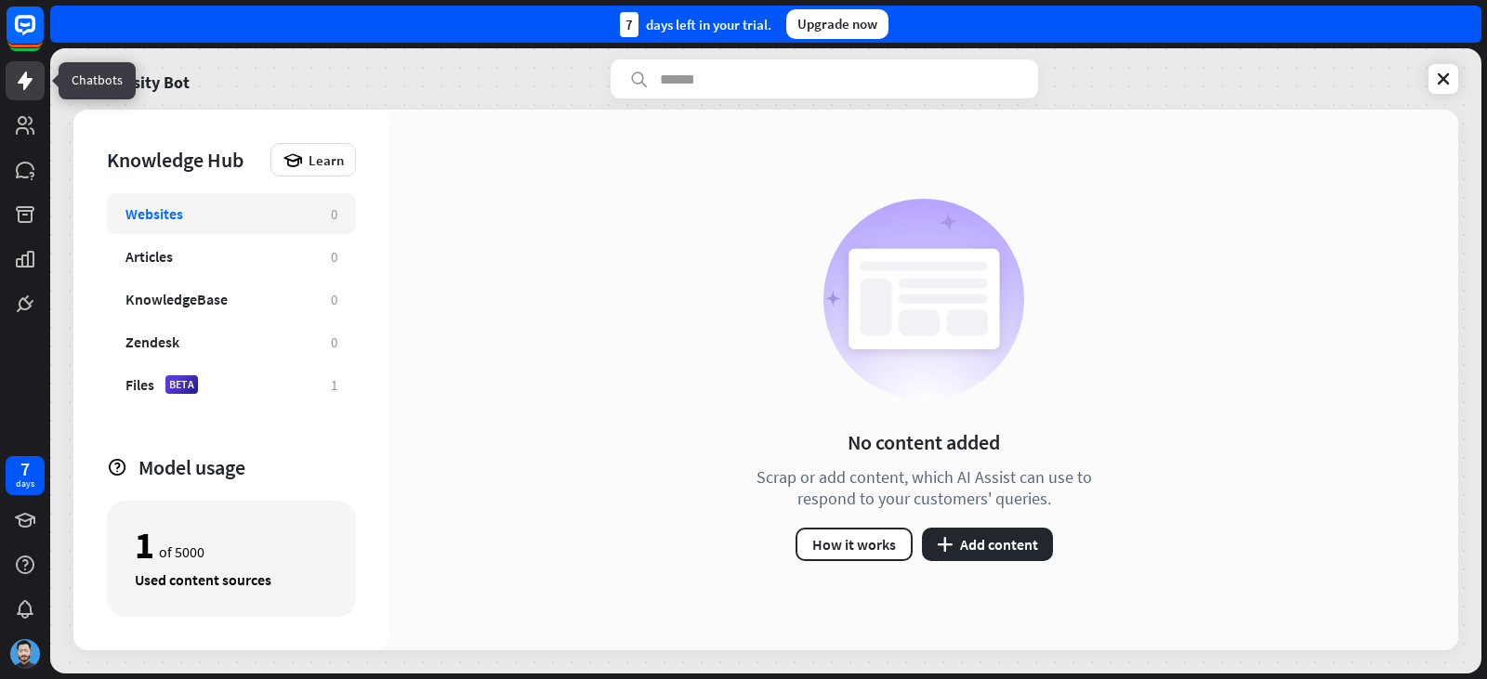
click at [36, 90] on link at bounding box center [25, 80] width 39 height 39
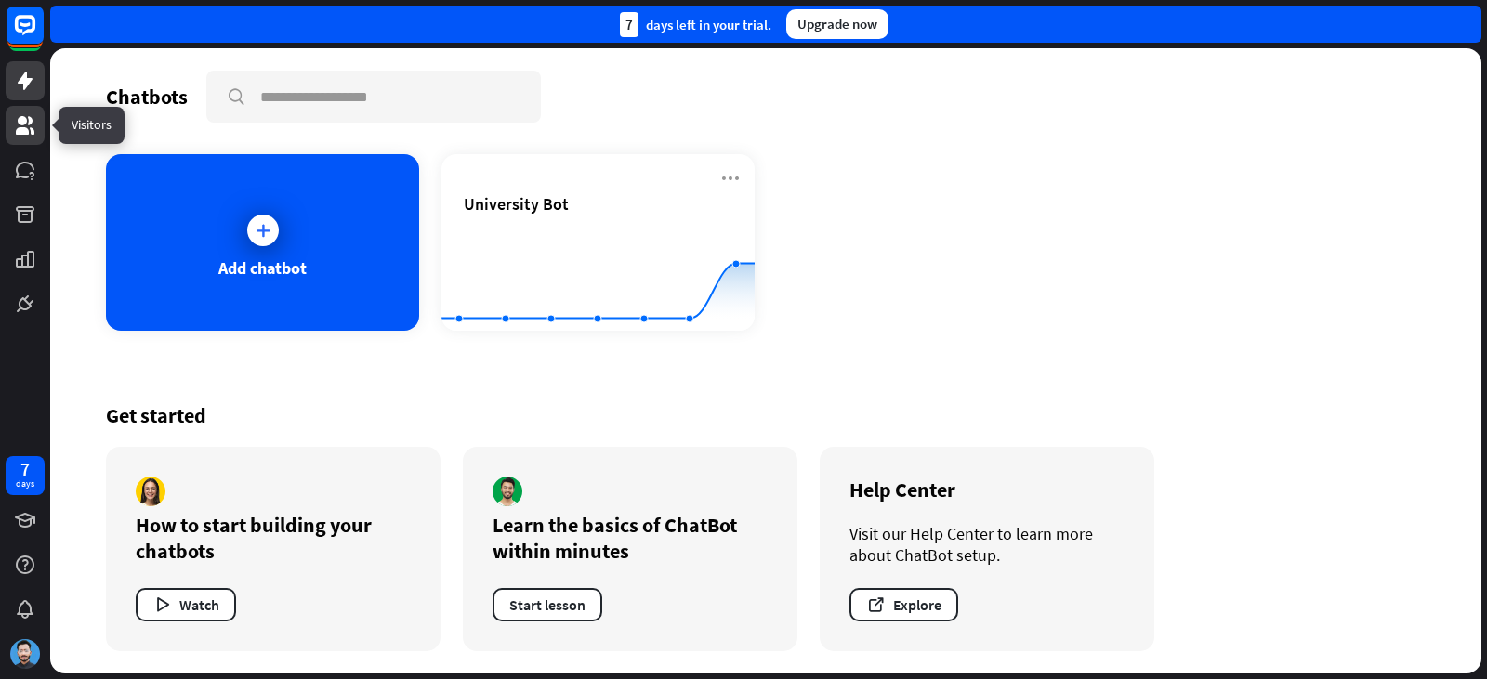
click at [33, 118] on icon at bounding box center [25, 125] width 22 height 22
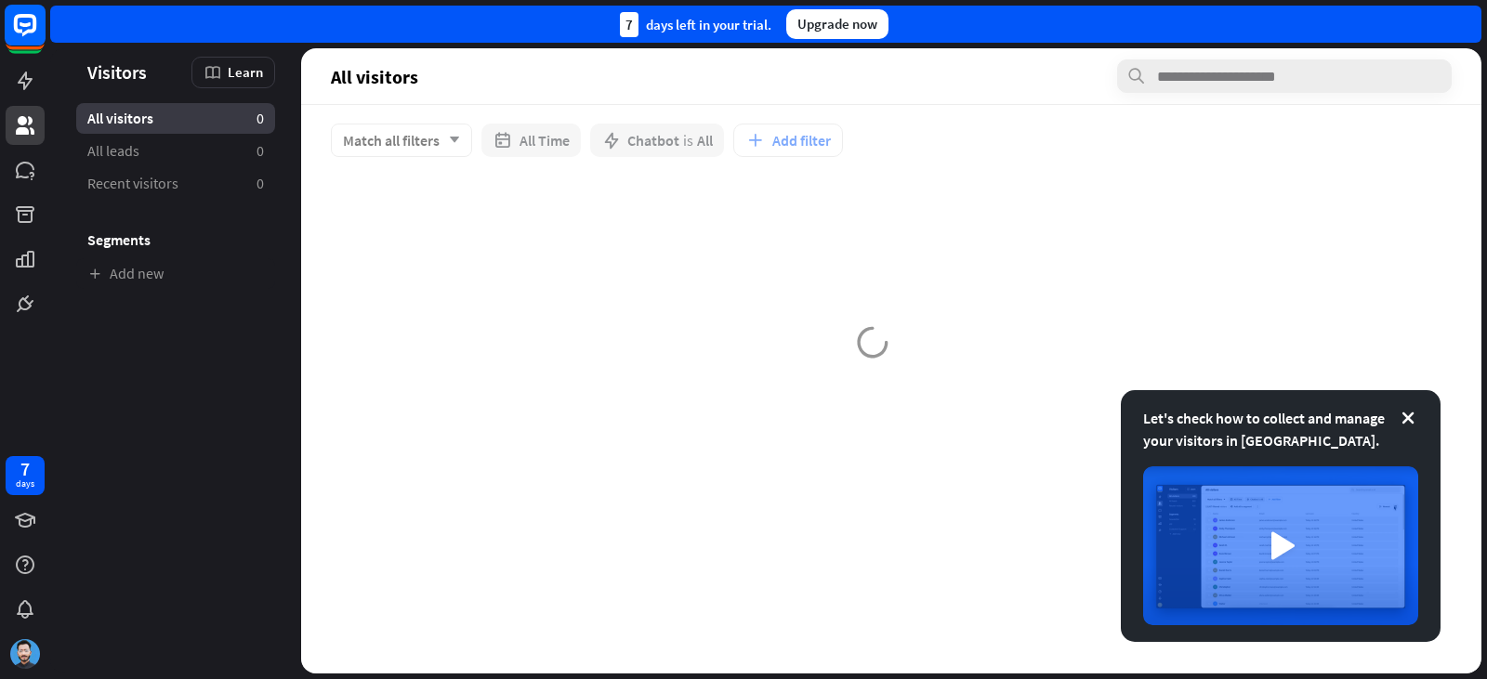
click at [26, 32] on icon at bounding box center [25, 25] width 22 height 22
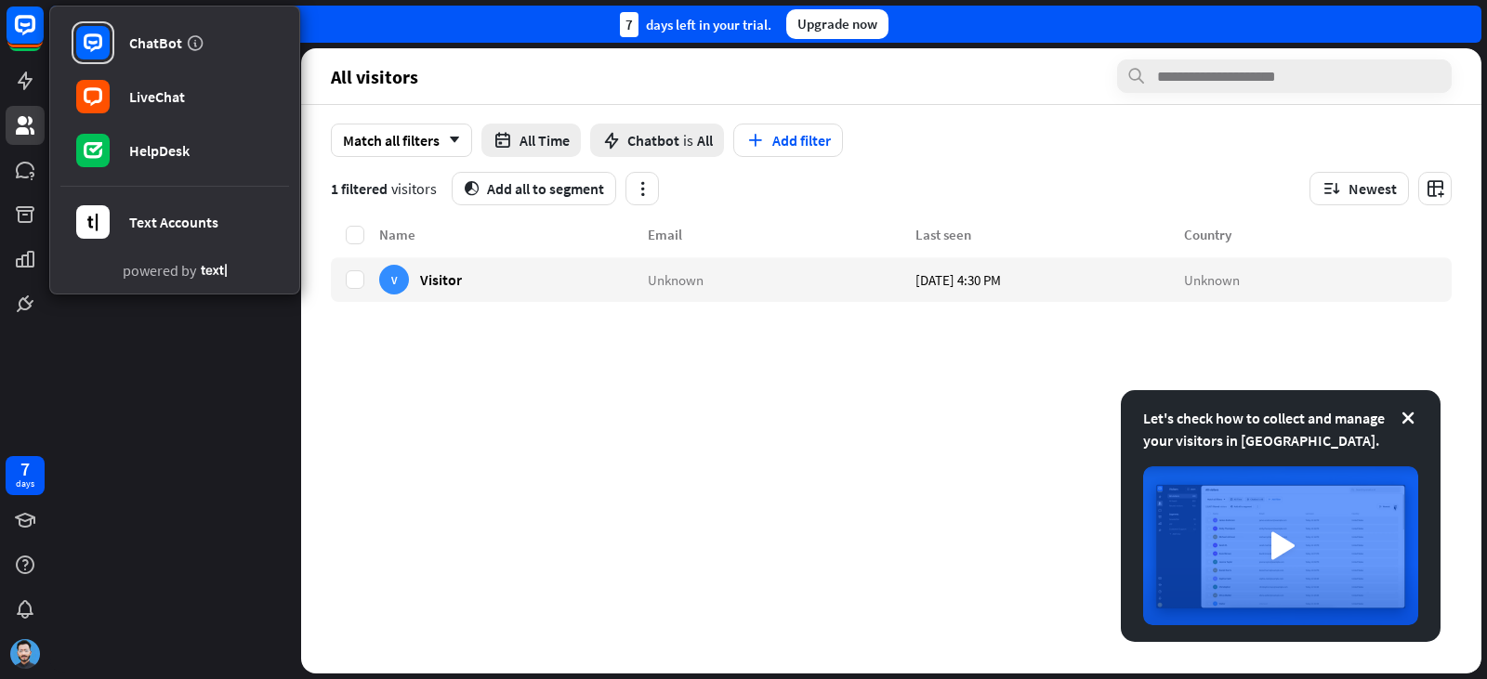
click at [22, 59] on div "ChatBot LiveChat HelpDesk Text Accounts powered by" at bounding box center [25, 161] width 50 height 323
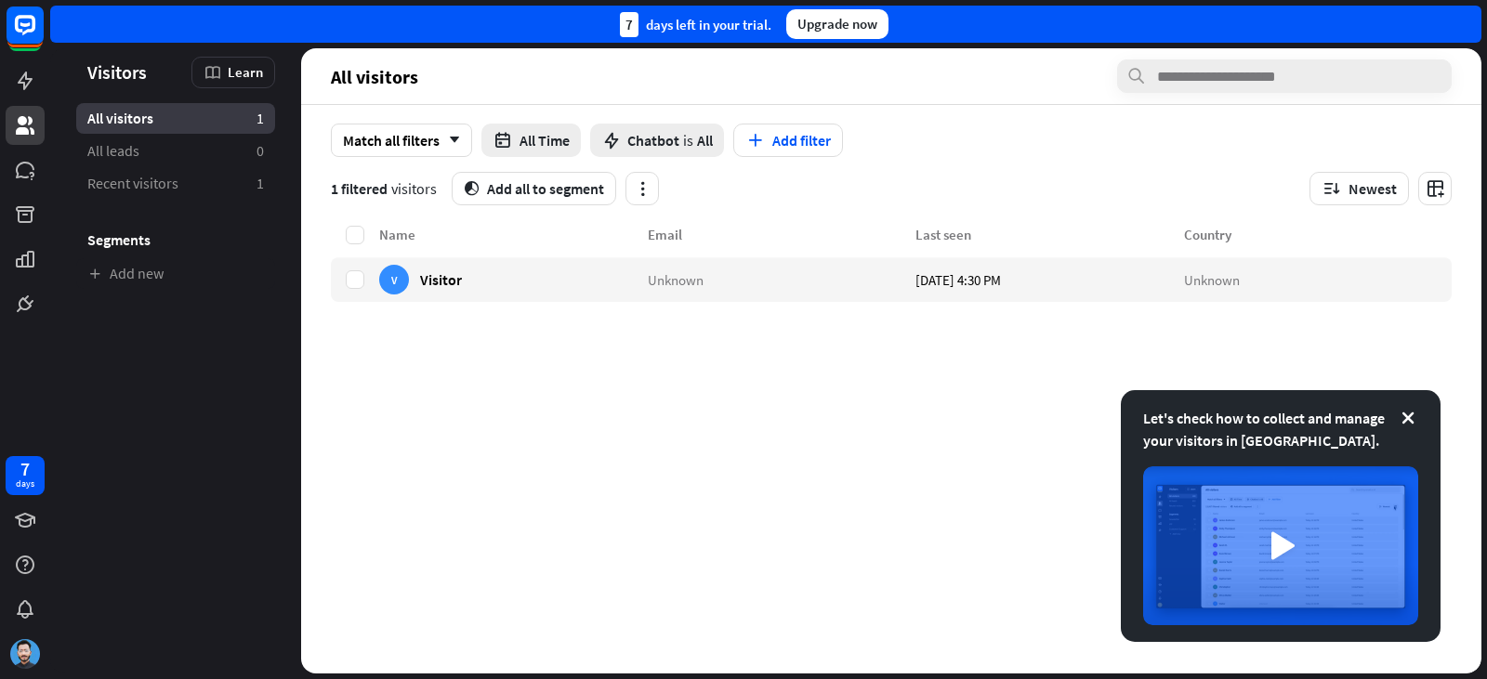
click at [22, 59] on div at bounding box center [25, 161] width 50 height 323
click at [22, 84] on icon at bounding box center [25, 81] width 15 height 19
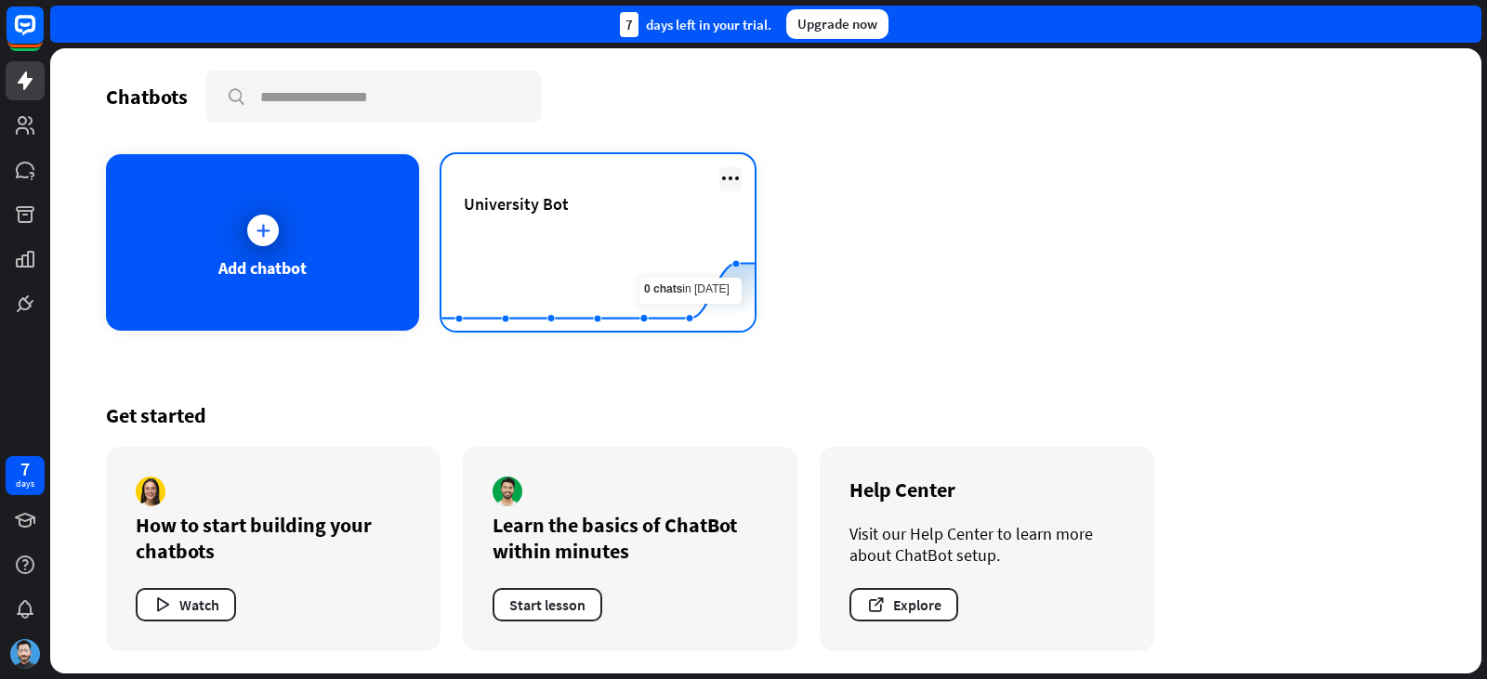
click at [735, 175] on icon at bounding box center [730, 178] width 22 height 22
click at [624, 206] on div "University Bot" at bounding box center [598, 203] width 269 height 21
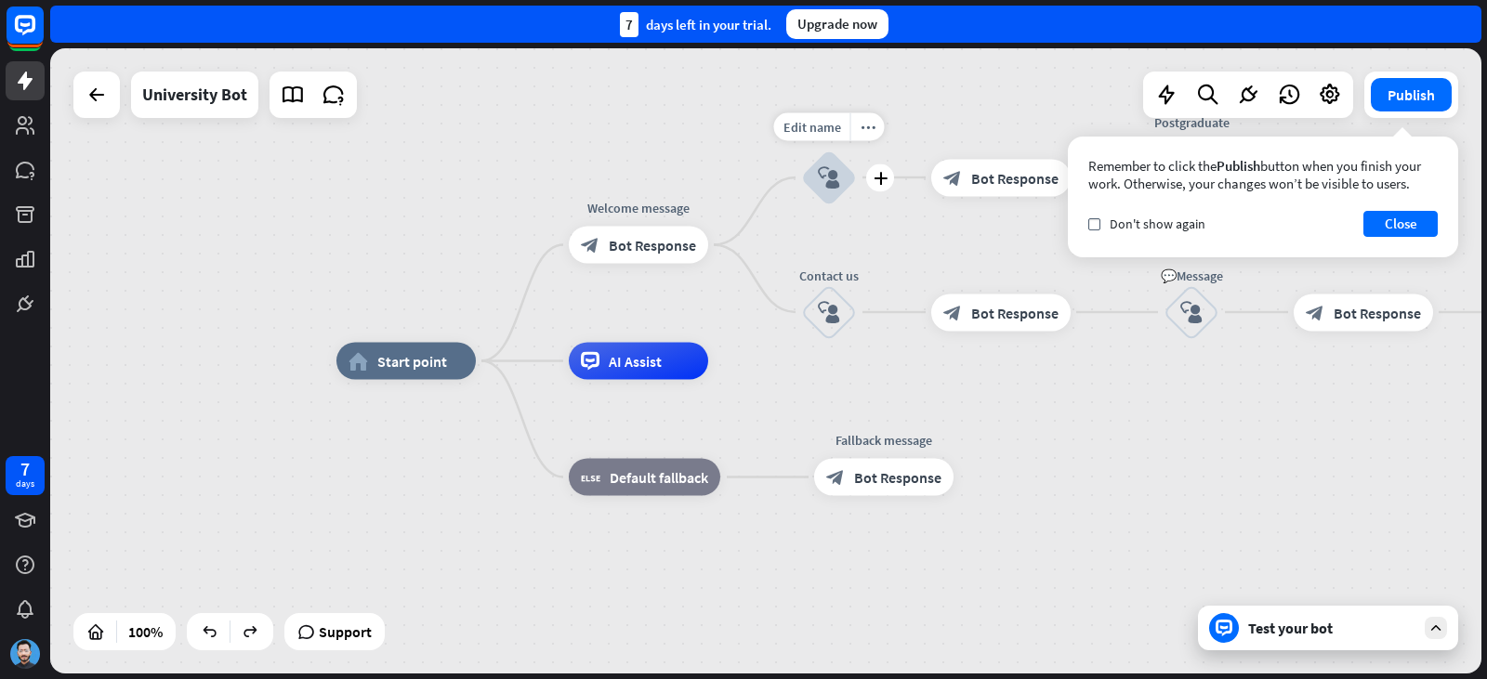
click at [824, 165] on div "block_user_input" at bounding box center [829, 178] width 56 height 56
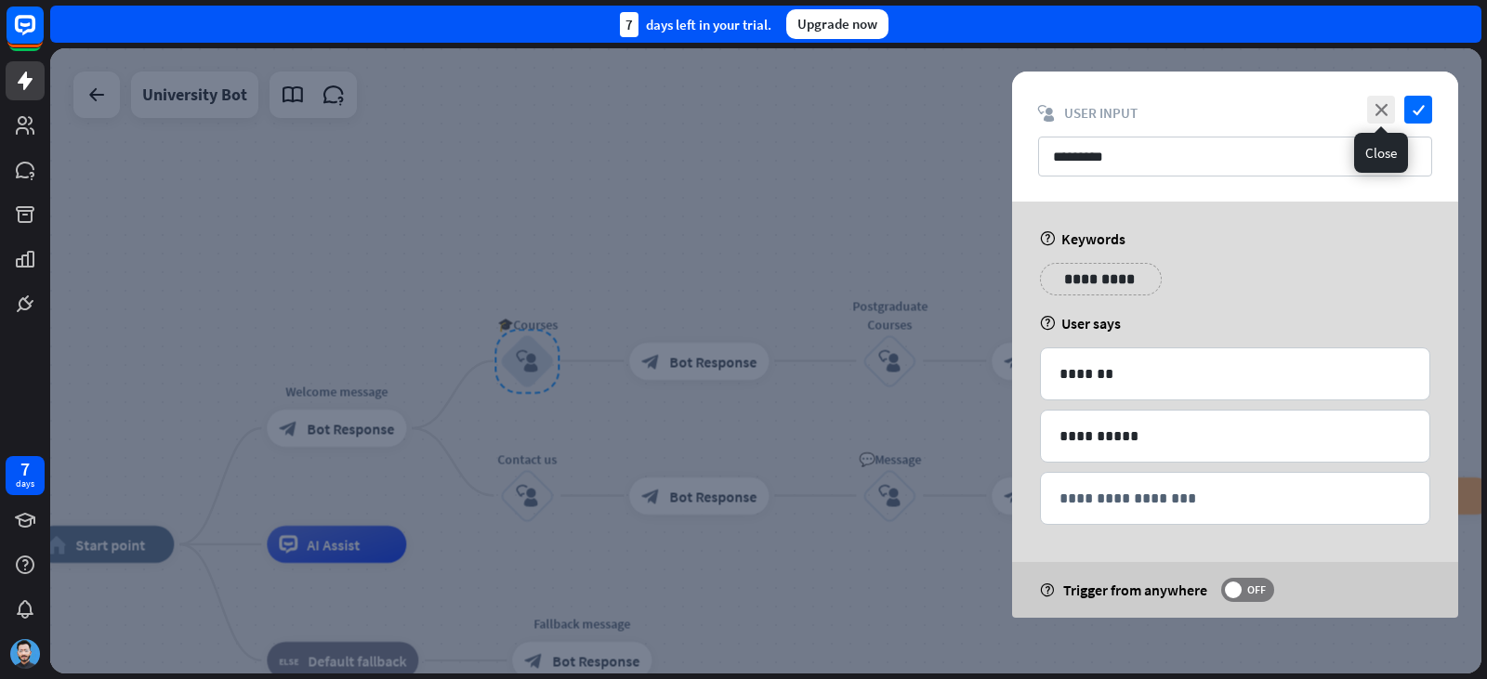
click at [1373, 107] on icon "close" at bounding box center [1381, 110] width 28 height 28
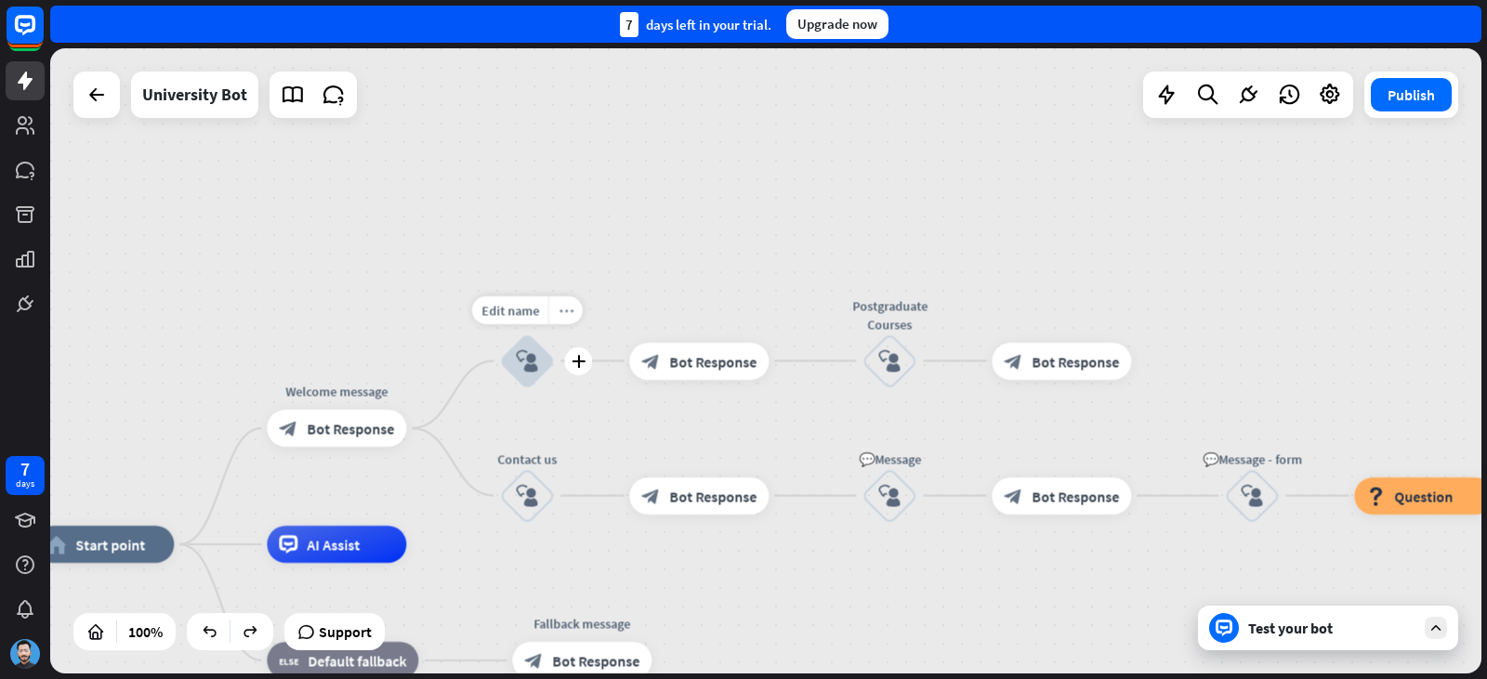
click at [569, 300] on div "more_horiz" at bounding box center [565, 310] width 34 height 28
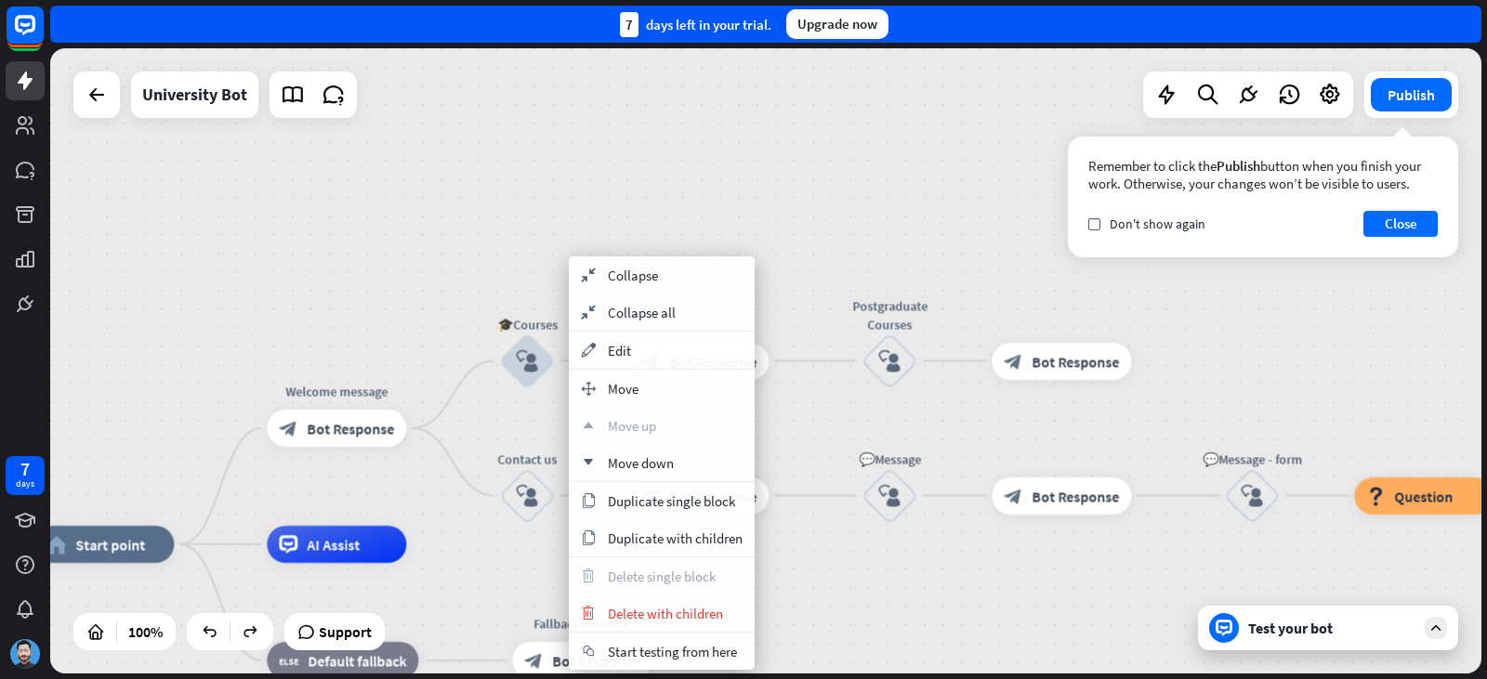
click at [710, 218] on div "home_2 Start point Welcome message block_bot_response Bot Response 🎓Courses blo…" at bounding box center [765, 360] width 1431 height 625
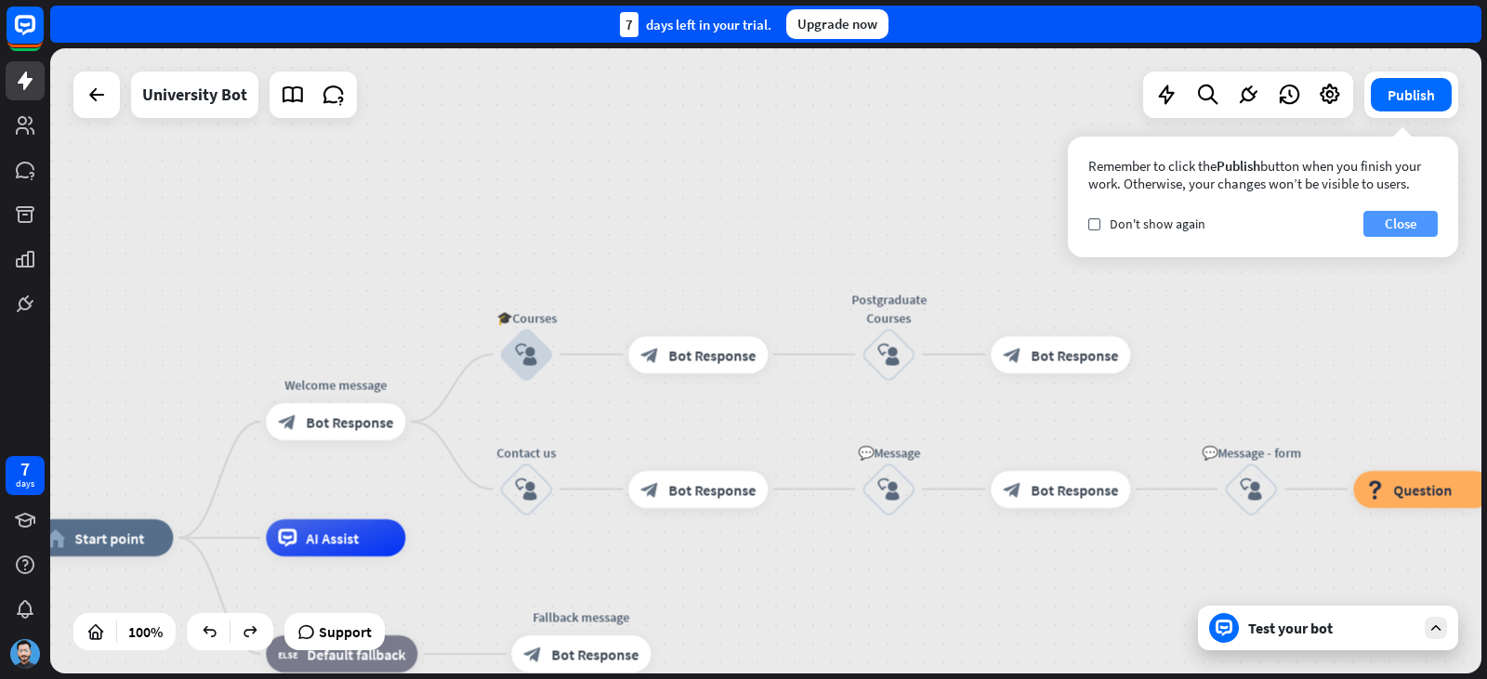
click at [1407, 213] on button "Close" at bounding box center [1400, 224] width 74 height 26
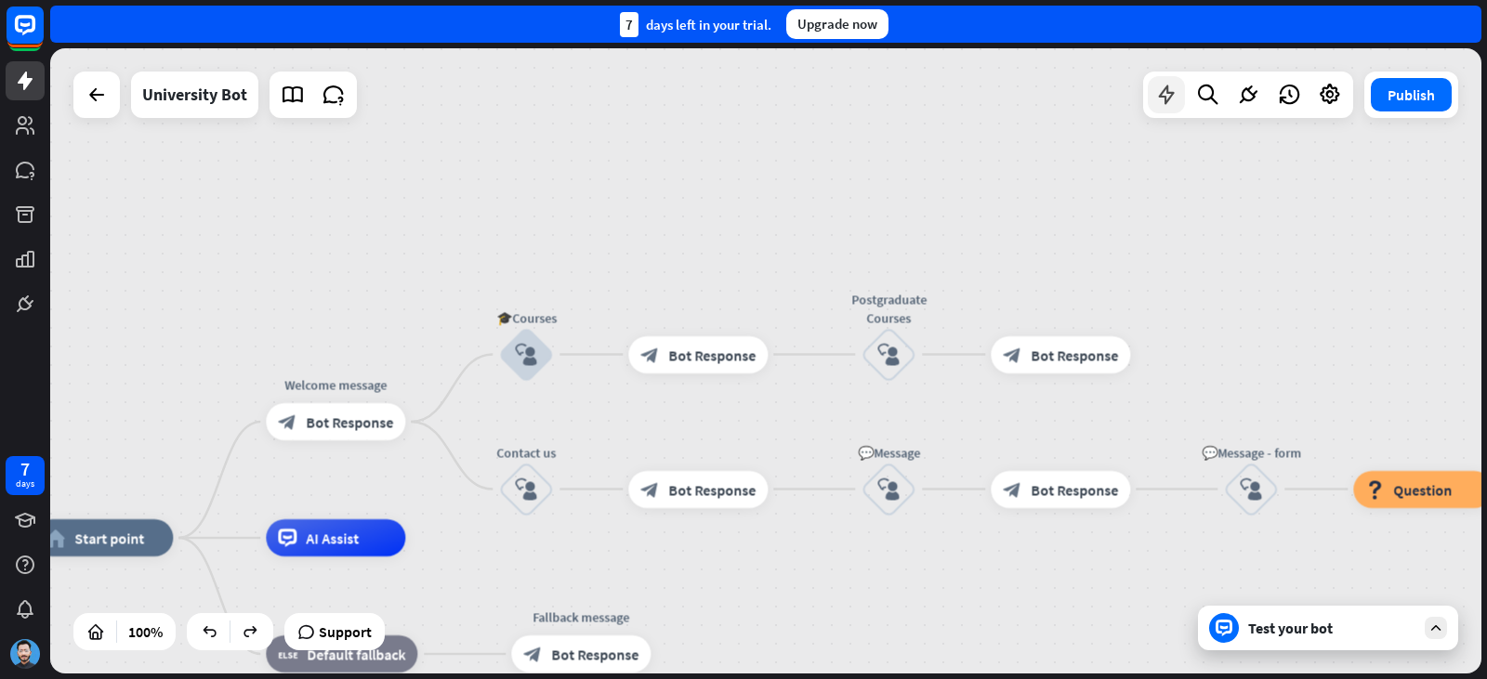
click at [1179, 98] on div at bounding box center [1166, 94] width 37 height 37
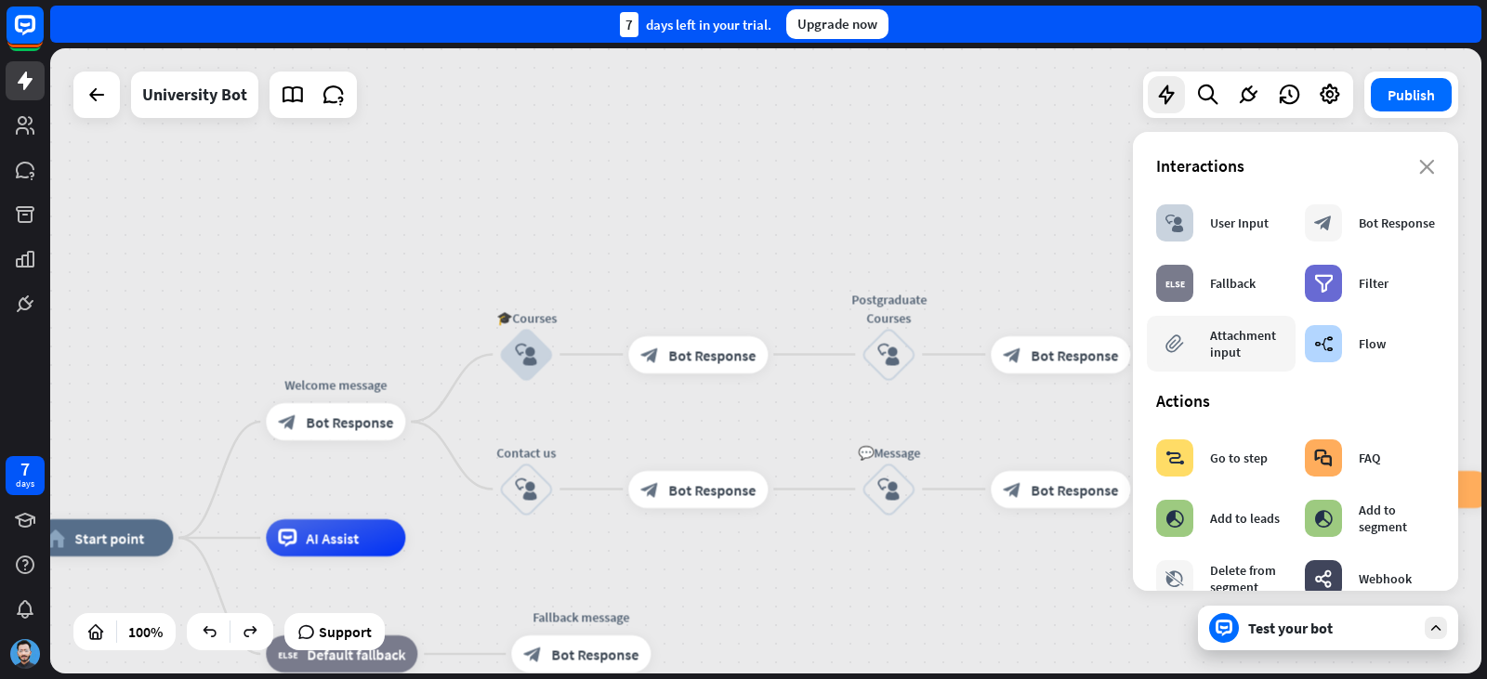
click at [1242, 333] on div "Attachment input" at bounding box center [1248, 343] width 76 height 33
click at [1241, 333] on div "Attachment input" at bounding box center [1248, 343] width 76 height 33
click at [1238, 348] on div "Attachment input" at bounding box center [1248, 343] width 76 height 33
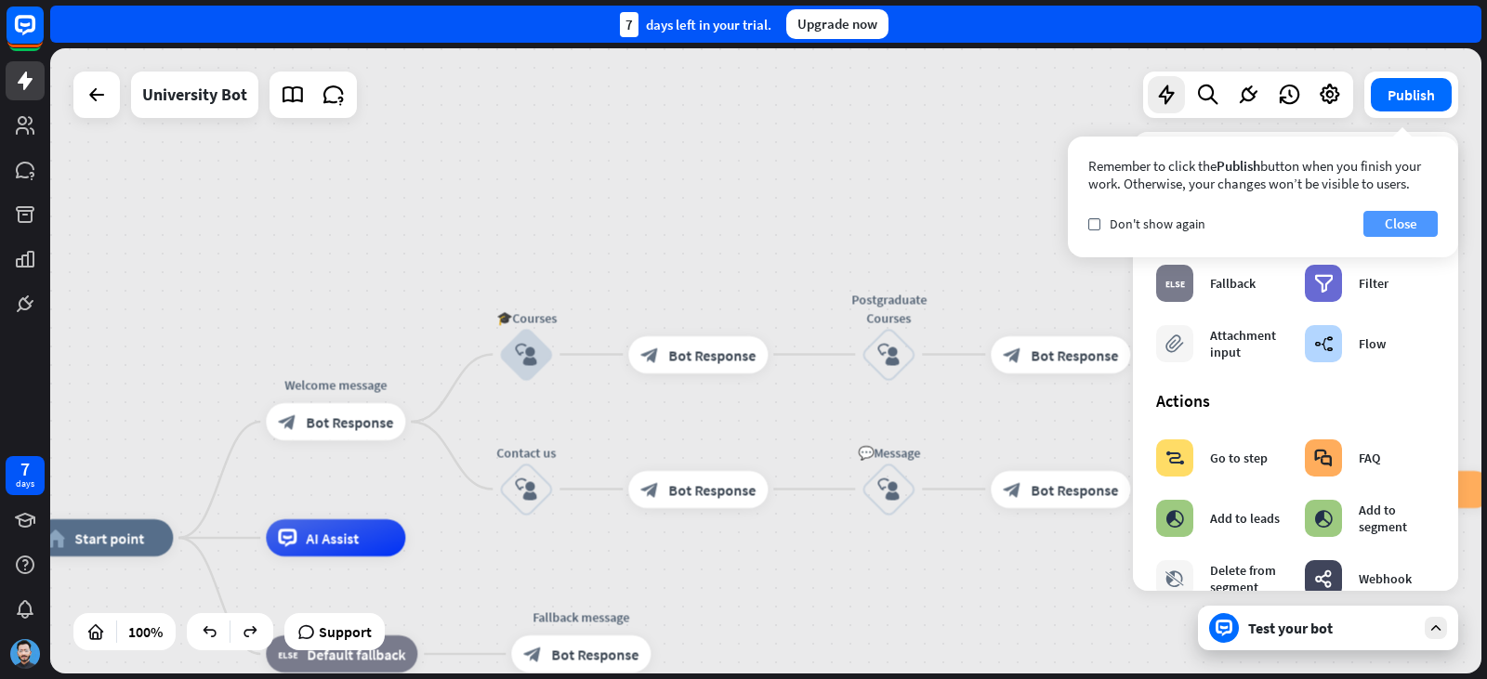
click at [1387, 227] on button "Close" at bounding box center [1400, 224] width 74 height 26
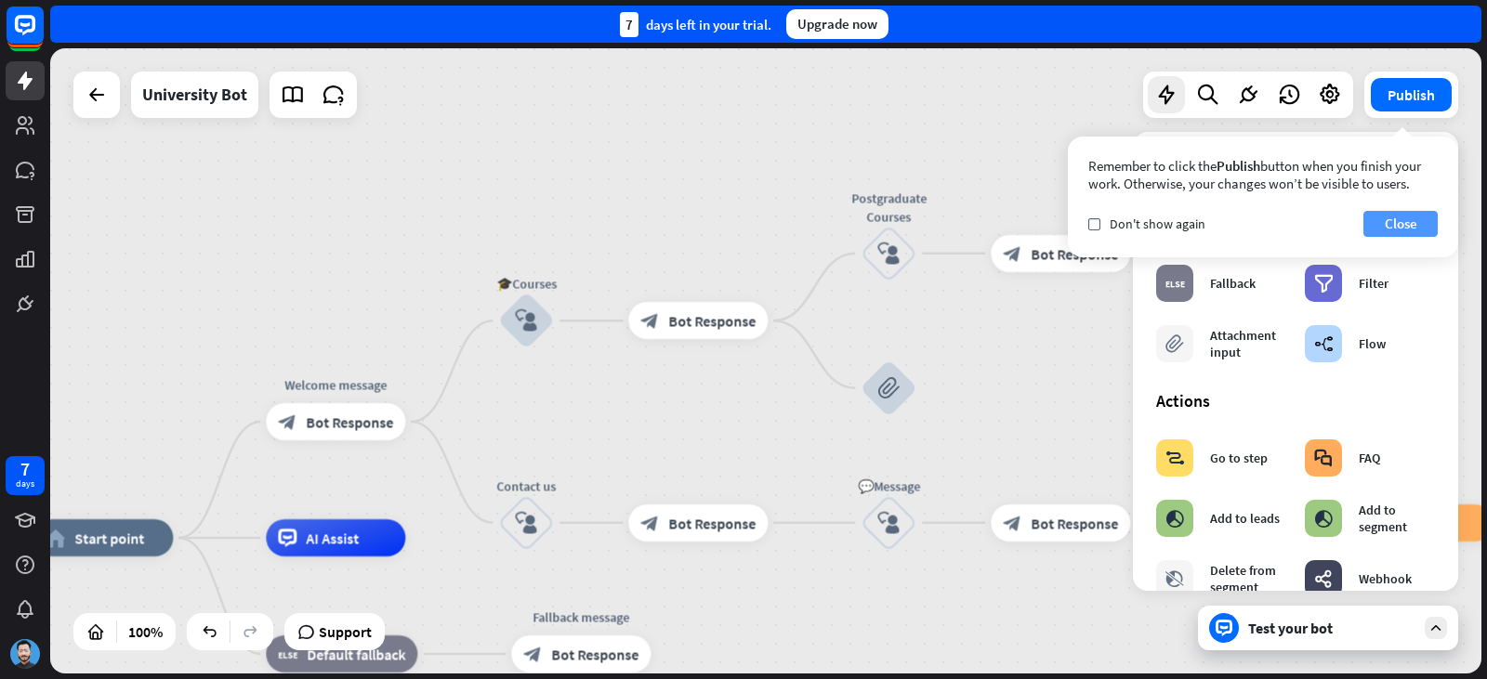
click at [1421, 233] on button "Close" at bounding box center [1400, 224] width 74 height 26
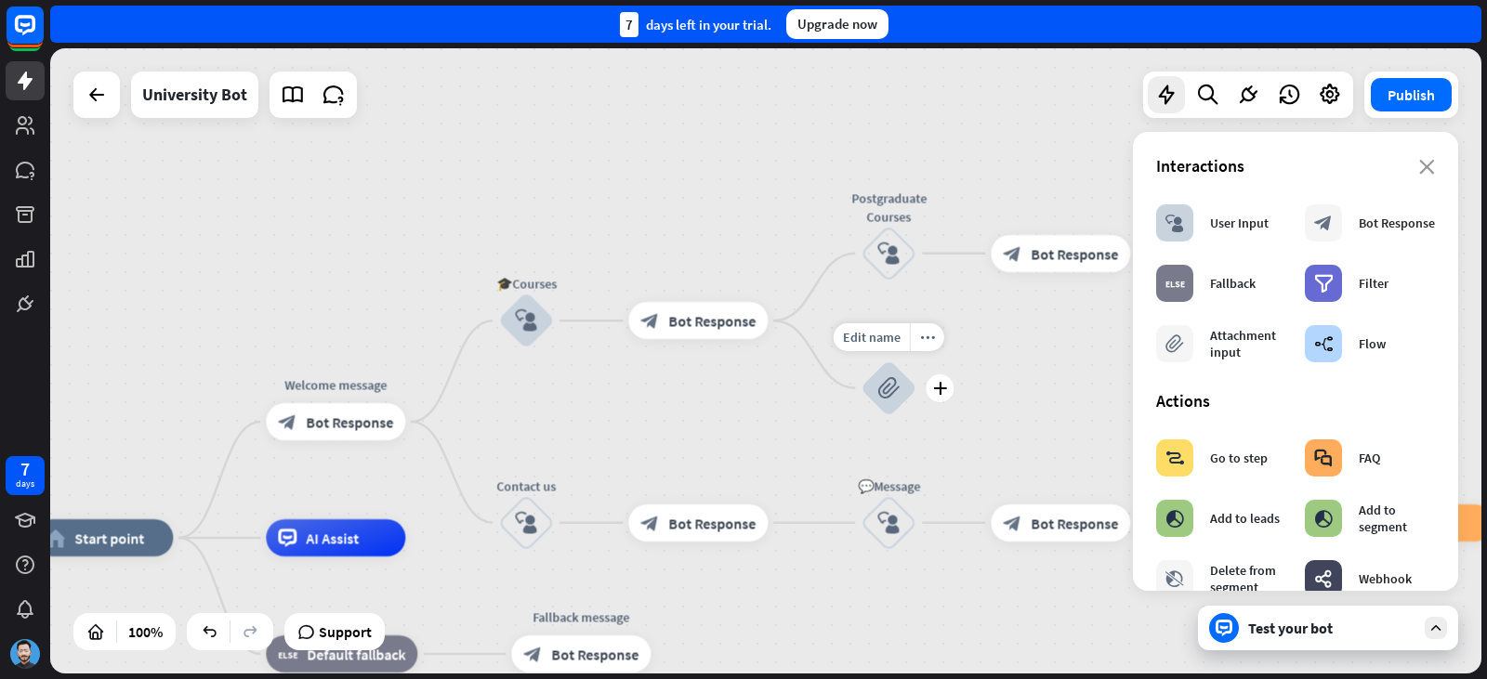
click at [886, 394] on icon "block_attachment" at bounding box center [888, 388] width 22 height 22
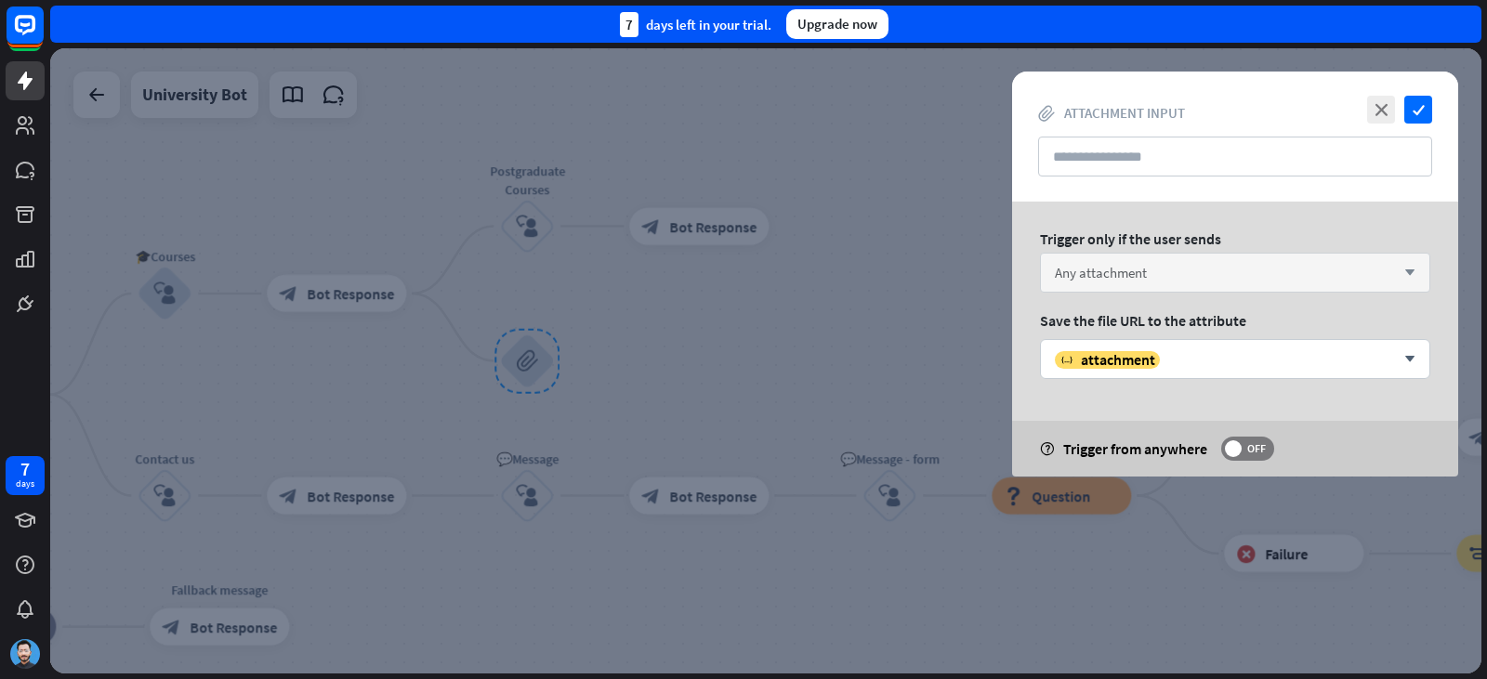
click at [1137, 271] on span "Any attachment" at bounding box center [1101, 273] width 92 height 18
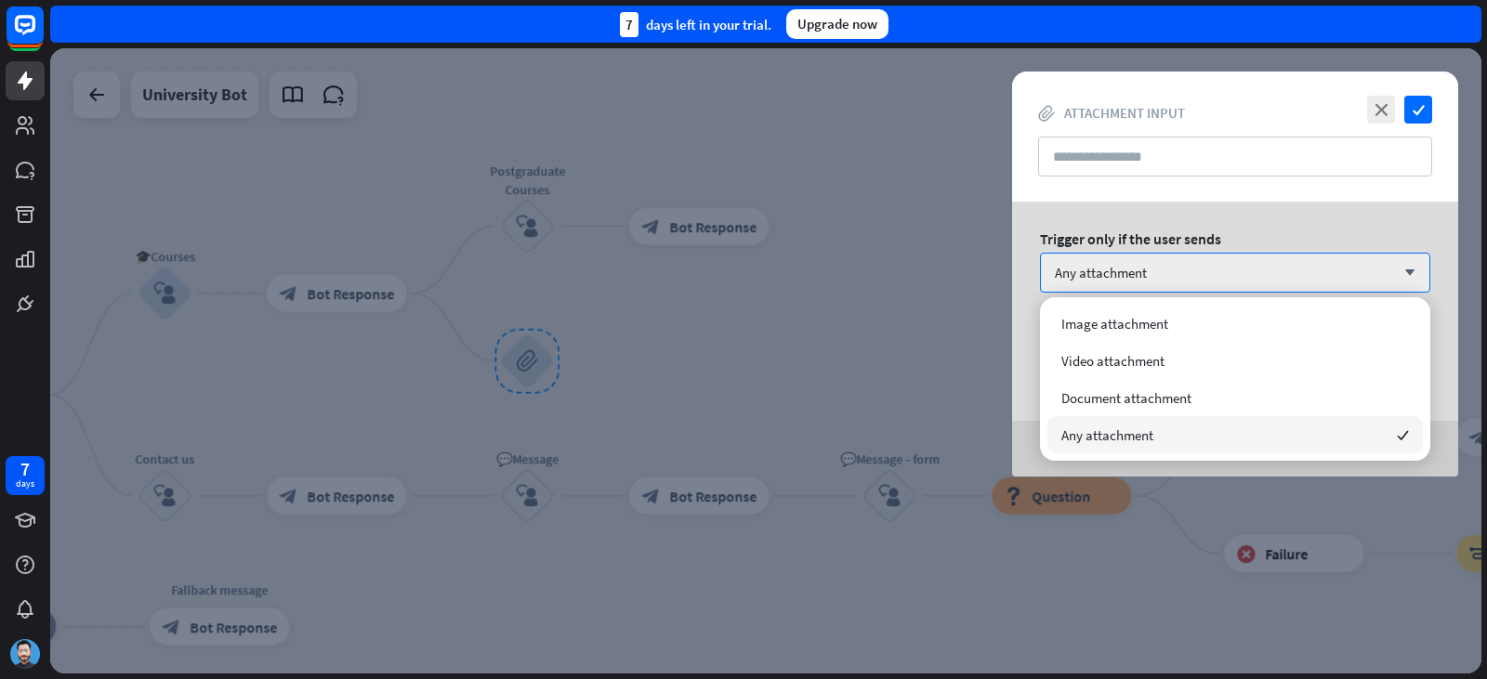
click at [1145, 435] on span "Any attachment" at bounding box center [1107, 436] width 92 height 18
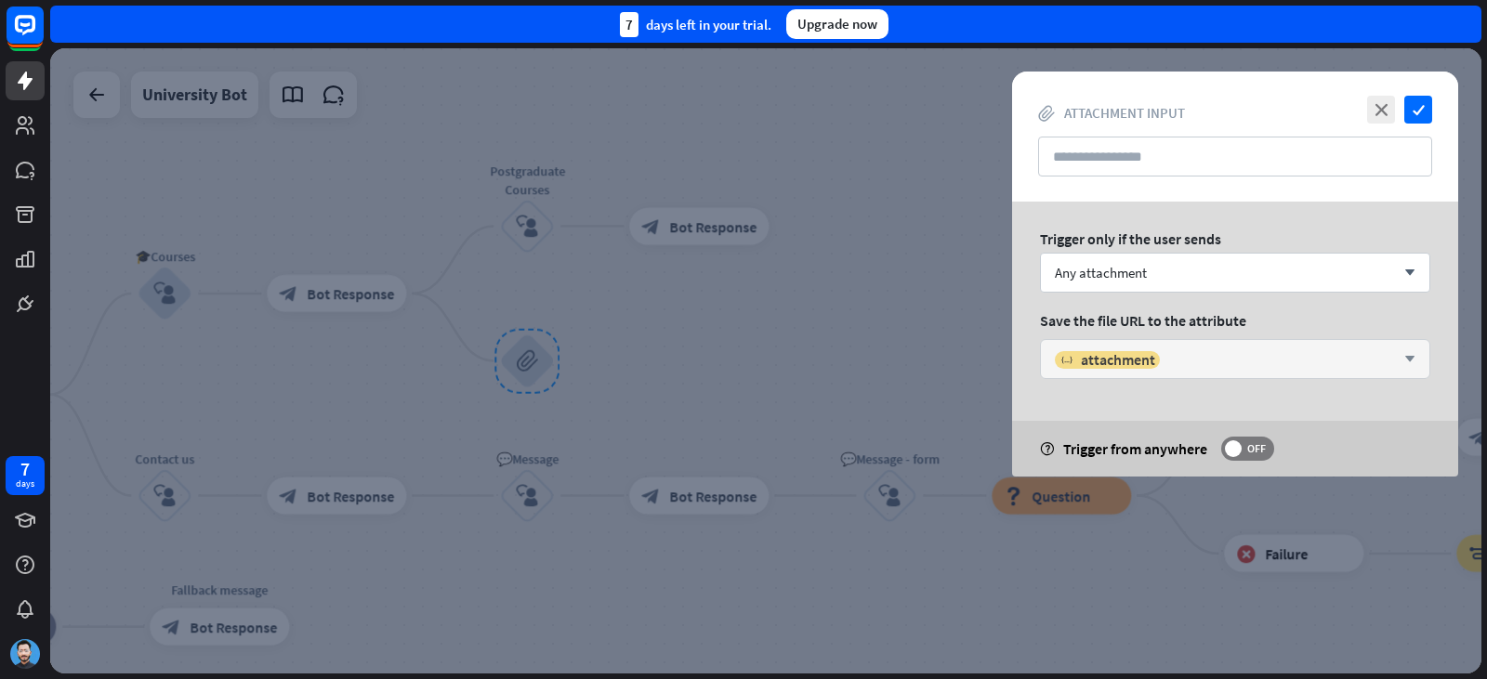
click at [1158, 372] on div "variable attachment arrow_down" at bounding box center [1235, 359] width 390 height 40
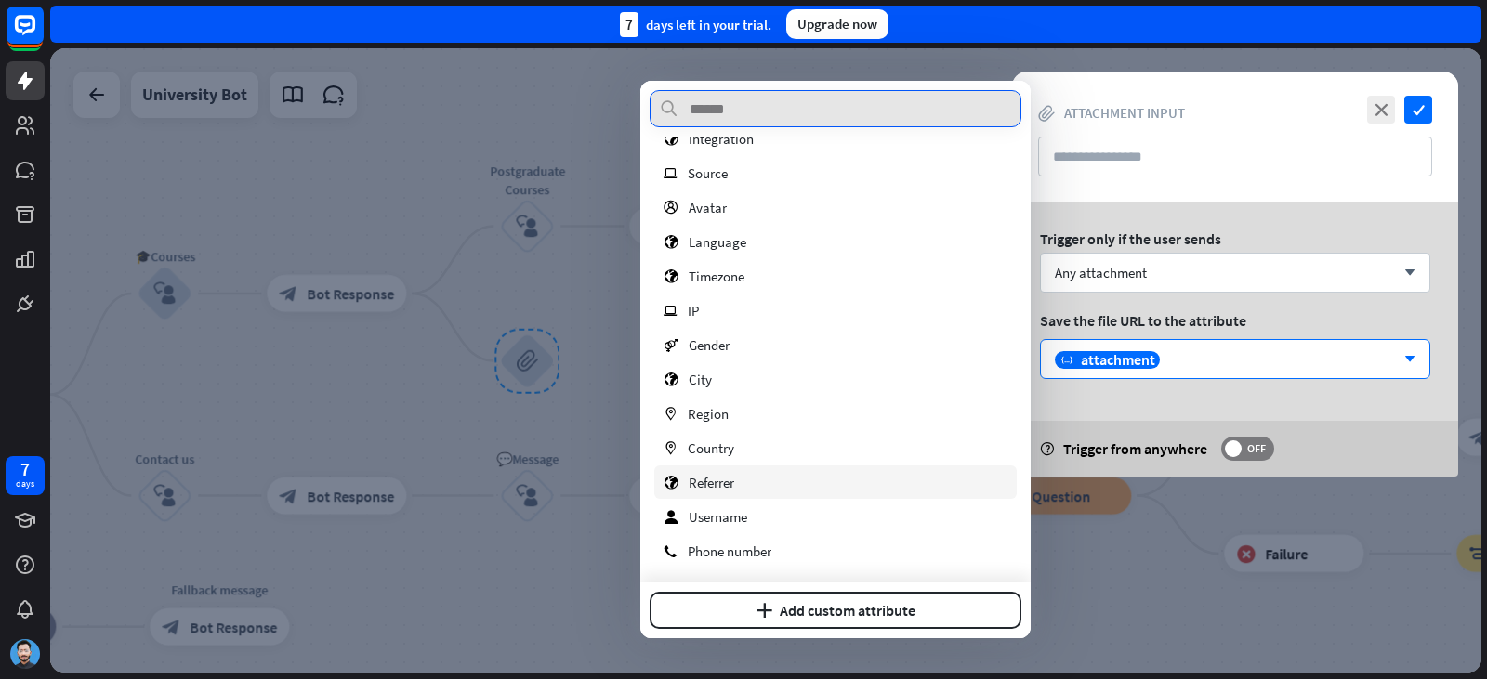
scroll to position [88, 0]
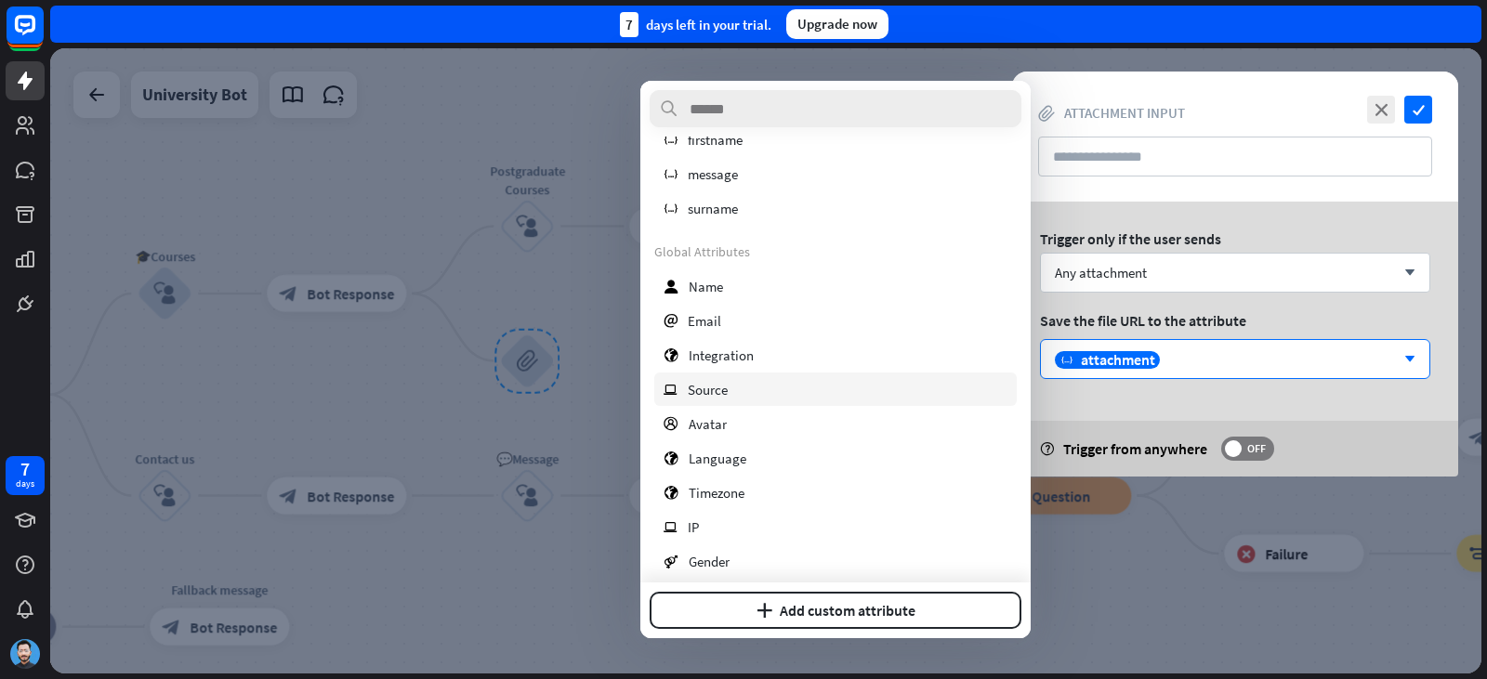
click at [729, 397] on div "ip Source" at bounding box center [835, 389] width 362 height 33
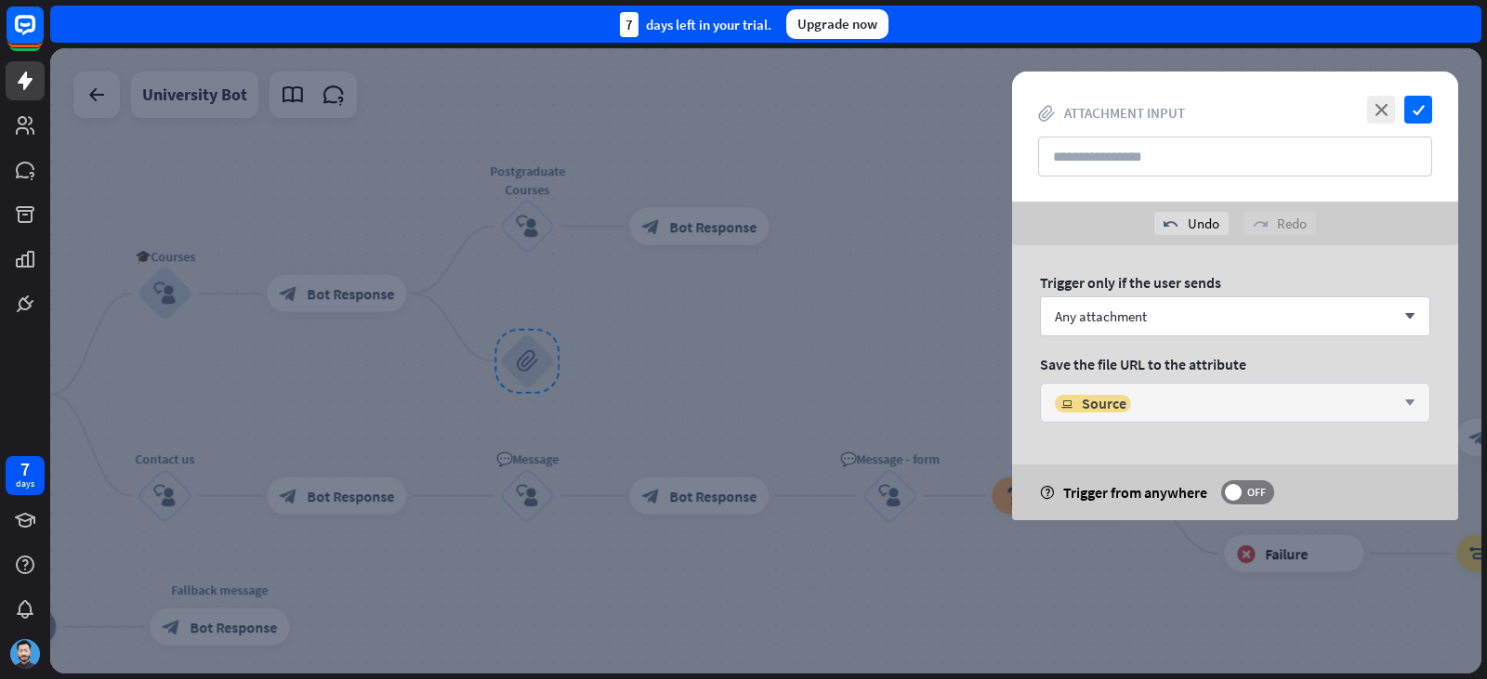
click at [1166, 409] on div "ip Source" at bounding box center [1225, 403] width 340 height 19
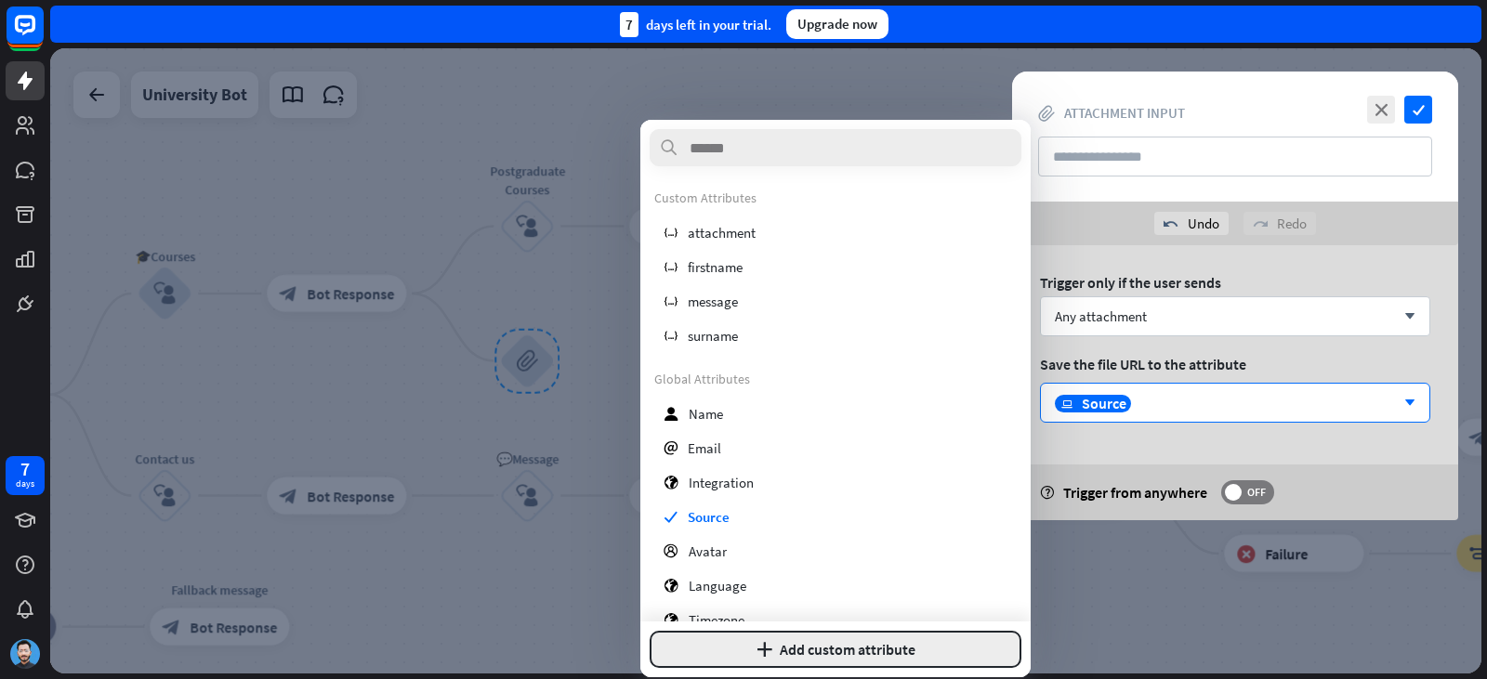
click at [805, 652] on button "plus Add custom attribute" at bounding box center [836, 649] width 372 height 37
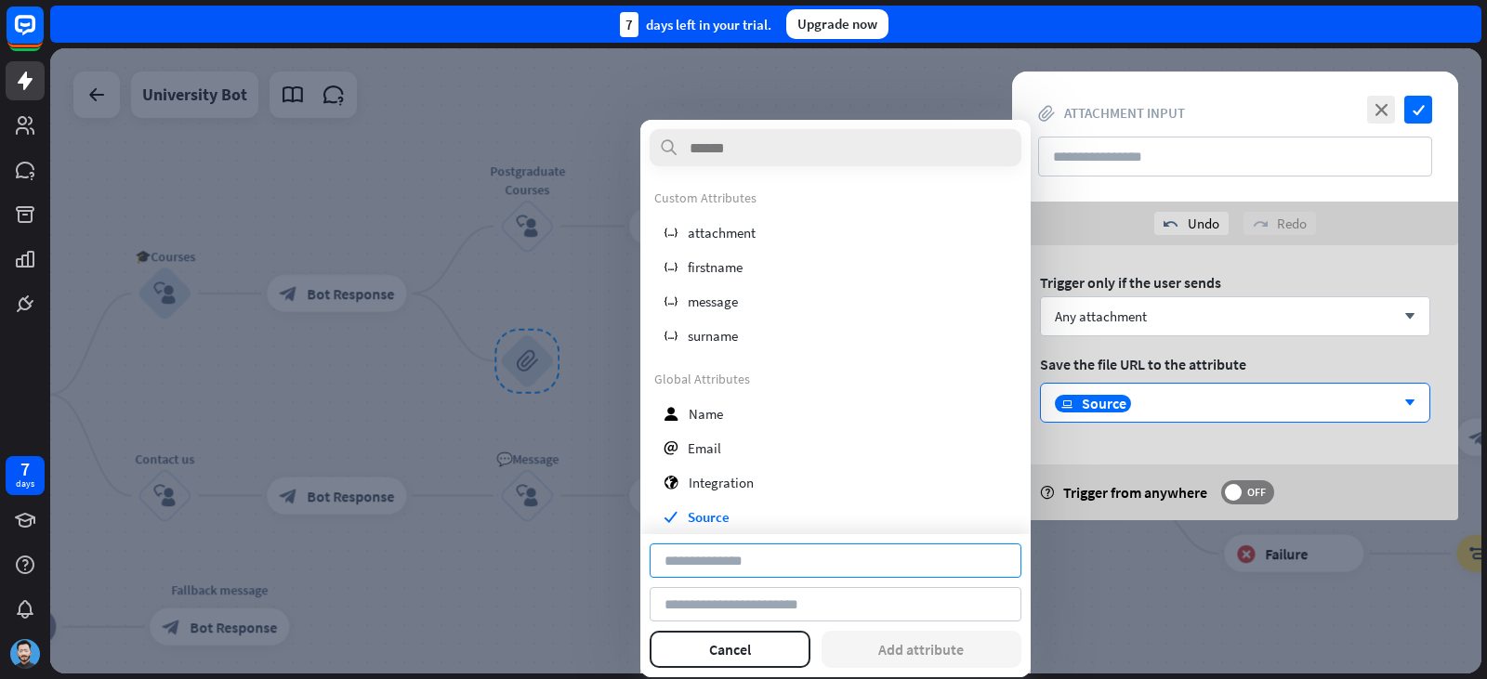
click at [807, 576] on input at bounding box center [836, 561] width 372 height 34
click at [808, 620] on input at bounding box center [836, 604] width 372 height 34
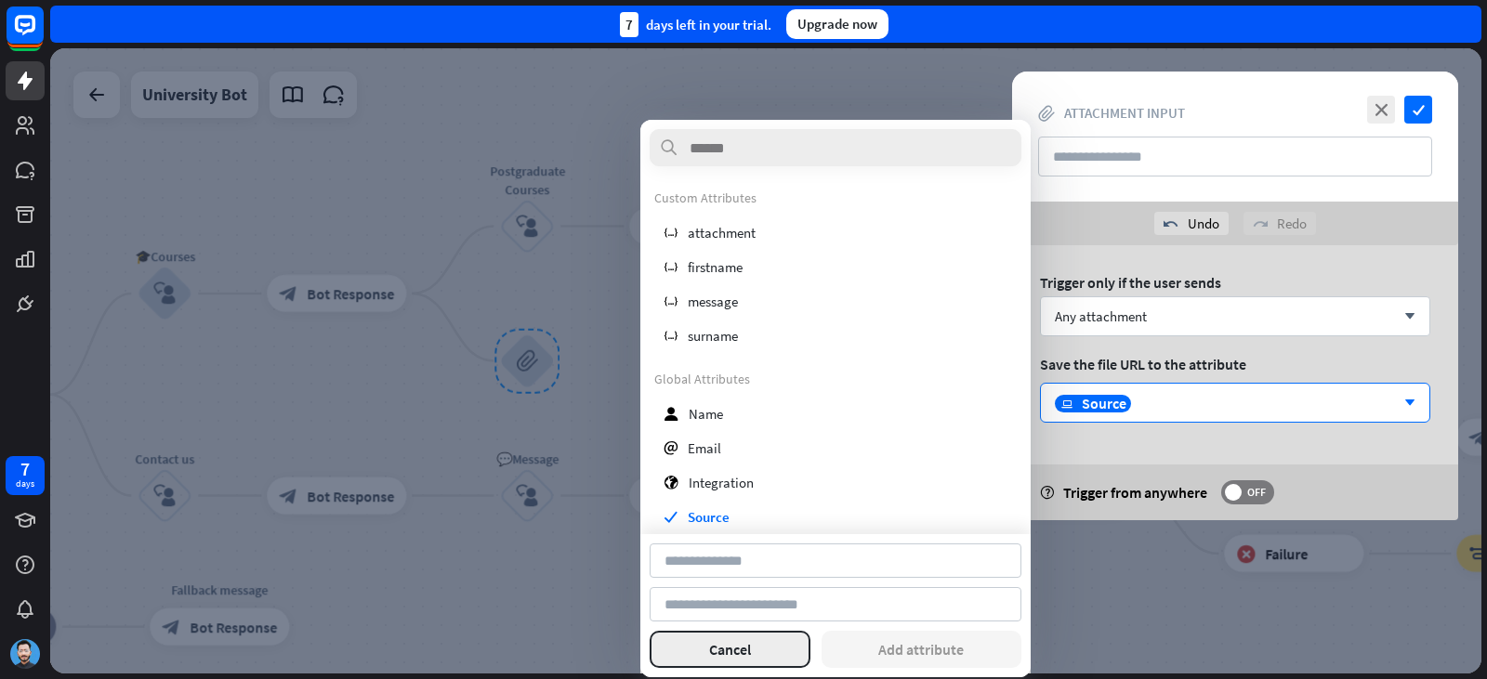
click at [785, 659] on button "Cancel" at bounding box center [730, 649] width 161 height 37
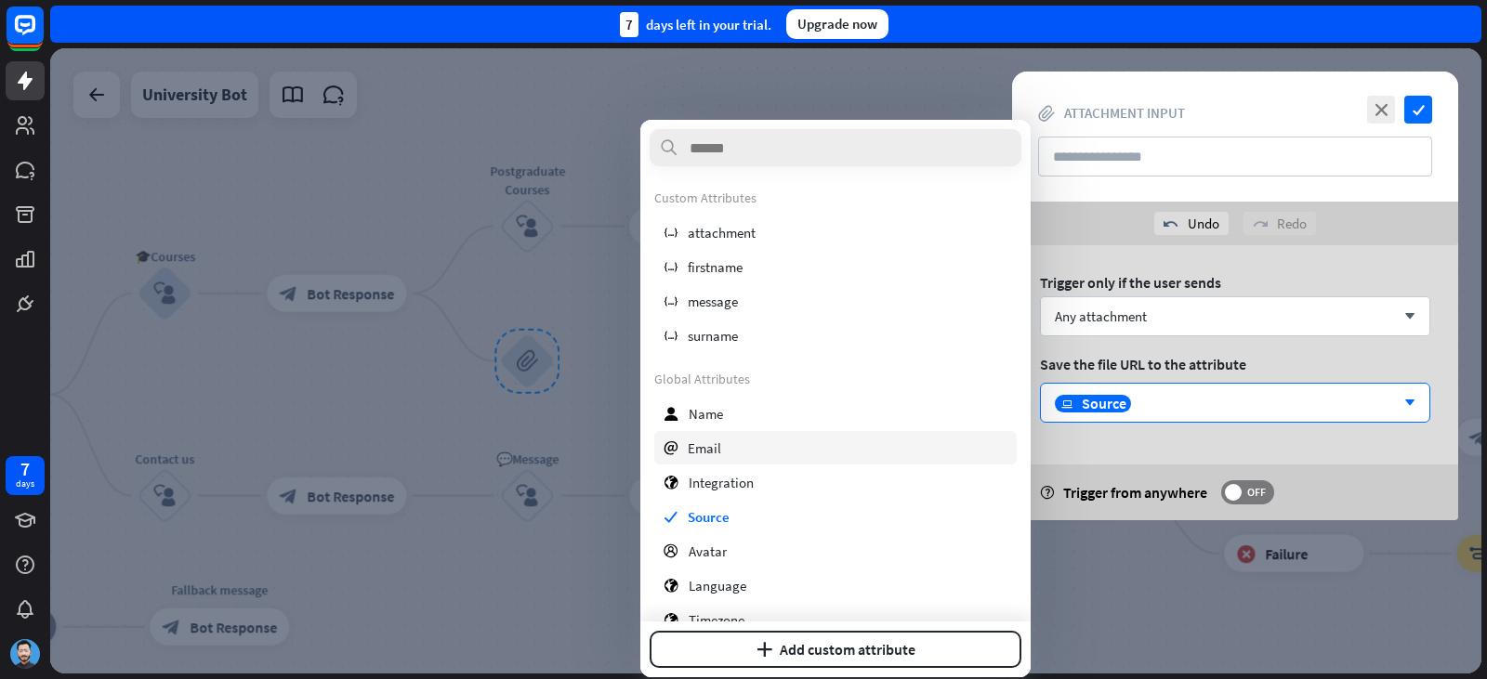
scroll to position [217, 0]
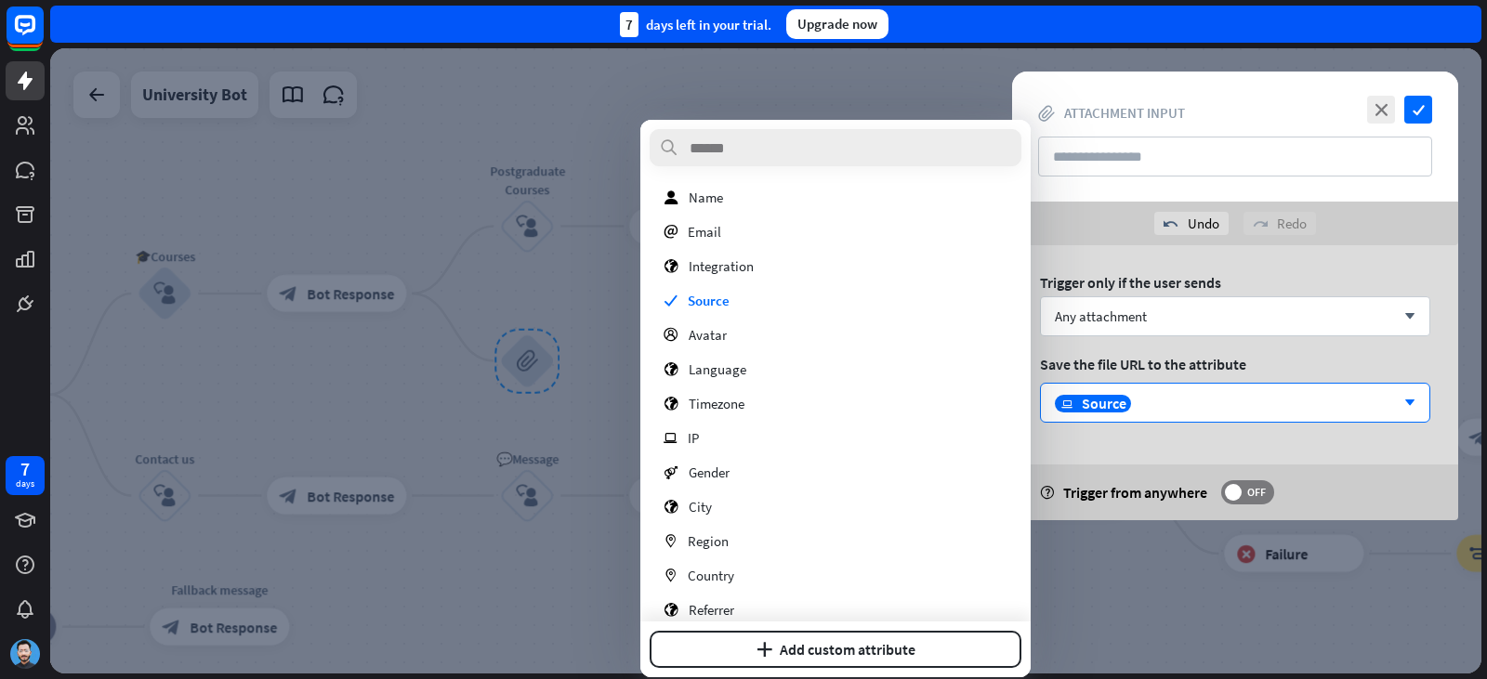
click at [1129, 474] on div "help Trigger from anywhere OFF" at bounding box center [1235, 493] width 446 height 56
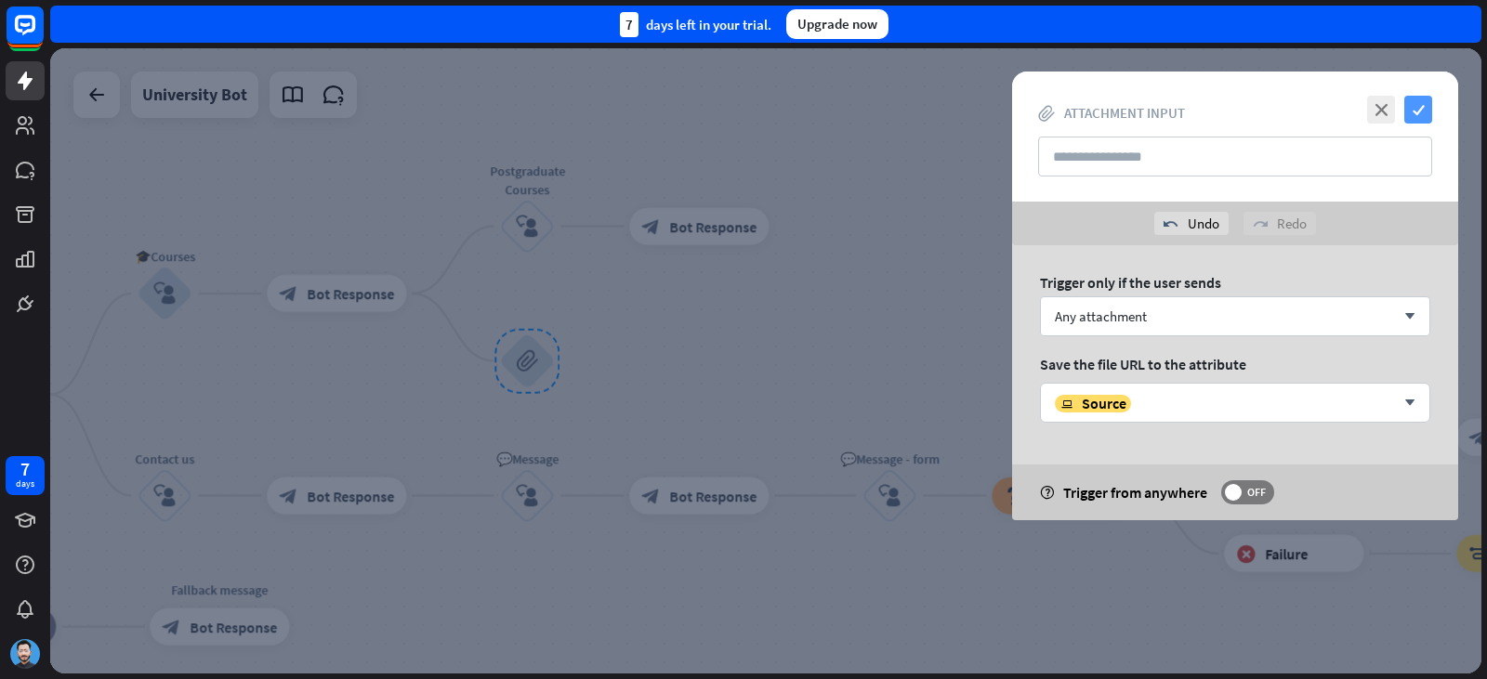
click at [1416, 119] on icon "check" at bounding box center [1418, 110] width 28 height 28
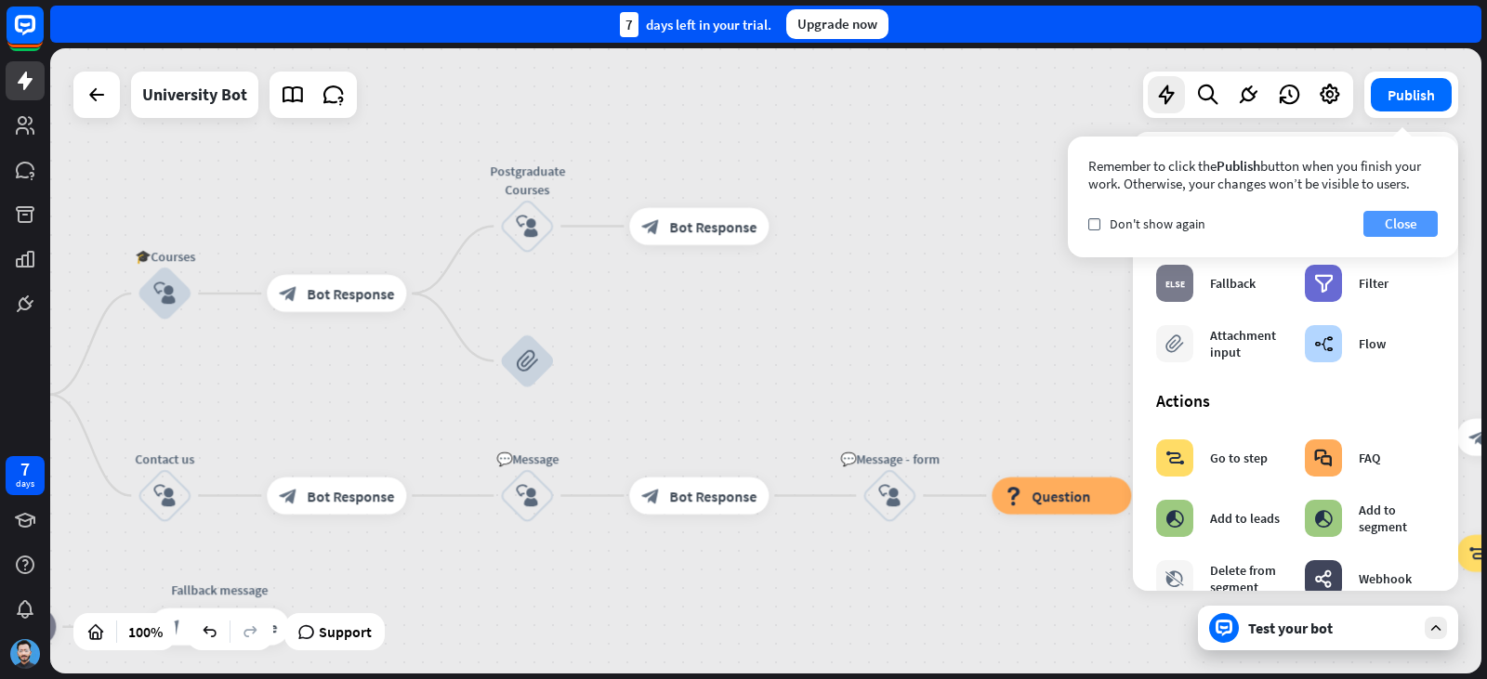
click at [1418, 217] on button "Close" at bounding box center [1400, 224] width 74 height 26
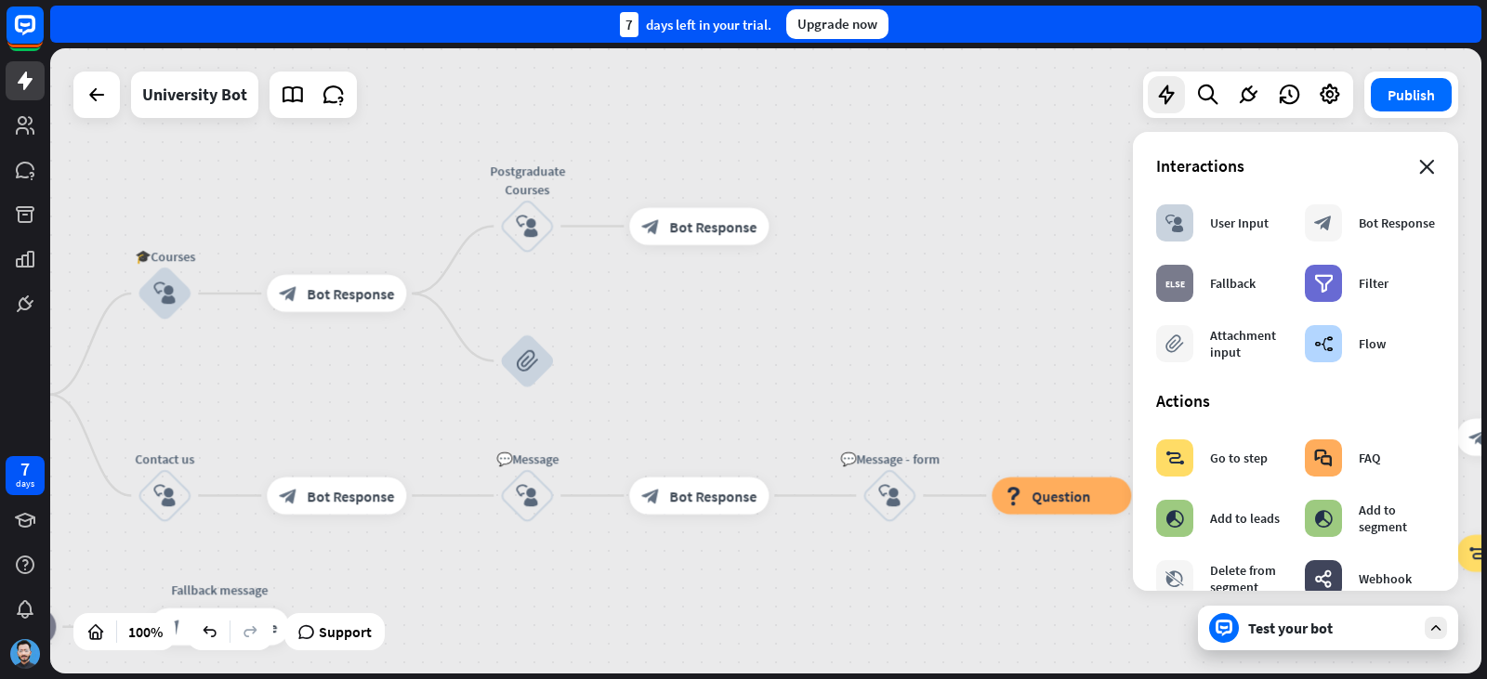
click at [1419, 172] on icon "close" at bounding box center [1427, 167] width 16 height 15
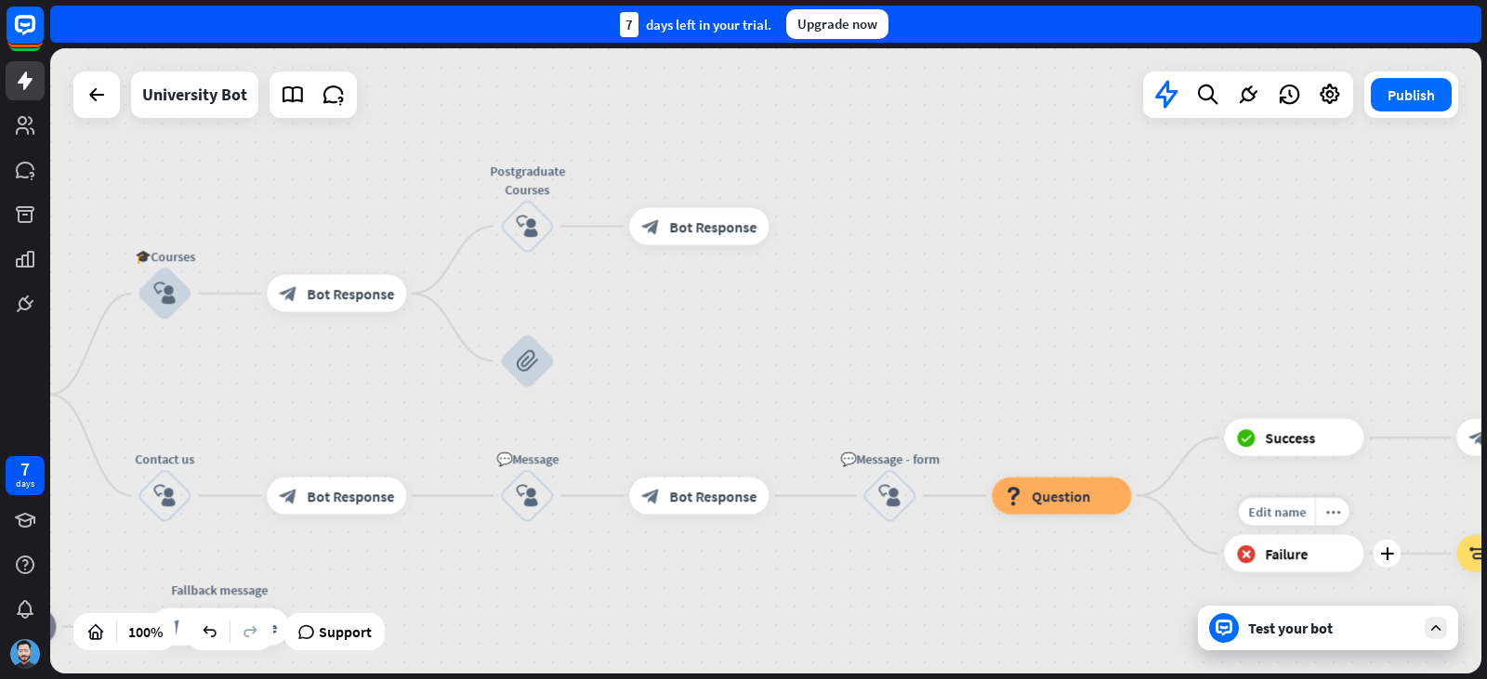
click at [1341, 626] on div "Test your bot" at bounding box center [1331, 628] width 167 height 19
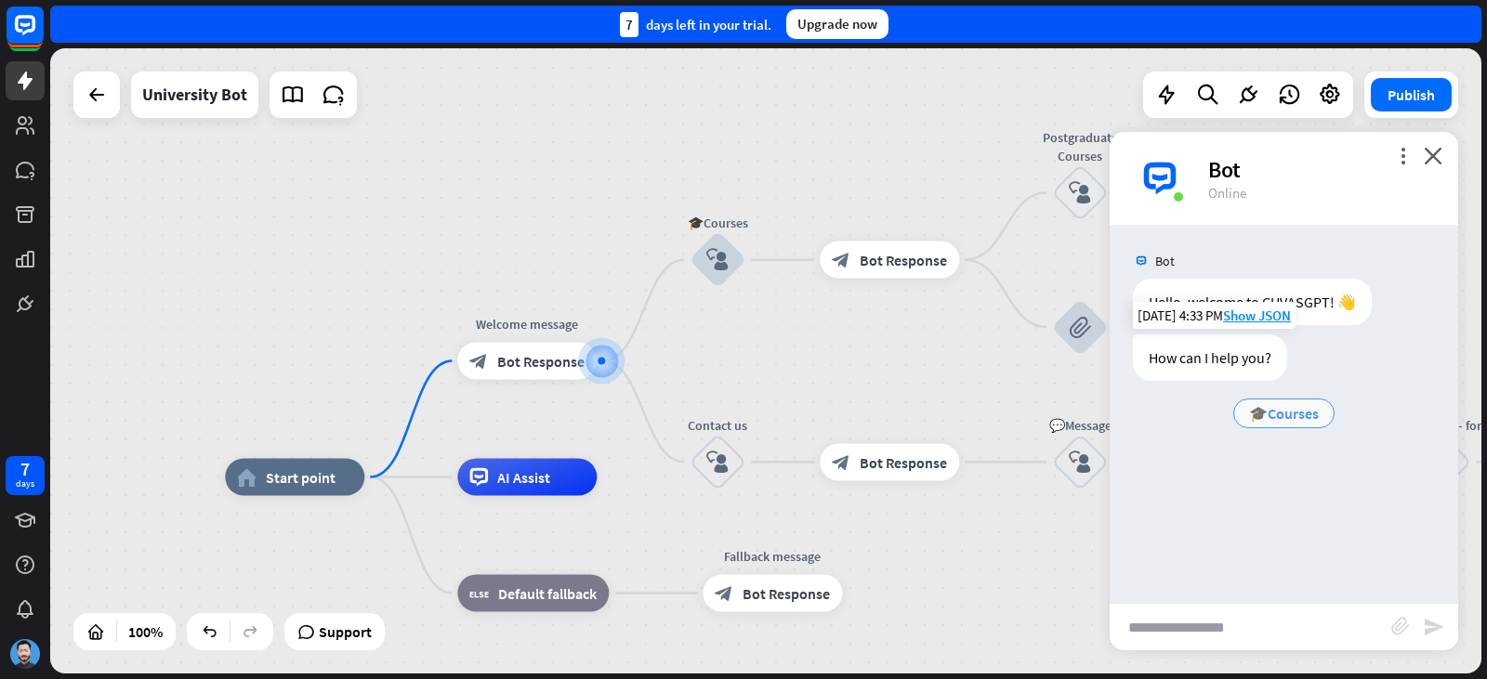
click at [1294, 414] on span "🎓Courses" at bounding box center [1284, 413] width 70 height 19
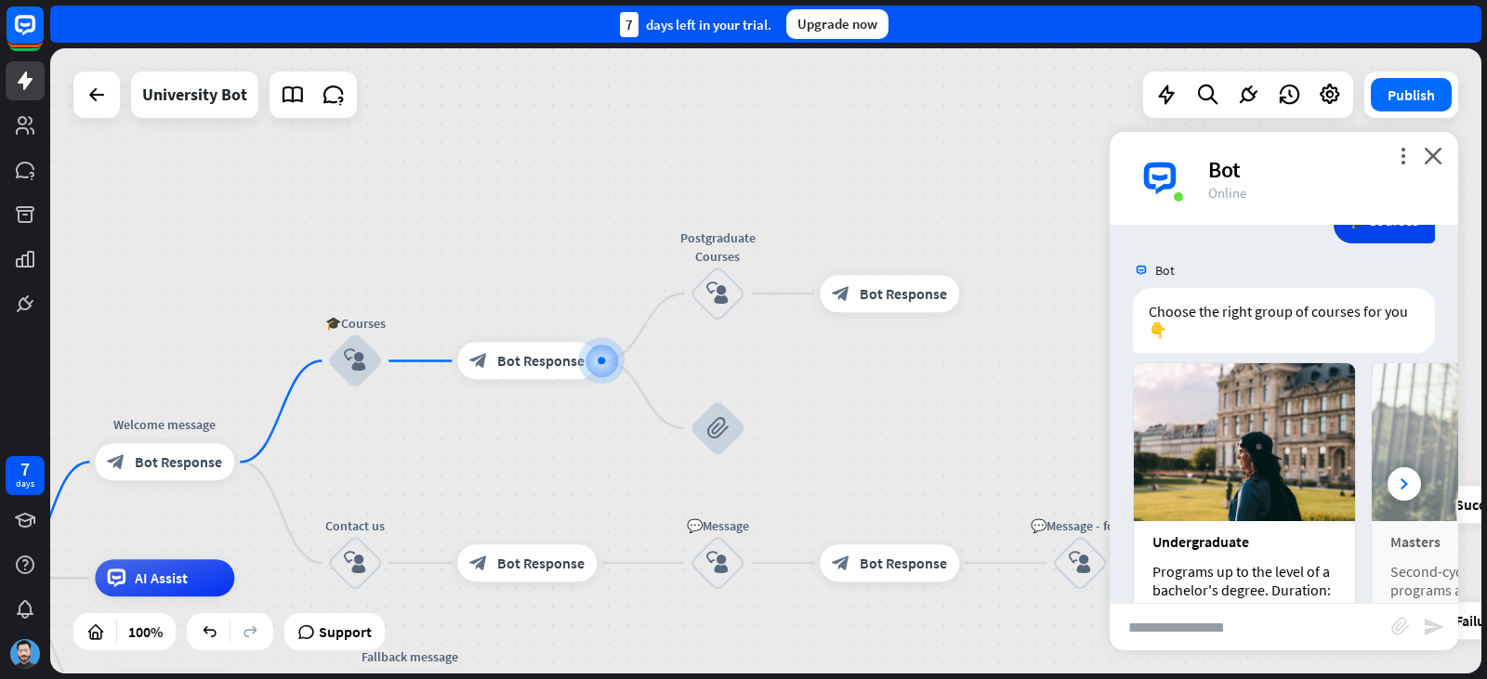
scroll to position [323, 0]
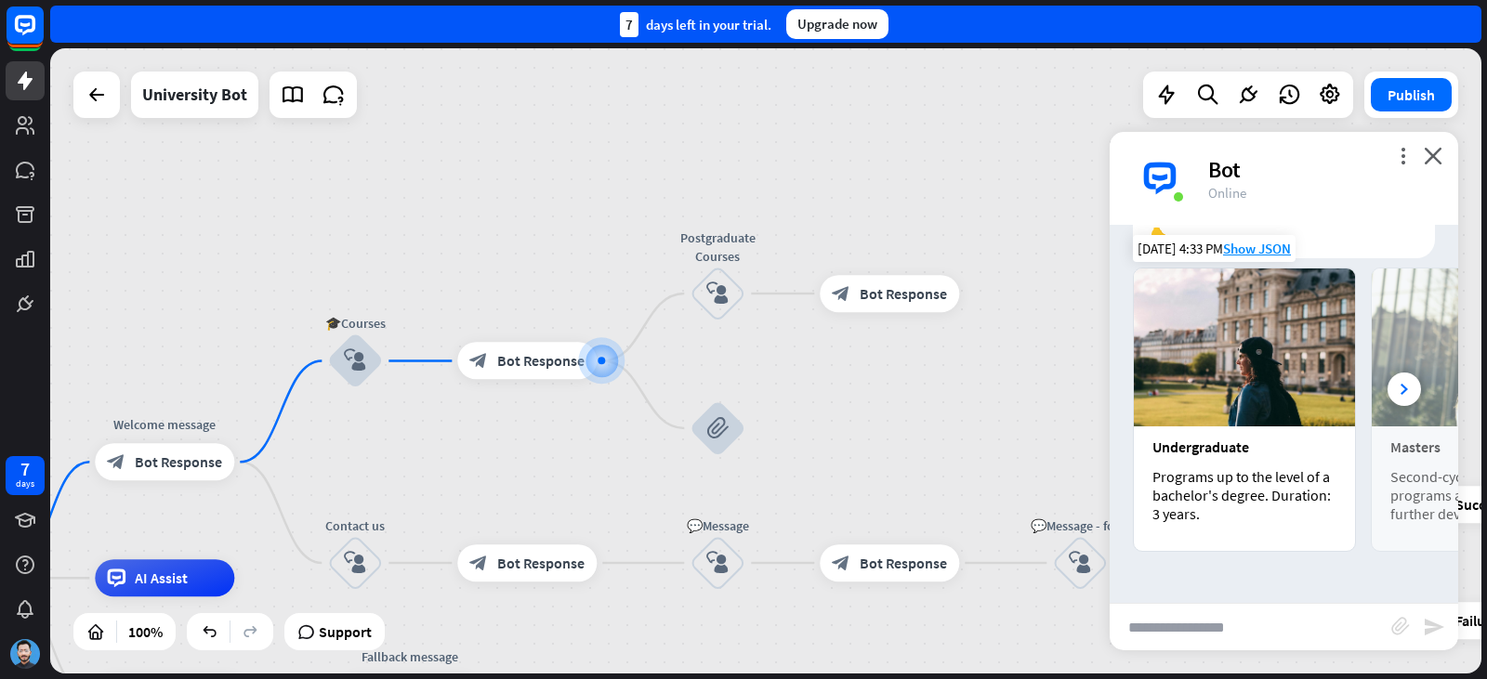
click at [1261, 468] on div "Programs up to the level of a bachelor's degree. Duration: 3 years." at bounding box center [1244, 495] width 184 height 56
click at [1205, 456] on div "Undergraduate Programs up to the level of a bachelor's degree. Duration: 3 year…" at bounding box center [1244, 489] width 221 height 125
click at [1221, 503] on div "Programs up to the level of a bachelor's degree. Duration: 3 years." at bounding box center [1244, 495] width 184 height 56
click at [1182, 506] on div "Programs up to the level of a bachelor's degree. Duration: 3 years." at bounding box center [1244, 495] width 184 height 56
click at [1400, 388] on icon at bounding box center [1403, 389] width 7 height 11
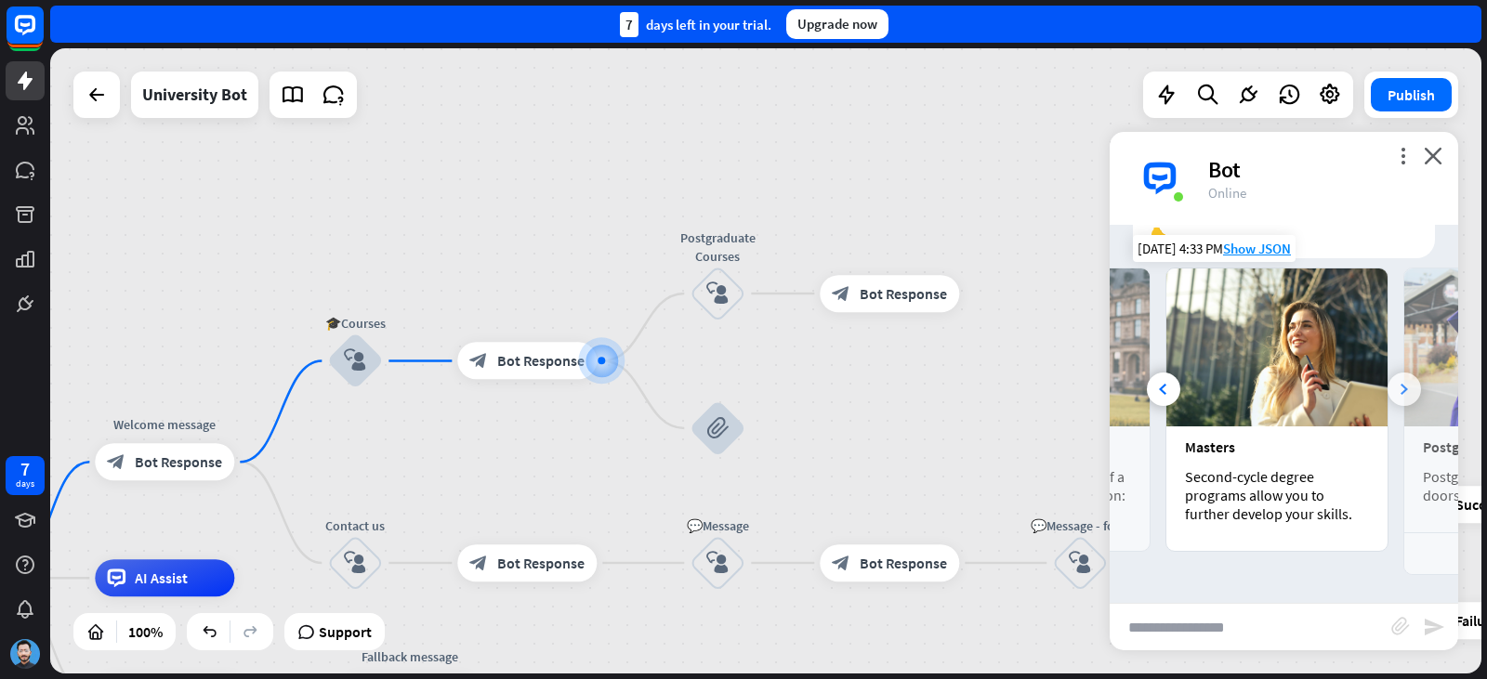
click at [1400, 389] on icon at bounding box center [1403, 389] width 7 height 11
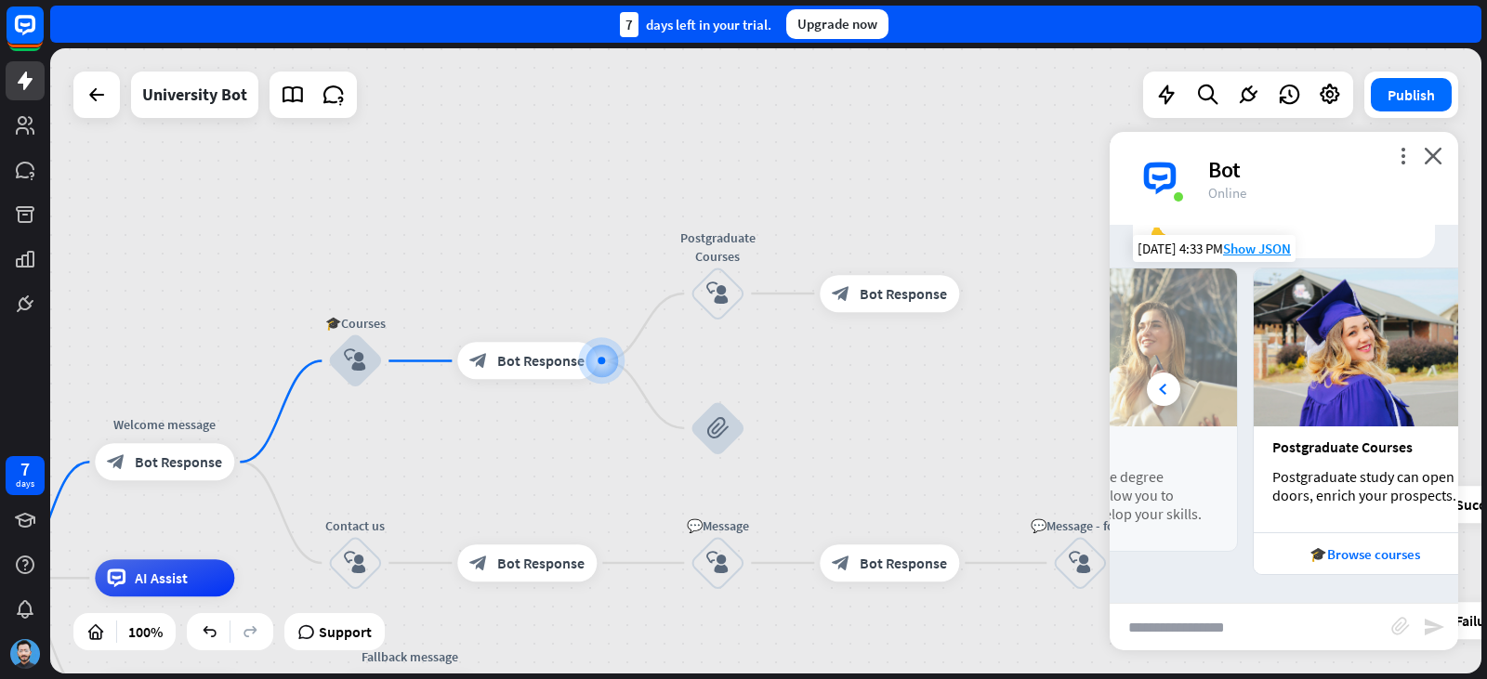
scroll to position [0, 411]
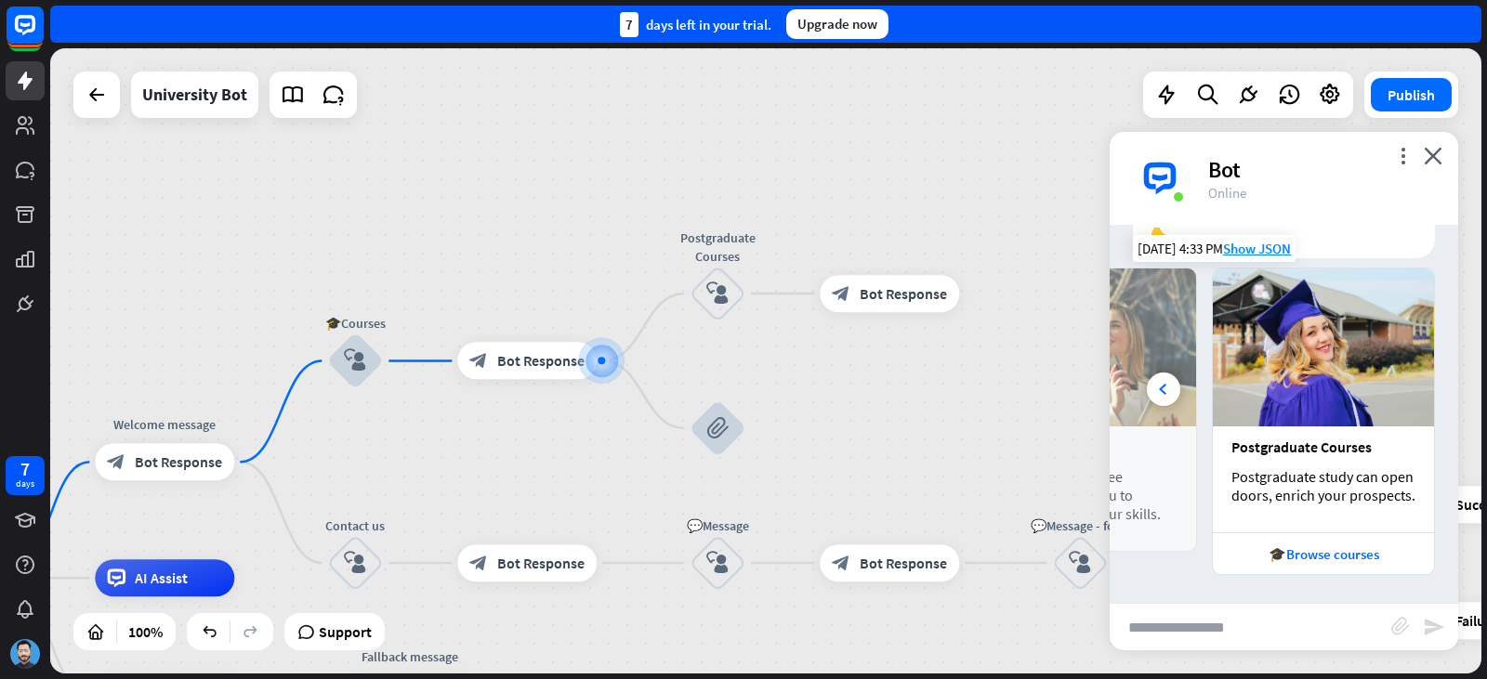
click at [1288, 446] on div "Postgraduate Courses" at bounding box center [1323, 447] width 184 height 19
click at [1290, 550] on div "🎓Browse courses" at bounding box center [1323, 554] width 203 height 18
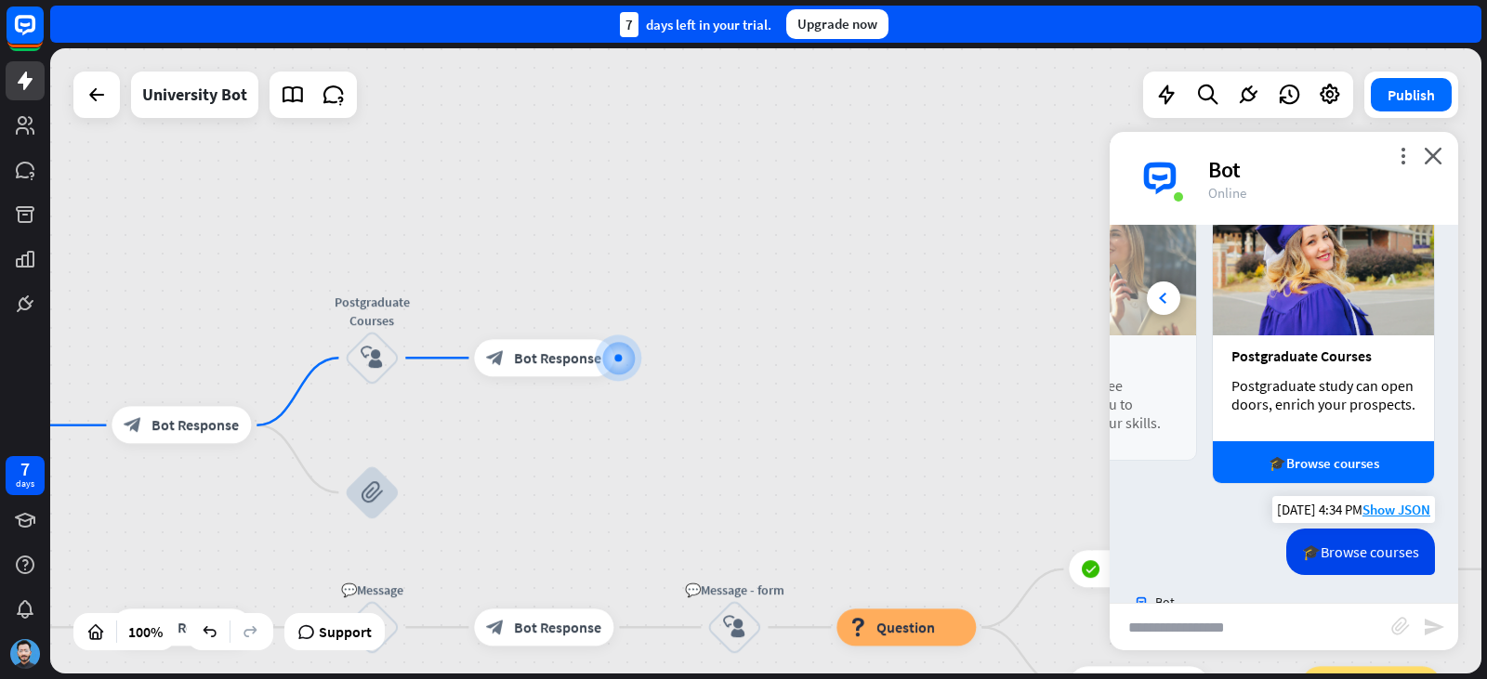
scroll to position [506, 0]
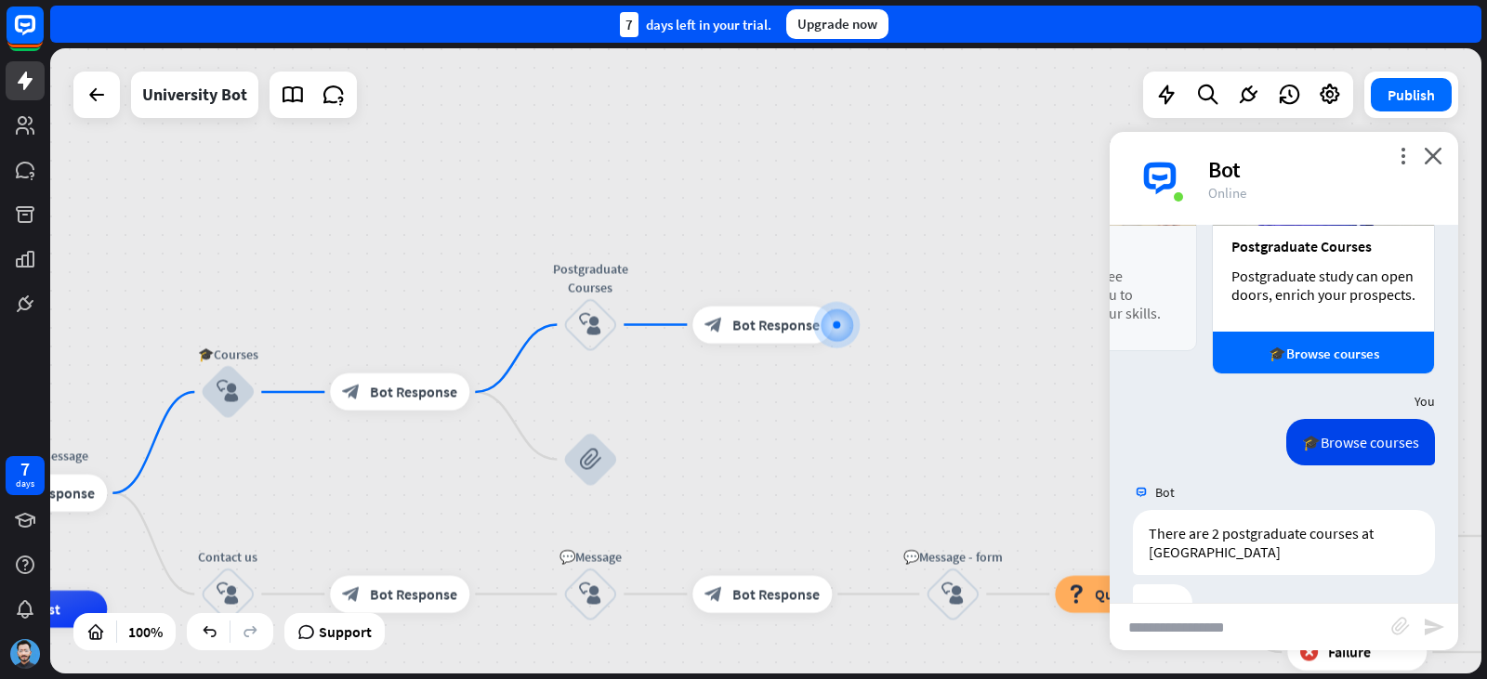
drag, startPoint x: 834, startPoint y: 402, endPoint x: 933, endPoint y: 349, distance: 111.8
click at [932, 349] on div "home_2 Start point Welcome message block_bot_response Bot Response 🎓Courses blo…" at bounding box center [765, 360] width 1431 height 625
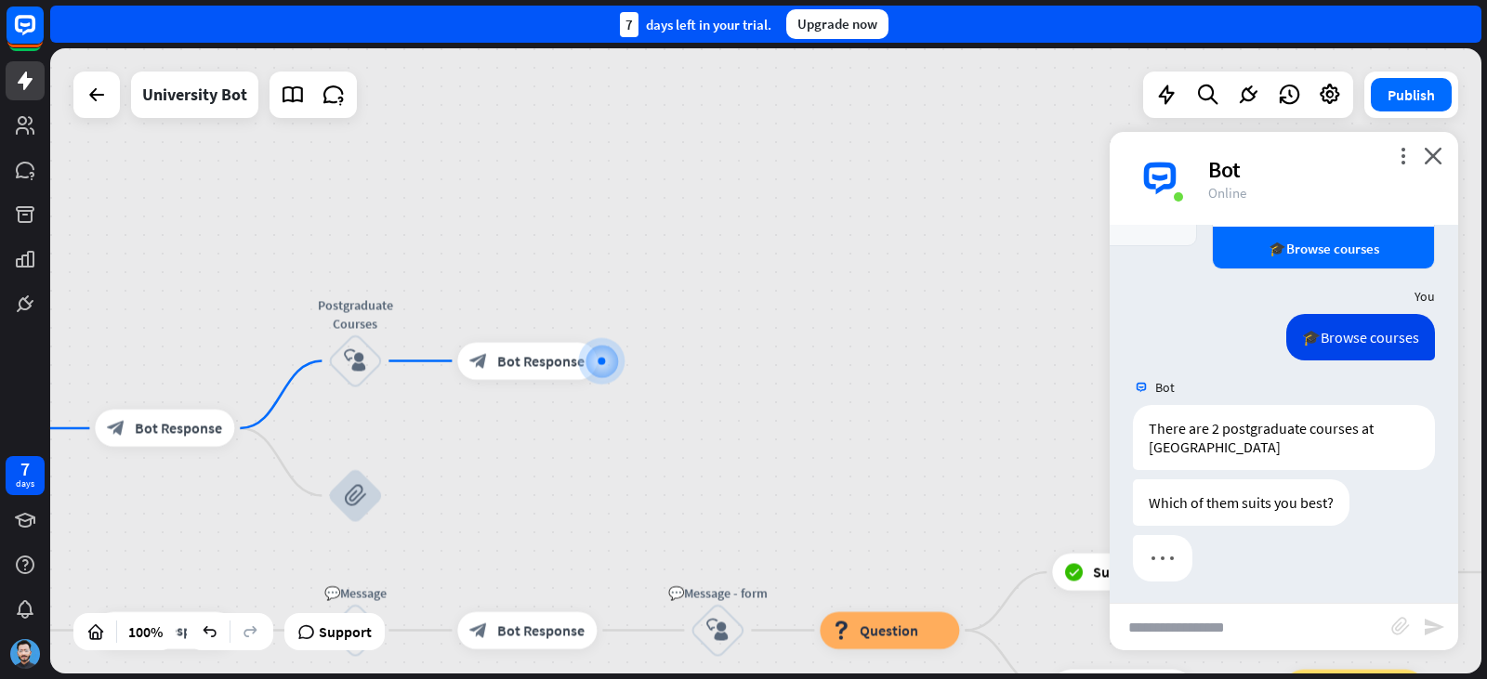
scroll to position [636, 0]
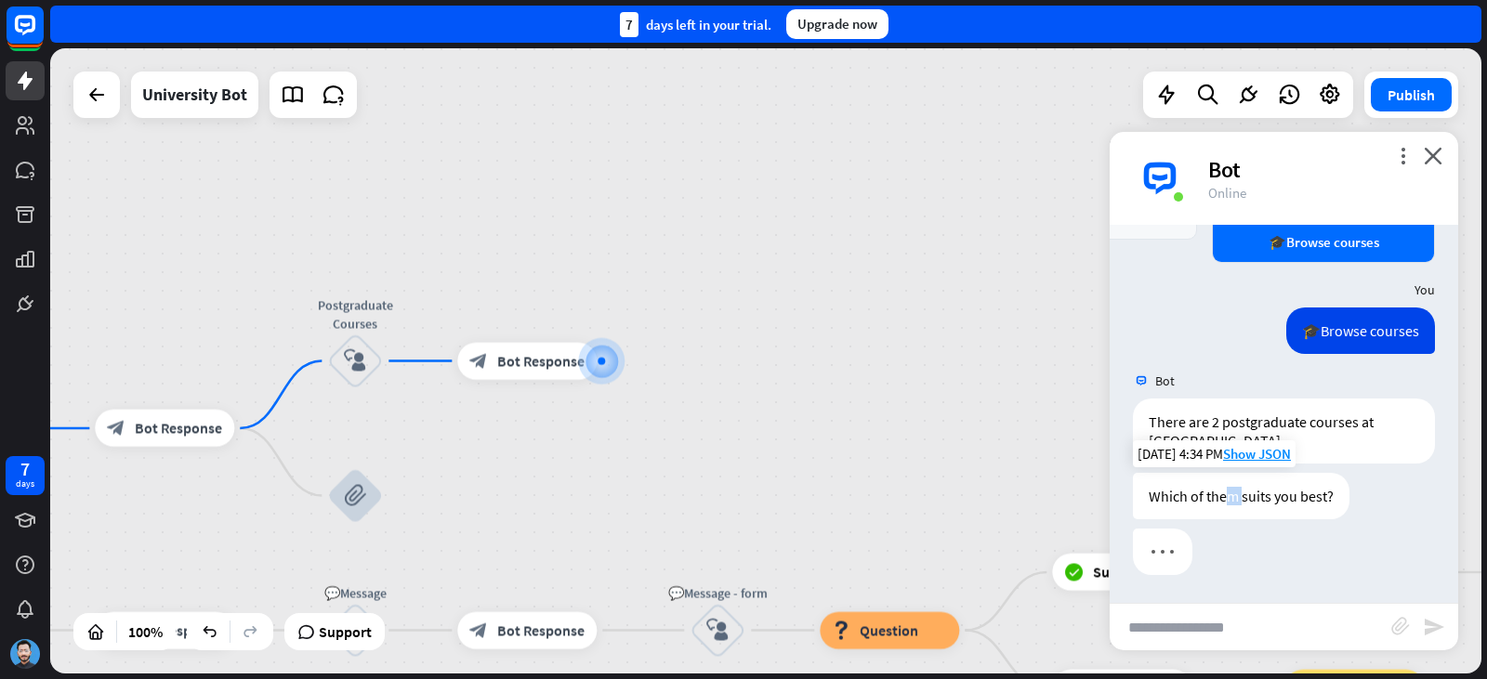
drag, startPoint x: 1224, startPoint y: 523, endPoint x: 1240, endPoint y: 480, distance: 46.4
click at [1240, 480] on div "Which of them suits you best? [DATE] 4:34 PM Show JSON" at bounding box center [1284, 501] width 348 height 56
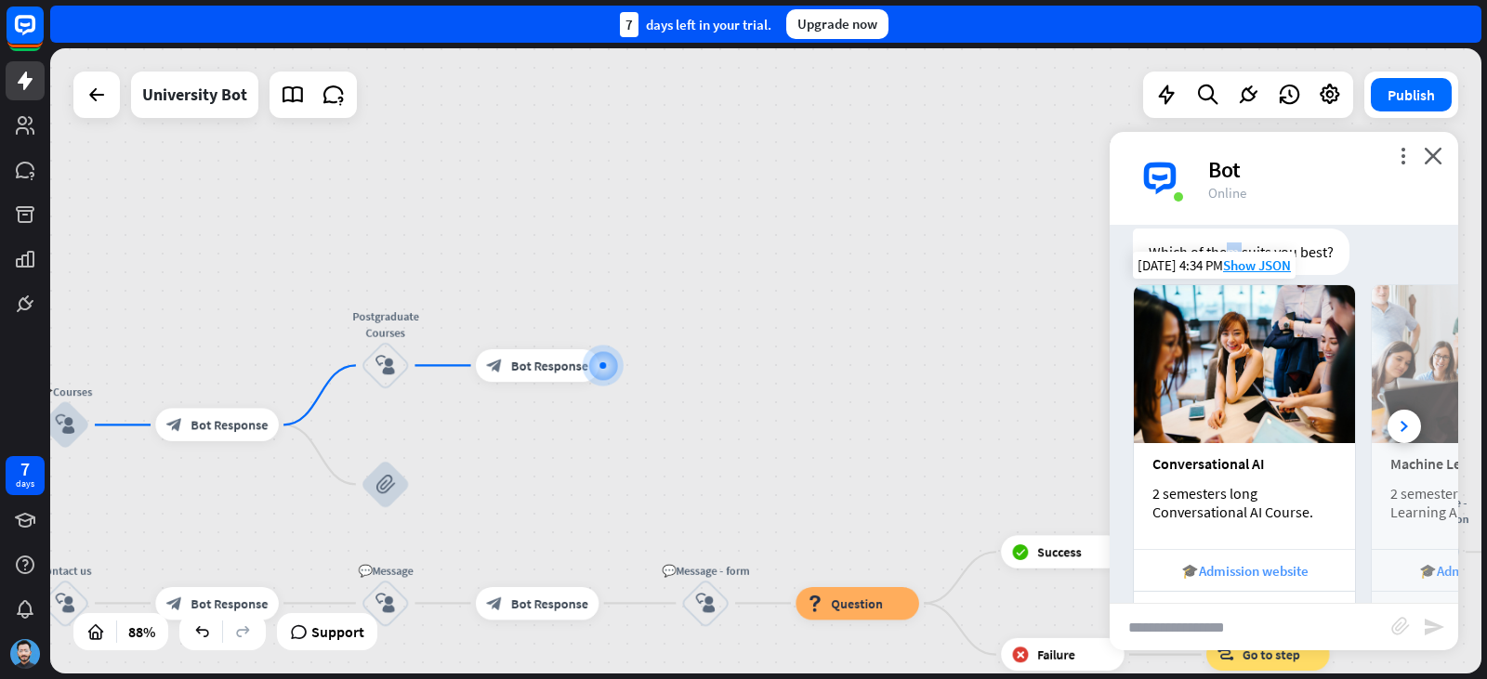
scroll to position [939, 0]
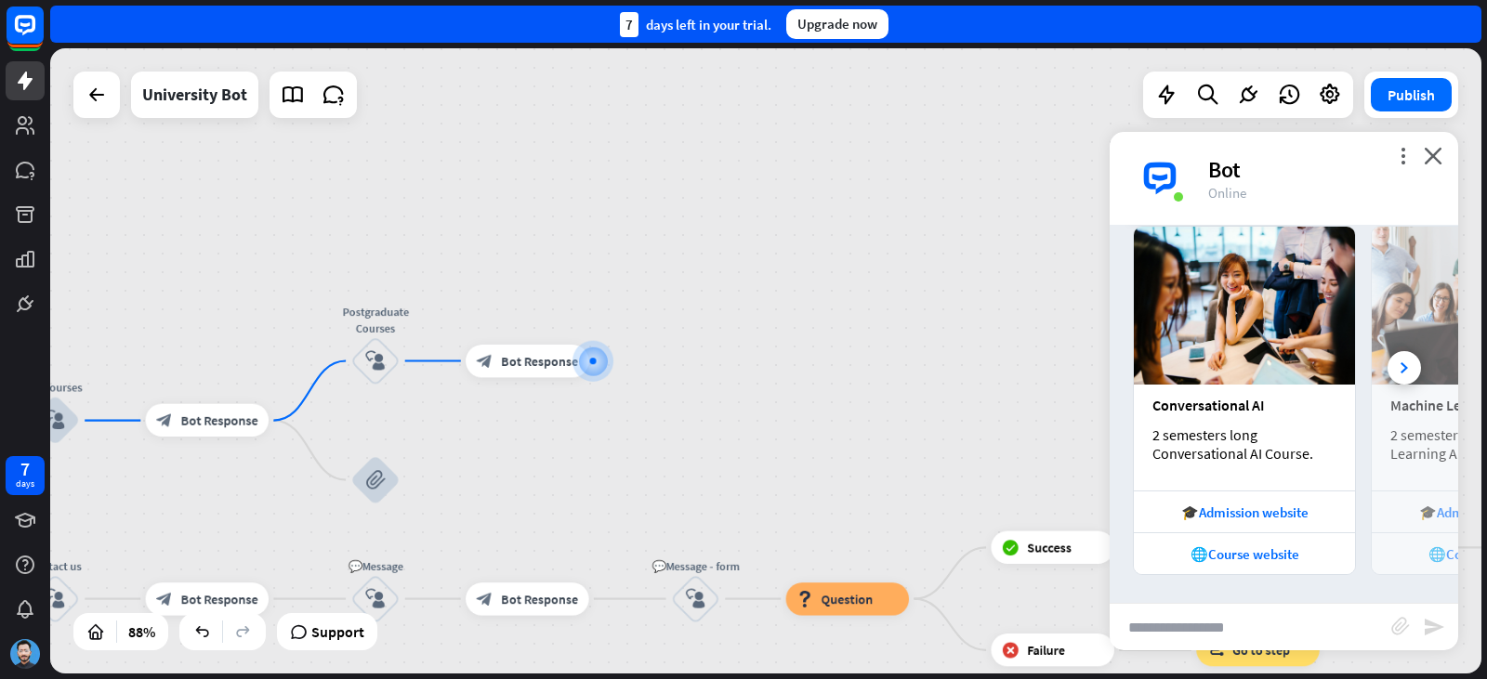
click at [1214, 453] on div "2 semesters long Conversational AI Course." at bounding box center [1244, 444] width 184 height 37
click at [1237, 506] on div "🎓Admission website" at bounding box center [1244, 513] width 203 height 18
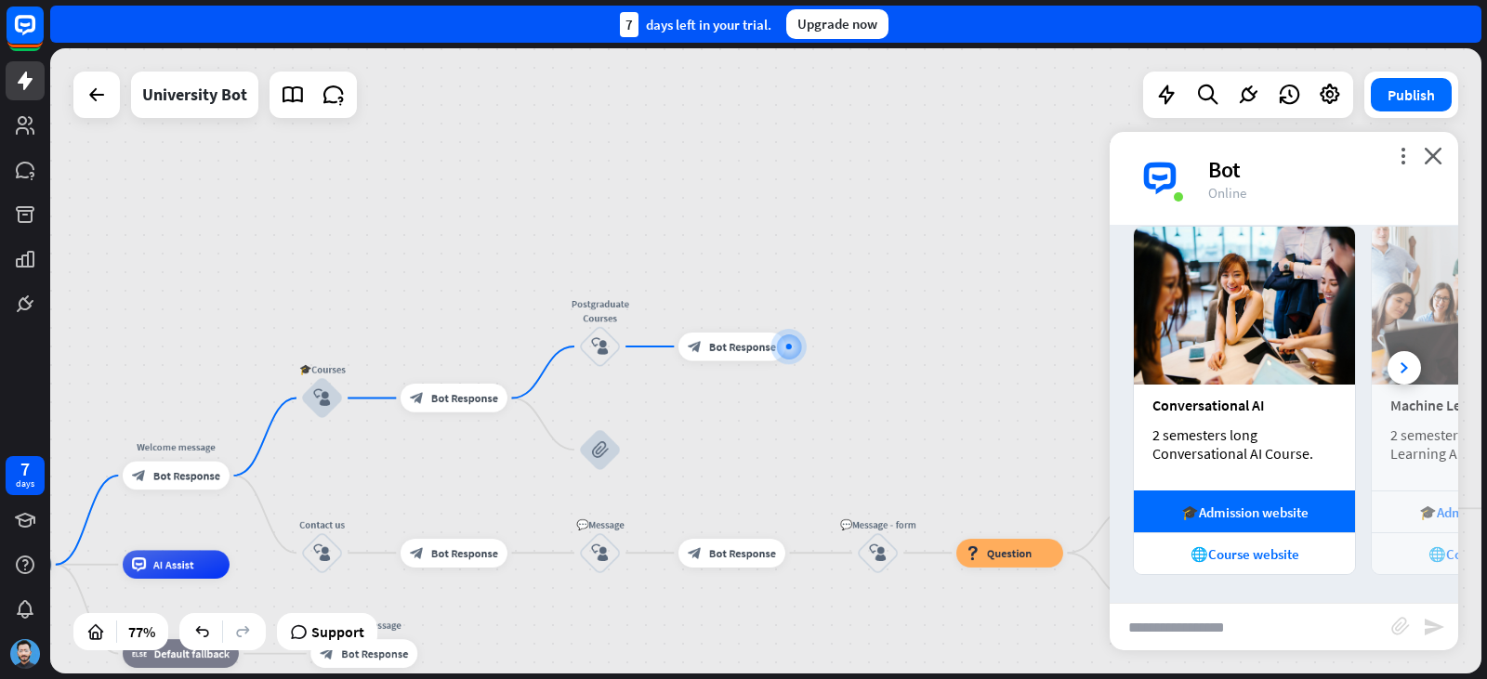
drag, startPoint x: 822, startPoint y: 195, endPoint x: 1051, endPoint y: 198, distance: 228.6
click at [1058, 195] on div "home_2 Start point Welcome message block_bot_response Bot Response 🎓Courses blo…" at bounding box center [765, 360] width 1431 height 625
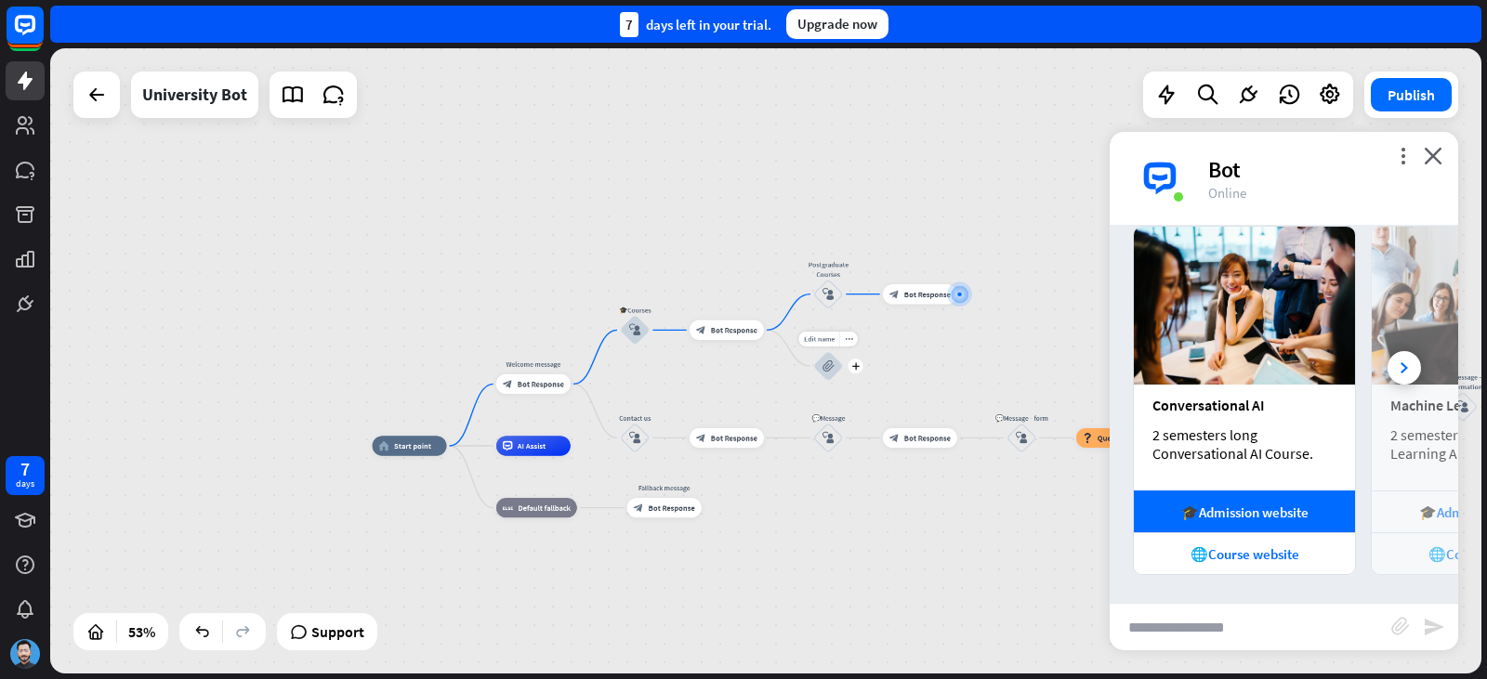
click at [854, 446] on div "home_2 Start point Welcome message block_bot_response Bot Response 🎓Courses blo…" at bounding box center [754, 613] width 763 height 334
click at [1427, 160] on icon "close" at bounding box center [1433, 156] width 19 height 18
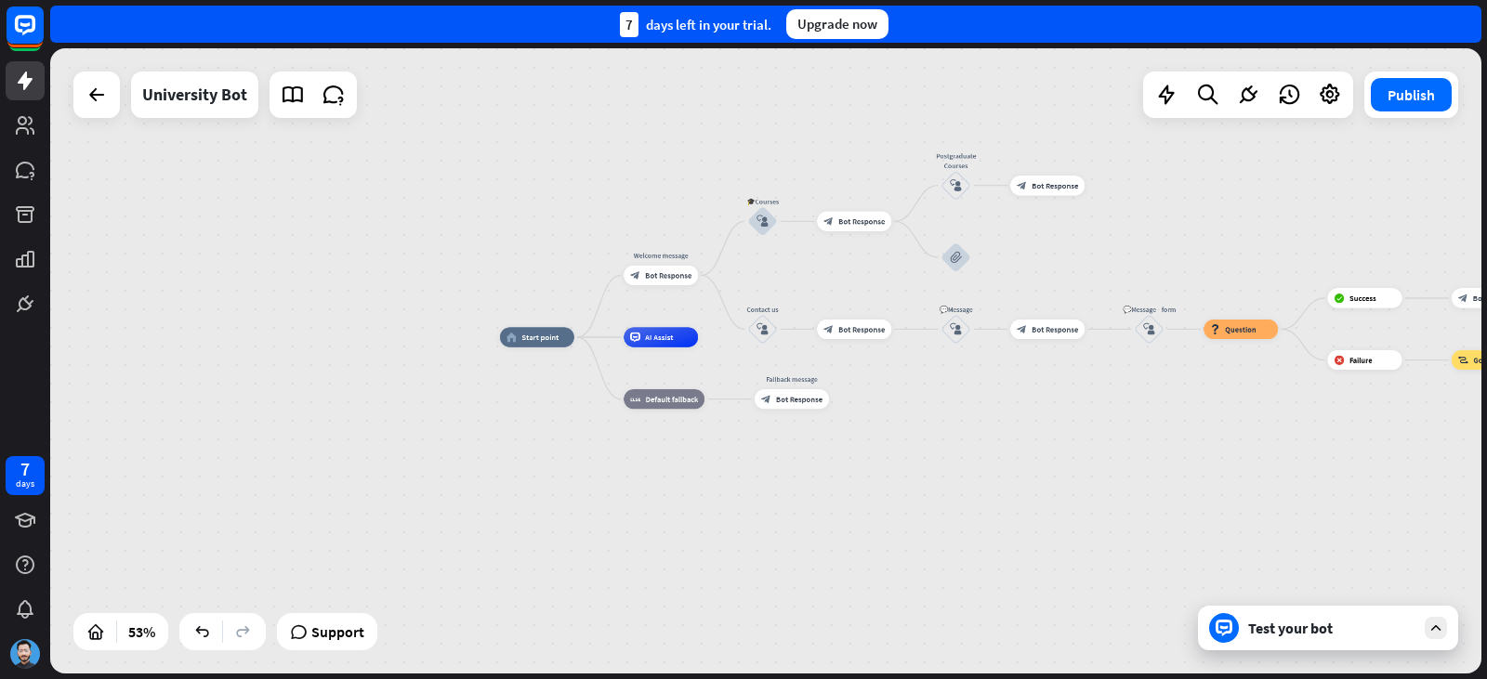
drag, startPoint x: 1027, startPoint y: 387, endPoint x: 800, endPoint y: 418, distance: 228.9
click at [800, 418] on div "home_2 Start point Welcome message block_bot_response Bot Response 🎓Courses blo…" at bounding box center [881, 504] width 763 height 334
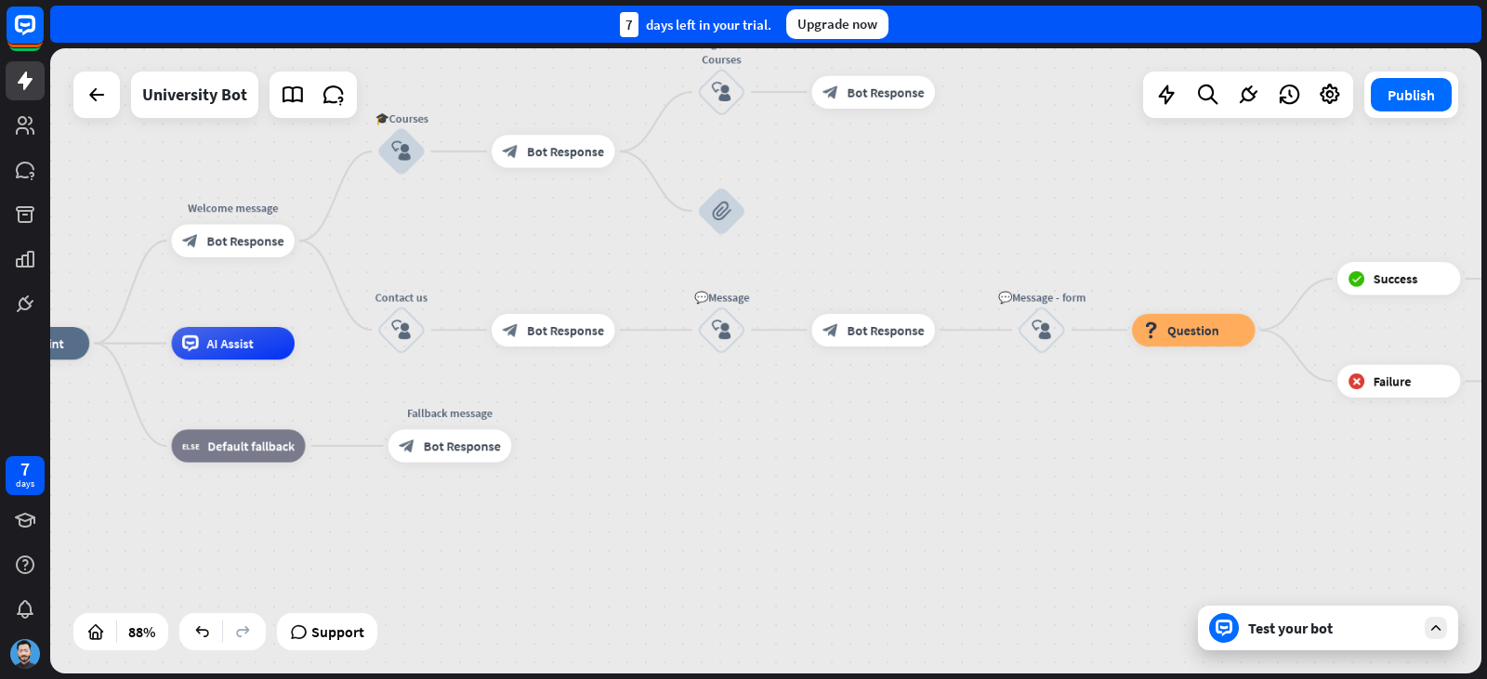
drag, startPoint x: 698, startPoint y: 413, endPoint x: 876, endPoint y: 432, distance: 179.5
click at [876, 432] on div "home_2 Start point Welcome message block_bot_response Bot Response 🎓Courses blo…" at bounding box center [599, 620] width 1264 height 552
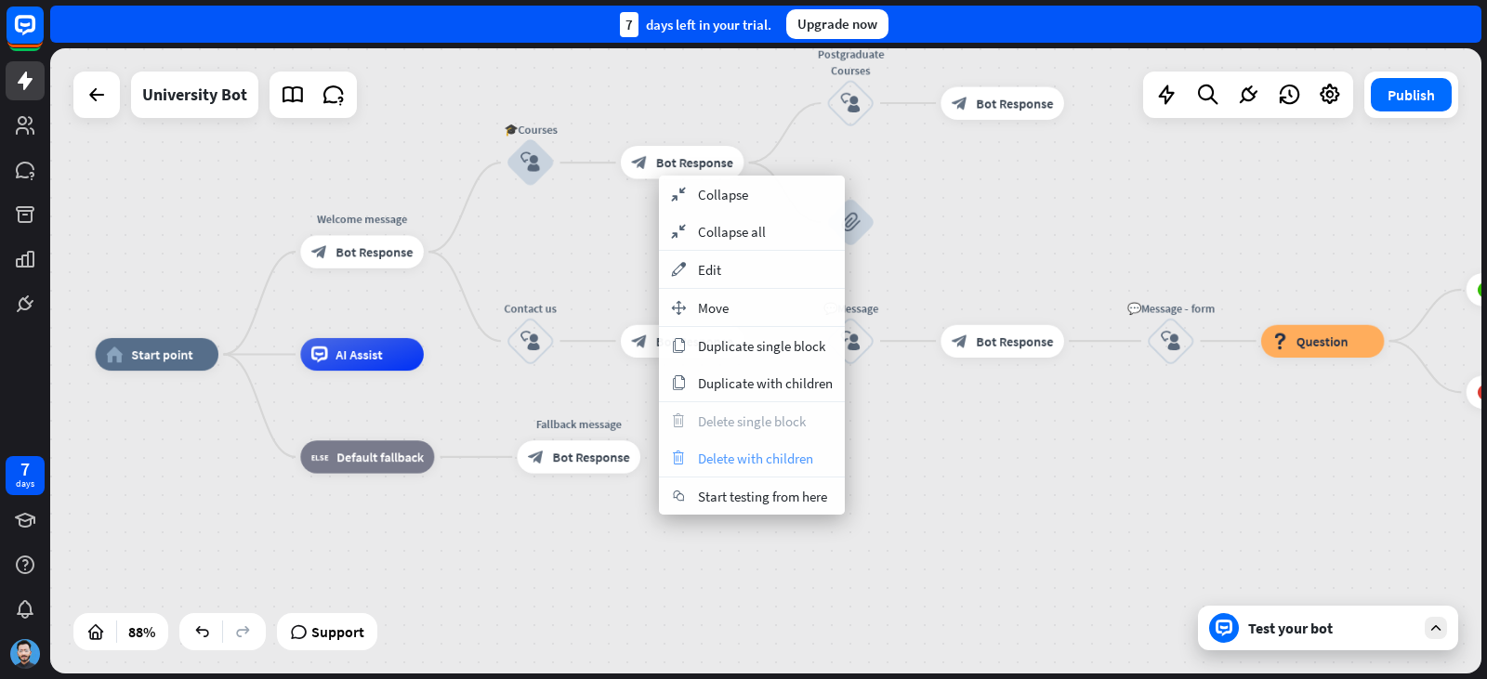
click at [767, 468] on div "trash Delete with children" at bounding box center [752, 458] width 186 height 37
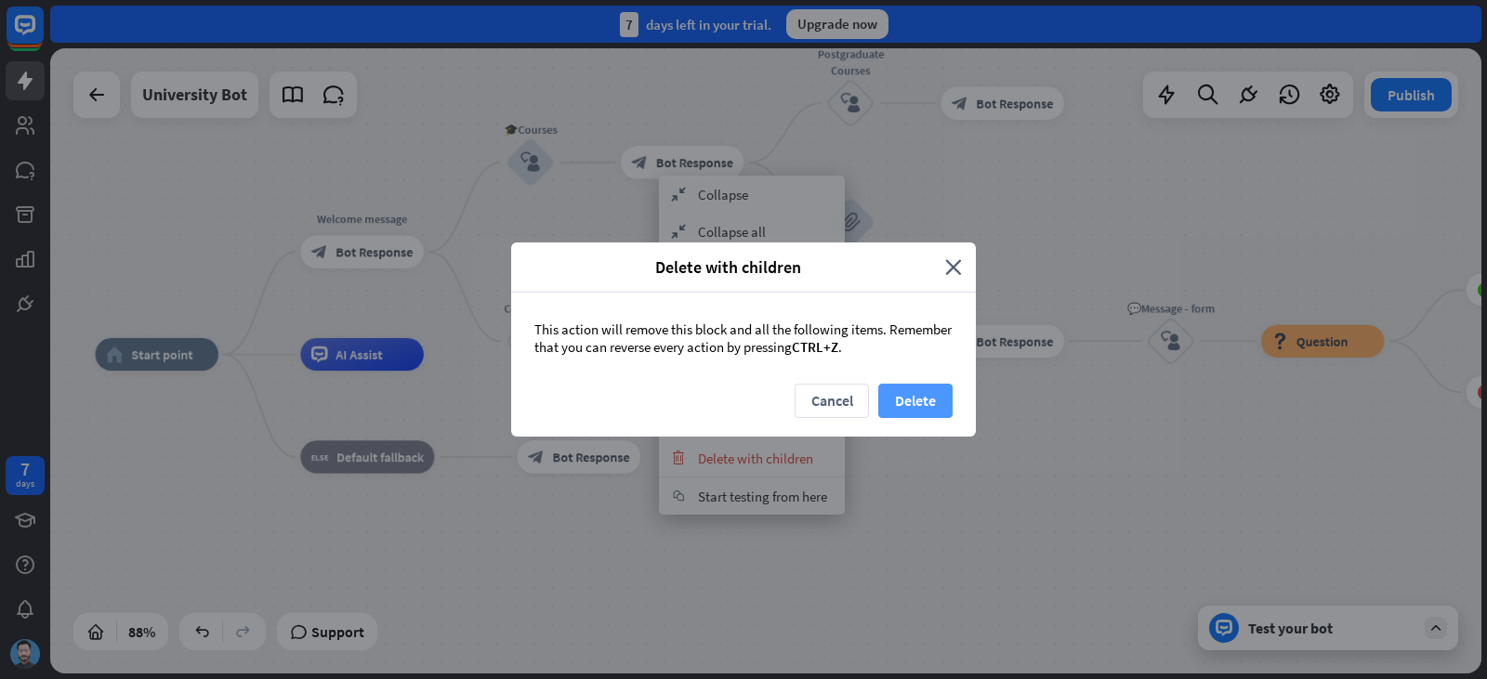
click at [893, 396] on button "Delete" at bounding box center [915, 401] width 74 height 34
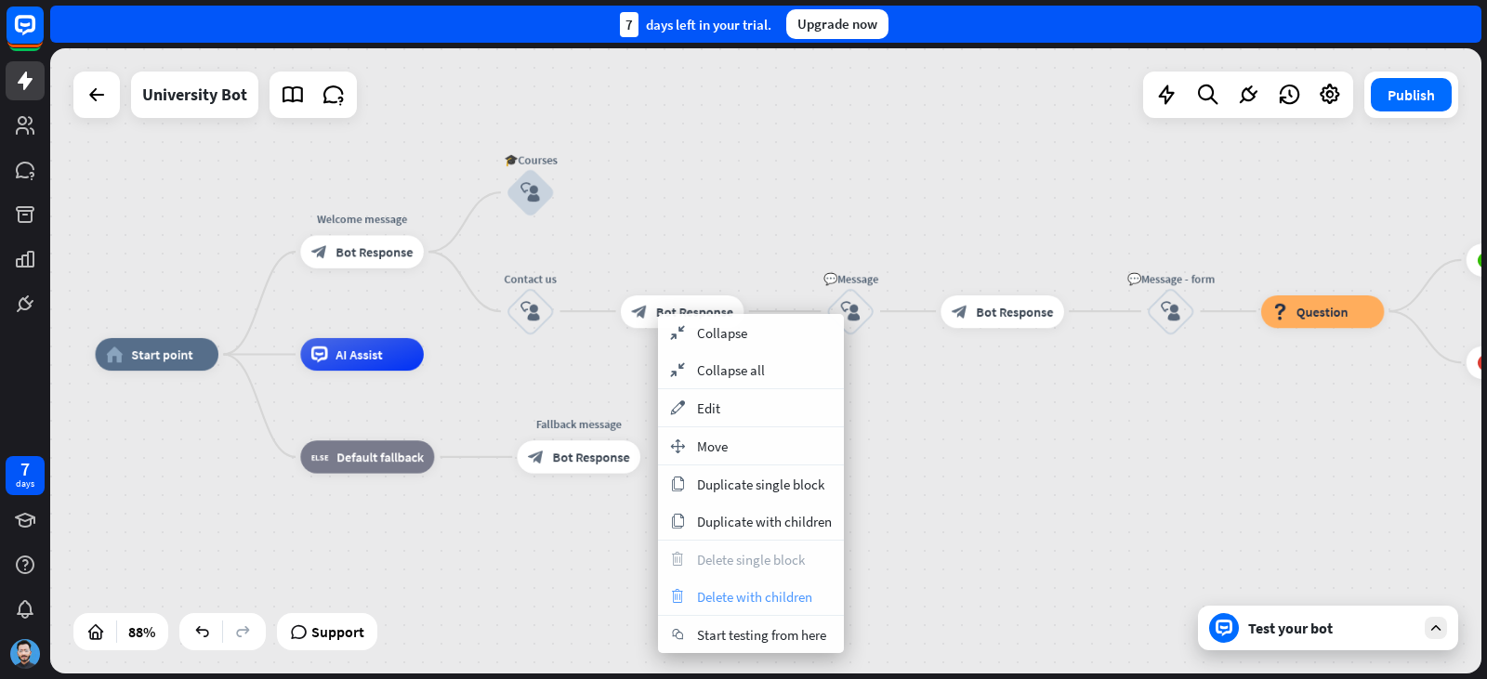
click at [782, 591] on span "Delete with children" at bounding box center [754, 597] width 115 height 18
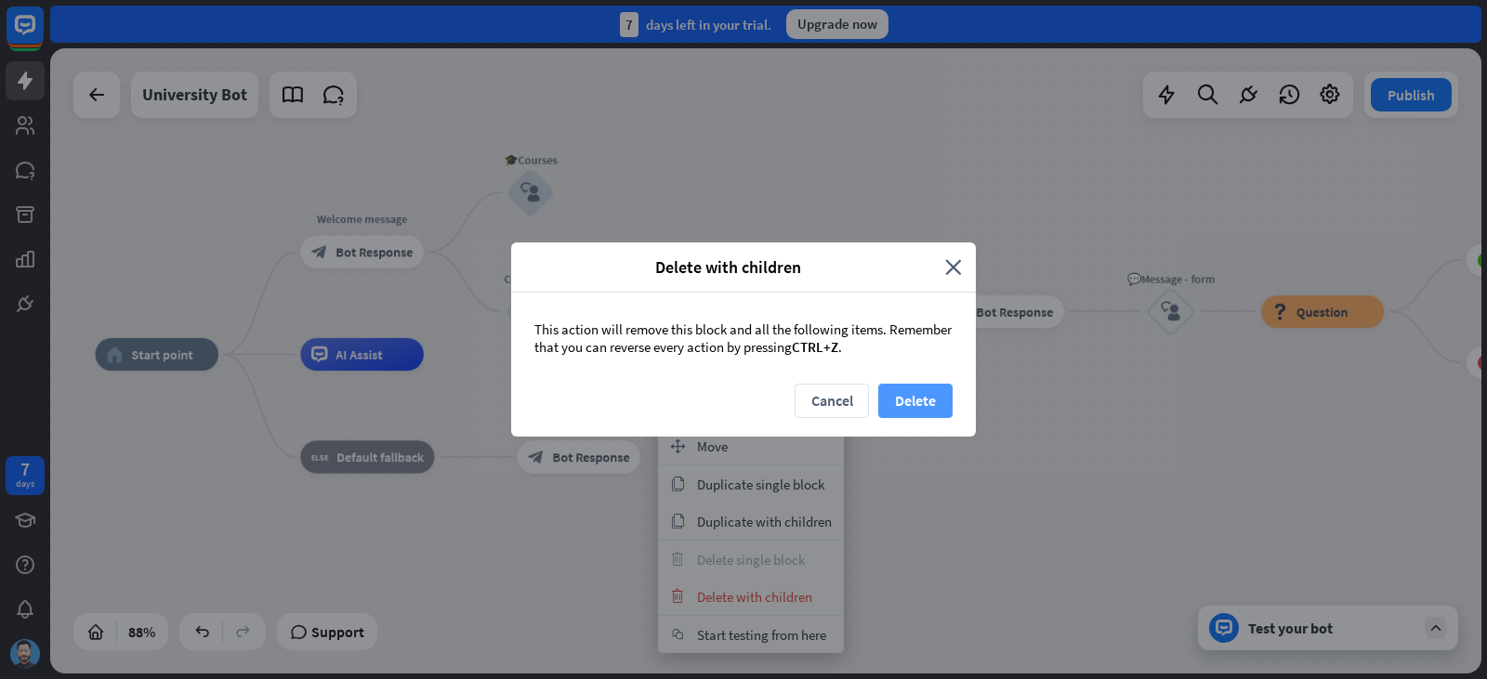
click at [922, 398] on button "Delete" at bounding box center [915, 401] width 74 height 34
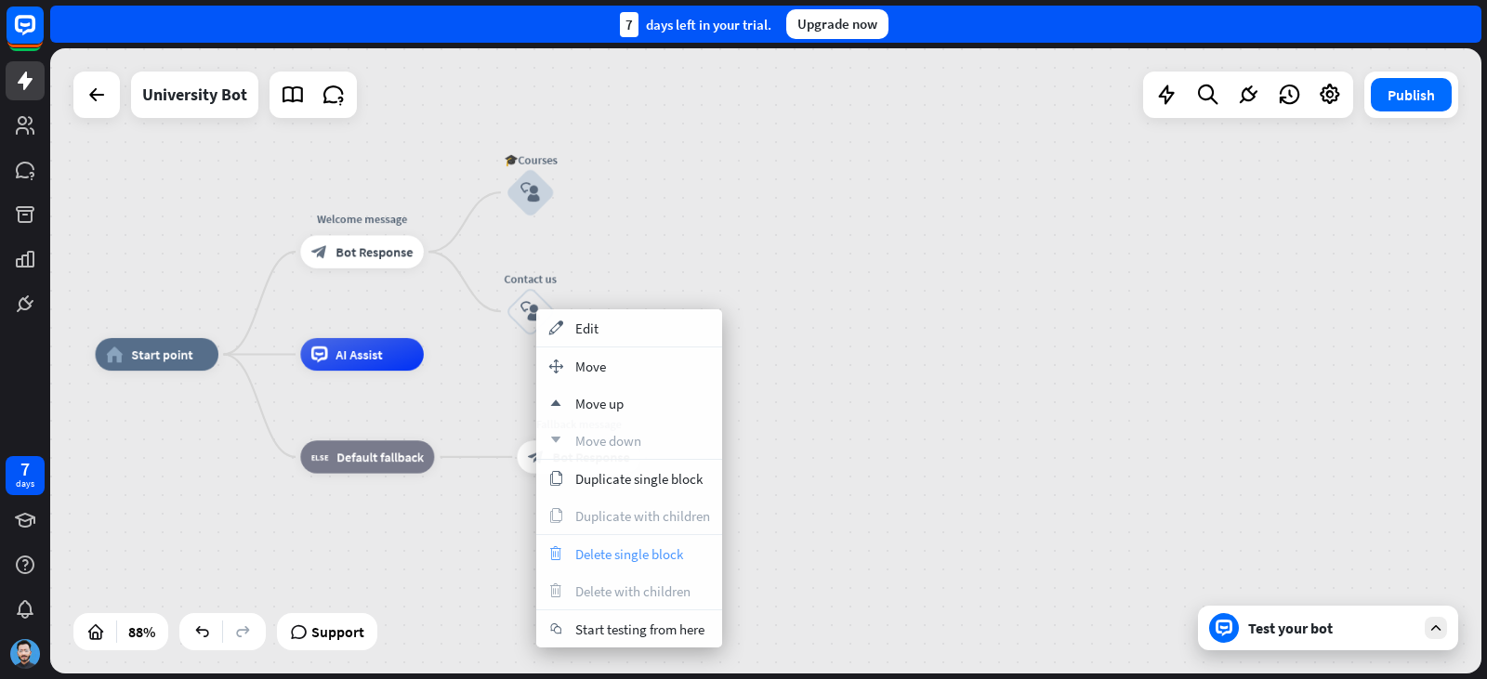
click at [634, 558] on span "Delete single block" at bounding box center [629, 554] width 108 height 18
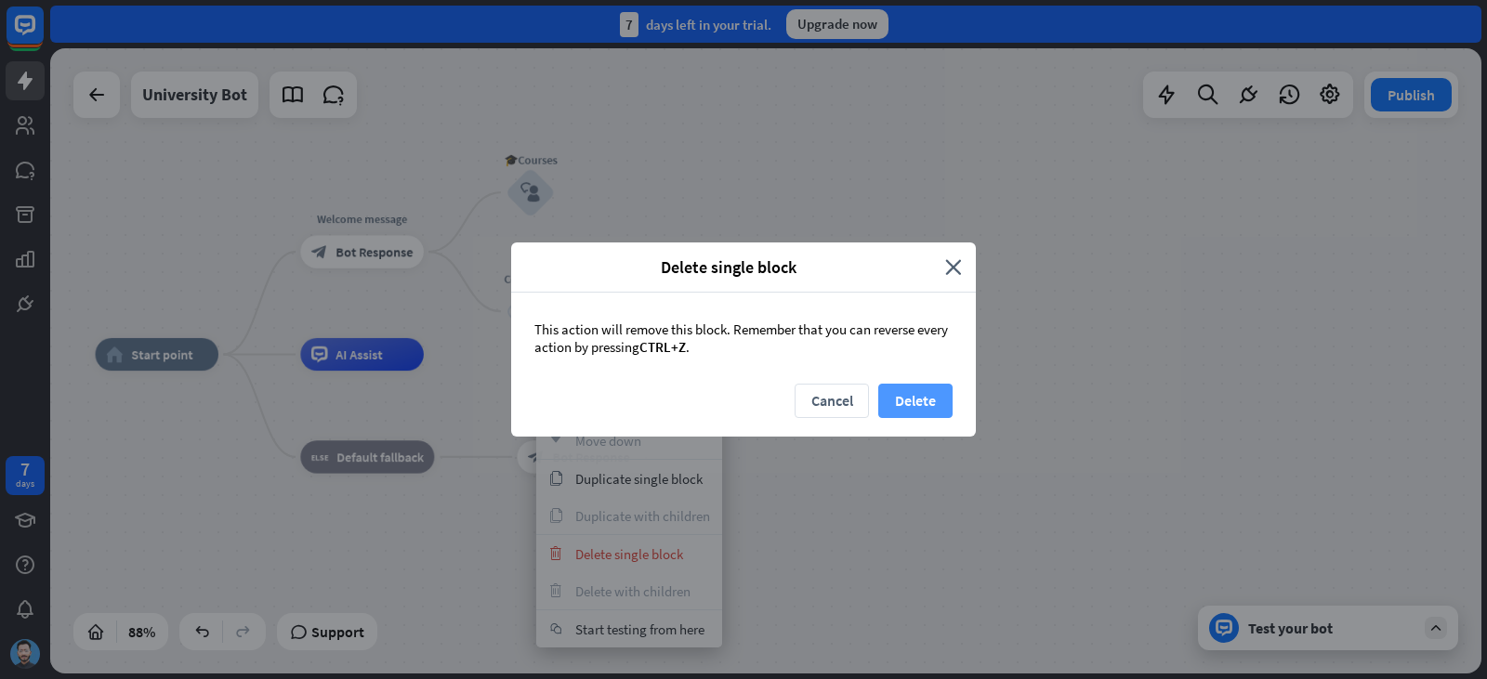
click at [896, 411] on button "Delete" at bounding box center [915, 401] width 74 height 34
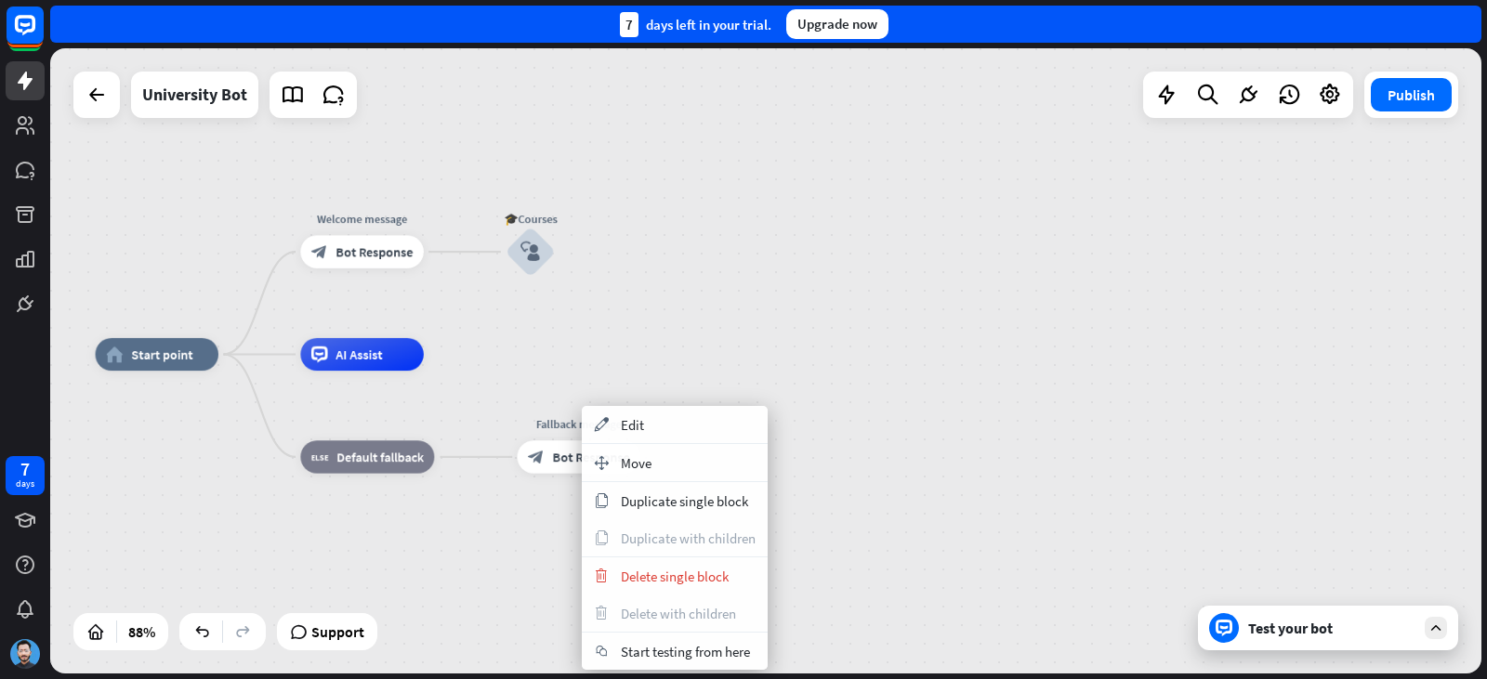
click at [882, 318] on div "home_2 Start point Welcome message block_bot_response Bot Response 🎓Courses blo…" at bounding box center [765, 360] width 1431 height 625
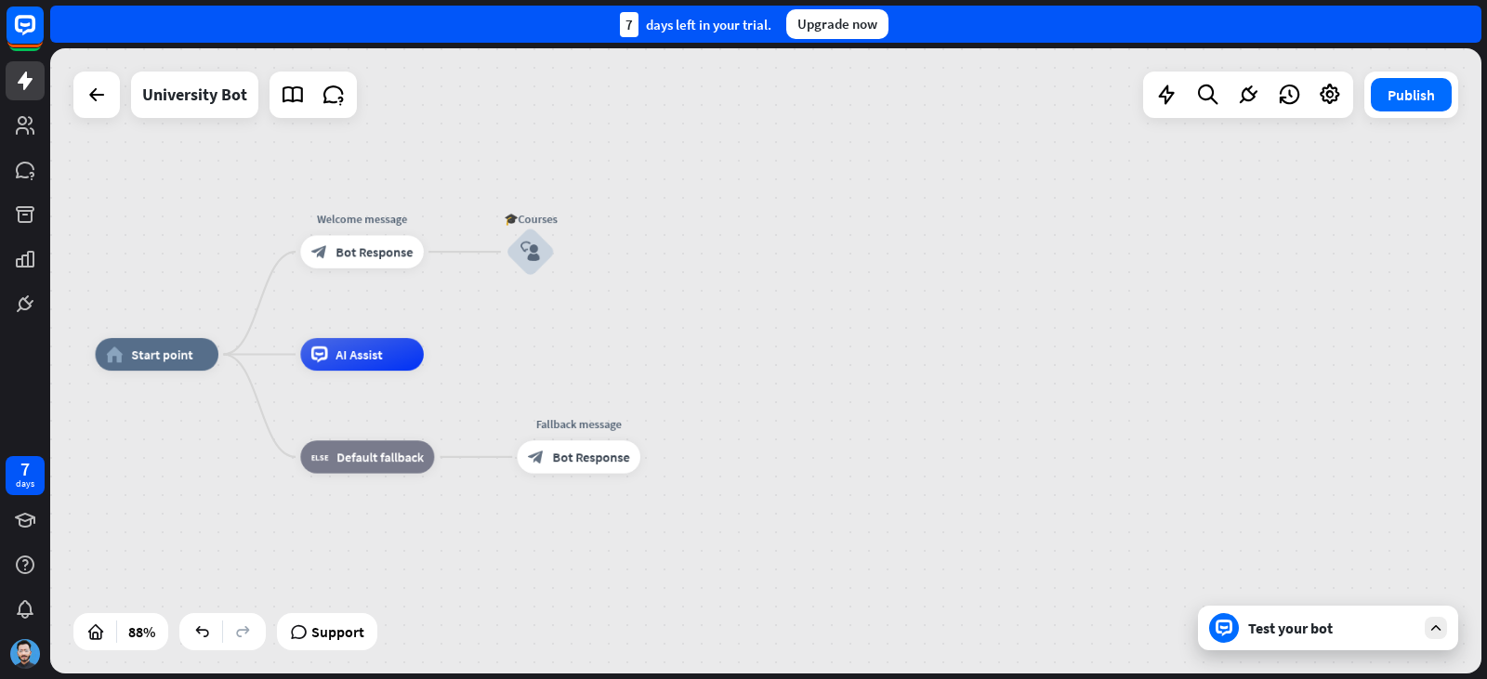
drag, startPoint x: 907, startPoint y: 361, endPoint x: 470, endPoint y: 360, distance: 436.8
click at [466, 361] on div "home_2 Start point Welcome message block_bot_response Bot Response 🎓Courses blo…" at bounding box center [728, 631] width 1264 height 552
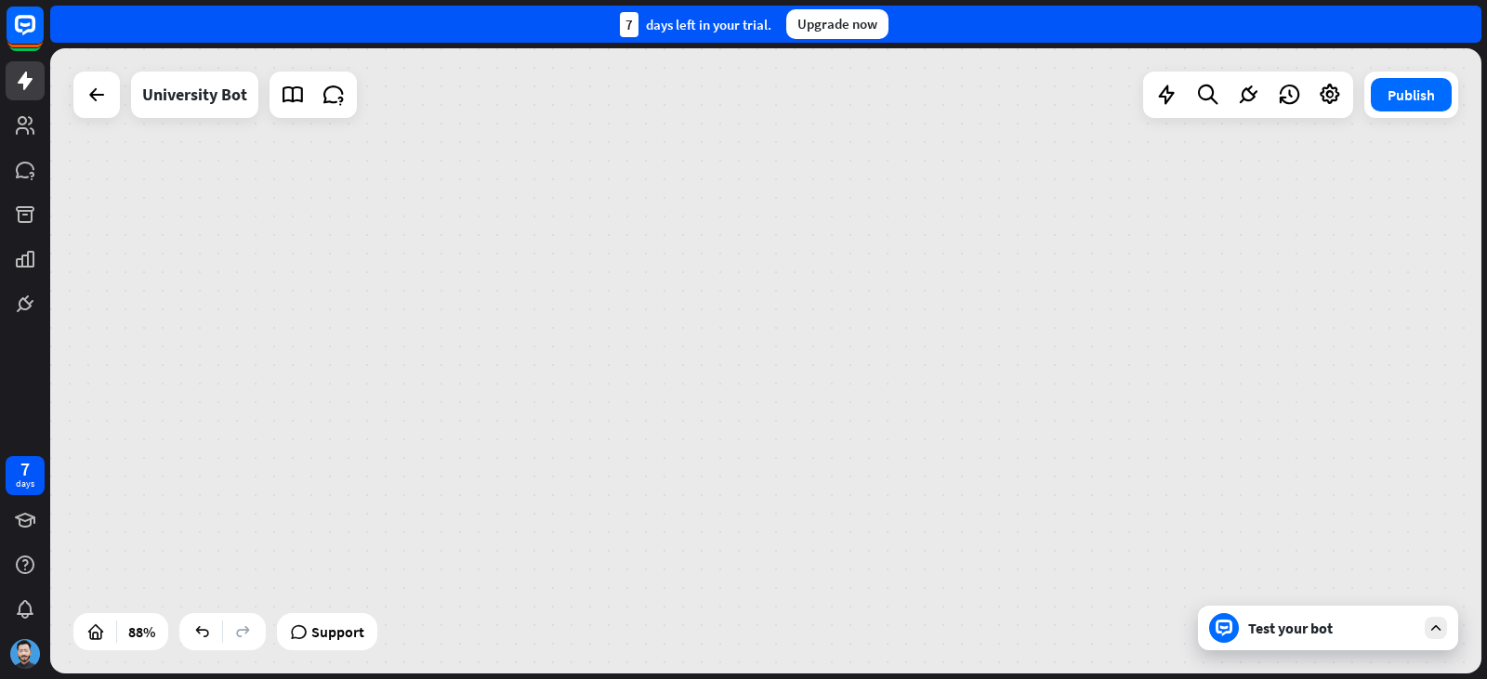
drag, startPoint x: 633, startPoint y: 322, endPoint x: 483, endPoint y: 296, distance: 151.7
click at [483, 296] on div "home_2 Start point Welcome message block_bot_response Bot Response 🎓Courses blo…" at bounding box center [55, 545] width 1264 height 552
drag, startPoint x: 905, startPoint y: 340, endPoint x: 1239, endPoint y: 493, distance: 366.8
click at [1239, 493] on div "home_2 Start point Welcome message block_bot_response Bot Response 🎓Courses blo…" at bounding box center [765, 360] width 1431 height 625
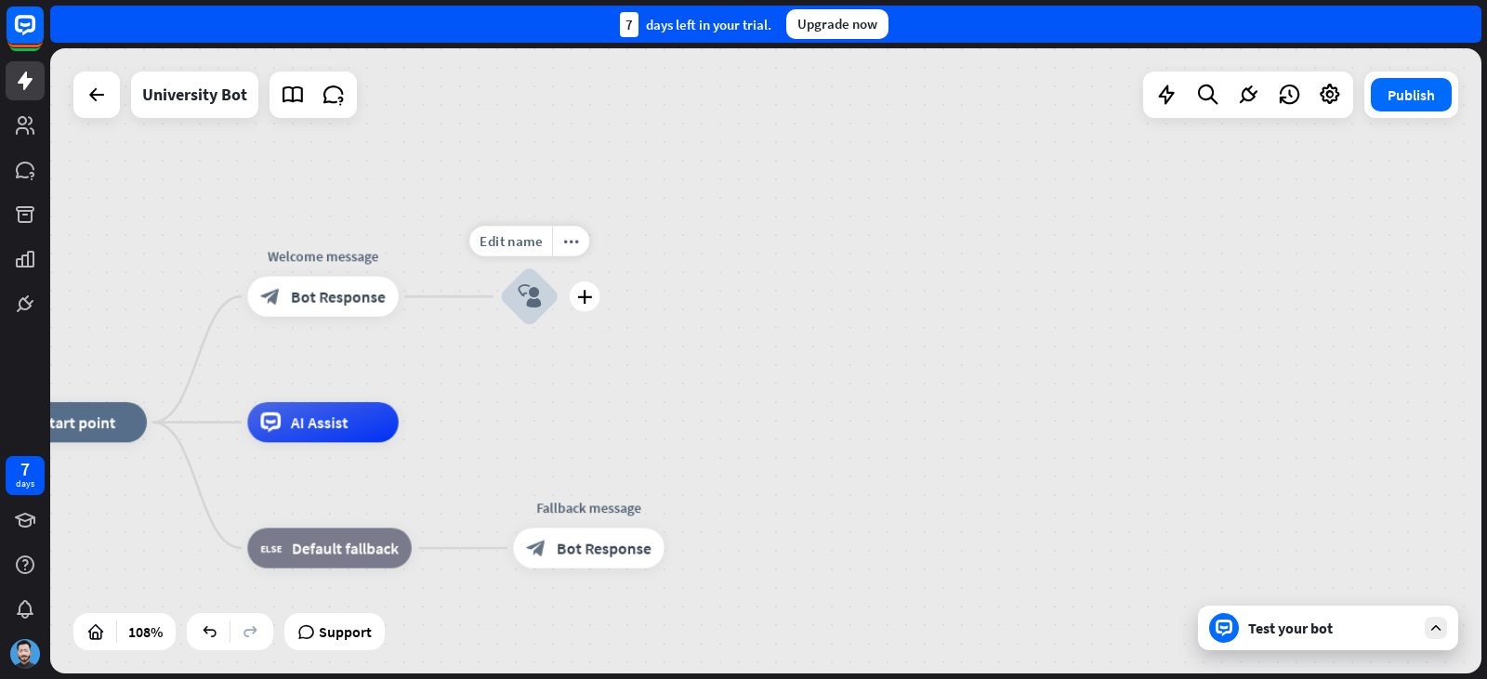
click at [559, 327] on div "Edit name more_horiz plus block_user_input" at bounding box center [529, 297] width 60 height 60
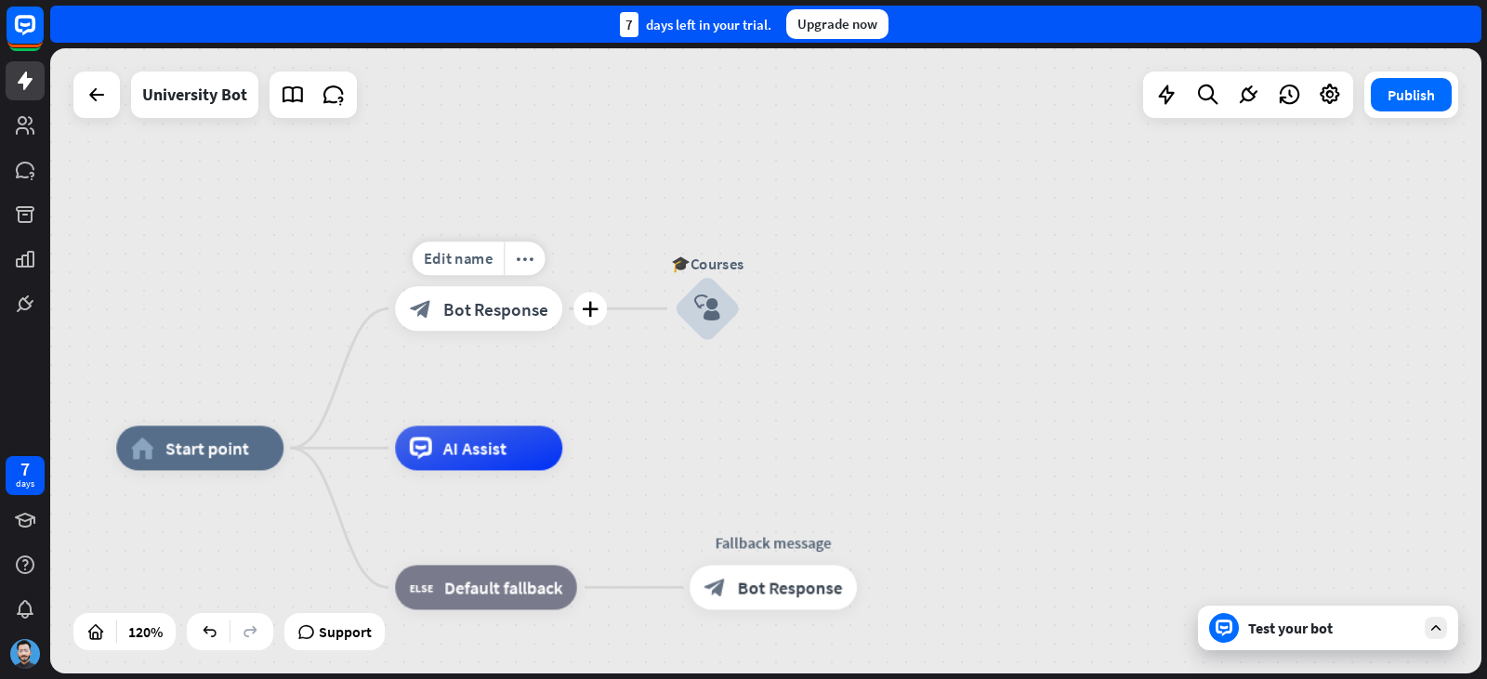
click at [468, 319] on span "Bot Response" at bounding box center [495, 308] width 105 height 22
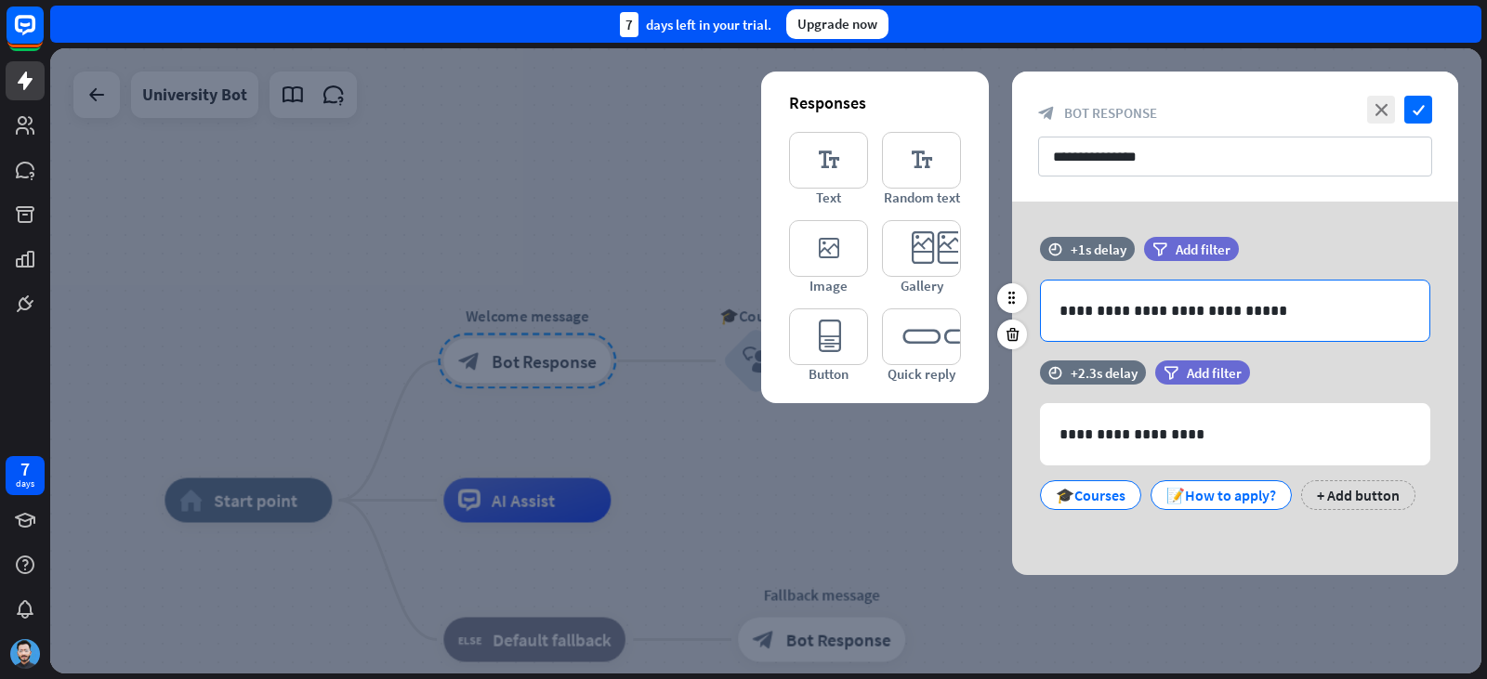
click at [1134, 329] on div "**********" at bounding box center [1235, 311] width 388 height 60
click at [1189, 469] on div "**********" at bounding box center [1235, 456] width 390 height 107
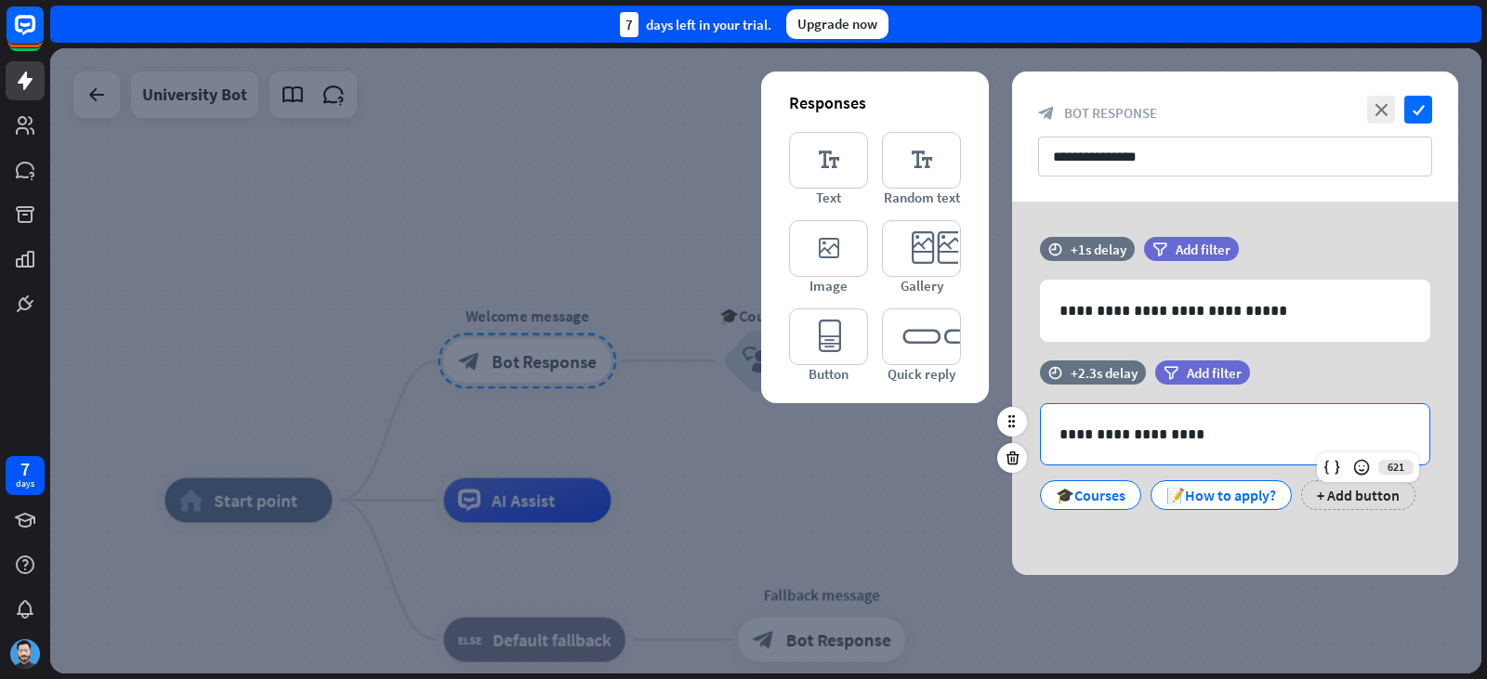
click at [1202, 446] on div "**********" at bounding box center [1235, 434] width 388 height 60
click at [1157, 530] on div "**********" at bounding box center [1235, 389] width 446 height 374
click at [1283, 487] on icon at bounding box center [1289, 484] width 18 height 17
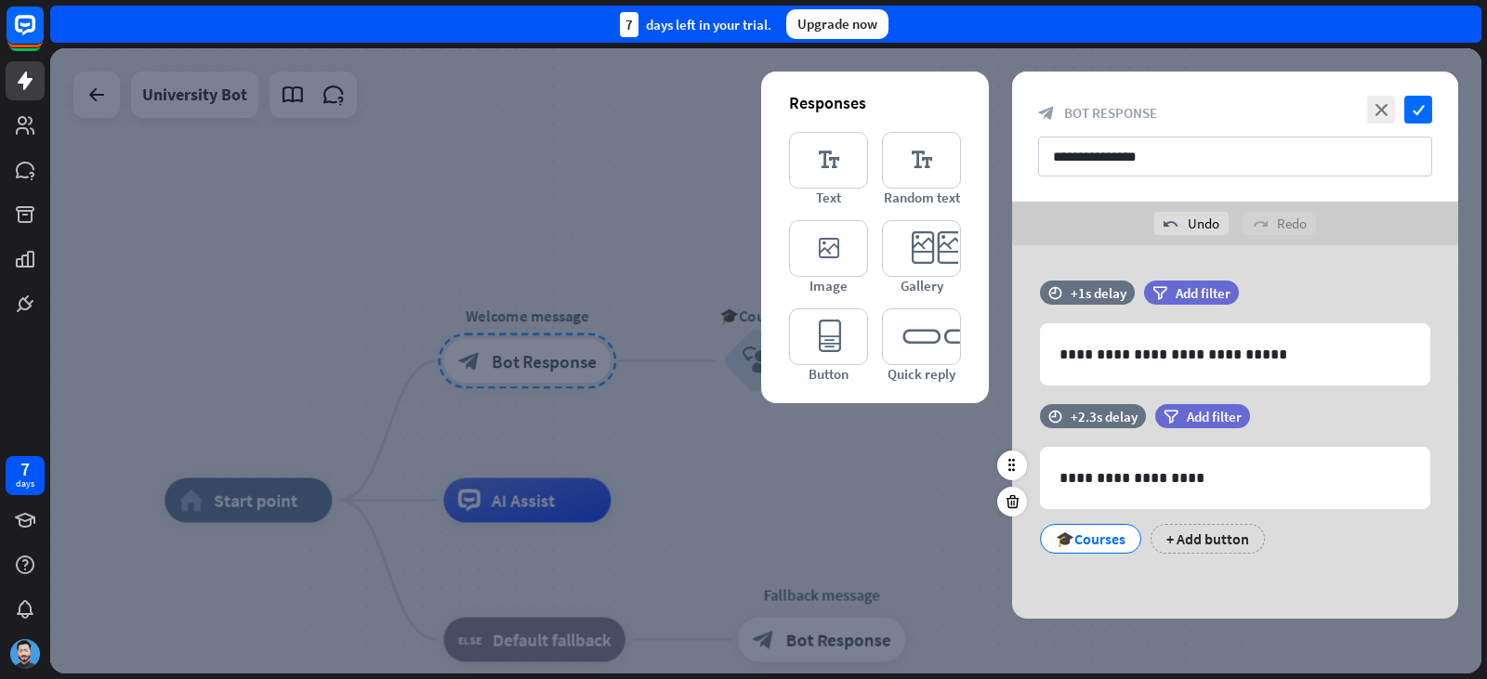
click at [1051, 539] on div "🎓Courses" at bounding box center [1090, 539] width 101 height 30
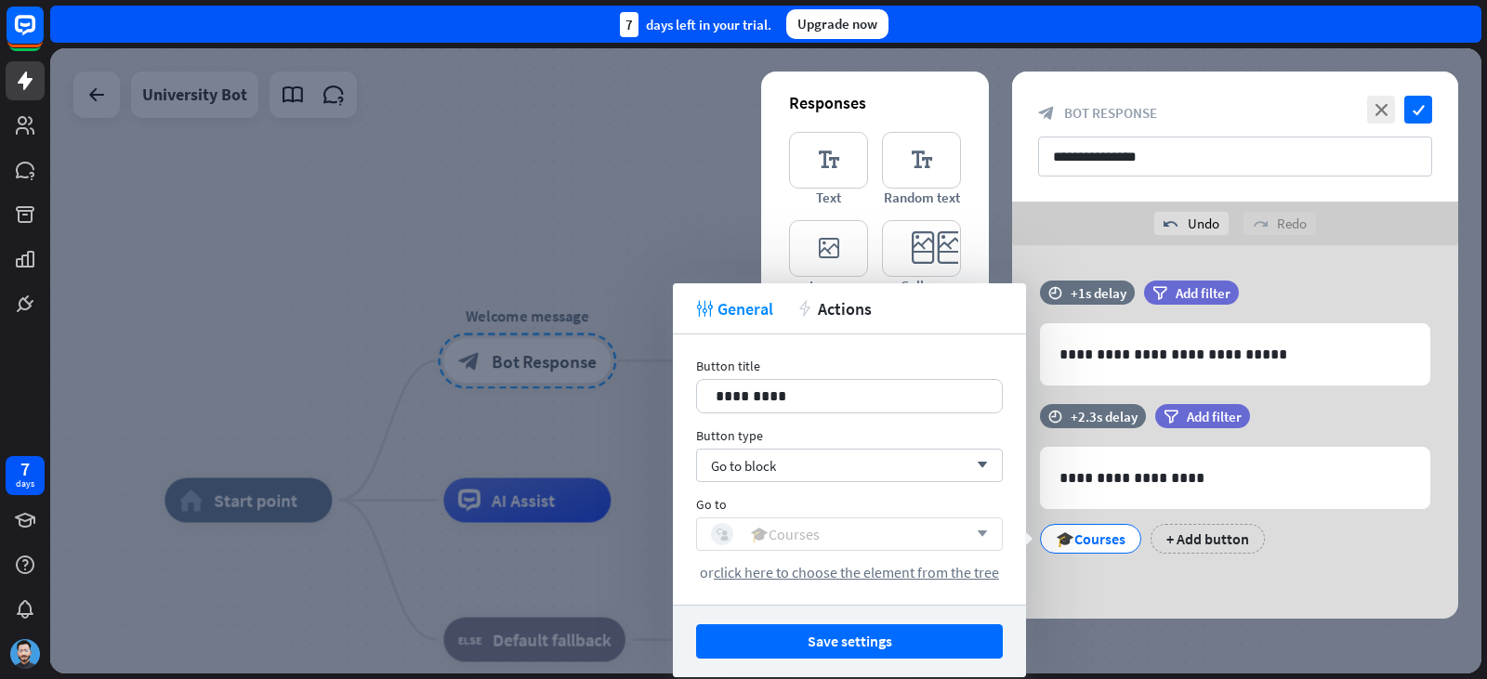
click at [883, 536] on div "block_user_input 🎓Courses" at bounding box center [839, 534] width 256 height 22
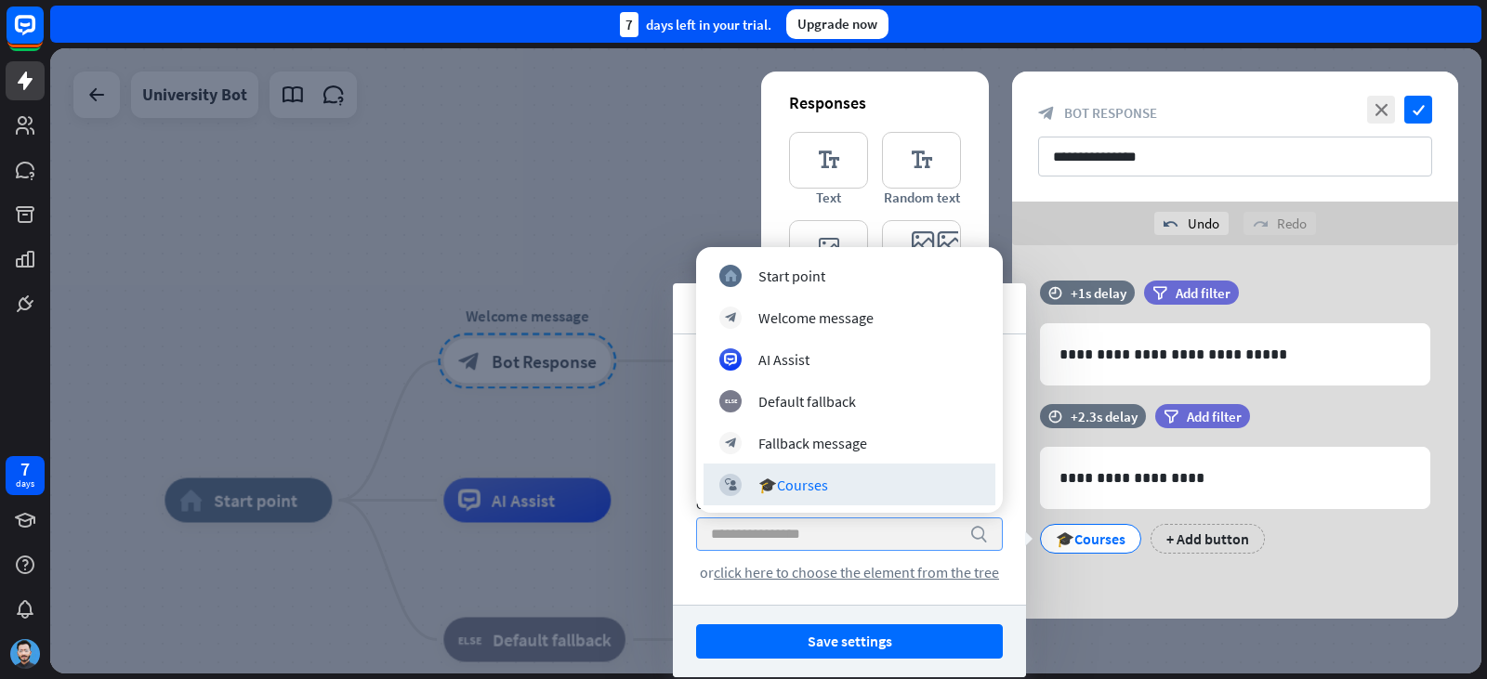
click at [1010, 466] on div "Button title 11 ********* Button type Go to block arrow_down Go to search or cl…" at bounding box center [849, 470] width 353 height 270
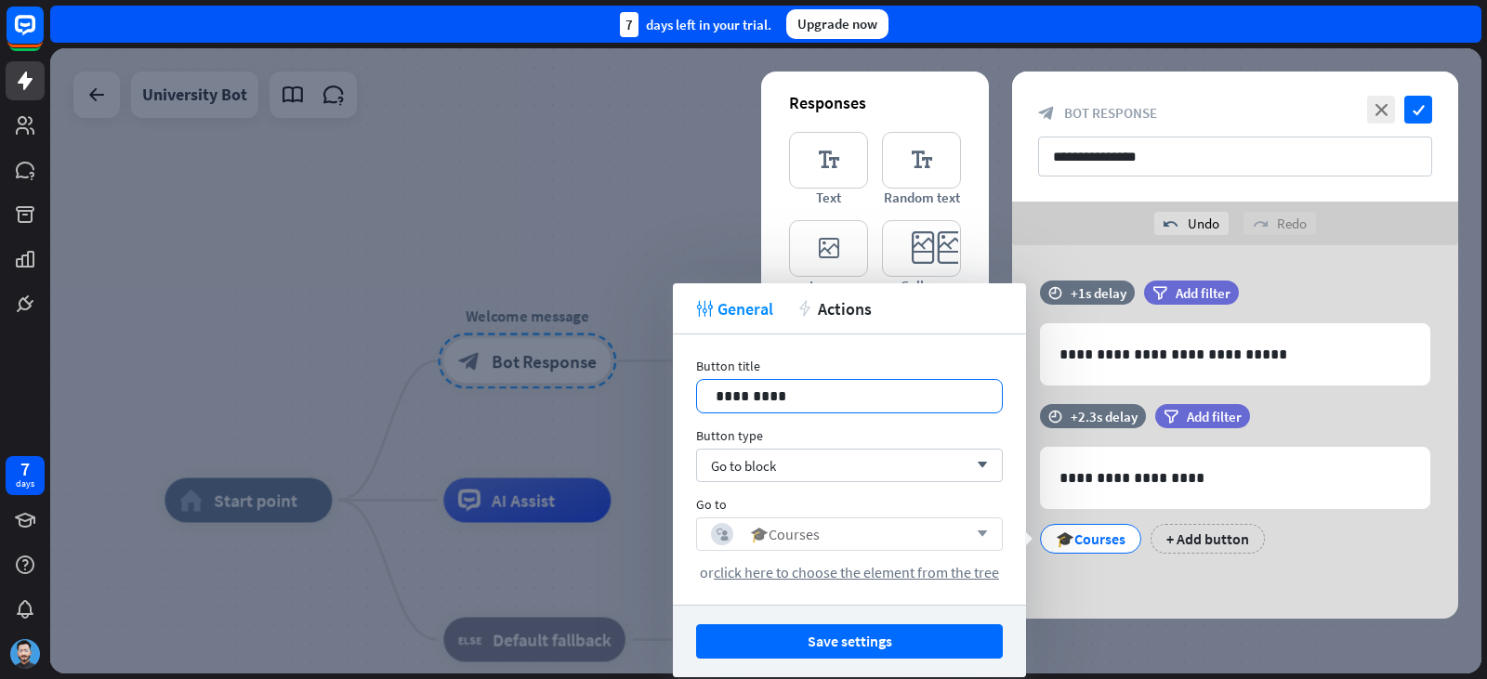
click at [851, 400] on p "*********" at bounding box center [850, 396] width 268 height 23
drag, startPoint x: 694, startPoint y: 413, endPoint x: 747, endPoint y: 512, distance: 112.7
click at [693, 416] on div "Button title 11 ********* Button type Go to block arrow_down Go to block_user_i…" at bounding box center [849, 470] width 353 height 270
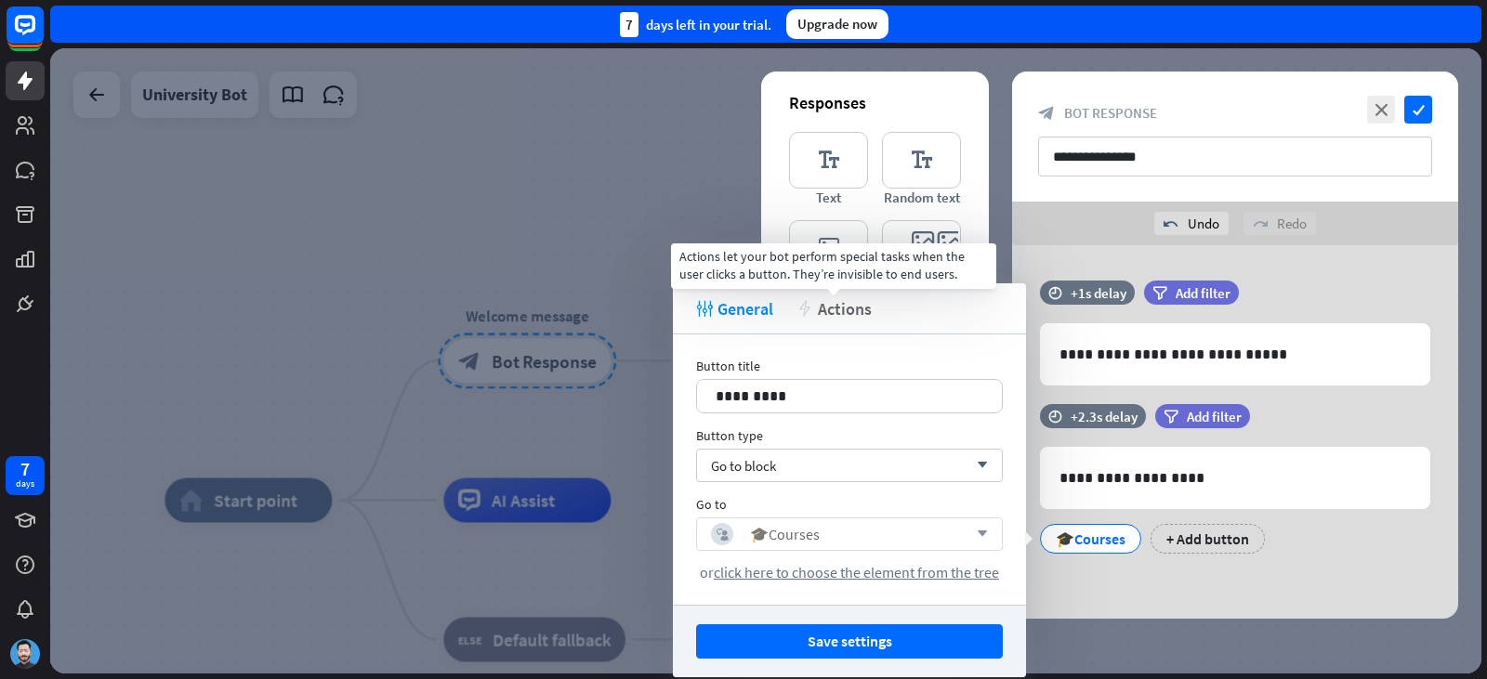
click at [841, 305] on span "Actions" at bounding box center [845, 308] width 54 height 21
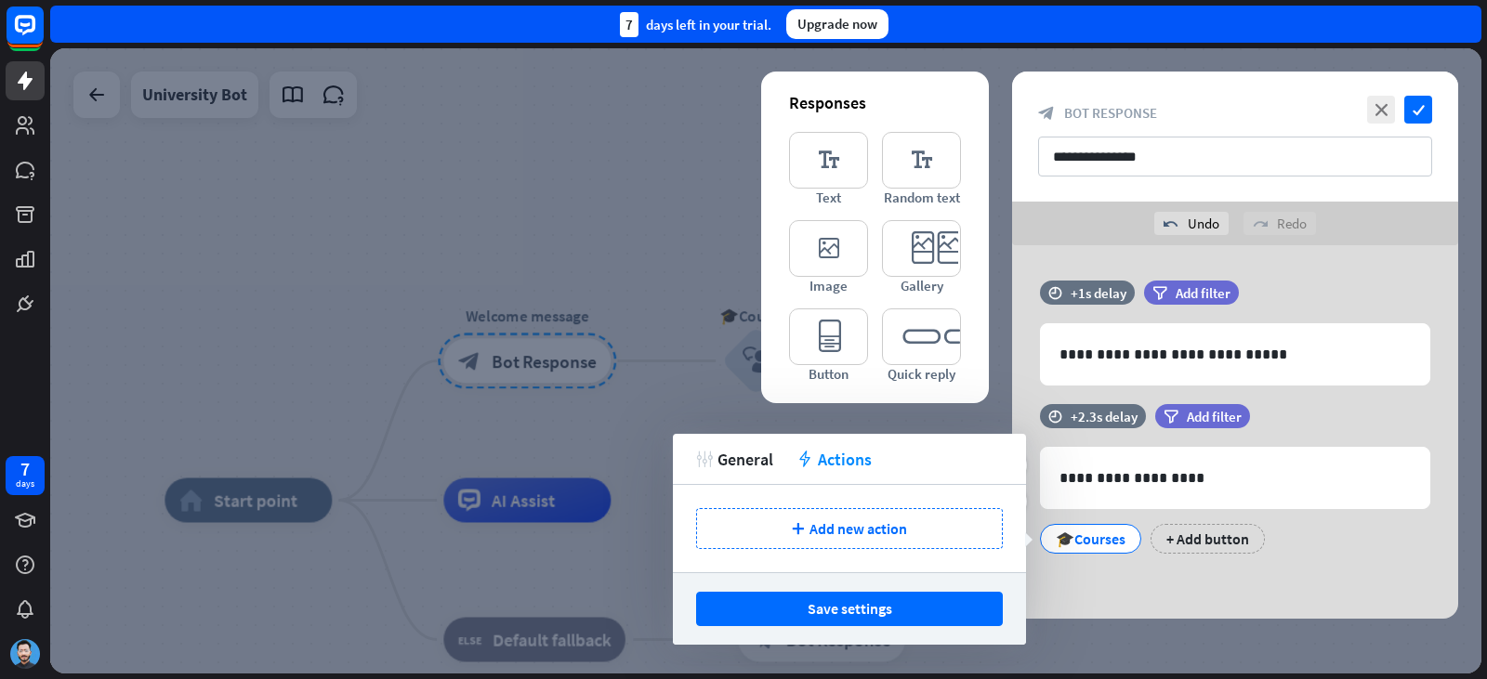
drag, startPoint x: 1143, startPoint y: 553, endPoint x: 1119, endPoint y: 547, distance: 24.8
click at [1144, 554] on div "**********" at bounding box center [1235, 488] width 446 height 168
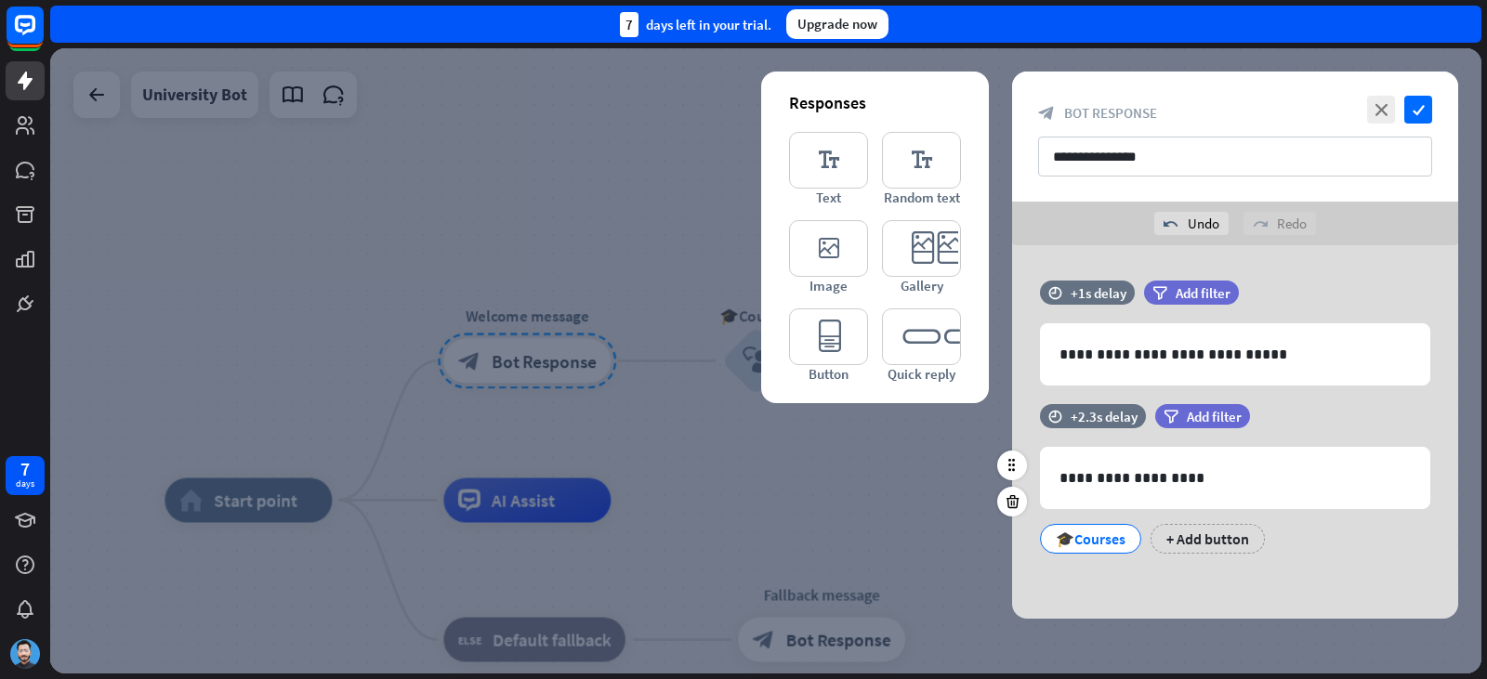
drag, startPoint x: 1042, startPoint y: 573, endPoint x: 1021, endPoint y: 527, distance: 50.8
click at [1043, 573] on div "**********" at bounding box center [1235, 432] width 446 height 374
click at [1141, 538] on div "🎓Courses" at bounding box center [1090, 539] width 101 height 30
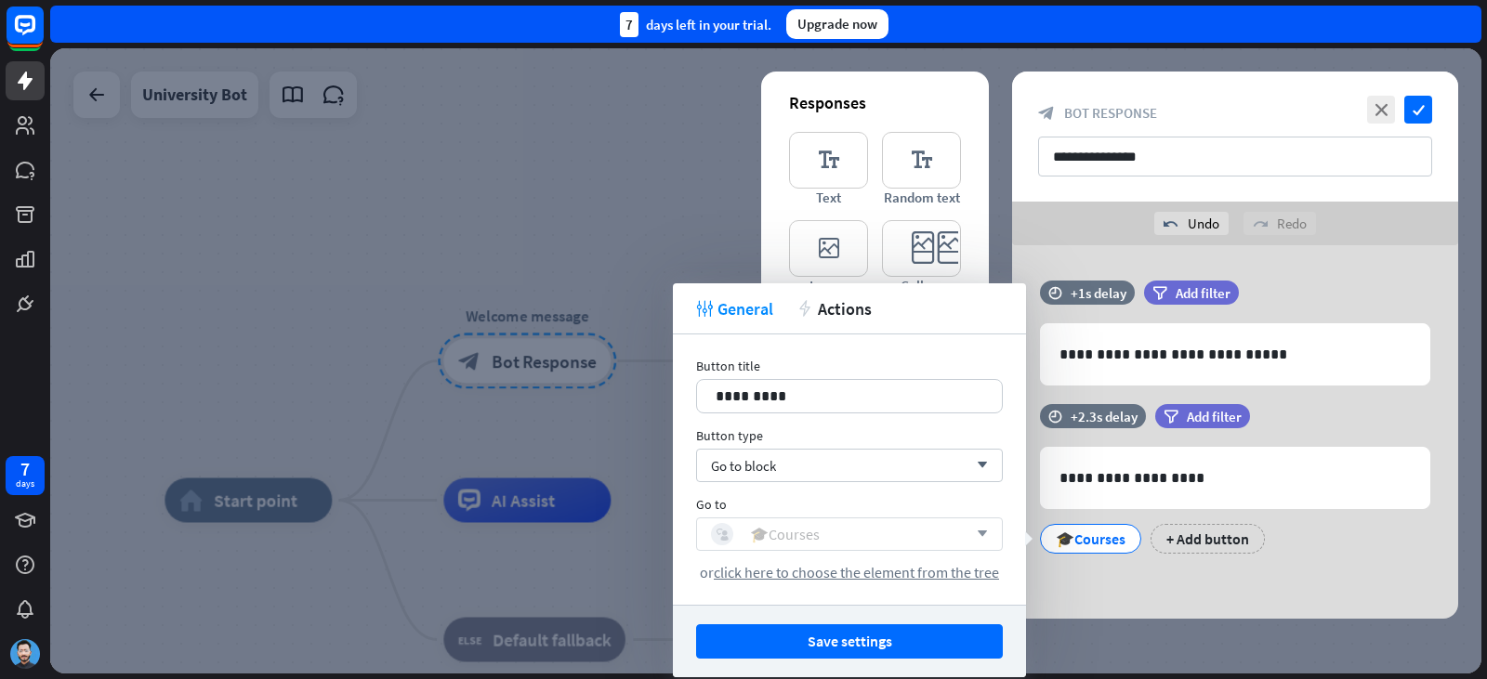
click at [901, 539] on div "block_user_input 🎓Courses" at bounding box center [839, 534] width 256 height 22
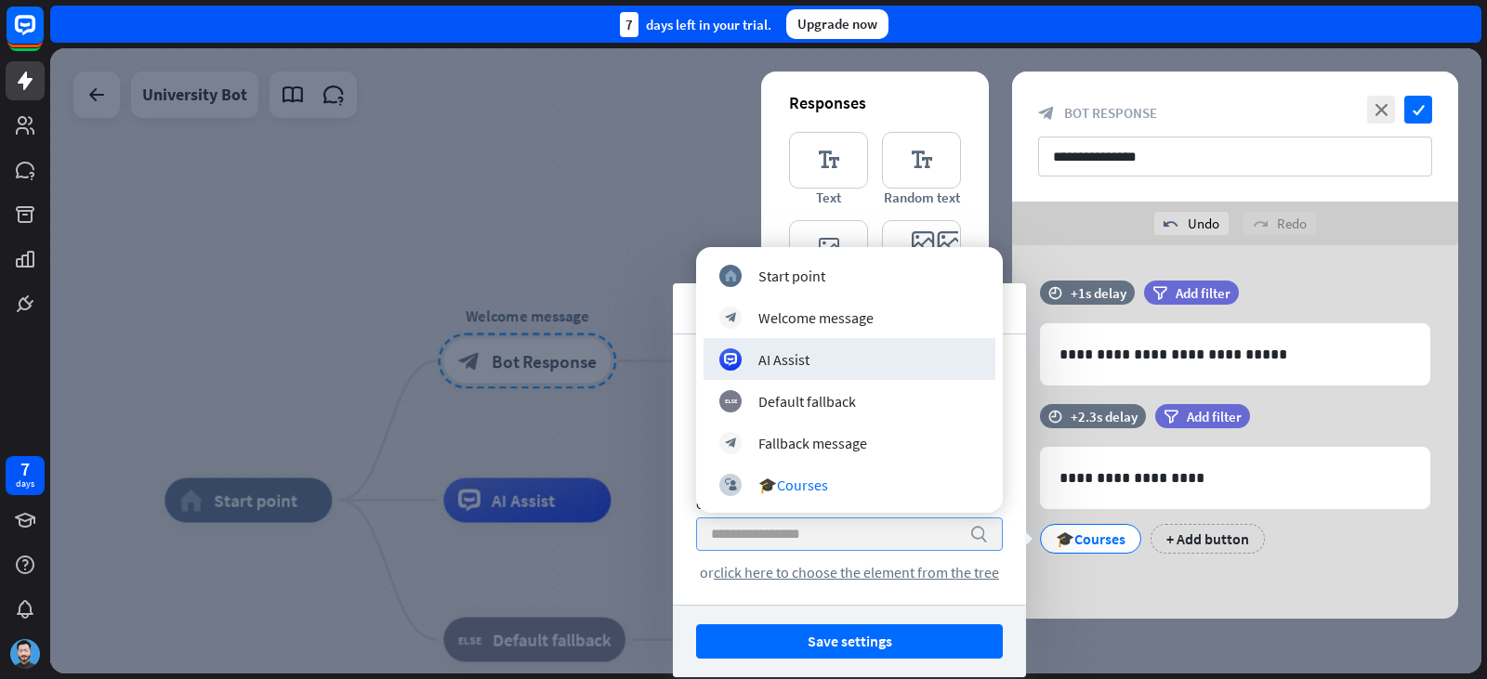
click at [893, 374] on div "AI Assist" at bounding box center [849, 359] width 292 height 42
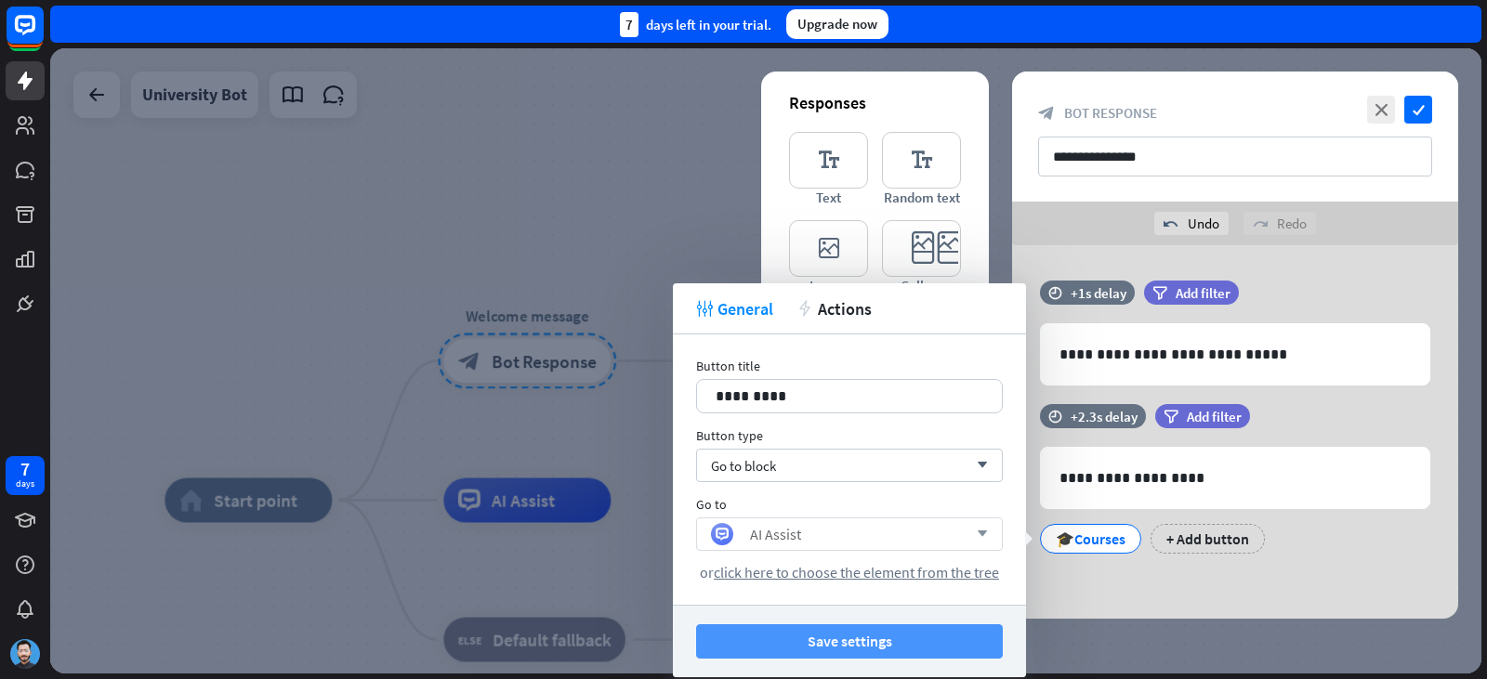
click at [977, 647] on button "Save settings" at bounding box center [849, 641] width 307 height 34
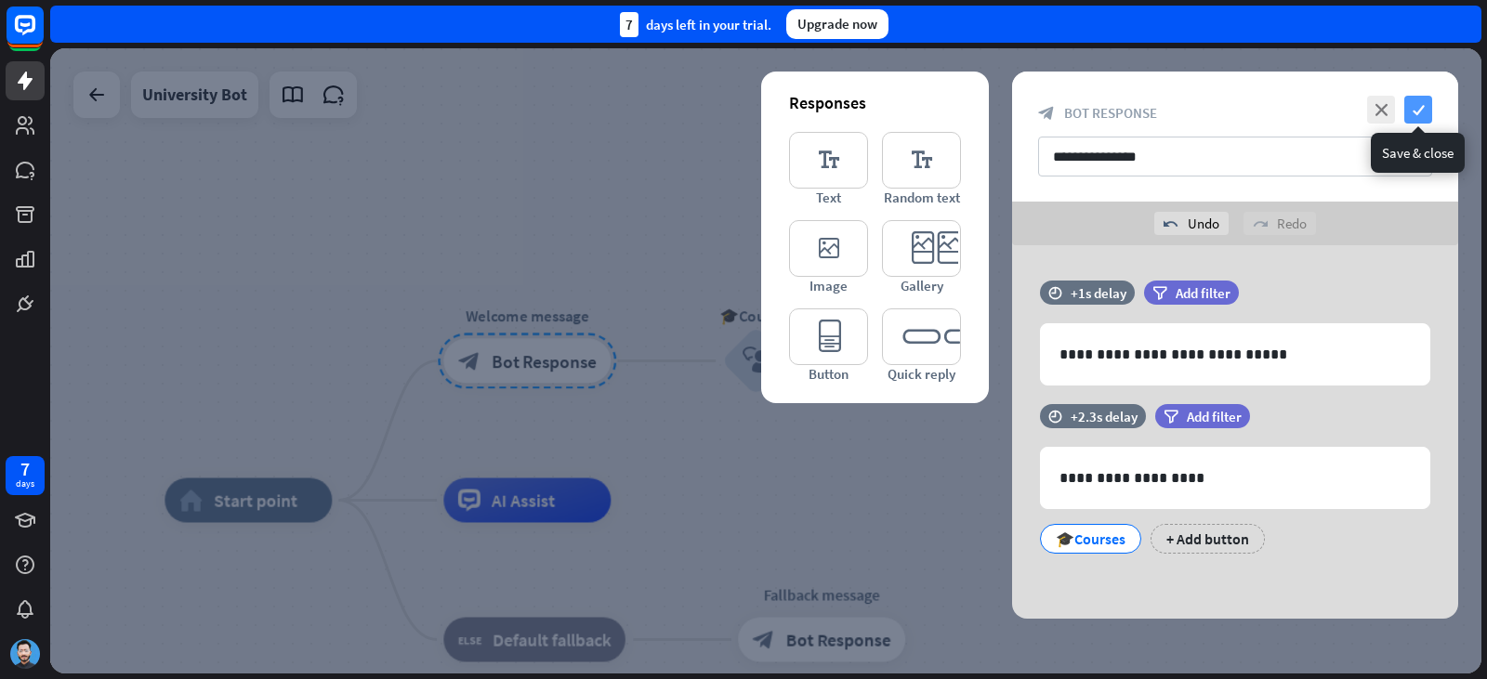
click at [1415, 112] on icon "check" at bounding box center [1418, 110] width 28 height 28
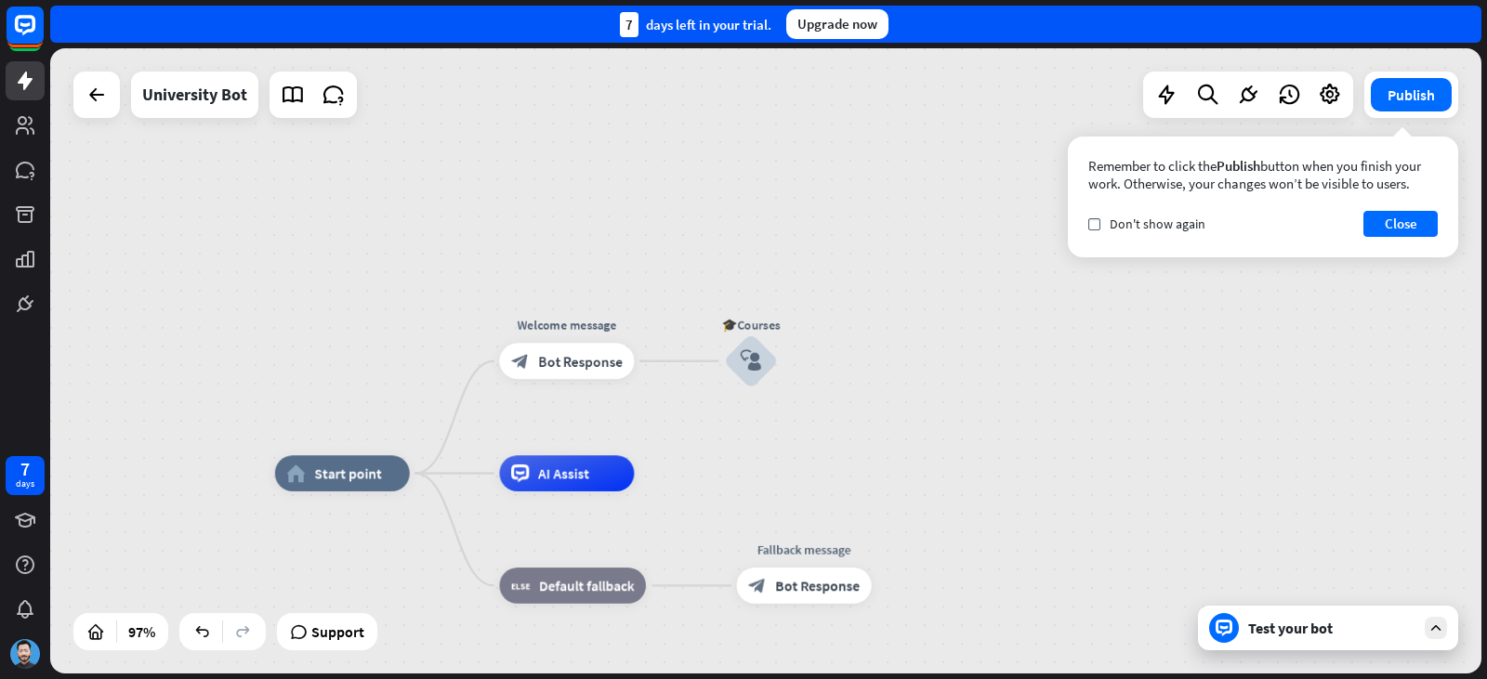
drag, startPoint x: 718, startPoint y: 507, endPoint x: 717, endPoint y: 485, distance: 22.3
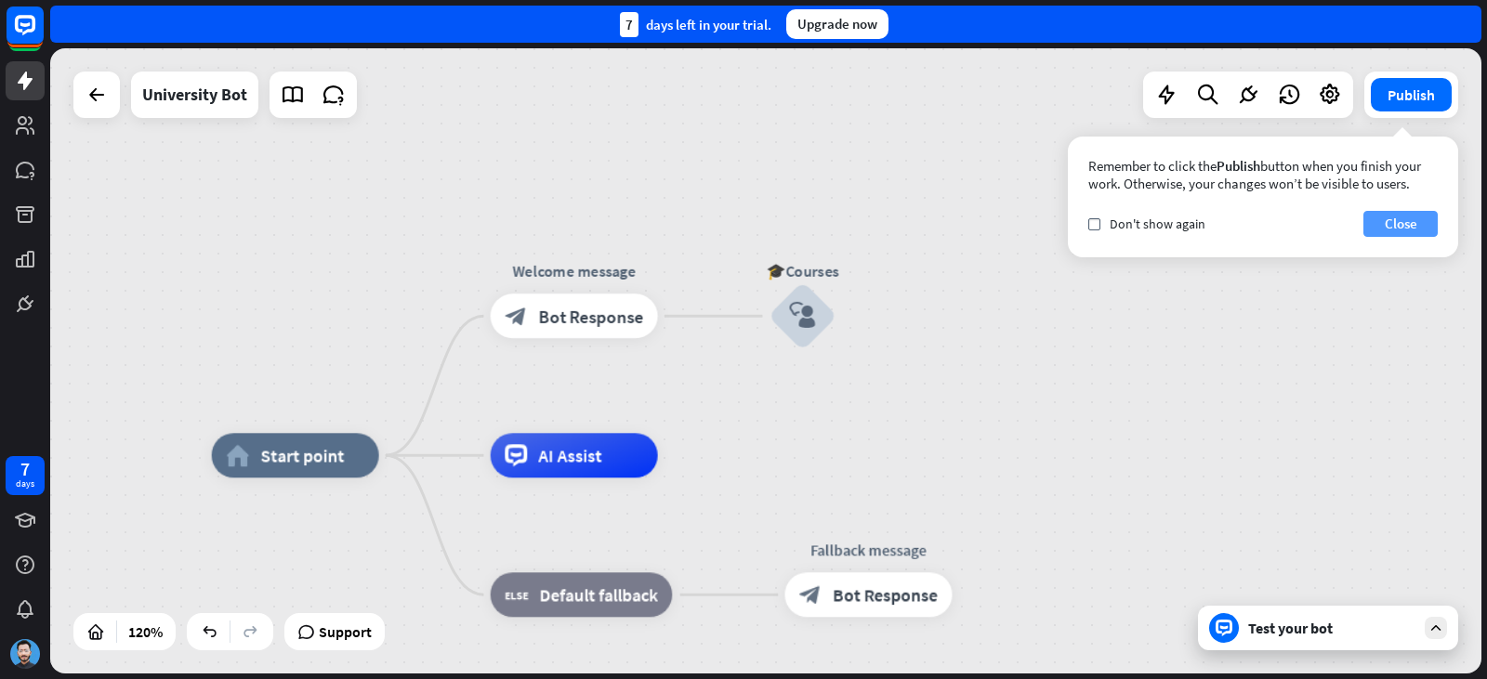
click at [1382, 229] on button "Close" at bounding box center [1400, 224] width 74 height 26
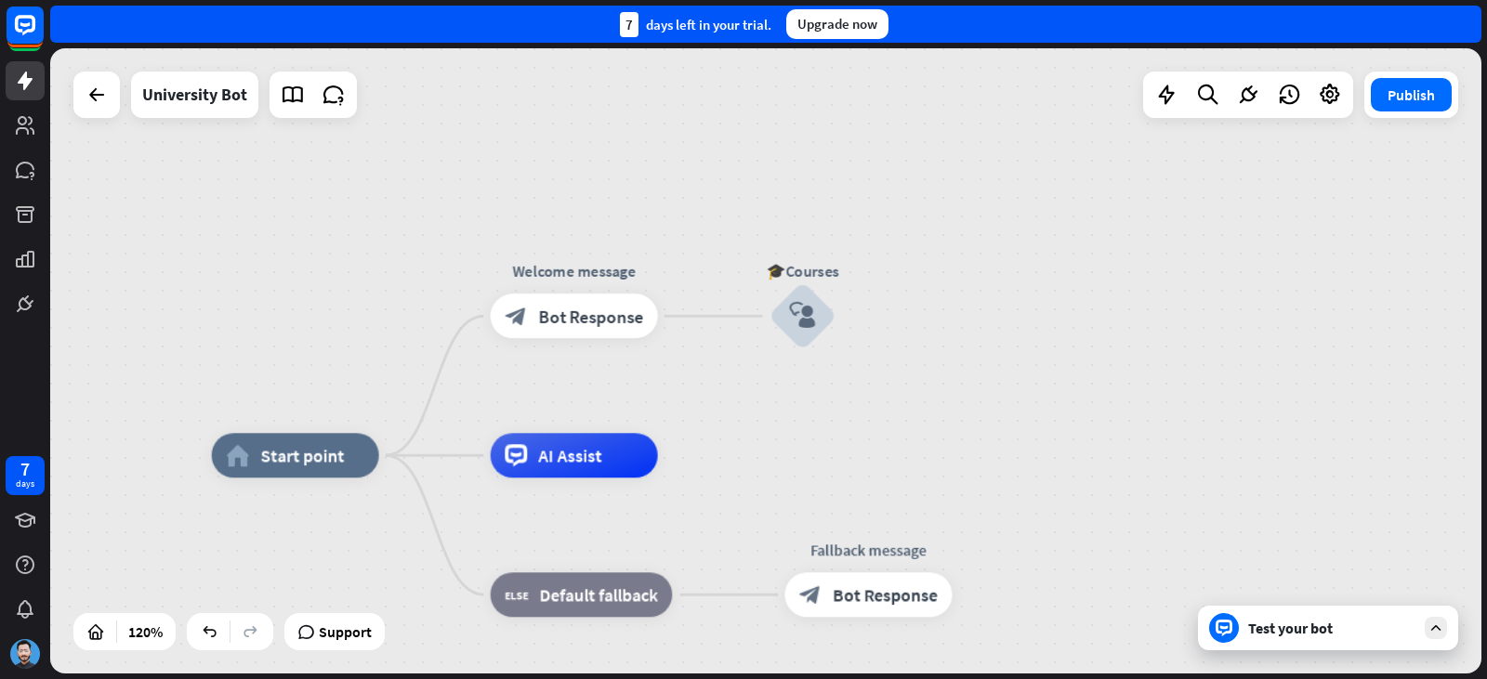
click at [1277, 644] on div "Test your bot" at bounding box center [1328, 628] width 260 height 45
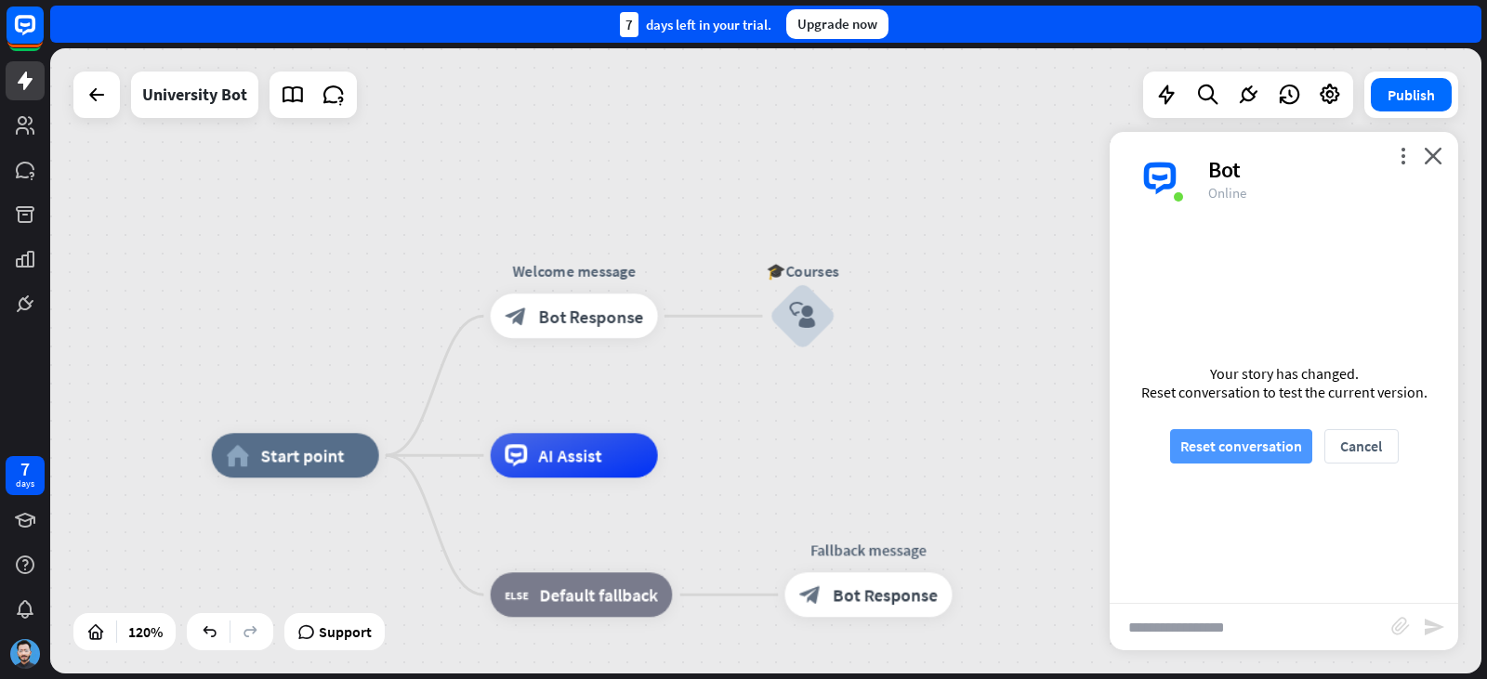
click at [1288, 445] on button "Reset conversation" at bounding box center [1241, 446] width 142 height 34
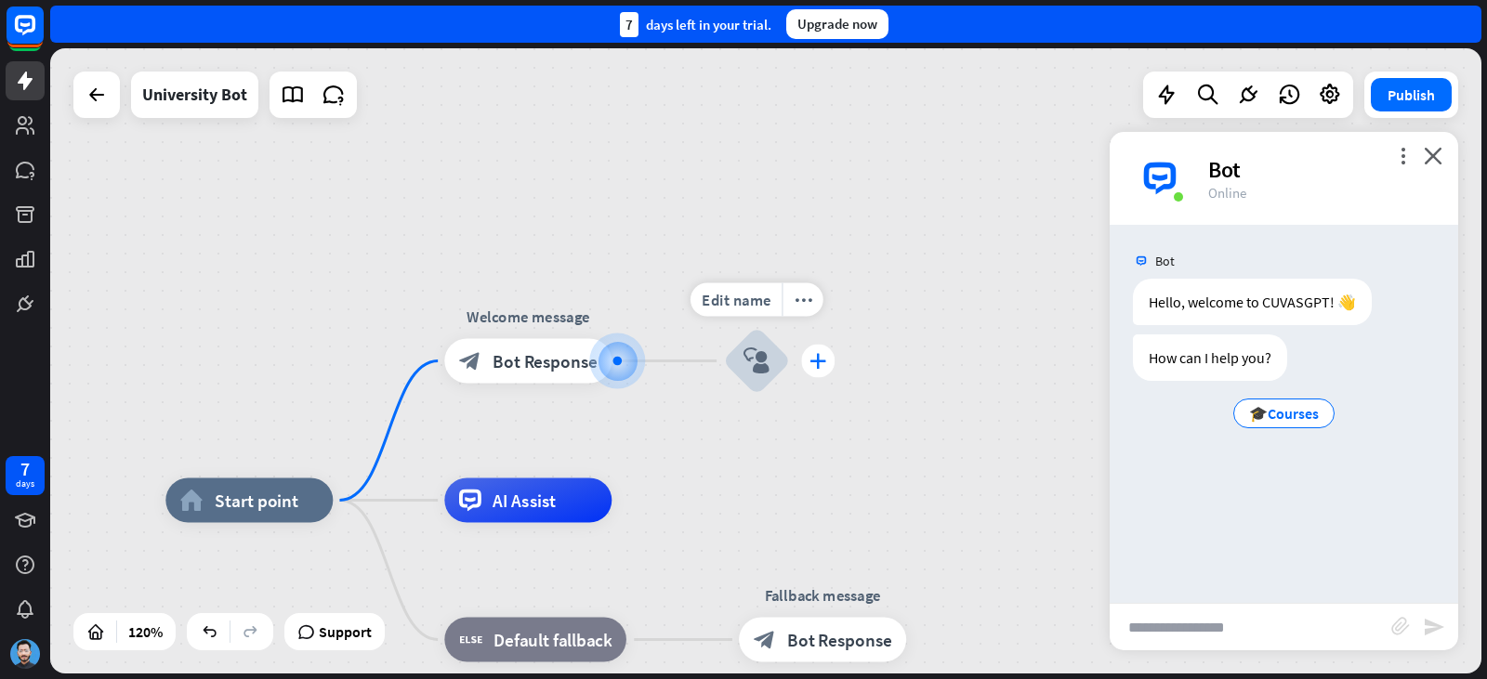
click at [790, 359] on div "Edit name more_horiz plus block_user_input" at bounding box center [756, 361] width 67 height 67
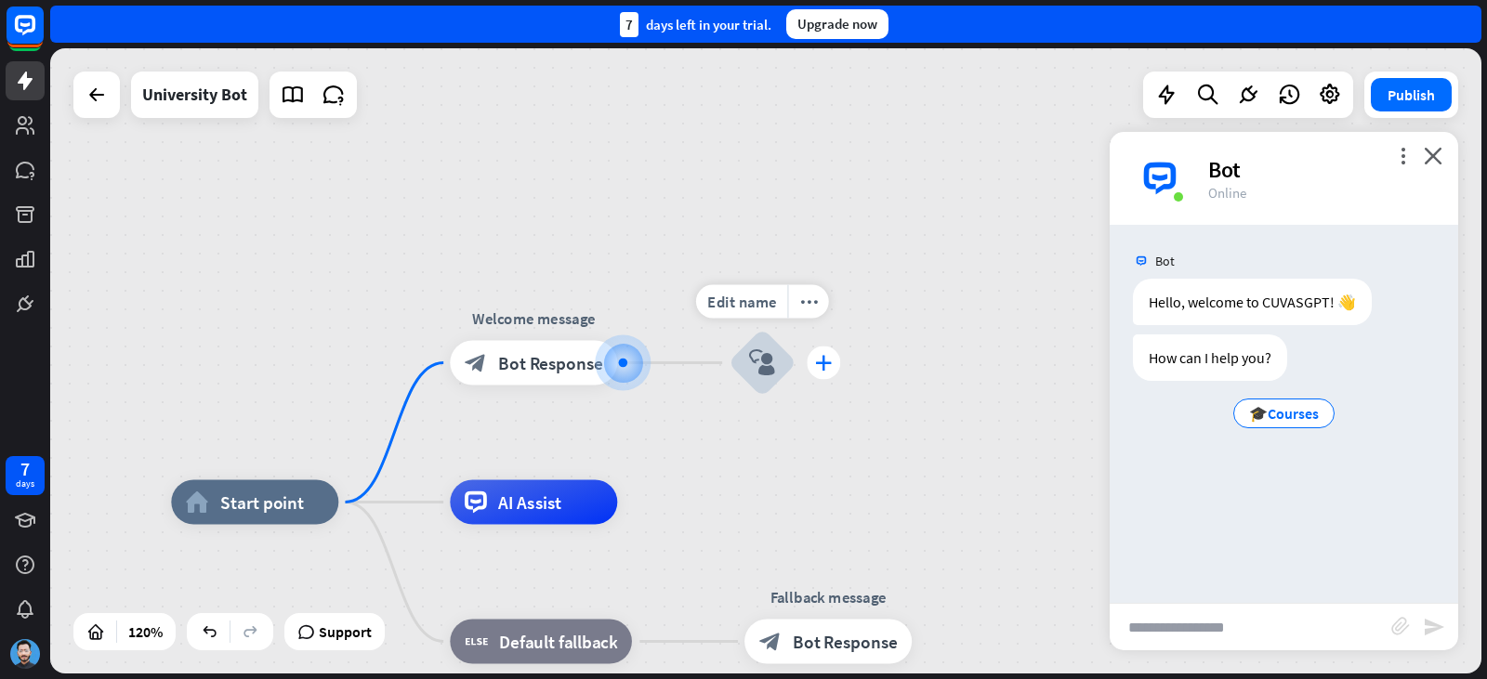
click at [810, 359] on div "plus" at bounding box center [823, 363] width 33 height 33
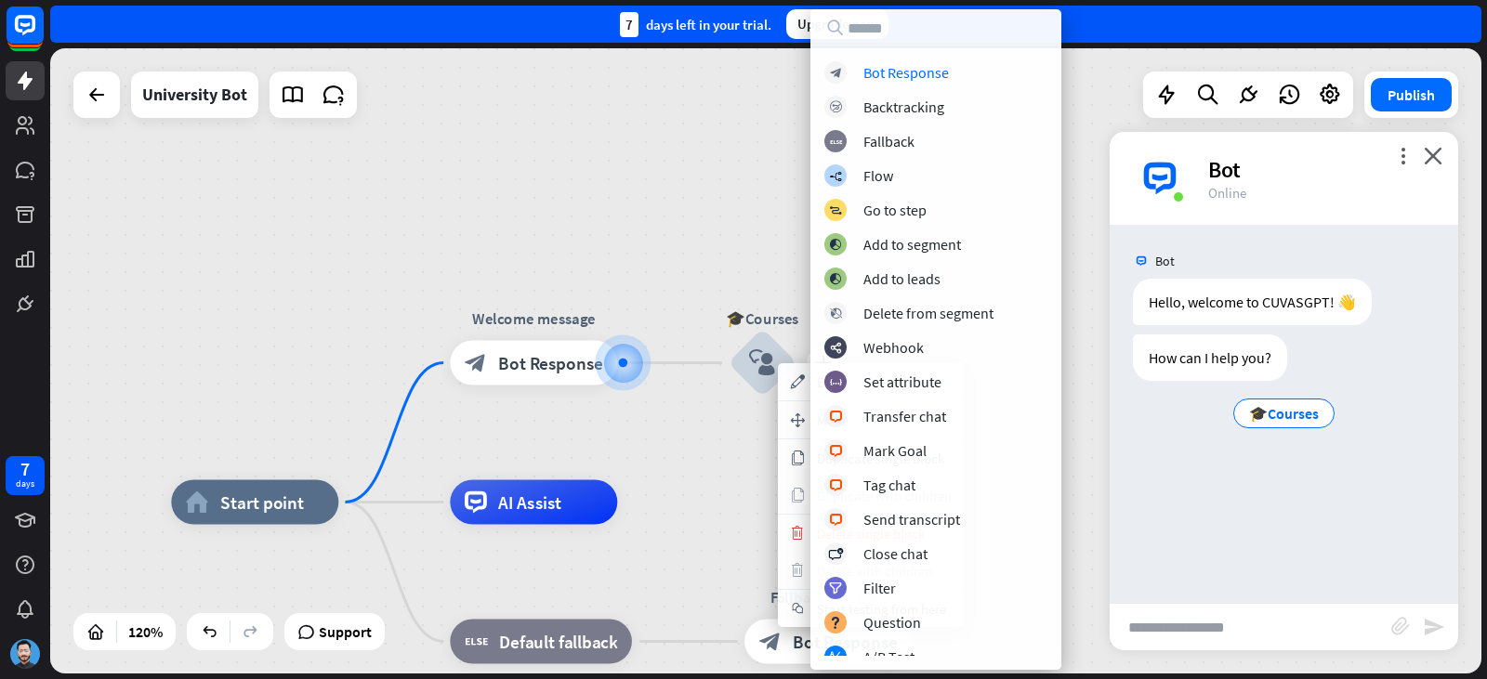
drag, startPoint x: 743, startPoint y: 493, endPoint x: 757, endPoint y: 444, distance: 50.3
click at [745, 482] on div "home_2 Start point Welcome message block_bot_response Bot Response plus 🎓Course…" at bounding box center [765, 360] width 1431 height 625
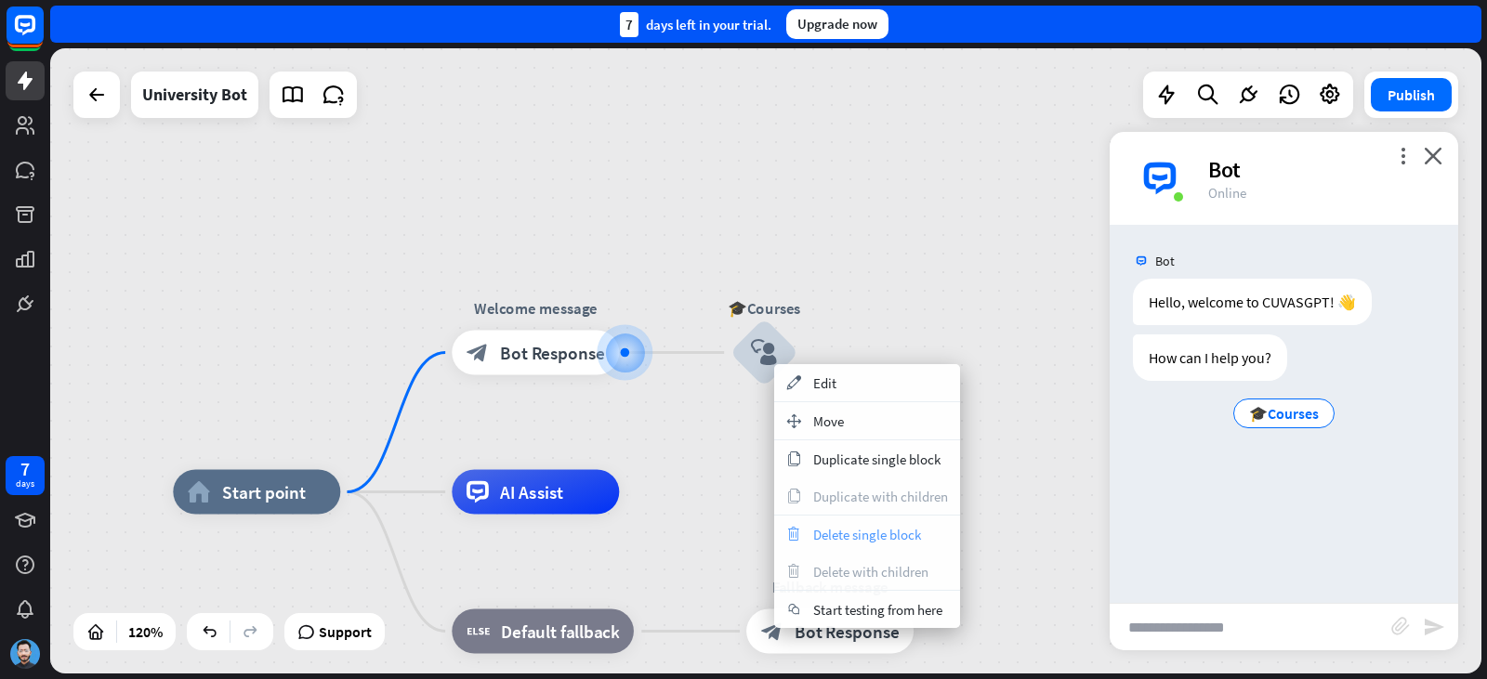
click at [836, 536] on span "Delete single block" at bounding box center [867, 535] width 108 height 18
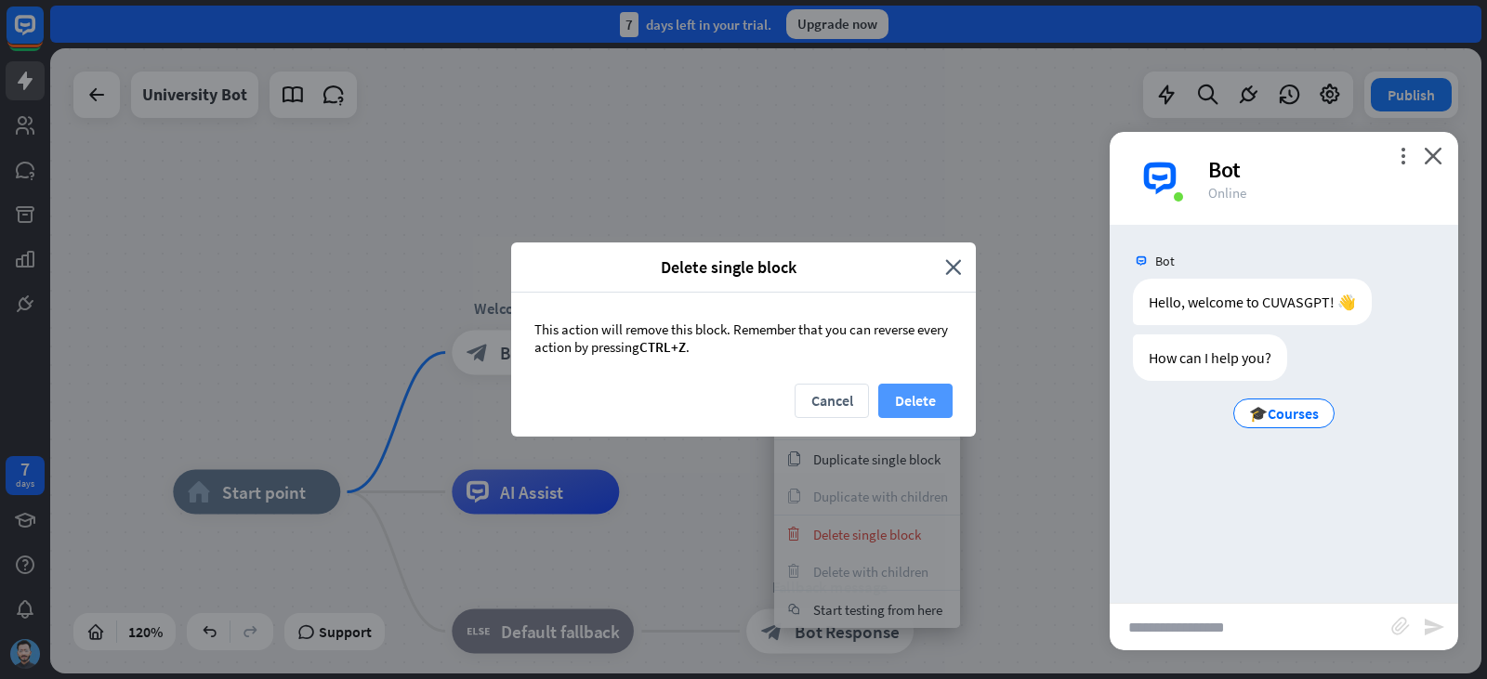
click at [939, 394] on button "Delete" at bounding box center [915, 401] width 74 height 34
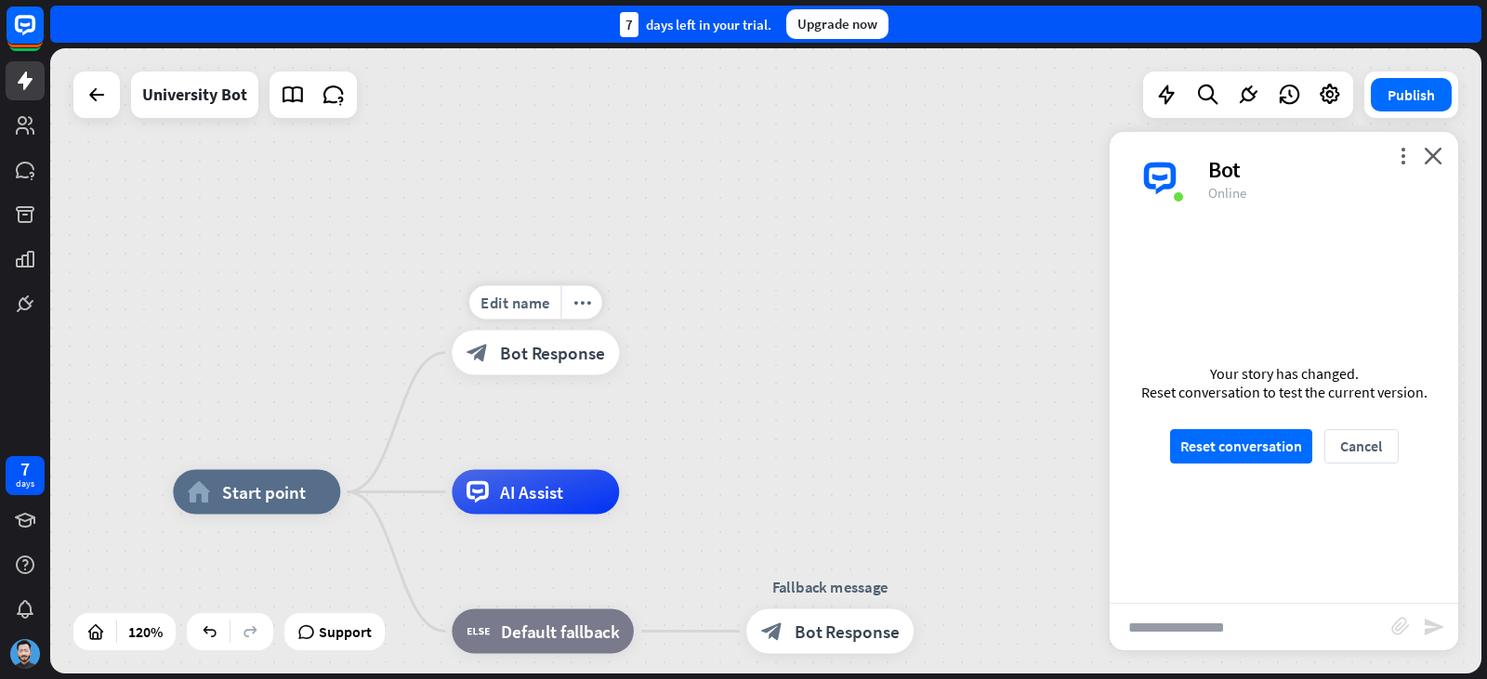
click at [665, 349] on div "home_2 Start point Edit name more_horiz Welcome message block_bot_response Bot …" at bounding box center [765, 360] width 1431 height 625
click at [645, 354] on icon "plus" at bounding box center [646, 353] width 17 height 16
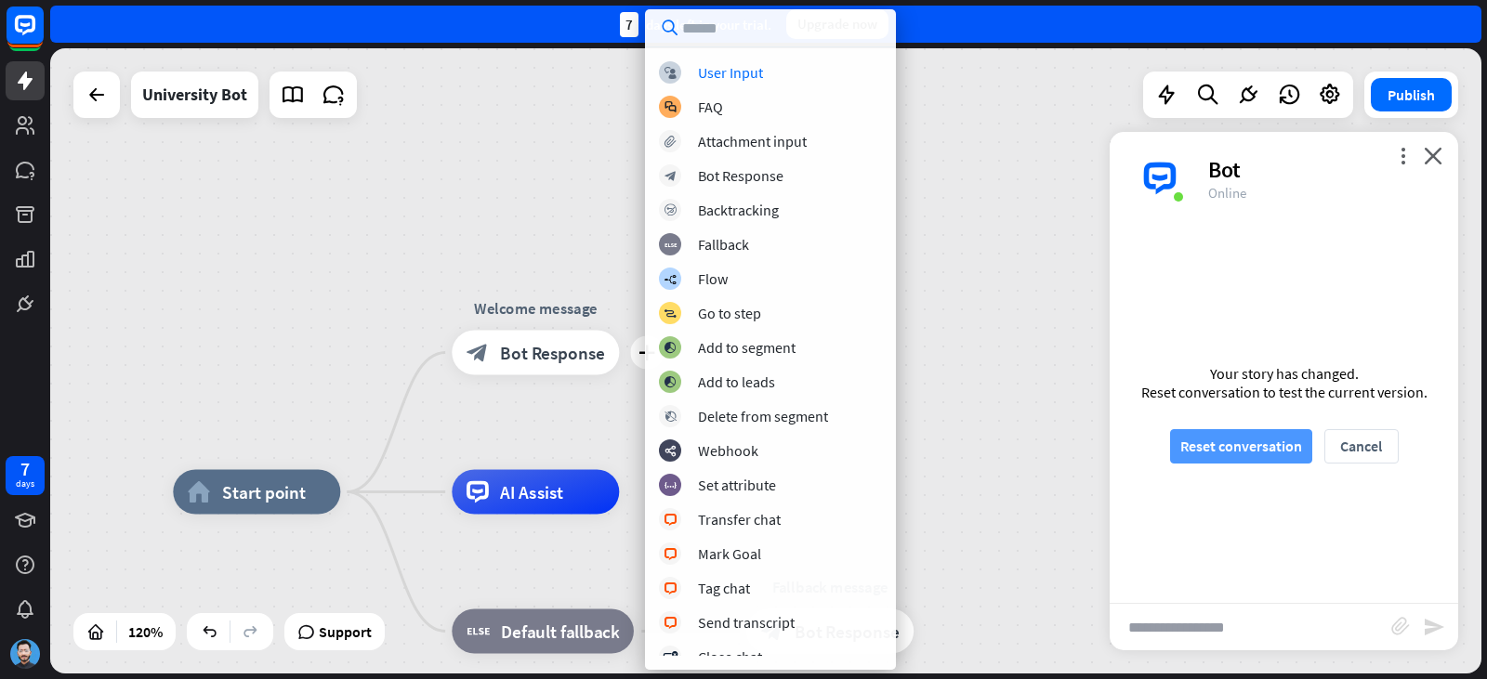
click at [1268, 440] on button "Reset conversation" at bounding box center [1241, 446] width 142 height 34
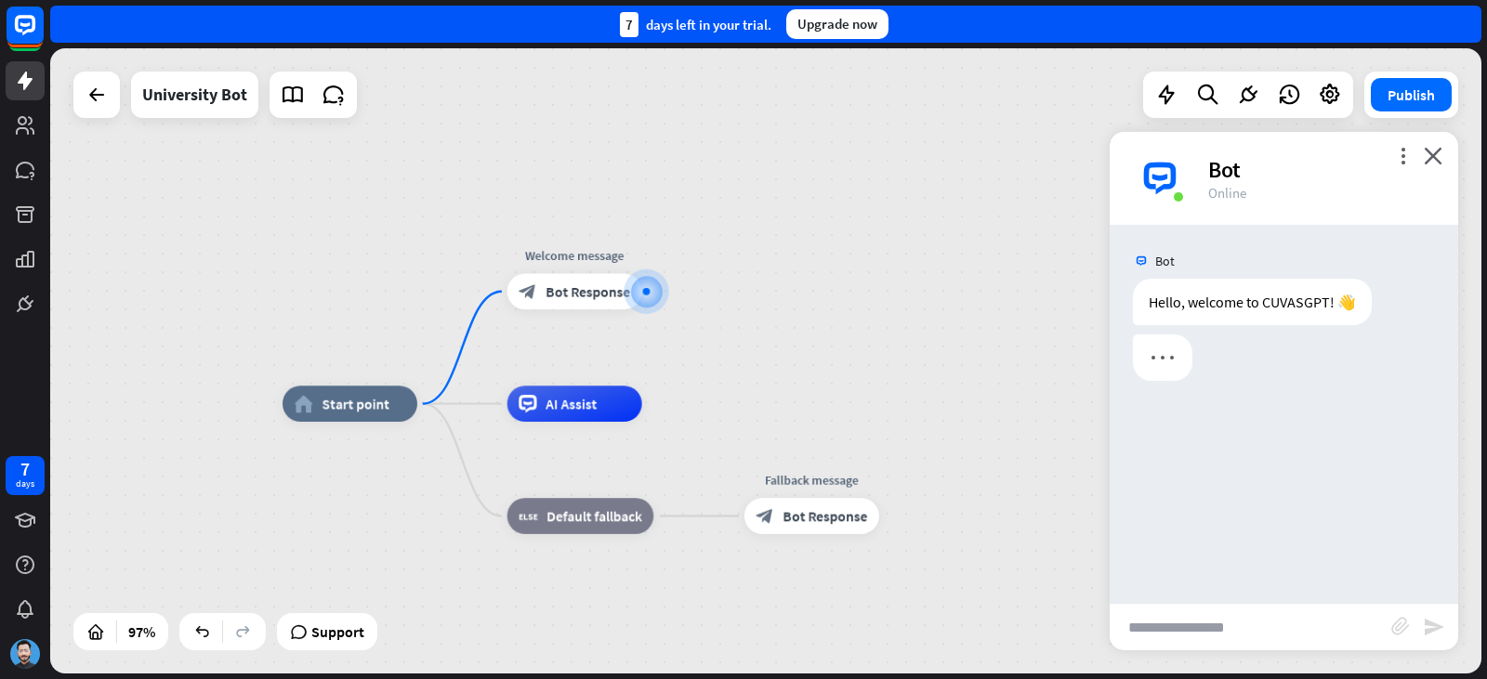
drag, startPoint x: 814, startPoint y: 277, endPoint x: 804, endPoint y: 265, distance: 15.8
click at [804, 265] on div "home_2 Start point Welcome message block_bot_response Bot Response AI Assist bl…" at bounding box center [765, 360] width 1431 height 625
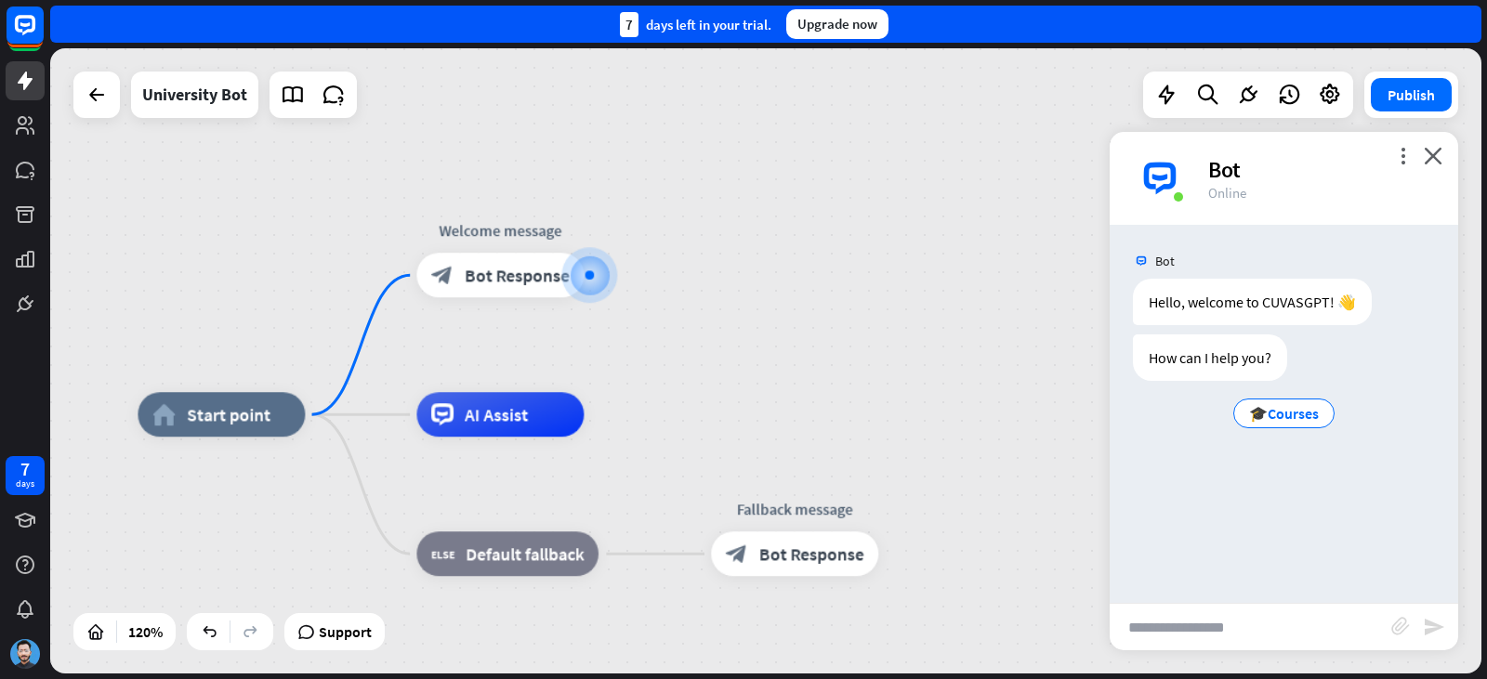
drag, startPoint x: 818, startPoint y: 305, endPoint x: 811, endPoint y: 278, distance: 27.7
click at [811, 278] on div "home_2 Start point Welcome message block_bot_response Bot Response AI Assist bl…" at bounding box center [765, 360] width 1431 height 625
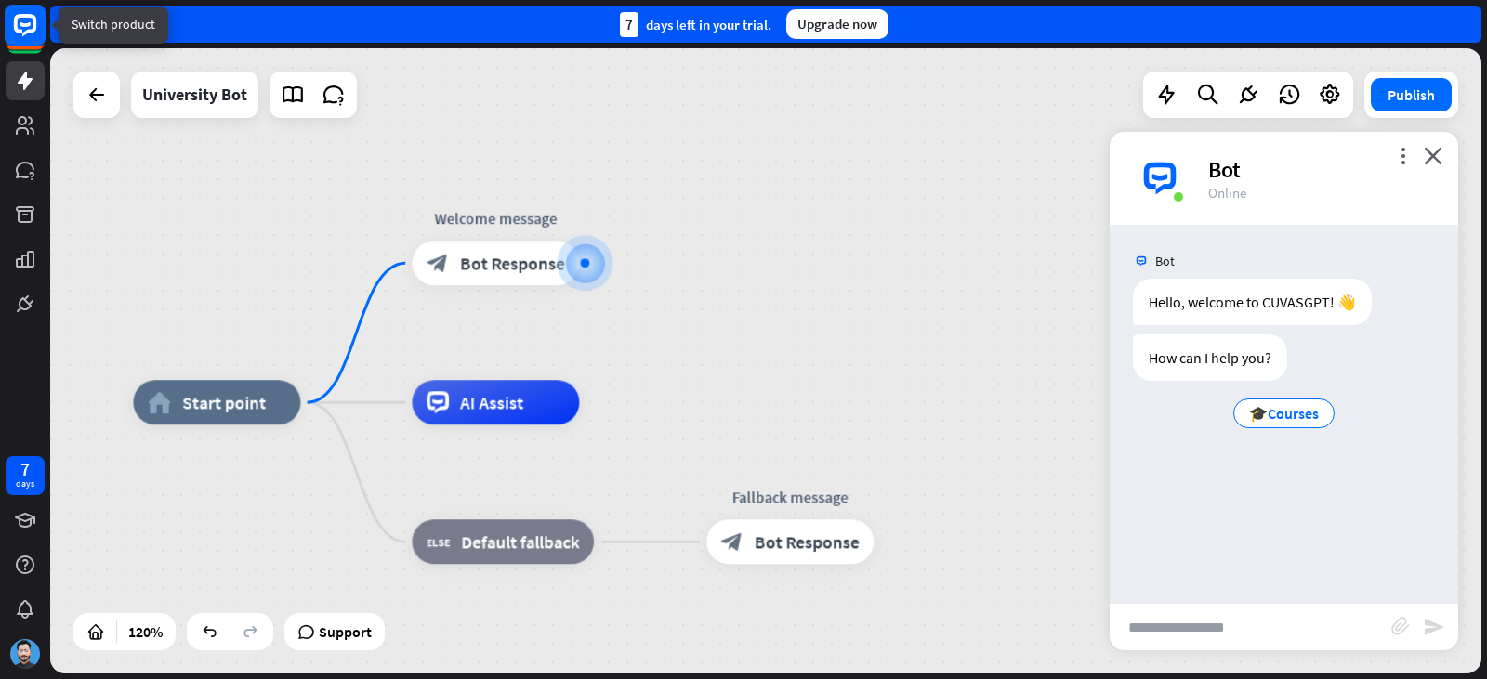
click at [19, 35] on rect at bounding box center [25, 25] width 41 height 41
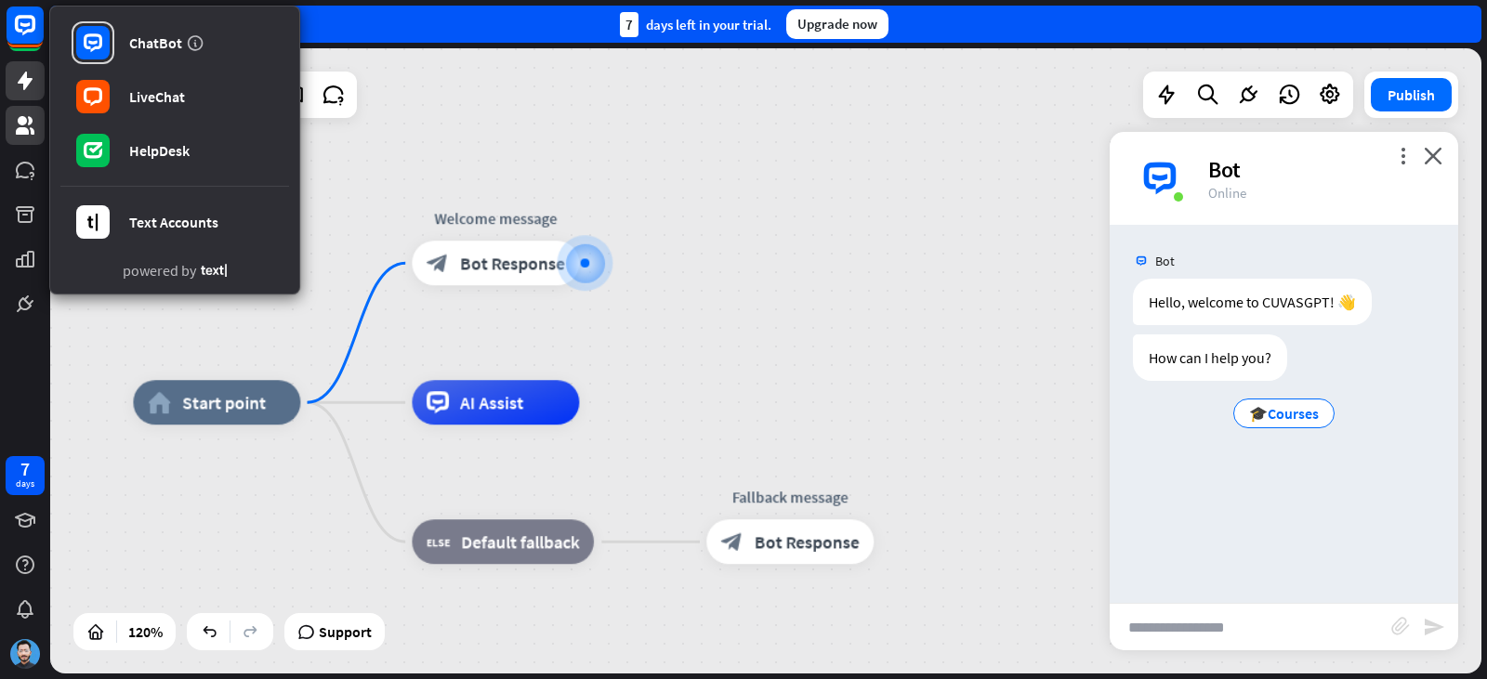
click at [6, 136] on link at bounding box center [25, 125] width 39 height 39
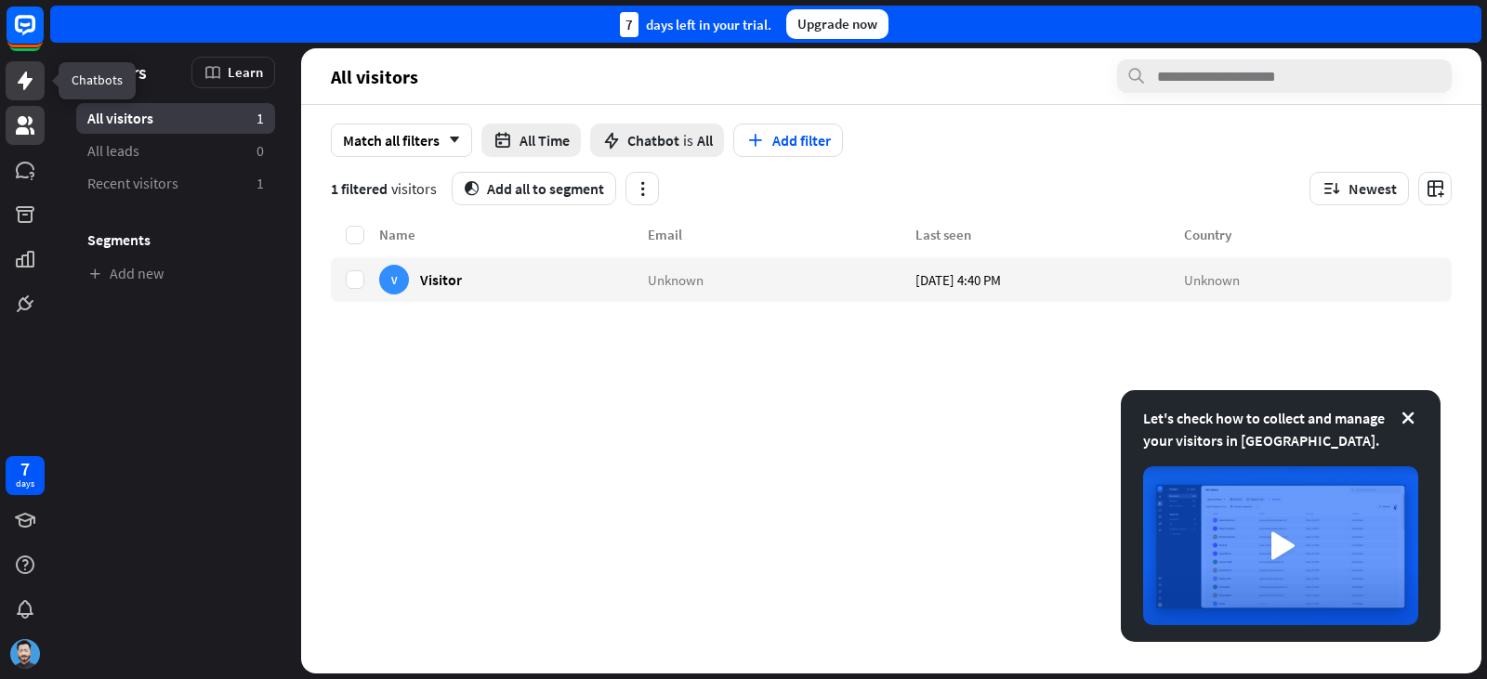
click at [37, 86] on link at bounding box center [25, 80] width 39 height 39
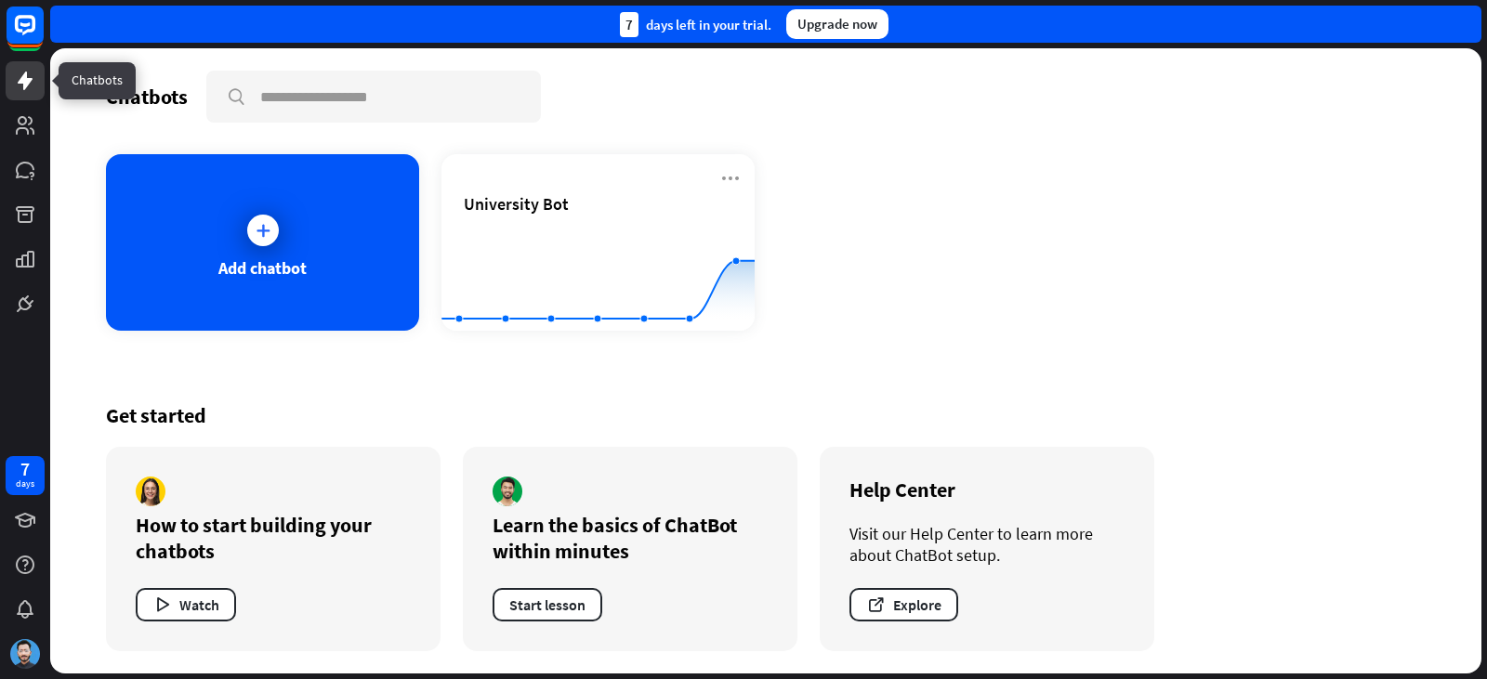
click at [31, 93] on link at bounding box center [25, 80] width 39 height 39
click at [38, 212] on link at bounding box center [25, 214] width 39 height 39
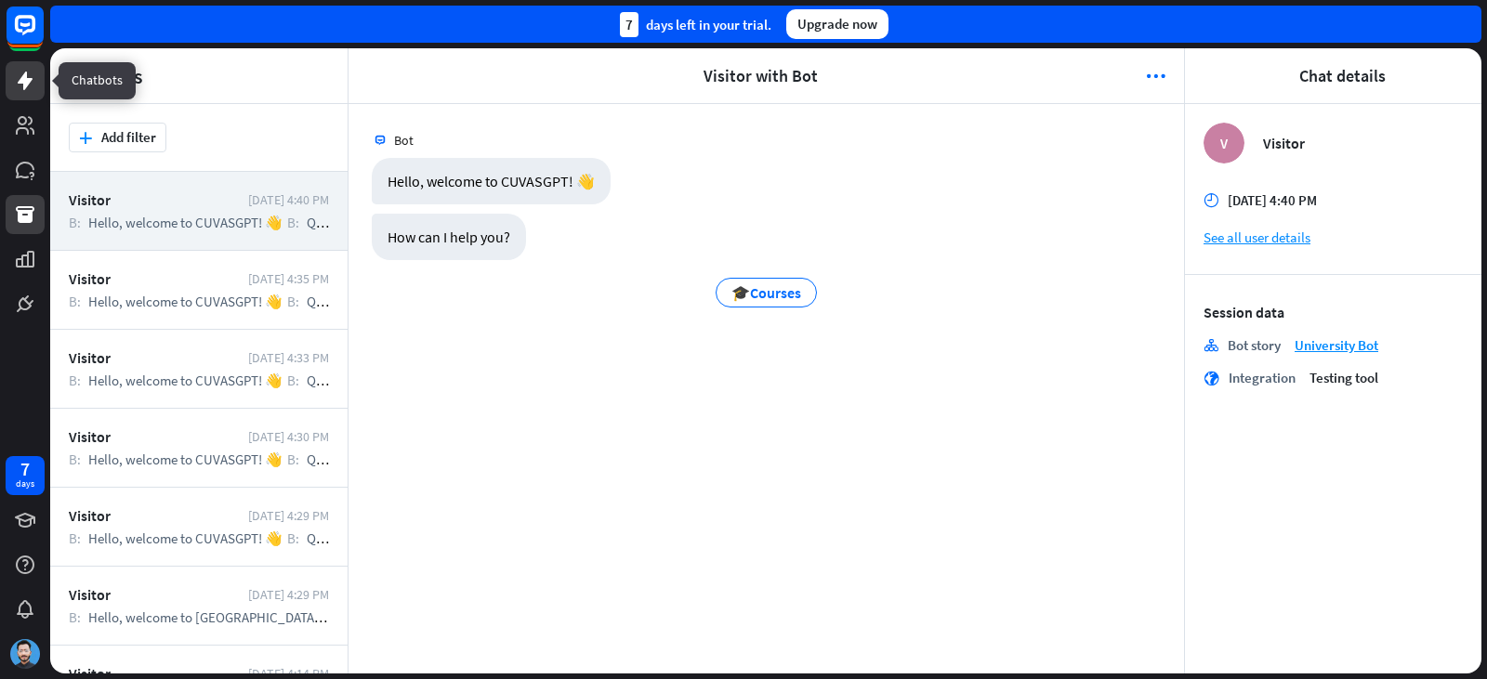
click at [33, 82] on icon at bounding box center [25, 81] width 22 height 22
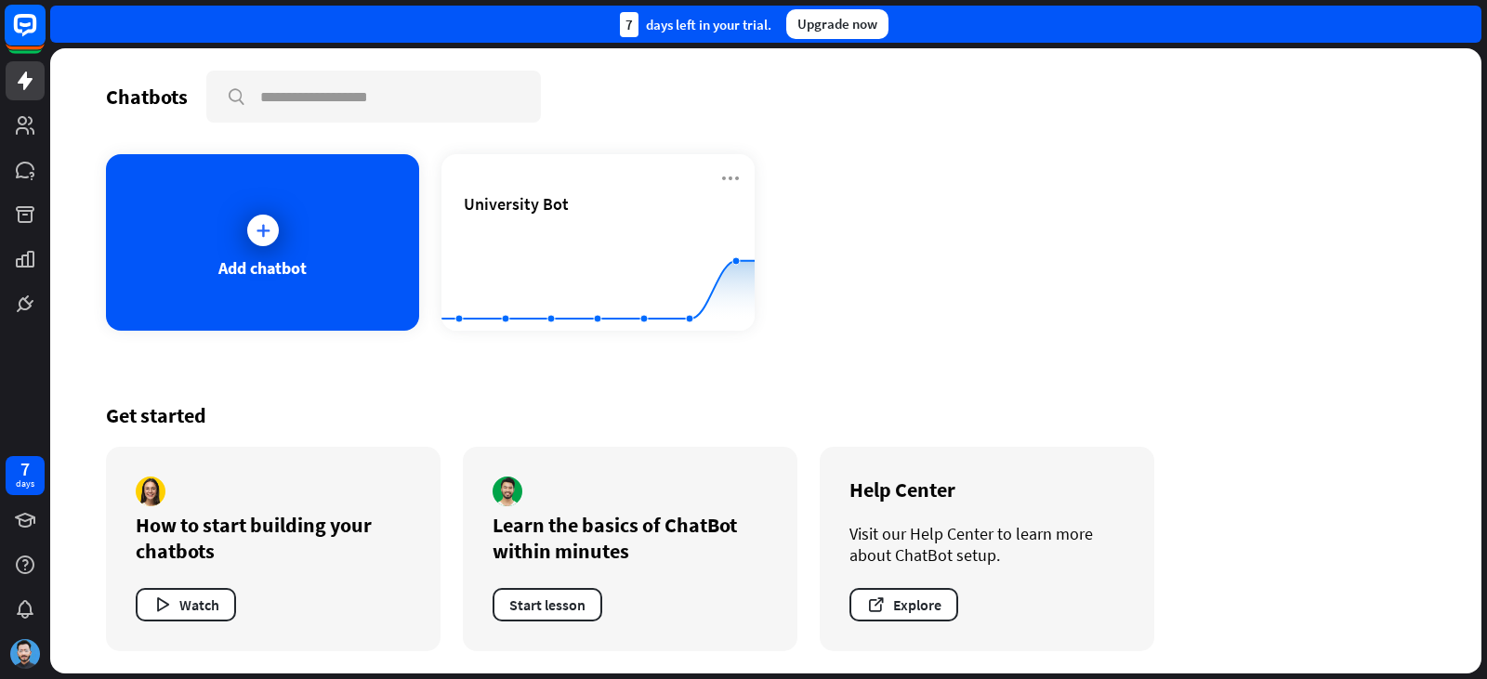
click at [20, 15] on icon at bounding box center [25, 25] width 22 height 22
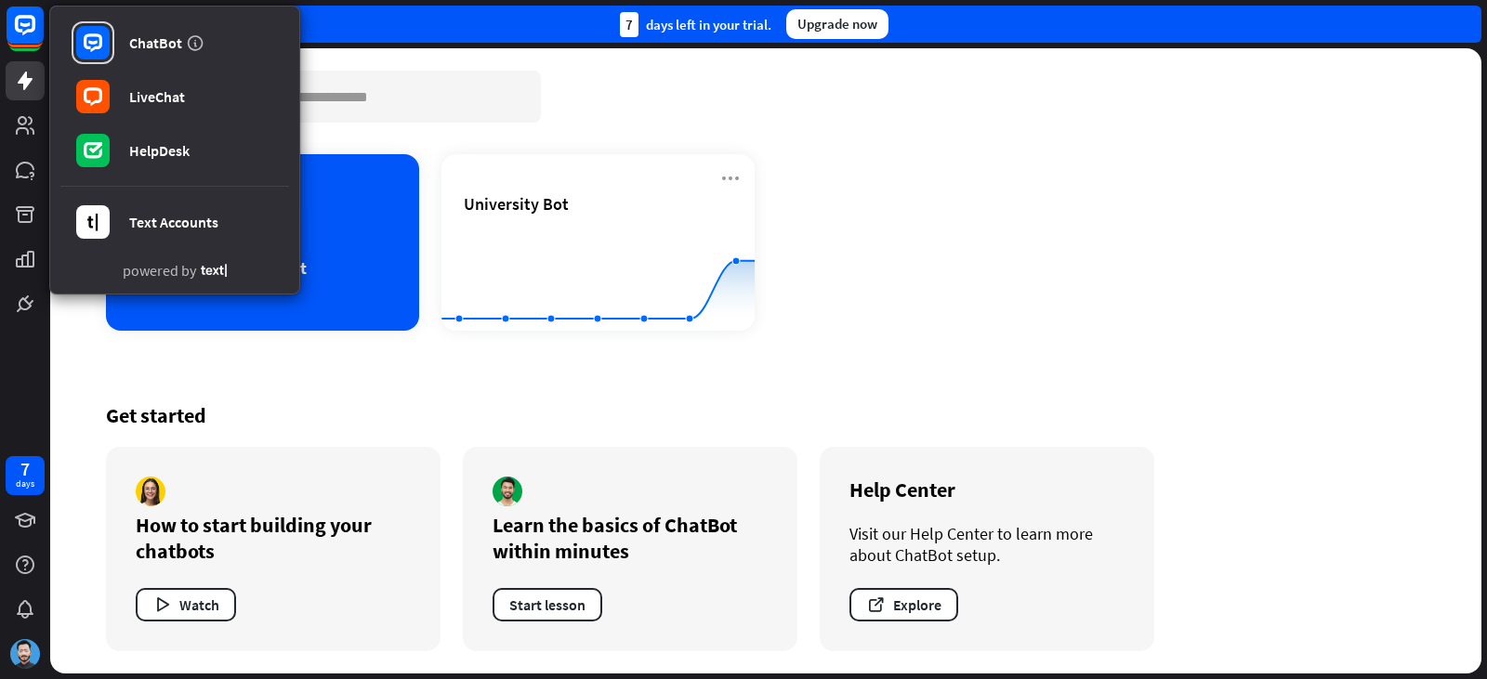
click at [84, 320] on div "Chatbots search Add chatbot University Bot Created with Highcharts 10.1.0 0 5 1…" at bounding box center [765, 360] width 1431 height 625
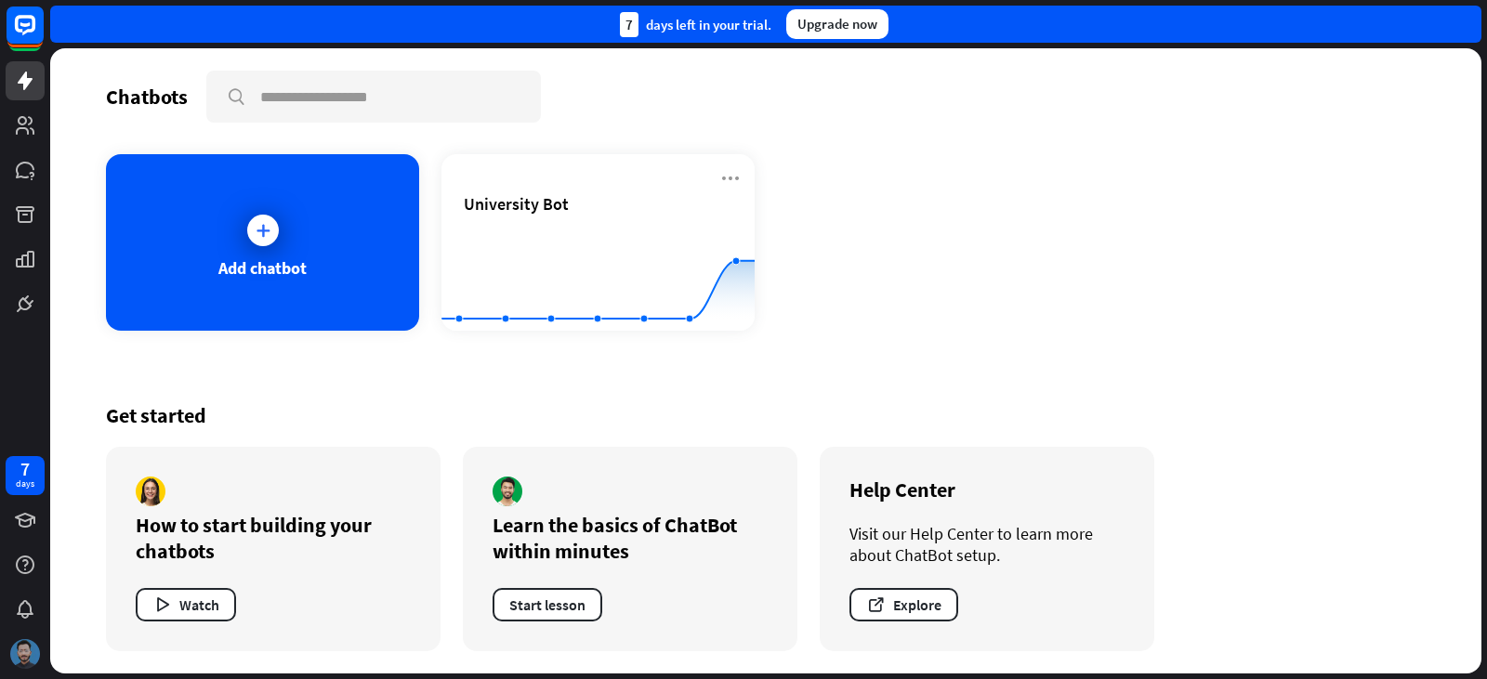
click at [32, 648] on img at bounding box center [25, 654] width 30 height 30
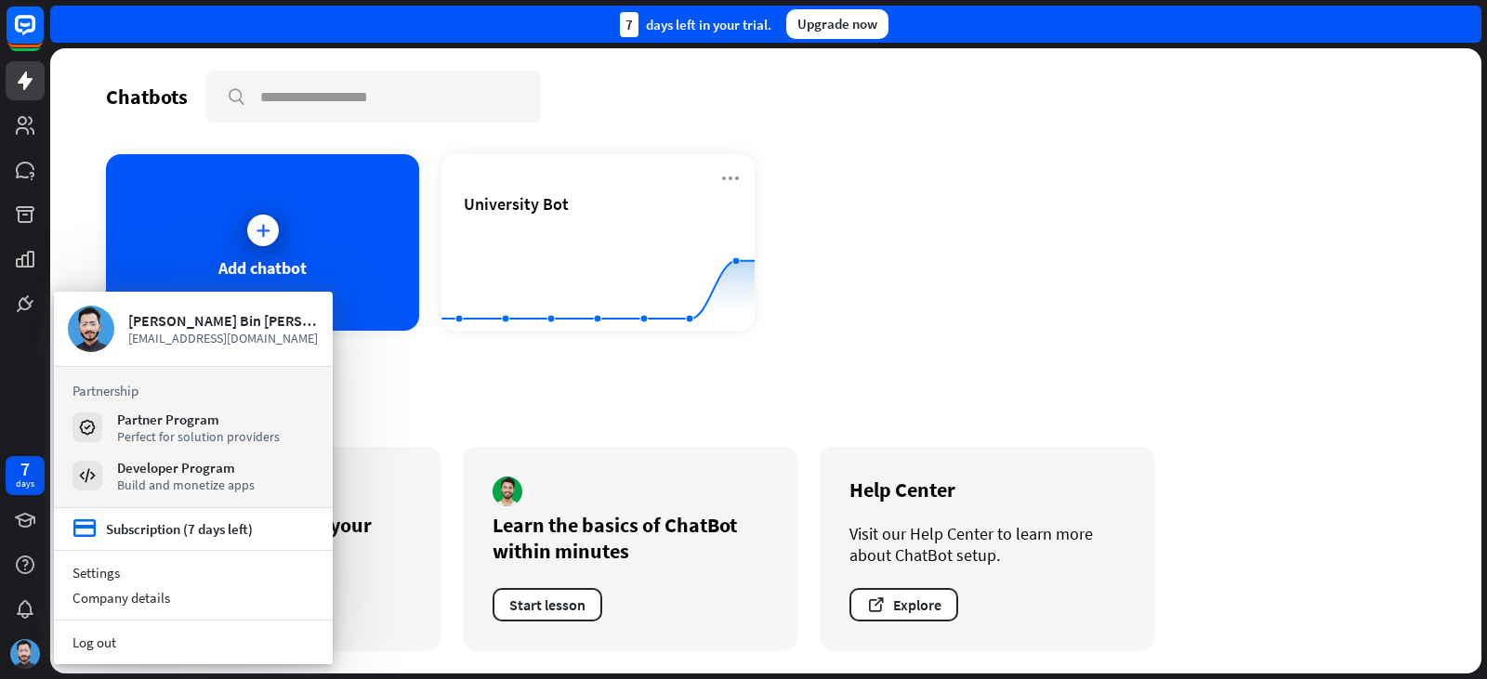
click at [563, 348] on div "Chatbots search Add chatbot University Bot Created with Highcharts 10.1.0 0 5 1…" at bounding box center [765, 360] width 1431 height 625
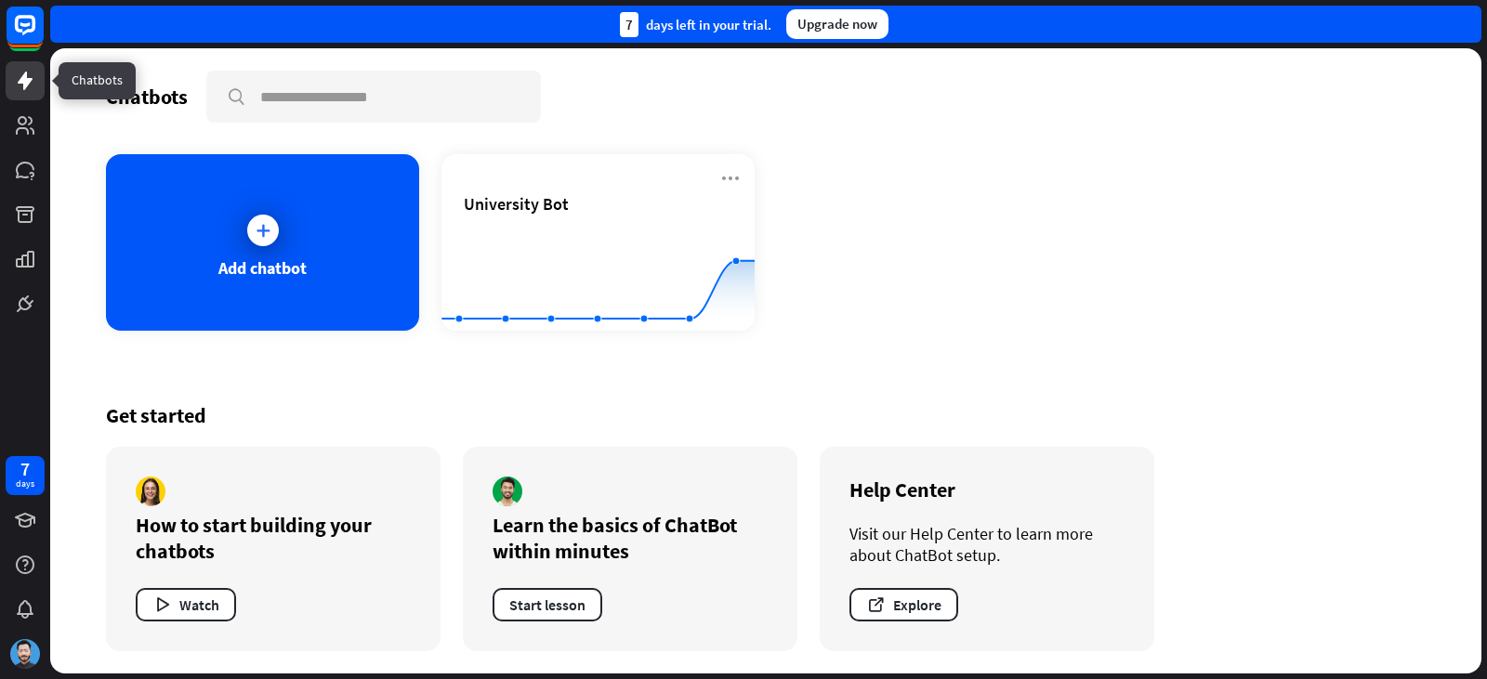
click at [26, 74] on icon at bounding box center [25, 81] width 15 height 19
click at [13, 138] on link at bounding box center [25, 125] width 39 height 39
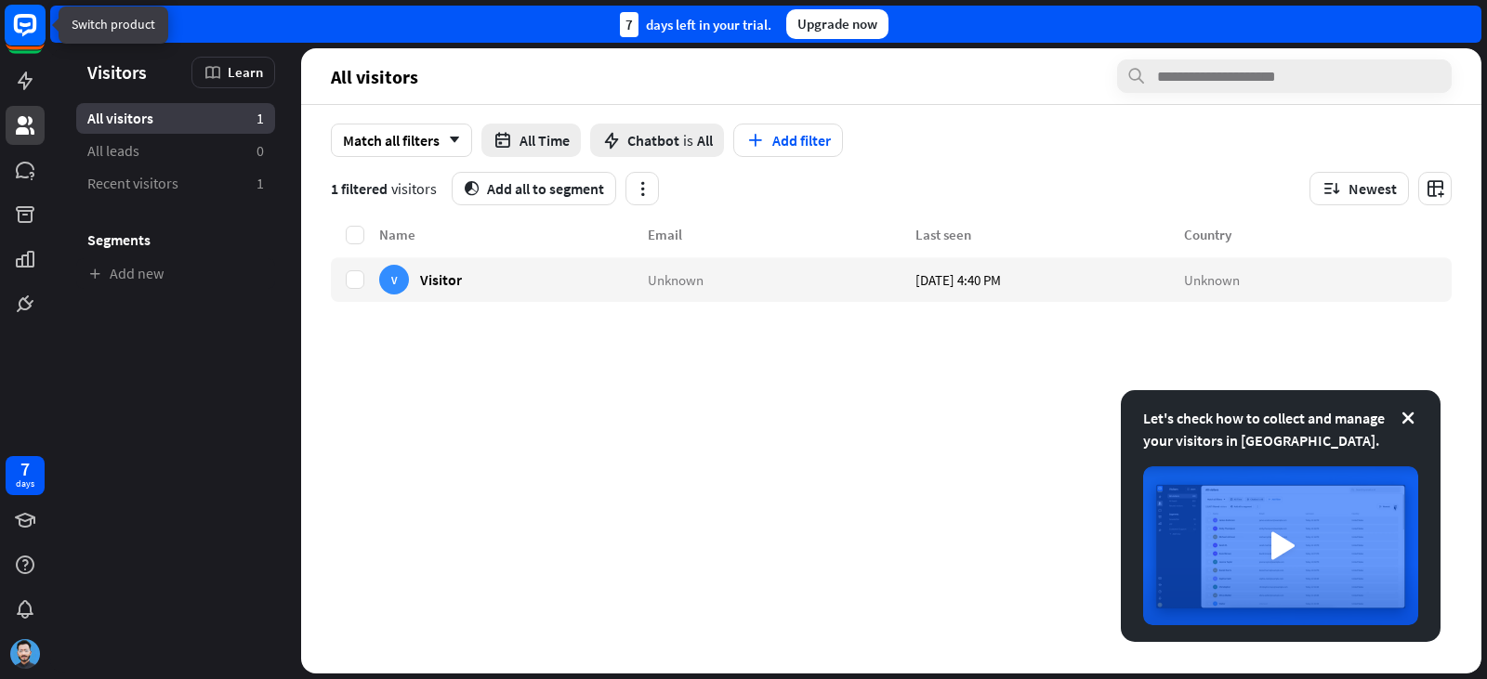
click at [34, 46] on icon at bounding box center [25, 25] width 43 height 43
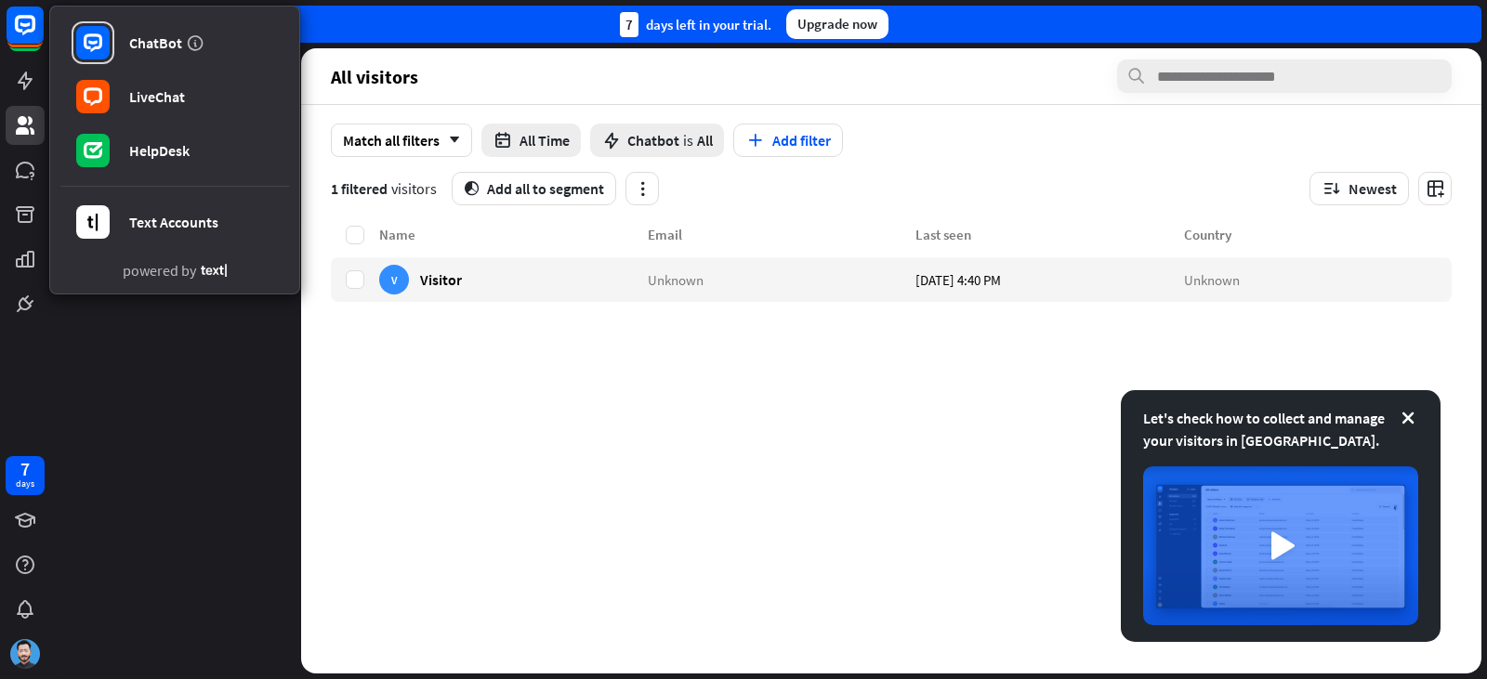
click at [865, 200] on section "1 filtered visitors segment Add all to segment Newest" at bounding box center [891, 188] width 1121 height 33
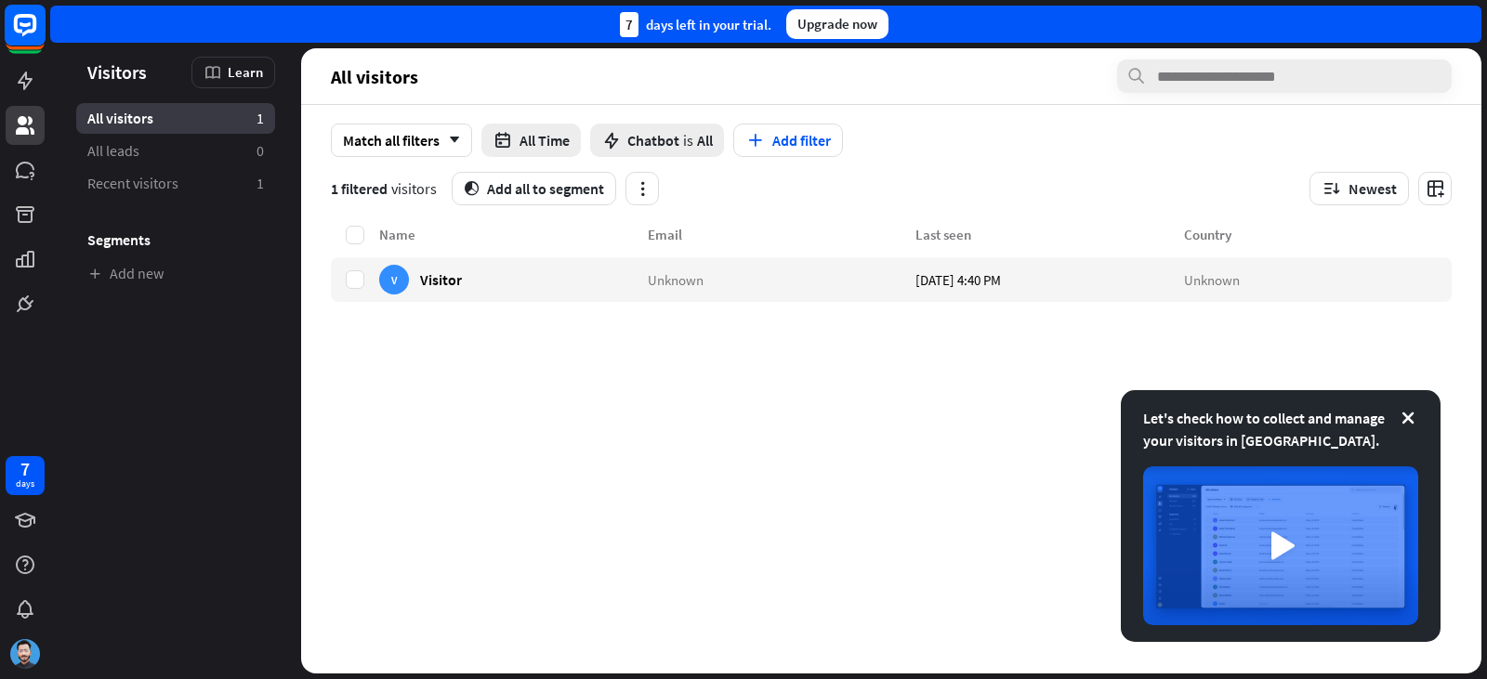
click at [30, 30] on icon at bounding box center [25, 25] width 22 height 22
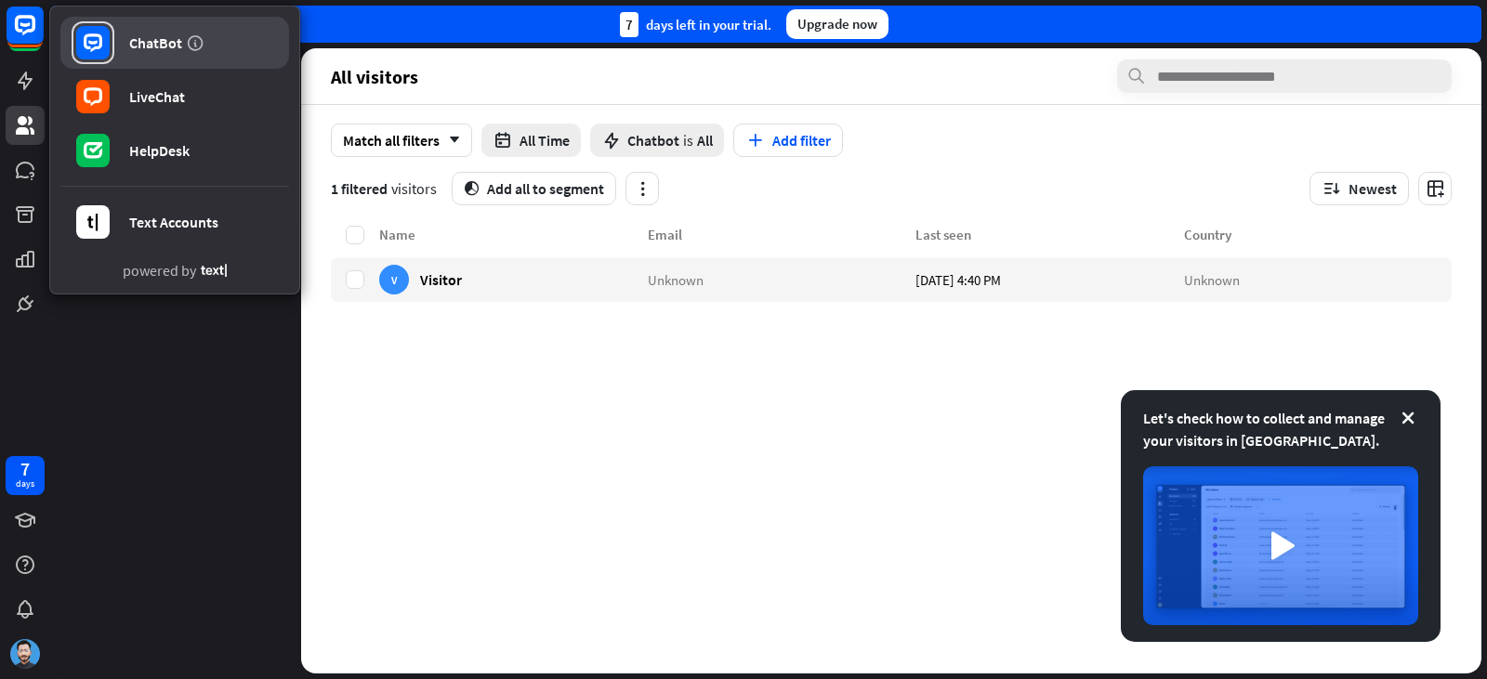
click at [158, 55] on link "ChatBot" at bounding box center [174, 43] width 229 height 52
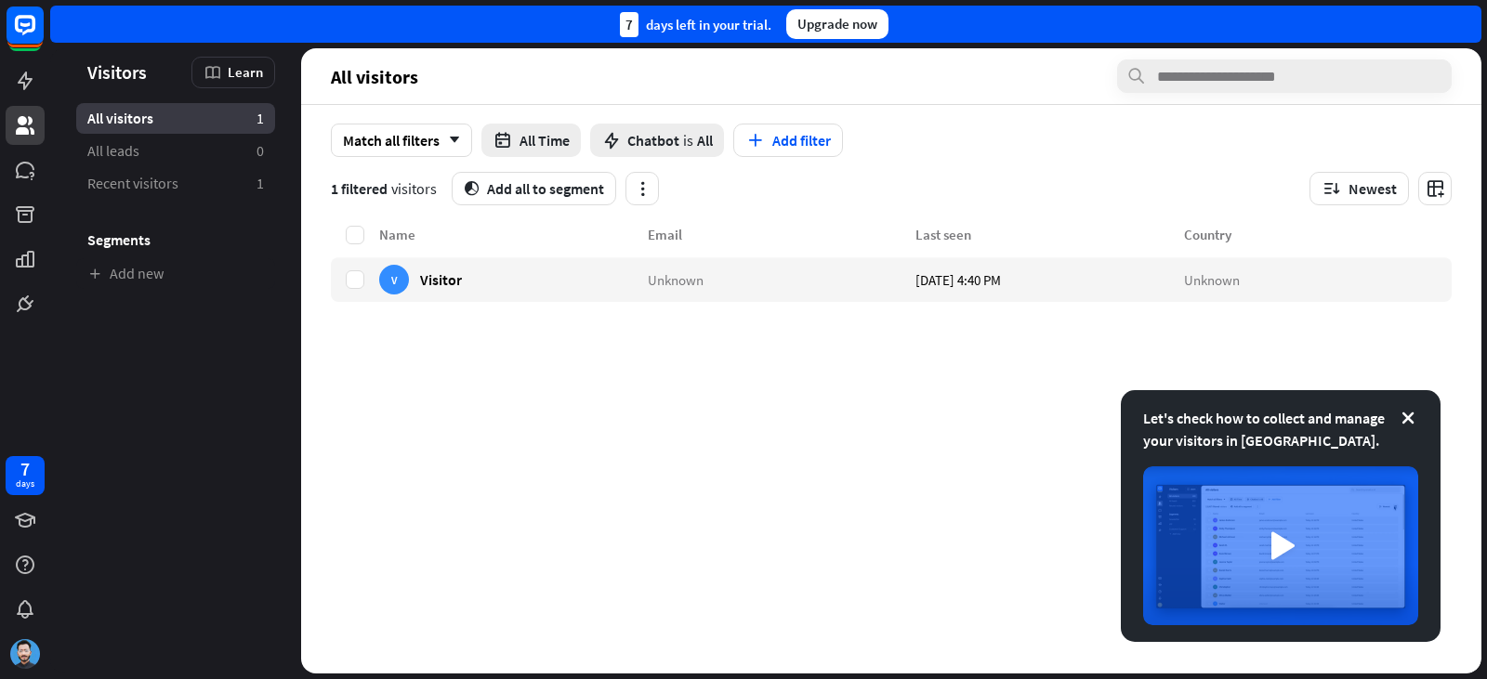
click at [770, 353] on div "Name Email Last seen Country V Visitor Unknown [DATE] 4:40 PM Unknown" at bounding box center [891, 449] width 1121 height 450
click at [769, 356] on div "Name Email Last seen Country V Visitor Unknown [DATE] 4:40 PM Unknown" at bounding box center [891, 449] width 1121 height 450
click at [769, 357] on div "Name Email Last seen Country V Visitor Unknown [DATE] 4:40 PM Unknown" at bounding box center [891, 449] width 1121 height 450
click at [773, 370] on div "Name Email Last seen Country V Visitor Unknown [DATE] 4:40 PM Unknown" at bounding box center [891, 449] width 1121 height 450
